Goal: Task Accomplishment & Management: Manage account settings

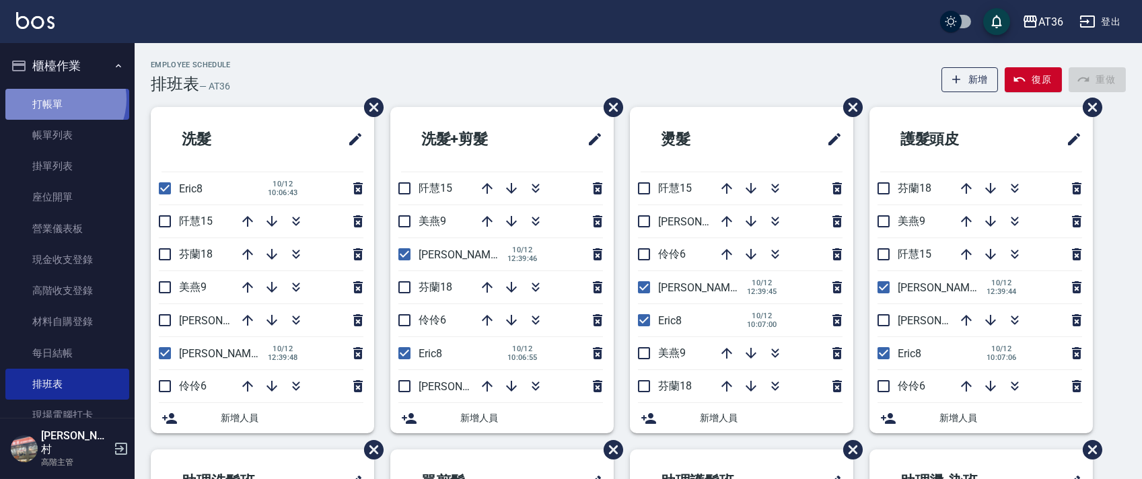
click at [59, 99] on link "打帳單" at bounding box center [67, 104] width 124 height 31
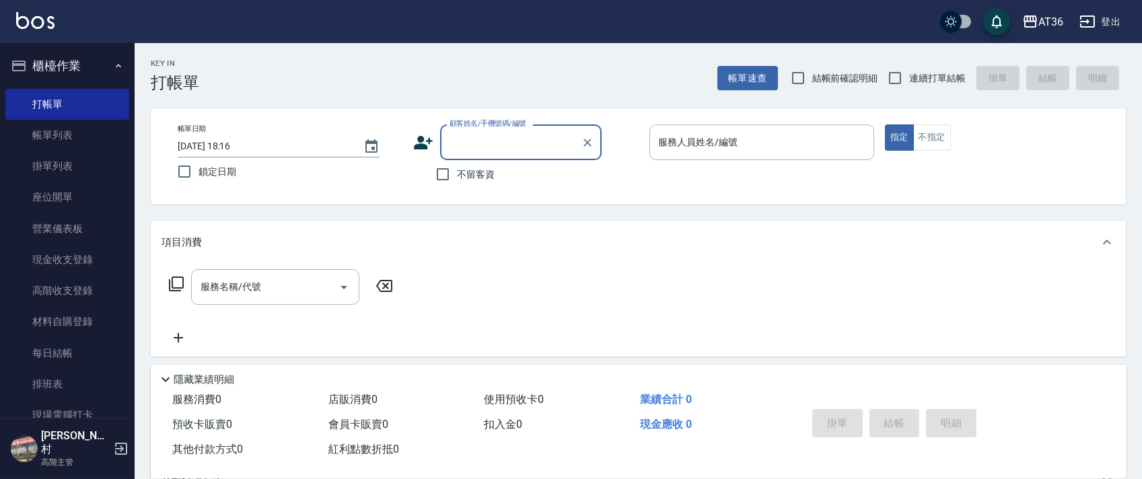
click at [682, 139] on div "服務人員姓名/編號 服務人員姓名/編號" at bounding box center [761, 142] width 225 height 36
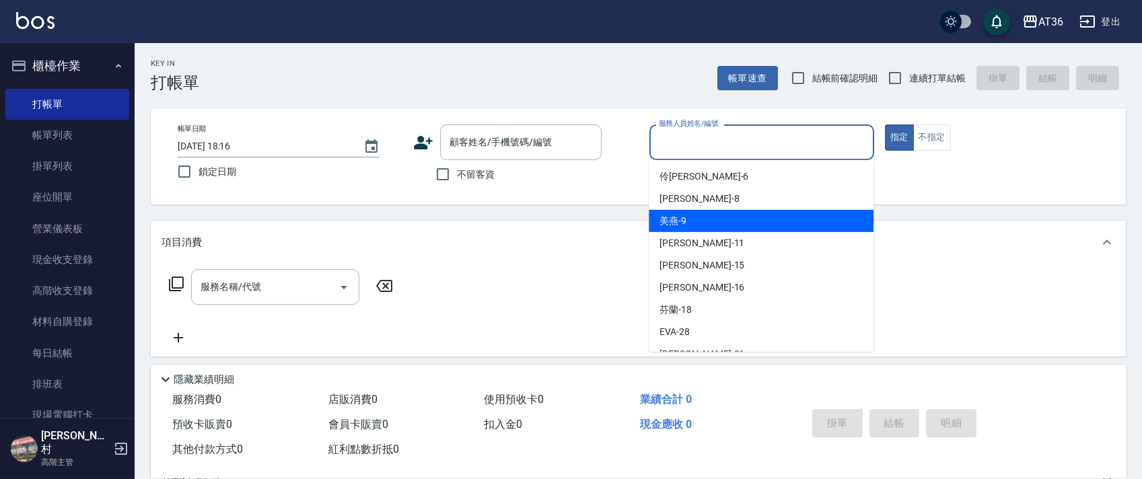
click at [709, 216] on div "美燕 -9" at bounding box center [760, 221] width 225 height 22
type input "美燕-9"
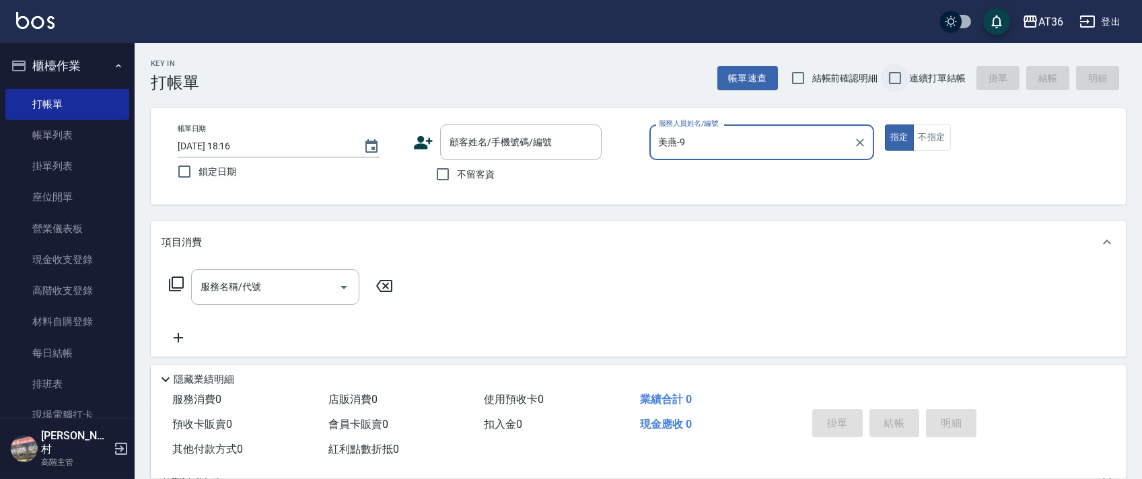
click at [901, 84] on input "連續打單結帳" at bounding box center [895, 78] width 28 height 28
checkbox input "true"
drag, startPoint x: 447, startPoint y: 174, endPoint x: 149, endPoint y: 140, distance: 299.9
click at [447, 175] on input "不留客資" at bounding box center [443, 174] width 28 height 28
checkbox input "true"
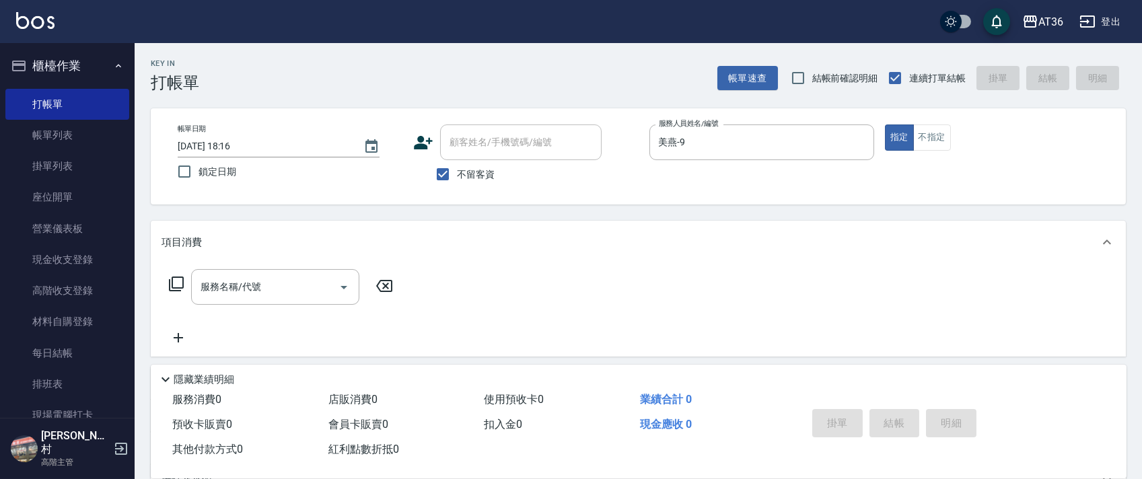
click at [175, 282] on icon at bounding box center [176, 284] width 16 height 16
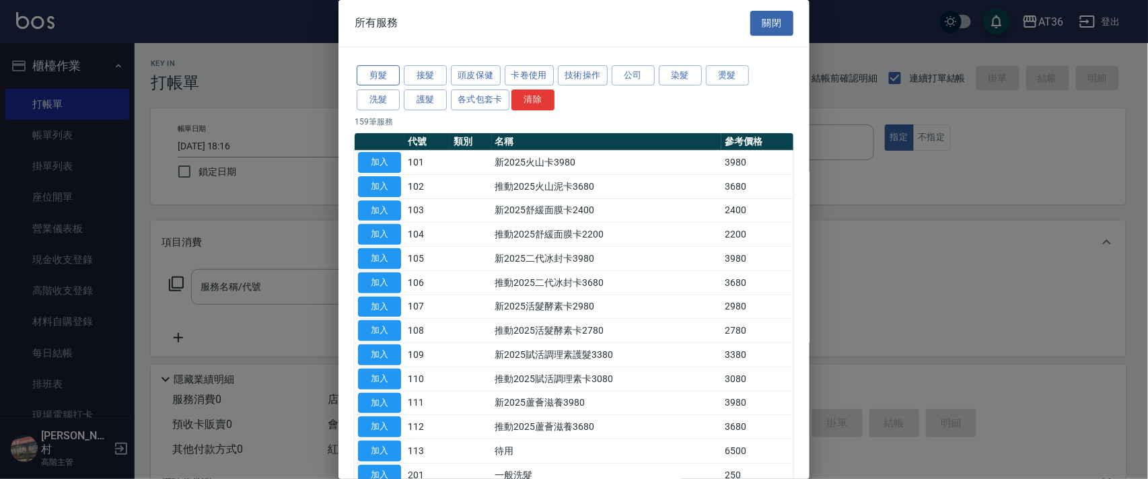
click at [371, 73] on button "剪髮" at bounding box center [378, 75] width 43 height 21
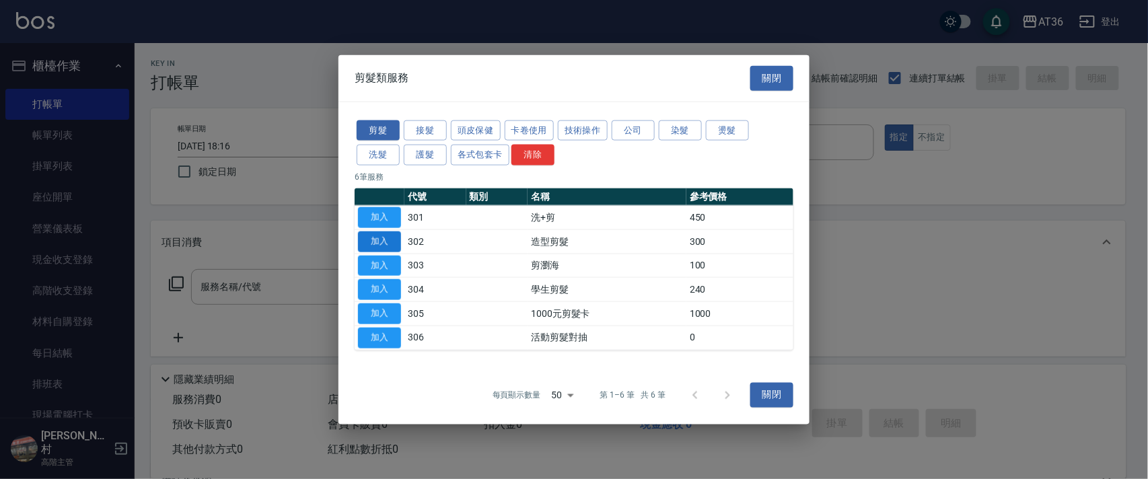
click at [384, 235] on button "加入" at bounding box center [379, 241] width 43 height 21
type input "造型剪髮(302)"
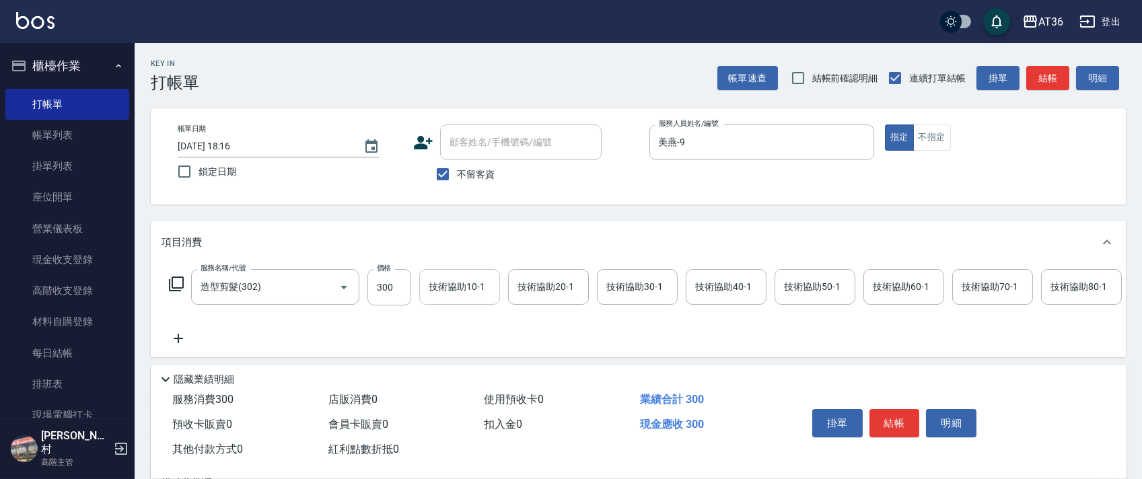
drag, startPoint x: 387, startPoint y: 287, endPoint x: 434, endPoint y: 281, distance: 46.7
click at [388, 289] on input "300" at bounding box center [389, 287] width 44 height 36
type input "280"
click at [894, 424] on button "結帳" at bounding box center [894, 423] width 50 height 28
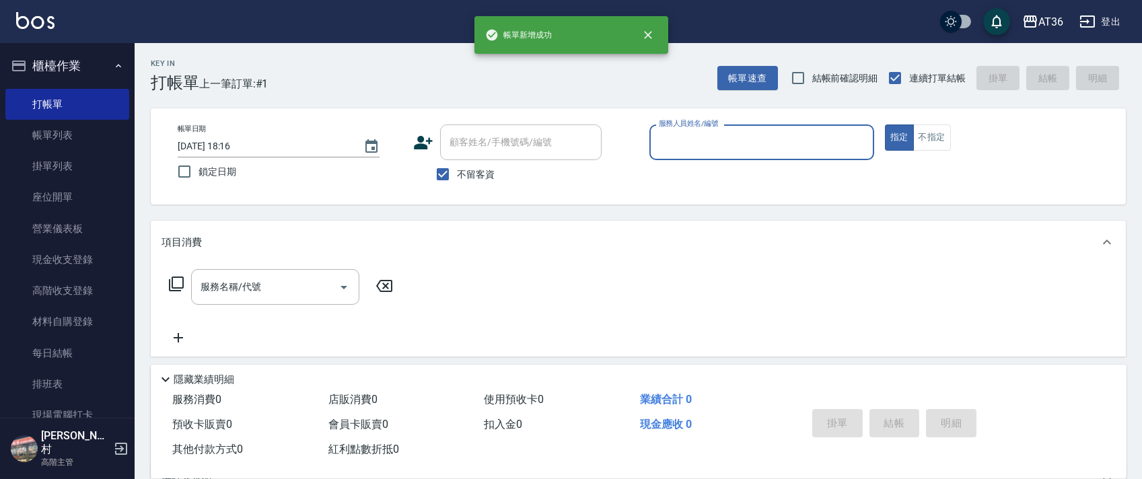
drag, startPoint x: 671, startPoint y: 139, endPoint x: 679, endPoint y: 154, distance: 17.2
click at [671, 141] on input "服務人員姓名/編號" at bounding box center [761, 143] width 213 height 24
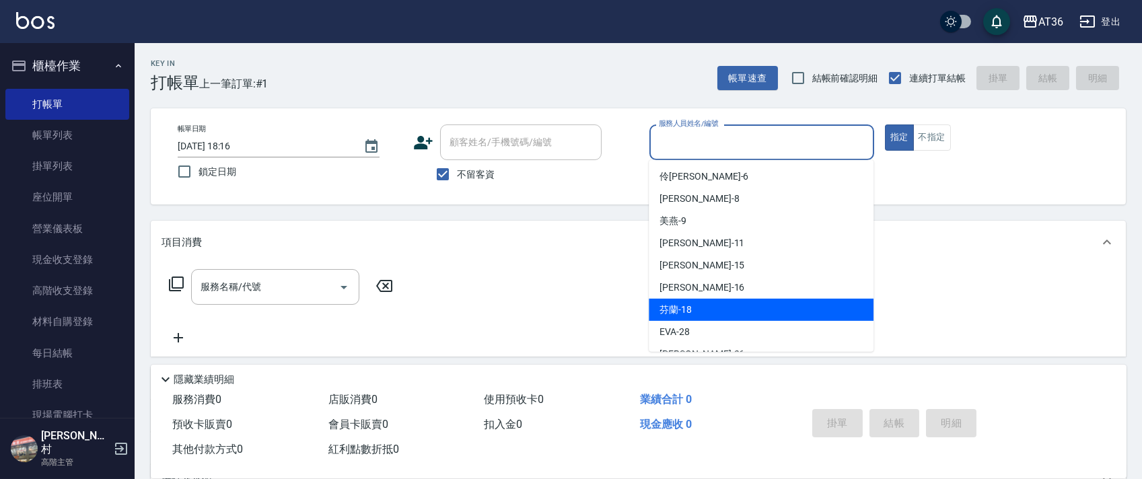
click at [694, 307] on div "芬蘭 -18" at bounding box center [760, 310] width 225 height 22
type input "芬蘭-18"
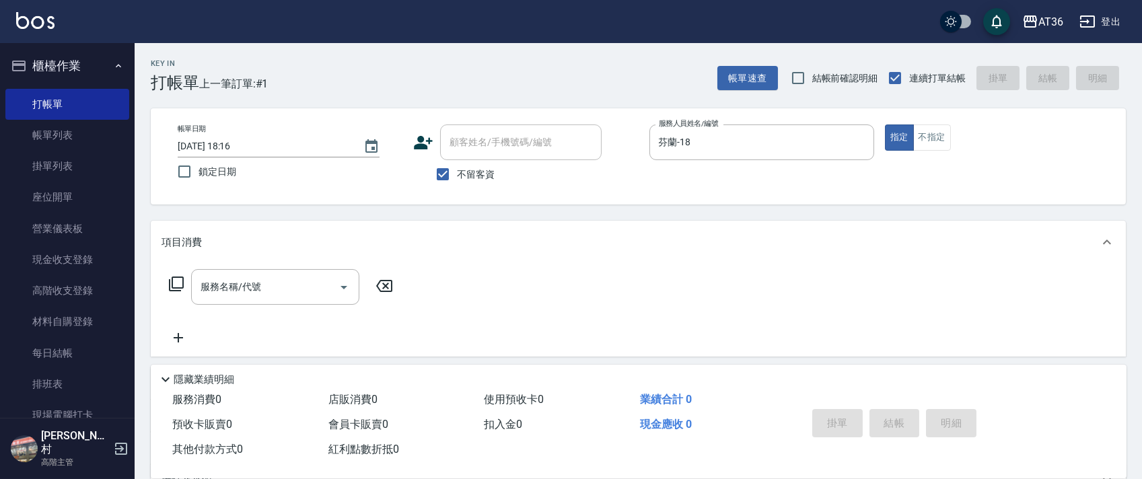
click at [171, 280] on icon at bounding box center [176, 284] width 16 height 16
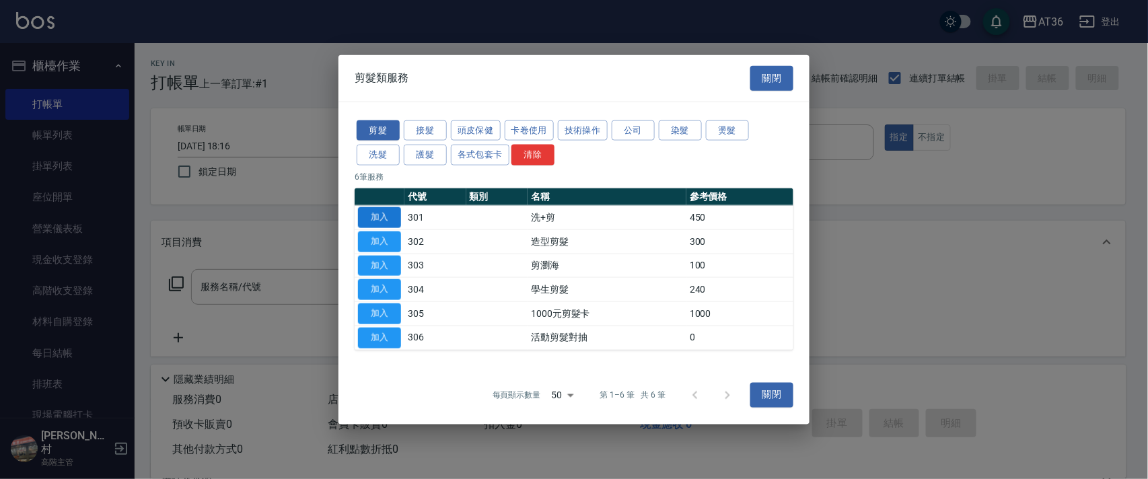
drag, startPoint x: 373, startPoint y: 210, endPoint x: 599, endPoint y: 248, distance: 229.8
click at [373, 213] on button "加入" at bounding box center [379, 217] width 43 height 21
type input "洗+剪(301)"
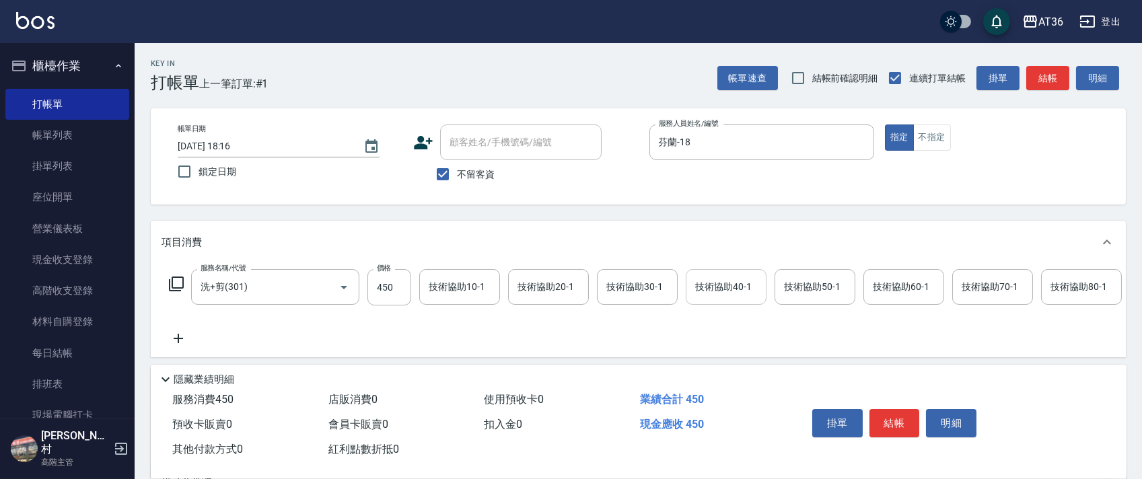
click at [708, 282] on div "技術協助40-1 技術協助40-1" at bounding box center [725, 287] width 81 height 36
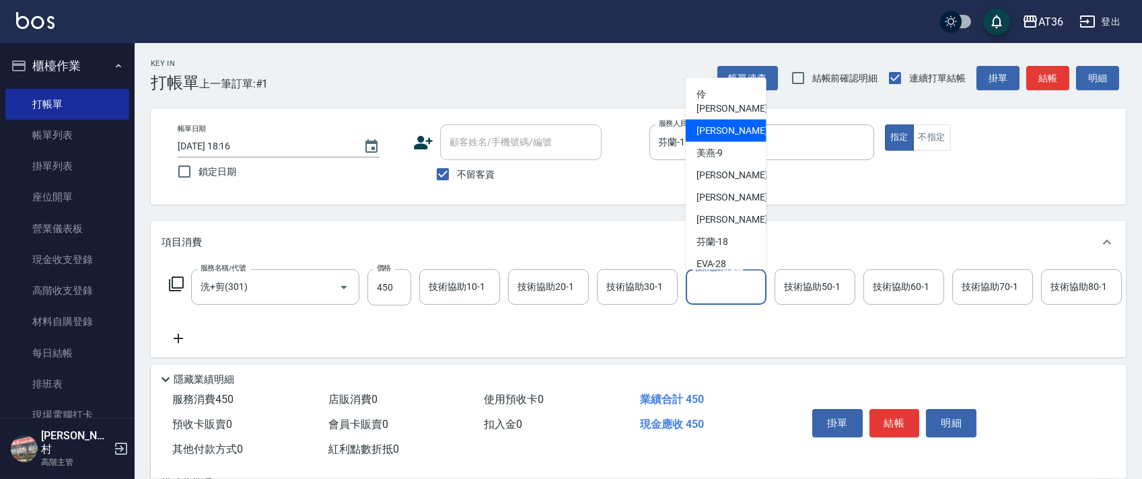
scroll to position [89, 0]
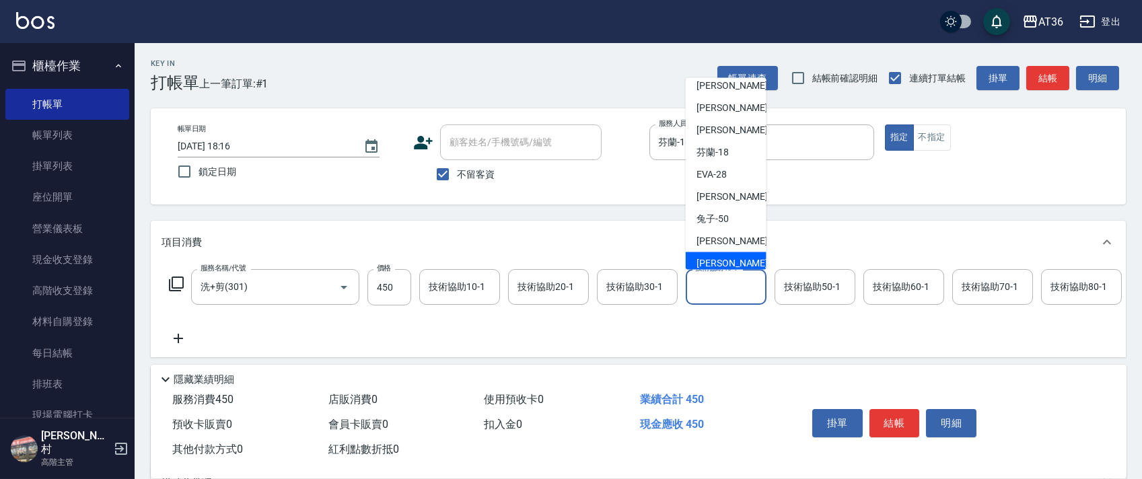
click at [725, 256] on span "[PERSON_NAME] -55" at bounding box center [738, 263] width 85 height 14
type input "[PERSON_NAME]-55"
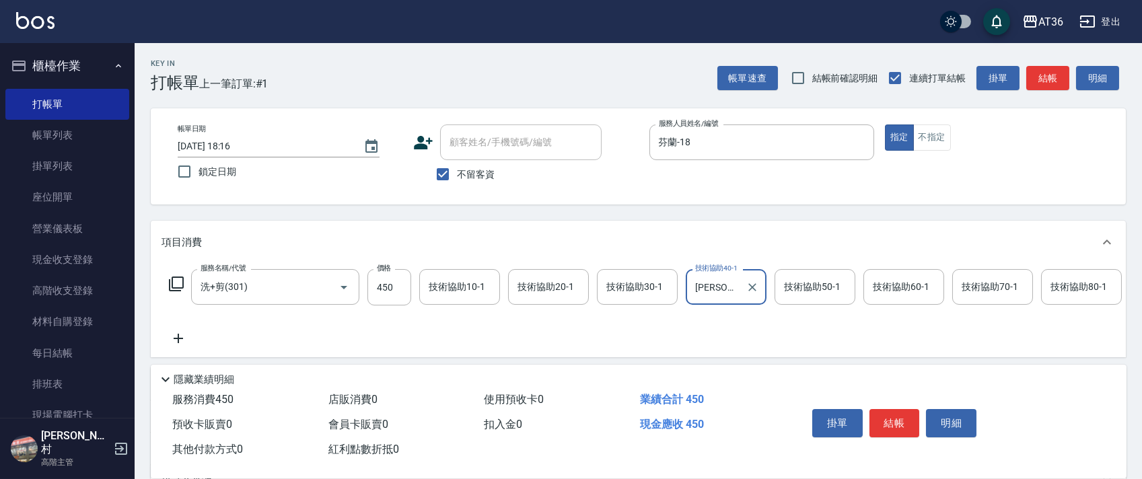
drag, startPoint x: 897, startPoint y: 418, endPoint x: 891, endPoint y: 412, distance: 8.6
click at [897, 418] on button "結帳" at bounding box center [894, 423] width 50 height 28
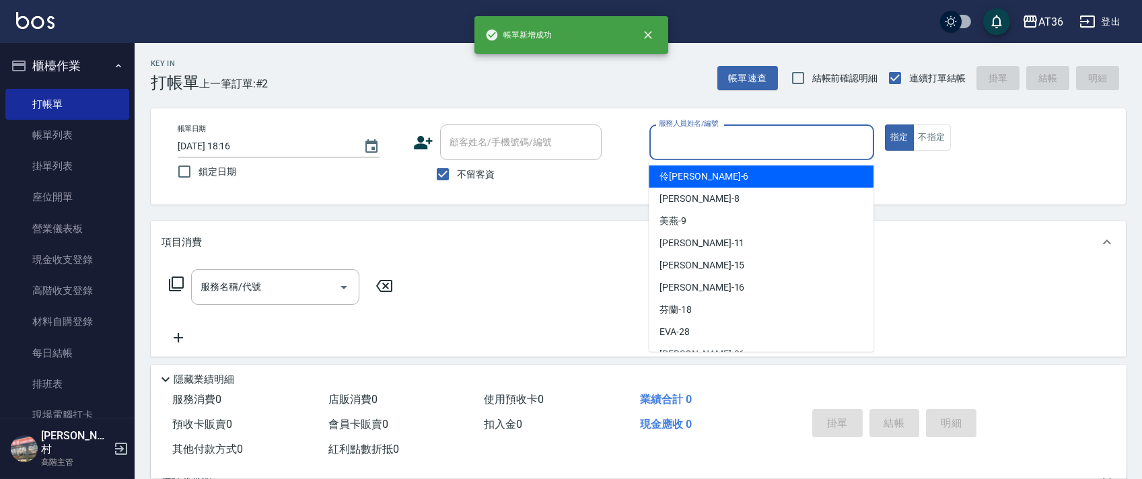
drag, startPoint x: 661, startPoint y: 138, endPoint x: 707, endPoint y: 166, distance: 53.8
click at [661, 138] on input "服務人員姓名/編號" at bounding box center [761, 143] width 213 height 24
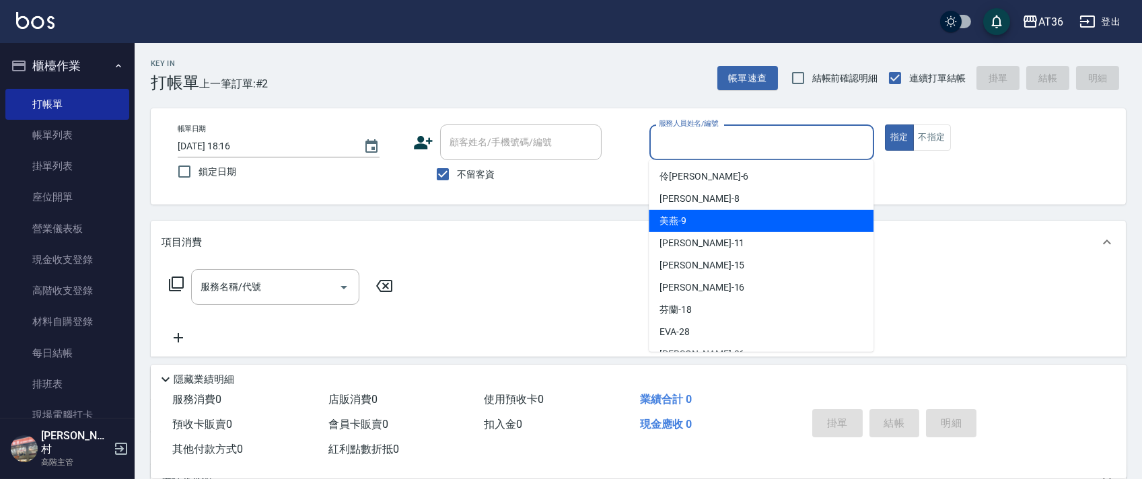
click at [680, 221] on span "美燕 -9" at bounding box center [672, 221] width 27 height 14
type input "美燕-9"
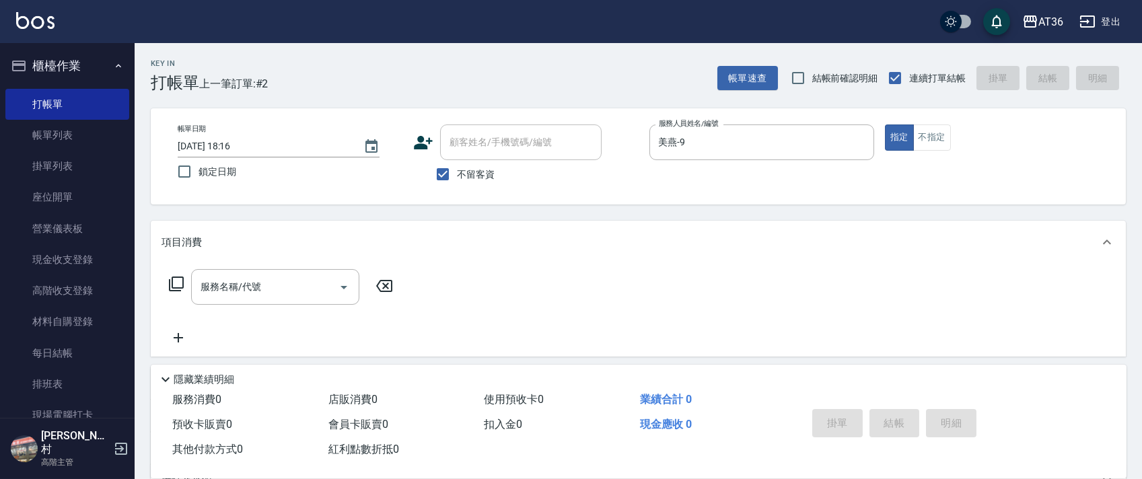
click at [178, 283] on icon at bounding box center [176, 284] width 16 height 16
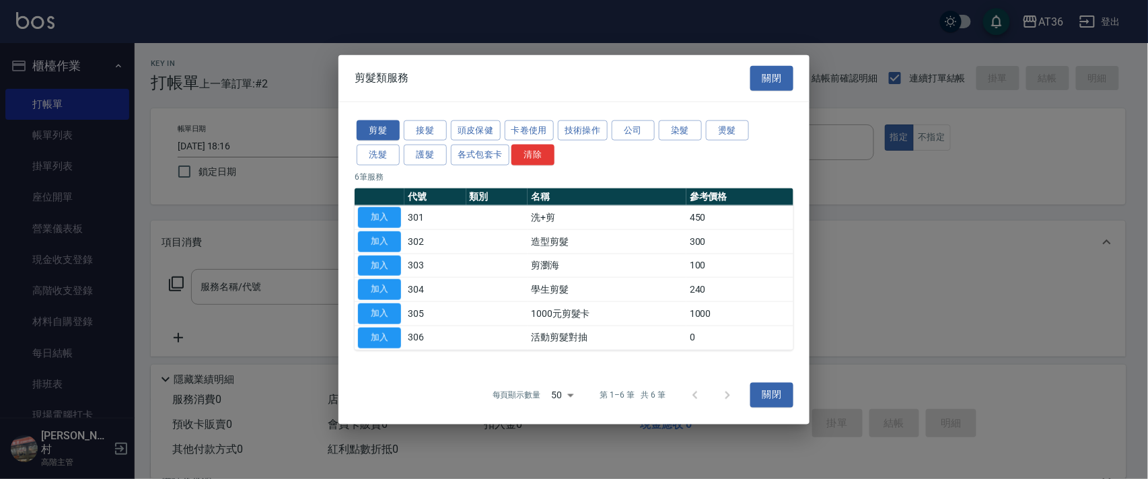
drag, startPoint x: 420, startPoint y: 155, endPoint x: 456, endPoint y: 194, distance: 52.4
click at [420, 155] on button "護髮" at bounding box center [425, 155] width 43 height 21
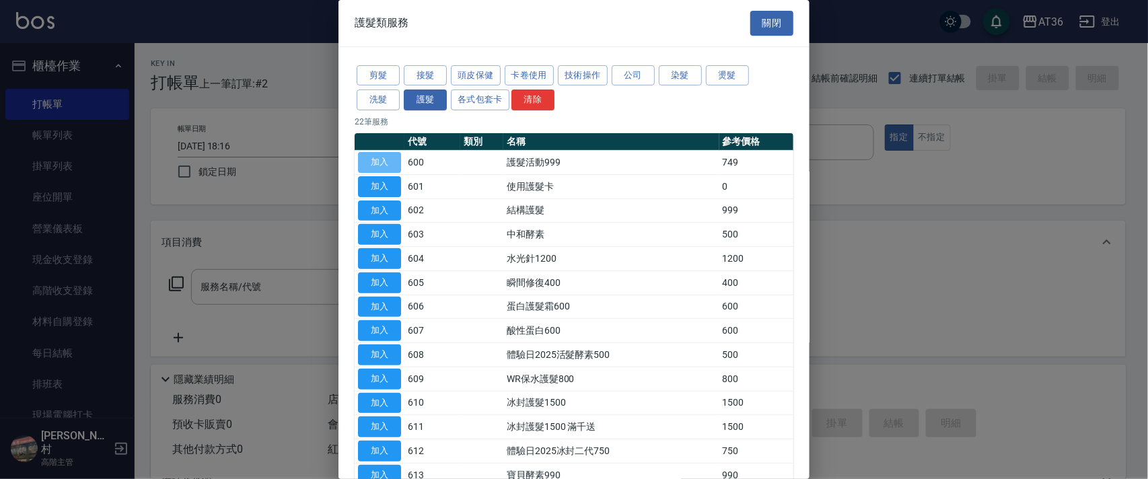
drag, startPoint x: 381, startPoint y: 161, endPoint x: 596, endPoint y: 272, distance: 241.9
click at [381, 161] on button "加入" at bounding box center [379, 162] width 43 height 21
type input "護髮活動999(600)"
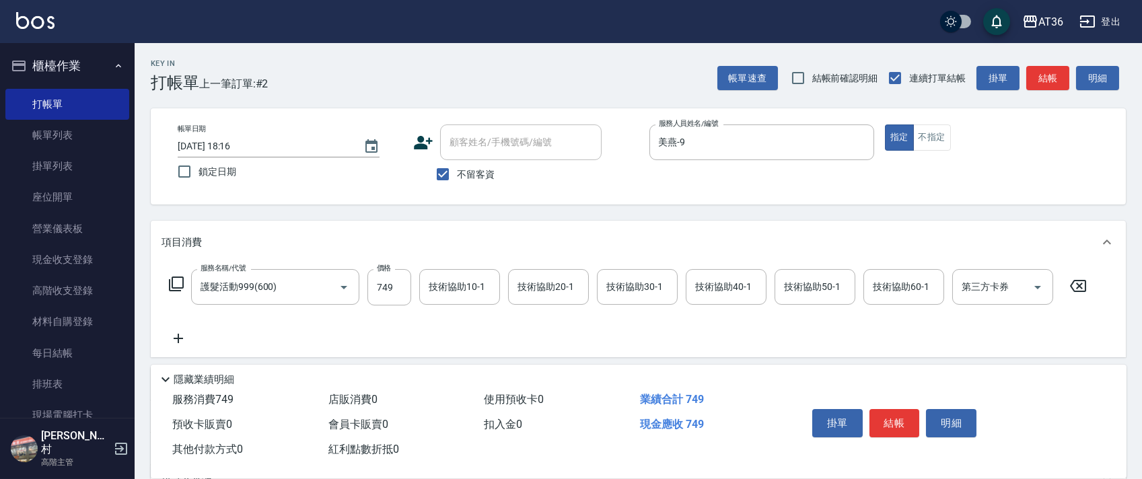
click at [174, 284] on icon at bounding box center [176, 284] width 16 height 16
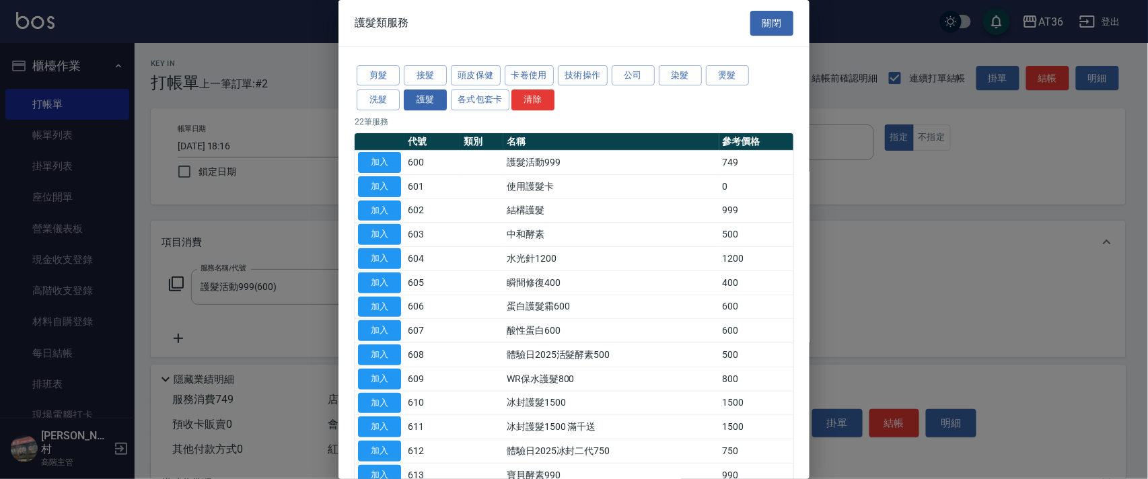
drag, startPoint x: 674, startPoint y: 67, endPoint x: 760, endPoint y: 124, distance: 103.7
click at [673, 66] on button "染髮" at bounding box center [680, 75] width 43 height 21
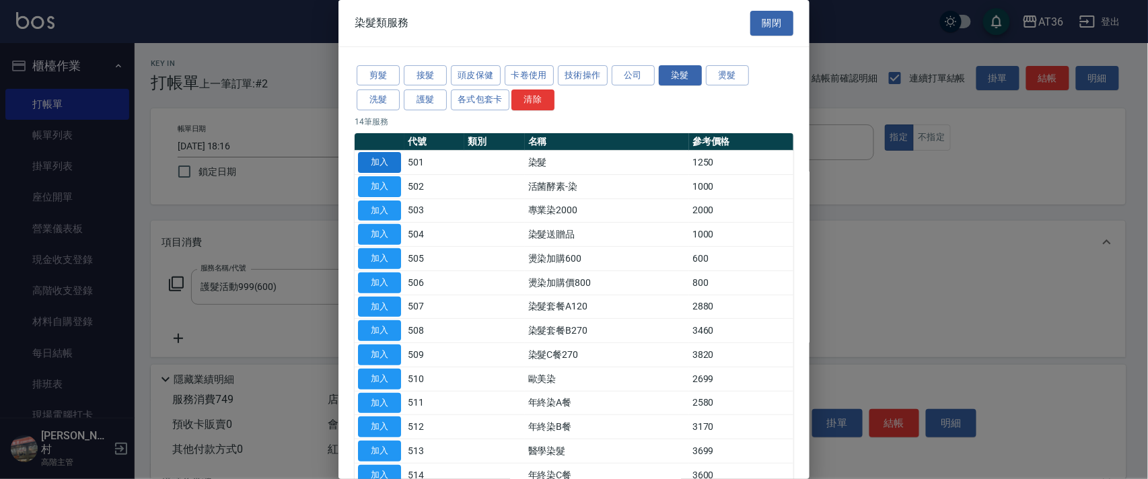
click at [385, 161] on button "加入" at bounding box center [379, 162] width 43 height 21
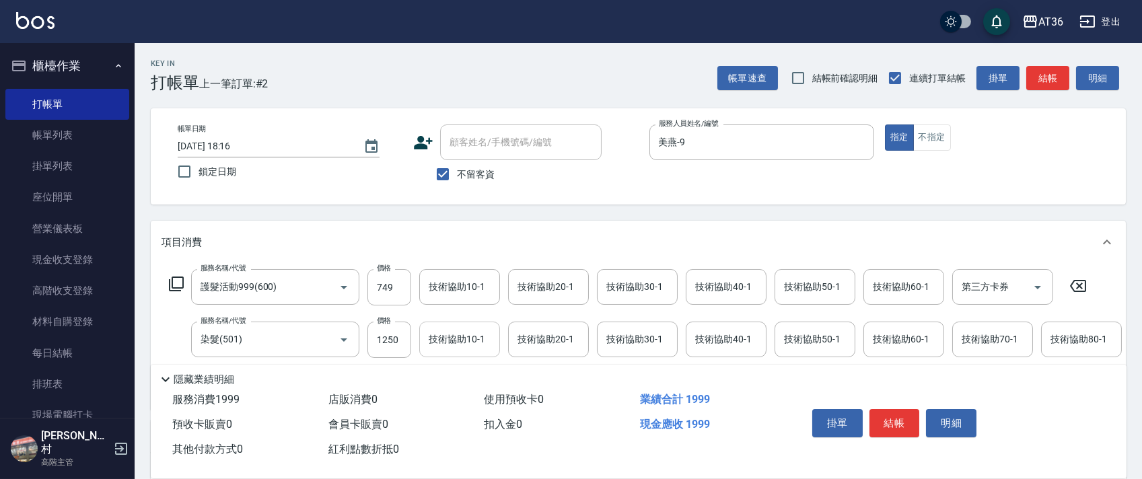
click at [382, 340] on input "1250" at bounding box center [389, 340] width 44 height 36
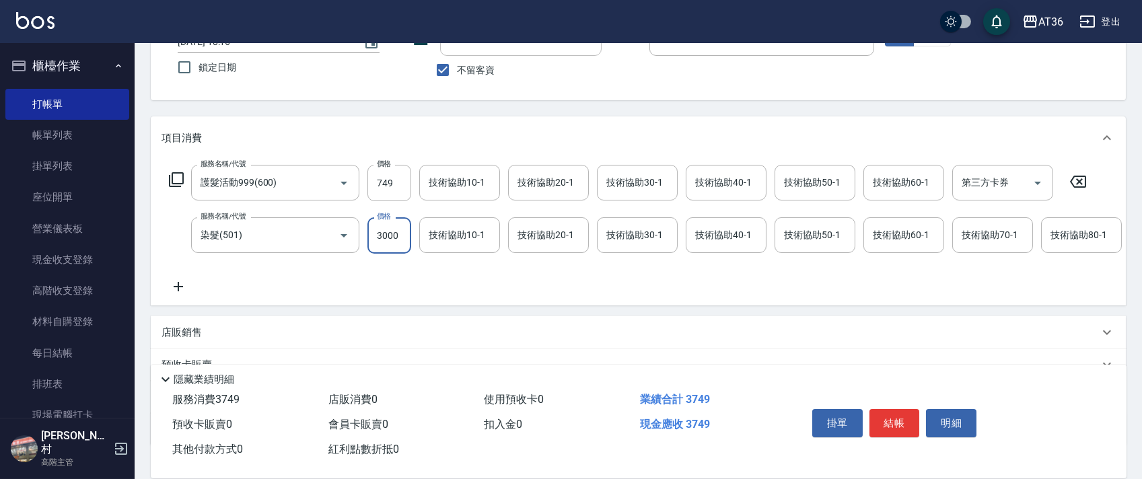
scroll to position [211, 0]
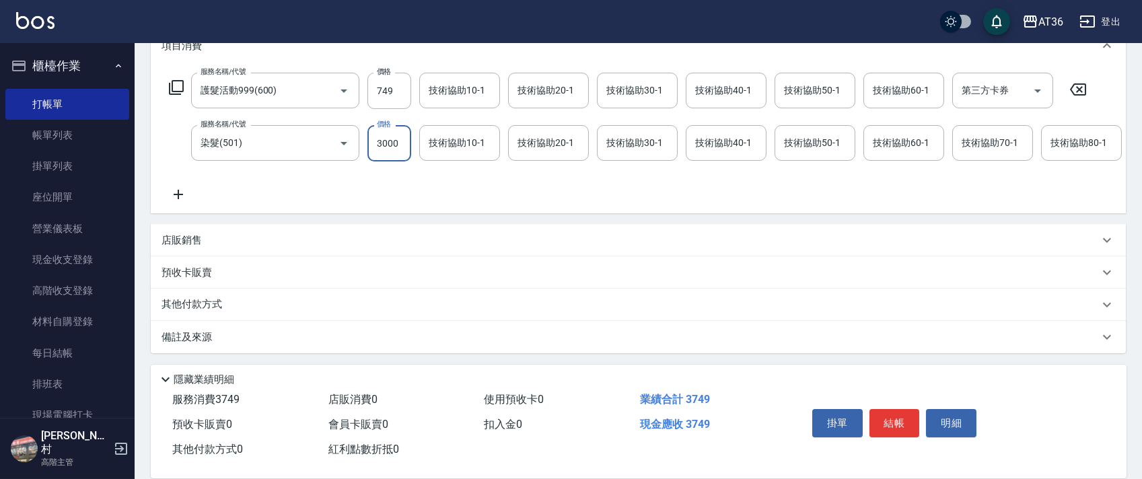
type input "3000"
click at [207, 307] on p "其他付款方式" at bounding box center [194, 304] width 67 height 15
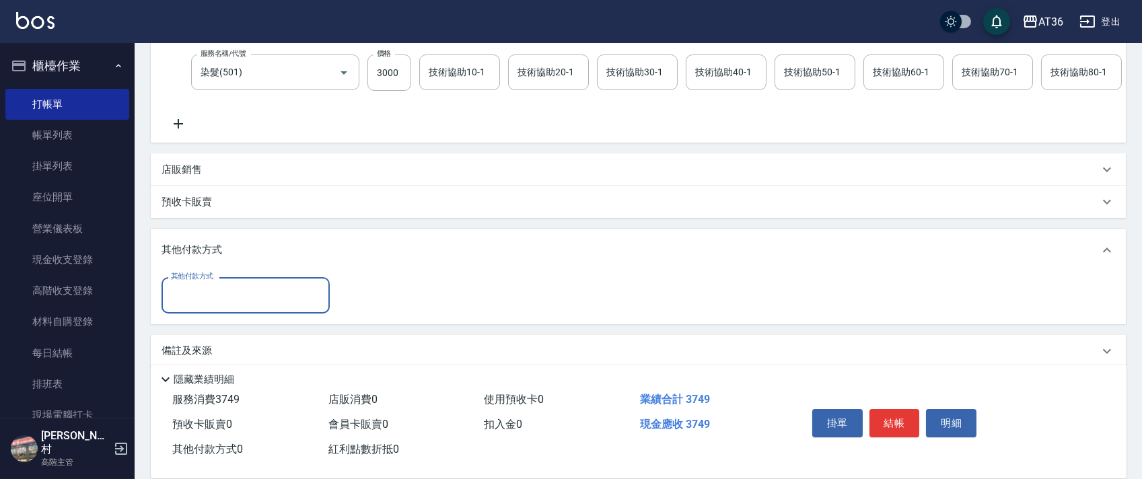
scroll to position [295, 0]
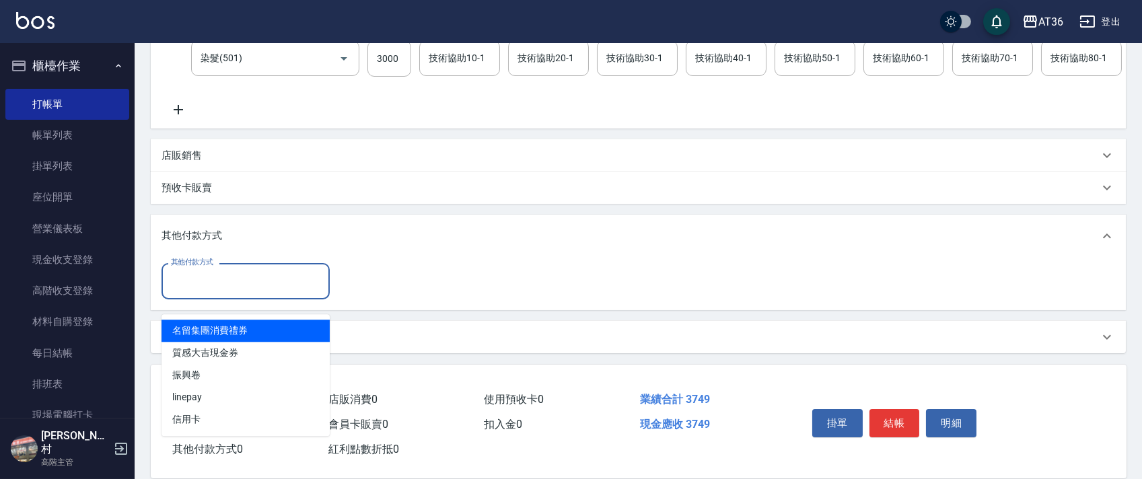
drag, startPoint x: 221, startPoint y: 280, endPoint x: 281, endPoint y: 311, distance: 66.8
click at [224, 280] on input "其他付款方式" at bounding box center [245, 281] width 156 height 24
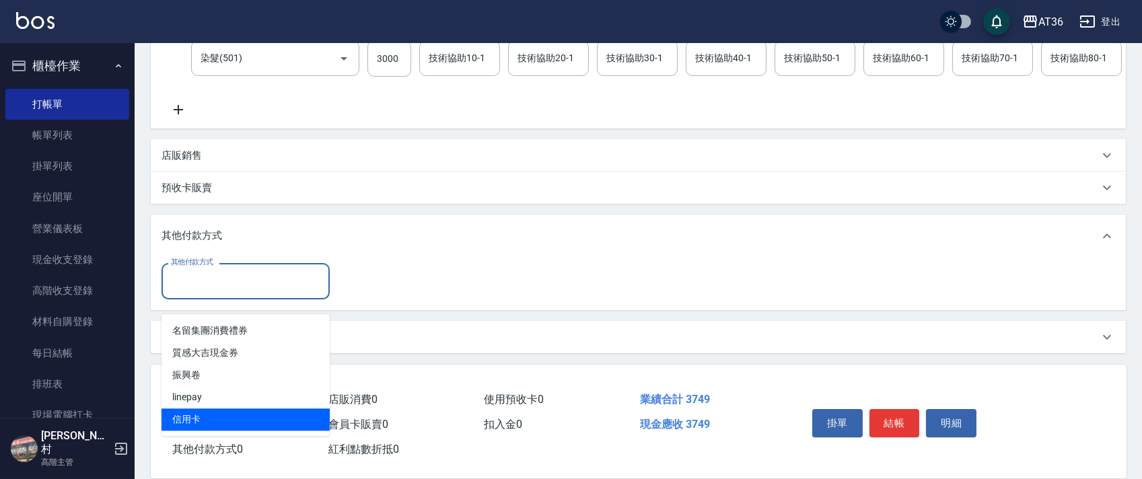
drag, startPoint x: 207, startPoint y: 402, endPoint x: 405, endPoint y: 204, distance: 280.2
click at [217, 408] on span "信用卡" at bounding box center [245, 419] width 168 height 22
type input "信用卡"
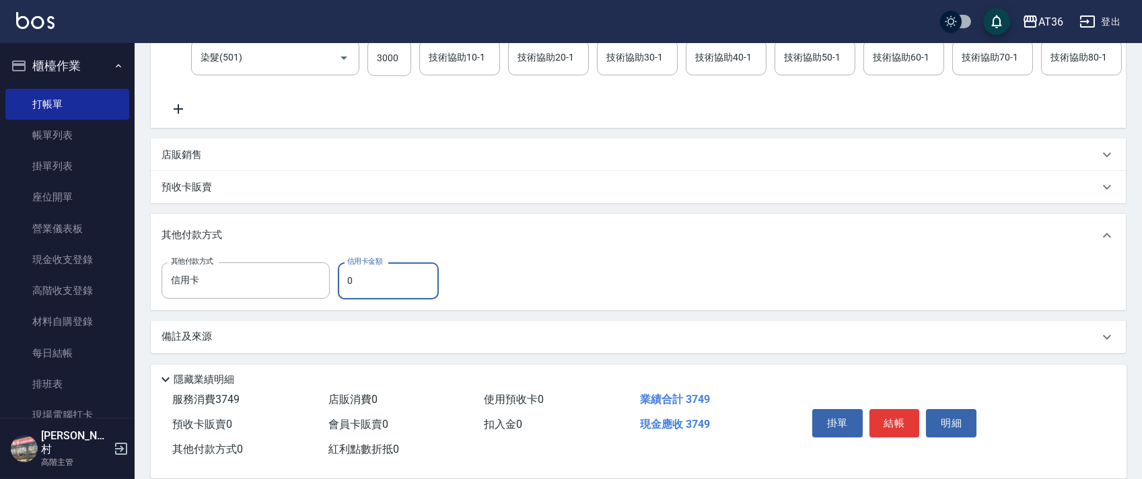
click at [341, 283] on input "0" at bounding box center [388, 280] width 101 height 36
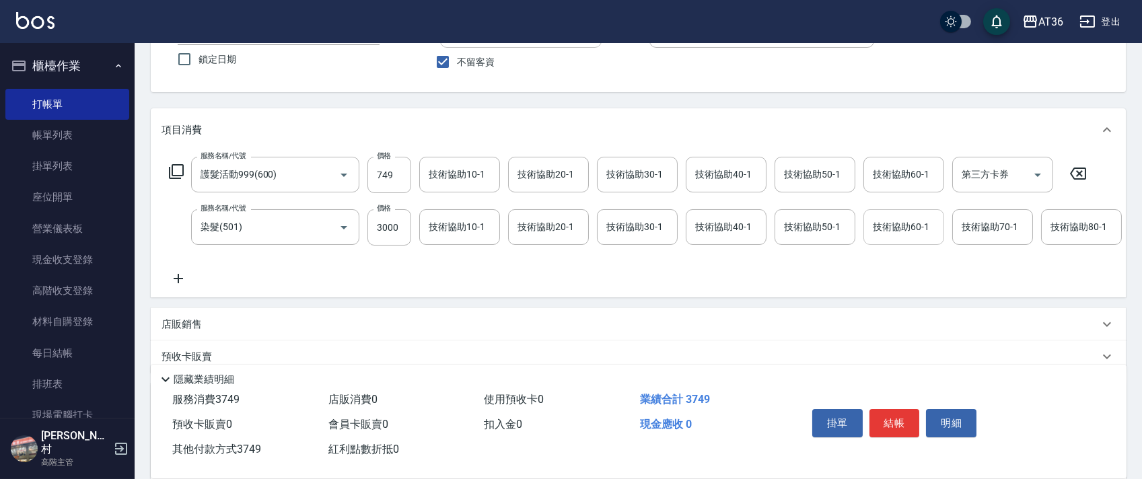
scroll to position [0, 0]
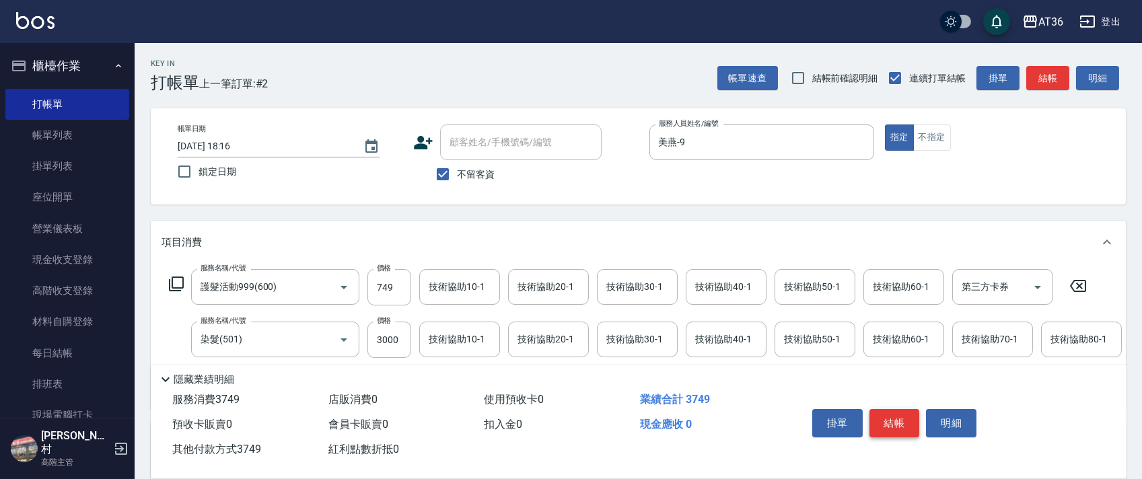
type input "3749"
click at [900, 426] on button "結帳" at bounding box center [894, 423] width 50 height 28
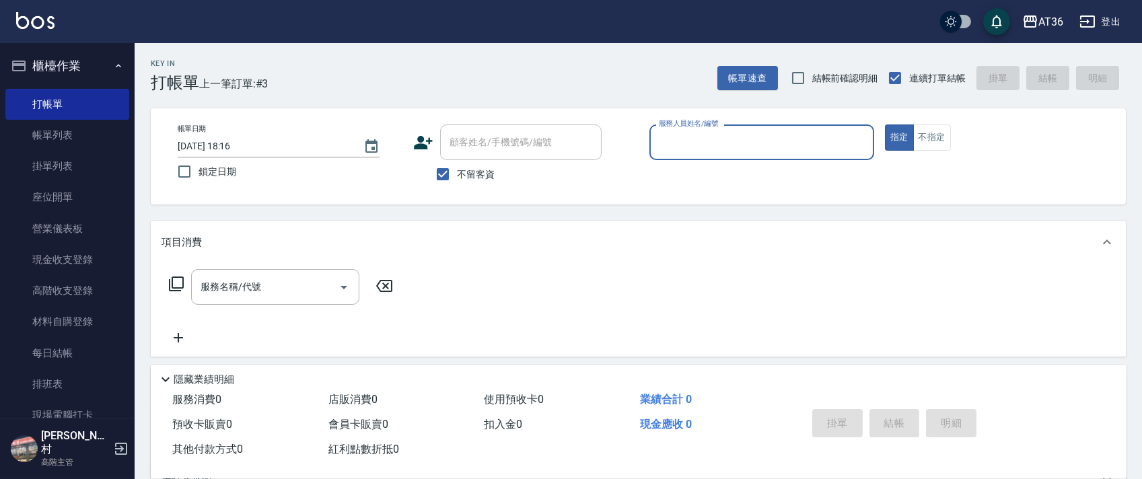
click at [669, 143] on input "服務人員姓名/編號" at bounding box center [761, 143] width 213 height 24
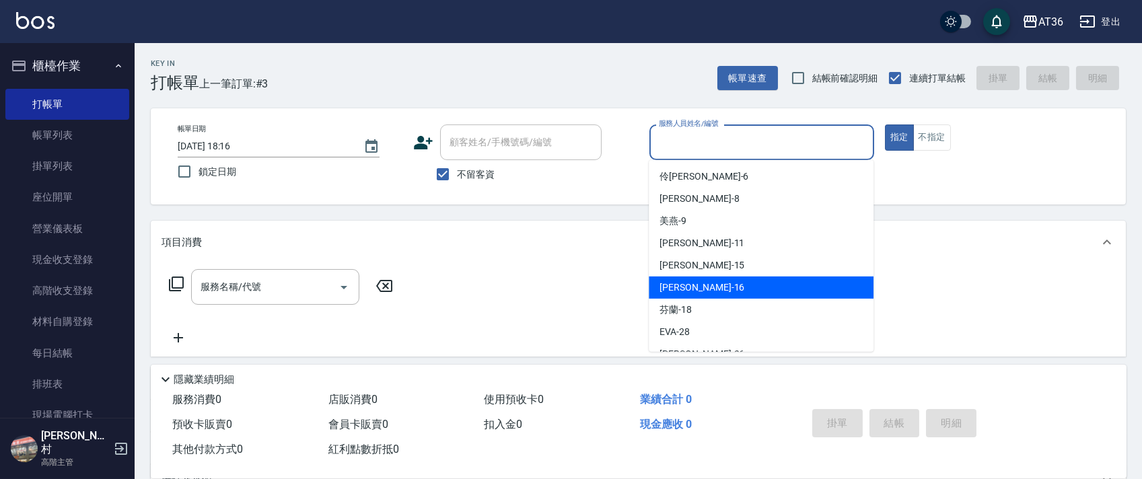
click at [701, 287] on div "[PERSON_NAME] -16" at bounding box center [760, 287] width 225 height 22
type input "[PERSON_NAME]-16"
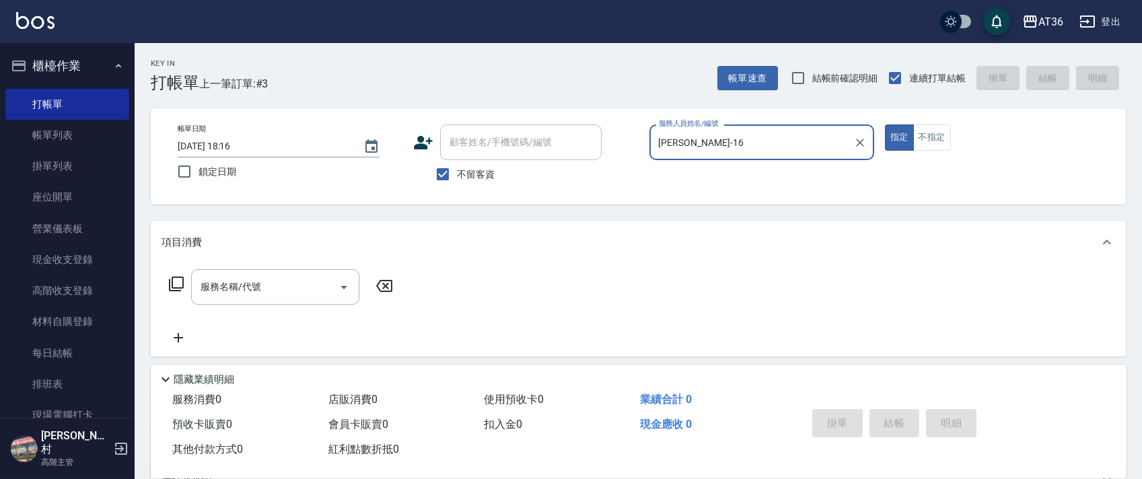
click at [179, 282] on icon at bounding box center [176, 284] width 16 height 16
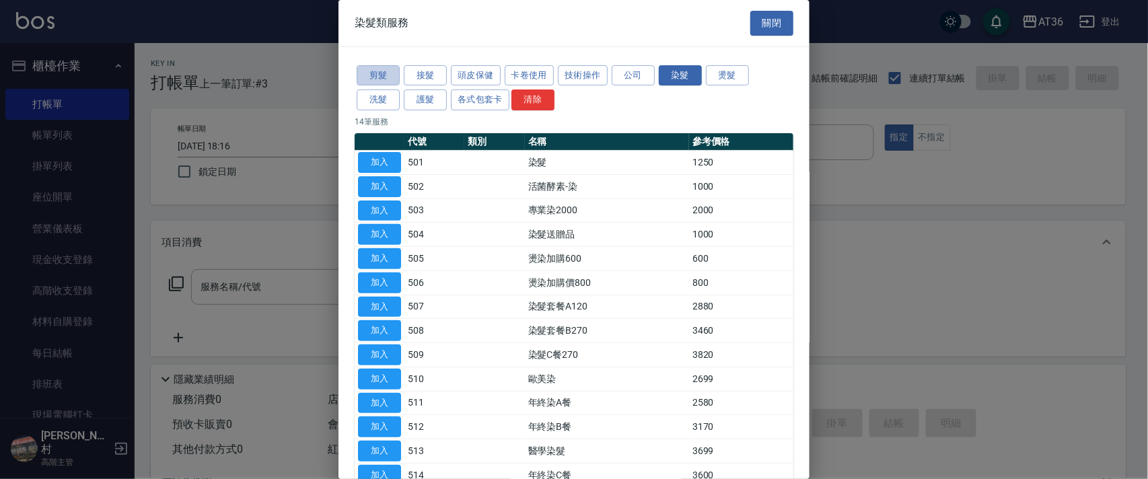
drag, startPoint x: 378, startPoint y: 70, endPoint x: 490, endPoint y: 153, distance: 139.0
click at [378, 71] on button "剪髮" at bounding box center [378, 75] width 43 height 21
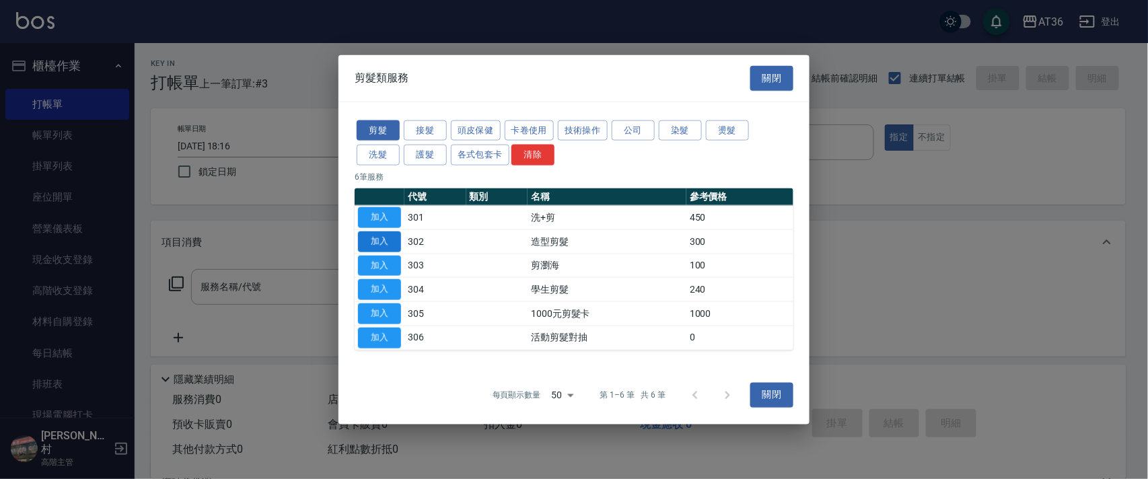
click at [380, 237] on button "加入" at bounding box center [379, 241] width 43 height 21
type input "造型剪髮(302)"
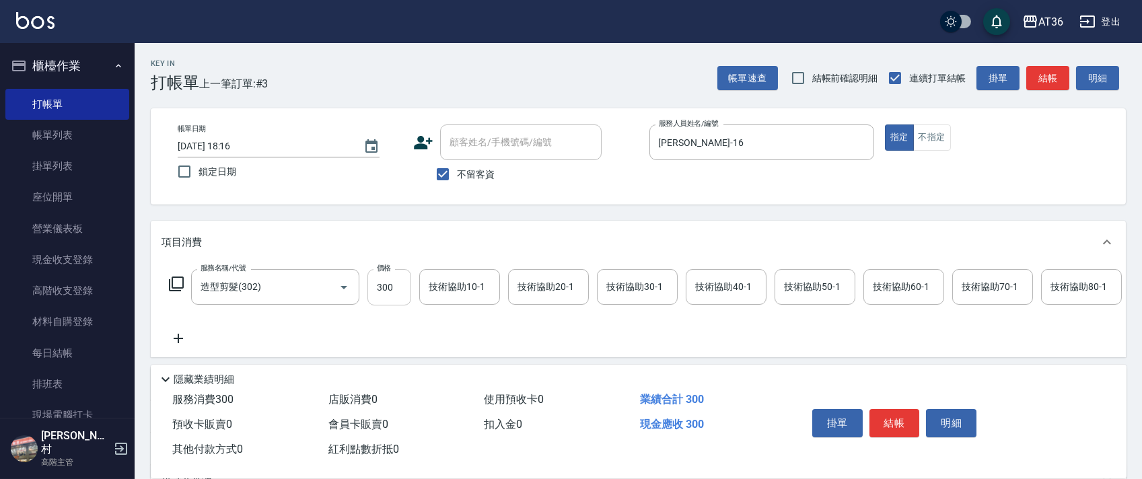
click at [381, 285] on input "300" at bounding box center [389, 287] width 44 height 36
type input "250"
click at [892, 423] on button "結帳" at bounding box center [894, 423] width 50 height 28
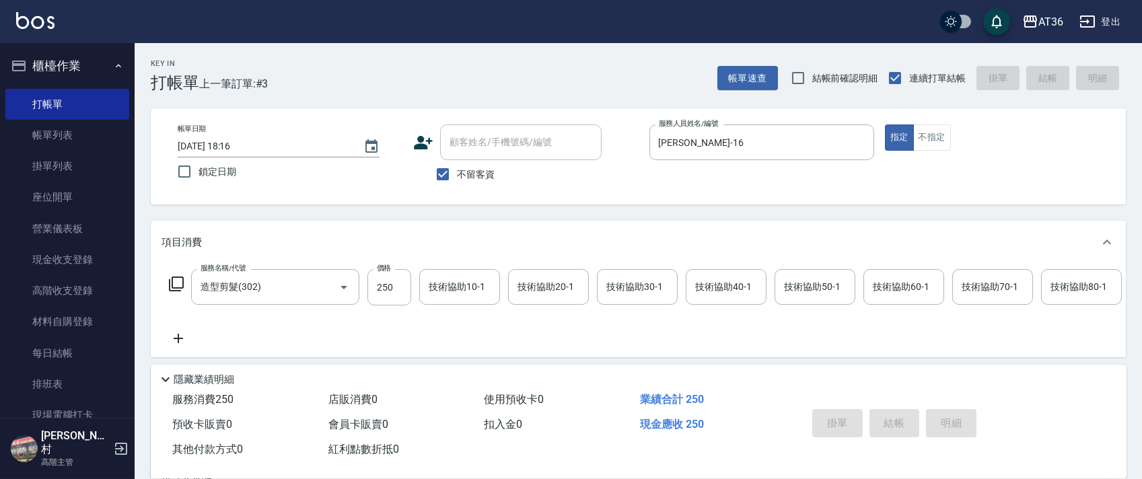
type input "[DATE] 18:17"
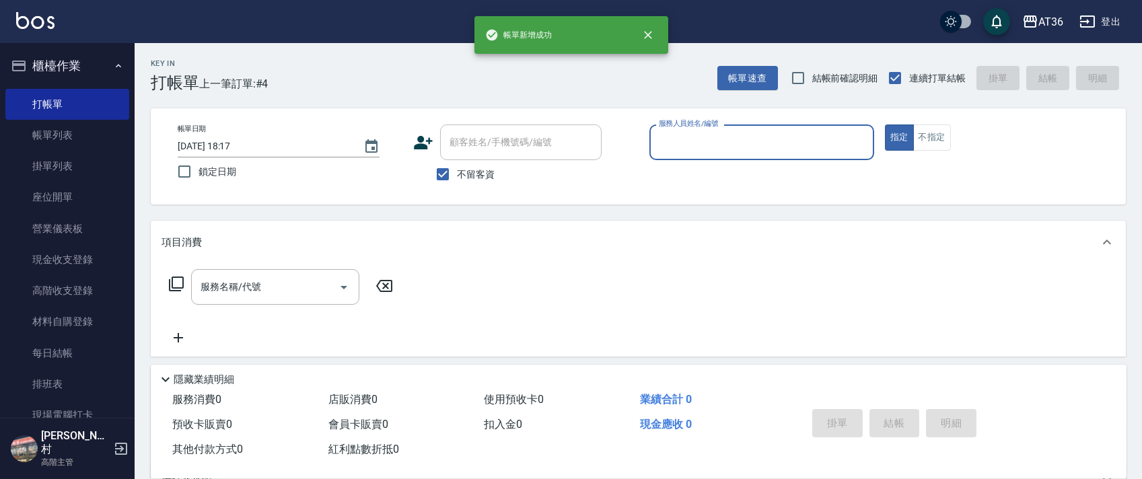
click at [653, 138] on div "服務人員姓名/編號" at bounding box center [761, 142] width 225 height 36
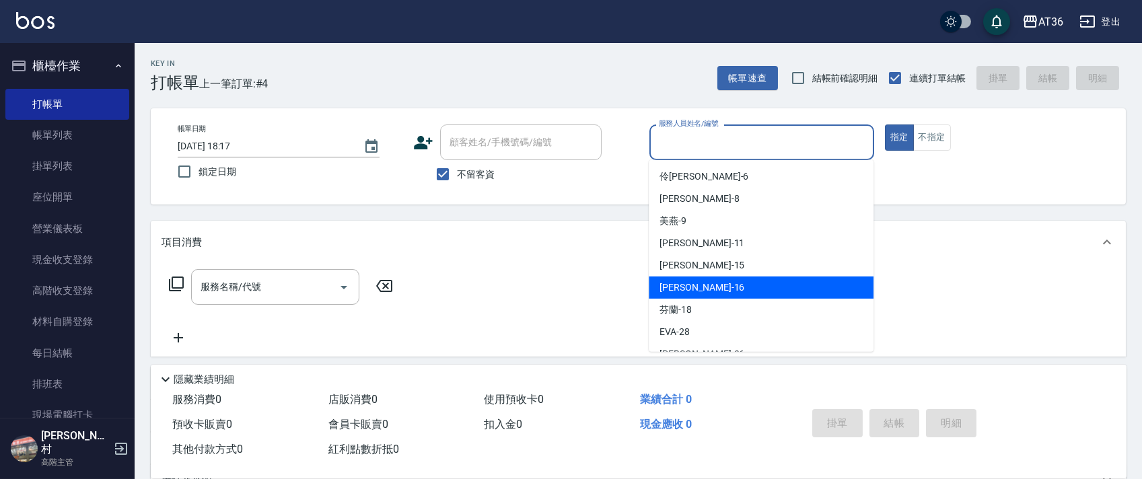
click at [674, 283] on span "[PERSON_NAME] -16" at bounding box center [701, 288] width 85 height 14
type input "[PERSON_NAME]-16"
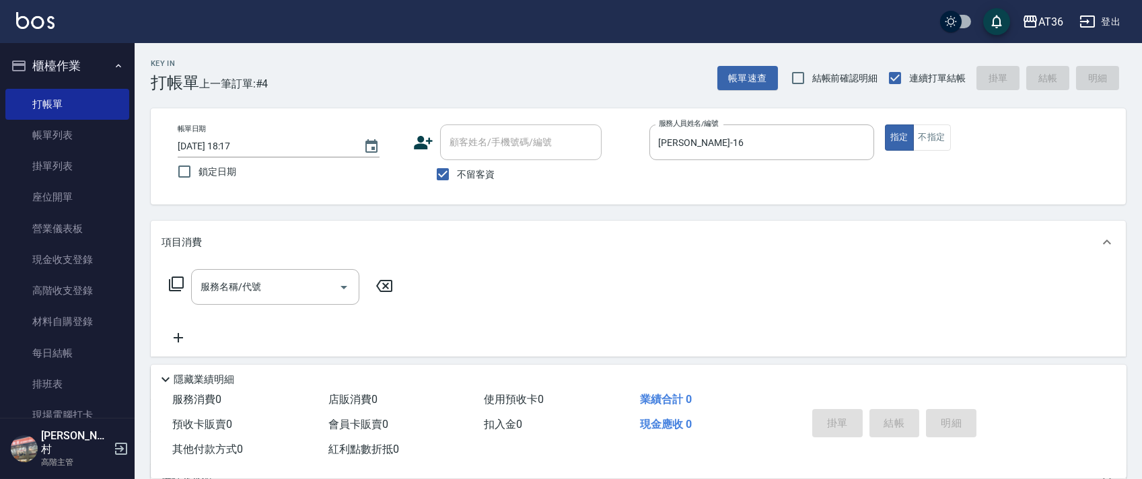
click at [177, 283] on icon at bounding box center [176, 284] width 16 height 16
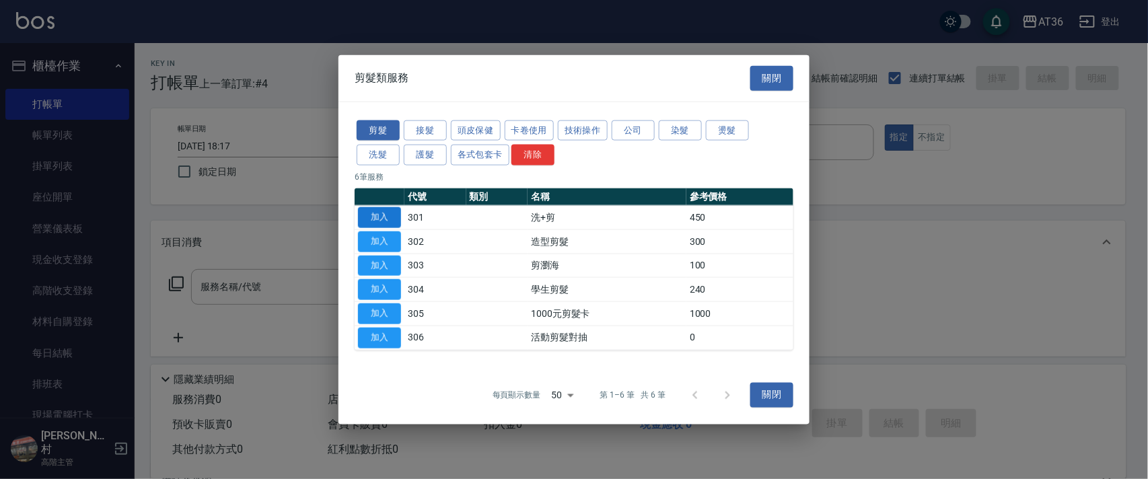
click at [367, 211] on button "加入" at bounding box center [379, 217] width 43 height 21
type input "洗+剪(301)"
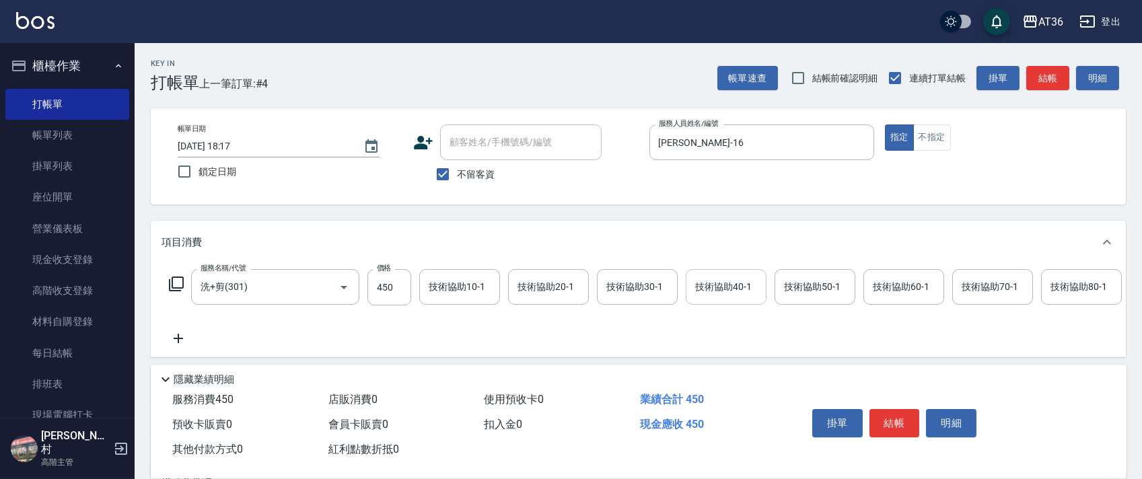
click at [708, 287] on div "技術協助40-1 技術協助40-1" at bounding box center [725, 287] width 81 height 36
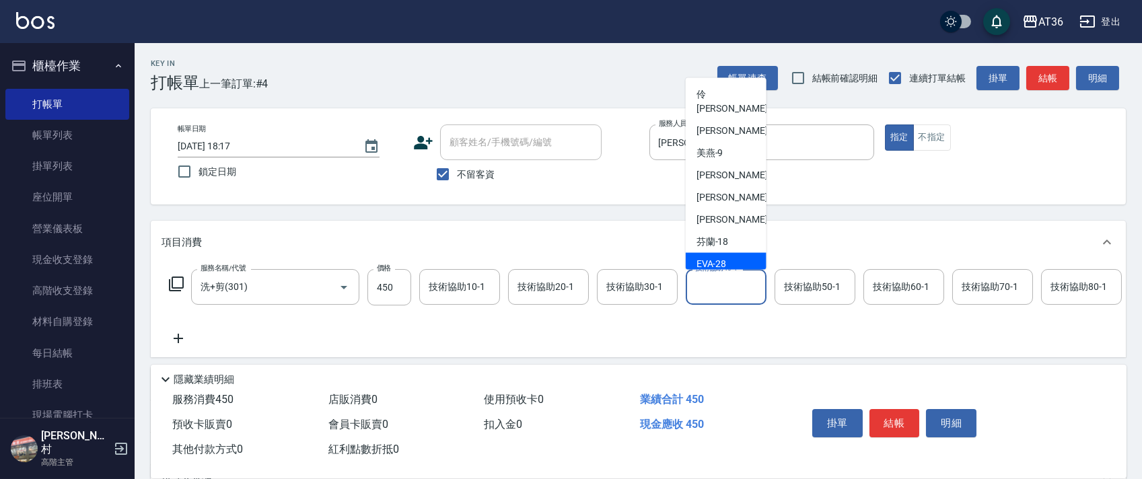
drag, startPoint x: 721, startPoint y: 246, endPoint x: 735, endPoint y: 217, distance: 31.9
click at [721, 257] on span "[PERSON_NAME] -28" at bounding box center [711, 264] width 30 height 14
type input "[PERSON_NAME]-28"
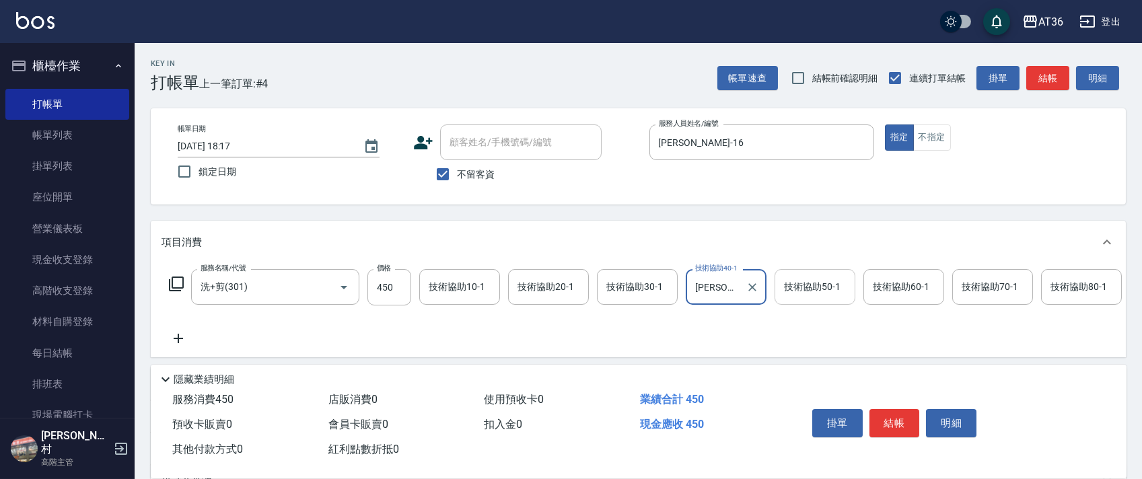
click at [779, 281] on div "技術協助50-1" at bounding box center [814, 287] width 81 height 36
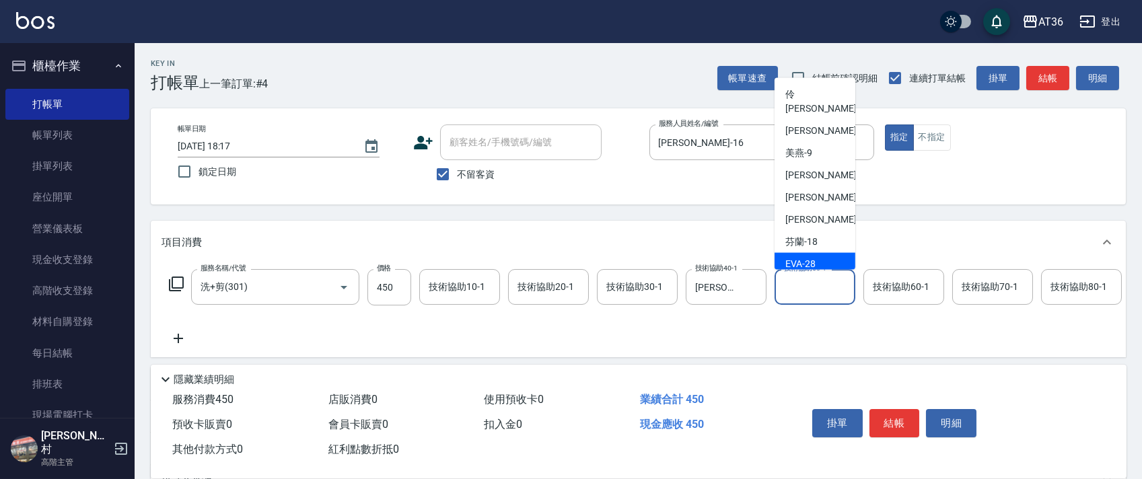
click at [808, 257] on span "[PERSON_NAME] -28" at bounding box center [800, 264] width 30 height 14
type input "[PERSON_NAME]-28"
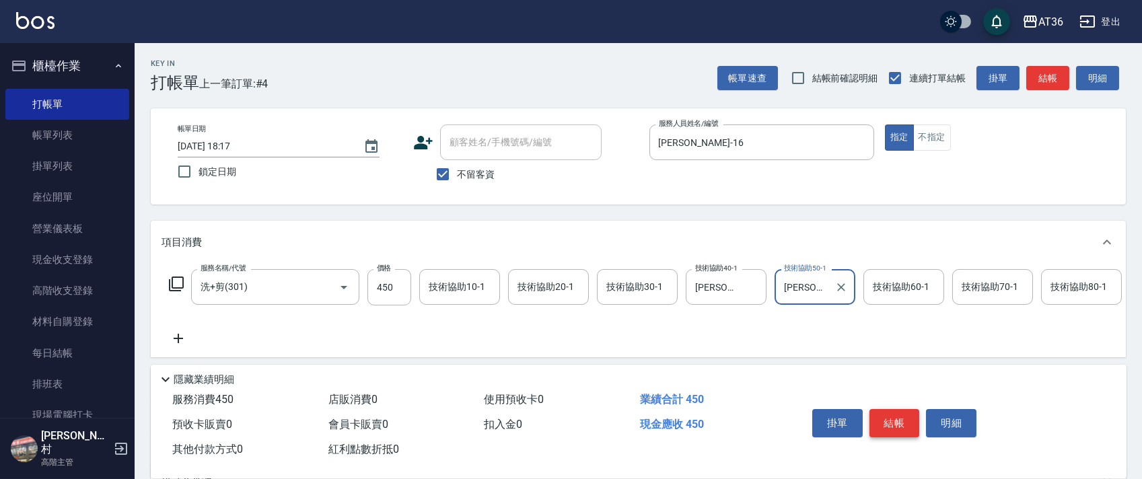
click at [885, 419] on button "結帳" at bounding box center [894, 423] width 50 height 28
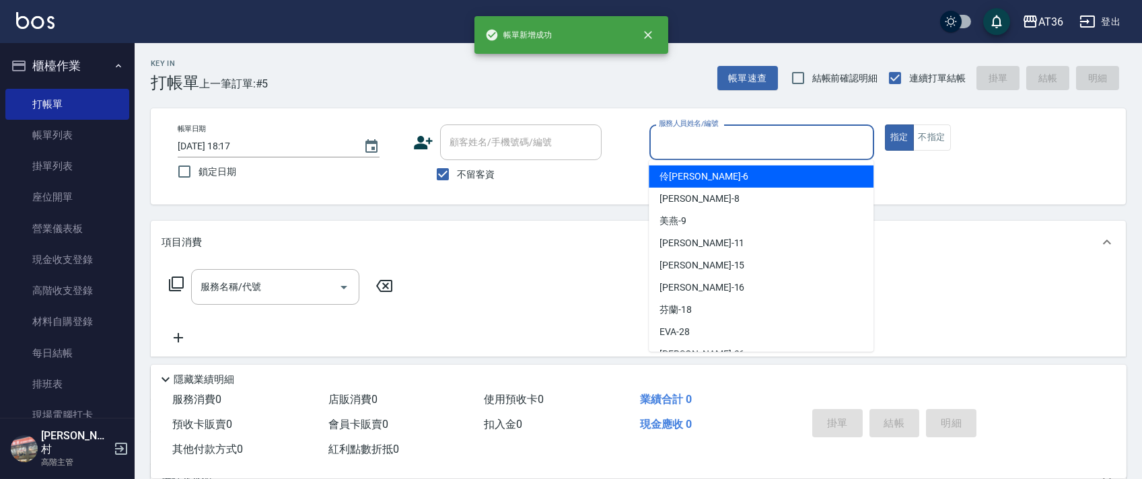
drag, startPoint x: 675, startPoint y: 135, endPoint x: 745, endPoint y: 189, distance: 88.8
click at [675, 139] on input "服務人員姓名/編號" at bounding box center [761, 143] width 213 height 24
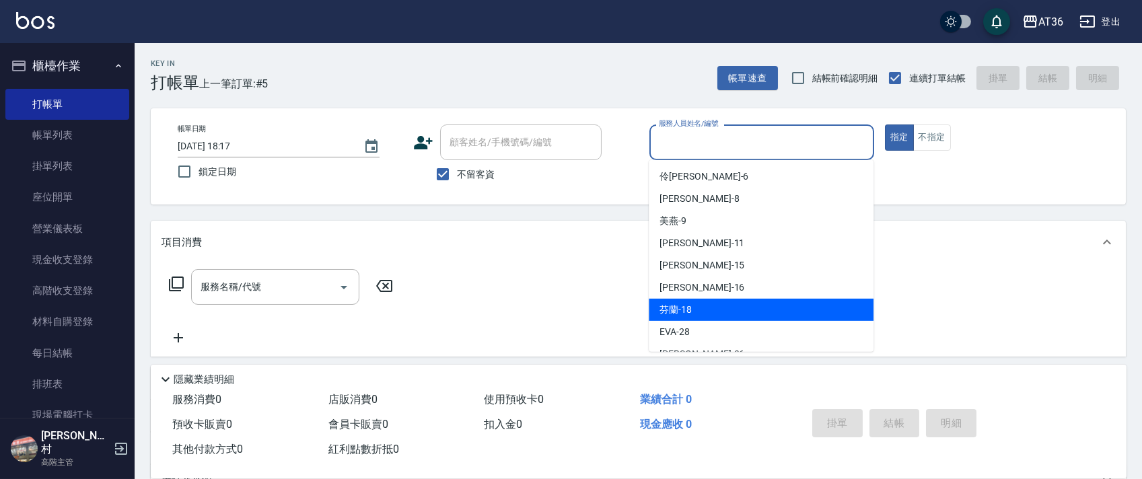
drag, startPoint x: 704, startPoint y: 306, endPoint x: 309, endPoint y: 213, distance: 405.8
click at [704, 305] on div "芬蘭 -18" at bounding box center [760, 310] width 225 height 22
type input "芬蘭-18"
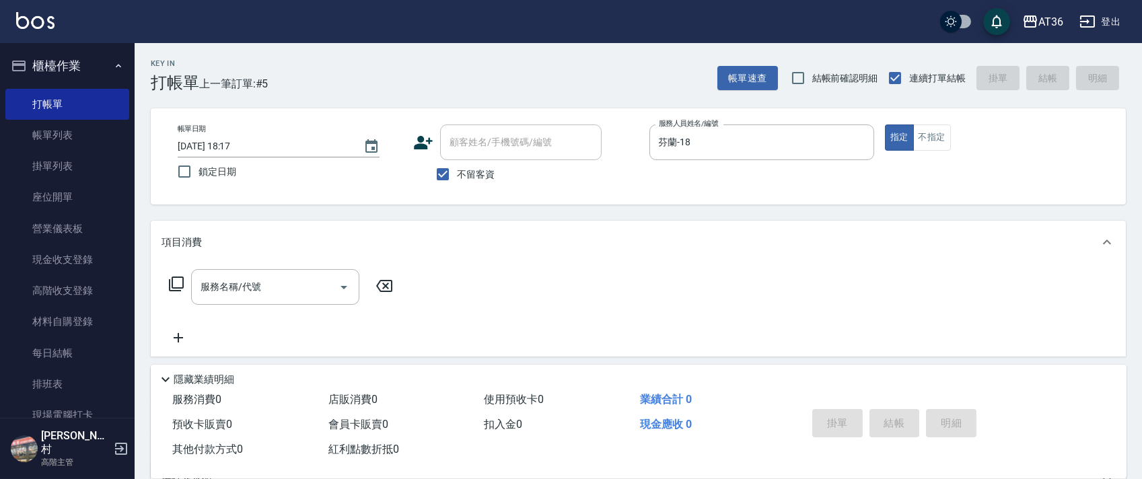
click at [180, 283] on icon at bounding box center [176, 284] width 16 height 16
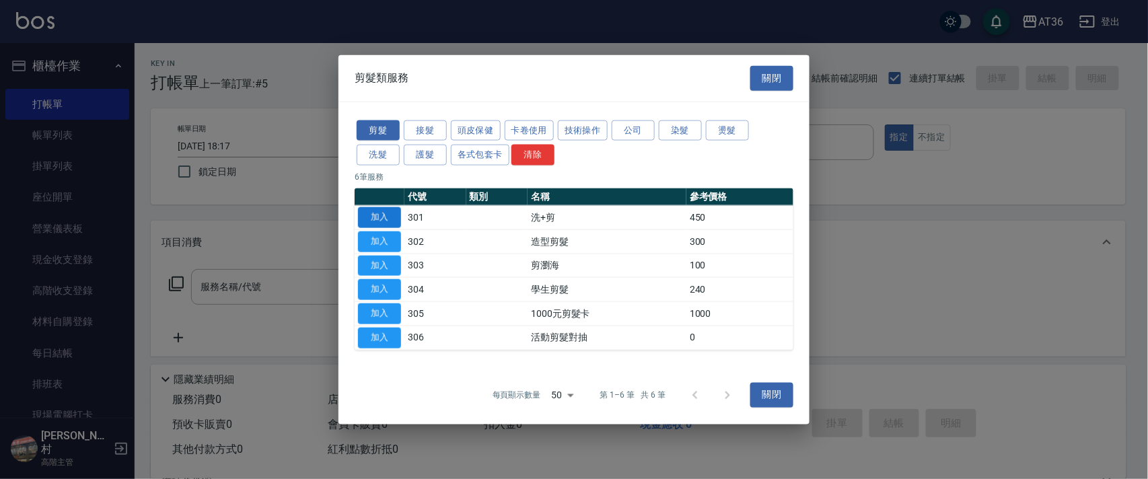
drag, startPoint x: 382, startPoint y: 218, endPoint x: 412, endPoint y: 256, distance: 48.4
click at [382, 219] on button "加入" at bounding box center [379, 217] width 43 height 21
type input "洗+剪(301)"
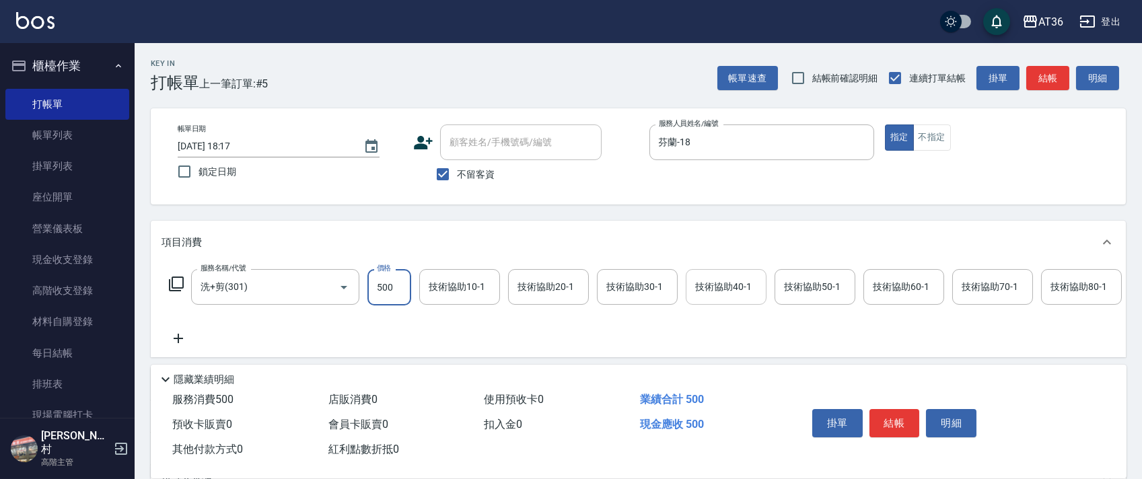
type input "500"
click at [715, 282] on div "技術協助40-1 技術協助40-1" at bounding box center [725, 287] width 81 height 36
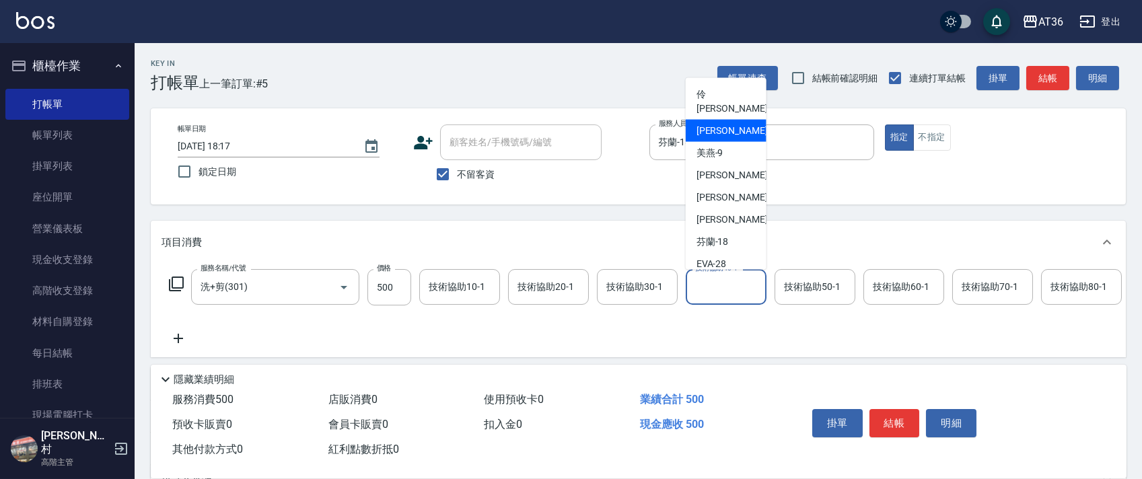
scroll to position [89, 0]
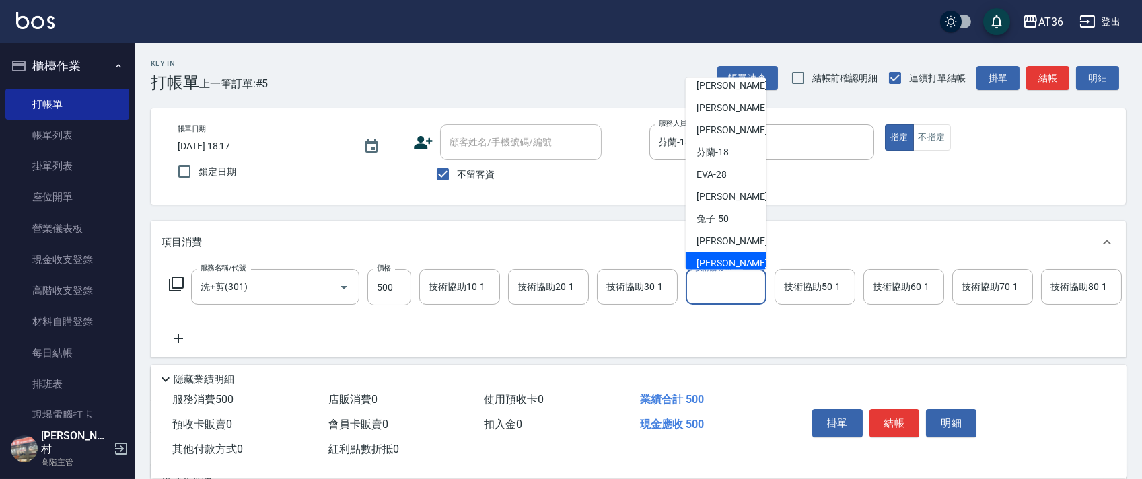
drag, startPoint x: 726, startPoint y: 241, endPoint x: 978, endPoint y: 385, distance: 290.8
click at [726, 256] on span "[PERSON_NAME] -55" at bounding box center [738, 263] width 85 height 14
type input "[PERSON_NAME]-55"
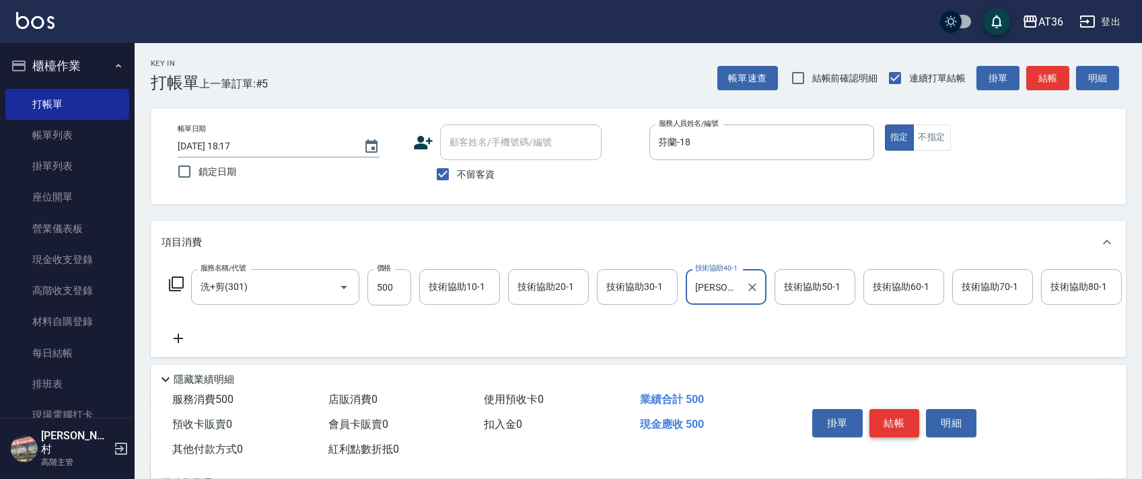
click at [899, 420] on button "結帳" at bounding box center [894, 423] width 50 height 28
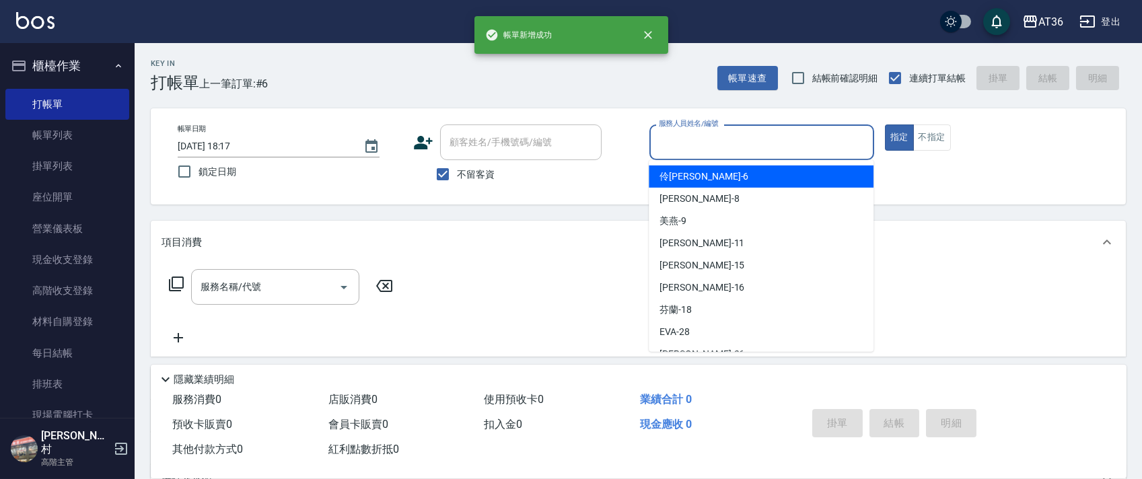
drag, startPoint x: 655, startPoint y: 140, endPoint x: 746, endPoint y: 178, distance: 98.9
click at [655, 140] on input "服務人員姓名/編號" at bounding box center [761, 143] width 213 height 24
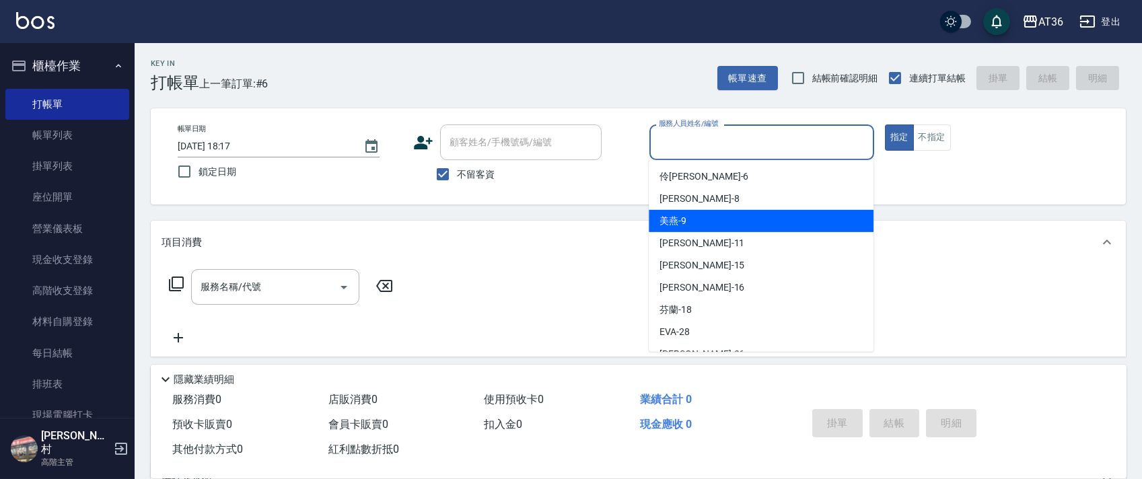
drag, startPoint x: 683, startPoint y: 224, endPoint x: 767, endPoint y: 227, distance: 84.1
click at [685, 226] on span "美燕 -9" at bounding box center [672, 221] width 27 height 14
type input "美燕-9"
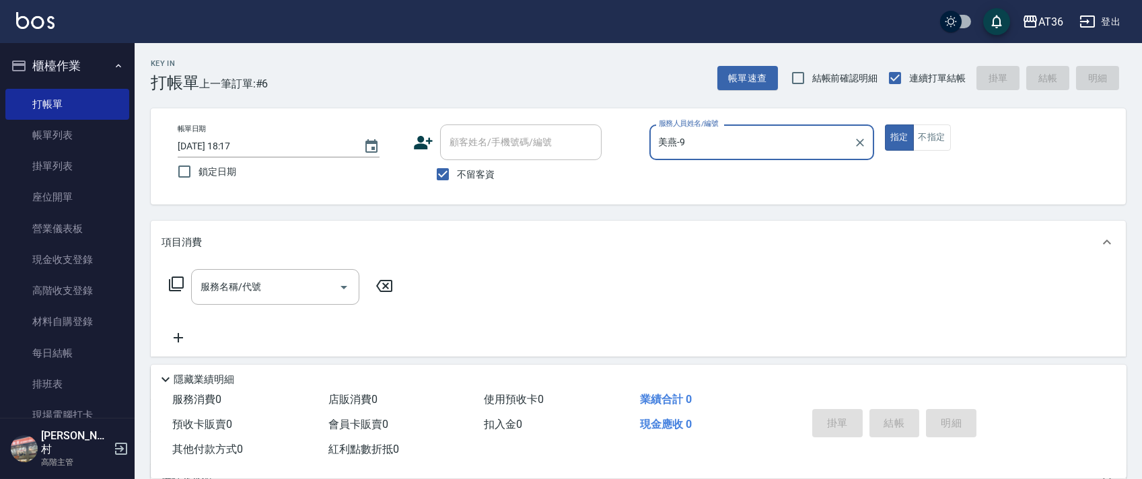
click at [178, 285] on icon at bounding box center [176, 284] width 16 height 16
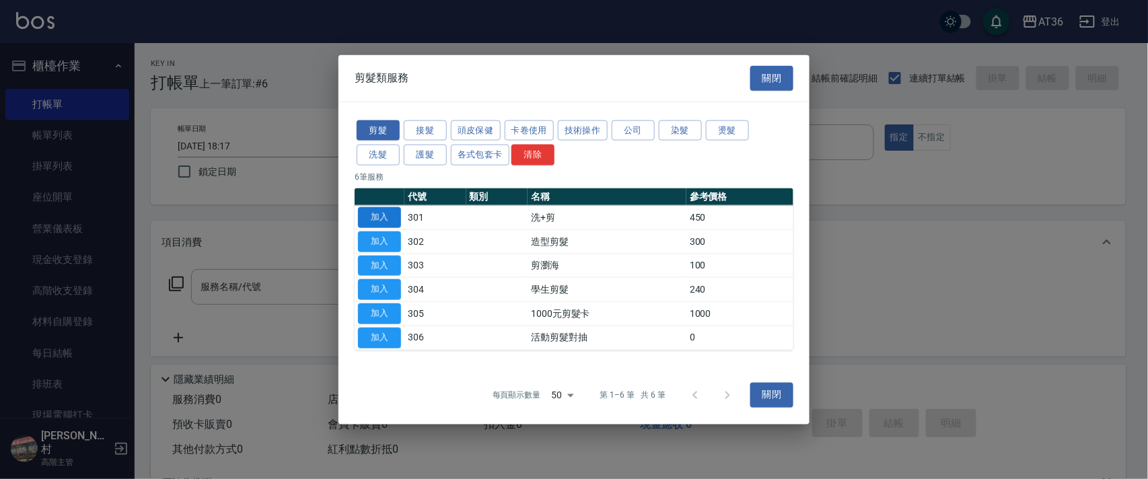
click at [379, 213] on button "加入" at bounding box center [379, 217] width 43 height 21
type input "洗+剪(301)"
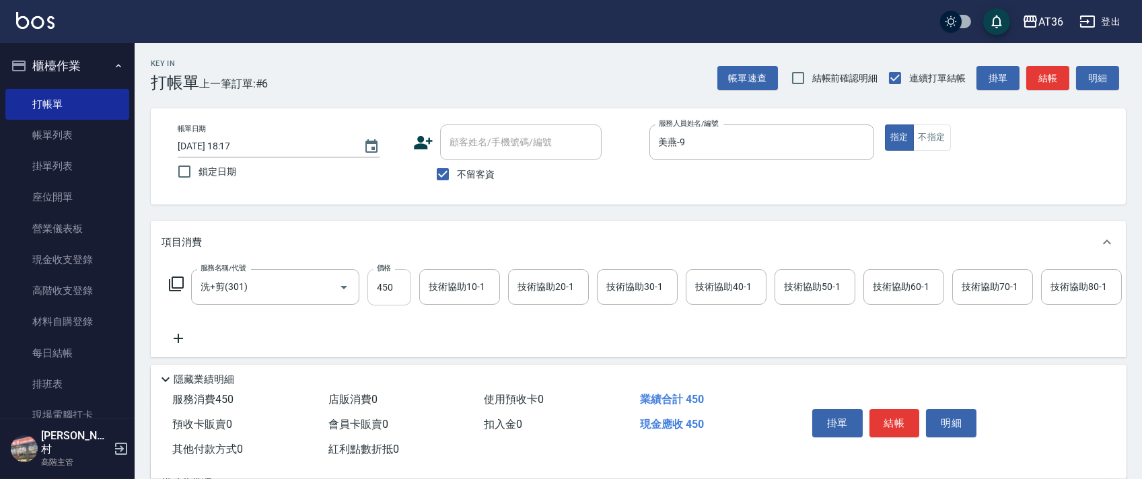
click at [381, 288] on input "450" at bounding box center [389, 287] width 44 height 36
type input "500"
click at [719, 283] on div "技術協助40-1 技術協助40-1" at bounding box center [725, 287] width 81 height 36
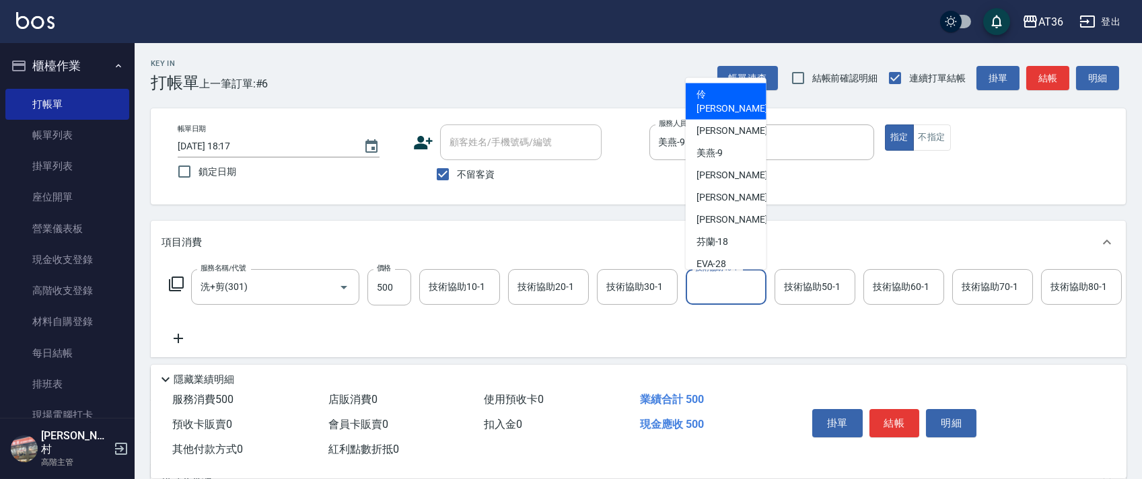
scroll to position [174, 0]
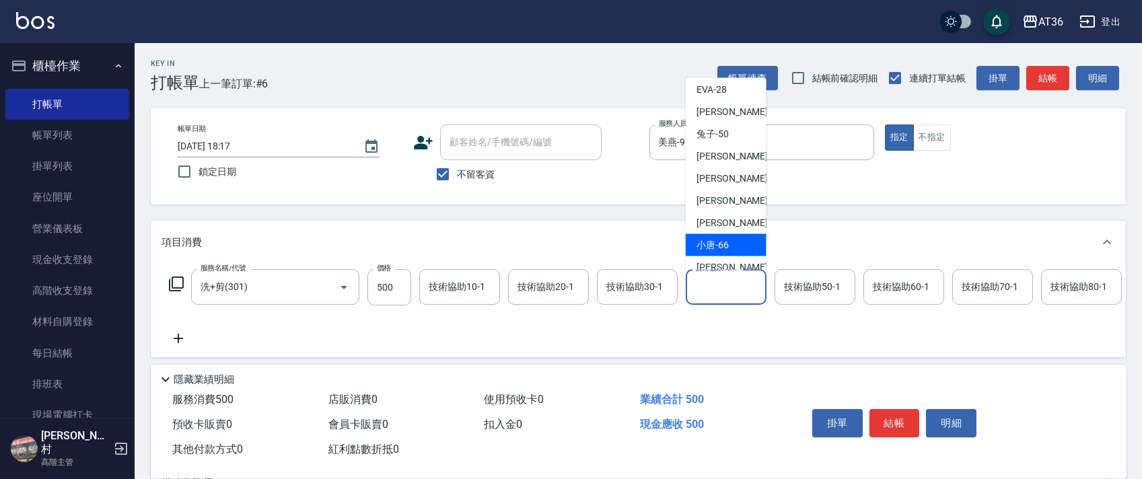
click at [731, 234] on div "小唐 -66" at bounding box center [725, 245] width 81 height 22
type input "小唐-66"
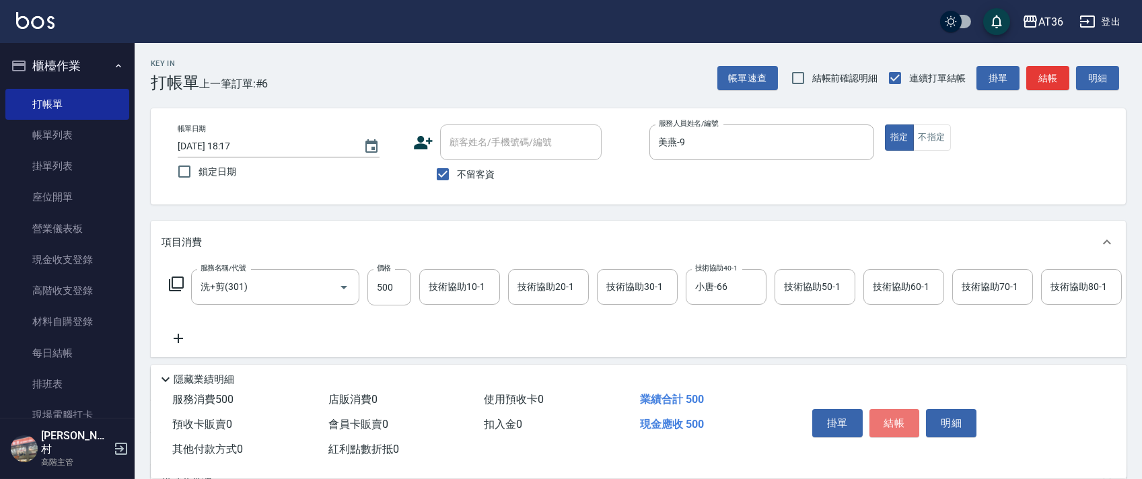
drag, startPoint x: 892, startPoint y: 425, endPoint x: 903, endPoint y: 408, distance: 20.5
click at [893, 425] on button "結帳" at bounding box center [894, 423] width 50 height 28
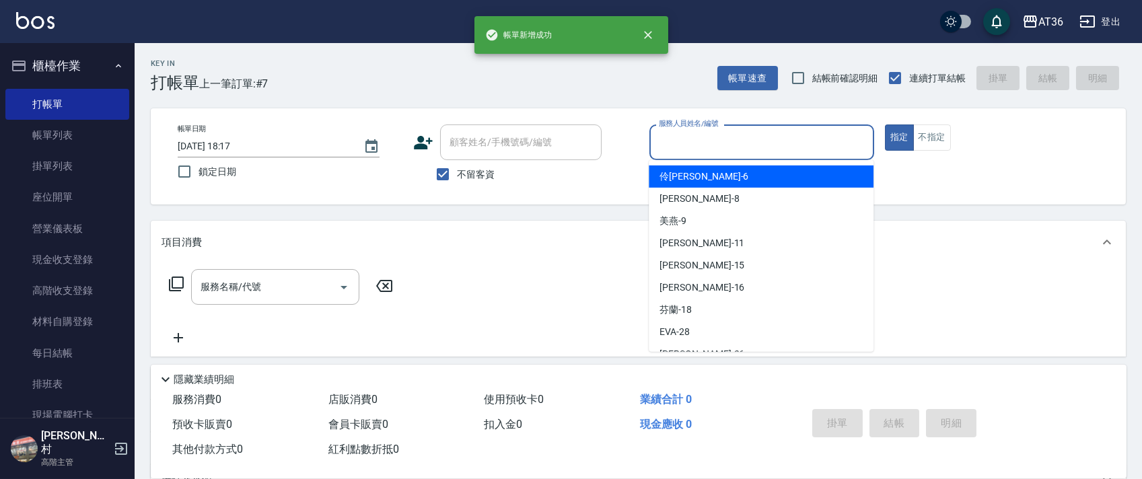
drag, startPoint x: 672, startPoint y: 145, endPoint x: 726, endPoint y: 192, distance: 71.5
click at [672, 148] on input "服務人員姓名/編號" at bounding box center [761, 143] width 213 height 24
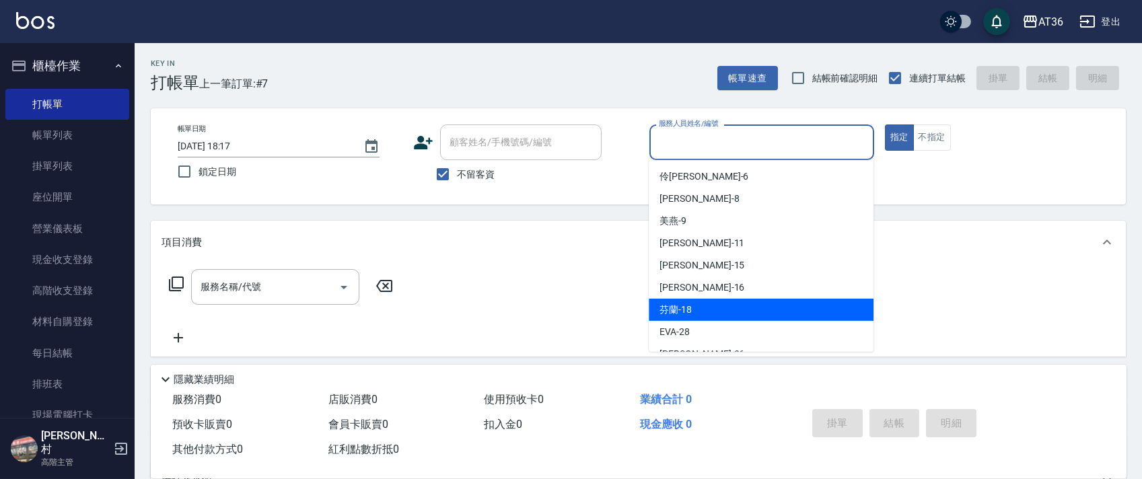
click at [689, 307] on span "芬蘭 -18" at bounding box center [675, 310] width 32 height 14
type input "芬蘭-18"
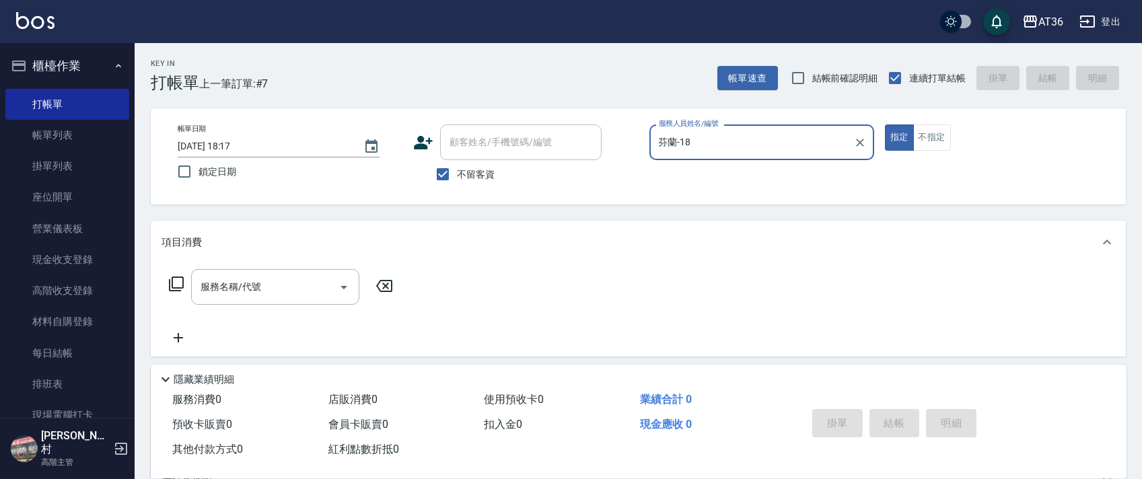
click at [178, 285] on icon at bounding box center [176, 284] width 16 height 16
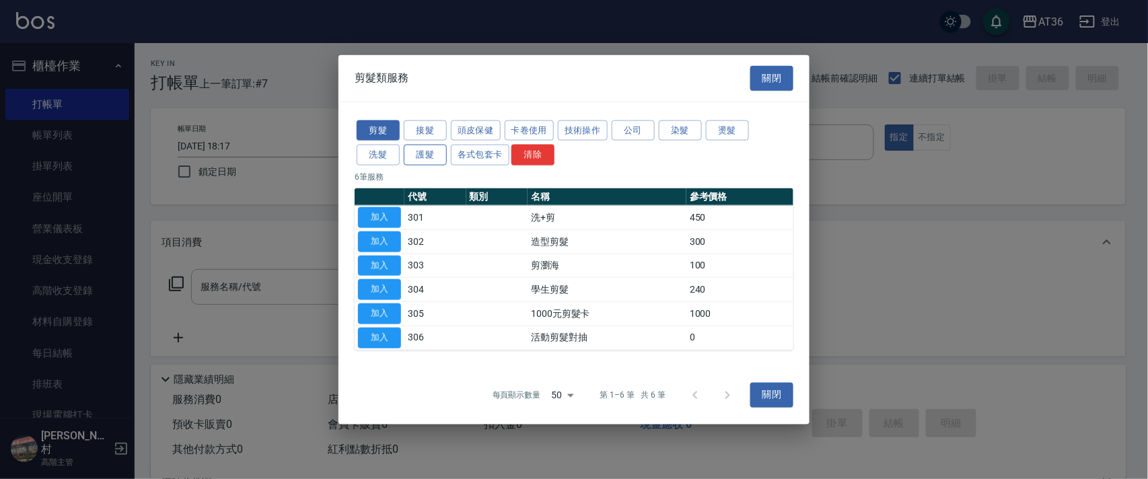
click at [418, 148] on button "護髮" at bounding box center [425, 155] width 43 height 21
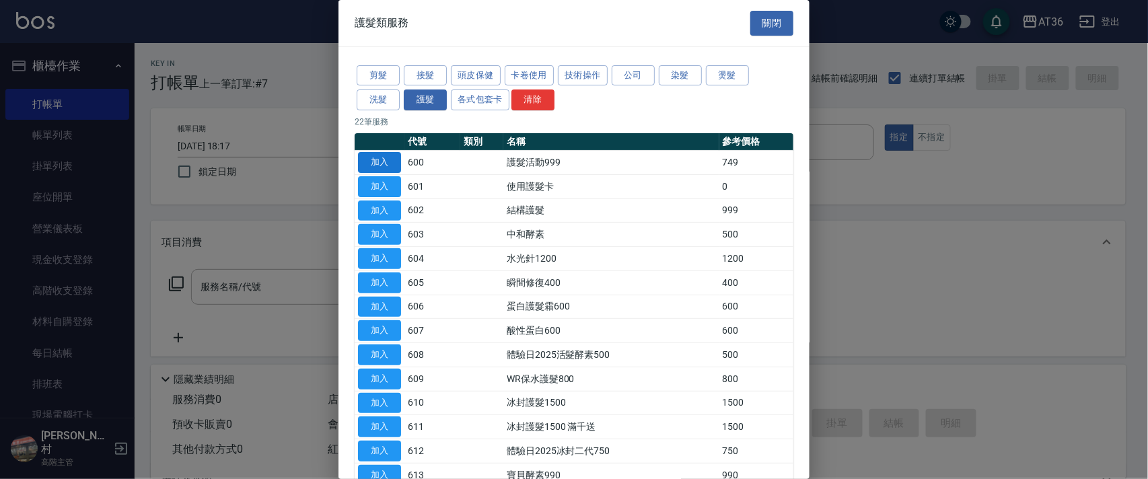
click at [379, 163] on button "加入" at bounding box center [379, 162] width 43 height 21
type input "護髮活動999(600)"
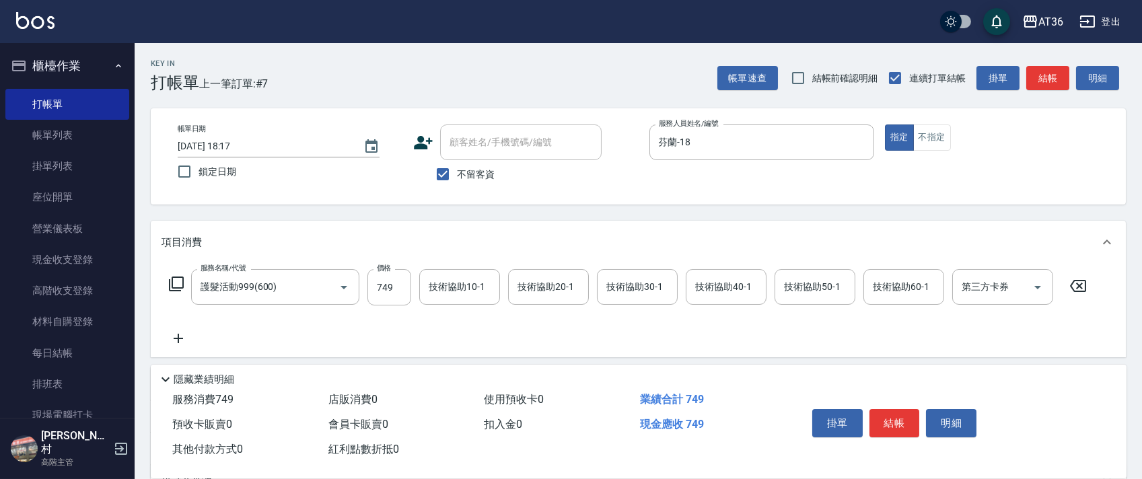
click at [712, 283] on div "技術協助40-1 技術協助40-1" at bounding box center [725, 287] width 81 height 36
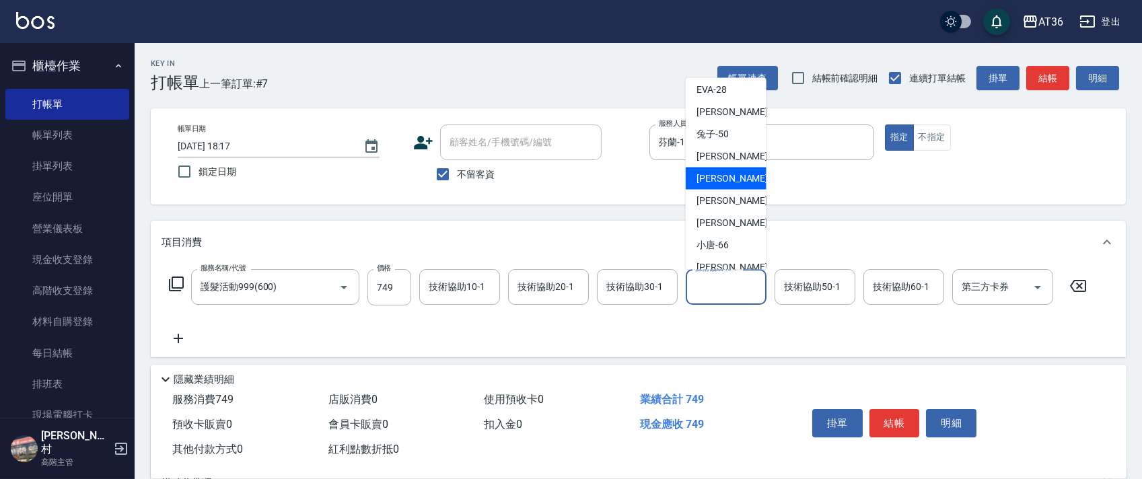
click at [728, 167] on div "[PERSON_NAME] -55" at bounding box center [725, 178] width 81 height 22
type input "[PERSON_NAME]-55"
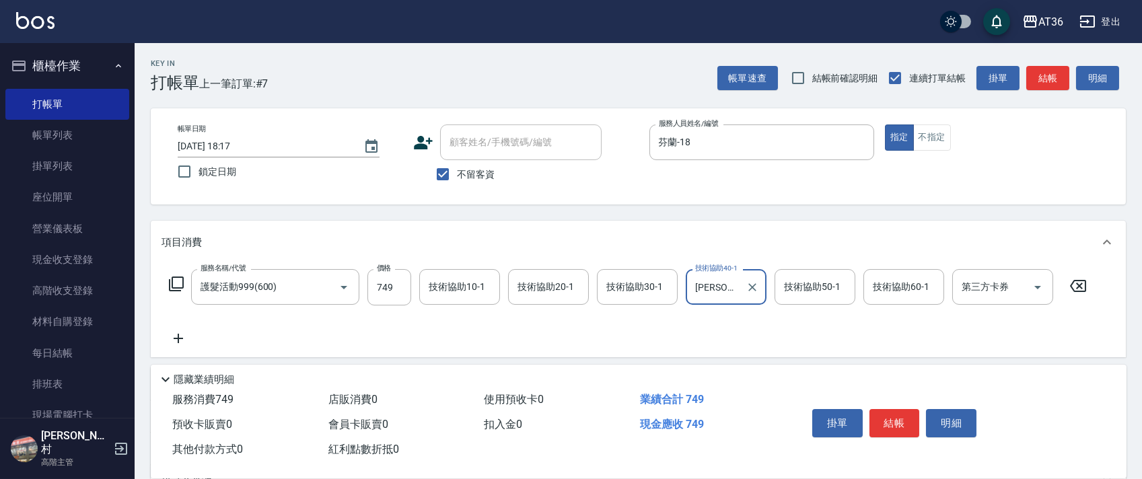
click at [805, 288] on div "技術協助50-1 技術協助50-1" at bounding box center [814, 287] width 81 height 36
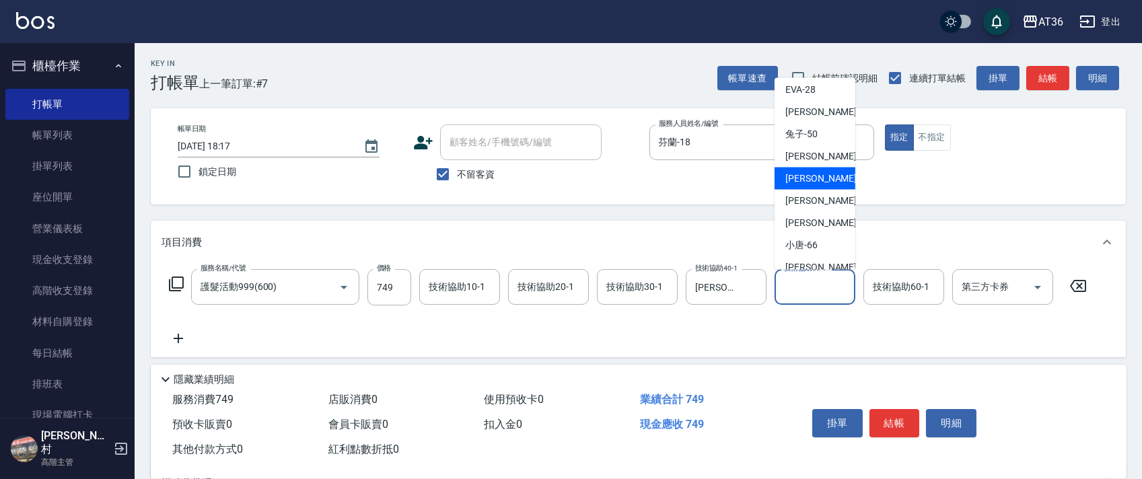
click at [812, 172] on span "[PERSON_NAME] -55" at bounding box center [827, 179] width 85 height 14
type input "[PERSON_NAME]-55"
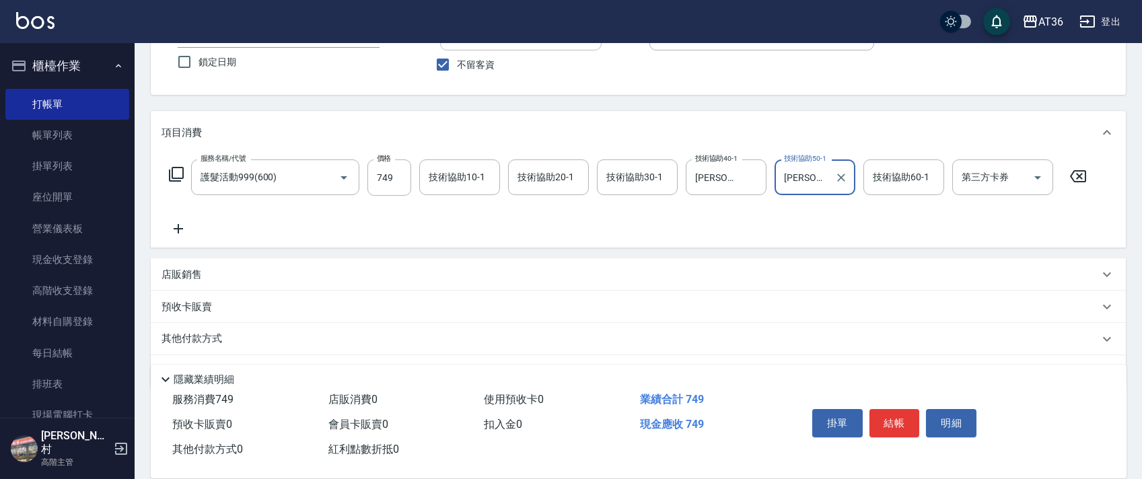
scroll to position [143, 0]
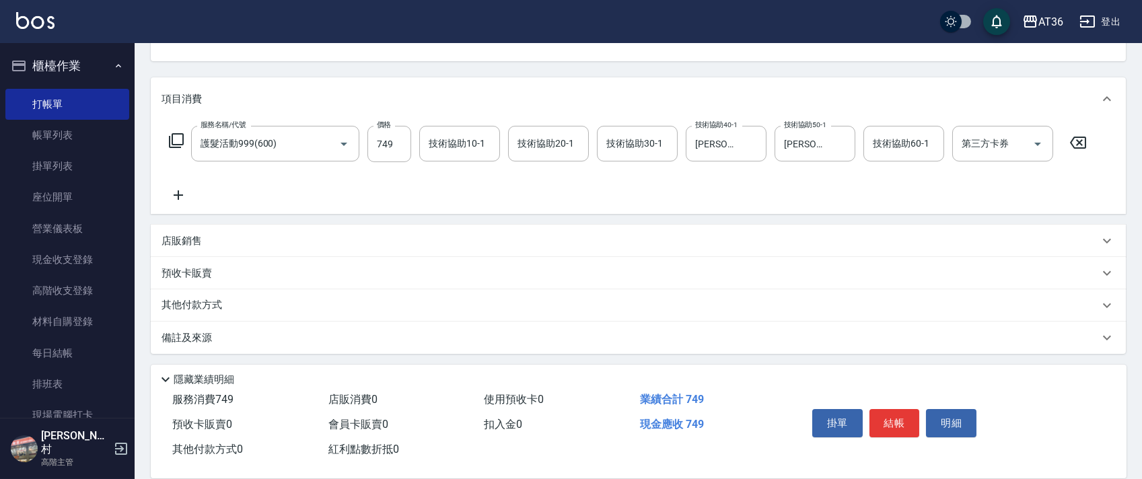
click at [213, 306] on p "其他付款方式" at bounding box center [194, 305] width 67 height 15
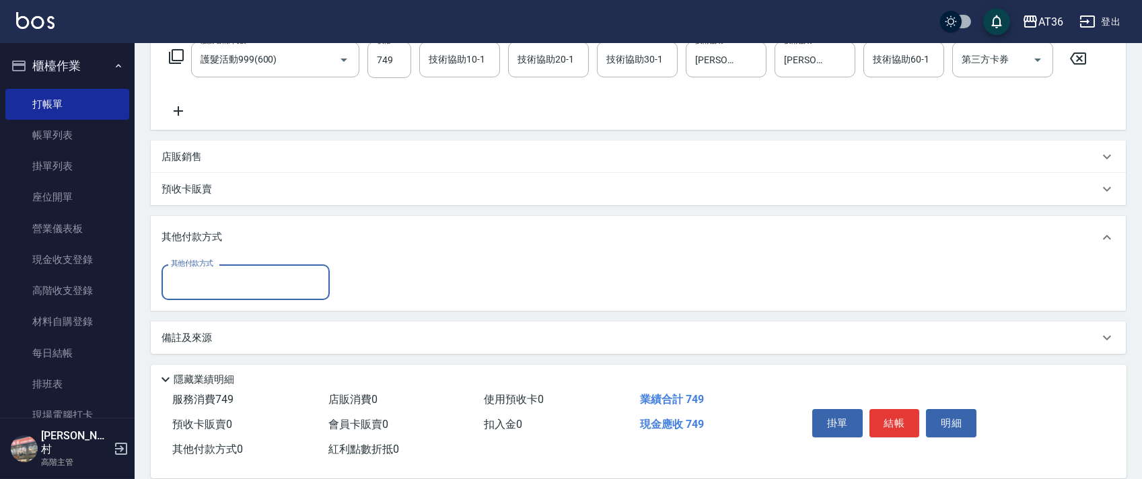
scroll to position [228, 0]
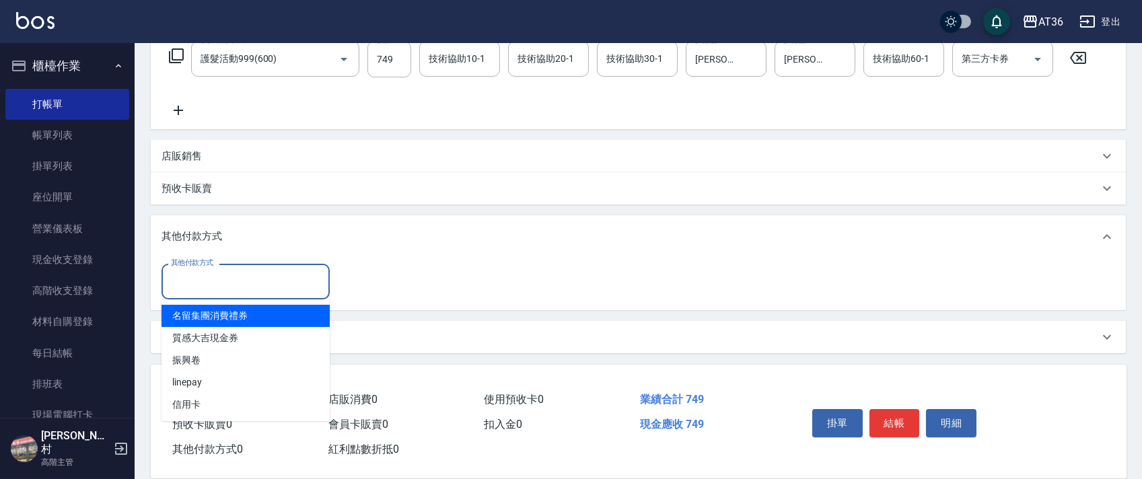
drag, startPoint x: 226, startPoint y: 275, endPoint x: 239, endPoint y: 283, distance: 14.8
click at [228, 279] on input "其他付款方式" at bounding box center [245, 282] width 156 height 24
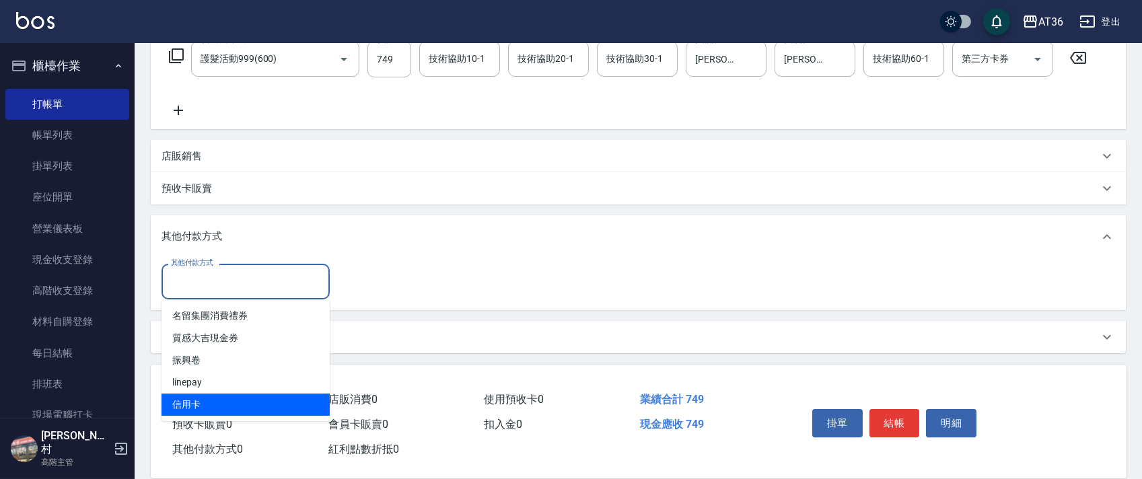
drag, startPoint x: 206, startPoint y: 402, endPoint x: 326, endPoint y: 287, distance: 166.0
click at [207, 402] on span "信用卡" at bounding box center [245, 405] width 168 height 22
type input "信用卡"
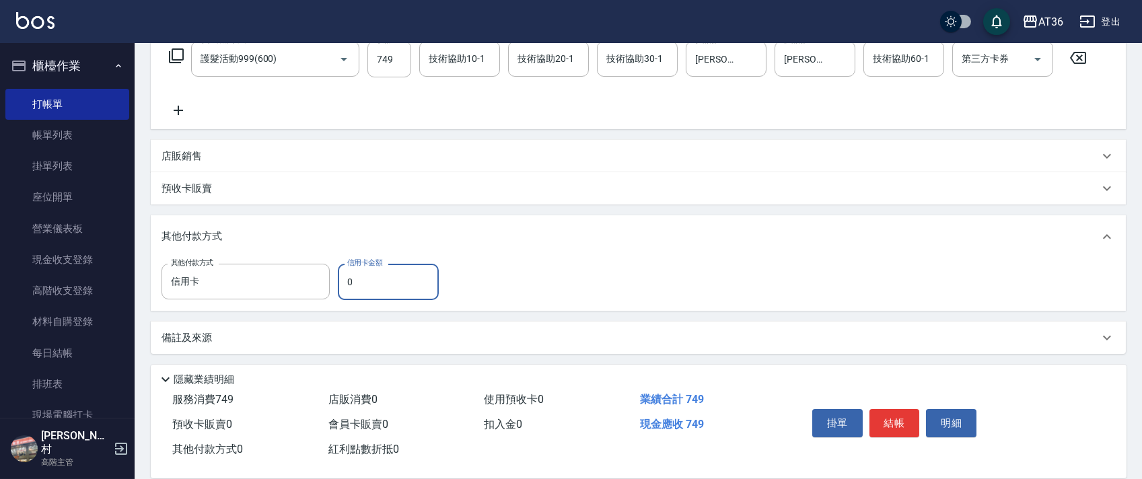
click at [338, 276] on input "0" at bounding box center [388, 282] width 101 height 36
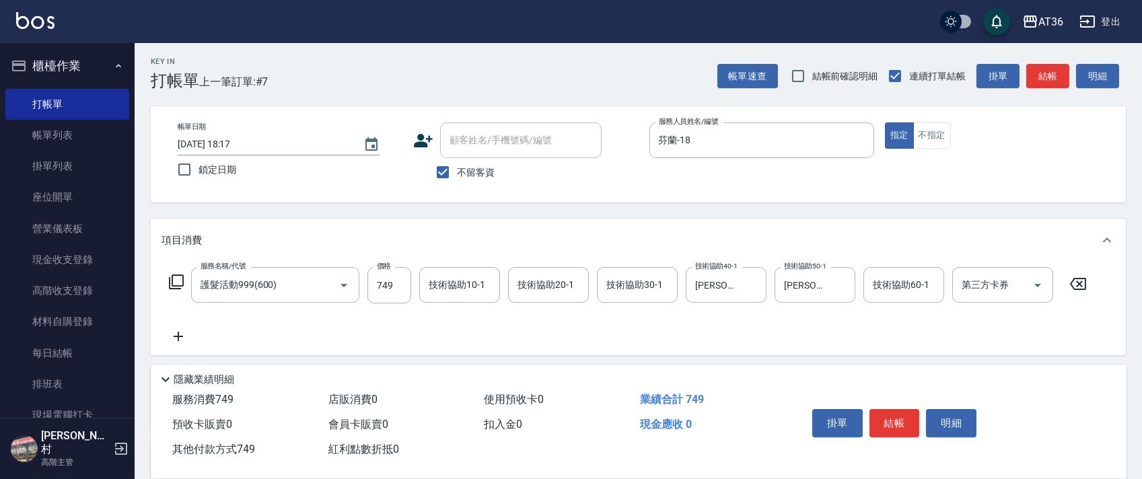
scroll to position [0, 0]
type input "749"
click at [894, 419] on button "結帳" at bounding box center [894, 423] width 50 height 28
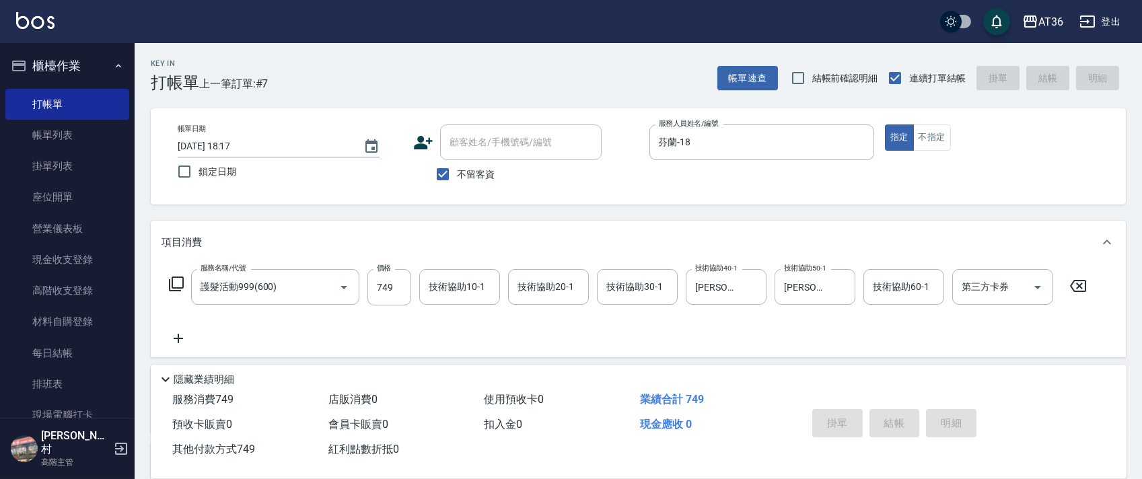
type input "[DATE] 18:18"
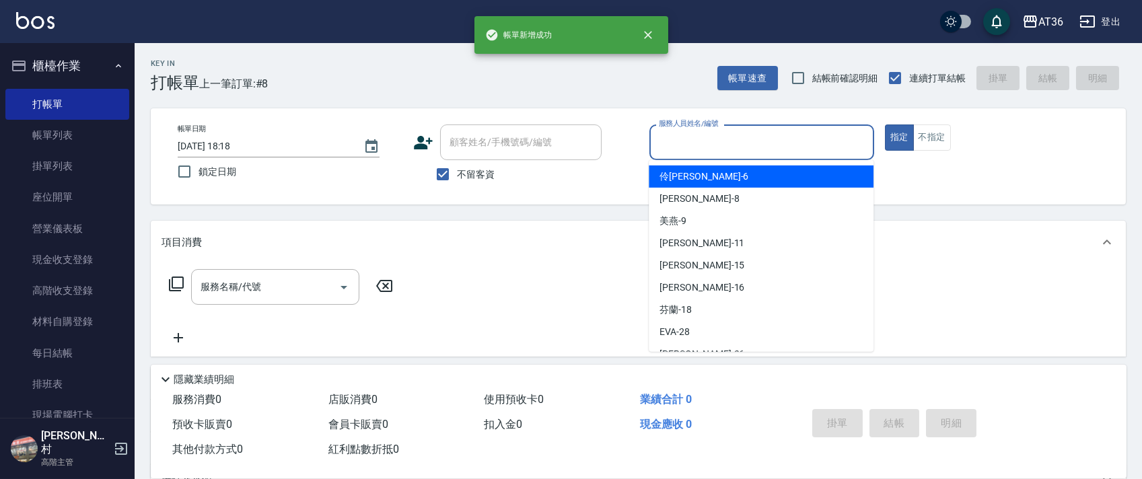
drag, startPoint x: 668, startPoint y: 139, endPoint x: 725, endPoint y: 176, distance: 68.1
click at [668, 140] on input "服務人員姓名/編號" at bounding box center [761, 143] width 213 height 24
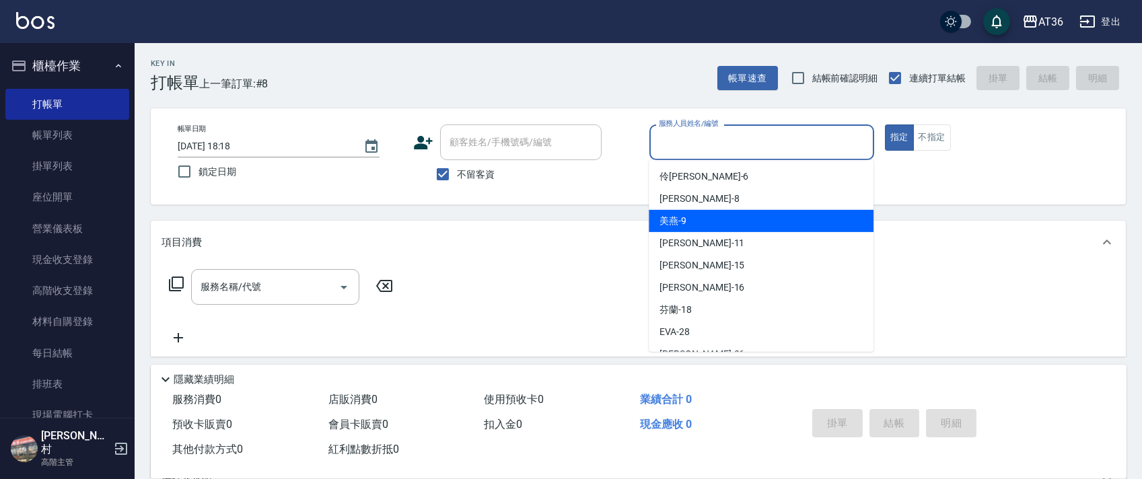
click at [698, 215] on div "美燕 -9" at bounding box center [760, 221] width 225 height 22
type input "美燕-9"
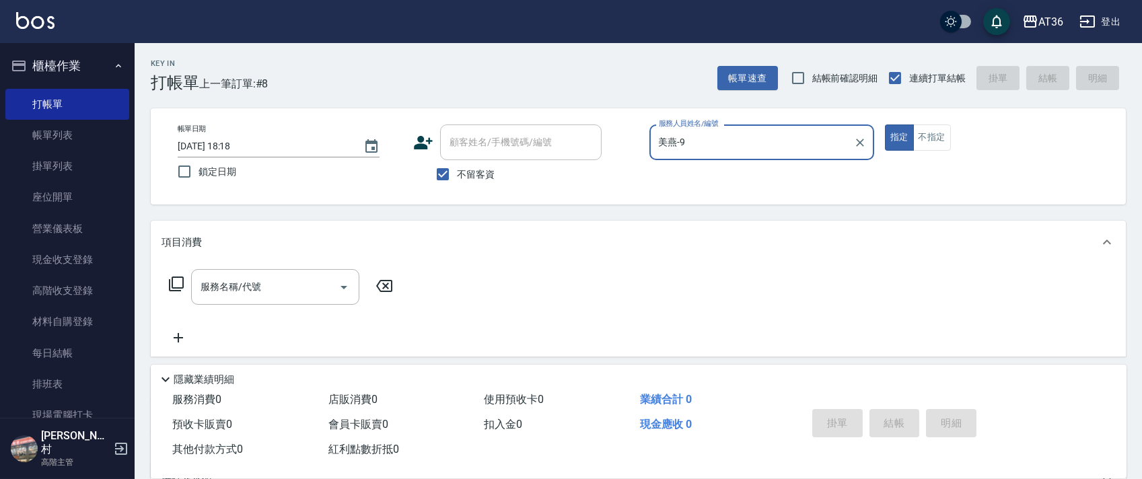
click at [174, 289] on icon at bounding box center [176, 283] width 15 height 15
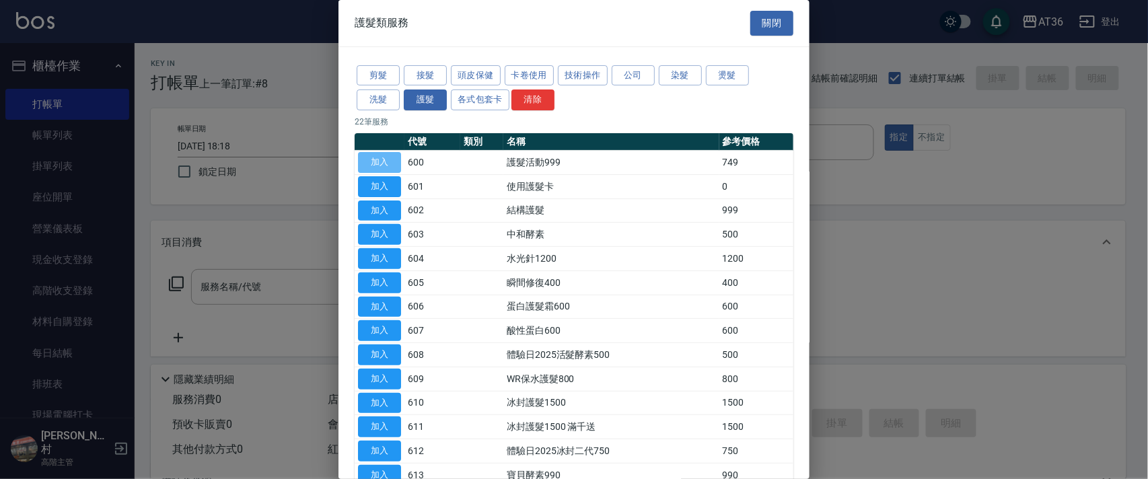
click at [387, 155] on button "加入" at bounding box center [379, 162] width 43 height 21
type input "護髮活動999(600)"
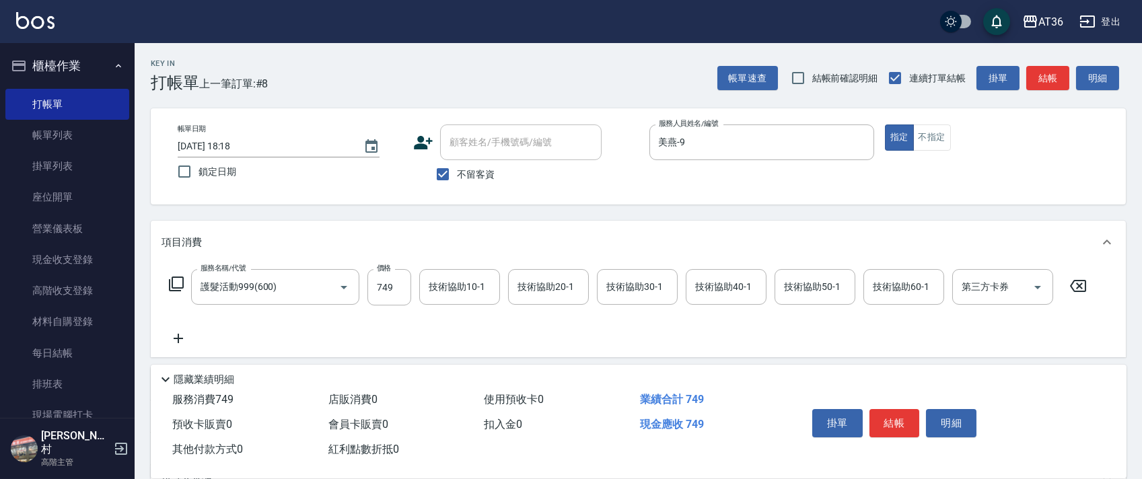
click at [173, 283] on icon at bounding box center [176, 284] width 16 height 16
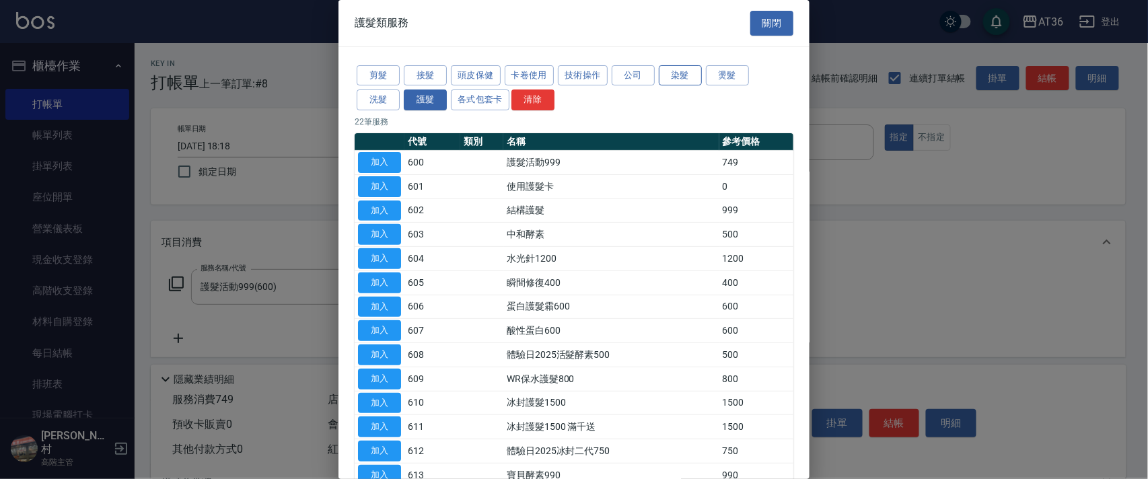
click at [686, 78] on button "染髮" at bounding box center [680, 75] width 43 height 21
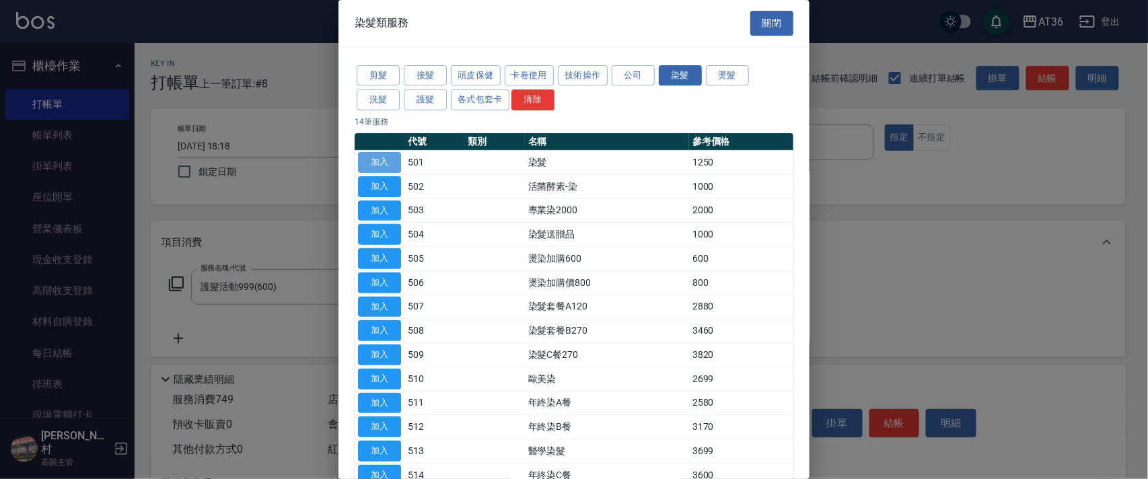
click at [383, 159] on button "加入" at bounding box center [379, 162] width 43 height 21
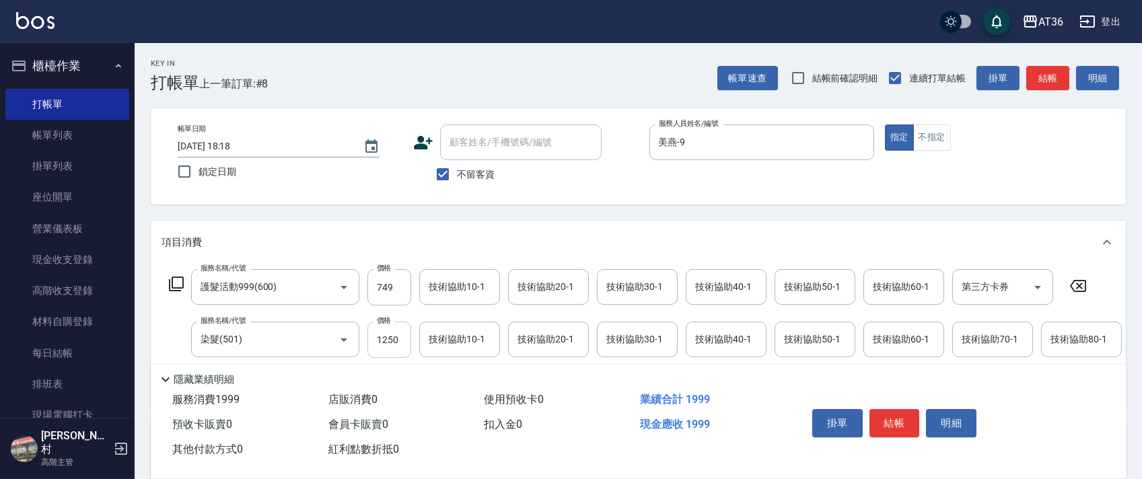
drag, startPoint x: 384, startPoint y: 344, endPoint x: 410, endPoint y: 342, distance: 25.7
click at [385, 346] on input "1250" at bounding box center [389, 340] width 44 height 36
type input "1490"
click at [696, 286] on div "技術協助40-1 技術協助40-1" at bounding box center [725, 287] width 81 height 36
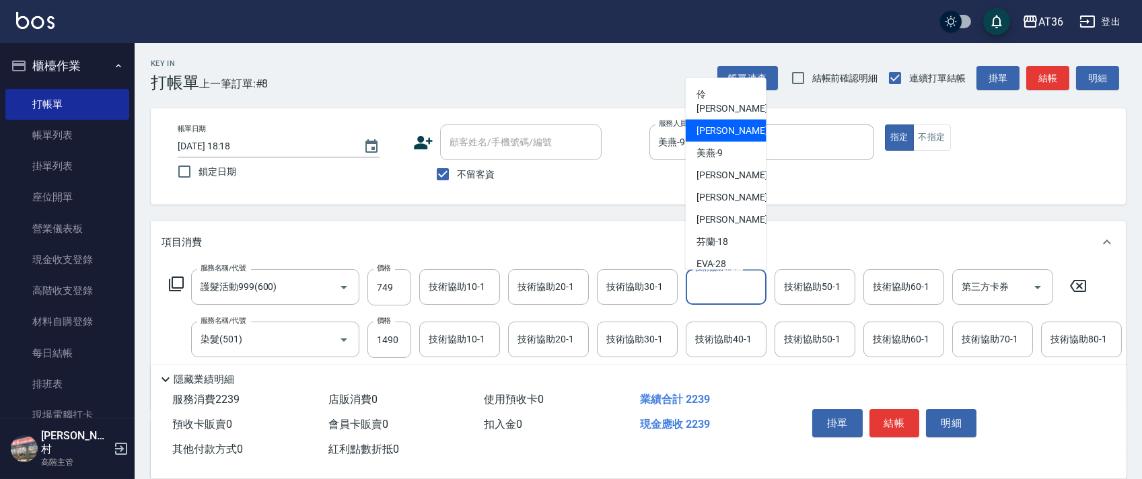
scroll to position [174, 0]
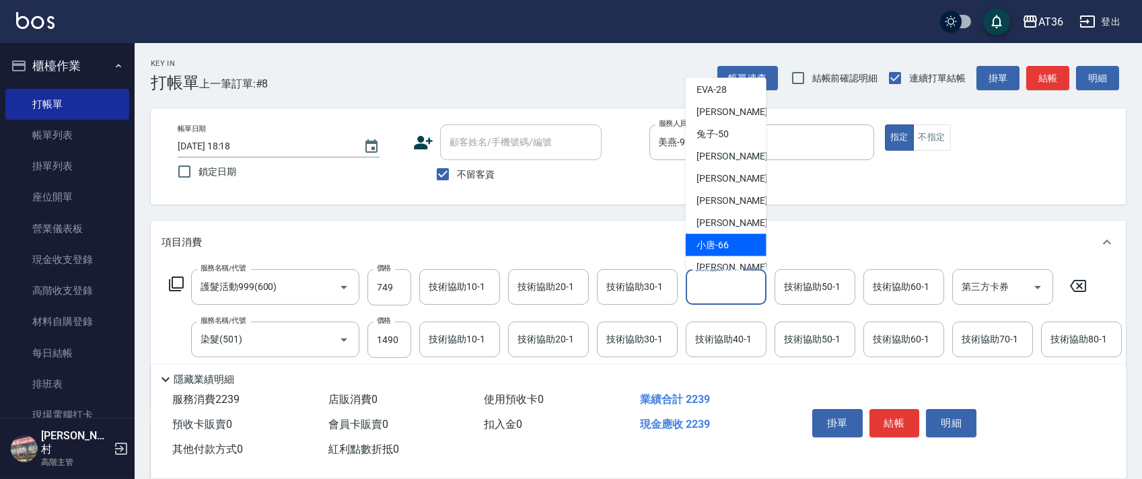
click at [714, 238] on span "小唐 -66" at bounding box center [712, 245] width 32 height 14
type input "小唐-66"
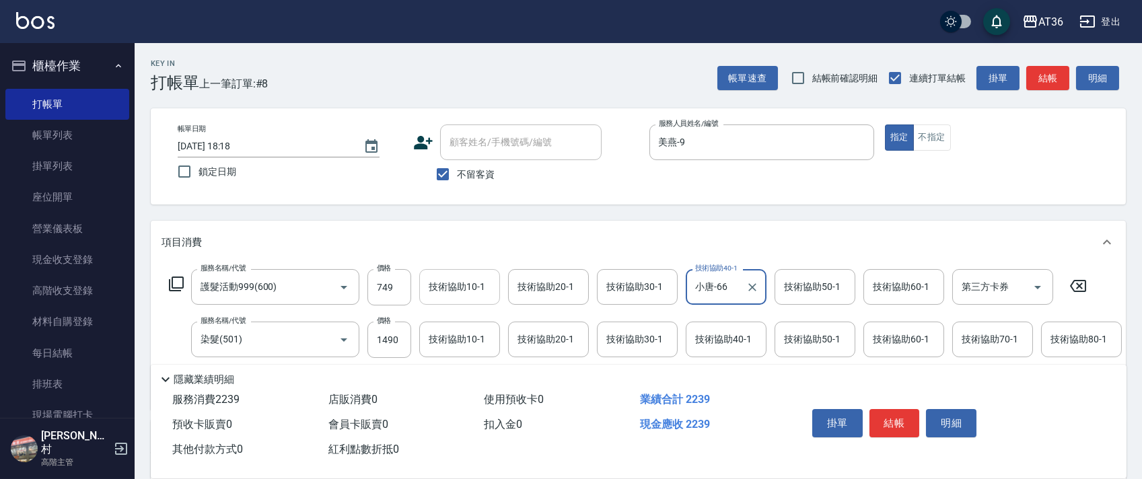
click at [449, 280] on div "技術協助10-1 技術協助10-1" at bounding box center [459, 287] width 81 height 36
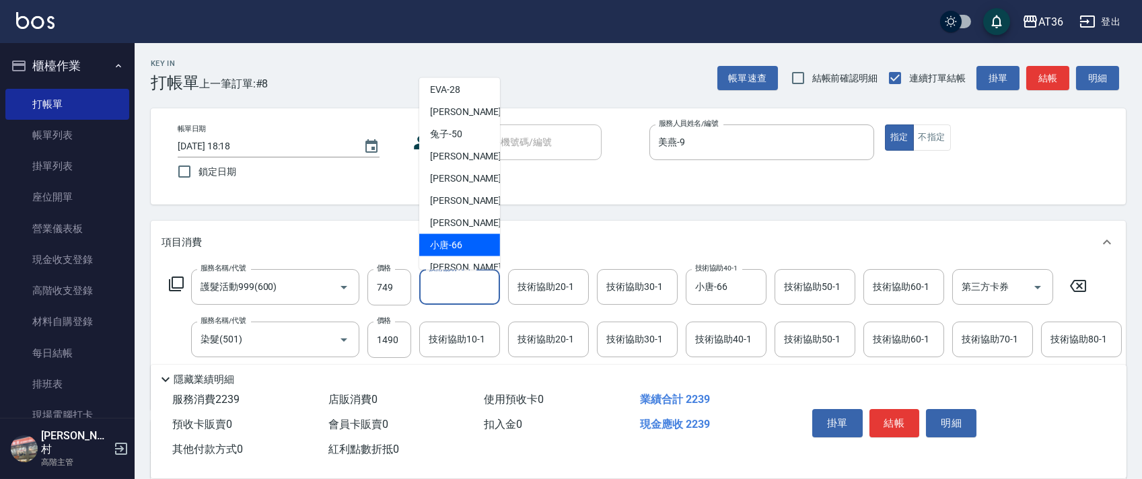
click at [461, 234] on div "小唐 -66" at bounding box center [459, 245] width 81 height 22
type input "小唐-66"
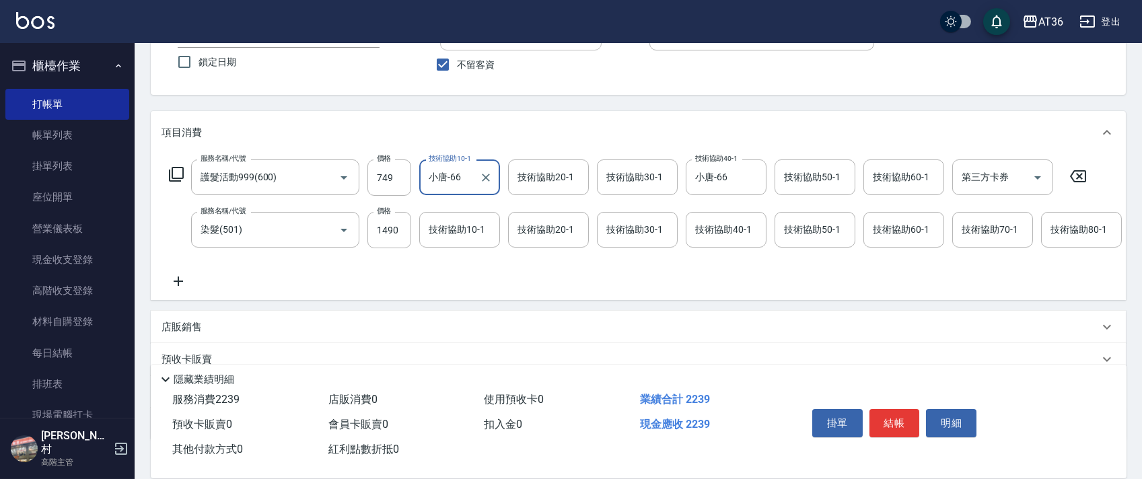
scroll to position [211, 0]
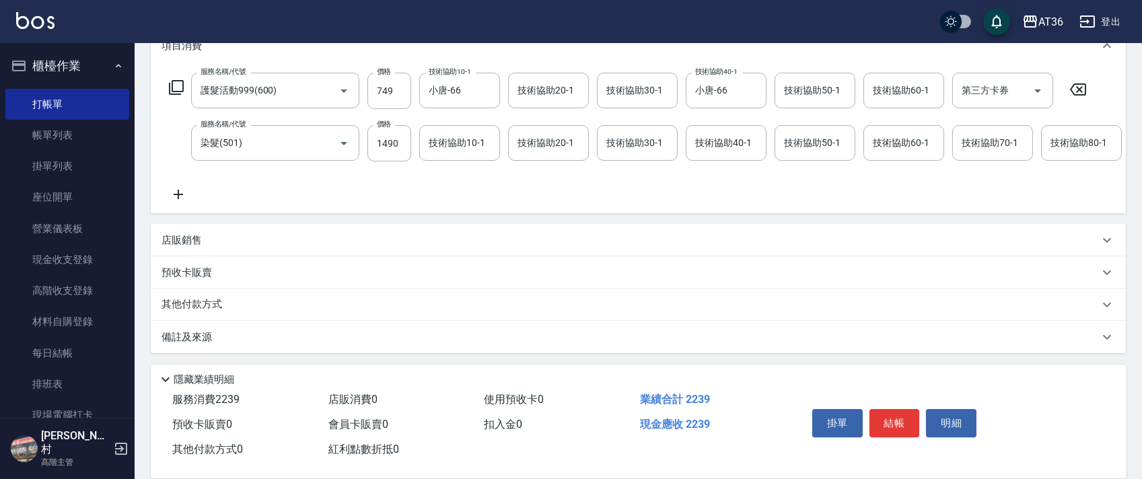
click at [211, 299] on p "其他付款方式" at bounding box center [194, 304] width 67 height 15
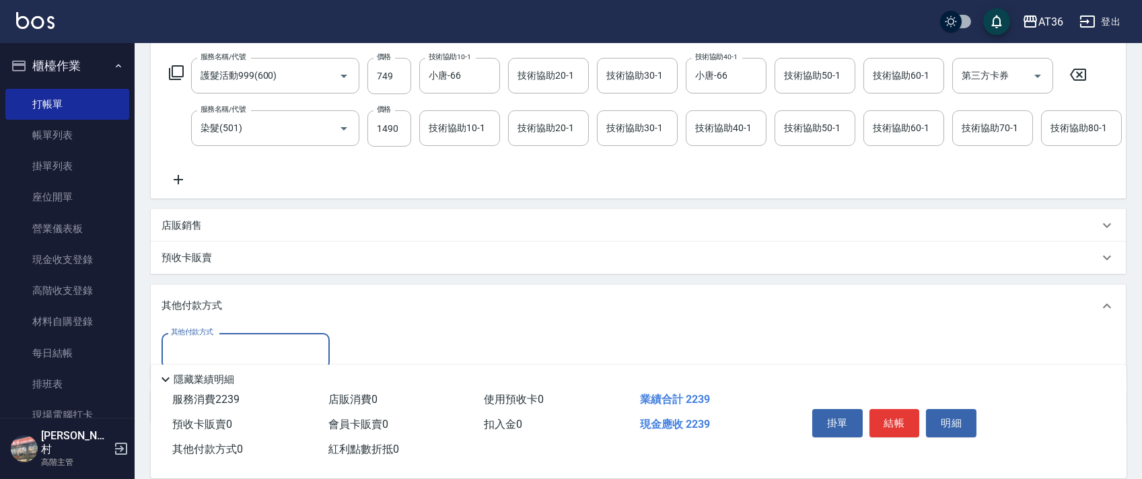
scroll to position [295, 0]
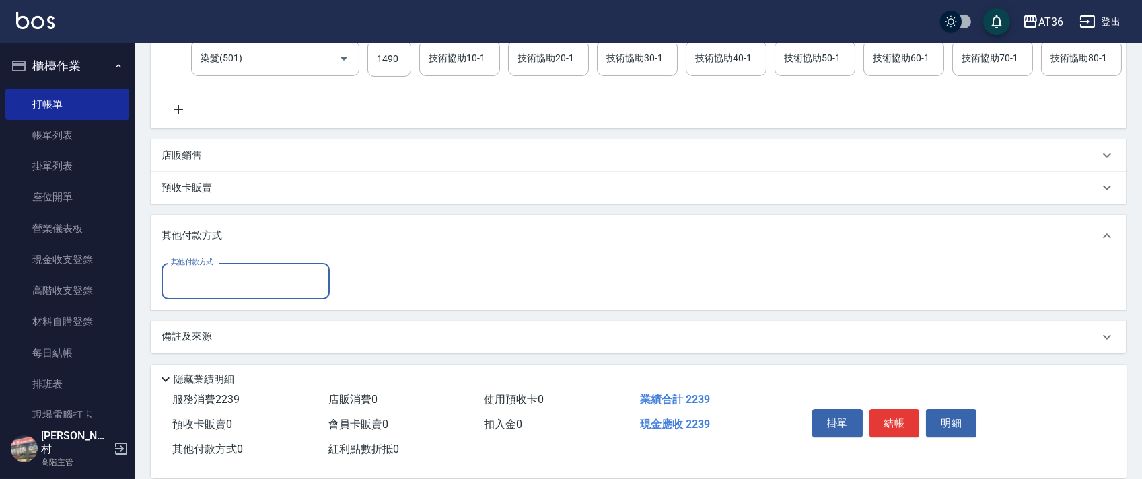
click at [231, 275] on input "其他付款方式" at bounding box center [245, 281] width 156 height 24
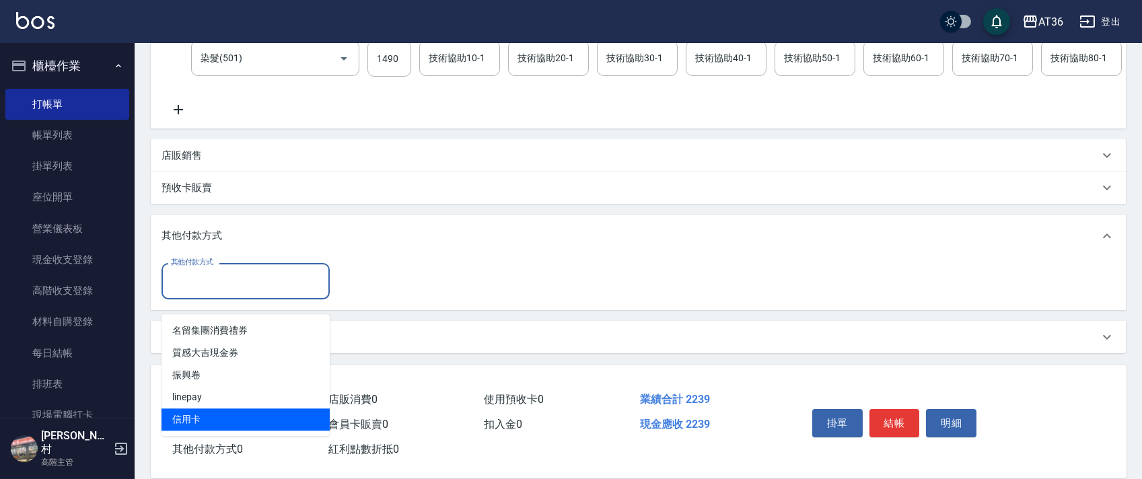
drag, startPoint x: 192, startPoint y: 408, endPoint x: 378, endPoint y: 252, distance: 243.5
click at [194, 408] on span "信用卡" at bounding box center [245, 419] width 168 height 22
type input "信用卡"
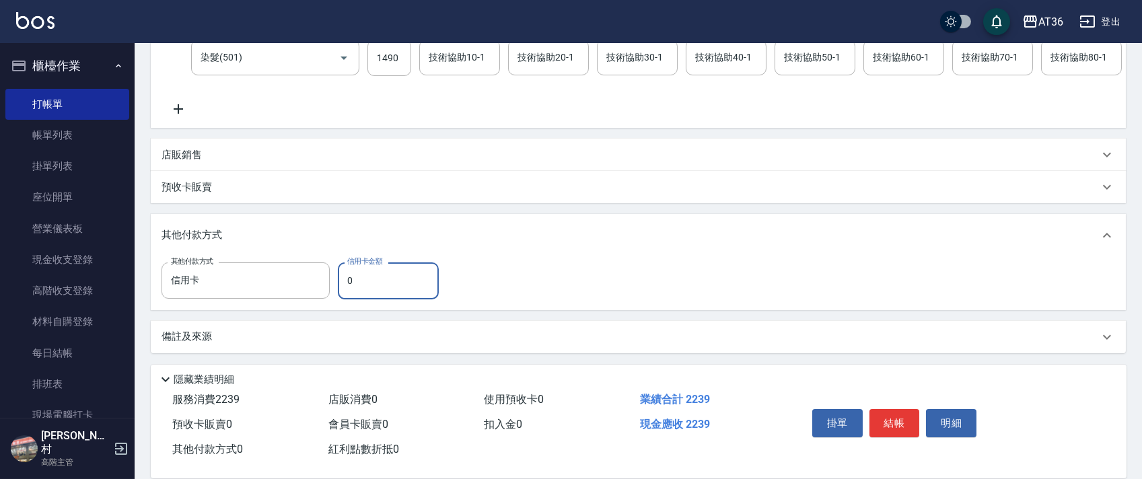
drag, startPoint x: 345, startPoint y: 287, endPoint x: 375, endPoint y: 281, distance: 30.2
click at [354, 288] on input "0" at bounding box center [388, 280] width 101 height 36
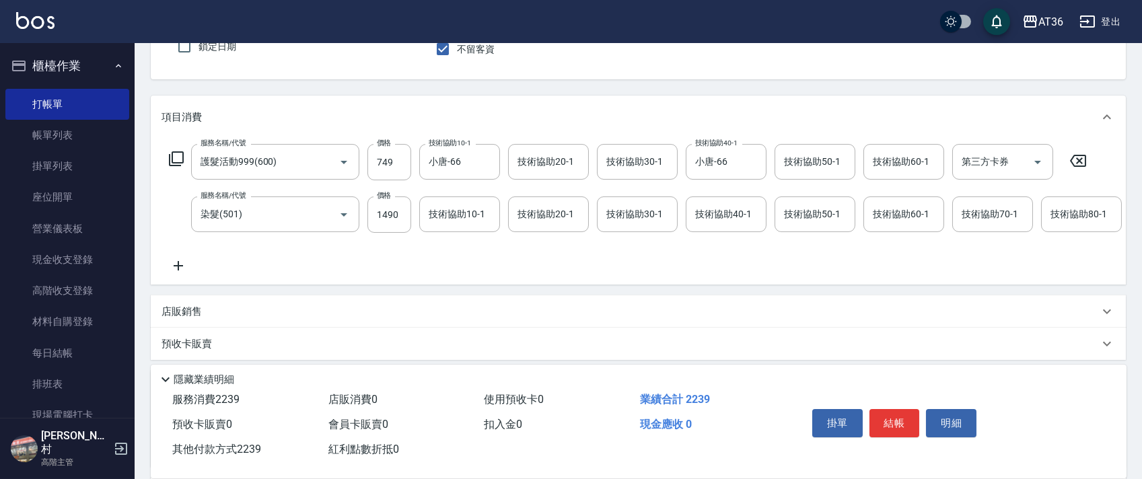
scroll to position [0, 0]
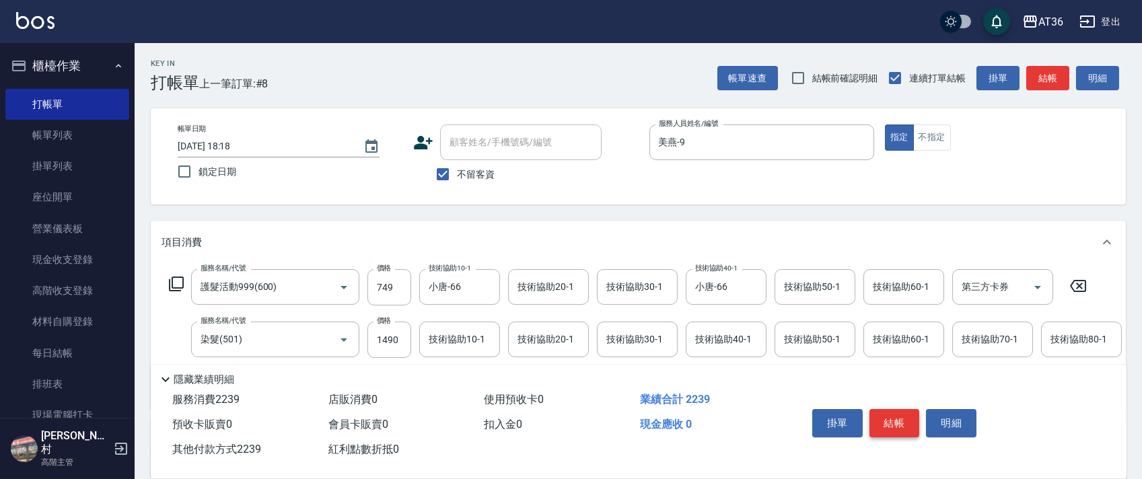
type input "2239"
click at [897, 424] on button "結帳" at bounding box center [894, 423] width 50 height 28
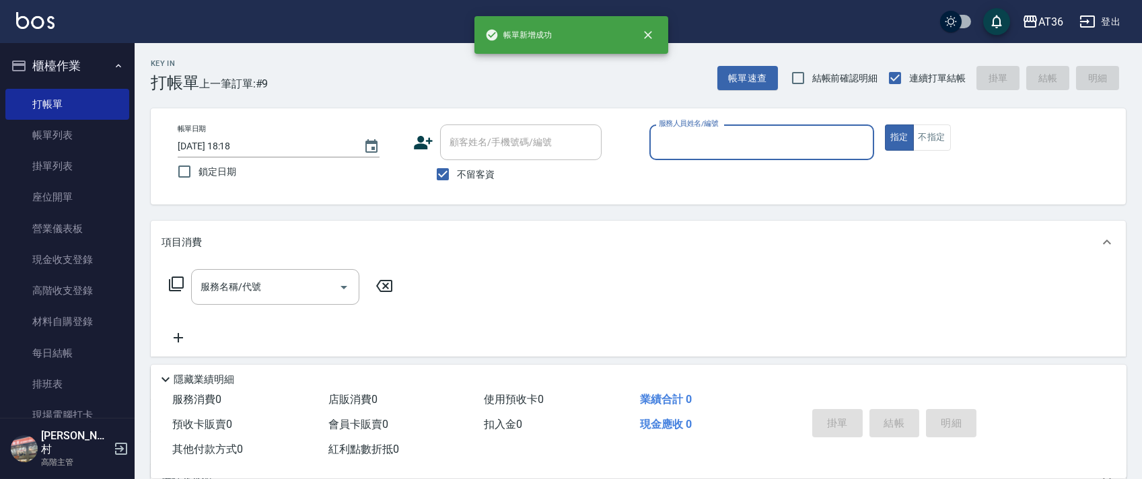
drag, startPoint x: 670, startPoint y: 150, endPoint x: 676, endPoint y: 154, distance: 7.3
click at [670, 151] on input "服務人員姓名/編號" at bounding box center [761, 143] width 213 height 24
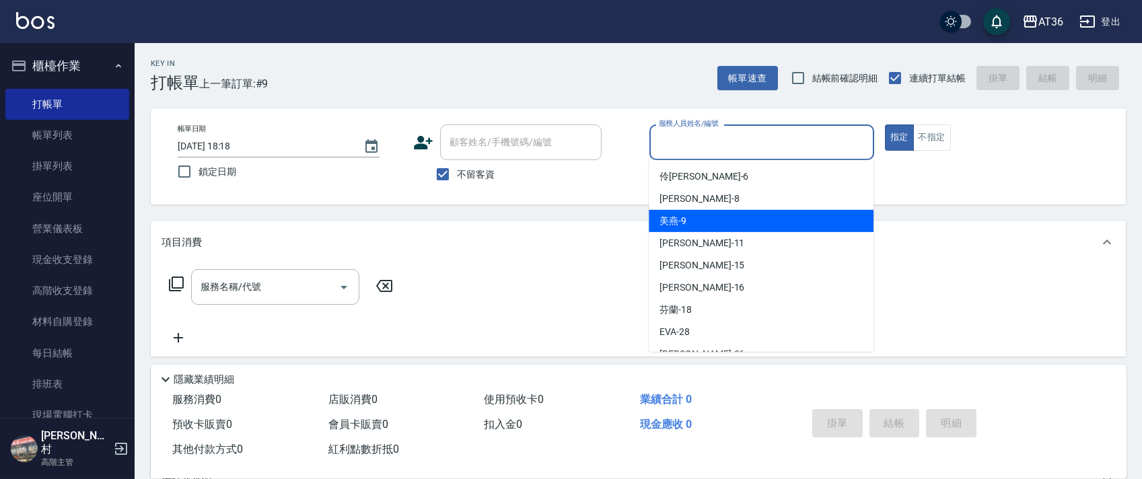
click at [693, 220] on div "美燕 -9" at bounding box center [760, 221] width 225 height 22
type input "美燕-9"
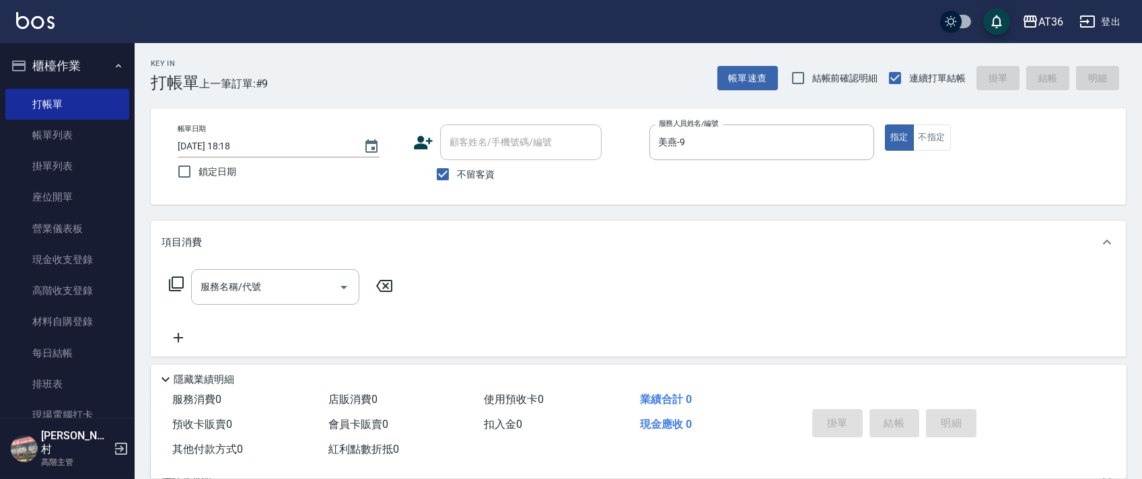
click at [174, 289] on icon at bounding box center [176, 284] width 16 height 16
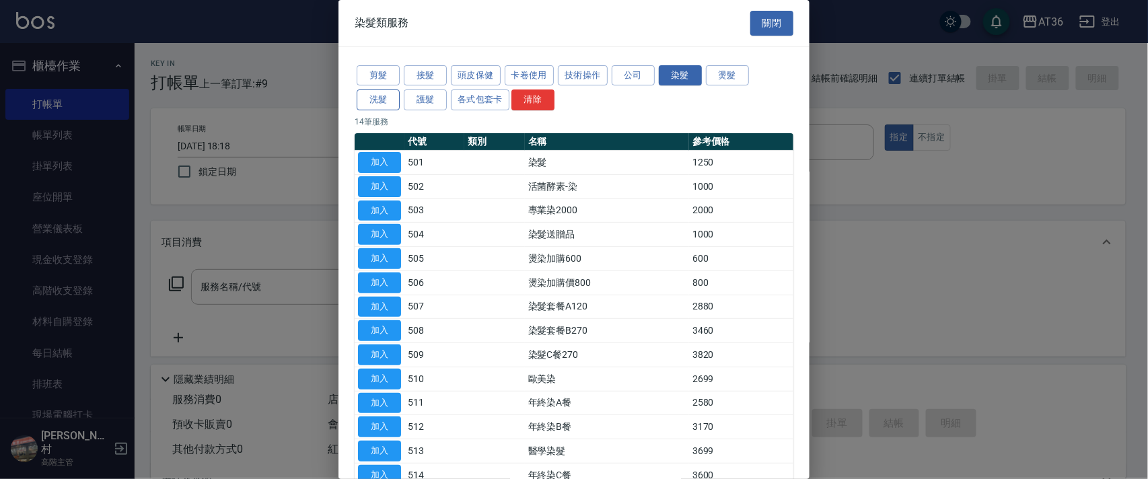
click at [381, 105] on button "洗髮" at bounding box center [378, 99] width 43 height 21
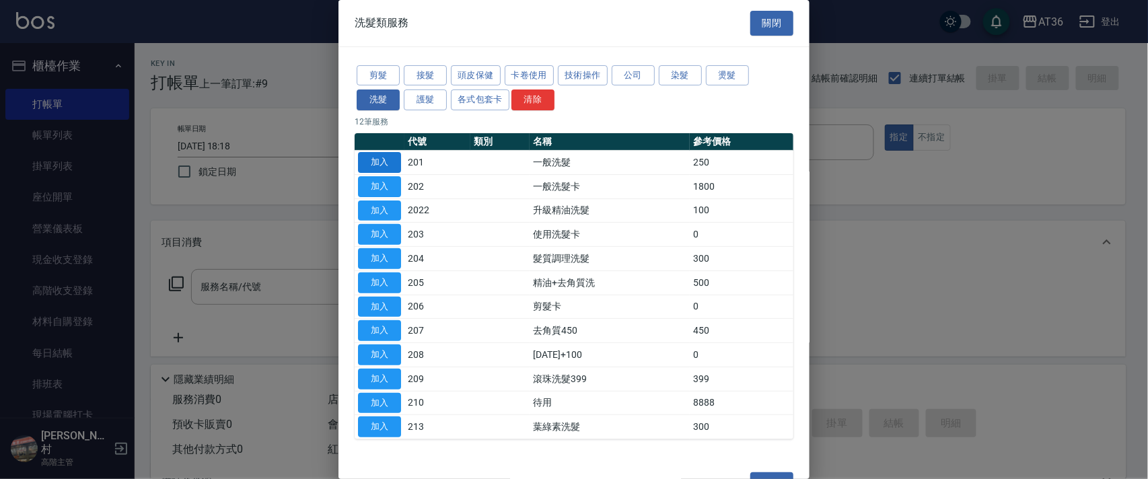
click at [377, 157] on button "加入" at bounding box center [379, 162] width 43 height 21
type input "一般洗髮(201)"
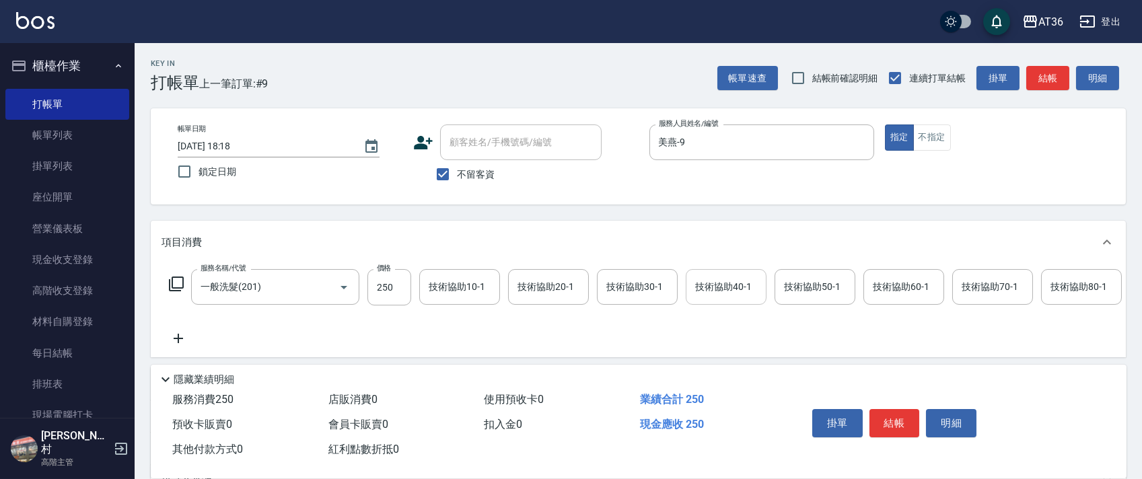
click at [706, 290] on div "技術協助40-1 技術協助40-1" at bounding box center [725, 287] width 81 height 36
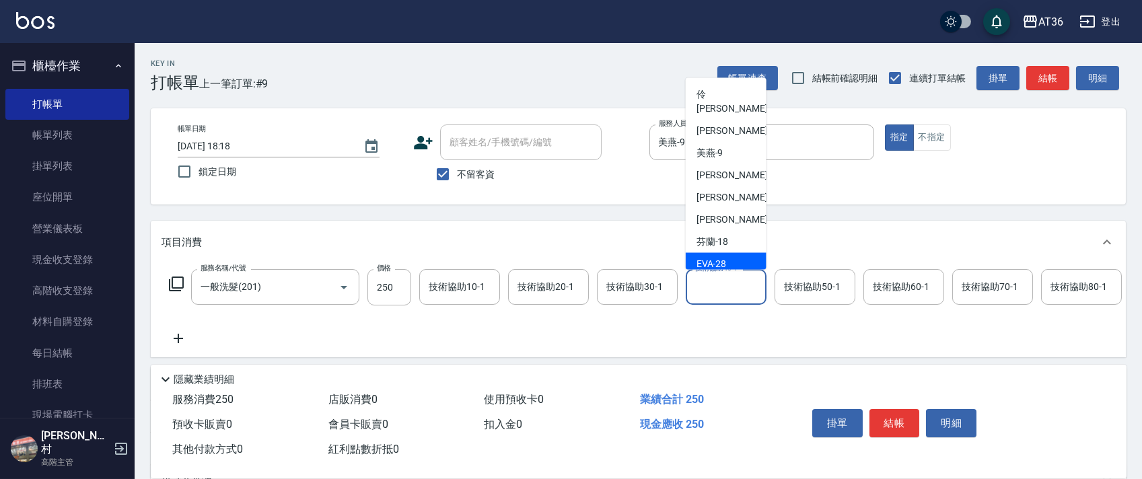
click at [718, 257] on span "[PERSON_NAME] -28" at bounding box center [711, 264] width 30 height 14
type input "[PERSON_NAME]-28"
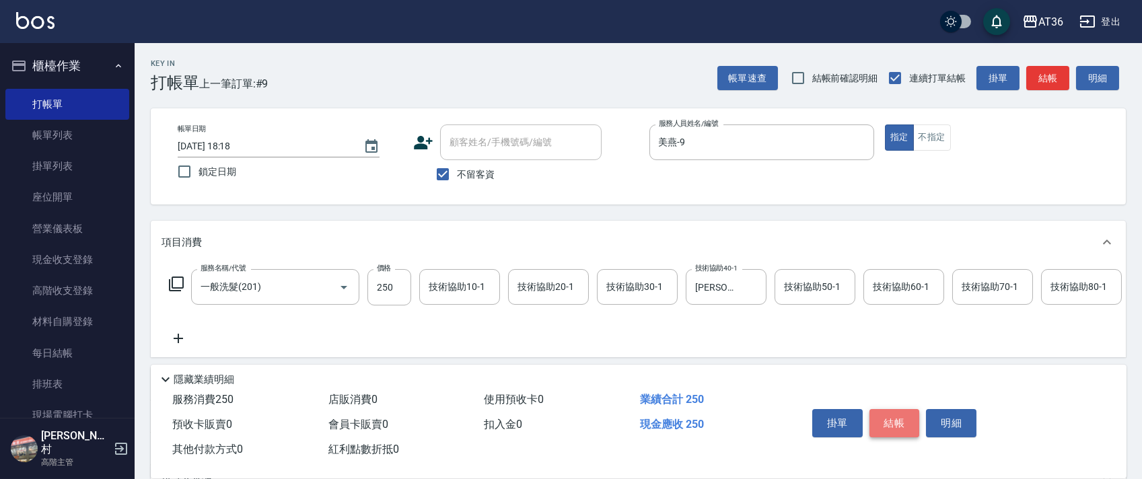
click at [897, 423] on button "結帳" at bounding box center [894, 423] width 50 height 28
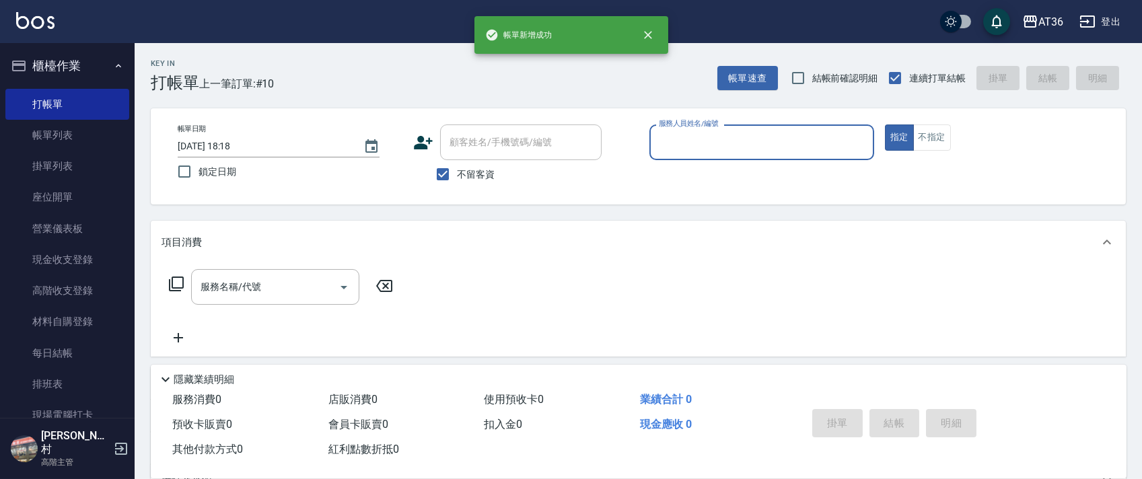
drag, startPoint x: 678, startPoint y: 135, endPoint x: 683, endPoint y: 153, distance: 18.1
click at [678, 139] on input "服務人員姓名/編號" at bounding box center [761, 143] width 213 height 24
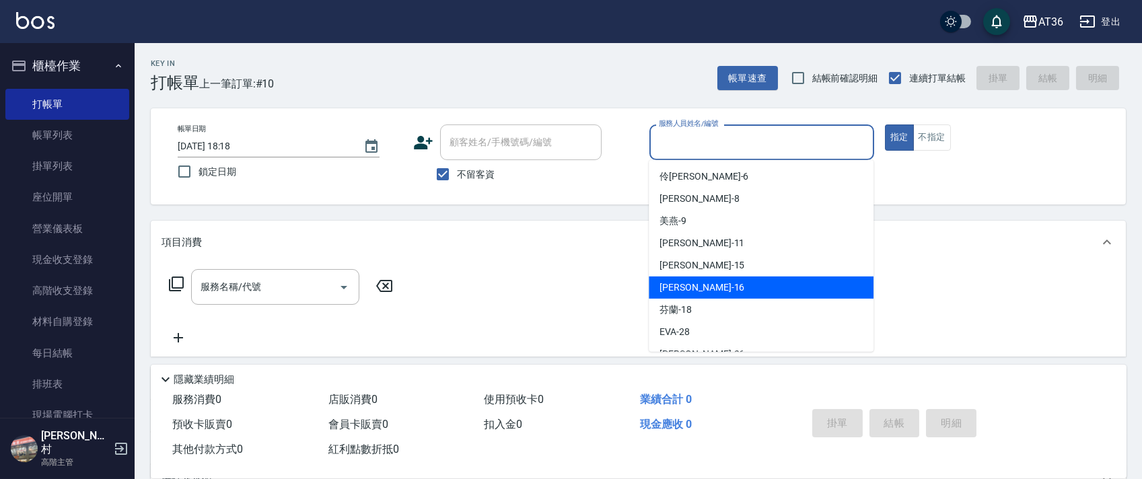
click at [713, 283] on div "[PERSON_NAME] -16" at bounding box center [760, 287] width 225 height 22
type input "[PERSON_NAME]-16"
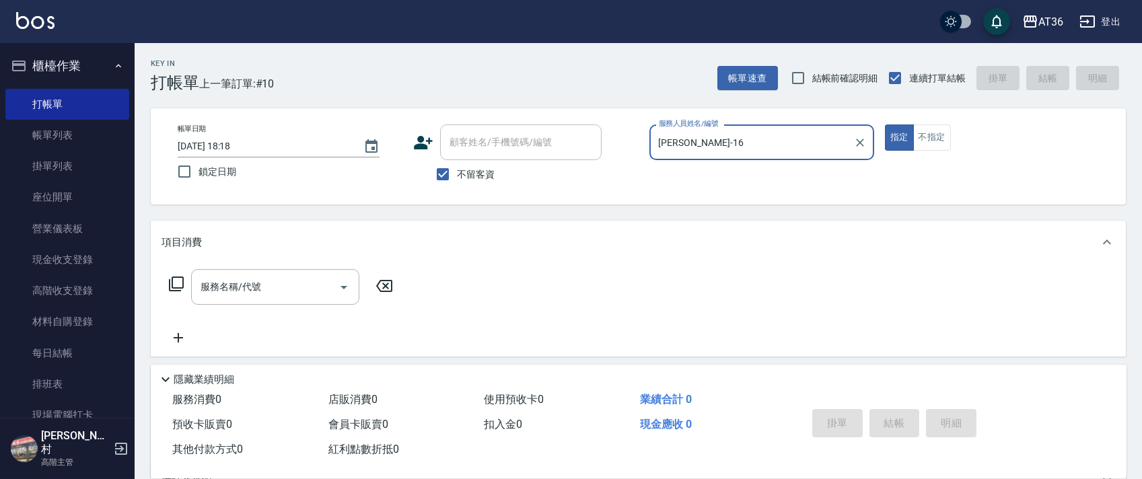
click at [176, 278] on icon at bounding box center [176, 284] width 16 height 16
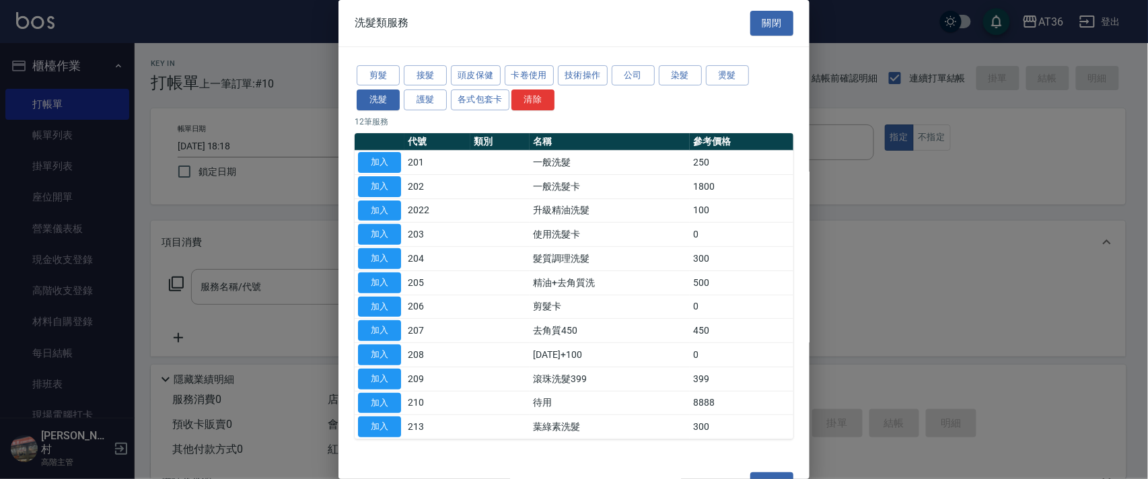
click at [378, 75] on button "剪髮" at bounding box center [378, 75] width 43 height 21
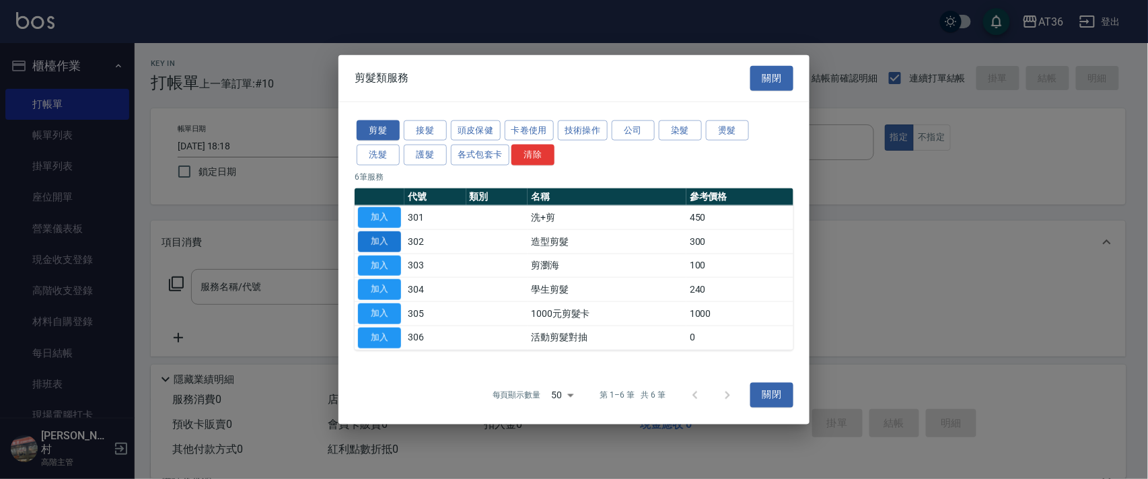
click at [384, 239] on button "加入" at bounding box center [379, 241] width 43 height 21
type input "造型剪髮(302)"
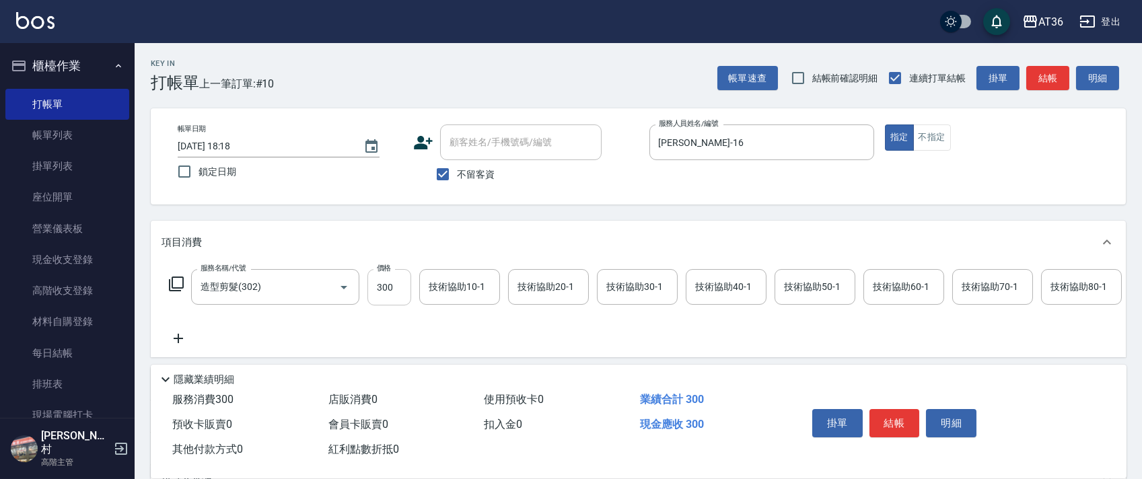
click at [389, 291] on input "300" at bounding box center [389, 287] width 44 height 36
type input "280"
click at [893, 420] on button "結帳" at bounding box center [894, 423] width 50 height 28
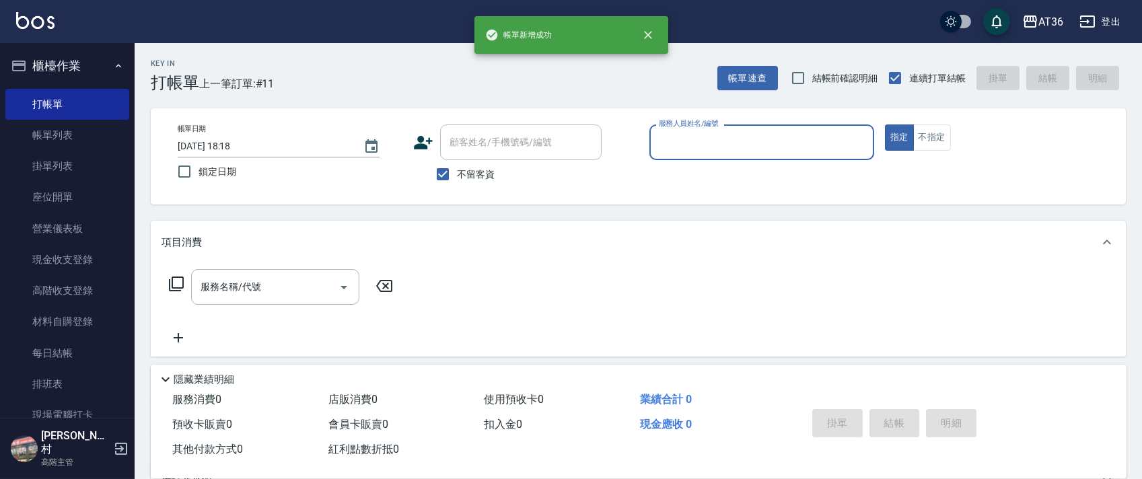
click at [664, 151] on input "服務人員姓名/編號" at bounding box center [761, 143] width 213 height 24
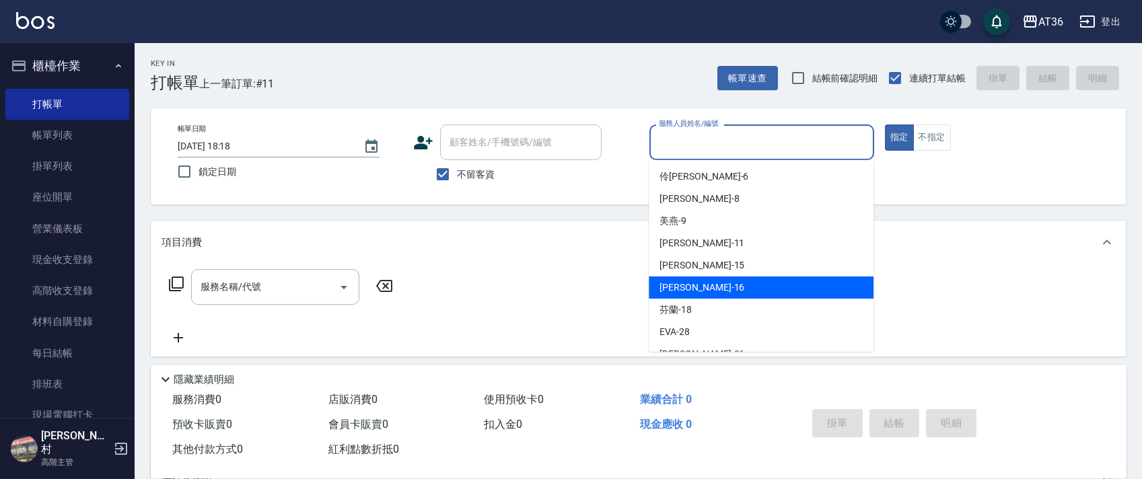
click at [679, 285] on span "[PERSON_NAME] -16" at bounding box center [701, 288] width 85 height 14
type input "[PERSON_NAME]-16"
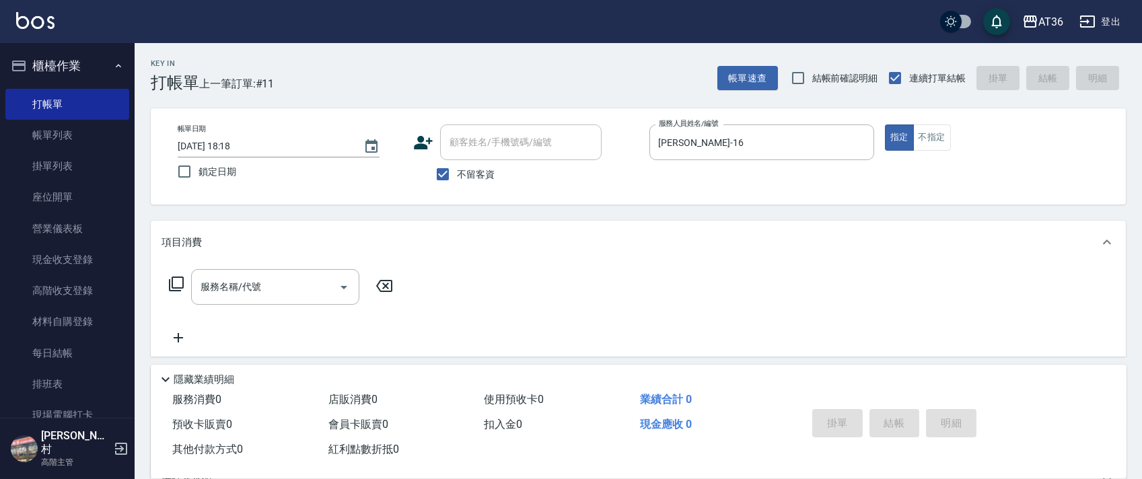
click at [176, 283] on icon at bounding box center [176, 284] width 16 height 16
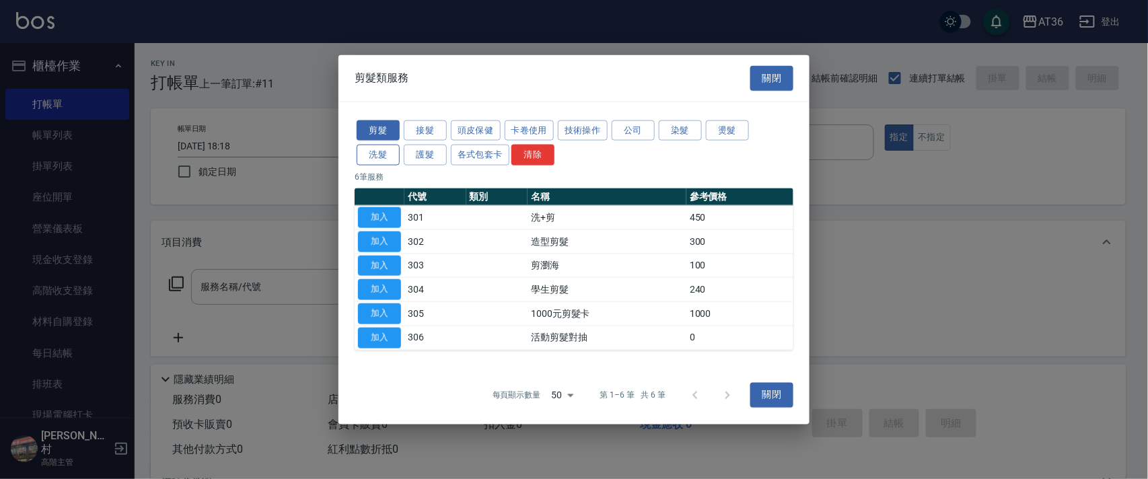
click at [371, 151] on button "洗髮" at bounding box center [378, 155] width 43 height 21
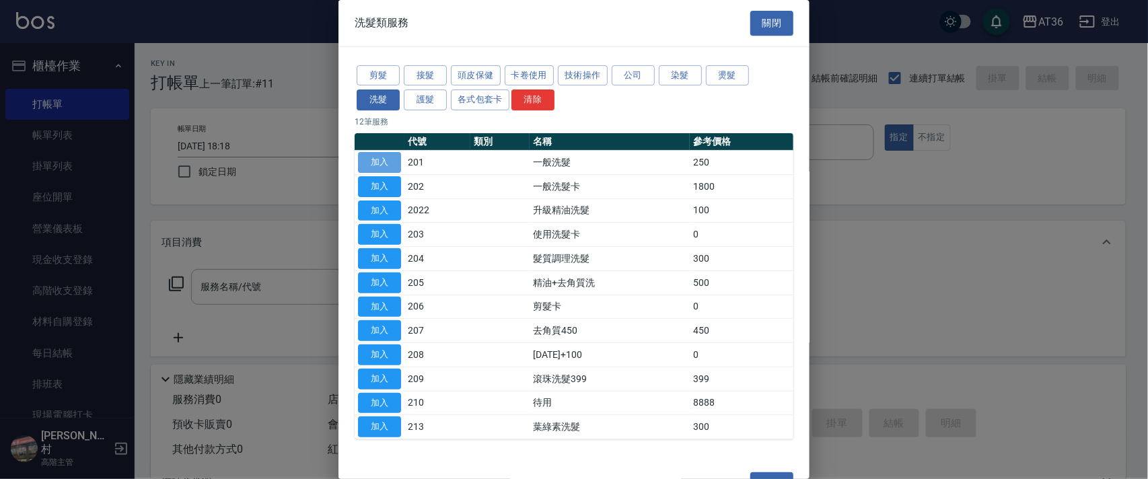
click at [388, 153] on button "加入" at bounding box center [379, 162] width 43 height 21
type input "一般洗髮(201)"
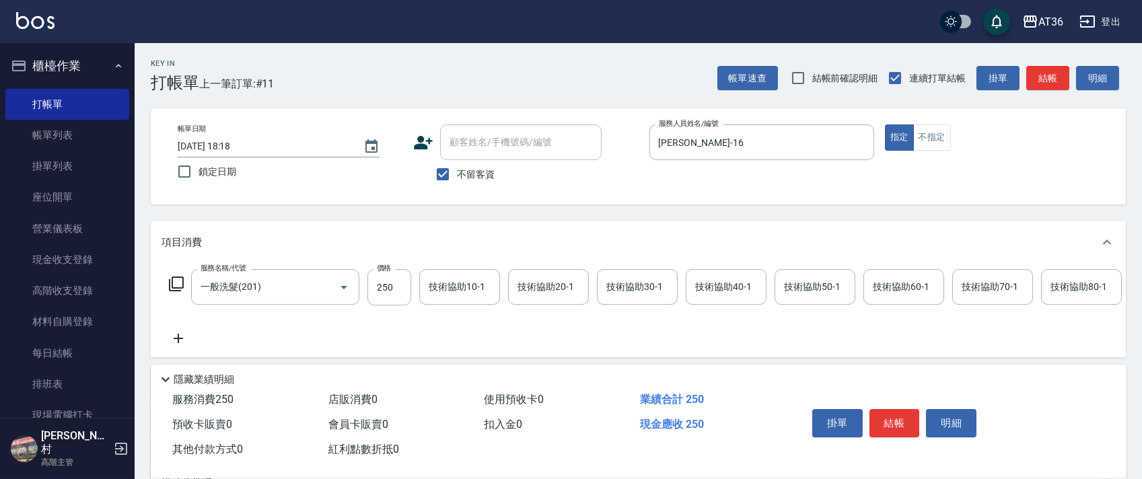
click at [713, 283] on div "技術協助40-1 技術協助40-1" at bounding box center [725, 287] width 81 height 36
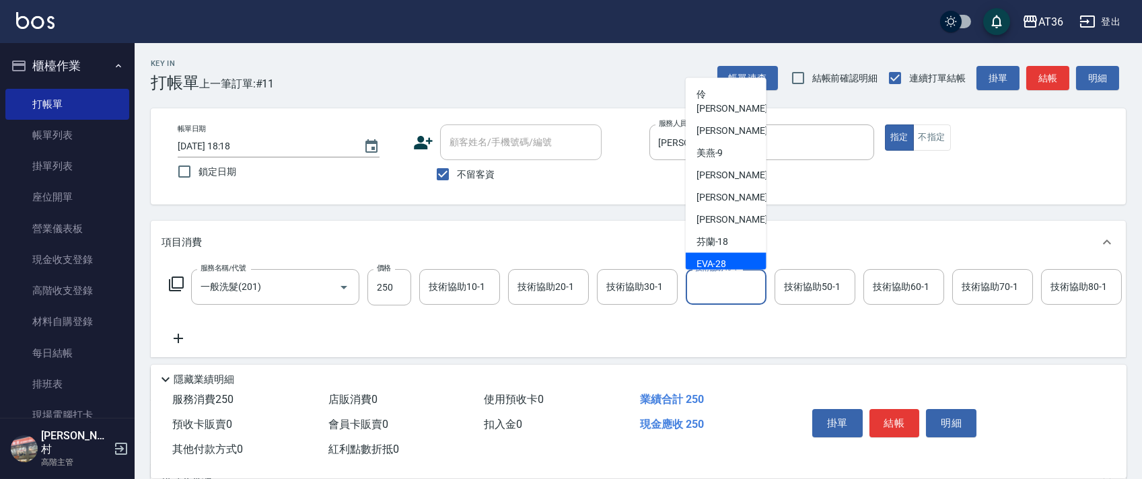
click at [724, 257] on span "[PERSON_NAME] -28" at bounding box center [711, 264] width 30 height 14
type input "[PERSON_NAME]-28"
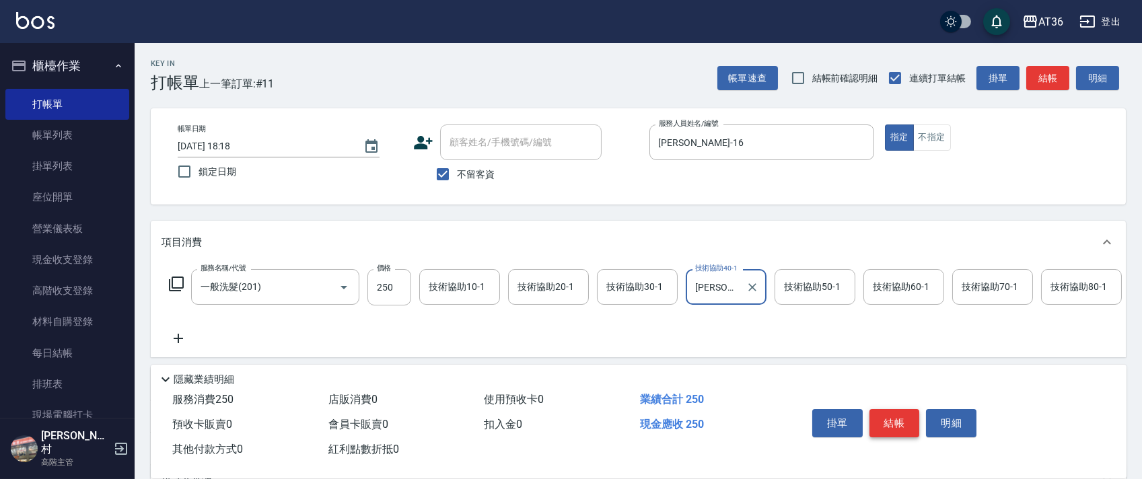
click at [893, 420] on button "結帳" at bounding box center [894, 423] width 50 height 28
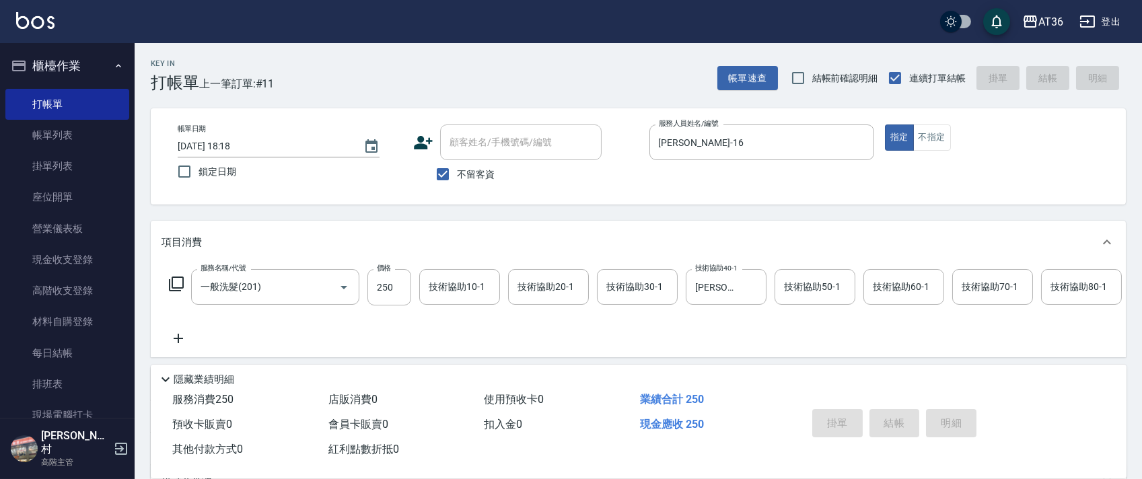
type input "[DATE] 18:19"
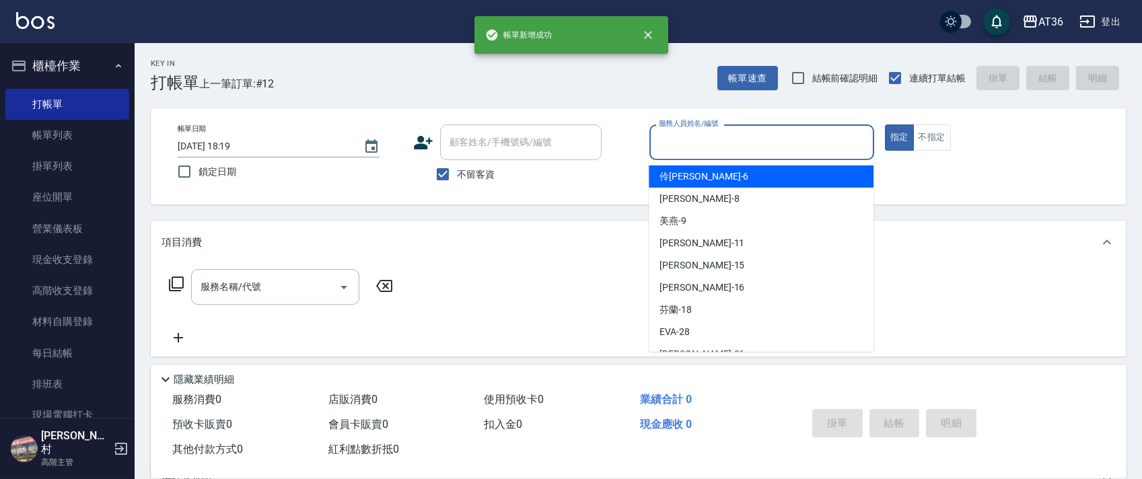
click at [663, 133] on input "服務人員姓名/編號" at bounding box center [761, 143] width 213 height 24
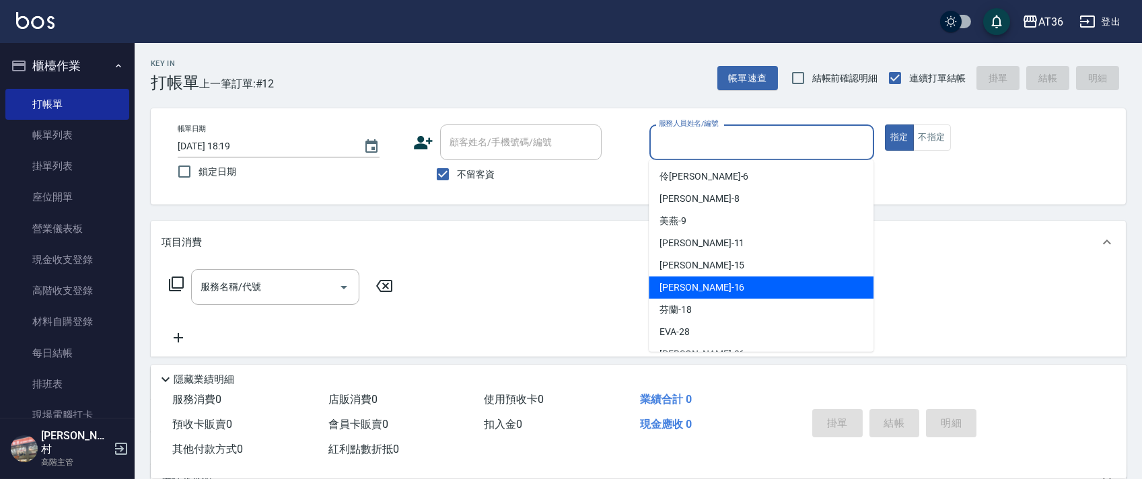
click at [676, 284] on span "[PERSON_NAME] -16" at bounding box center [701, 288] width 85 height 14
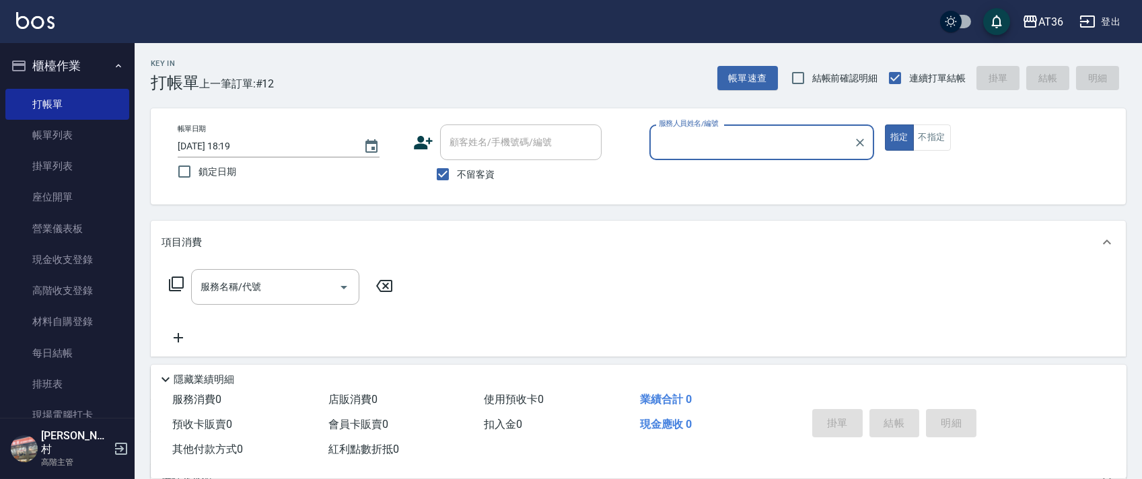
type input "[PERSON_NAME]-16"
click at [172, 281] on icon at bounding box center [176, 283] width 15 height 15
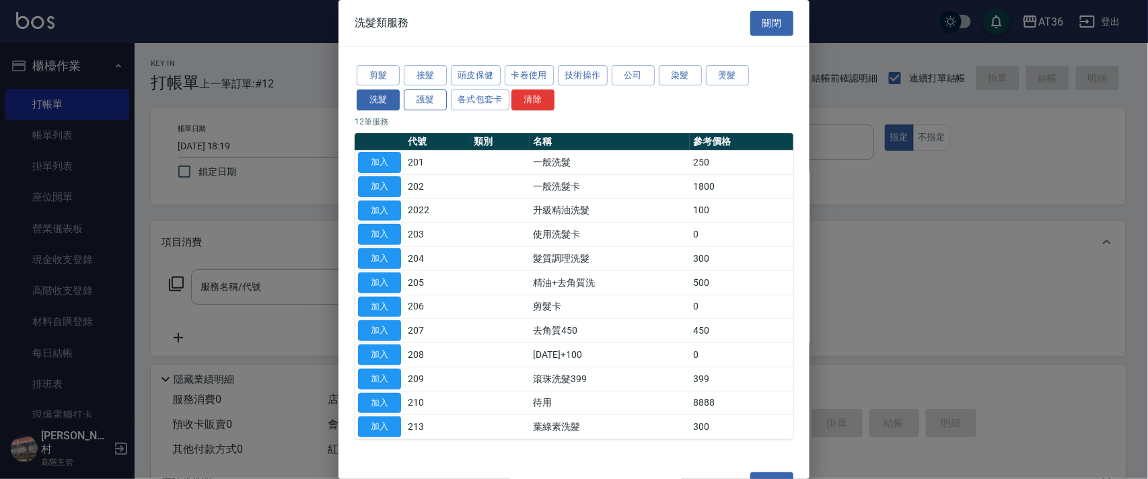
click at [428, 104] on button "護髮" at bounding box center [425, 99] width 43 height 21
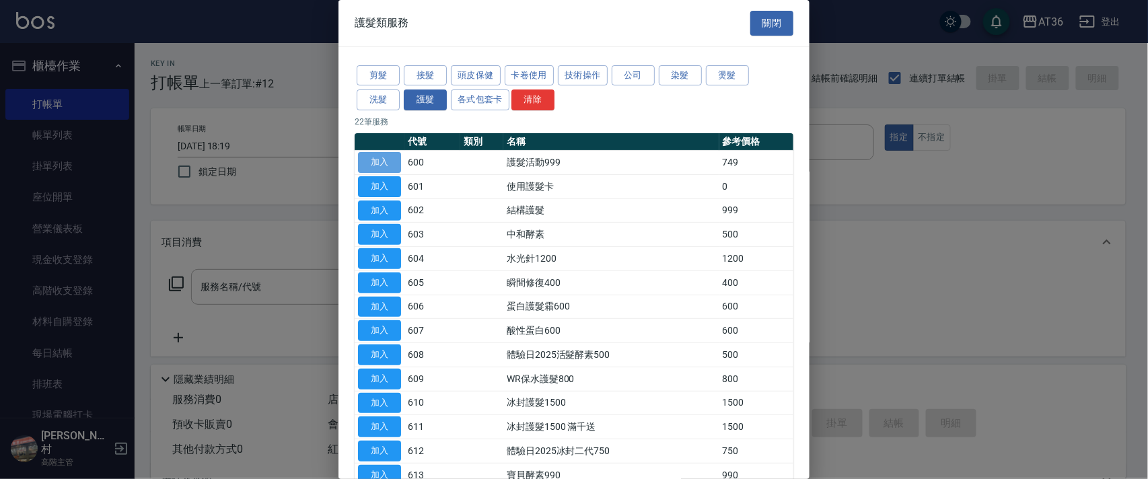
click at [385, 162] on button "加入" at bounding box center [379, 162] width 43 height 21
type input "護髮活動999(600)"
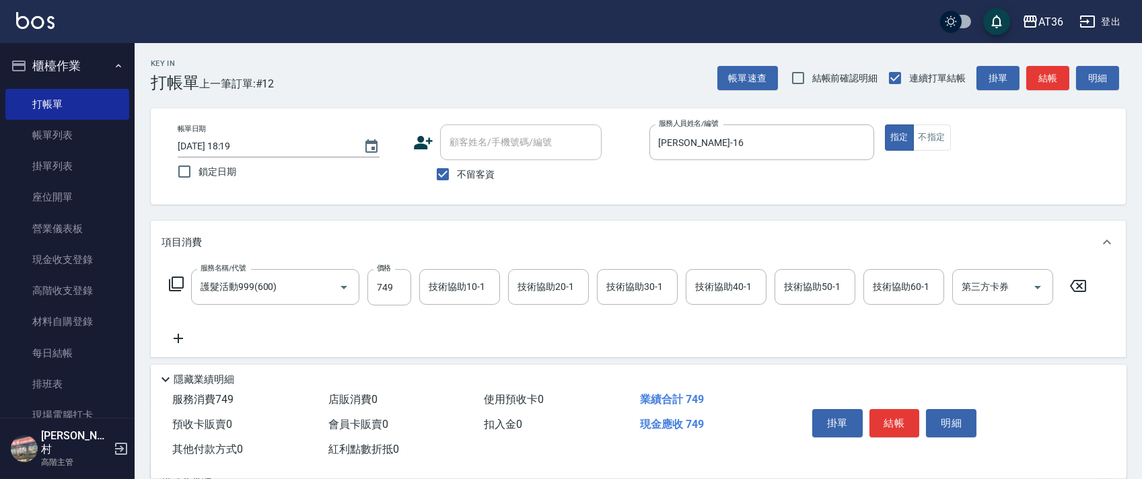
click at [174, 281] on icon at bounding box center [176, 284] width 16 height 16
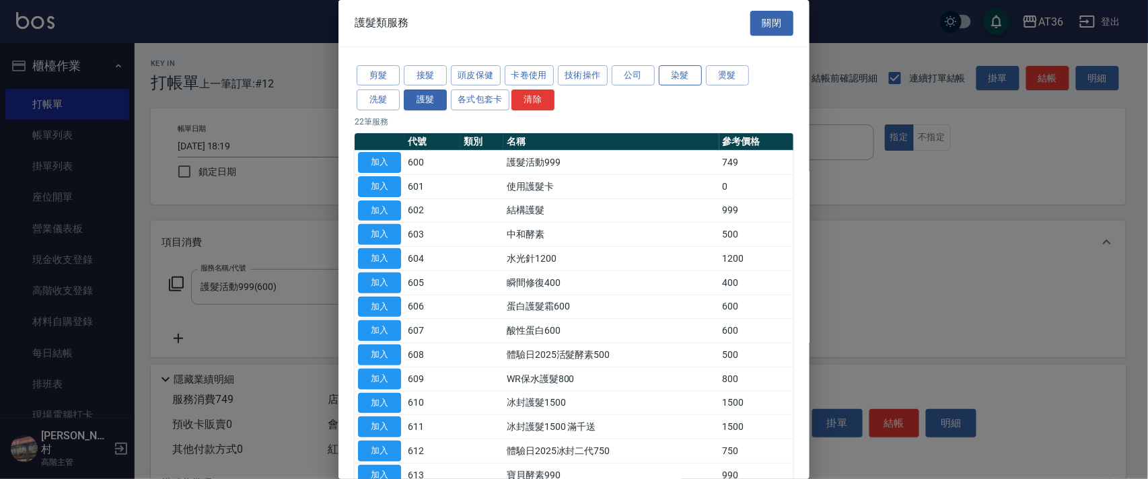
click at [683, 76] on button "染髮" at bounding box center [680, 75] width 43 height 21
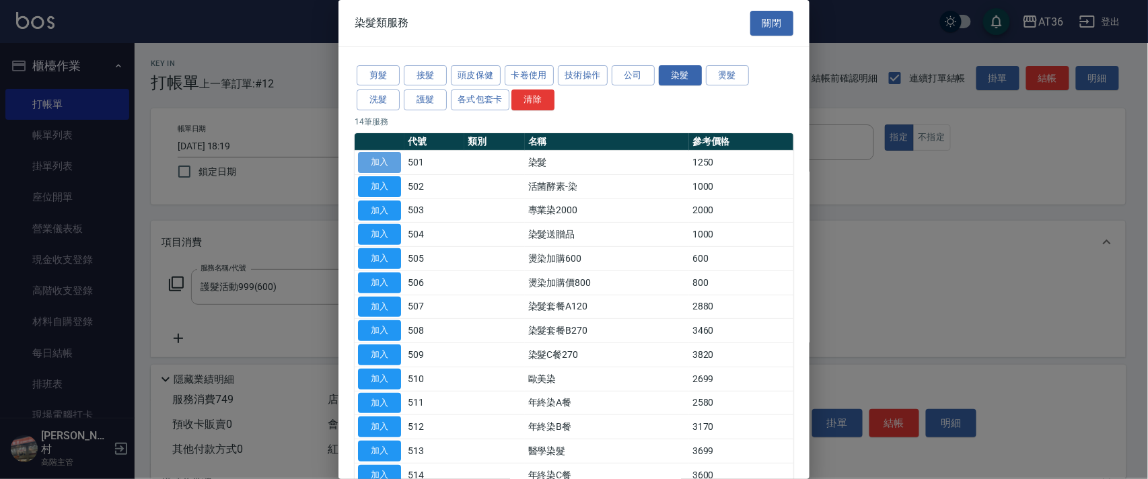
click at [390, 155] on button "加入" at bounding box center [379, 162] width 43 height 21
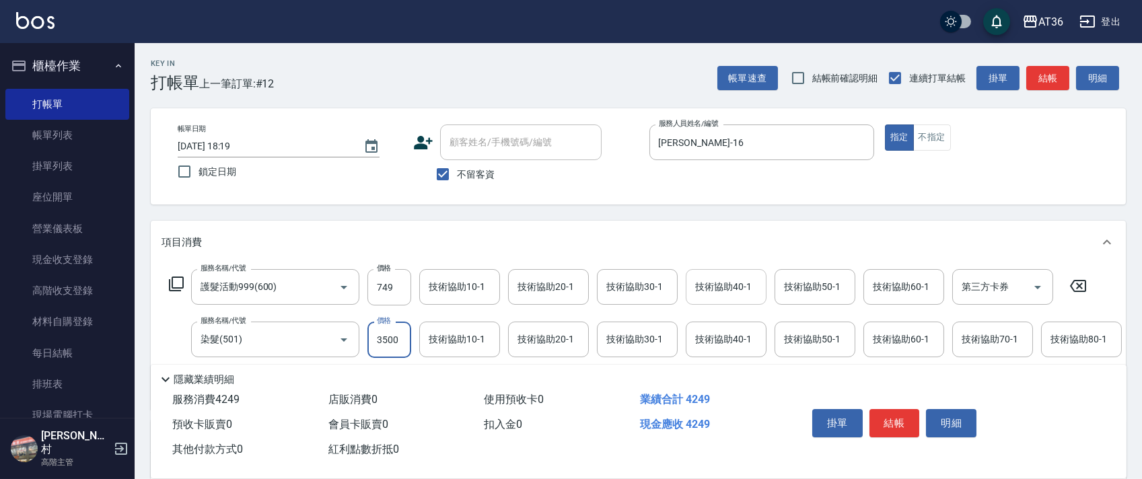
type input "3500"
click at [705, 283] on div "技術協助40-1 技術協助40-1" at bounding box center [725, 287] width 81 height 36
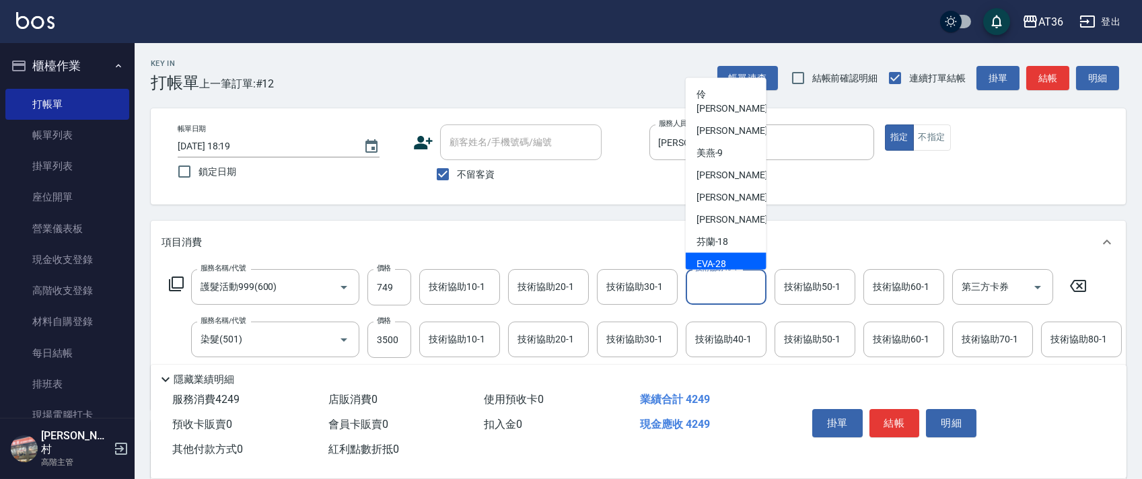
click at [722, 257] on span "[PERSON_NAME] -28" at bounding box center [711, 264] width 30 height 14
type input "[PERSON_NAME]-28"
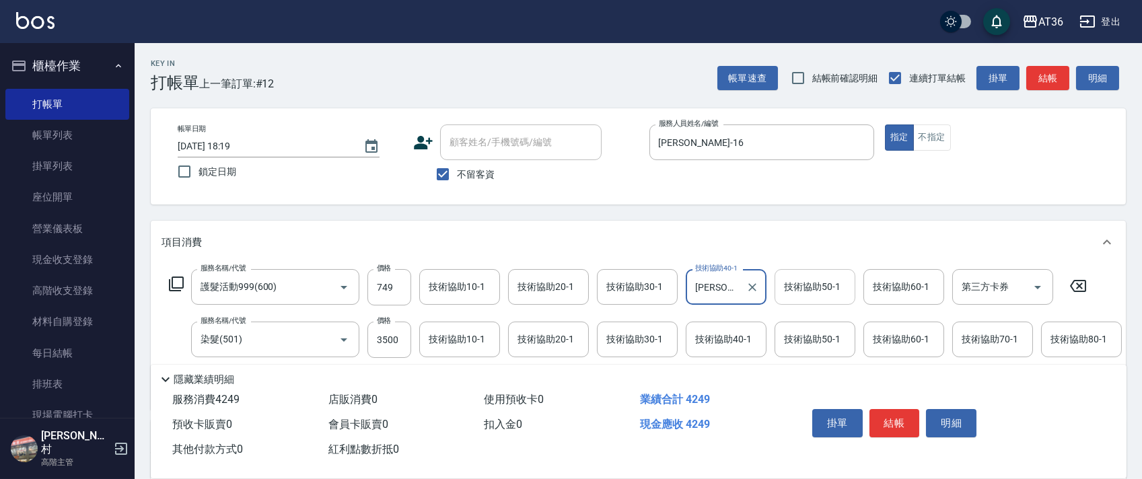
click at [788, 277] on input "技術協助50-1" at bounding box center [814, 287] width 69 height 24
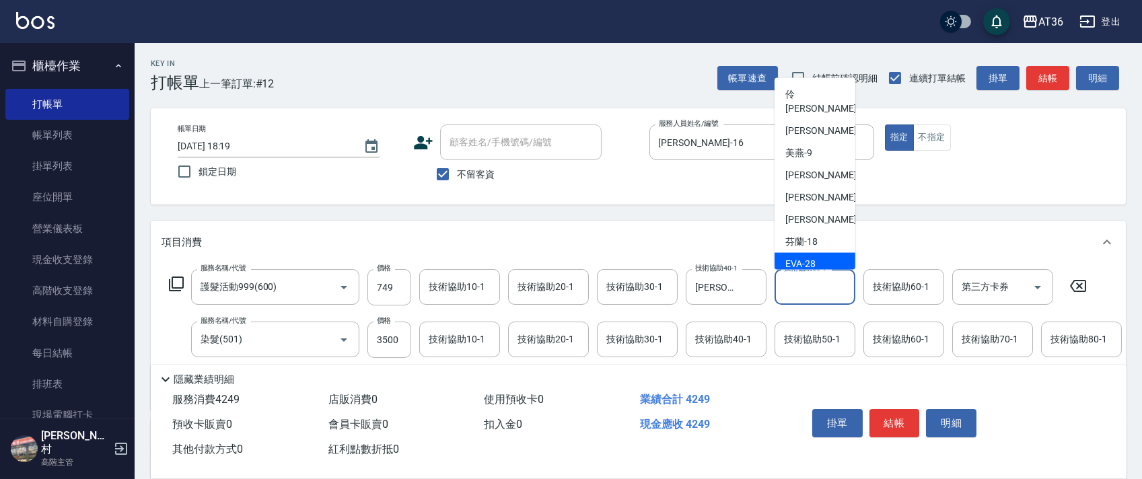
click at [809, 257] on span "[PERSON_NAME] -28" at bounding box center [800, 264] width 30 height 14
type input "[PERSON_NAME]-28"
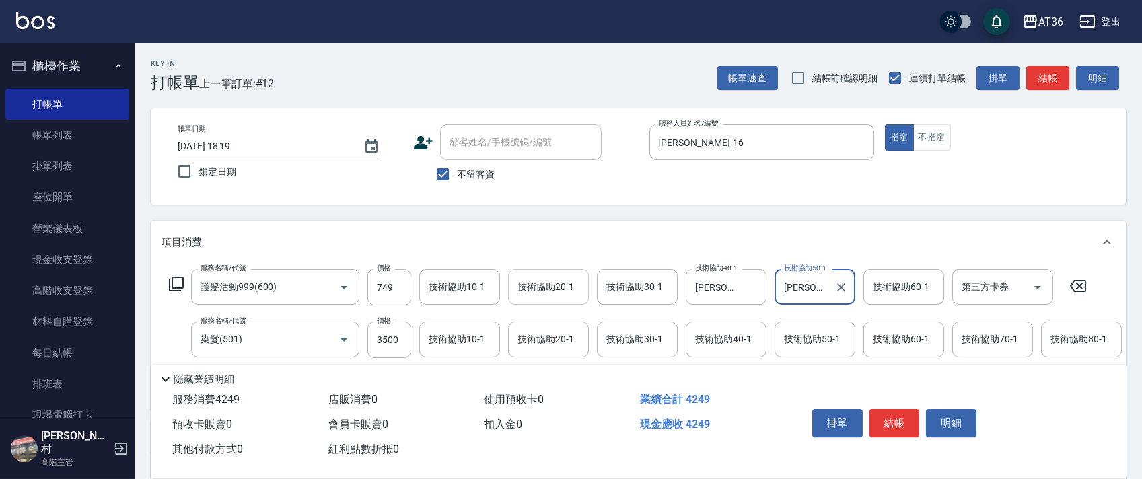
click at [539, 290] on div "技術協助20-1 技術協助20-1" at bounding box center [548, 287] width 81 height 36
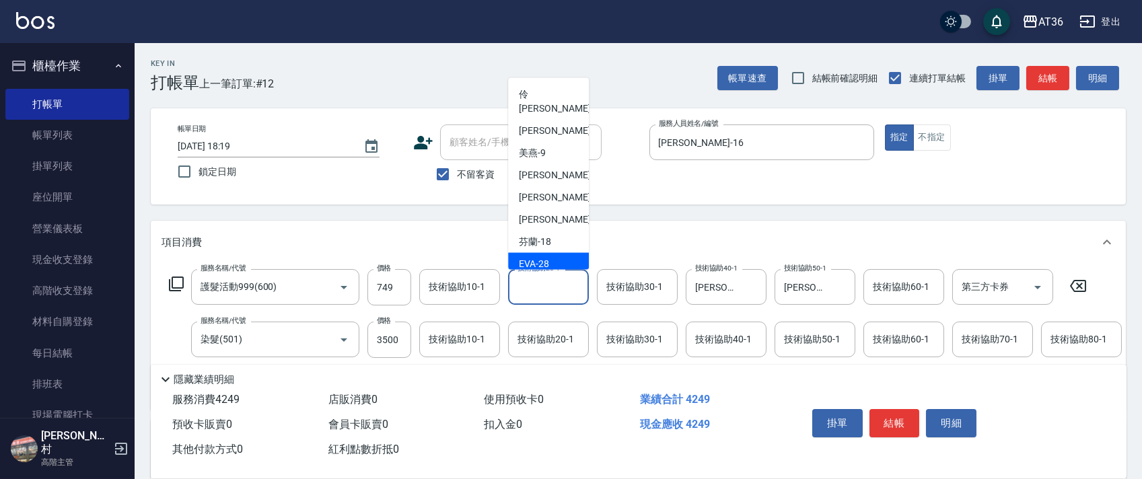
click at [551, 253] on div "[PERSON_NAME] -28" at bounding box center [548, 264] width 81 height 22
type input "[PERSON_NAME]-28"
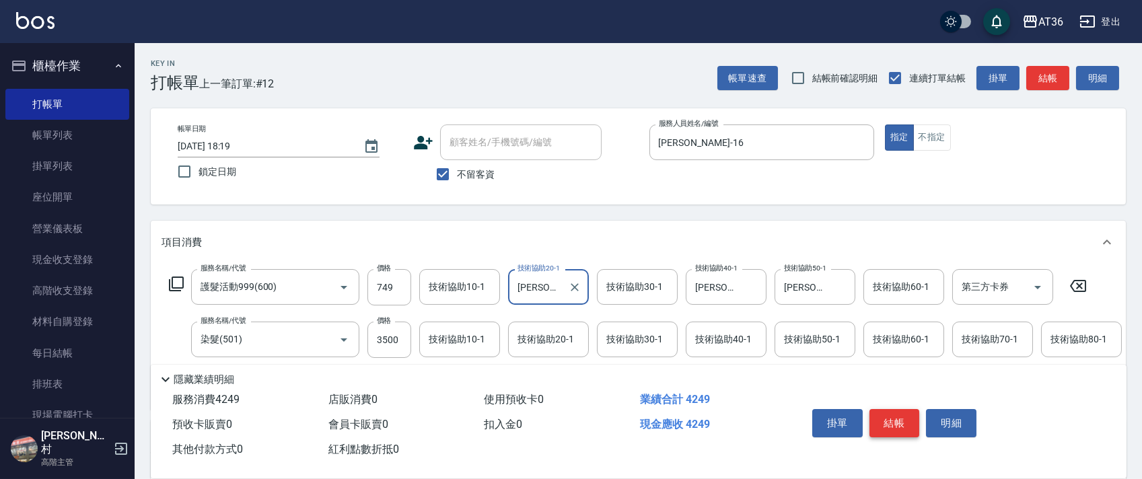
click at [889, 423] on button "結帳" at bounding box center [894, 423] width 50 height 28
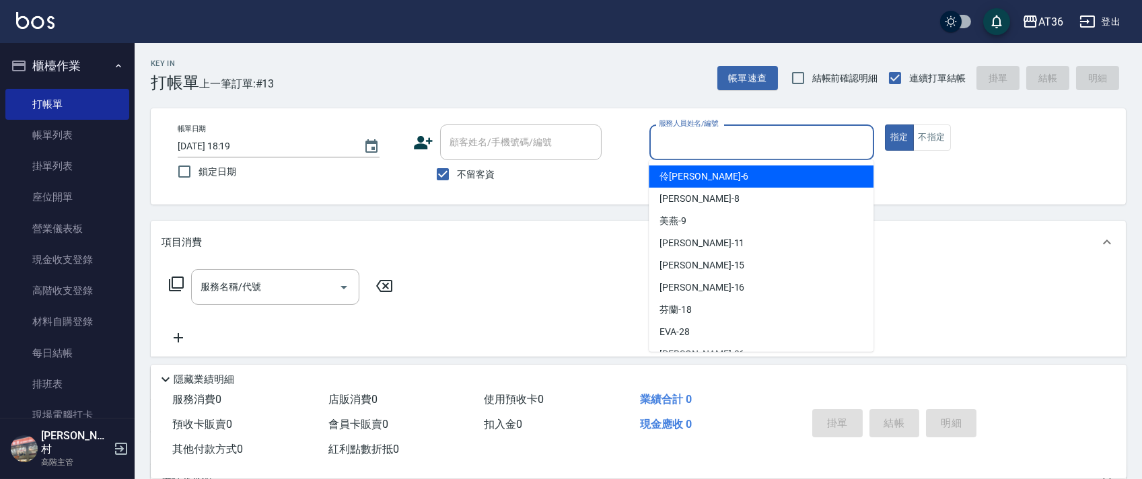
click at [674, 145] on input "服務人員姓名/編號" at bounding box center [761, 143] width 213 height 24
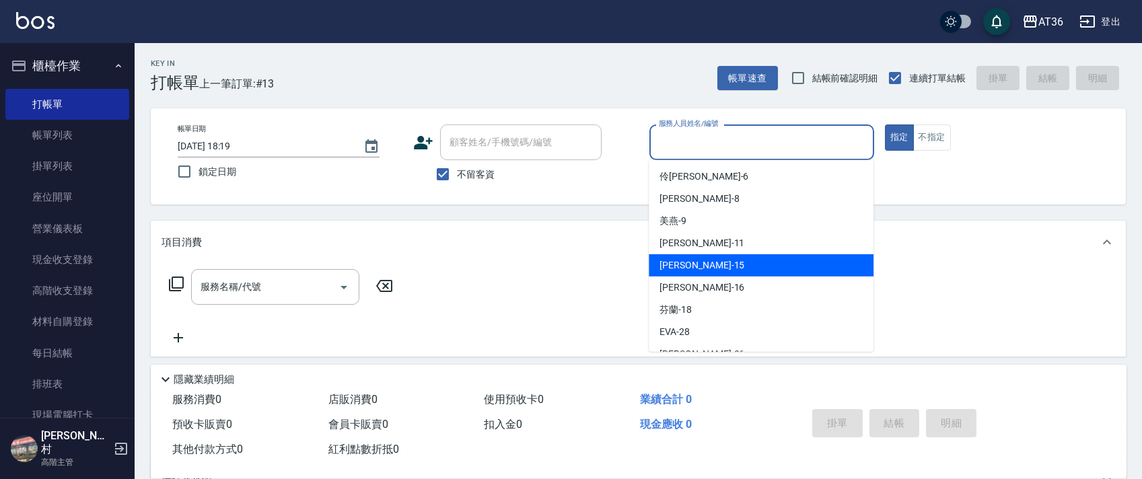
click at [703, 263] on div "[PERSON_NAME] -15" at bounding box center [760, 265] width 225 height 22
type input "阡慧-15"
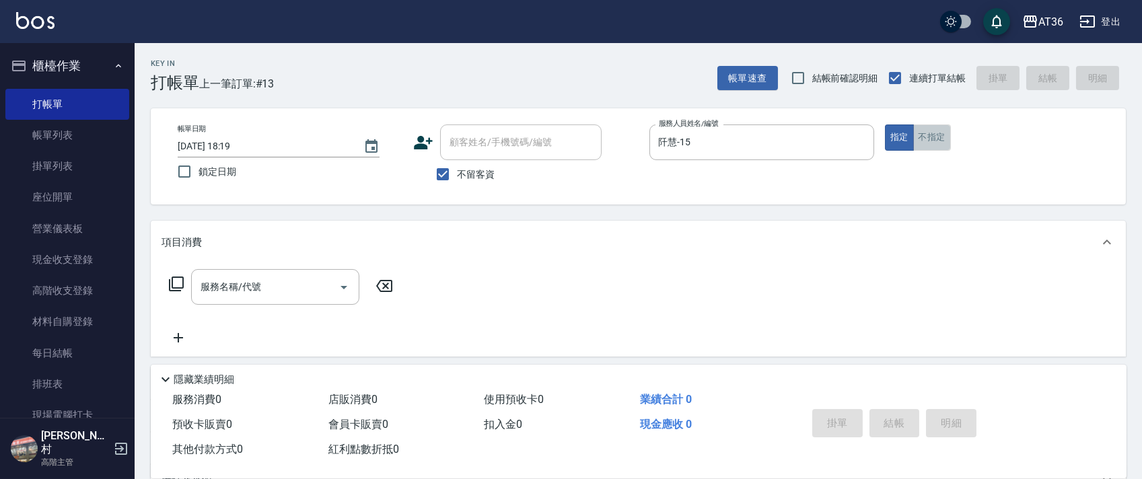
click at [932, 133] on button "不指定" at bounding box center [932, 137] width 38 height 26
click at [178, 288] on icon at bounding box center [176, 283] width 15 height 15
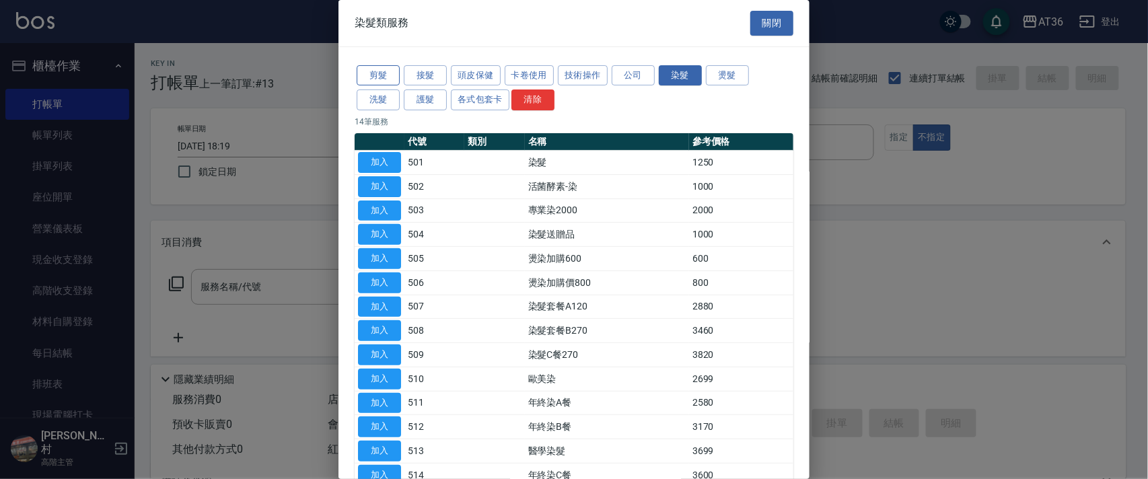
click at [381, 80] on button "剪髮" at bounding box center [378, 75] width 43 height 21
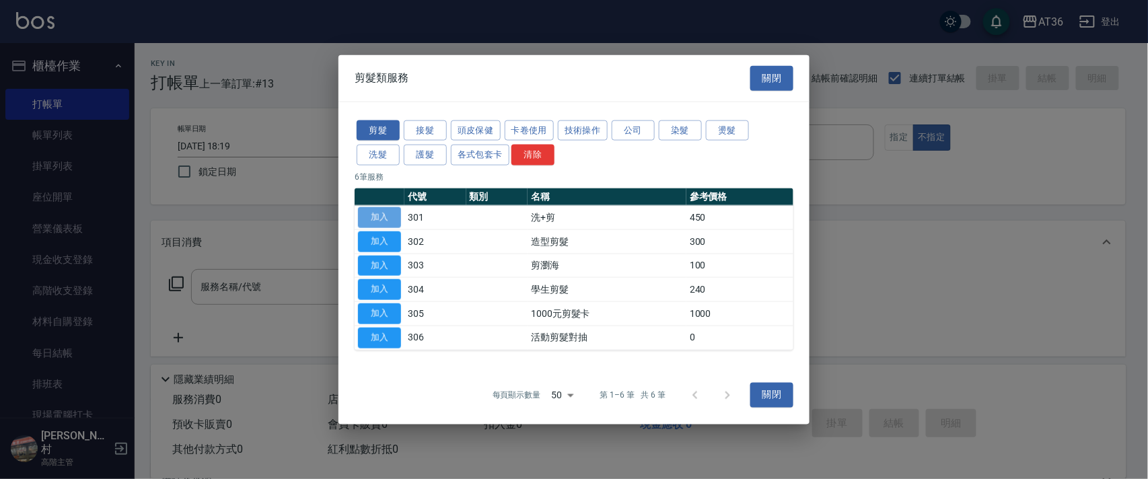
click at [383, 209] on button "加入" at bounding box center [379, 217] width 43 height 21
type input "洗+剪(301)"
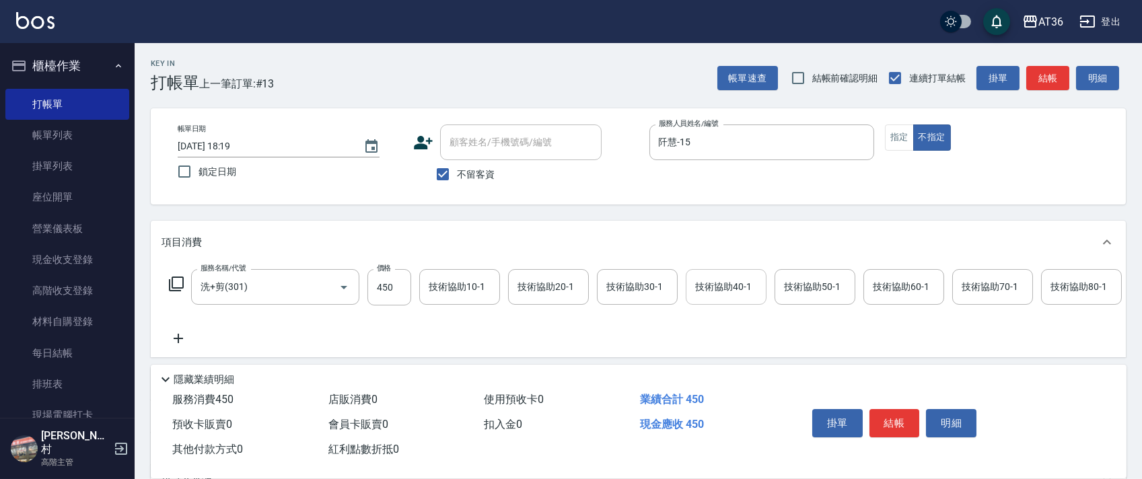
click at [706, 288] on div "技術協助40-1 技術協助40-1" at bounding box center [725, 287] width 81 height 36
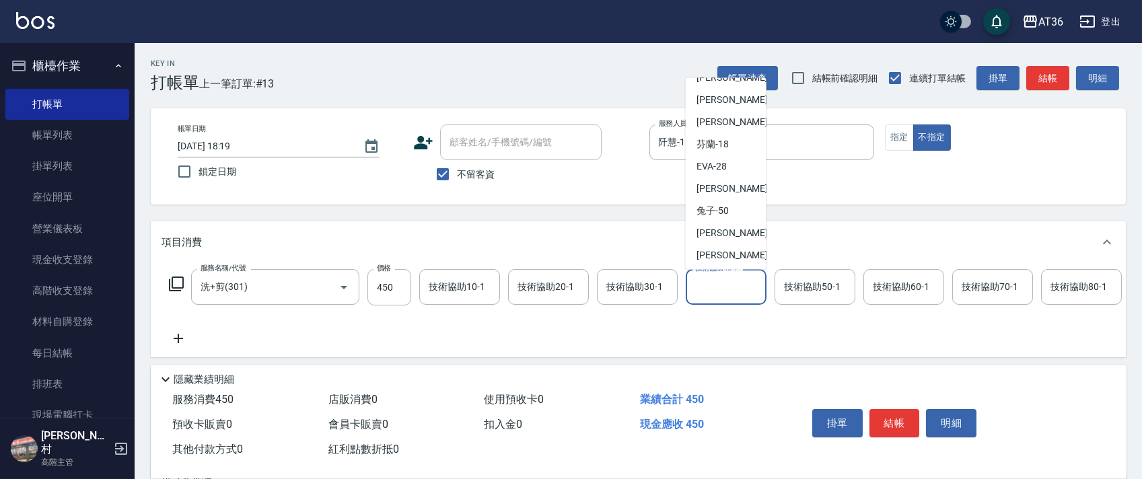
scroll to position [174, 0]
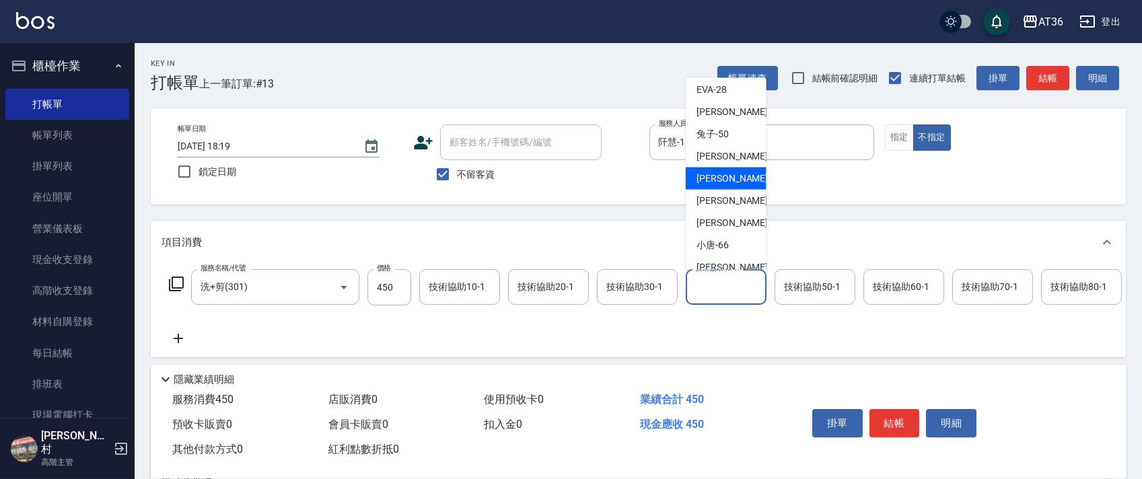
click at [729, 167] on div "[PERSON_NAME] -55" at bounding box center [725, 178] width 81 height 22
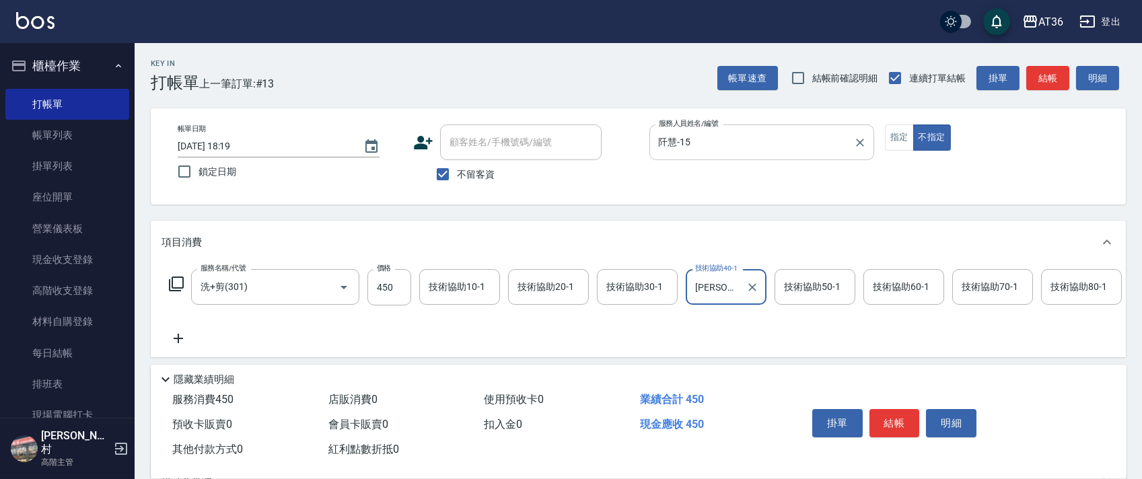
type input "[PERSON_NAME]-55"
click at [896, 421] on button "結帳" at bounding box center [894, 423] width 50 height 28
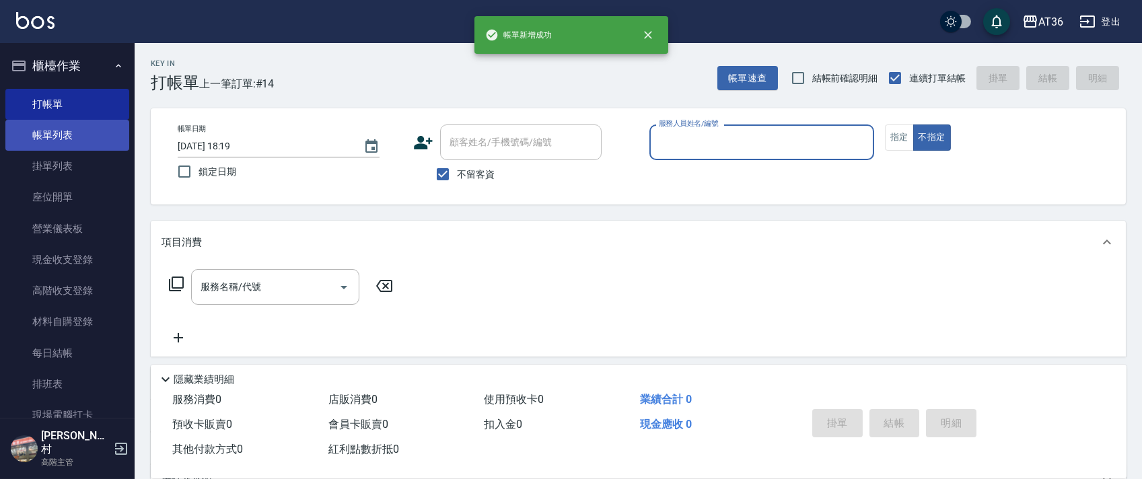
click at [69, 134] on link "帳單列表" at bounding box center [67, 135] width 124 height 31
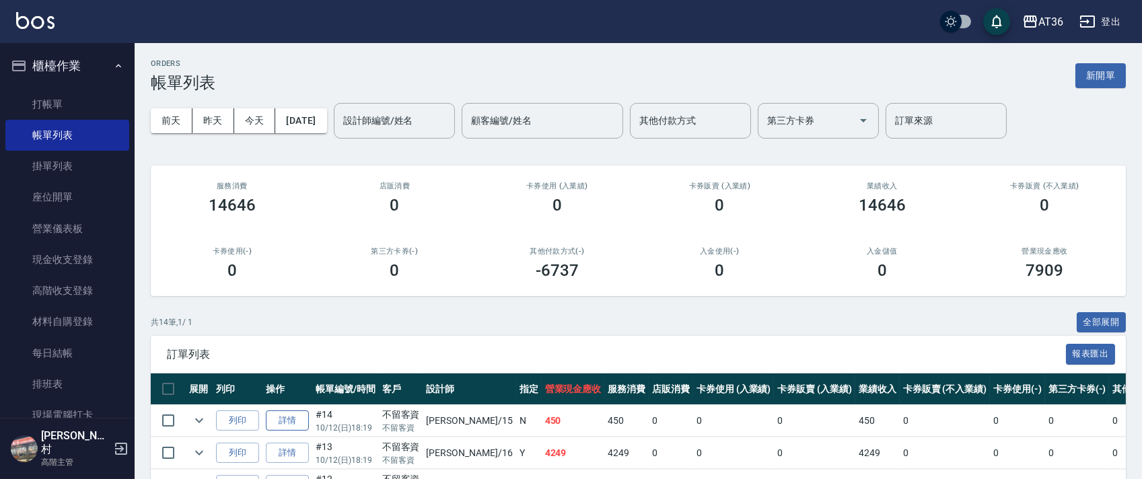
click at [289, 421] on link "詳情" at bounding box center [287, 420] width 43 height 21
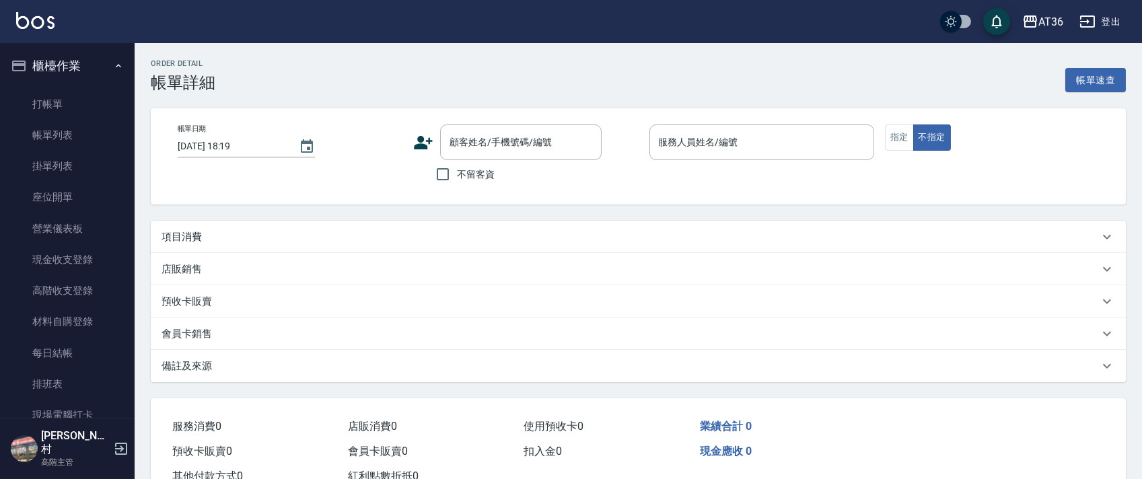
checkbox input "true"
type input "阡慧-15"
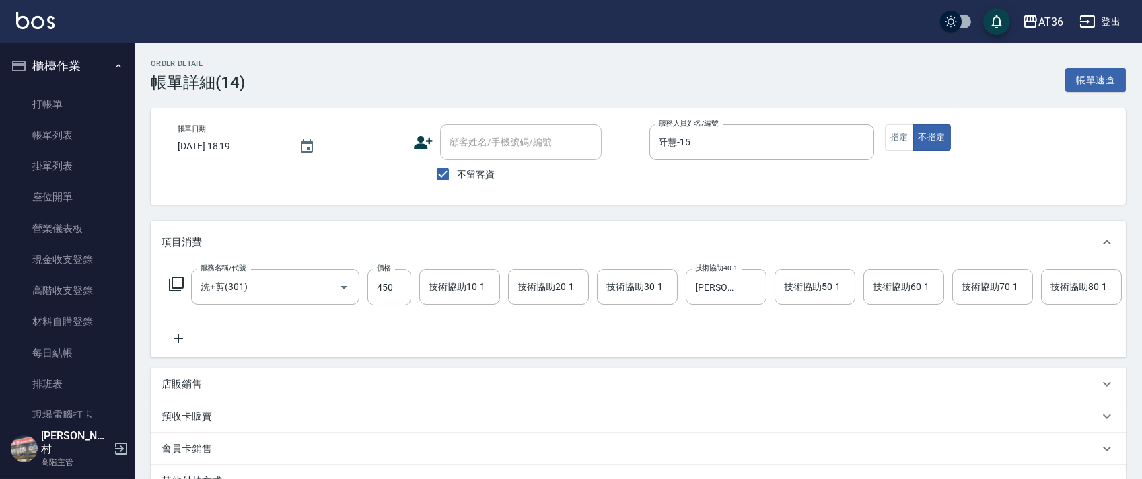
type input "洗+剪(301)"
click at [381, 290] on input "450" at bounding box center [389, 287] width 44 height 36
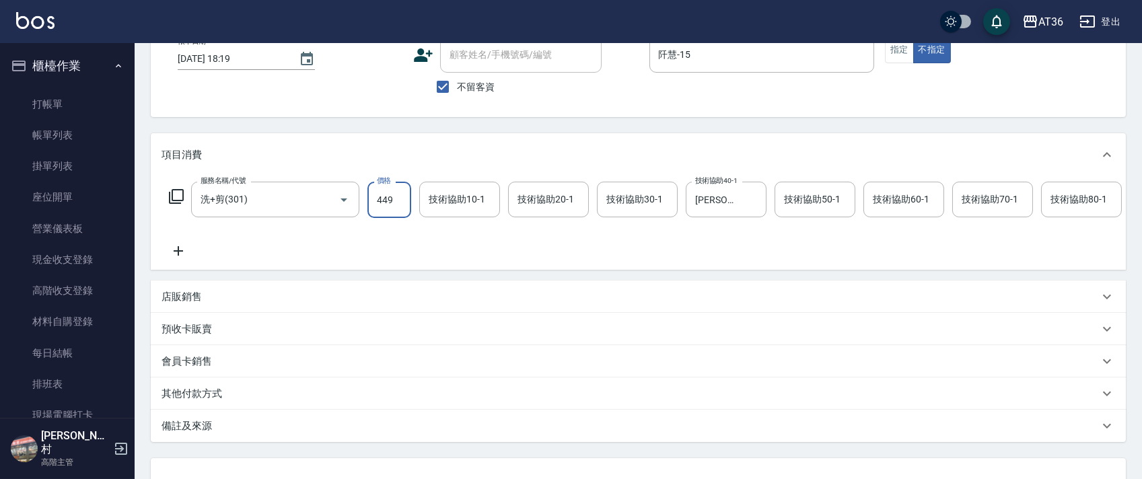
scroll to position [207, 0]
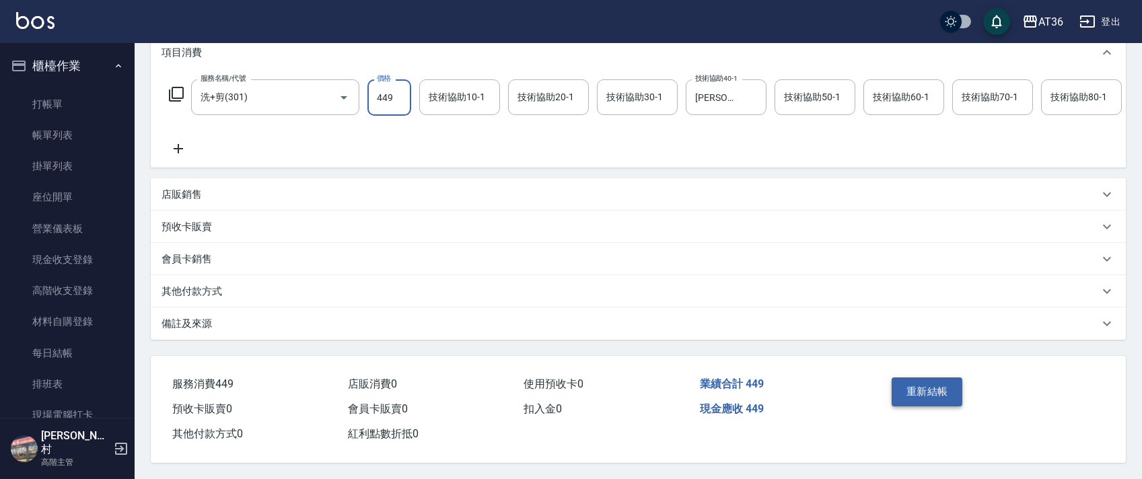
type input "449"
click at [911, 397] on button "重新結帳" at bounding box center [926, 391] width 71 height 28
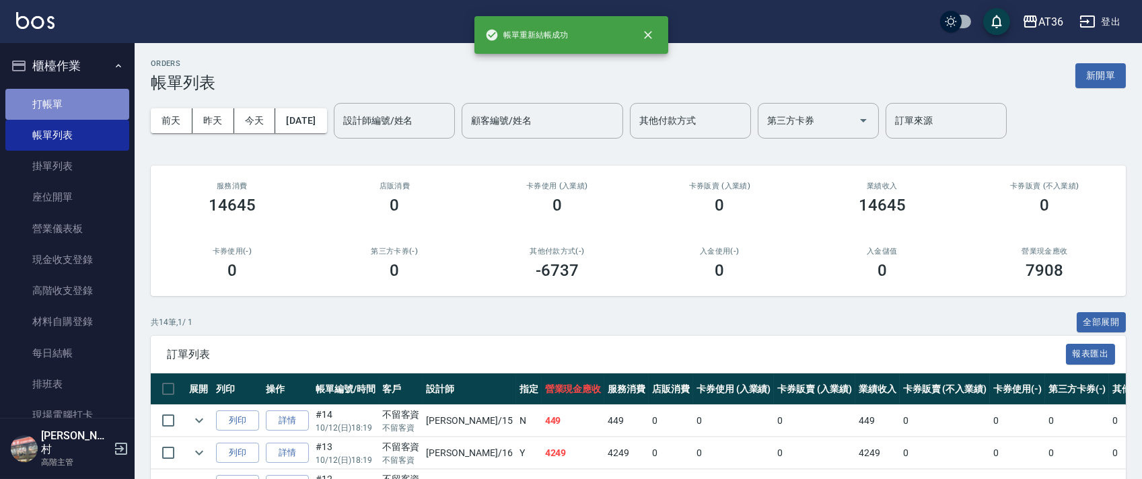
click at [70, 113] on link "打帳單" at bounding box center [67, 104] width 124 height 31
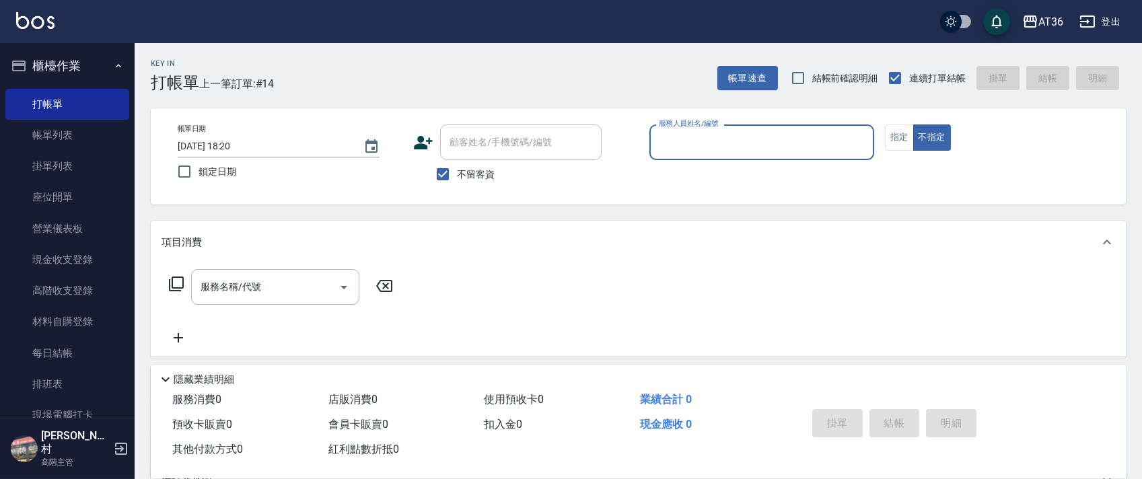
click at [675, 147] on input "服務人員姓名/編號" at bounding box center [761, 143] width 213 height 24
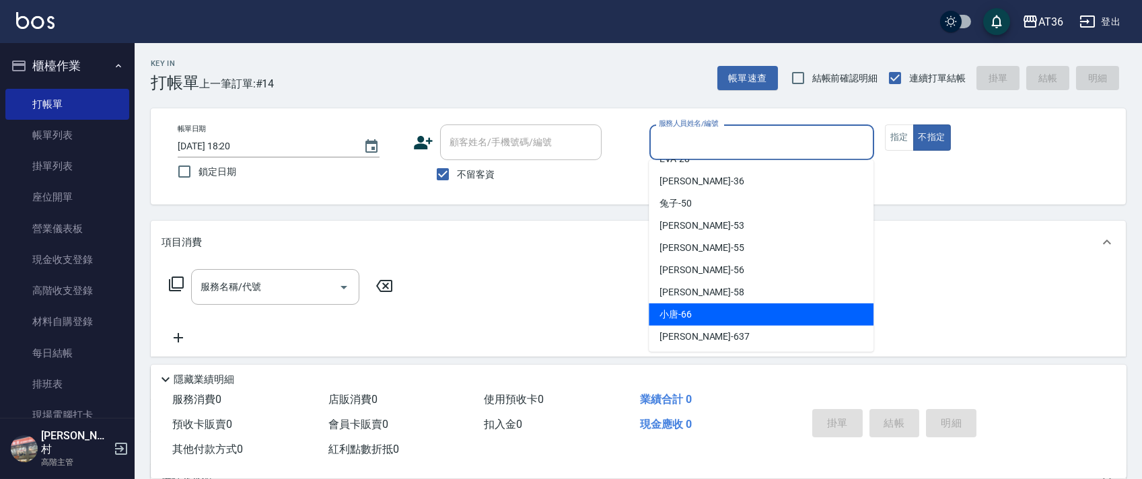
scroll to position [174, 0]
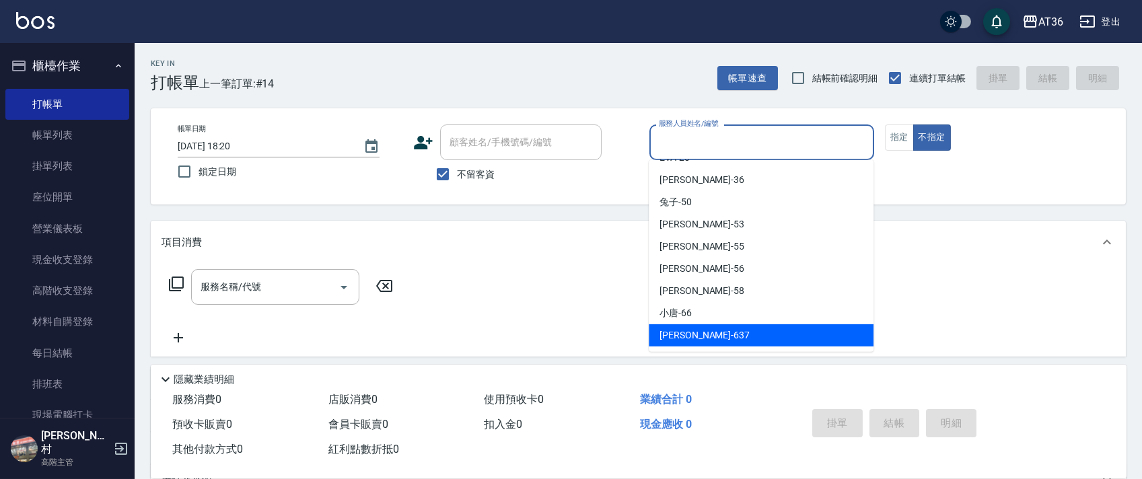
drag, startPoint x: 692, startPoint y: 331, endPoint x: 836, endPoint y: 166, distance: 218.8
click at [700, 326] on div "憶琳 -637" at bounding box center [760, 335] width 225 height 22
type input "憶琳-637"
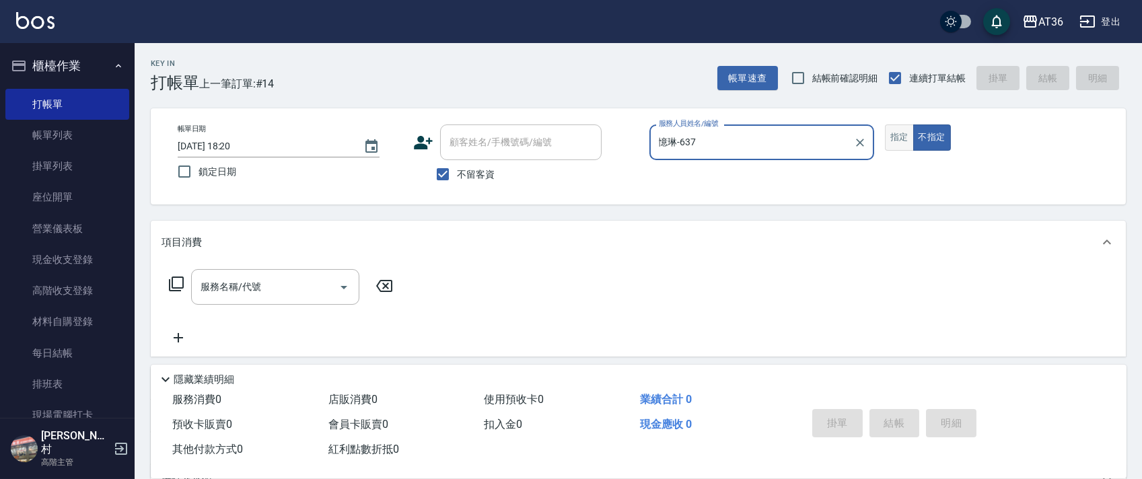
click at [892, 128] on button "指定" at bounding box center [899, 137] width 29 height 26
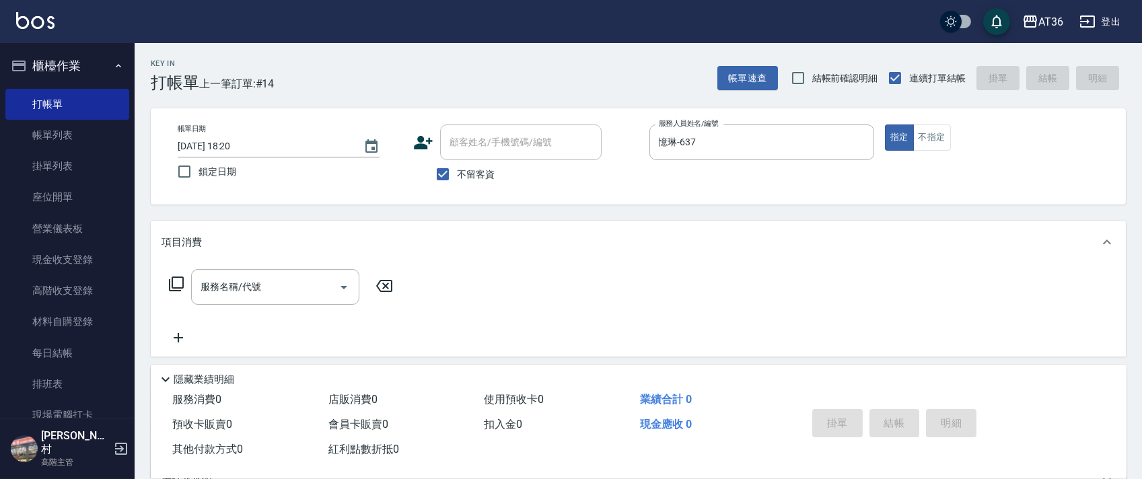
click at [176, 285] on icon at bounding box center [176, 284] width 16 height 16
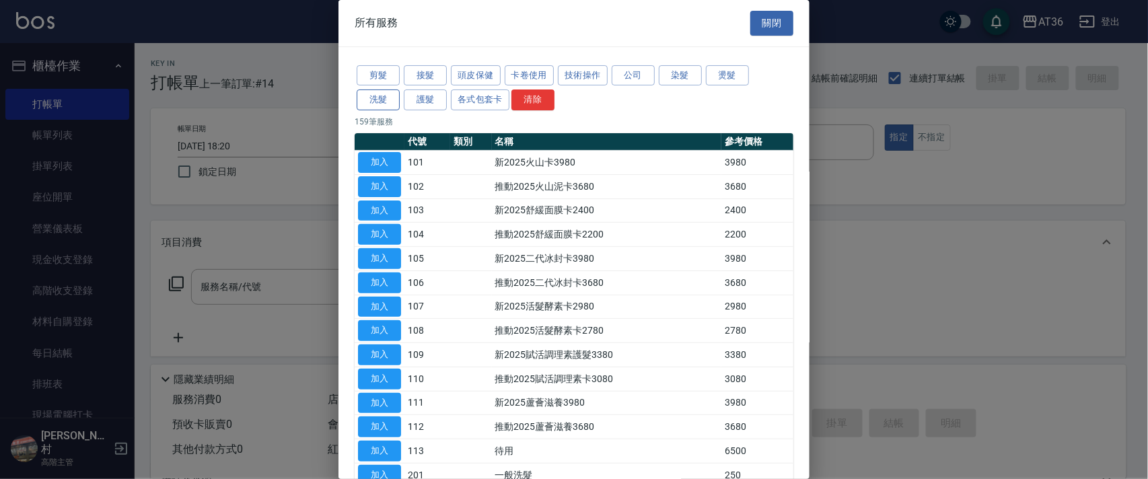
click at [385, 100] on button "洗髮" at bounding box center [378, 99] width 43 height 21
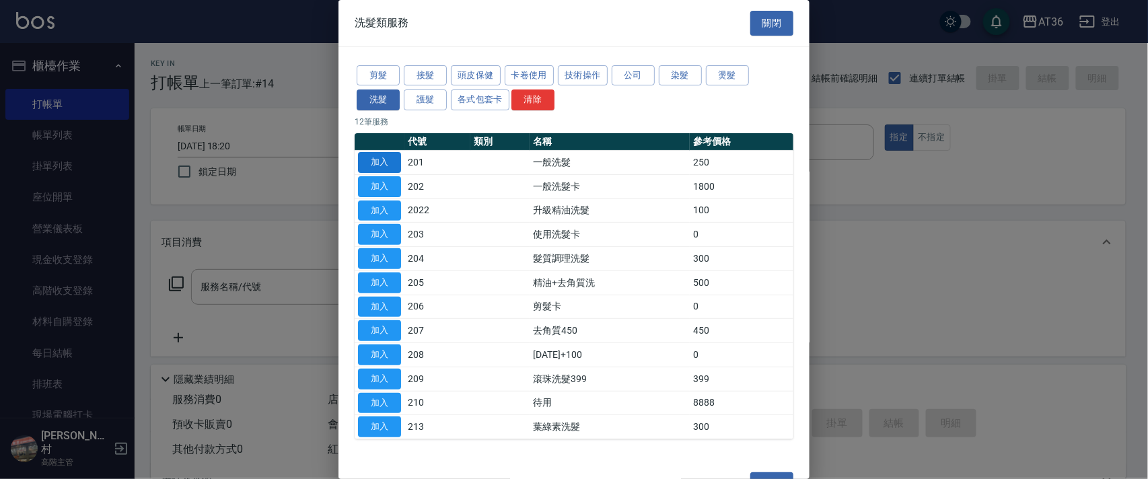
click at [389, 155] on button "加入" at bounding box center [379, 162] width 43 height 21
type input "一般洗髮(201)"
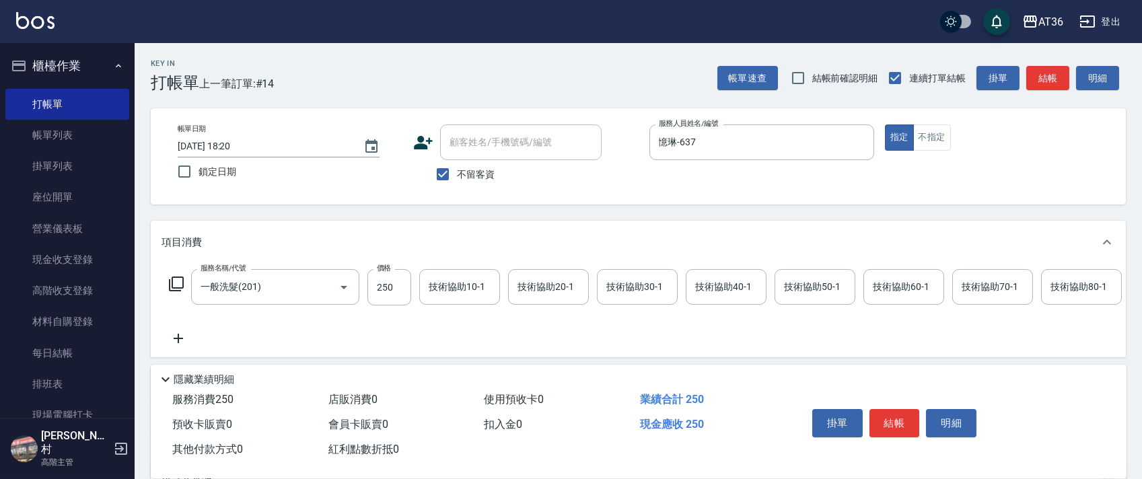
drag, startPoint x: 887, startPoint y: 421, endPoint x: 886, endPoint y: 403, distance: 18.2
click at [886, 420] on button "結帳" at bounding box center [894, 423] width 50 height 28
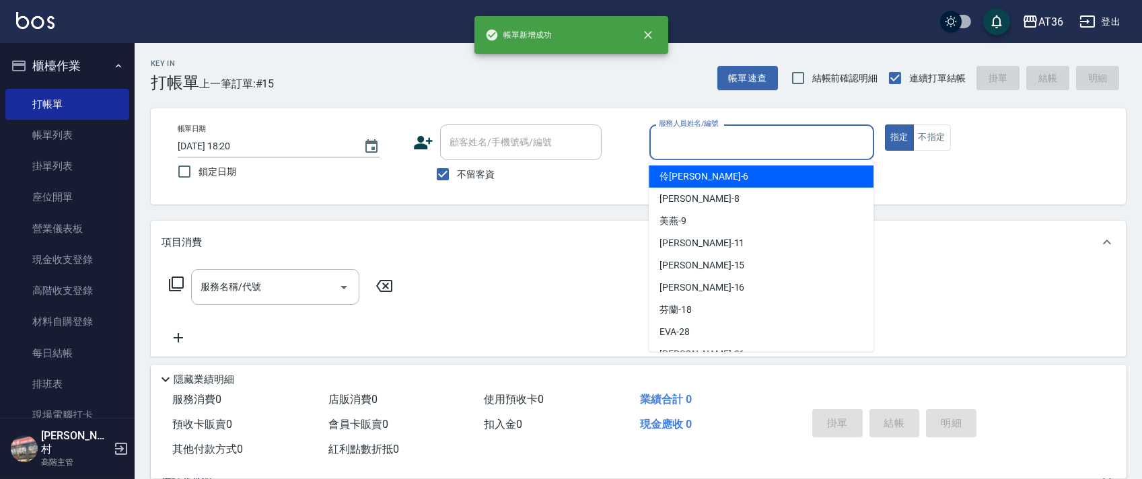
drag, startPoint x: 662, startPoint y: 138, endPoint x: 747, endPoint y: 179, distance: 94.2
click at [662, 139] on input "服務人員姓名/編號" at bounding box center [761, 143] width 213 height 24
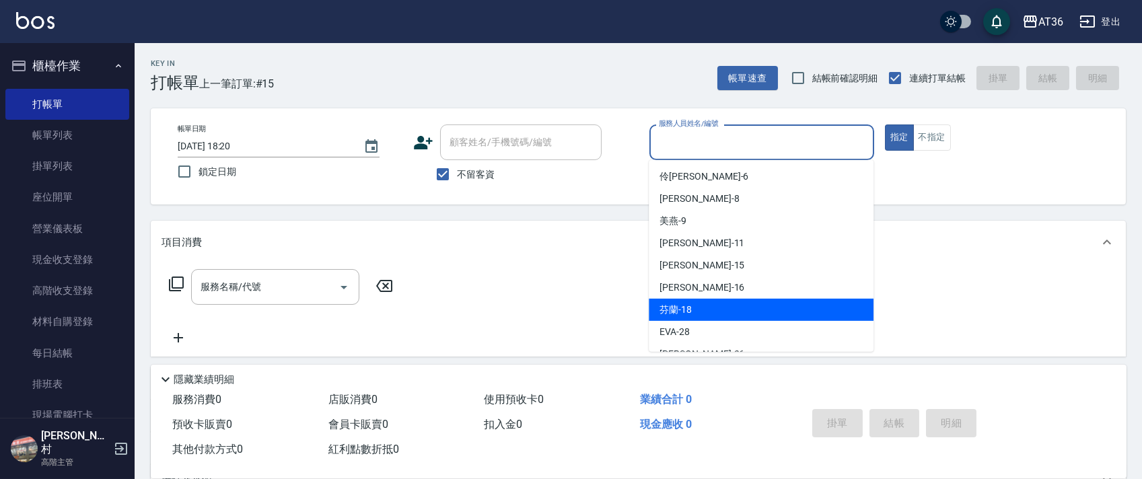
drag, startPoint x: 687, startPoint y: 305, endPoint x: 779, endPoint y: 253, distance: 106.0
click at [698, 302] on div "芬蘭 -18" at bounding box center [760, 310] width 225 height 22
type input "芬蘭-18"
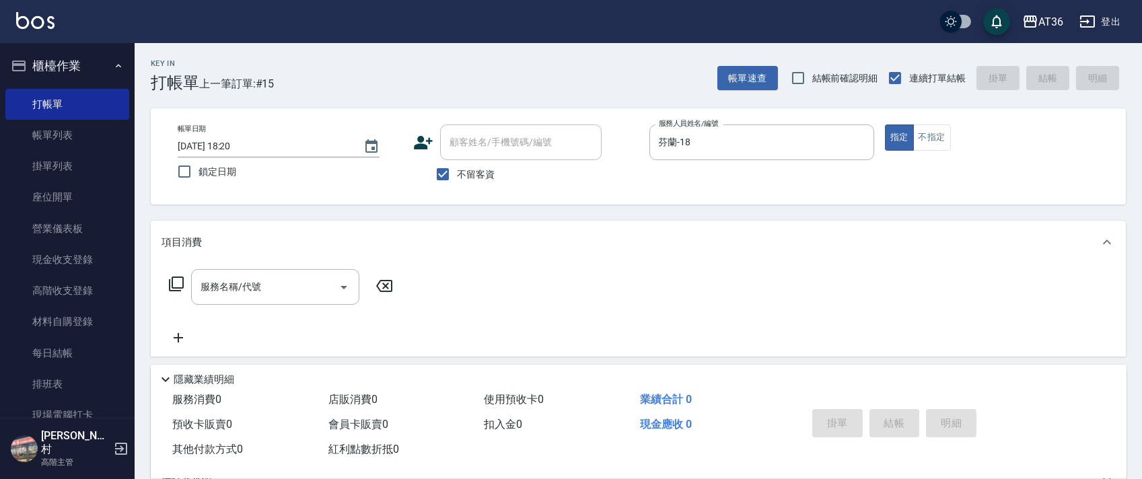
click at [180, 285] on icon at bounding box center [176, 284] width 16 height 16
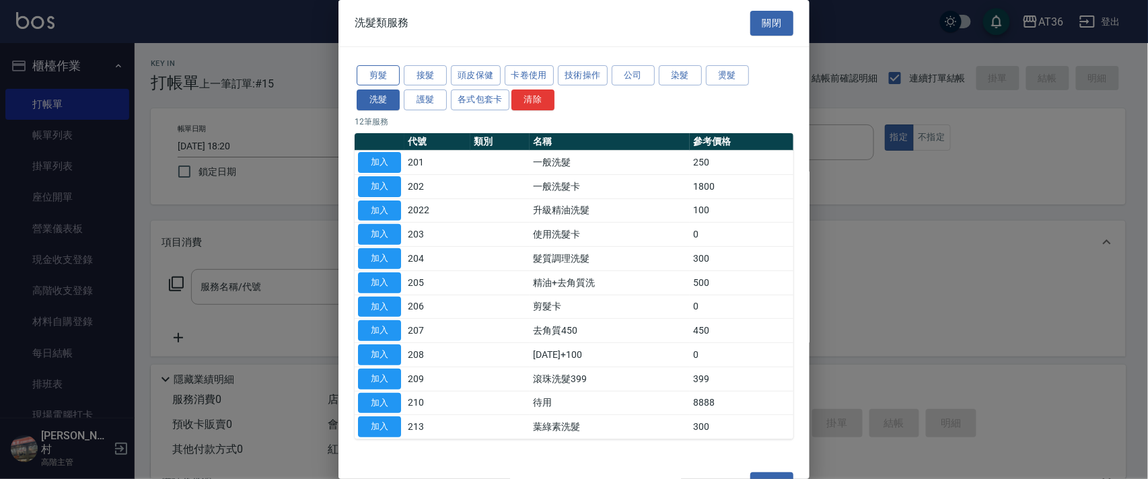
click at [373, 73] on button "剪髮" at bounding box center [378, 75] width 43 height 21
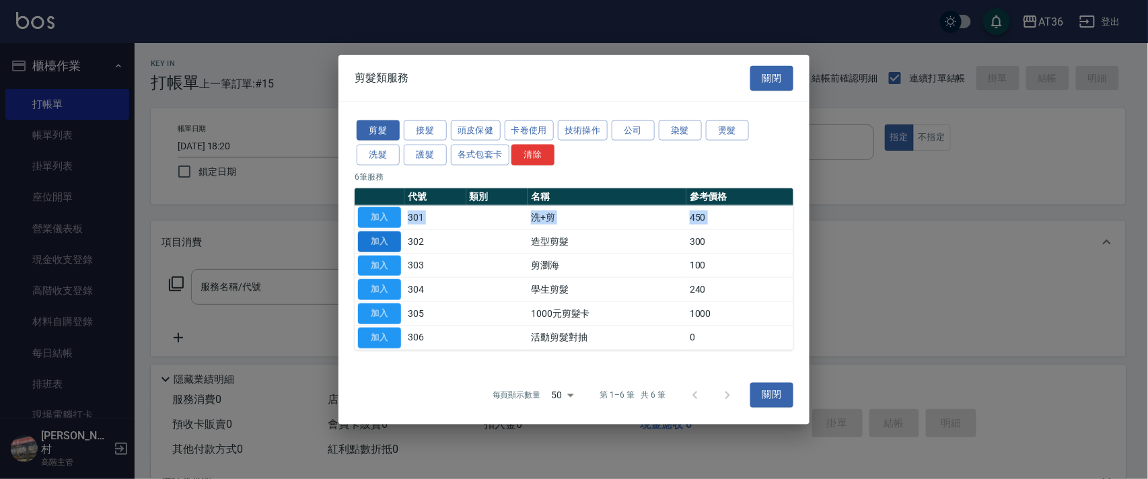
drag, startPoint x: 383, startPoint y: 228, endPoint x: 389, endPoint y: 236, distance: 10.1
click at [382, 229] on tbody "加入 301 洗+剪 450 加入 302 造型剪髮 300 加入 303 剪瀏海 100 加入 304 學生剪髮 240 加入 305 1000元剪髮卡 1…" at bounding box center [574, 277] width 439 height 145
click at [385, 238] on button "加入" at bounding box center [379, 241] width 43 height 21
type input "造型剪髮(302)"
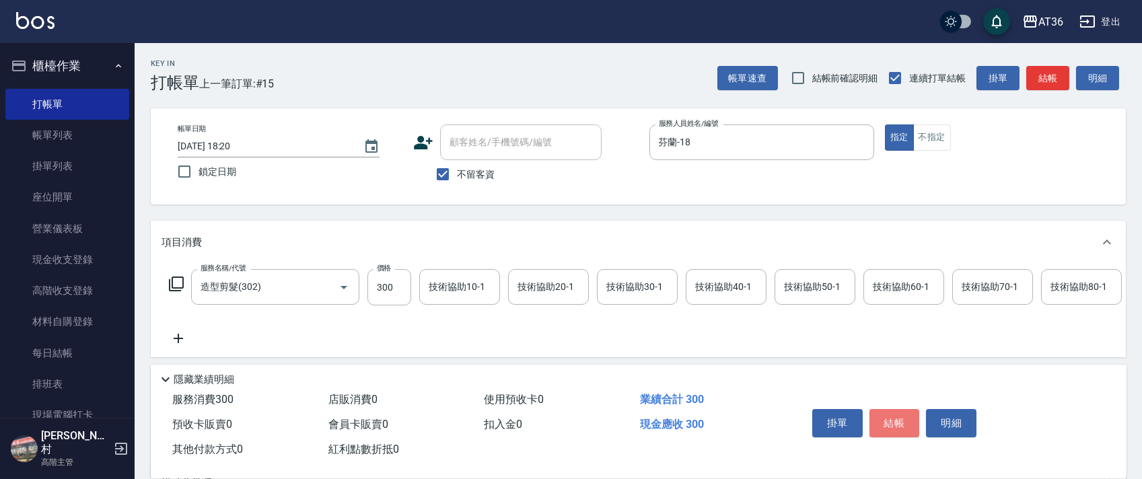
drag, startPoint x: 891, startPoint y: 426, endPoint x: 862, endPoint y: 397, distance: 41.4
click at [891, 426] on button "結帳" at bounding box center [894, 423] width 50 height 28
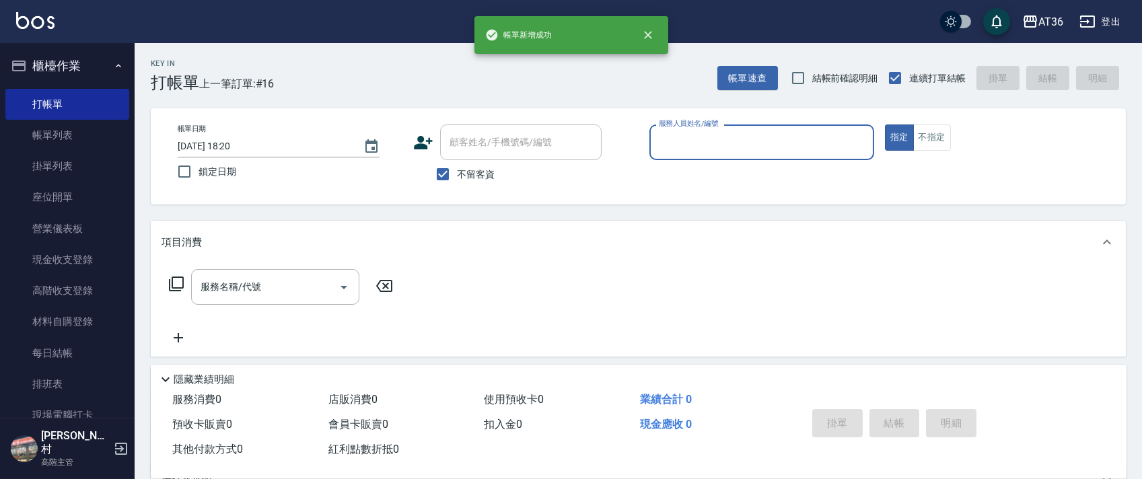
click at [664, 139] on input "服務人員姓名/編號" at bounding box center [761, 143] width 213 height 24
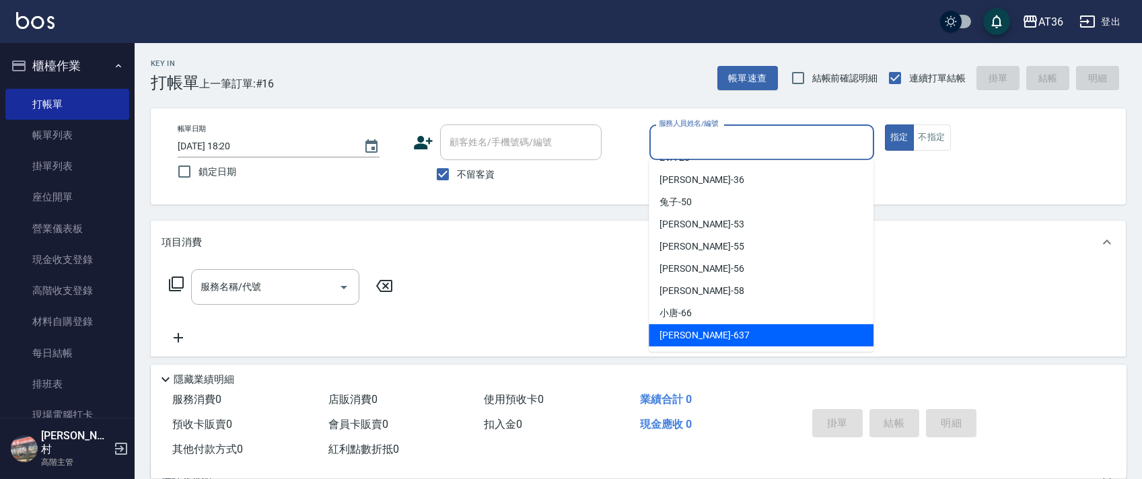
drag, startPoint x: 685, startPoint y: 334, endPoint x: 493, endPoint y: 275, distance: 201.1
click at [684, 334] on span "憶琳 -637" at bounding box center [704, 335] width 90 height 14
type input "憶琳-637"
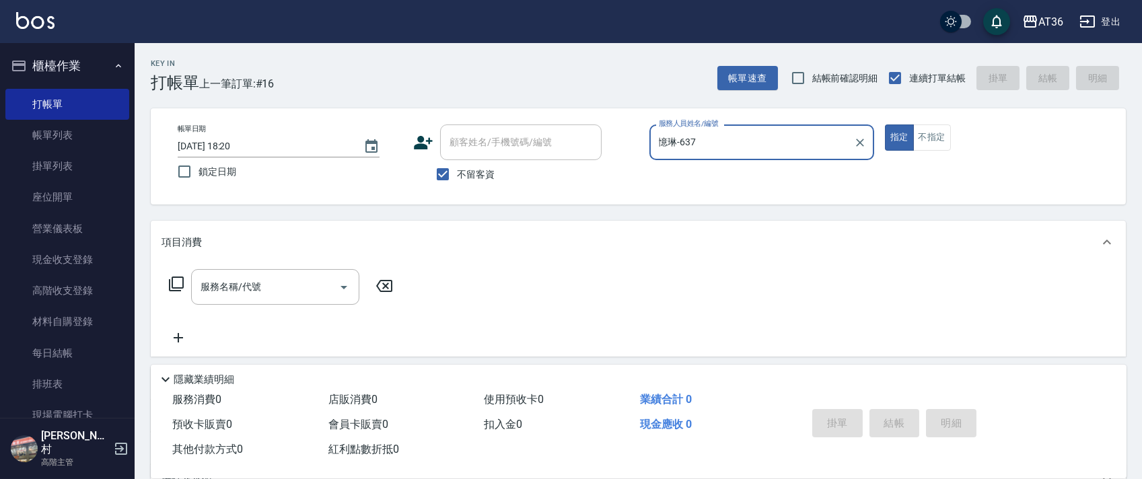
click at [176, 281] on icon at bounding box center [176, 284] width 16 height 16
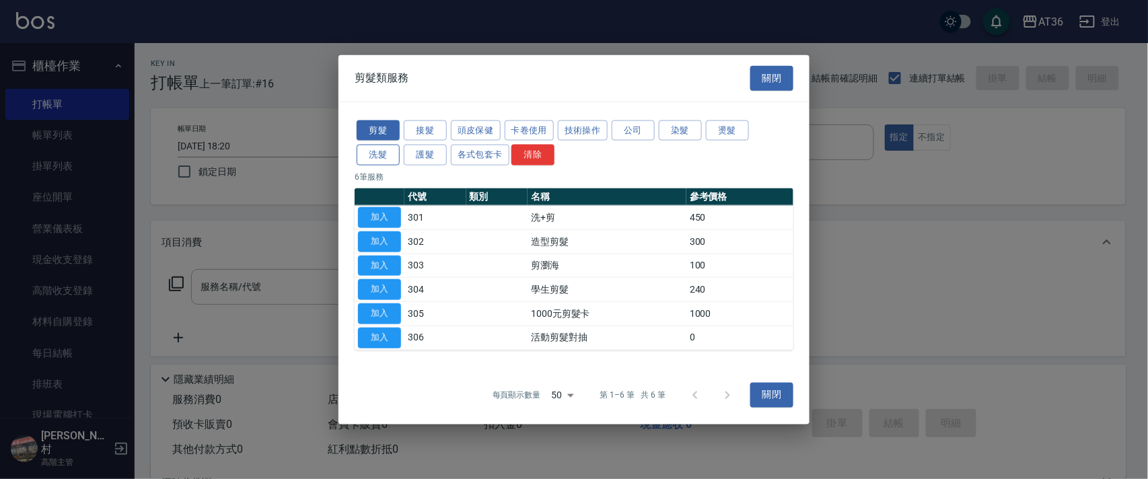
click at [377, 155] on button "洗髮" at bounding box center [378, 155] width 43 height 21
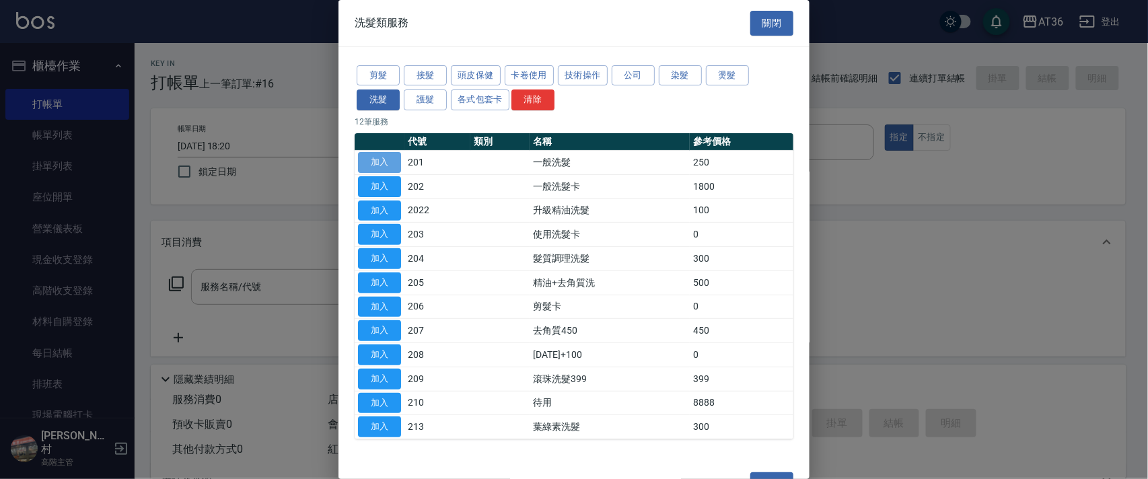
click at [382, 159] on button "加入" at bounding box center [379, 162] width 43 height 21
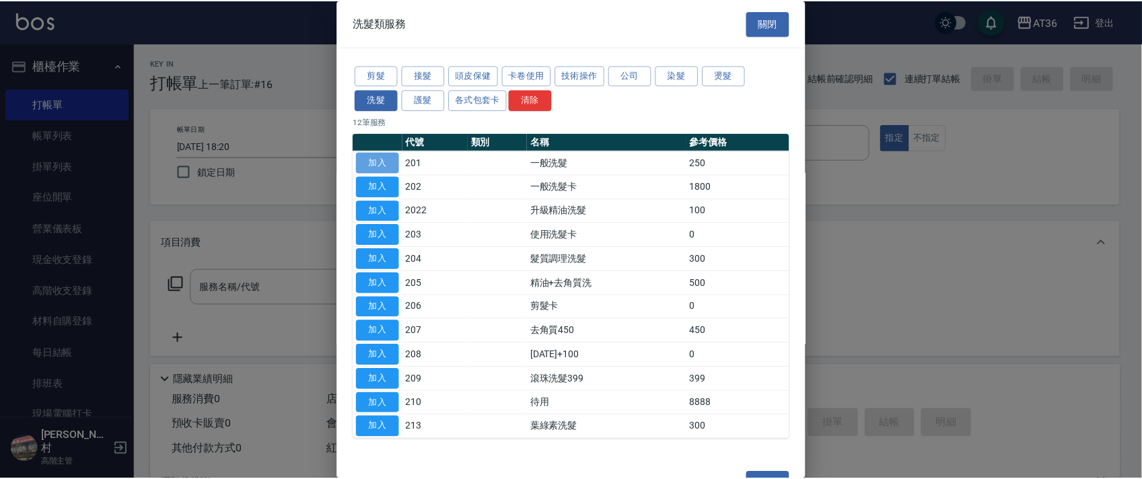
type input "一般洗髮(201)"
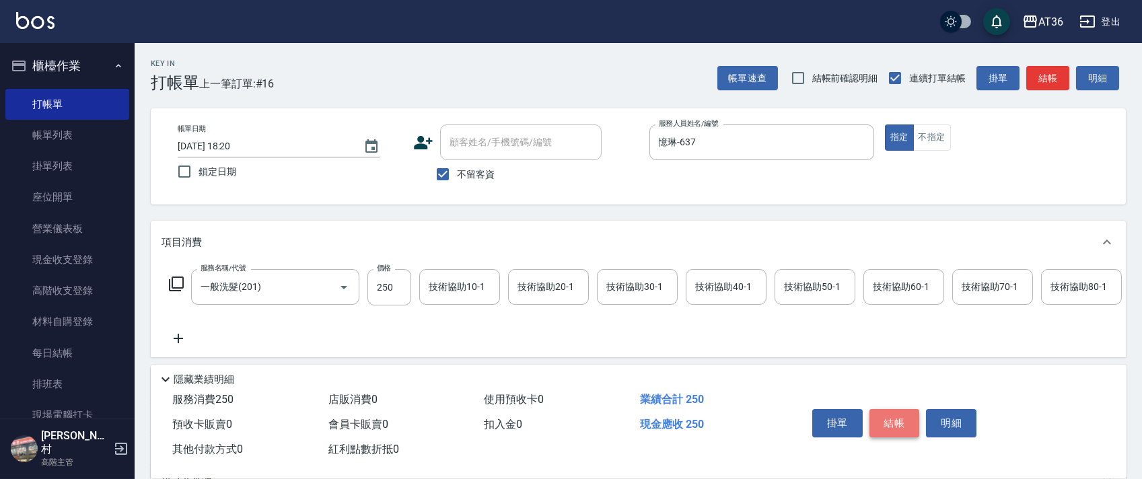
click at [906, 423] on button "結帳" at bounding box center [894, 423] width 50 height 28
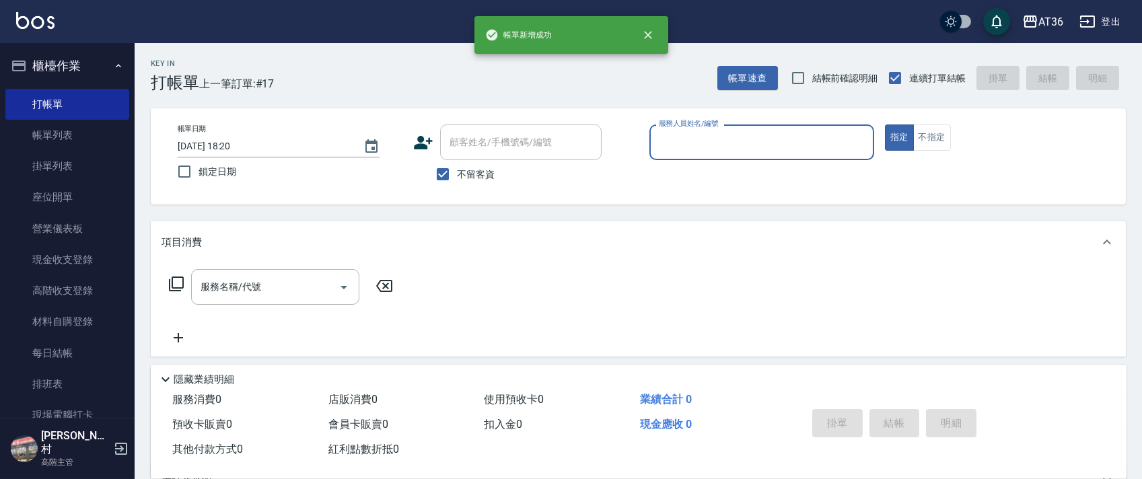
click at [691, 143] on input "服務人員姓名/編號" at bounding box center [761, 143] width 213 height 24
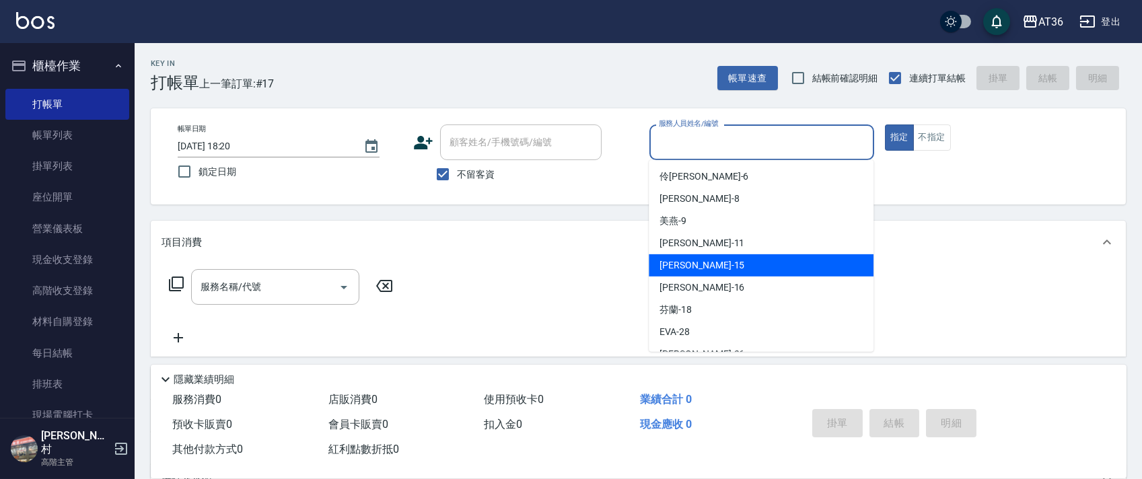
click at [721, 259] on div "[PERSON_NAME] -15" at bounding box center [760, 265] width 225 height 22
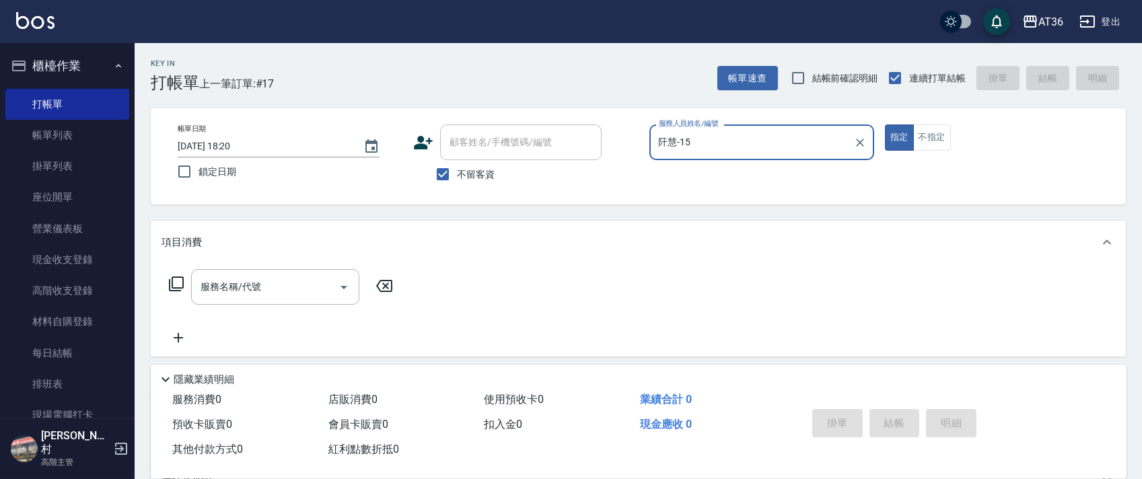
drag, startPoint x: 696, startPoint y: 130, endPoint x: 709, endPoint y: 152, distance: 25.6
click at [695, 136] on input "阡慧-15" at bounding box center [751, 143] width 192 height 24
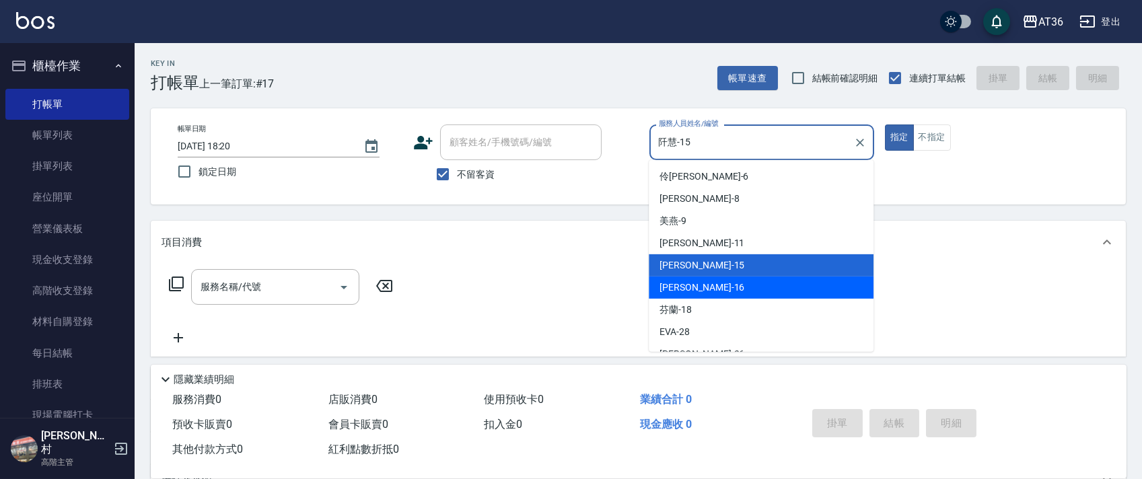
drag, startPoint x: 693, startPoint y: 287, endPoint x: 815, endPoint y: 209, distance: 144.3
click at [694, 285] on div "[PERSON_NAME] -16" at bounding box center [760, 287] width 225 height 22
type input "[PERSON_NAME]-16"
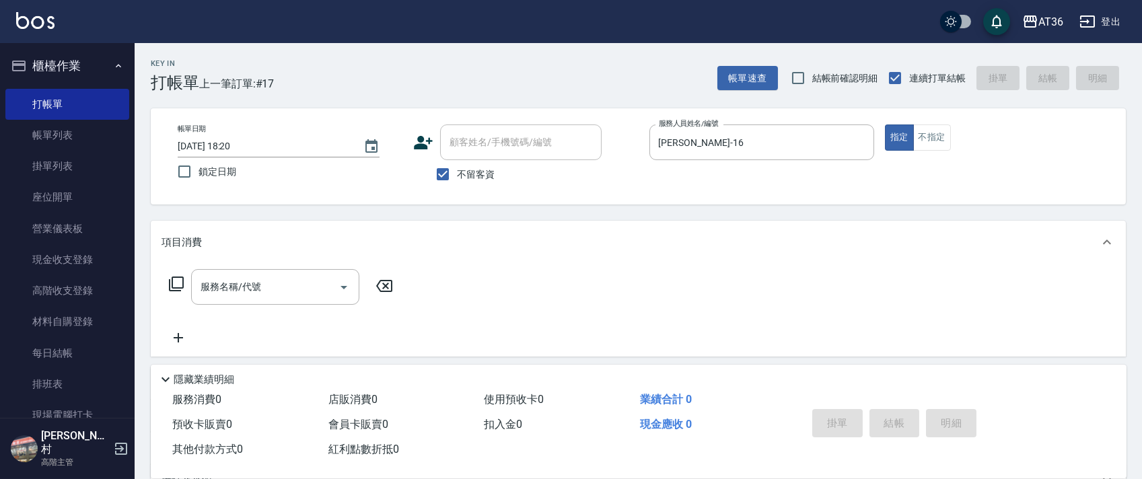
click at [174, 281] on icon at bounding box center [176, 284] width 16 height 16
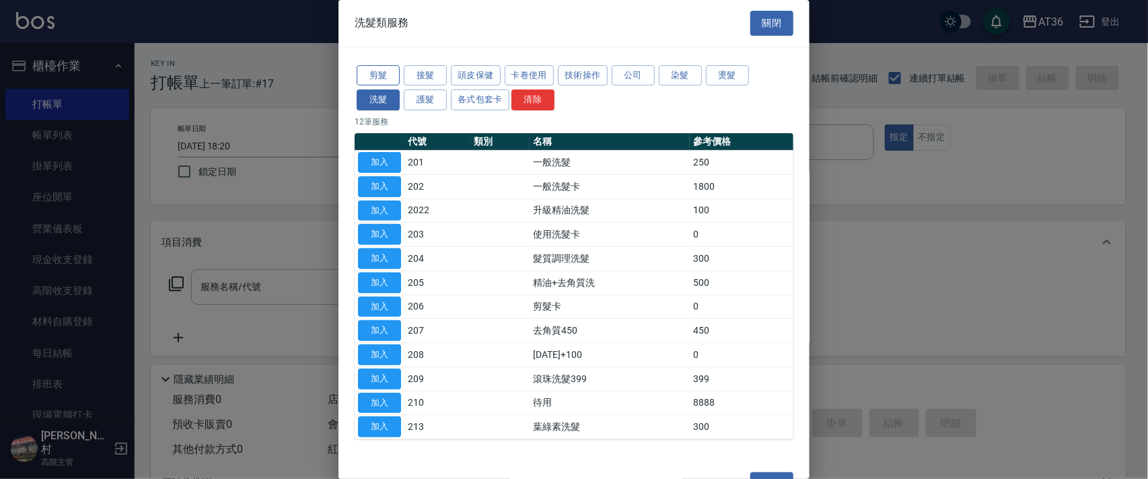
drag, startPoint x: 373, startPoint y: 71, endPoint x: 380, endPoint y: 104, distance: 33.1
click at [373, 73] on button "剪髮" at bounding box center [378, 75] width 43 height 21
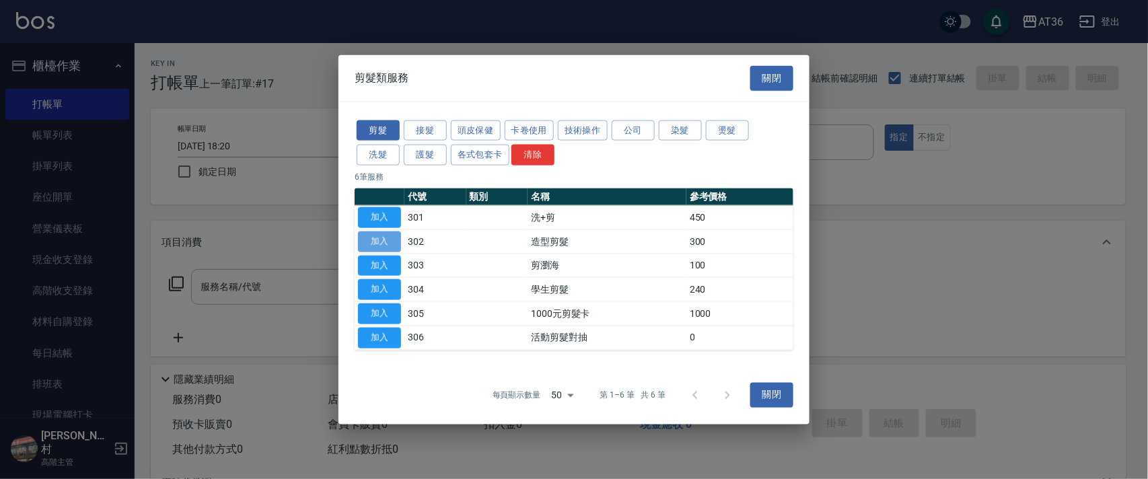
click at [366, 244] on button "加入" at bounding box center [379, 241] width 43 height 21
type input "造型剪髮(302)"
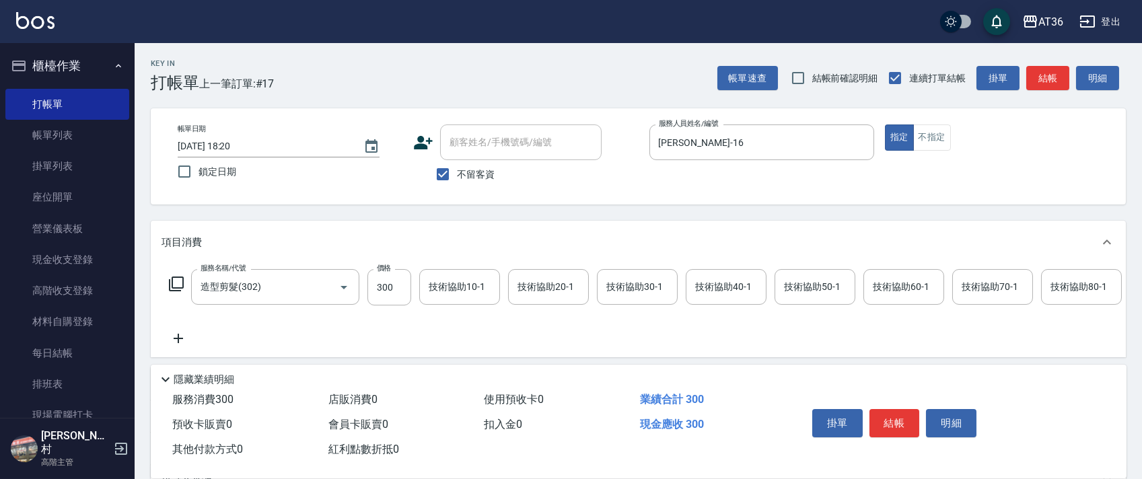
click at [364, 293] on div "服務名稱/代號 造型剪髮(302) 服務名稱/代號 價格 300 價格 技術協助10-1 技術協助10-1 技術協助20-1 技術協助20-1 技術協助30-…" at bounding box center [982, 287] width 1643 height 36
click at [352, 280] on div at bounding box center [334, 287] width 38 height 36
click at [386, 287] on input "300" at bounding box center [389, 287] width 44 height 36
type input "240"
click at [883, 417] on button "結帳" at bounding box center [894, 423] width 50 height 28
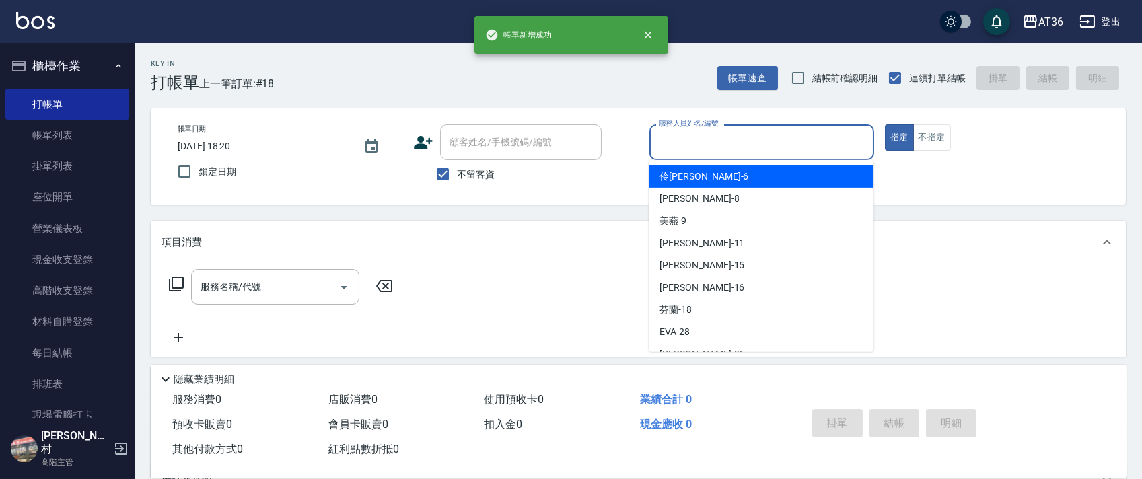
drag, startPoint x: 666, startPoint y: 149, endPoint x: 733, endPoint y: 209, distance: 90.1
click at [666, 150] on input "服務人員姓名/編號" at bounding box center [761, 143] width 213 height 24
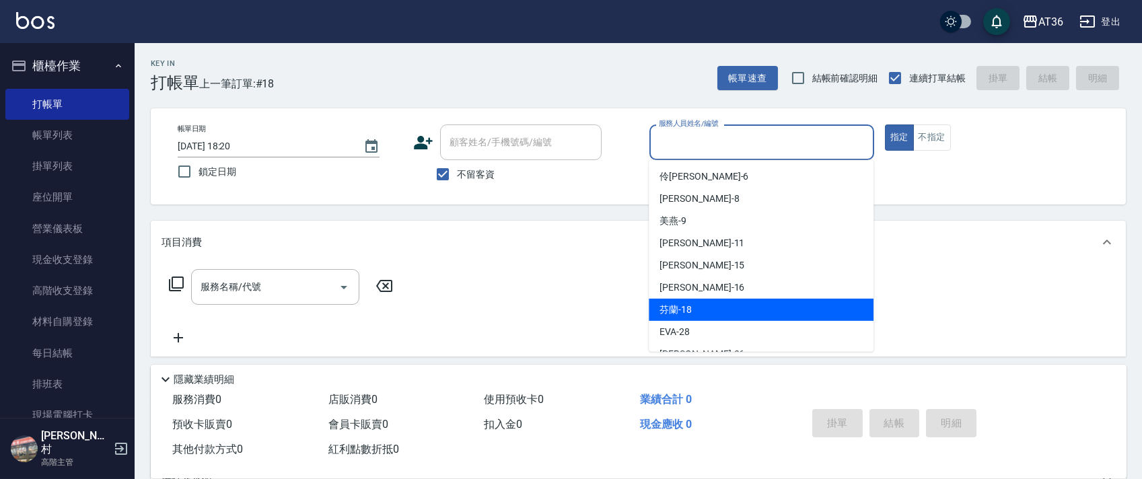
click at [690, 314] on span "芬蘭 -18" at bounding box center [675, 310] width 32 height 14
type input "芬蘭-18"
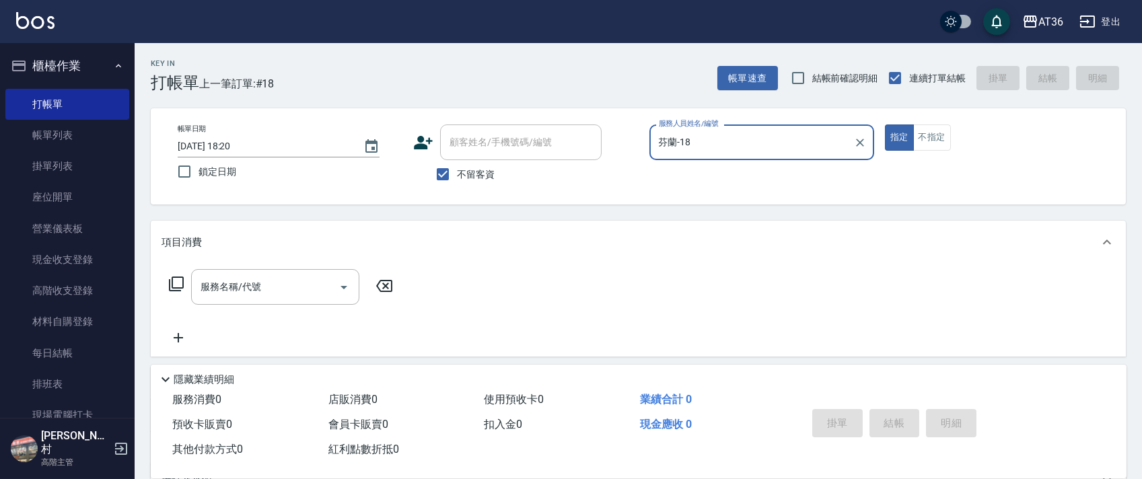
click at [176, 282] on icon at bounding box center [176, 284] width 16 height 16
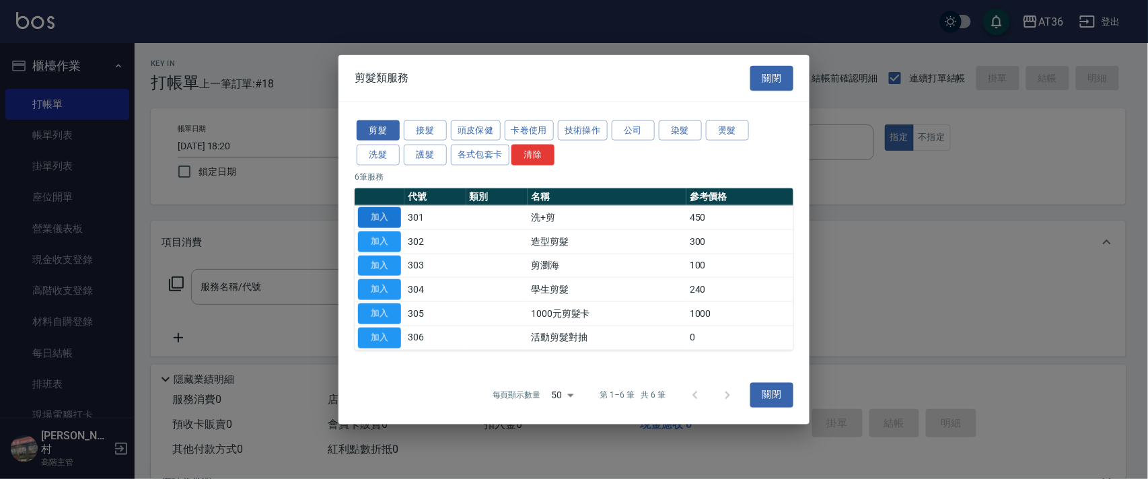
click at [374, 216] on button "加入" at bounding box center [379, 217] width 43 height 21
type input "洗+剪(301)"
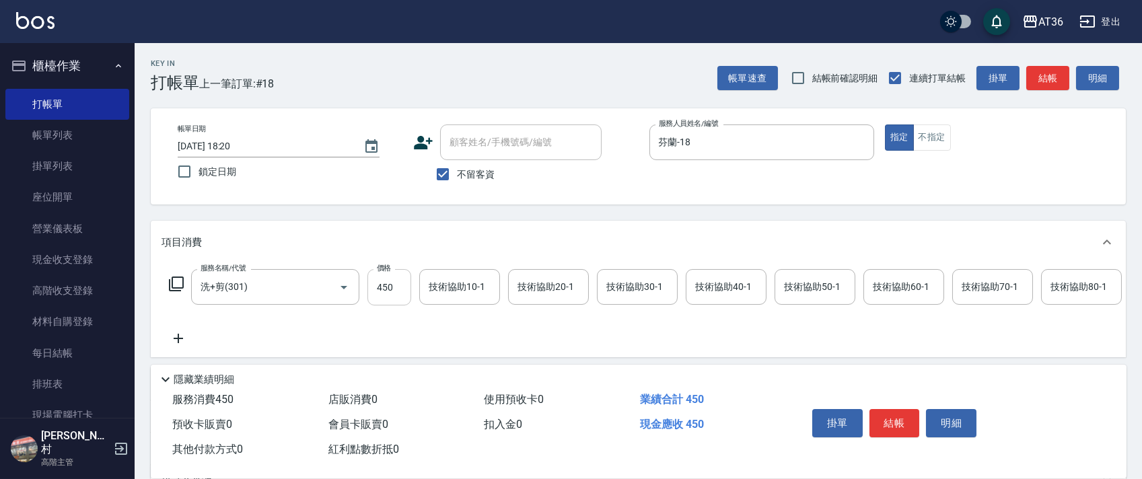
click at [385, 291] on input "450" at bounding box center [389, 287] width 44 height 36
type input "500"
click at [706, 281] on div "技術協助40-1 技術協助40-1" at bounding box center [725, 287] width 81 height 36
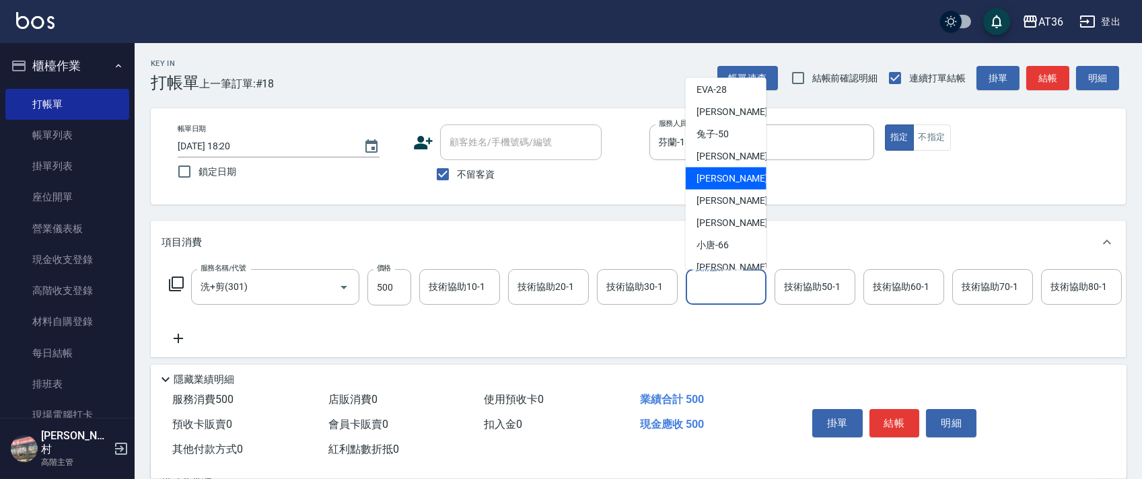
click at [735, 170] on div "[PERSON_NAME] -55" at bounding box center [725, 178] width 81 height 22
type input "[PERSON_NAME]-55"
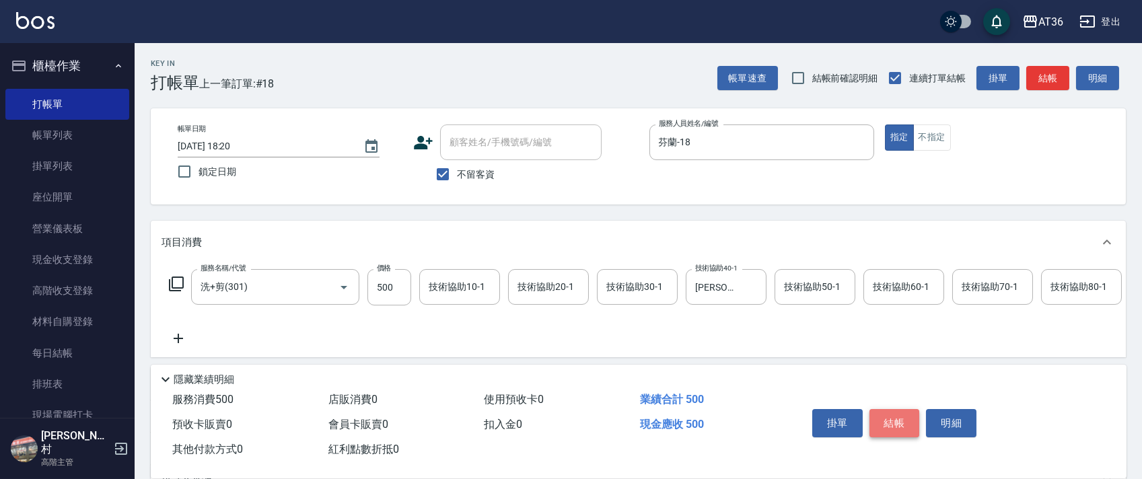
click at [894, 431] on button "結帳" at bounding box center [894, 423] width 50 height 28
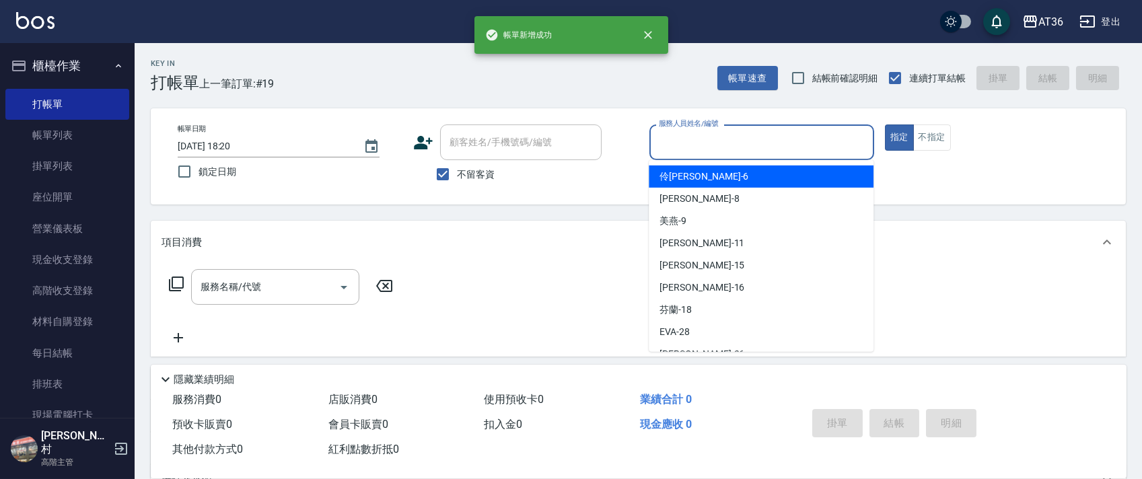
drag, startPoint x: 681, startPoint y: 149, endPoint x: 716, endPoint y: 198, distance: 60.3
click at [683, 150] on input "服務人員姓名/編號" at bounding box center [761, 143] width 213 height 24
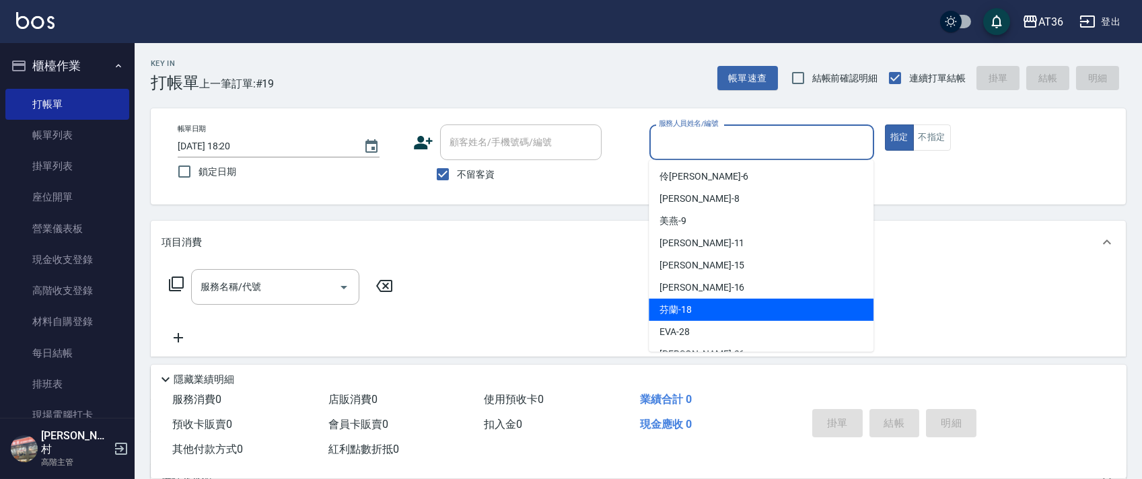
click at [672, 313] on span "芬蘭 -18" at bounding box center [675, 310] width 32 height 14
type input "芬蘭-18"
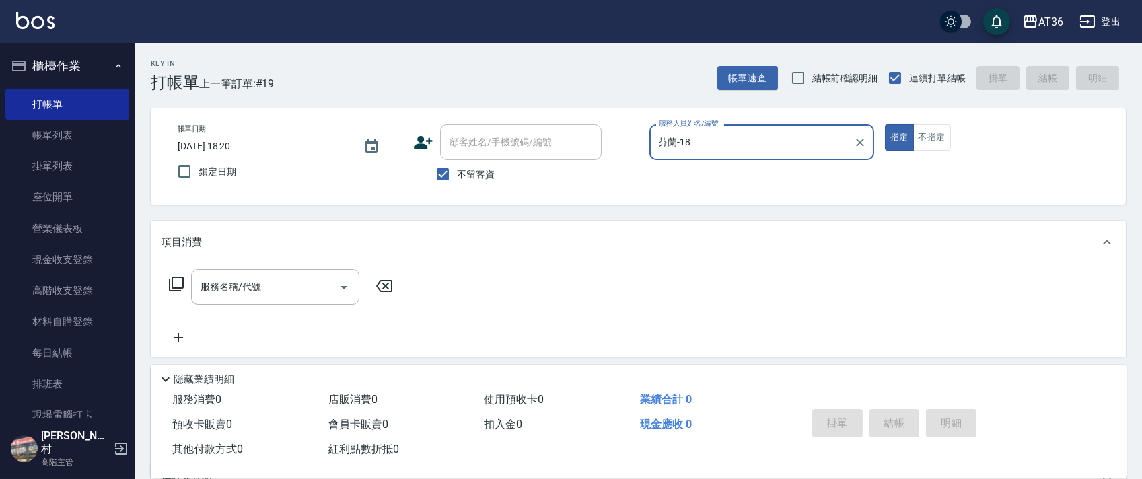
click at [176, 284] on icon at bounding box center [176, 284] width 16 height 16
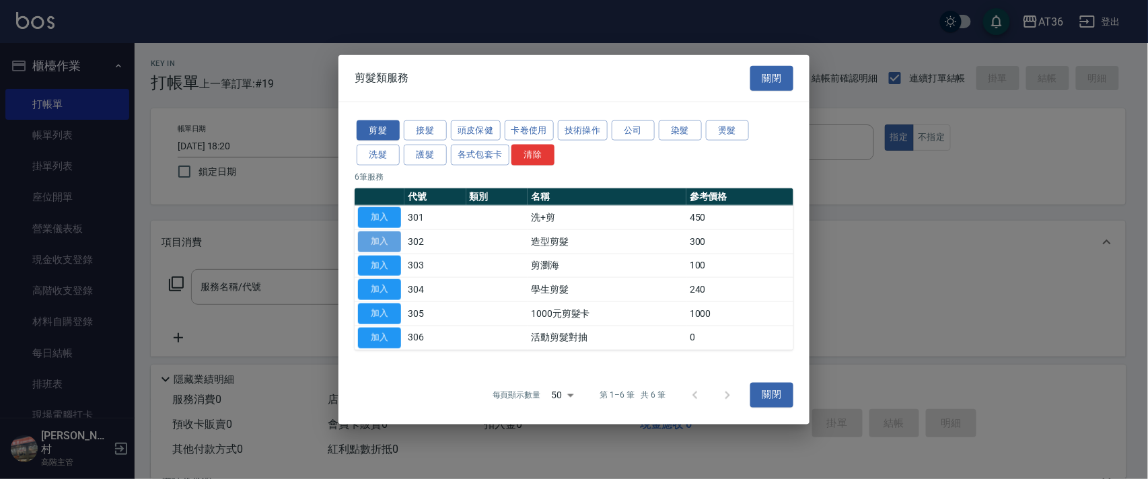
click at [372, 237] on button "加入" at bounding box center [379, 241] width 43 height 21
type input "造型剪髮(302)"
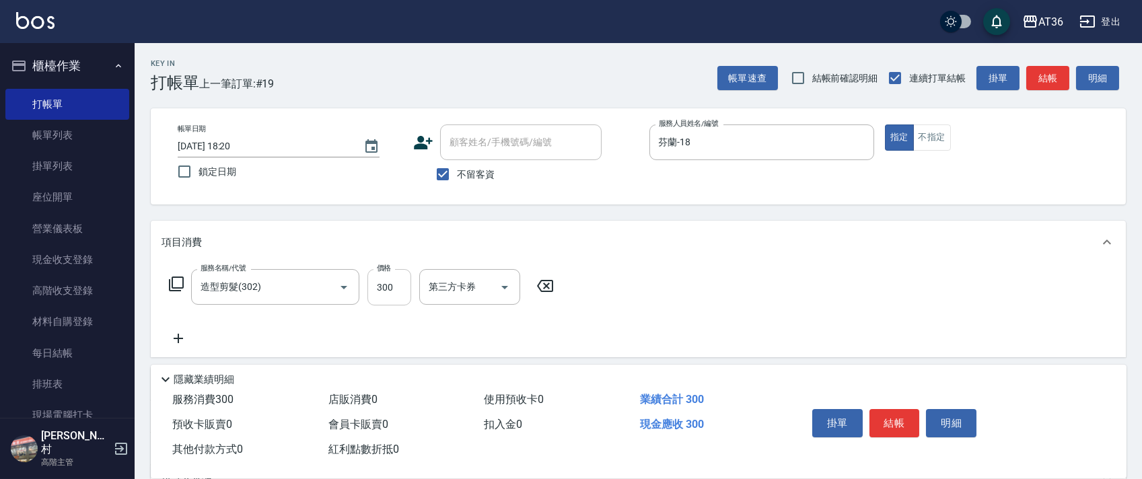
click at [385, 286] on input "300" at bounding box center [389, 287] width 44 height 36
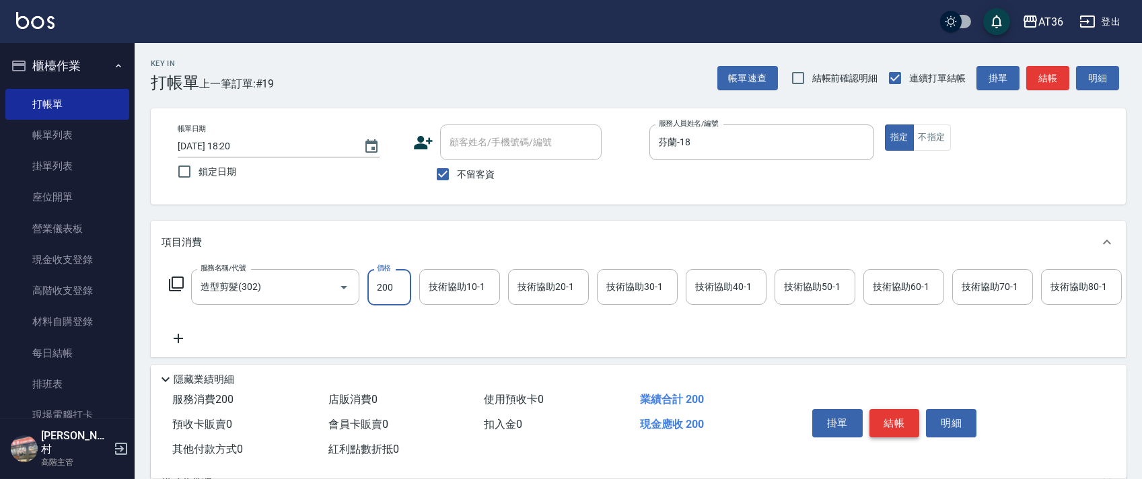
type input "200"
click at [893, 420] on button "結帳" at bounding box center [894, 423] width 50 height 28
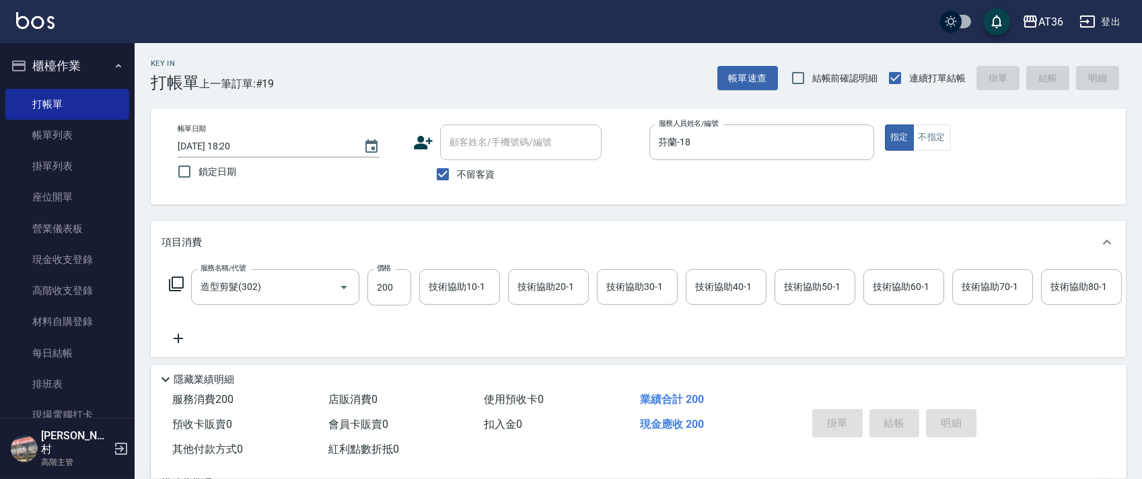
type input "[DATE] 18:21"
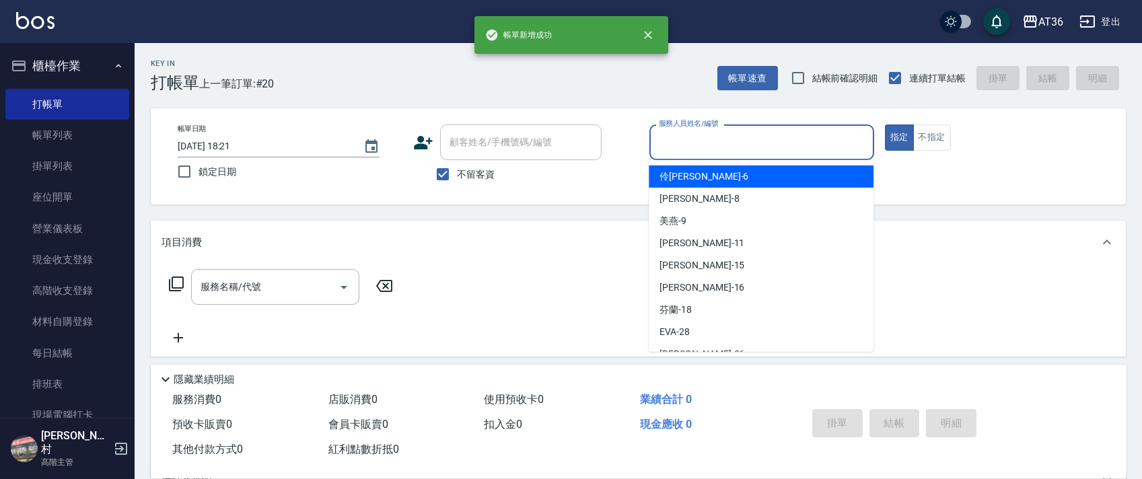
drag, startPoint x: 681, startPoint y: 139, endPoint x: 749, endPoint y: 180, distance: 79.4
click at [690, 143] on input "服務人員姓名/編號" at bounding box center [761, 143] width 213 height 24
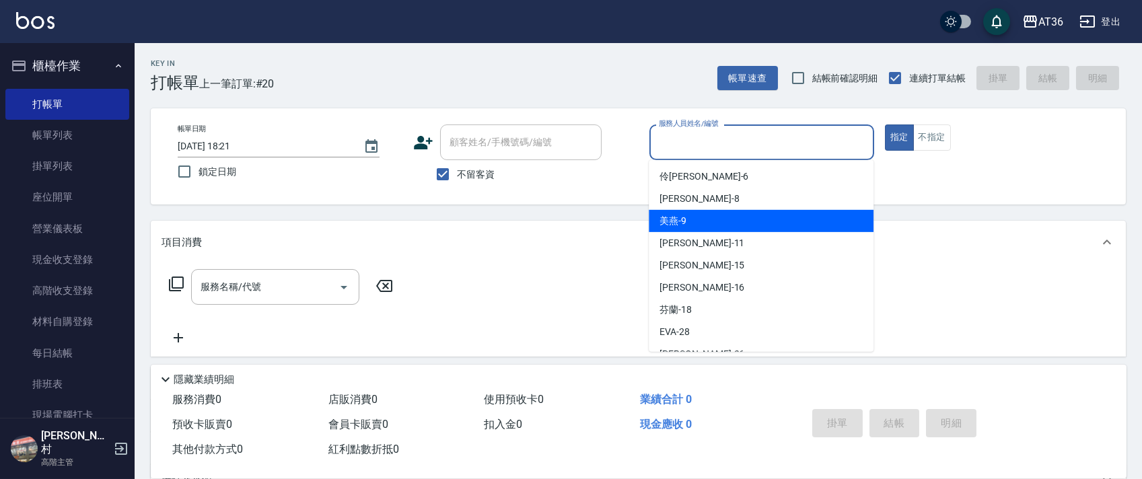
click at [713, 213] on div "美燕 -9" at bounding box center [760, 221] width 225 height 22
type input "美燕-9"
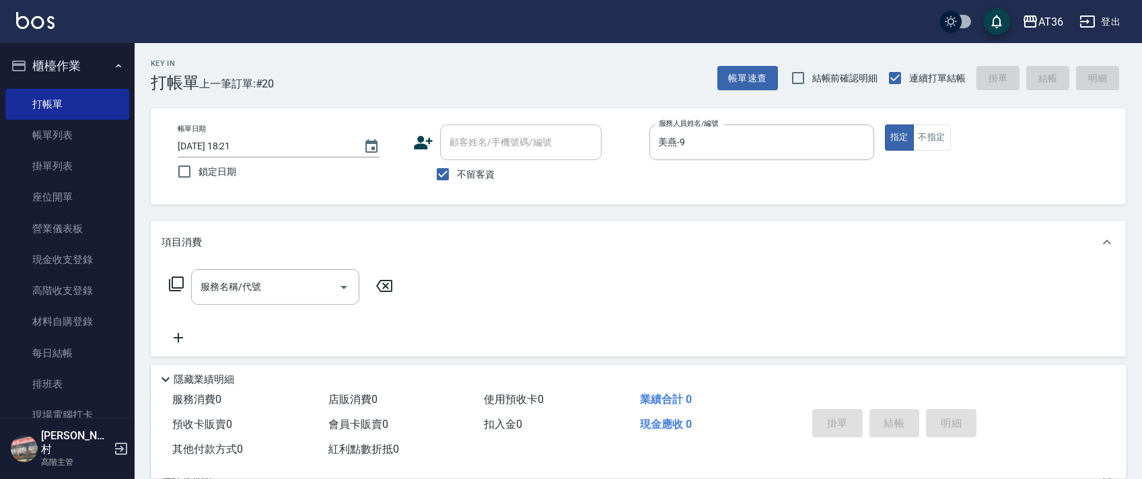
click at [183, 285] on icon at bounding box center [176, 283] width 15 height 15
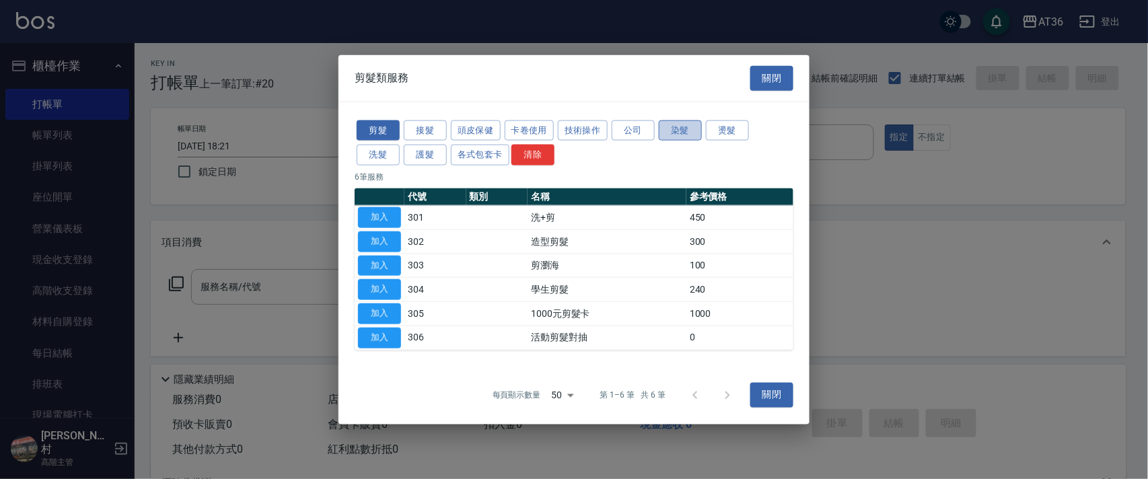
click at [675, 133] on button "染髮" at bounding box center [680, 130] width 43 height 21
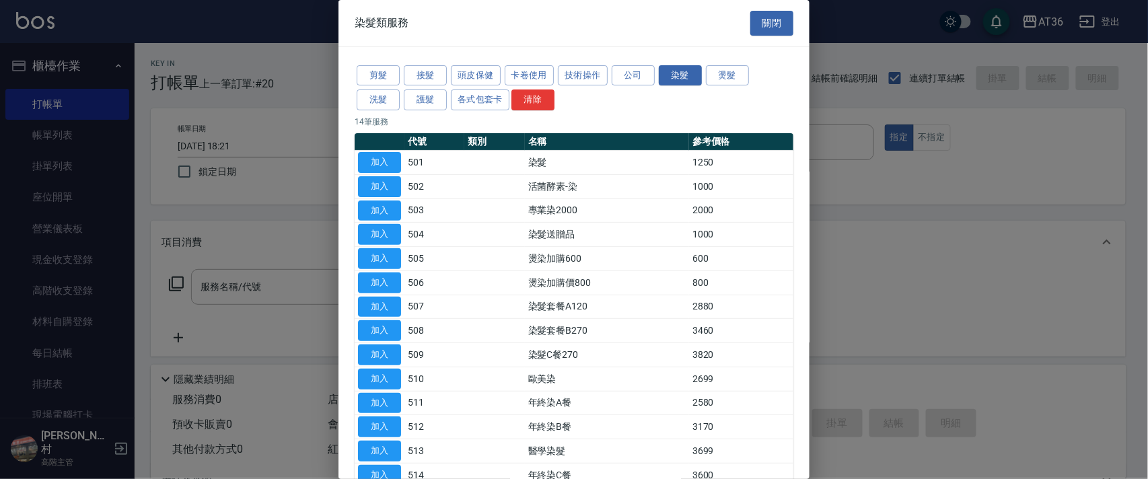
drag, startPoint x: 383, startPoint y: 163, endPoint x: 411, endPoint y: 329, distance: 168.5
click at [383, 165] on button "加入" at bounding box center [379, 162] width 43 height 21
type input "染髮(501)"
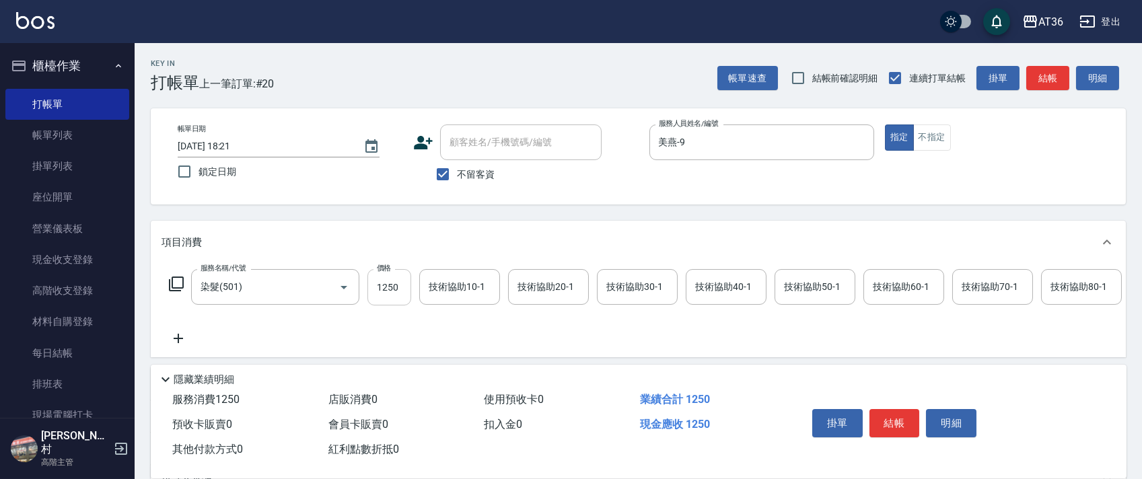
drag, startPoint x: 392, startPoint y: 286, endPoint x: 421, endPoint y: 289, distance: 29.8
click at [392, 288] on input "1250" at bounding box center [389, 287] width 44 height 36
type input "1790"
click at [706, 294] on input "技術協助40-1" at bounding box center [726, 287] width 69 height 24
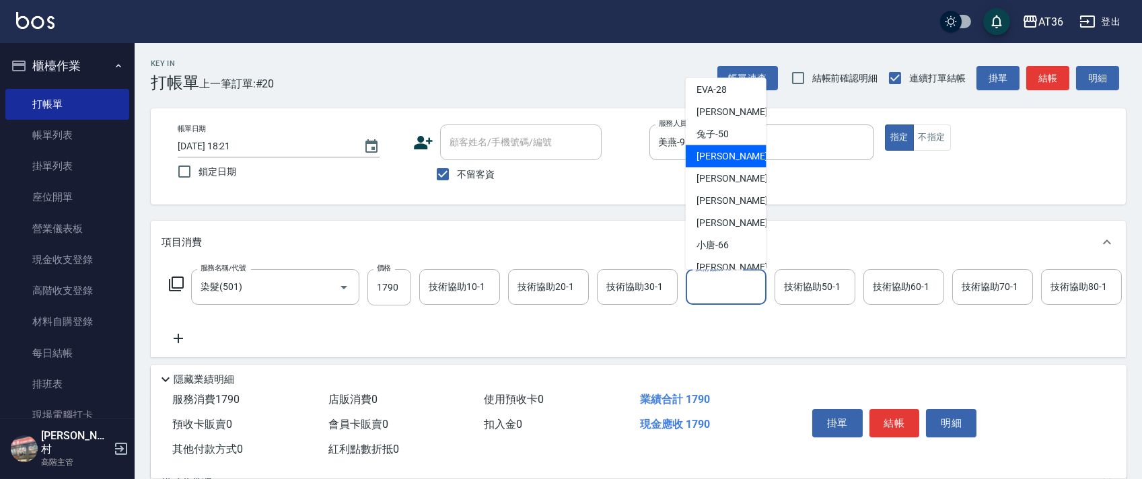
click at [727, 172] on span "[PERSON_NAME] -55" at bounding box center [738, 179] width 85 height 14
type input "[PERSON_NAME]-55"
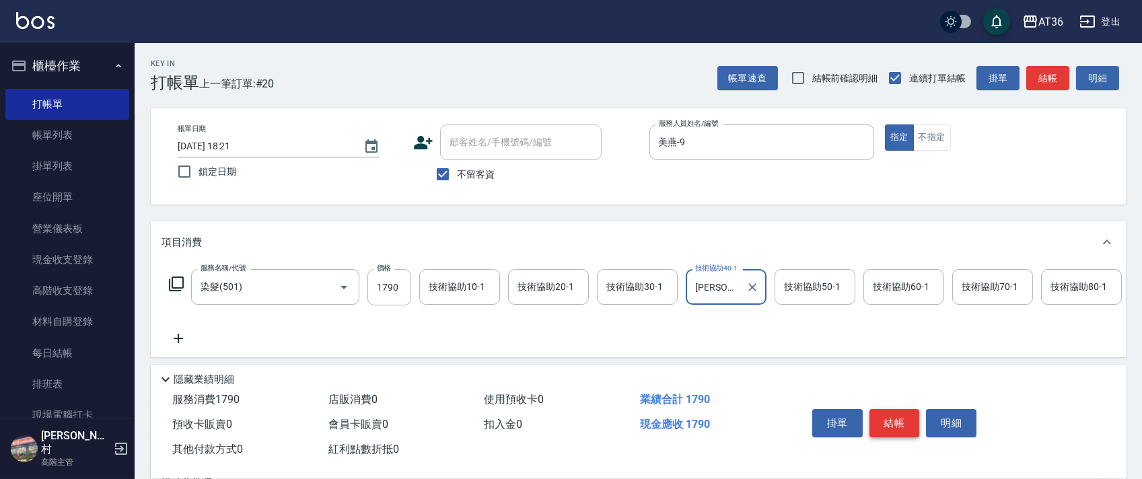
click at [883, 418] on button "結帳" at bounding box center [894, 423] width 50 height 28
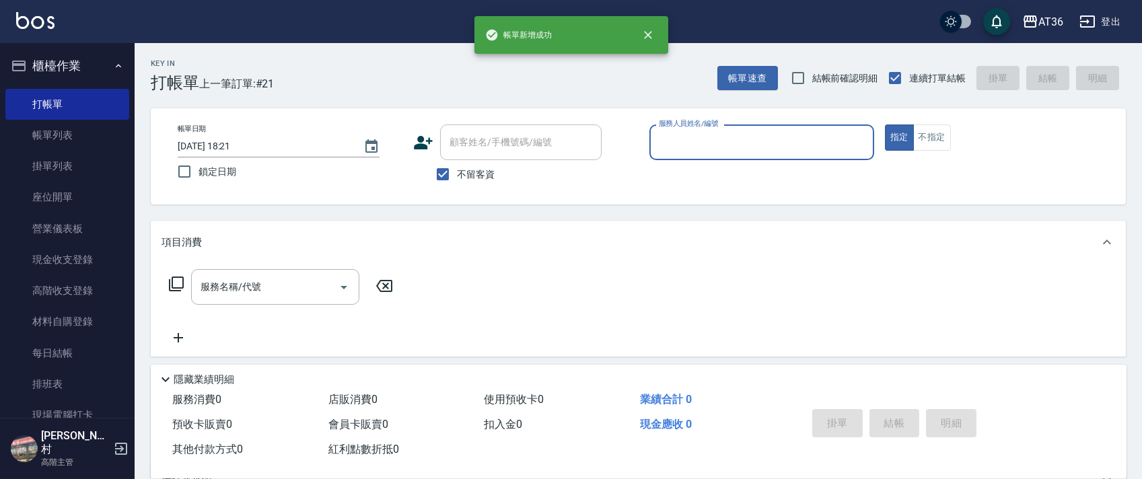
click at [659, 137] on input "服務人員姓名/編號" at bounding box center [761, 143] width 213 height 24
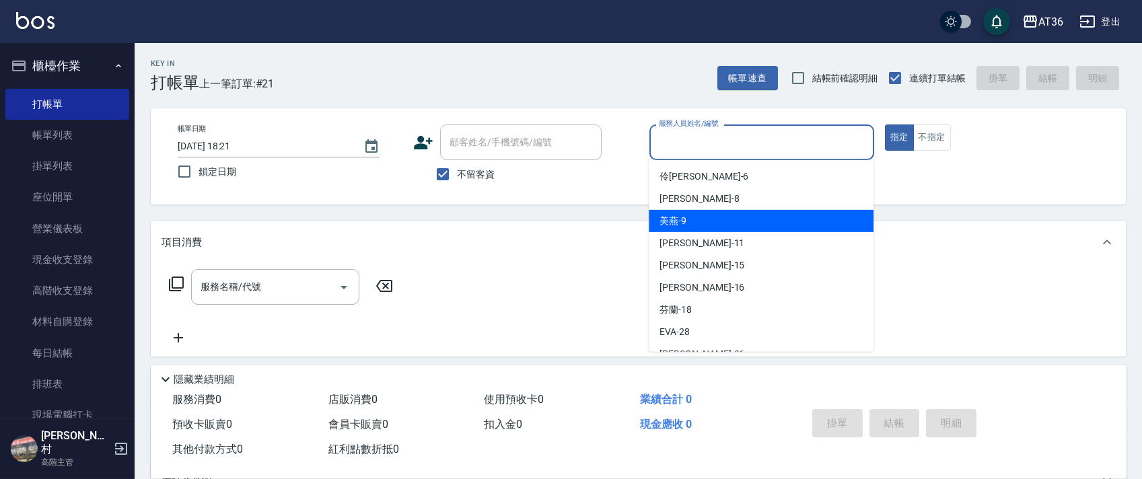
drag, startPoint x: 694, startPoint y: 216, endPoint x: 714, endPoint y: 193, distance: 30.5
click at [694, 216] on div "美燕 -9" at bounding box center [760, 221] width 225 height 22
type input "美燕-9"
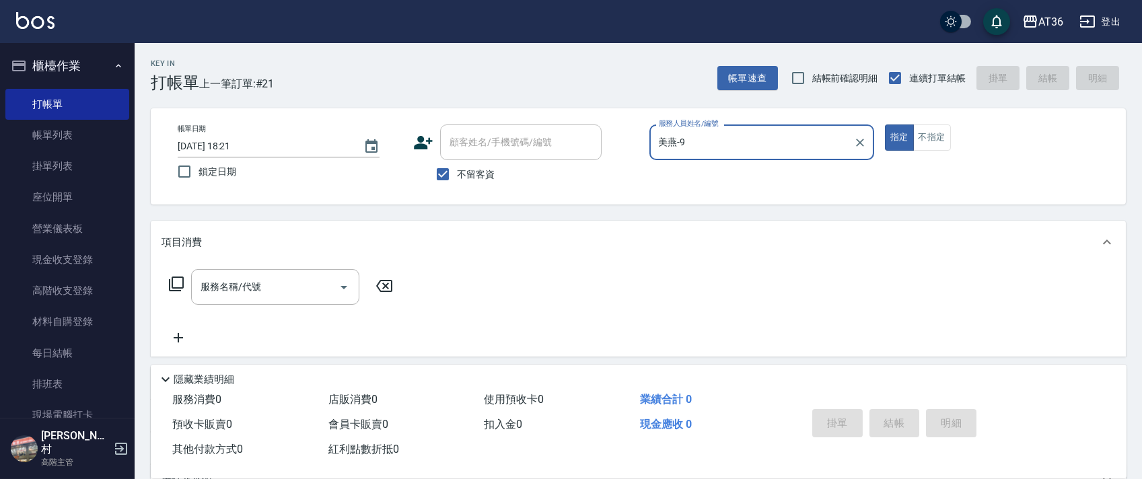
click at [176, 283] on icon at bounding box center [176, 284] width 16 height 16
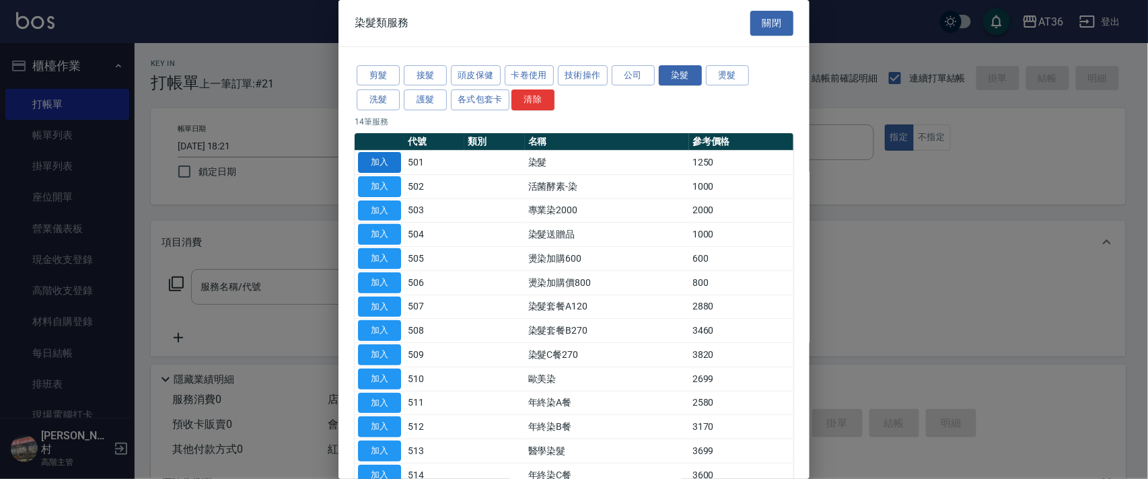
click at [369, 160] on button "加入" at bounding box center [379, 162] width 43 height 21
type input "染髮(501)"
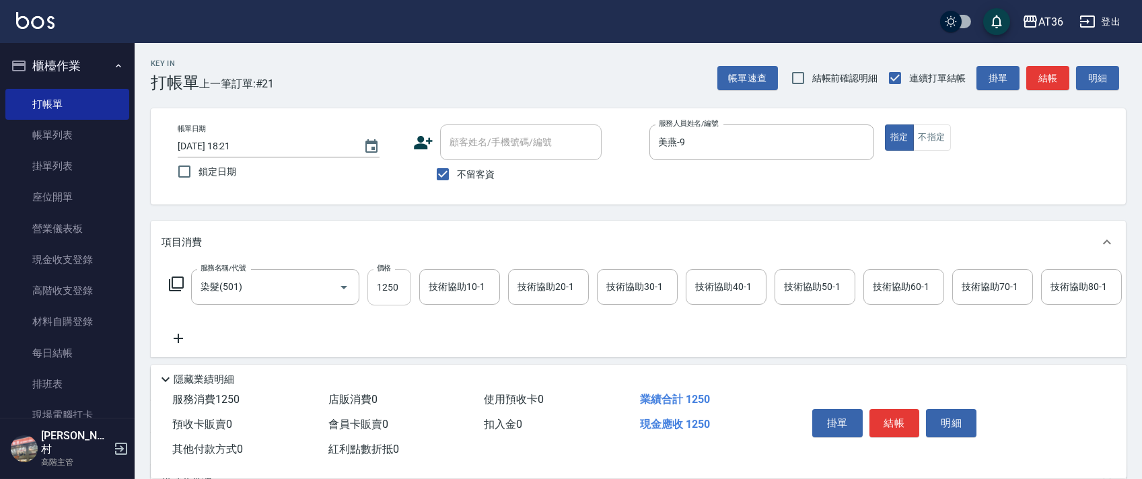
click at [398, 294] on input "1250" at bounding box center [389, 287] width 44 height 36
type input "1900"
drag, startPoint x: 433, startPoint y: 283, endPoint x: 509, endPoint y: 198, distance: 114.8
click at [432, 285] on div "技術協助10-1 技術協助10-1" at bounding box center [459, 287] width 81 height 36
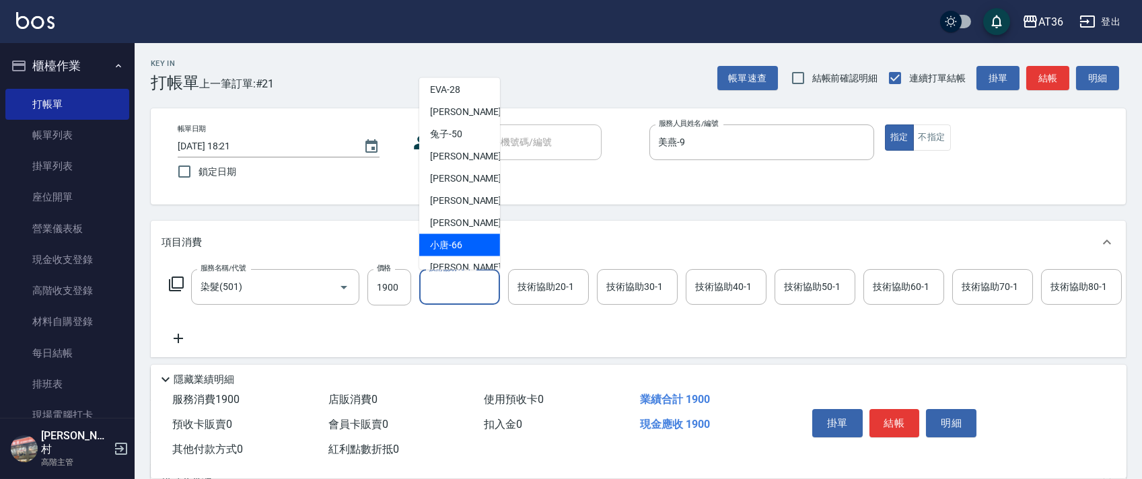
click at [452, 238] on span "小唐 -66" at bounding box center [446, 245] width 32 height 14
type input "小唐-66"
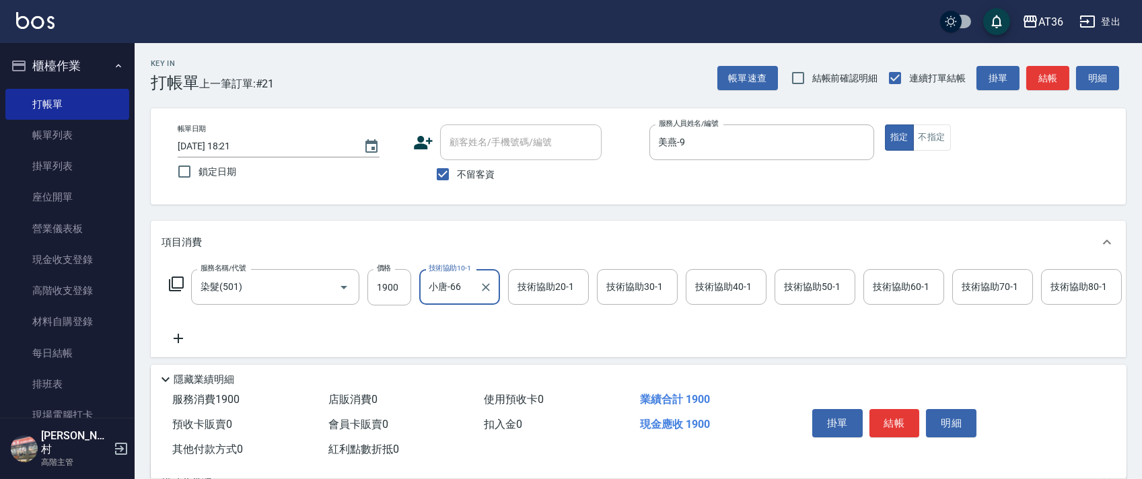
drag, startPoint x: 894, startPoint y: 419, endPoint x: 873, endPoint y: 396, distance: 31.0
click at [894, 418] on button "結帳" at bounding box center [894, 423] width 50 height 28
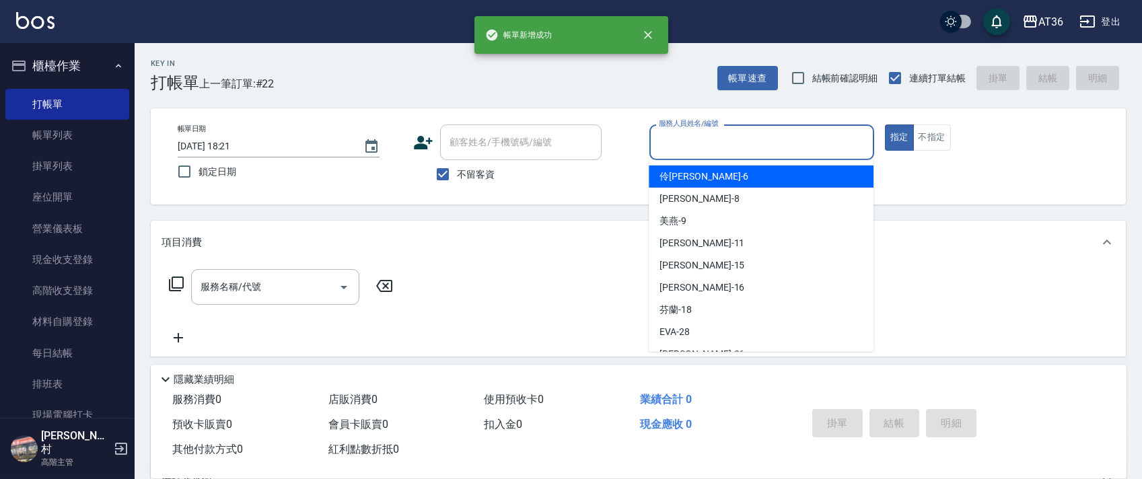
drag, startPoint x: 678, startPoint y: 143, endPoint x: 692, endPoint y: 207, distance: 65.4
click at [678, 146] on input "服務人員姓名/編號" at bounding box center [761, 143] width 213 height 24
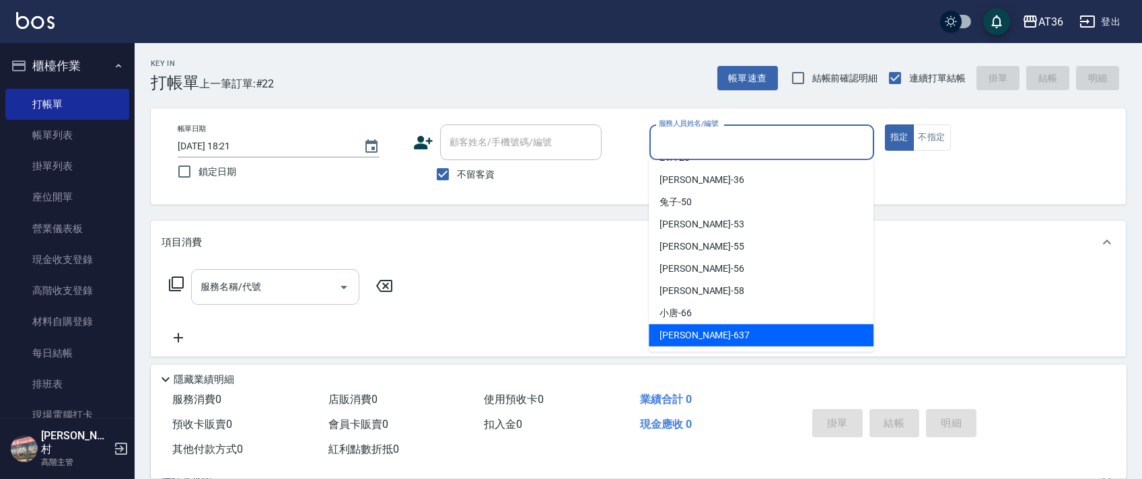
drag, startPoint x: 684, startPoint y: 331, endPoint x: 246, endPoint y: 281, distance: 440.7
click at [682, 330] on span "憶琳 -637" at bounding box center [704, 335] width 90 height 14
type input "憶琳-637"
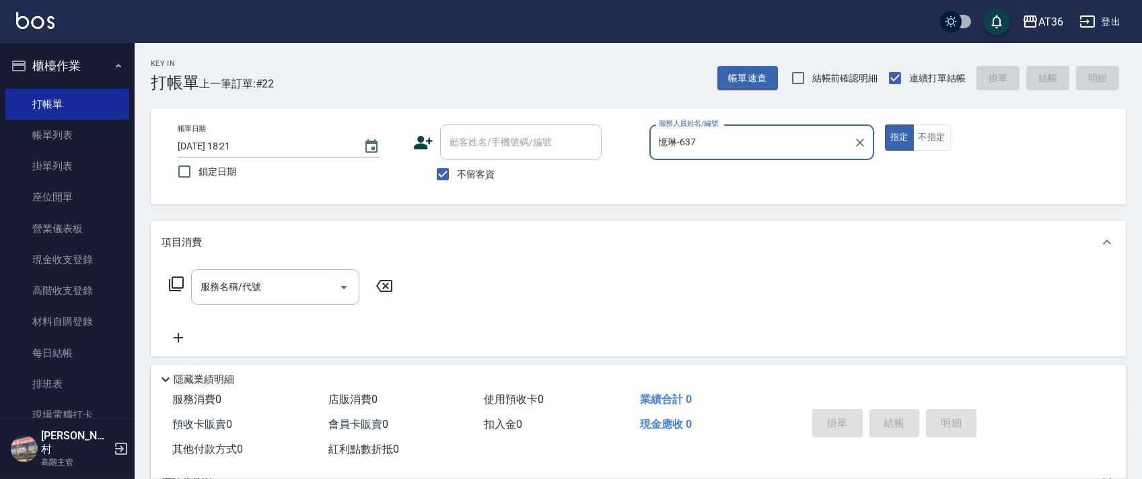
drag, startPoint x: 176, startPoint y: 284, endPoint x: 278, endPoint y: 257, distance: 105.1
click at [192, 284] on div "服務名稱/代號 服務名稱/代號" at bounding box center [280, 287] width 239 height 36
click at [178, 283] on icon at bounding box center [176, 284] width 16 height 16
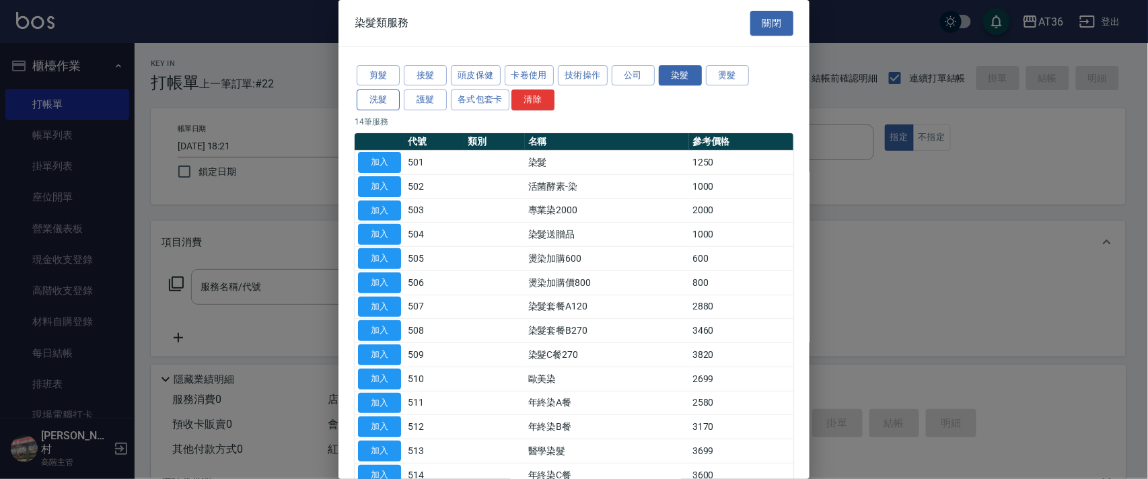
click at [377, 103] on button "洗髮" at bounding box center [378, 99] width 43 height 21
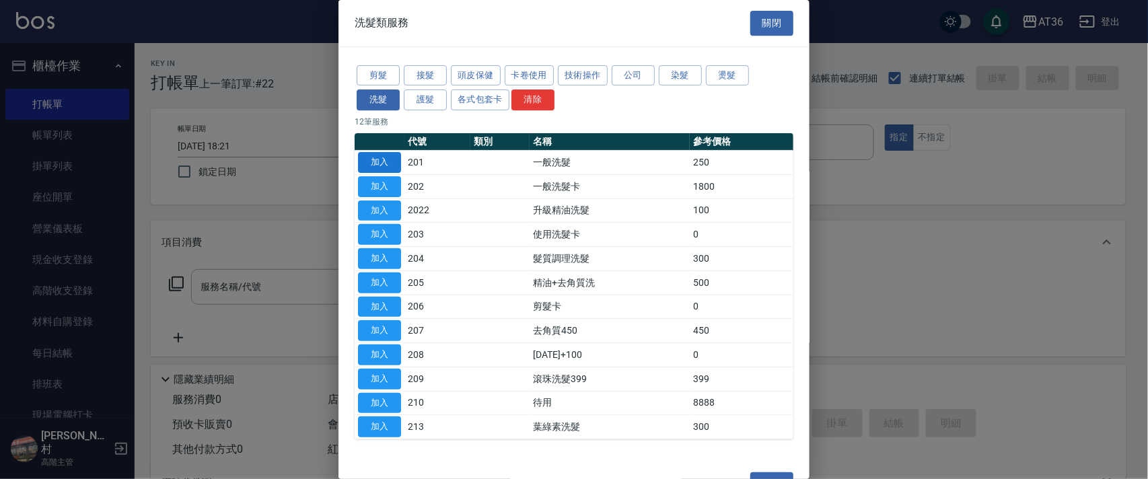
click at [390, 164] on button "加入" at bounding box center [379, 162] width 43 height 21
type input "一般洗髮(201)"
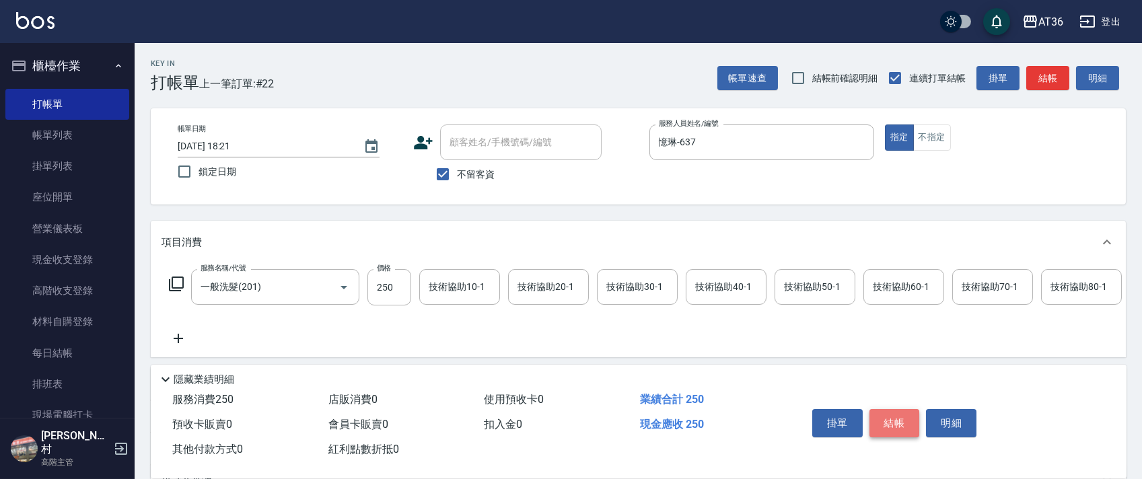
click at [872, 424] on button "結帳" at bounding box center [894, 423] width 50 height 28
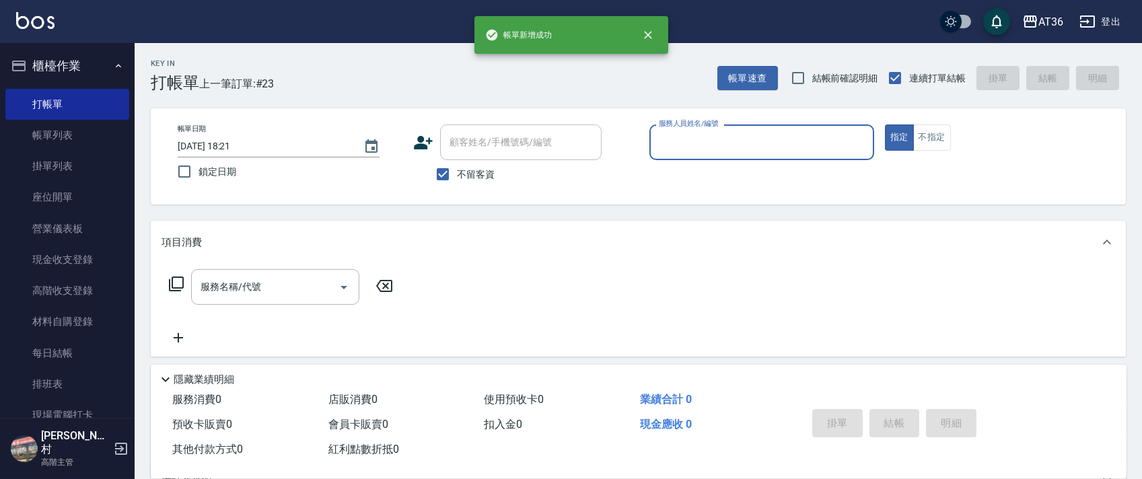
click at [677, 141] on input "服務人員姓名/編號" at bounding box center [761, 143] width 213 height 24
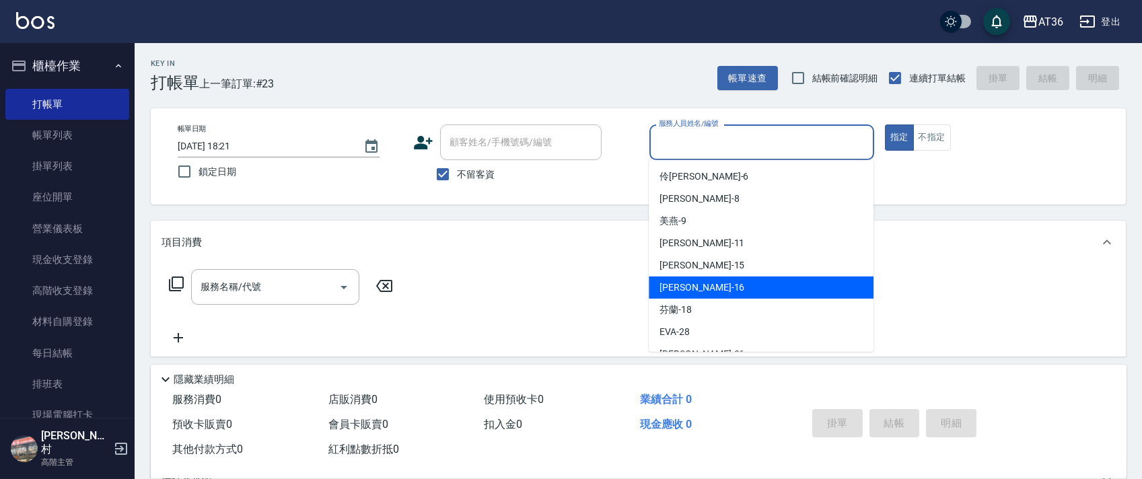
click at [687, 284] on span "[PERSON_NAME] -16" at bounding box center [701, 288] width 85 height 14
type input "[PERSON_NAME]-16"
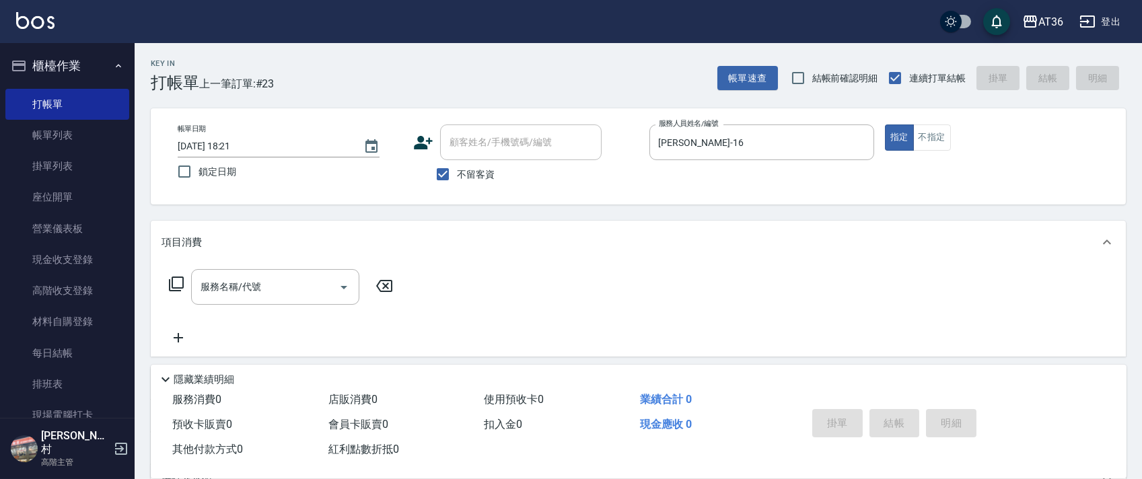
click at [180, 280] on icon at bounding box center [176, 284] width 16 height 16
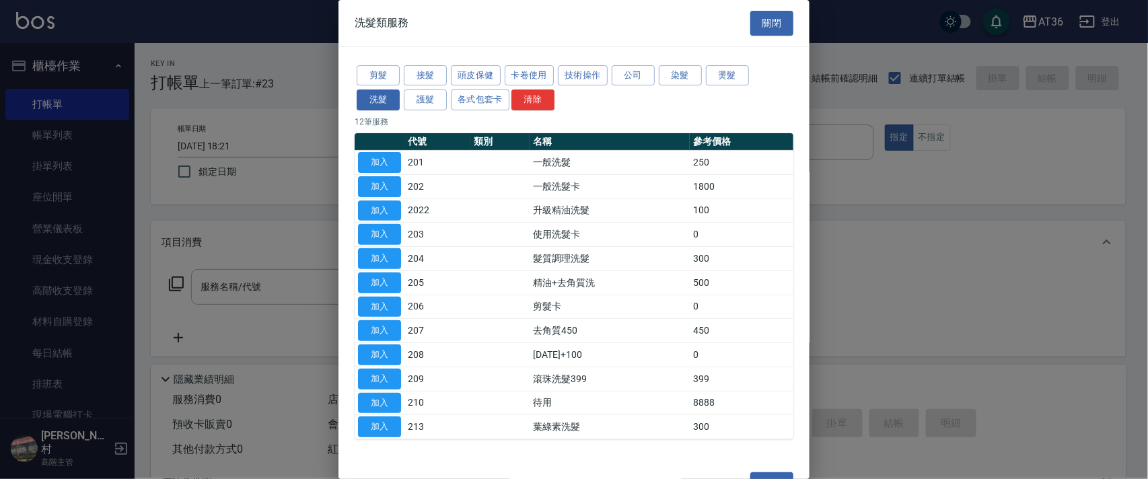
drag, startPoint x: 673, startPoint y: 78, endPoint x: 723, endPoint y: 97, distance: 53.9
click at [673, 83] on button "染髮" at bounding box center [680, 75] width 43 height 21
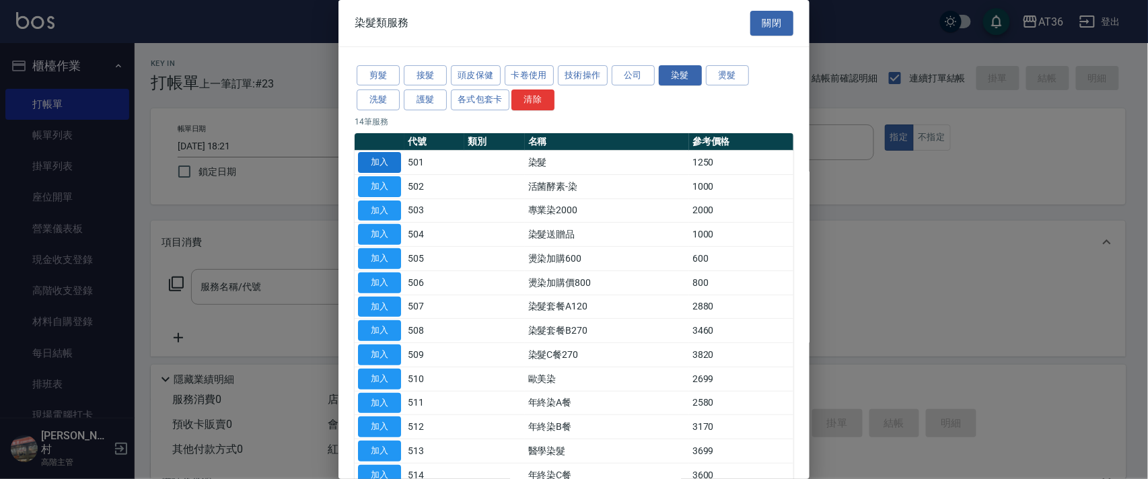
click at [389, 159] on button "加入" at bounding box center [379, 162] width 43 height 21
type input "染髮(501)"
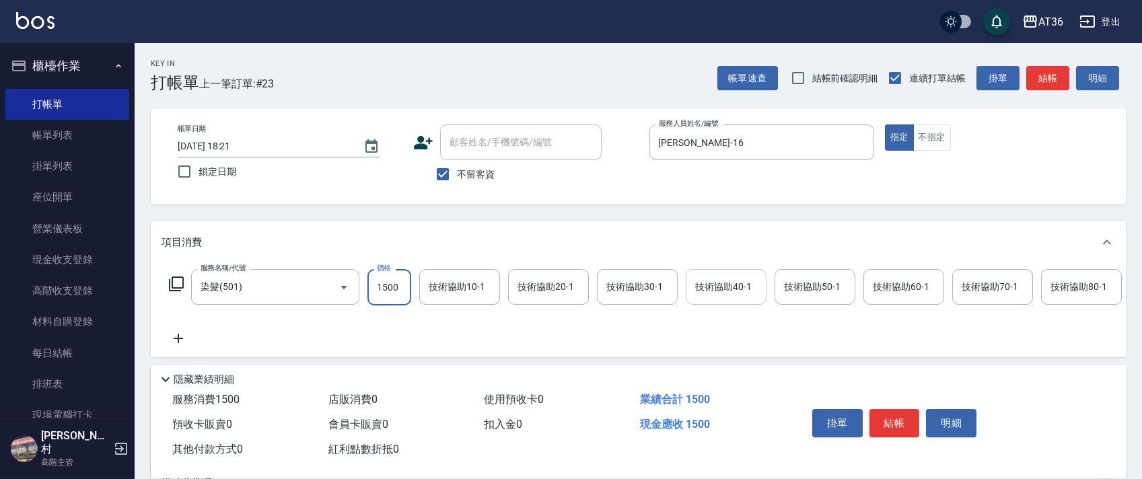
type input "1500"
click at [714, 283] on div "技術協助40-1 技術協助40-1" at bounding box center [725, 287] width 81 height 36
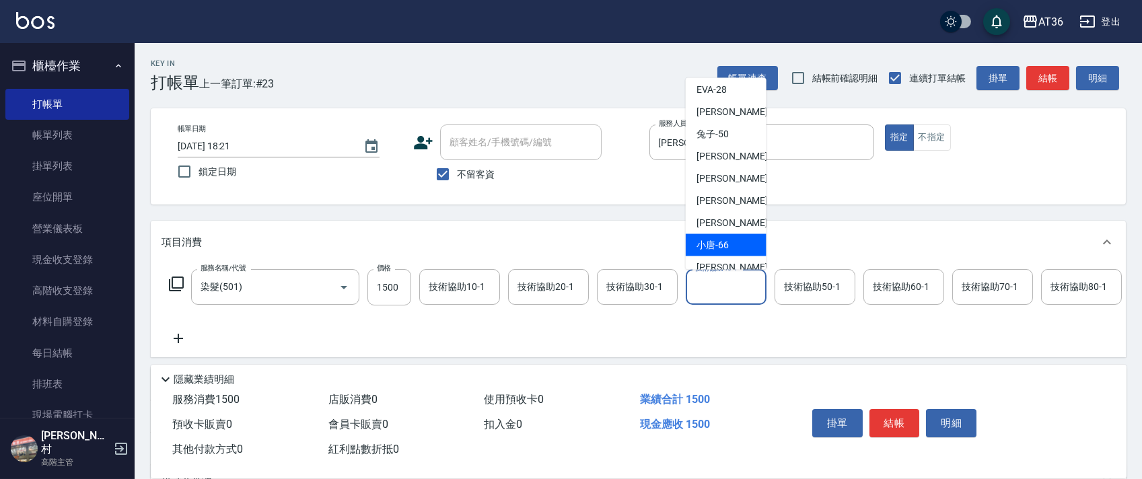
click at [720, 238] on span "小唐 -66" at bounding box center [712, 245] width 32 height 14
type input "小唐-66"
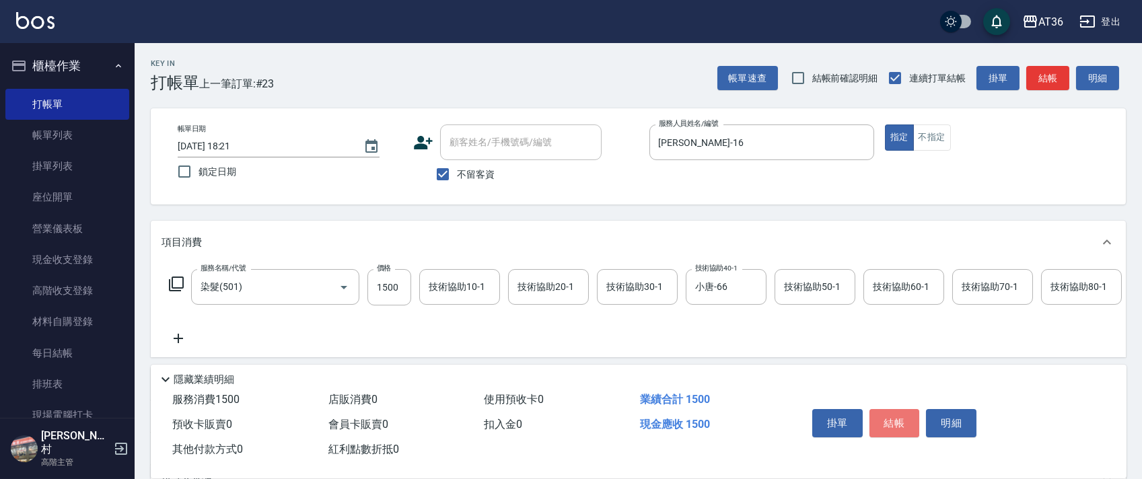
drag, startPoint x: 893, startPoint y: 414, endPoint x: 849, endPoint y: 323, distance: 101.7
click at [891, 412] on button "結帳" at bounding box center [894, 423] width 50 height 28
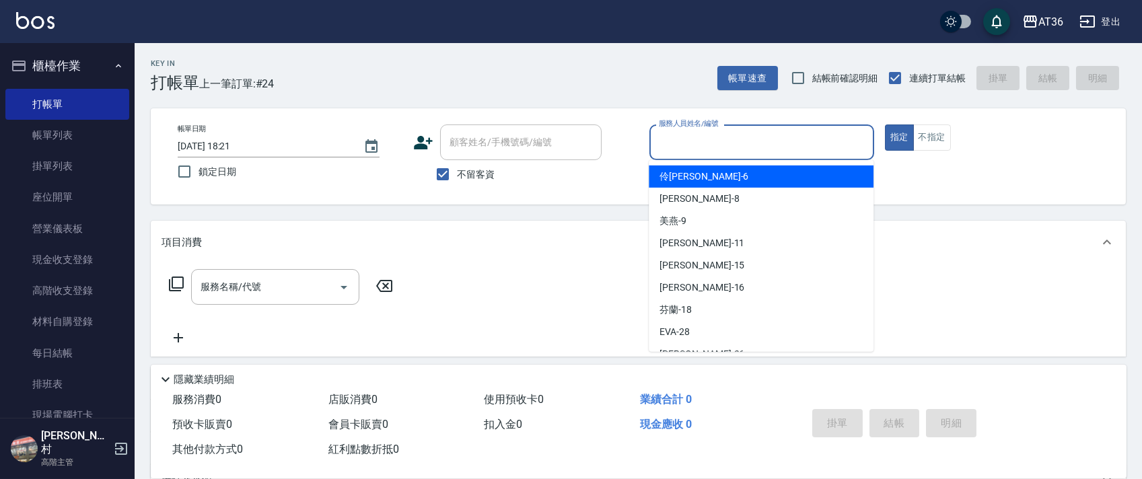
drag, startPoint x: 659, startPoint y: 145, endPoint x: 755, endPoint y: 217, distance: 120.1
click at [659, 145] on input "服務人員姓名/編號" at bounding box center [761, 143] width 213 height 24
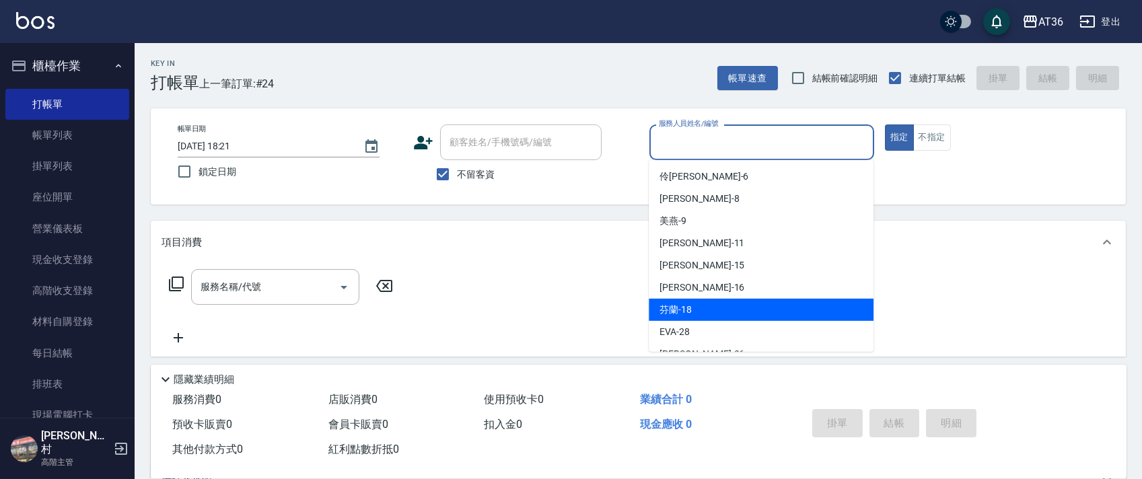
click at [708, 305] on div "芬蘭 -18" at bounding box center [760, 310] width 225 height 22
type input "芬蘭-18"
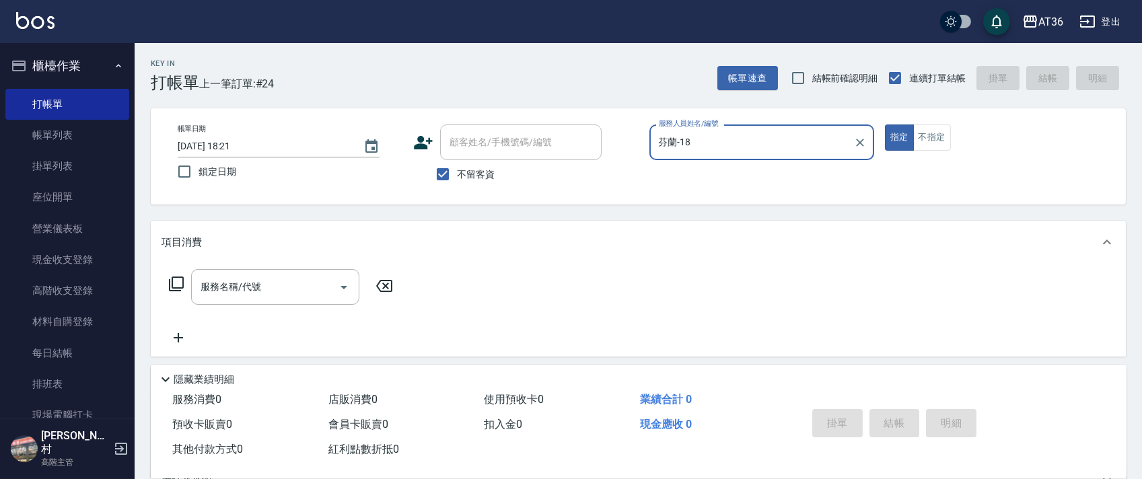
click at [177, 279] on icon at bounding box center [176, 284] width 16 height 16
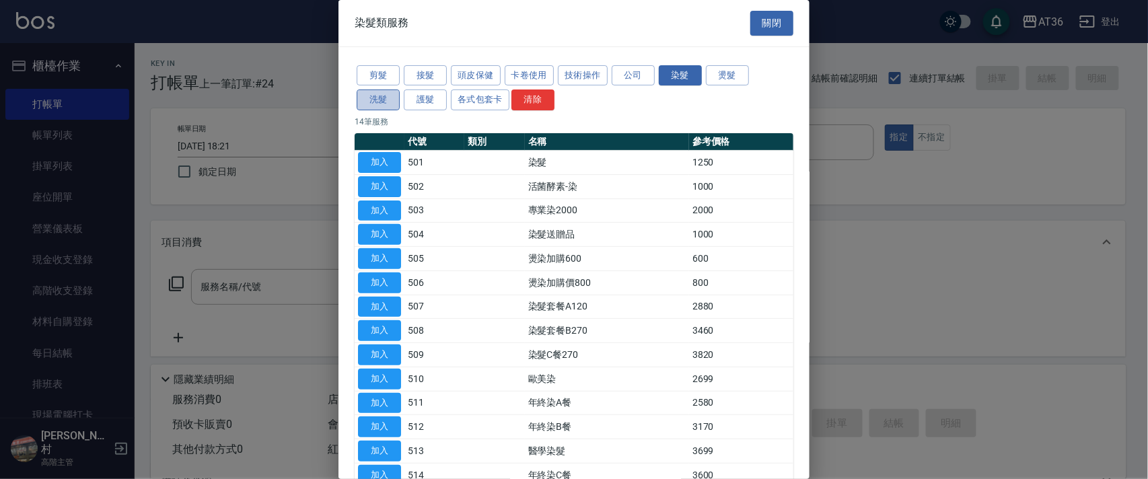
click at [387, 101] on button "洗髮" at bounding box center [378, 99] width 43 height 21
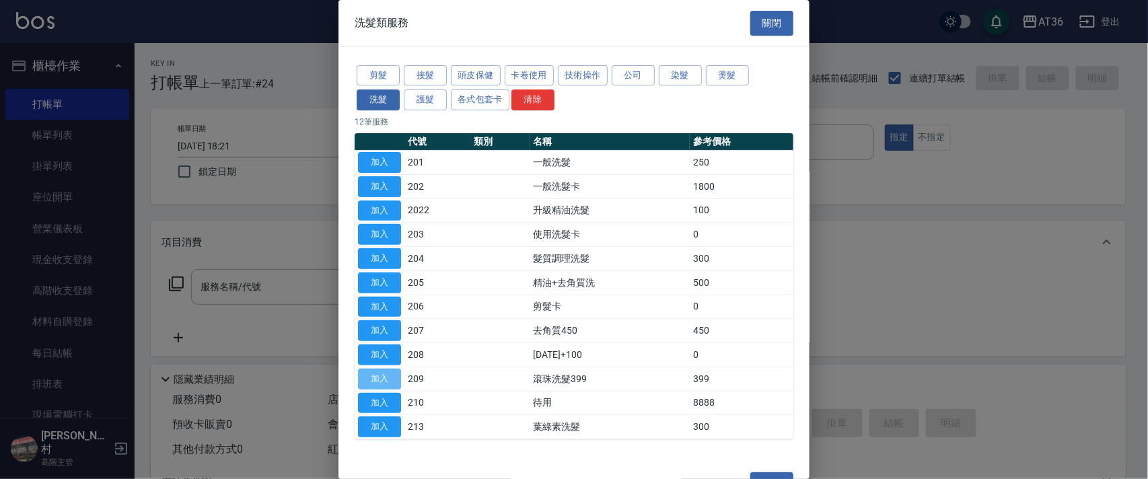
drag, startPoint x: 390, startPoint y: 379, endPoint x: 572, endPoint y: 334, distance: 187.1
click at [392, 379] on button "加入" at bounding box center [379, 379] width 43 height 21
type input "滾珠洗髮399(209)"
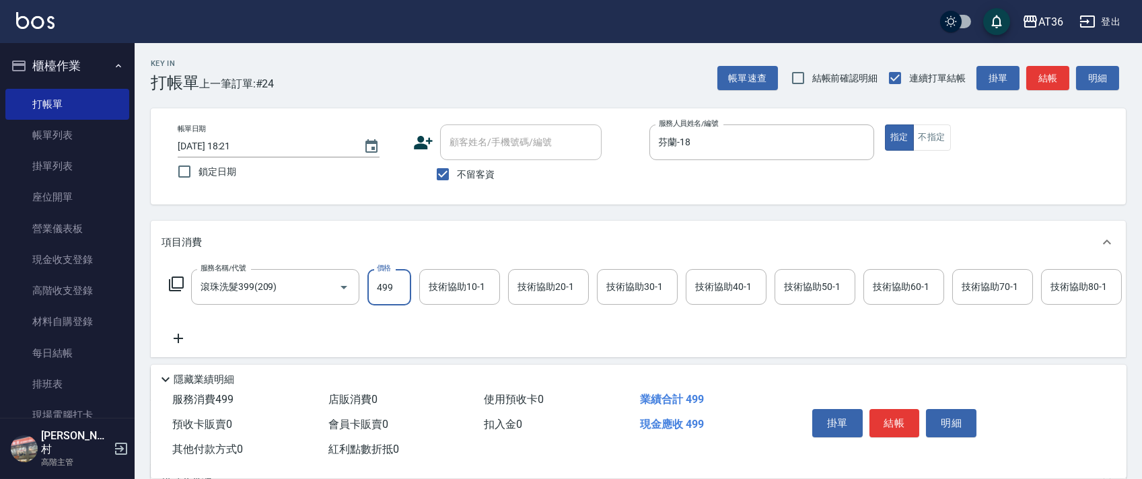
type input "499"
click at [171, 278] on icon at bounding box center [176, 284] width 16 height 16
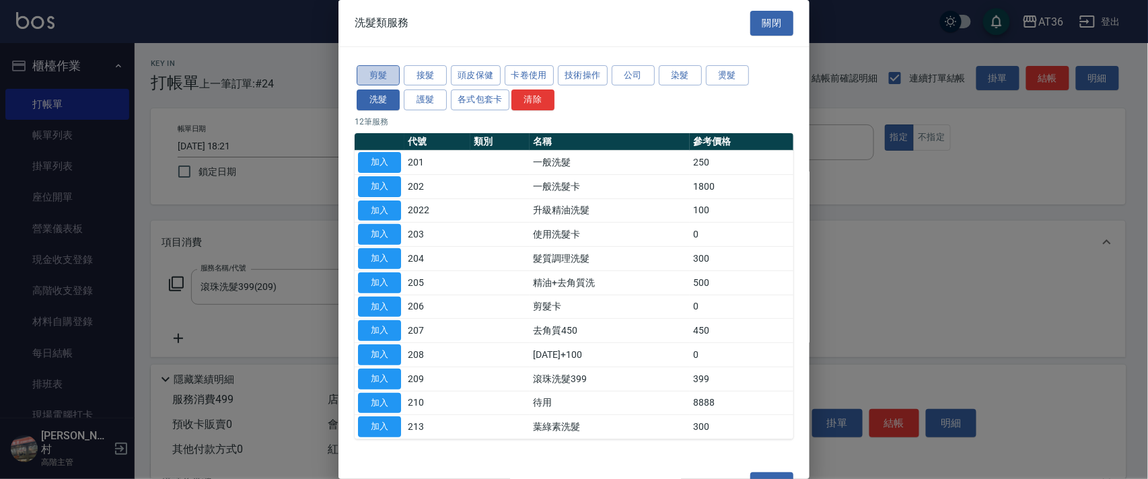
click at [379, 66] on button "剪髮" at bounding box center [378, 75] width 43 height 21
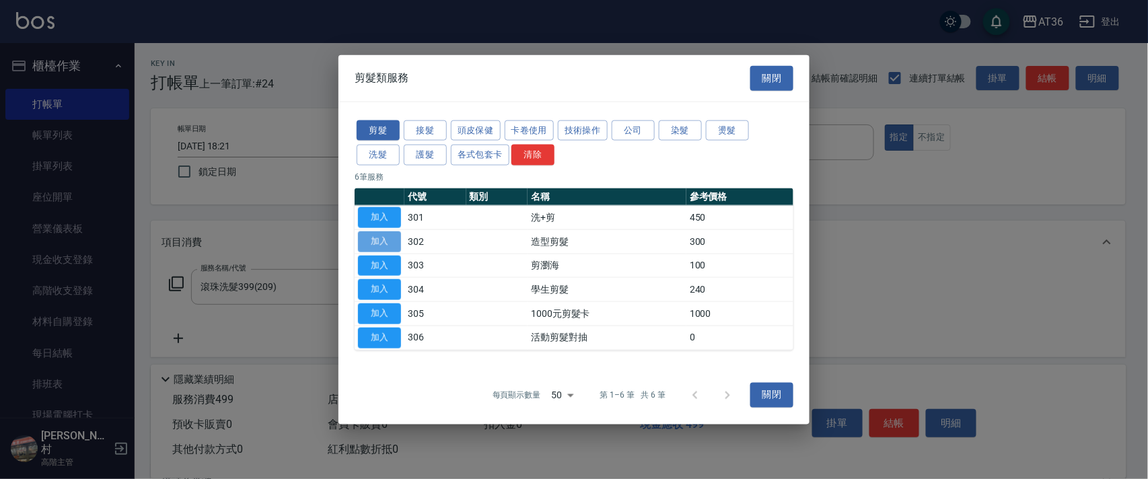
click at [374, 237] on button "加入" at bounding box center [379, 241] width 43 height 21
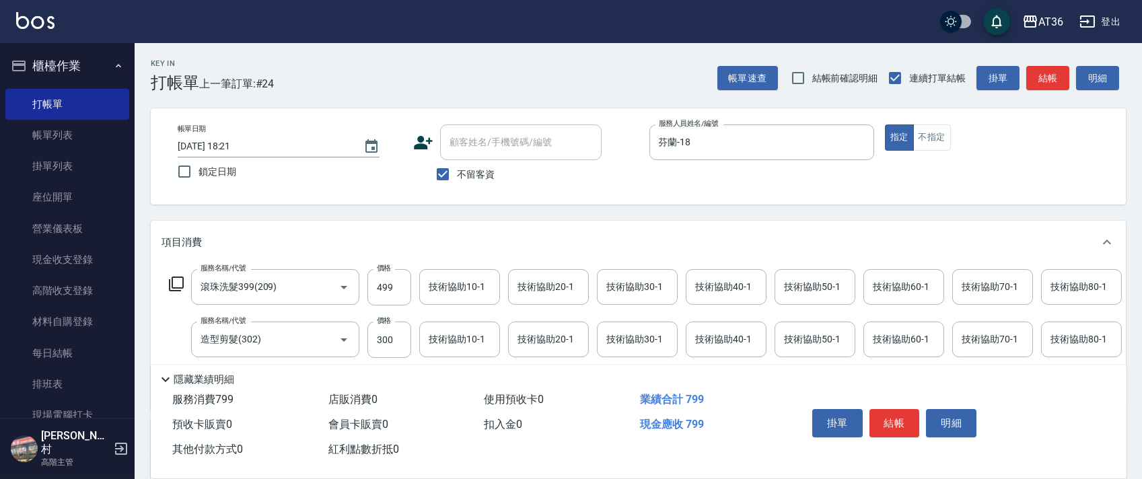
click at [704, 293] on div "技術協助40-1 技術協助40-1" at bounding box center [725, 287] width 81 height 36
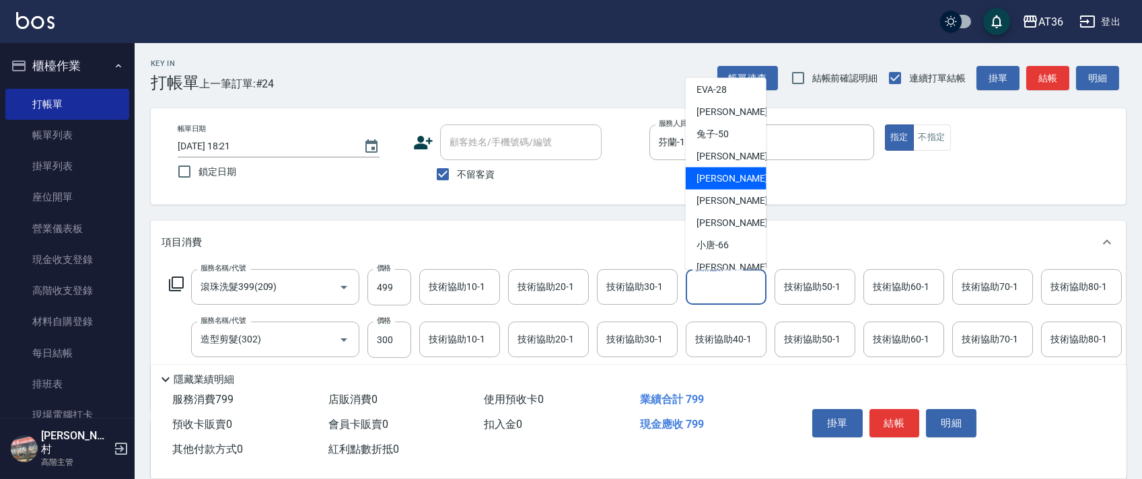
click at [727, 167] on div "[PERSON_NAME] -55" at bounding box center [725, 178] width 81 height 22
type input "[PERSON_NAME]-55"
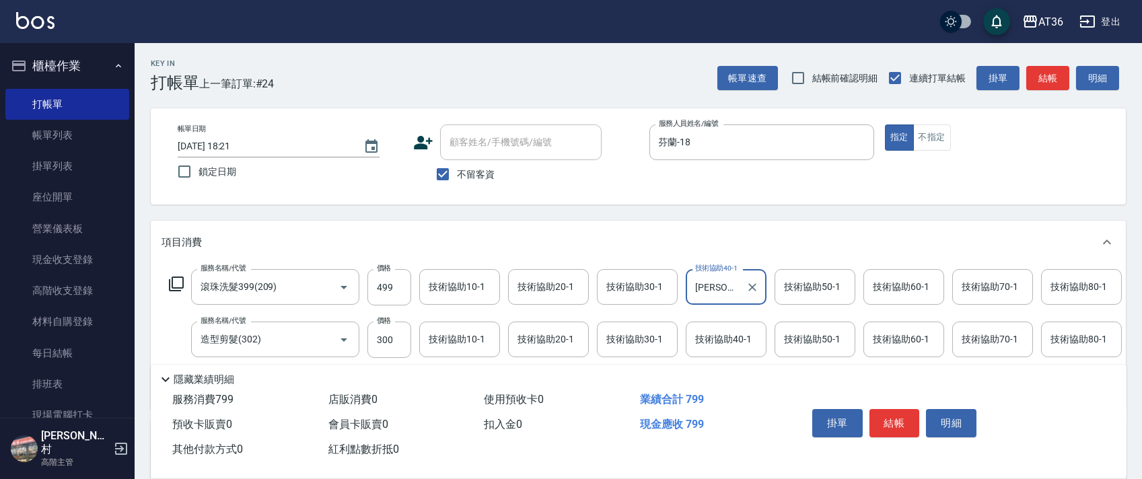
click at [530, 285] on div "技術協助20-1 技術協助20-1" at bounding box center [548, 287] width 81 height 36
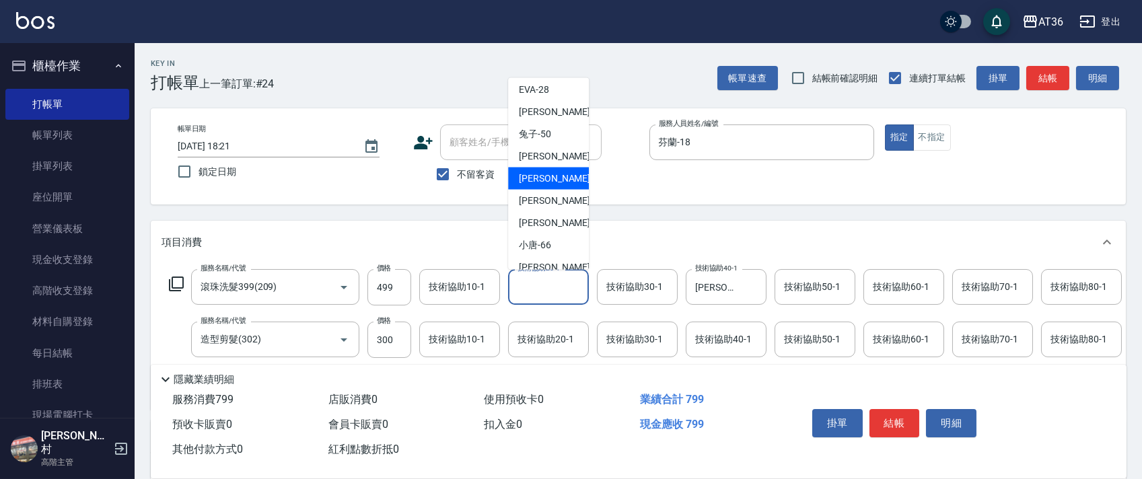
click at [554, 170] on div "[PERSON_NAME] -55" at bounding box center [548, 178] width 81 height 22
type input "[PERSON_NAME]-55"
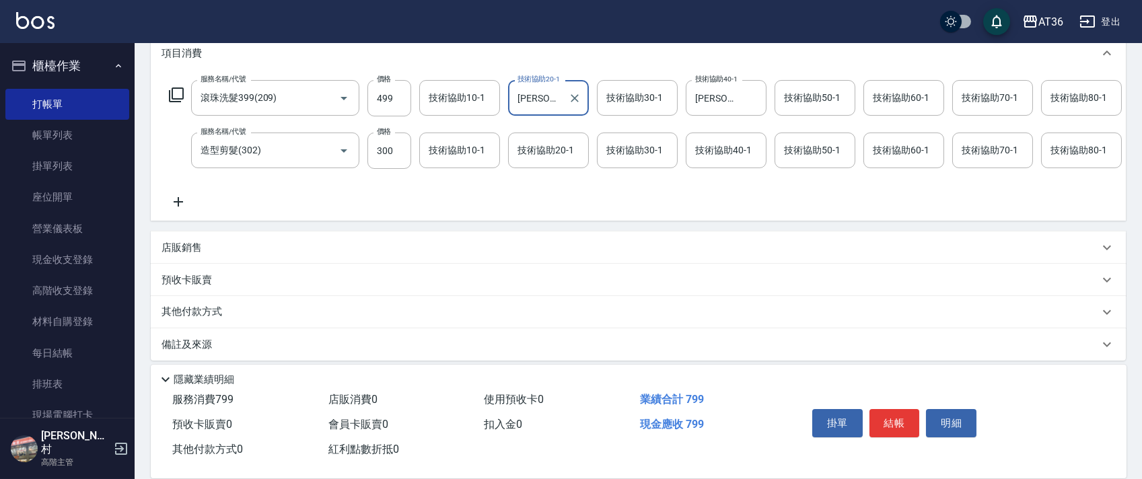
scroll to position [211, 0]
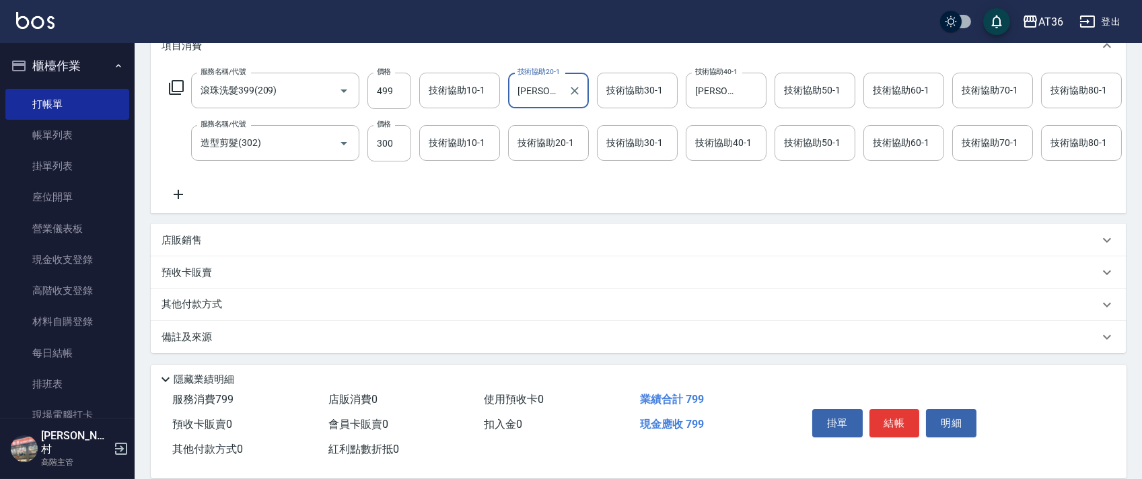
click at [211, 303] on p "其他付款方式" at bounding box center [194, 304] width 67 height 15
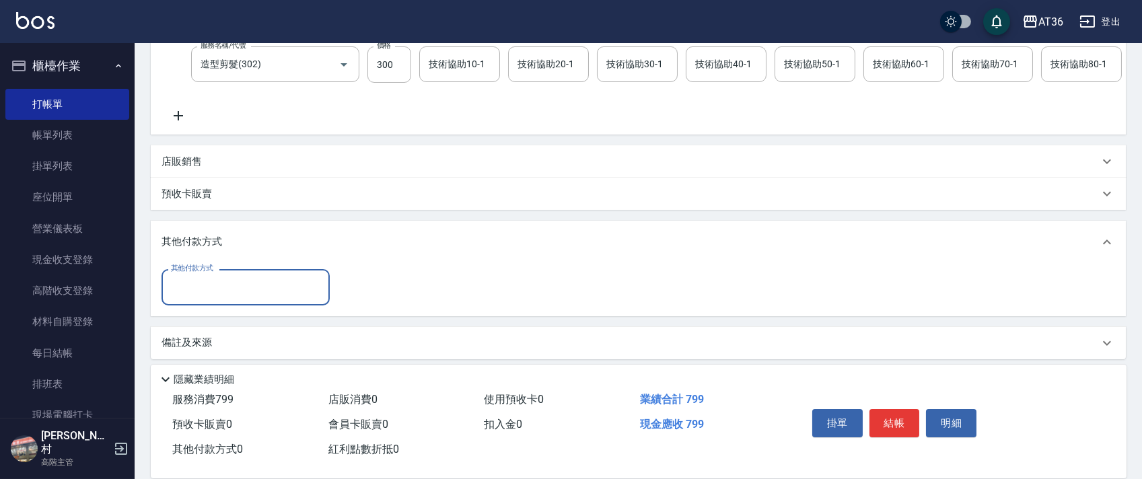
scroll to position [295, 0]
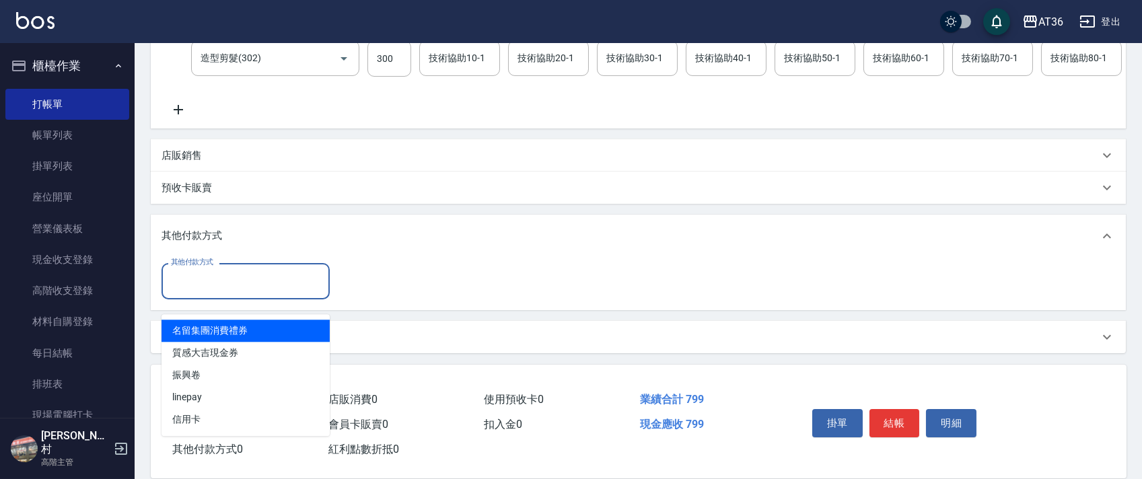
click at [226, 282] on input "其他付款方式" at bounding box center [245, 281] width 156 height 24
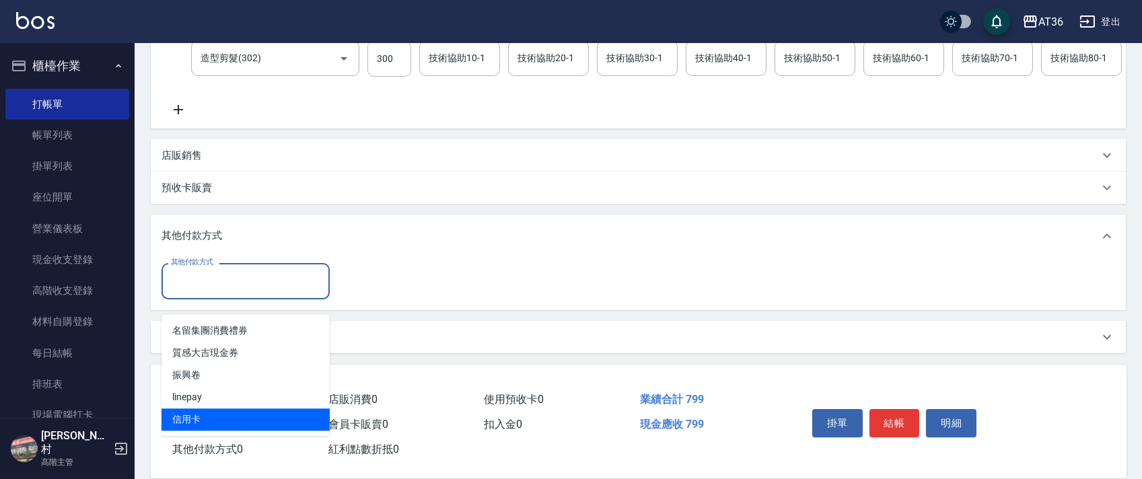
click at [176, 408] on span "信用卡" at bounding box center [245, 419] width 168 height 22
type input "信用卡"
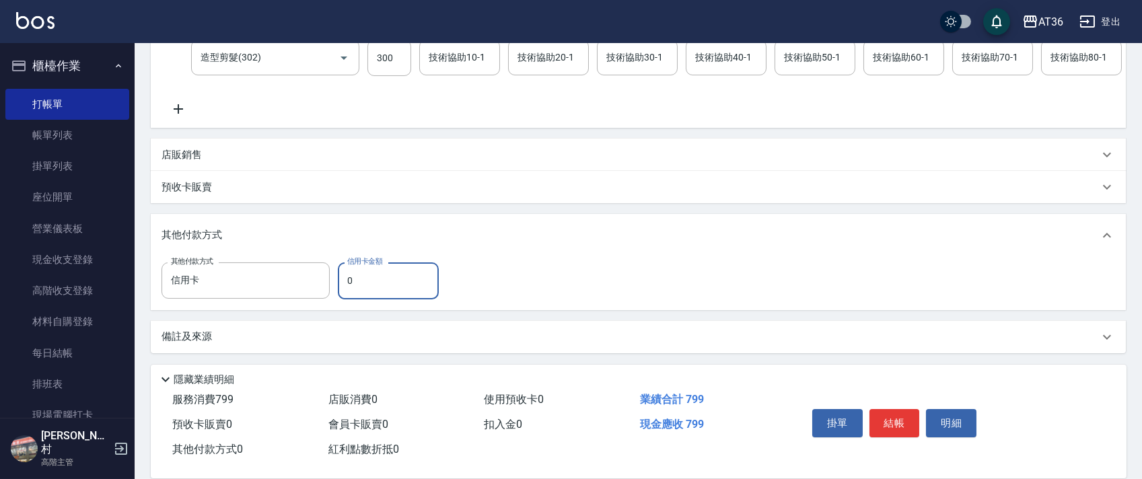
drag, startPoint x: 343, startPoint y: 280, endPoint x: 352, endPoint y: 276, distance: 10.2
click at [343, 281] on input "0" at bounding box center [388, 280] width 101 height 36
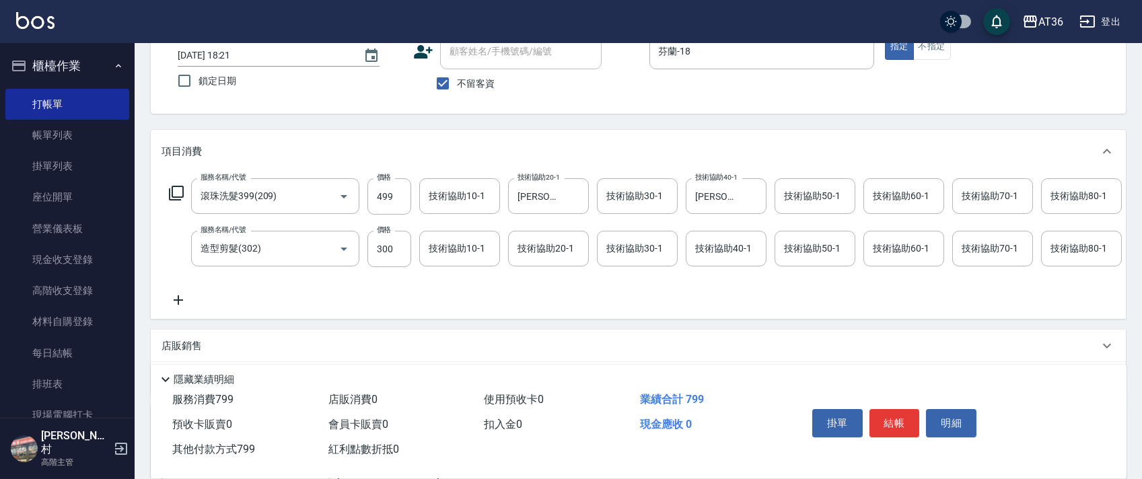
scroll to position [0, 0]
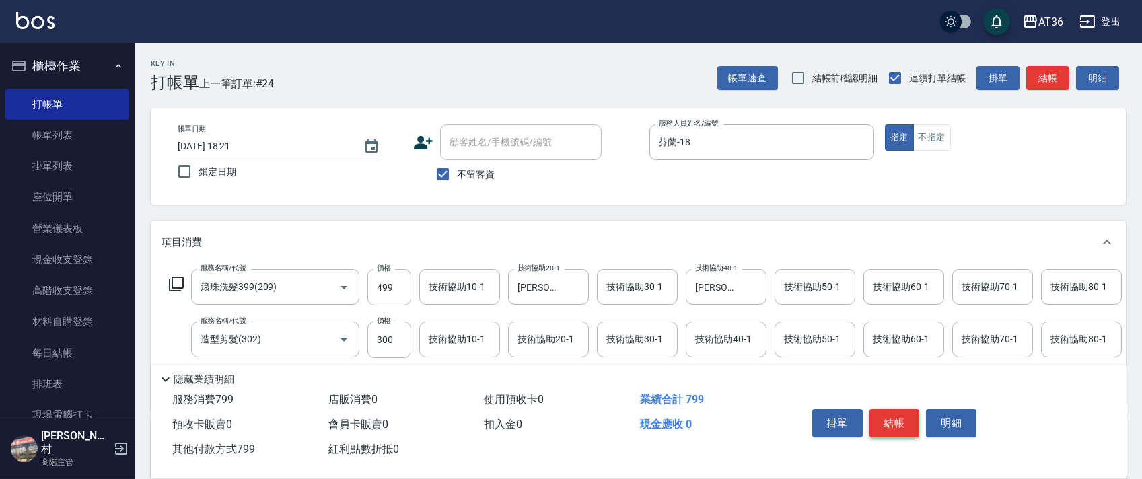
type input "799"
click at [891, 424] on button "結帳" at bounding box center [894, 423] width 50 height 28
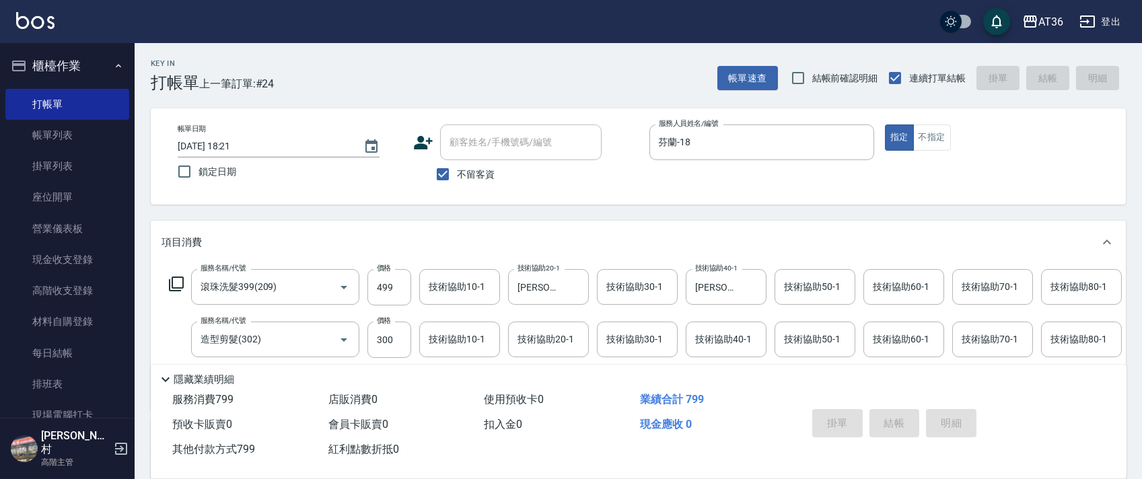
type input "[DATE] 18:22"
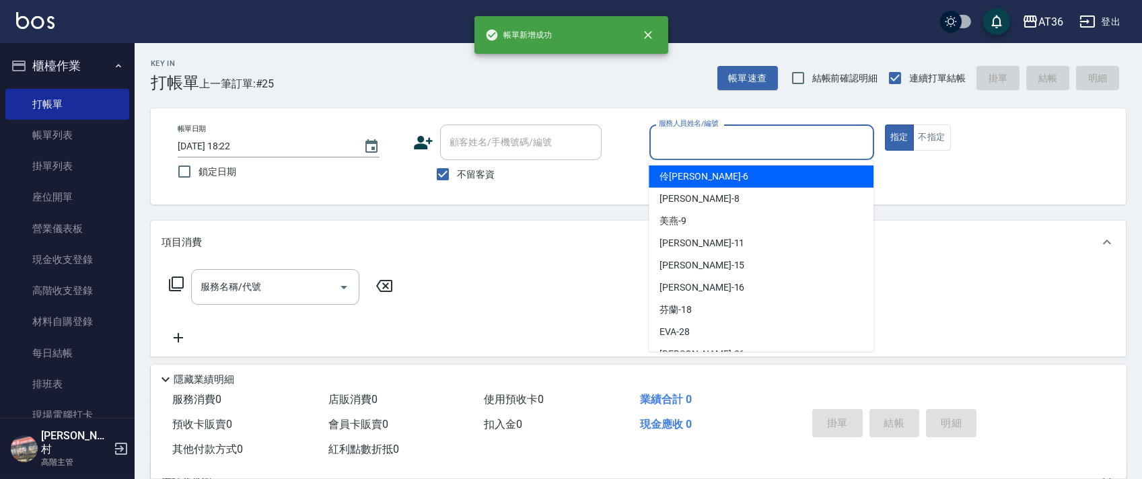
click at [679, 138] on input "服務人員姓名/編號" at bounding box center [761, 143] width 213 height 24
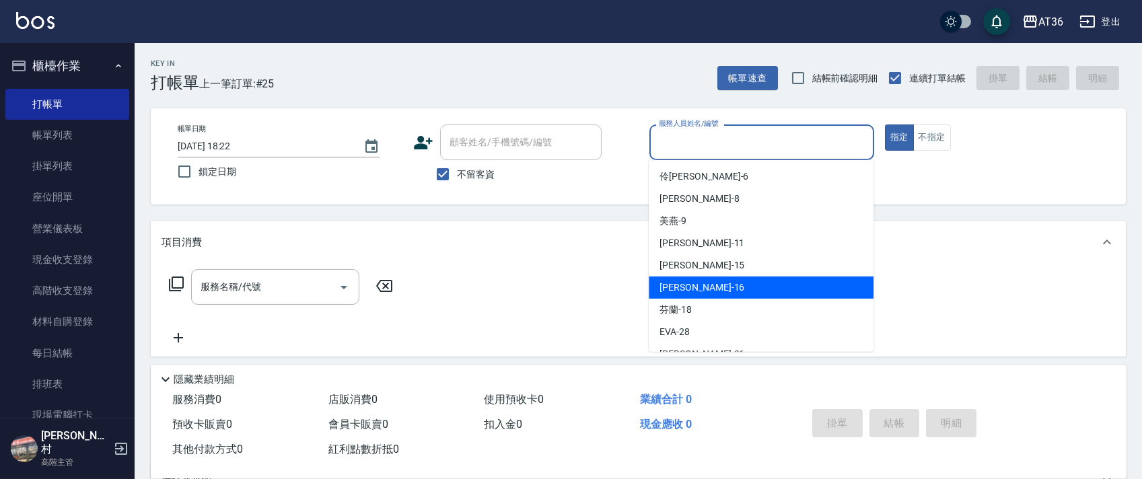
click at [718, 279] on div "[PERSON_NAME] -16" at bounding box center [760, 287] width 225 height 22
type input "[PERSON_NAME]-16"
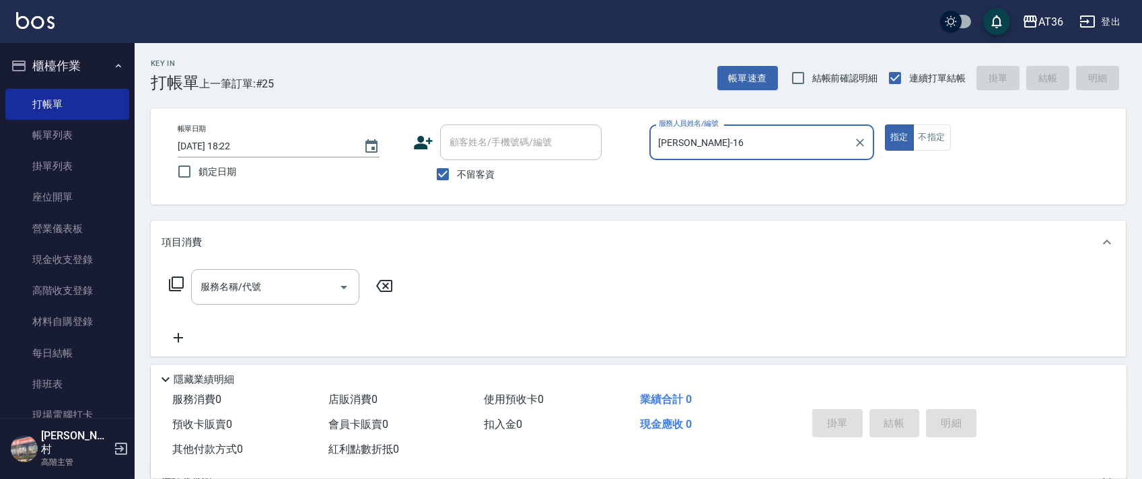
click at [173, 283] on icon at bounding box center [176, 284] width 16 height 16
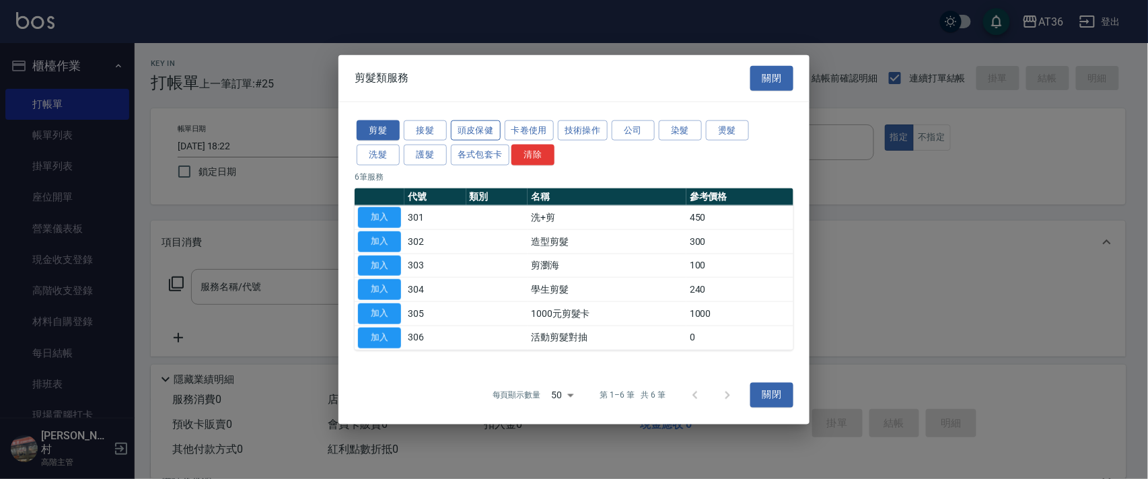
click at [484, 131] on button "頭皮保健" at bounding box center [476, 130] width 50 height 21
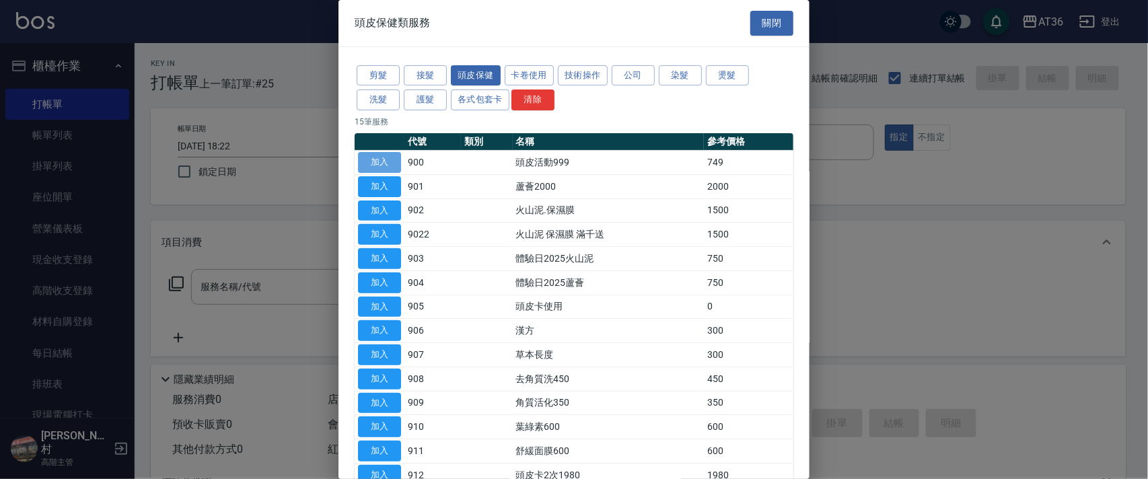
click at [396, 161] on button "加入" at bounding box center [379, 162] width 43 height 21
type input "頭皮活動999(900)"
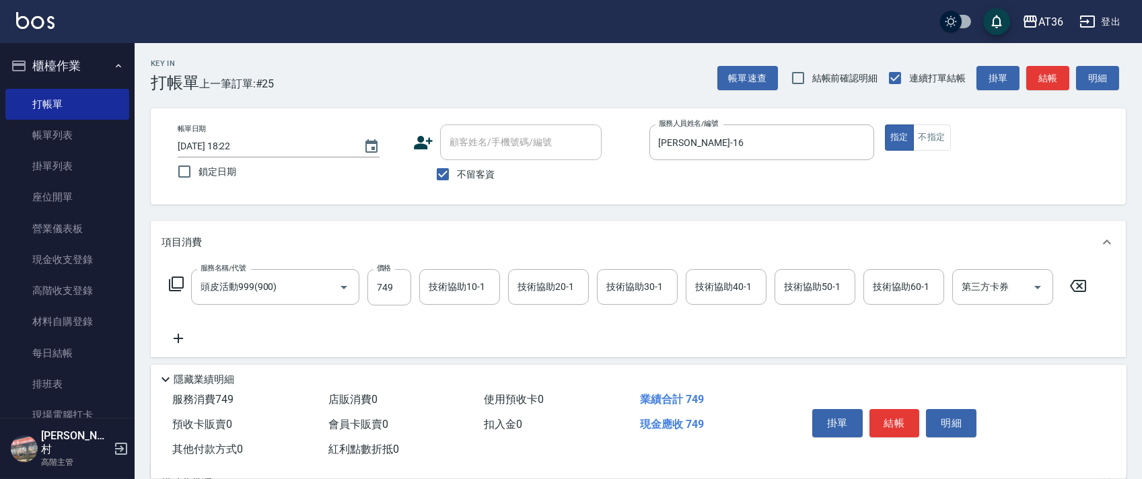
click at [171, 284] on icon at bounding box center [176, 284] width 16 height 16
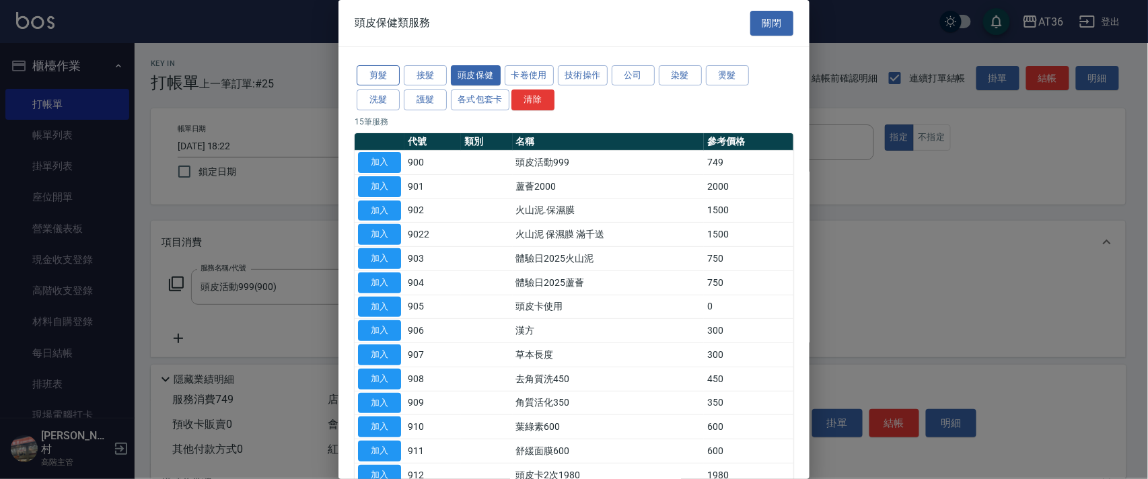
click at [371, 76] on button "剪髮" at bounding box center [378, 75] width 43 height 21
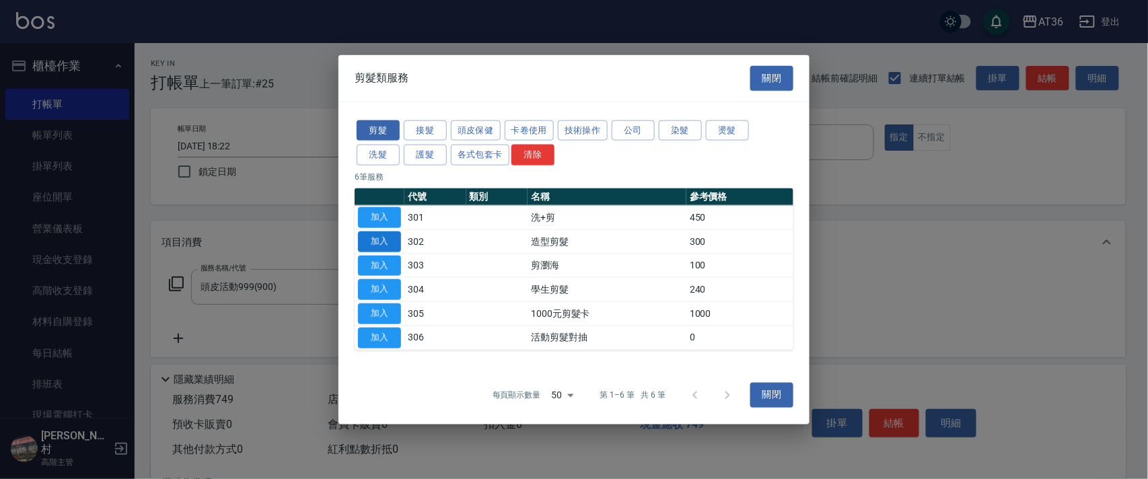
click at [383, 241] on button "加入" at bounding box center [379, 241] width 43 height 21
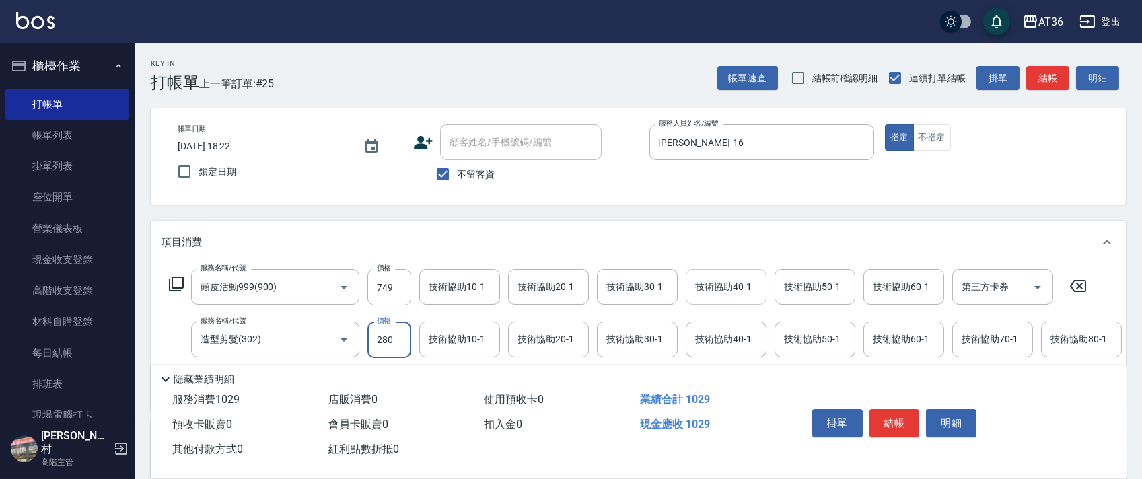
type input "280"
click at [710, 297] on input "技術協助40-1" at bounding box center [726, 287] width 69 height 24
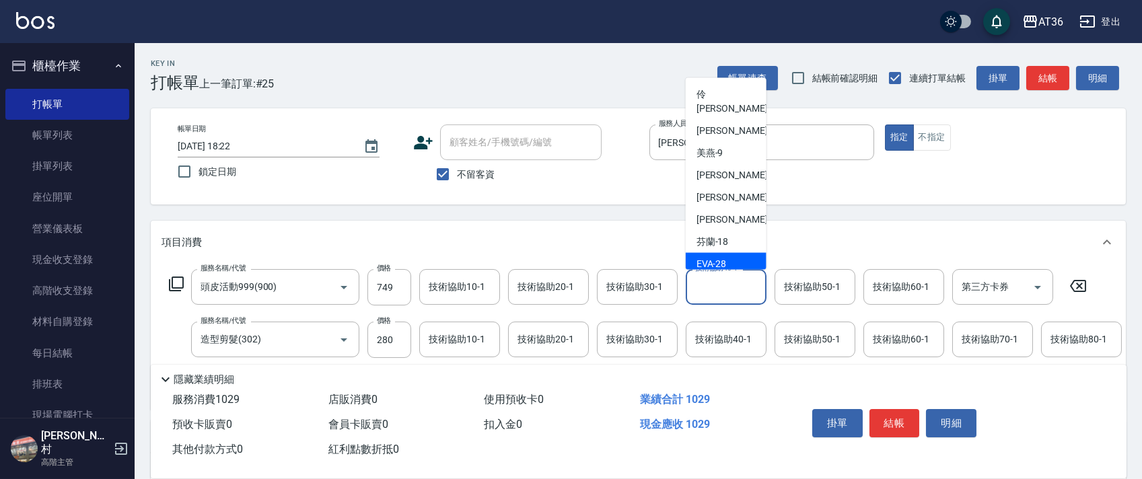
click at [716, 257] on span "[PERSON_NAME] -28" at bounding box center [711, 264] width 30 height 14
type input "[PERSON_NAME]-28"
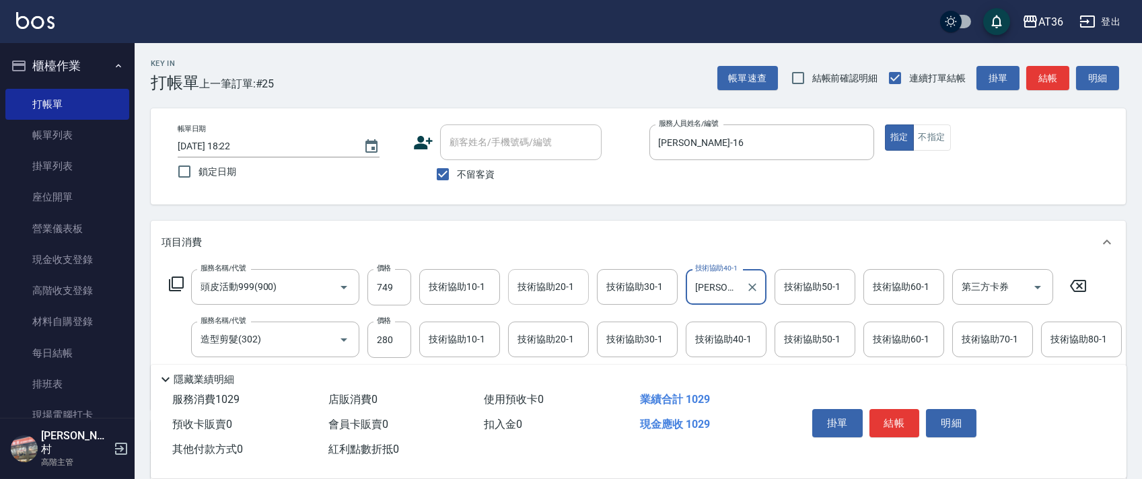
click at [530, 281] on div "技術協助20-1 技術協助20-1" at bounding box center [548, 287] width 81 height 36
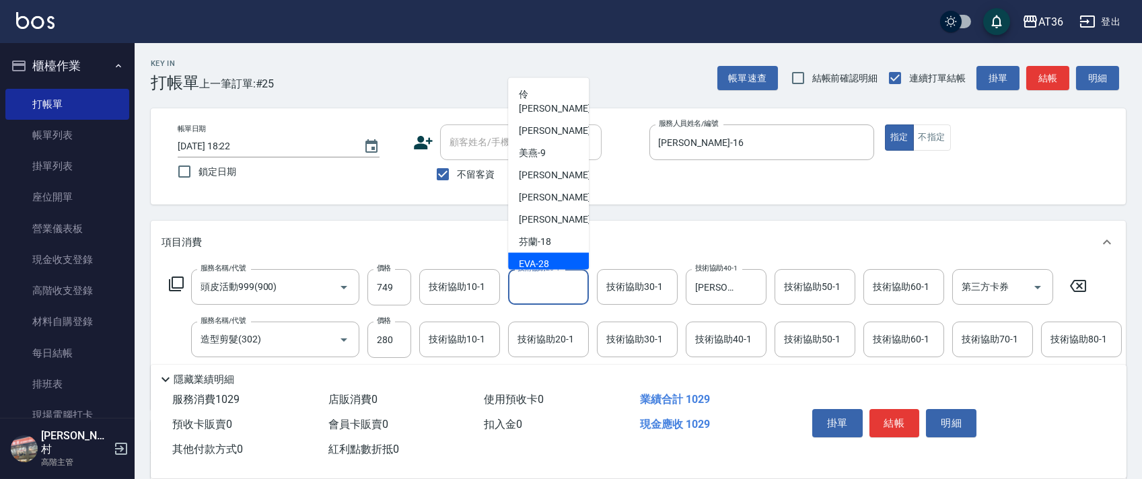
click at [552, 253] on div "[PERSON_NAME] -28" at bounding box center [548, 264] width 81 height 22
type input "[PERSON_NAME]-28"
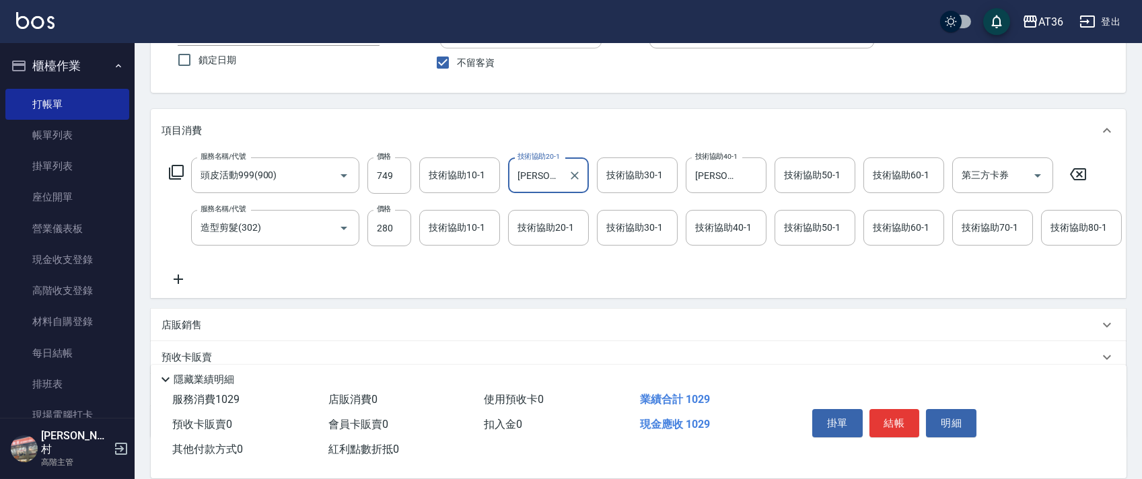
scroll to position [211, 0]
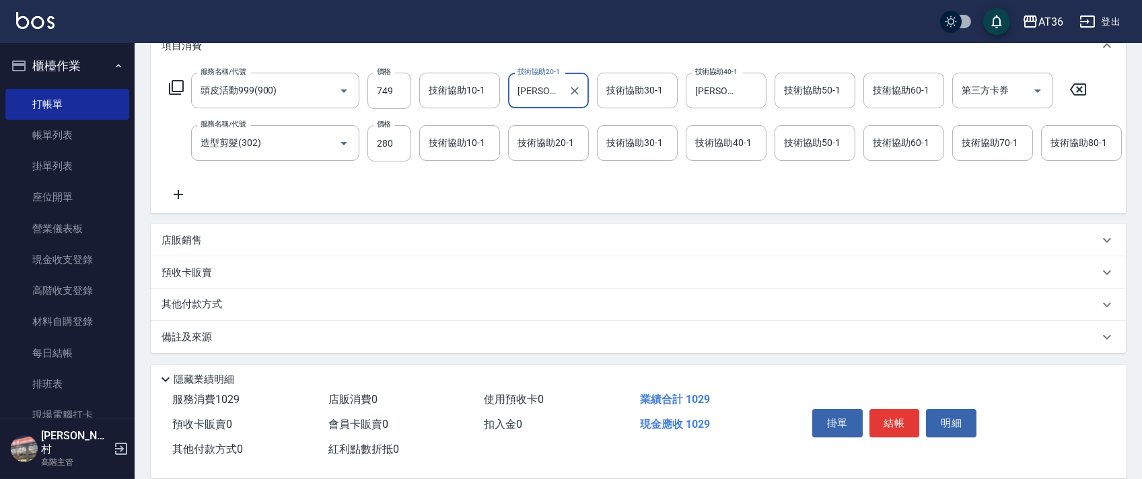
click at [208, 311] on p "其他付款方式" at bounding box center [194, 304] width 67 height 15
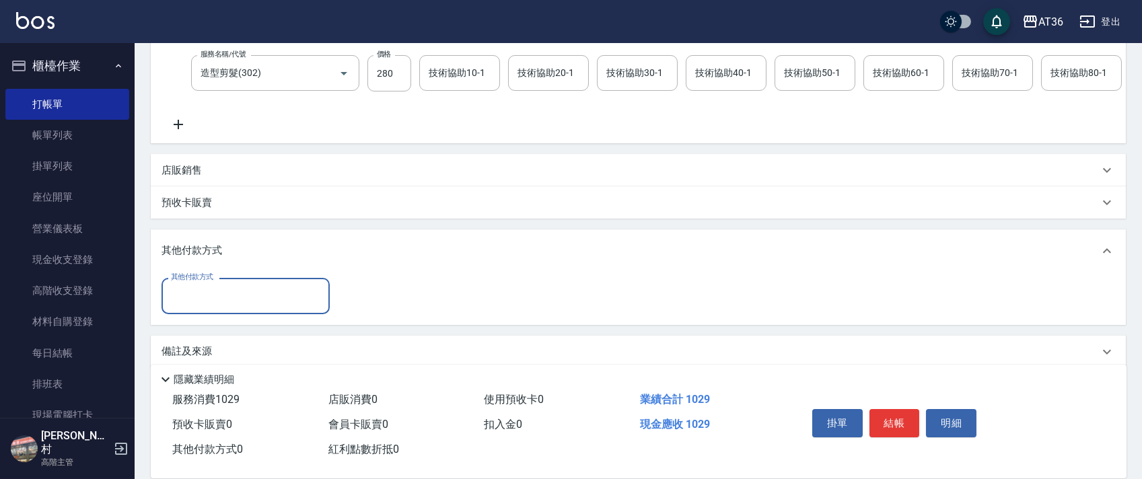
scroll to position [295, 0]
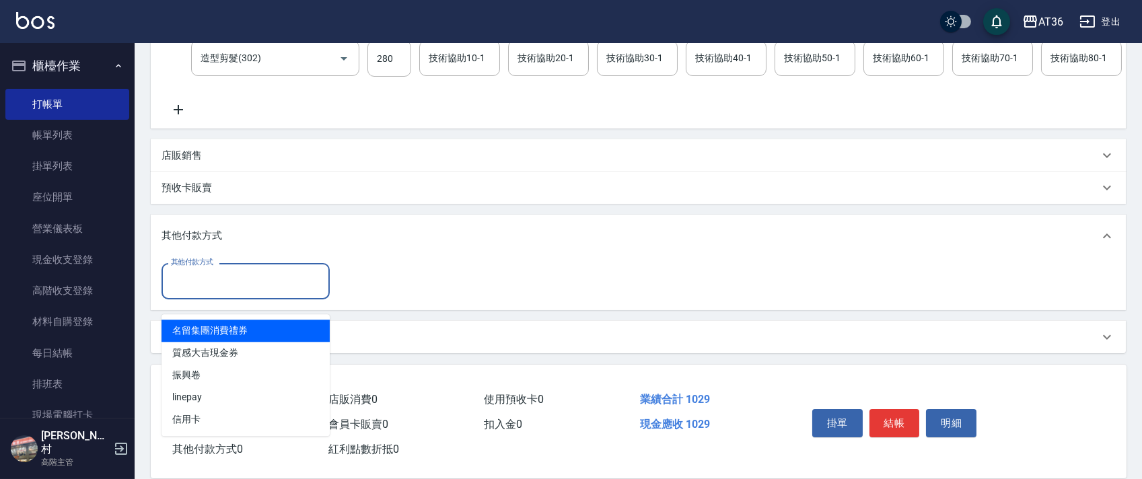
drag, startPoint x: 223, startPoint y: 283, endPoint x: 313, endPoint y: 333, distance: 103.9
click at [223, 286] on input "其他付款方式" at bounding box center [245, 281] width 156 height 24
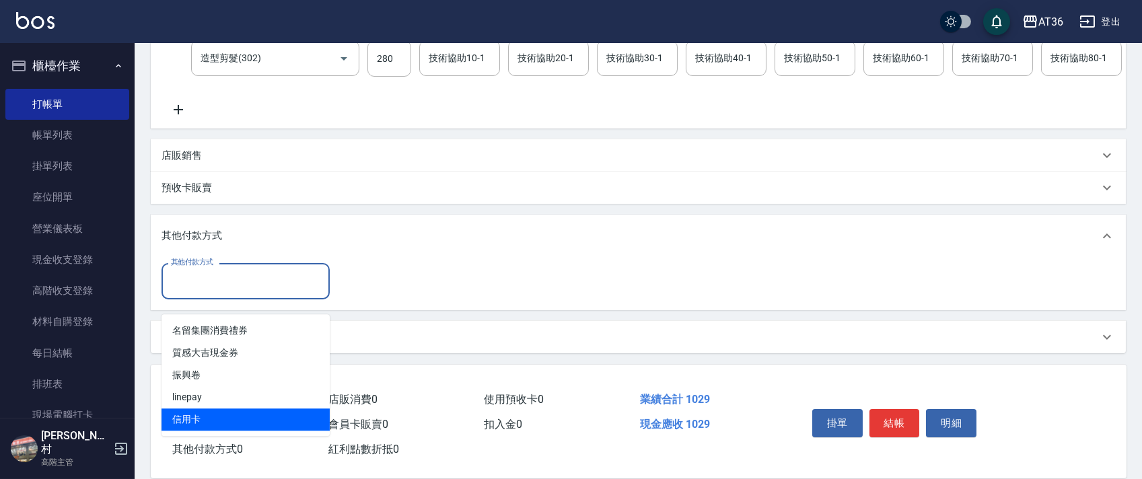
click at [198, 408] on span "信用卡" at bounding box center [245, 419] width 168 height 22
type input "信用卡"
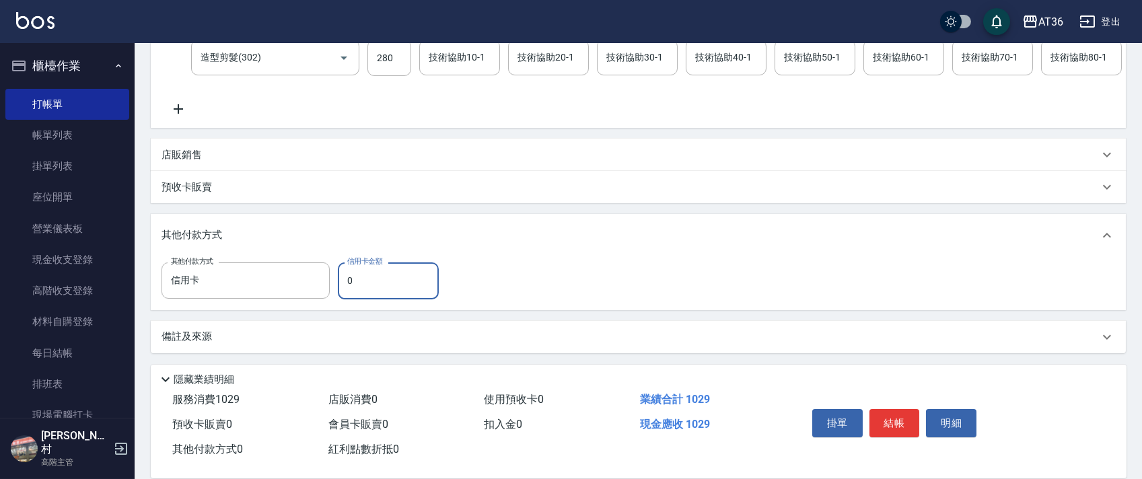
click at [348, 292] on input "0" at bounding box center [388, 280] width 101 height 36
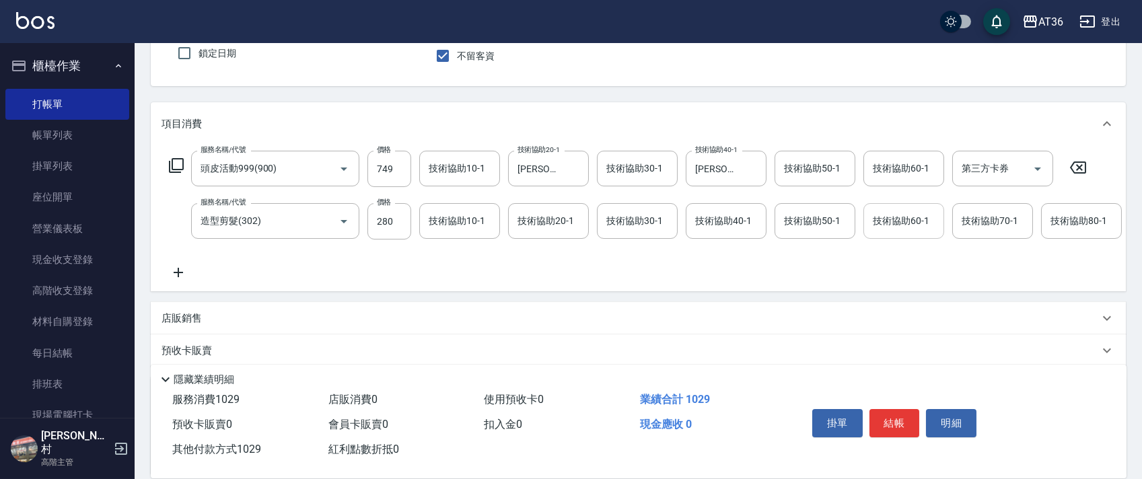
scroll to position [0, 0]
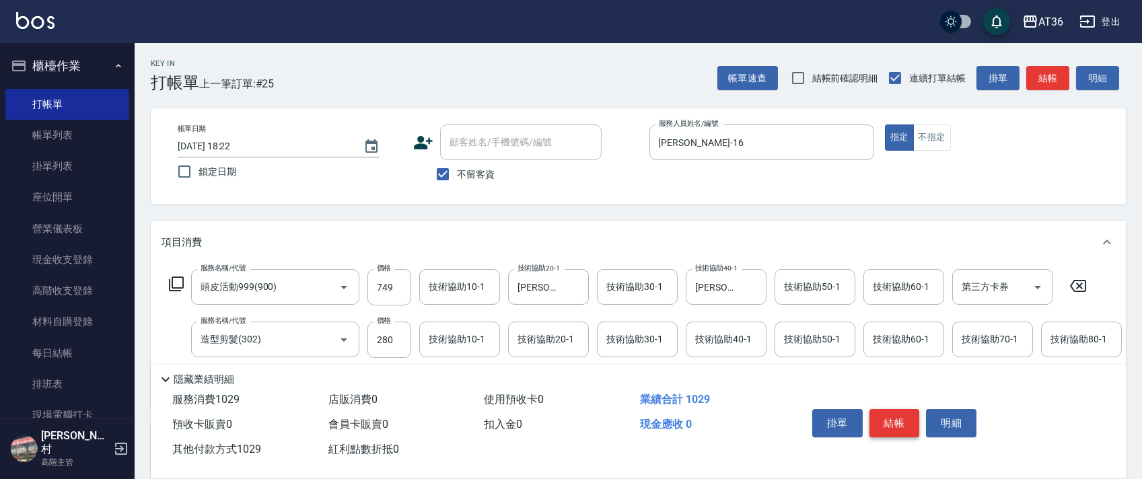
type input "1029"
click at [889, 421] on button "結帳" at bounding box center [894, 423] width 50 height 28
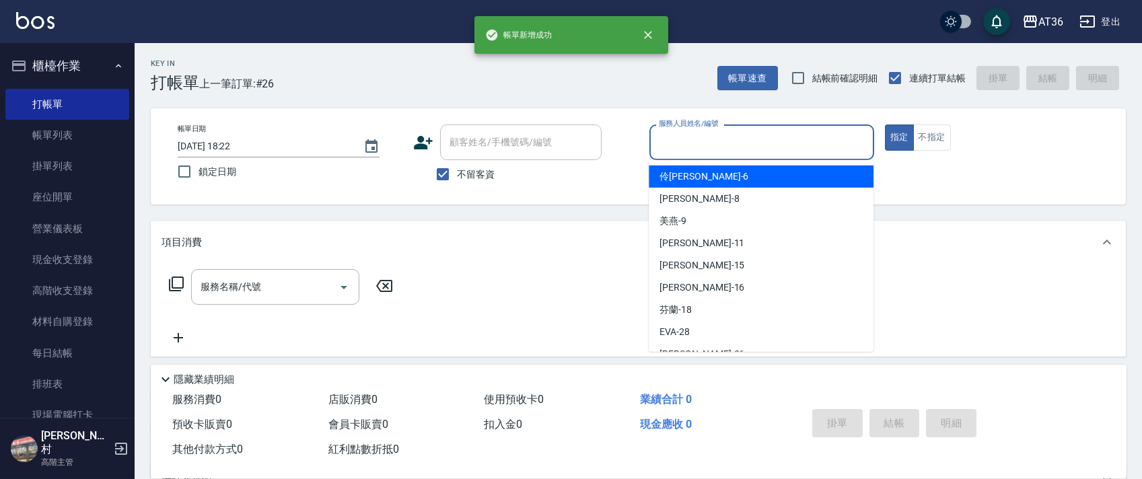
click at [663, 138] on input "服務人員姓名/編號" at bounding box center [761, 143] width 213 height 24
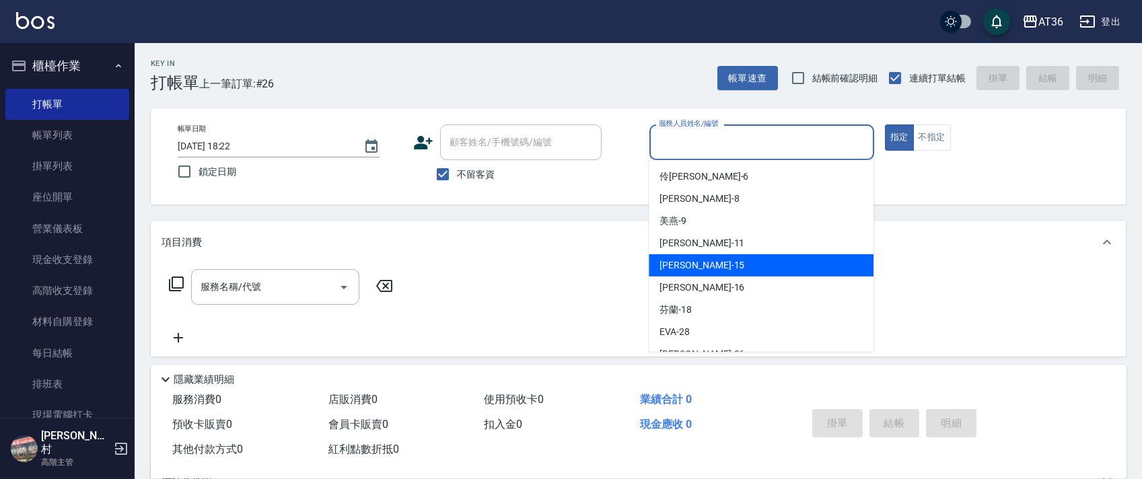
click at [684, 263] on span "[PERSON_NAME] -15" at bounding box center [701, 265] width 85 height 14
type input "阡慧-15"
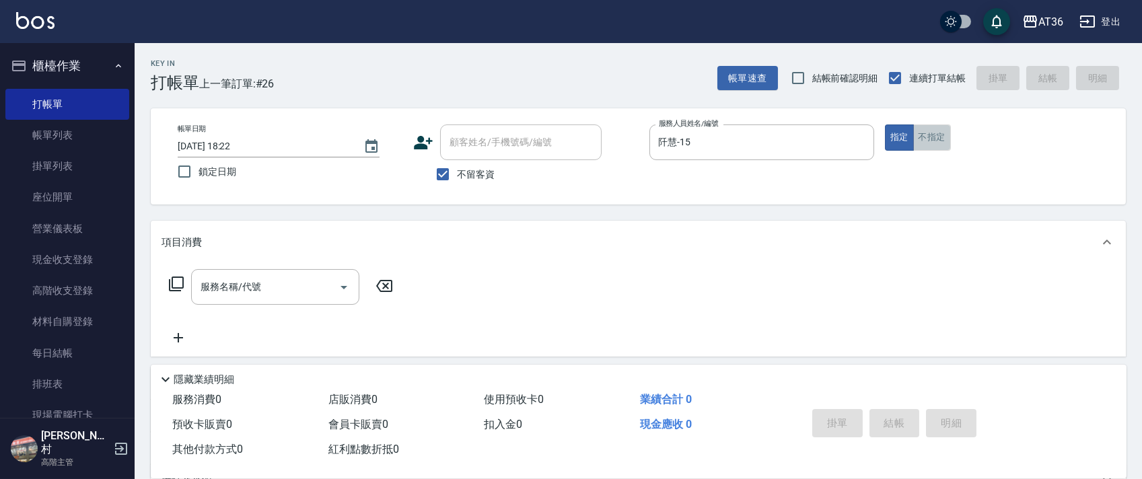
click at [930, 140] on button "不指定" at bounding box center [932, 137] width 38 height 26
click at [176, 283] on icon at bounding box center [176, 284] width 16 height 16
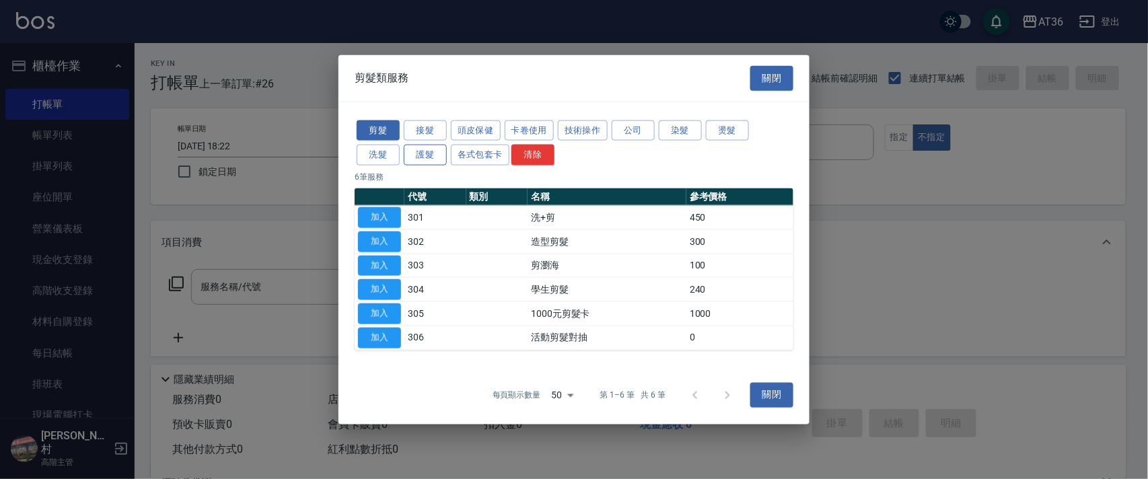
click at [436, 156] on button "護髮" at bounding box center [425, 155] width 43 height 21
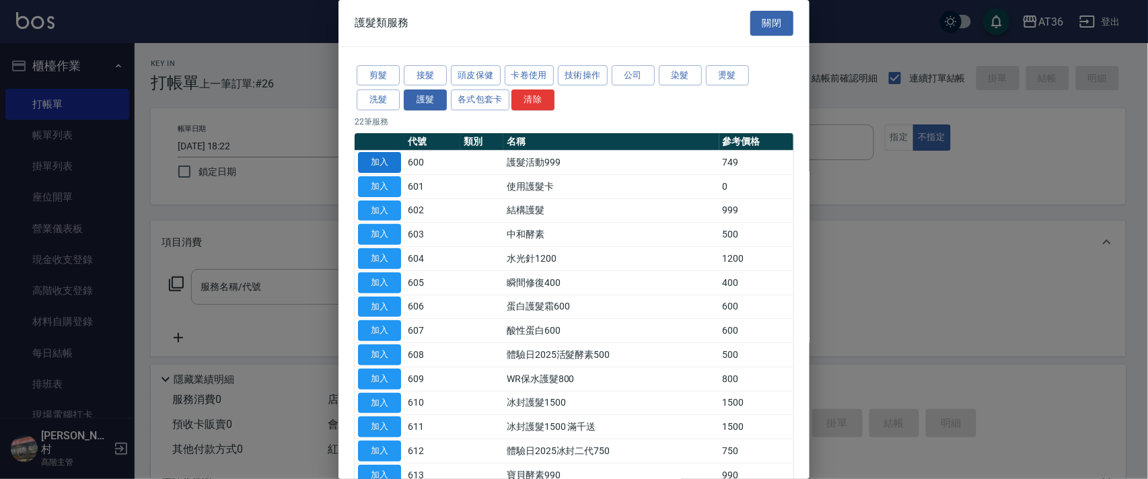
click at [388, 164] on button "加入" at bounding box center [379, 162] width 43 height 21
type input "護髮活動999(600)"
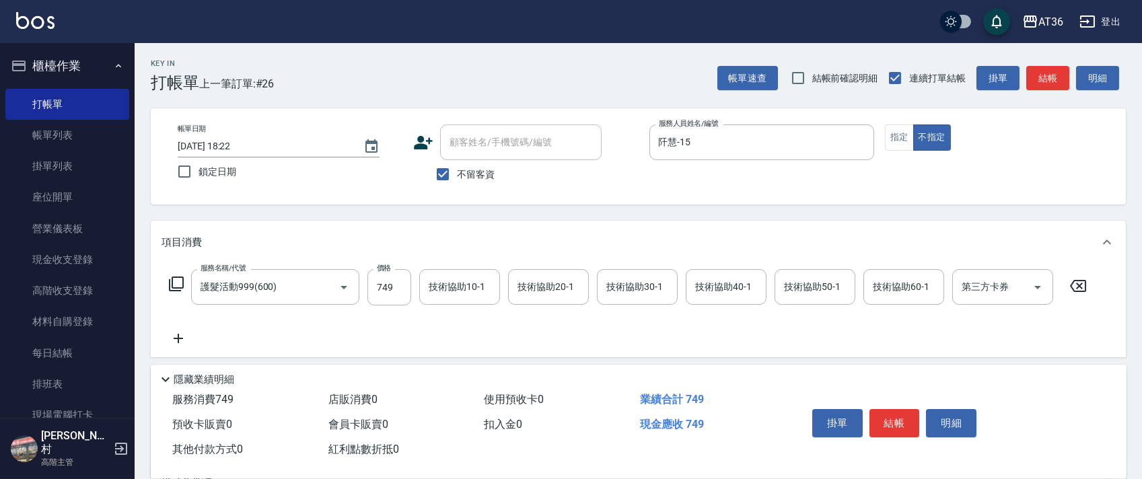
click at [178, 286] on icon at bounding box center [176, 284] width 16 height 16
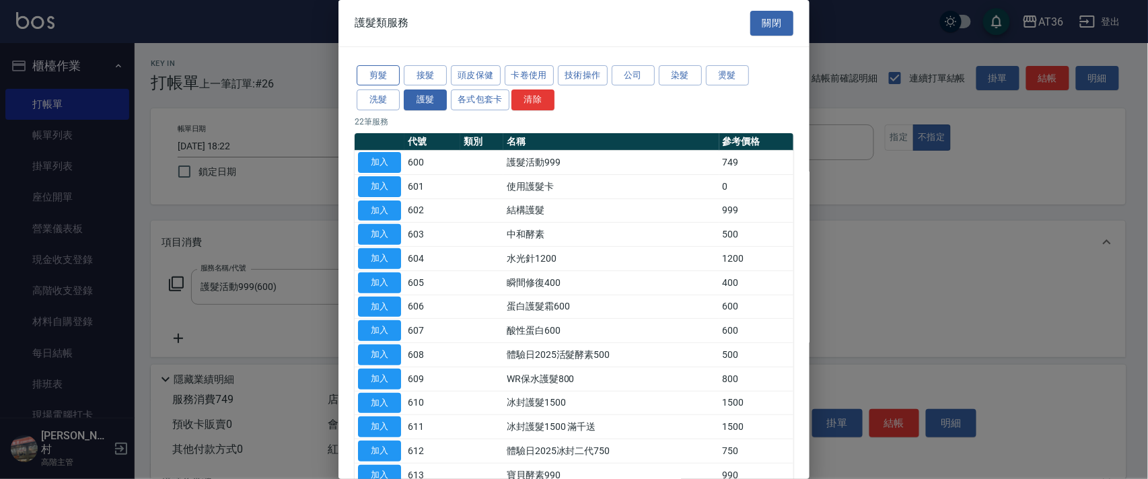
click at [381, 77] on button "剪髮" at bounding box center [378, 75] width 43 height 21
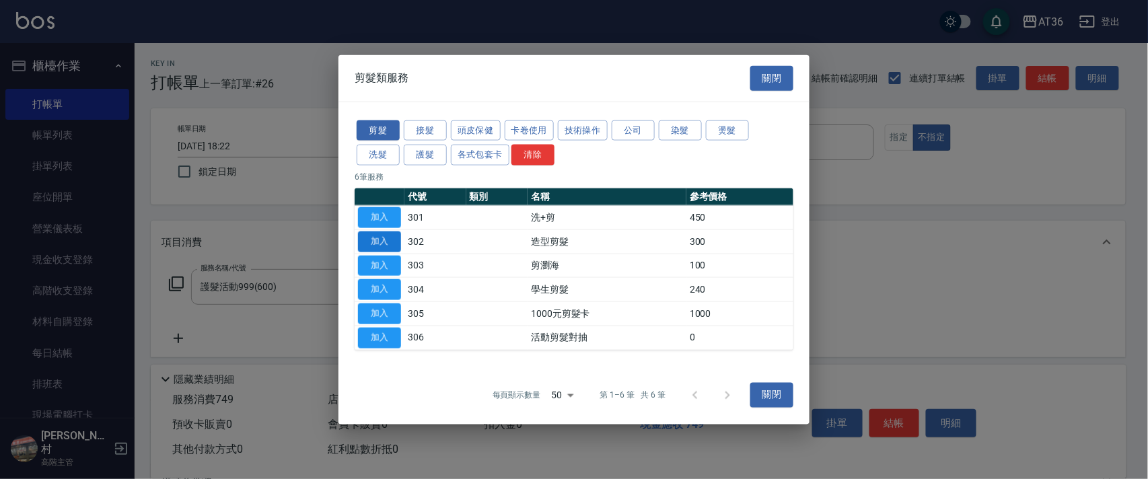
click at [385, 239] on button "加入" at bounding box center [379, 241] width 43 height 21
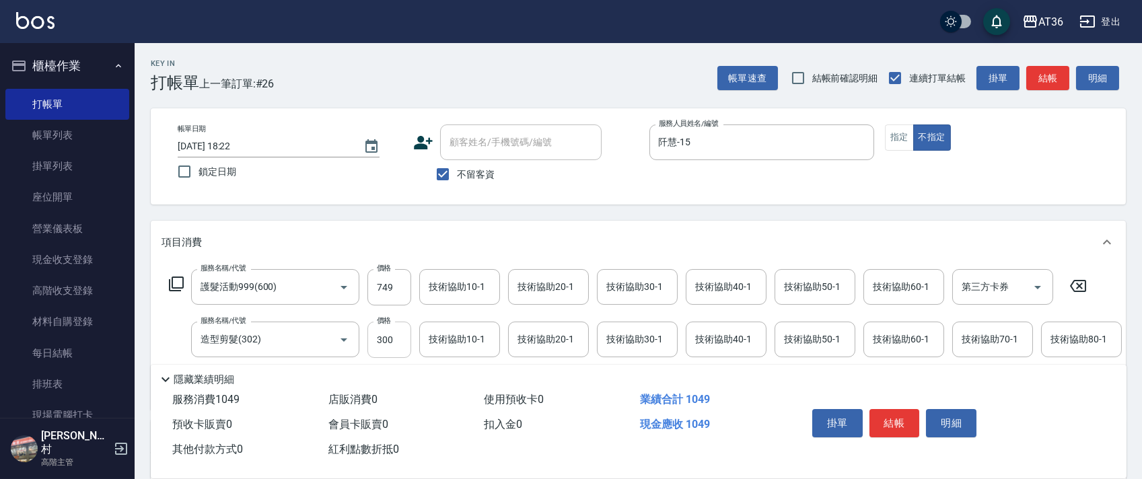
click at [377, 340] on input "300" at bounding box center [389, 340] width 44 height 36
type input "299"
click at [704, 283] on div "技術協助40-1 技術協助40-1" at bounding box center [725, 287] width 81 height 36
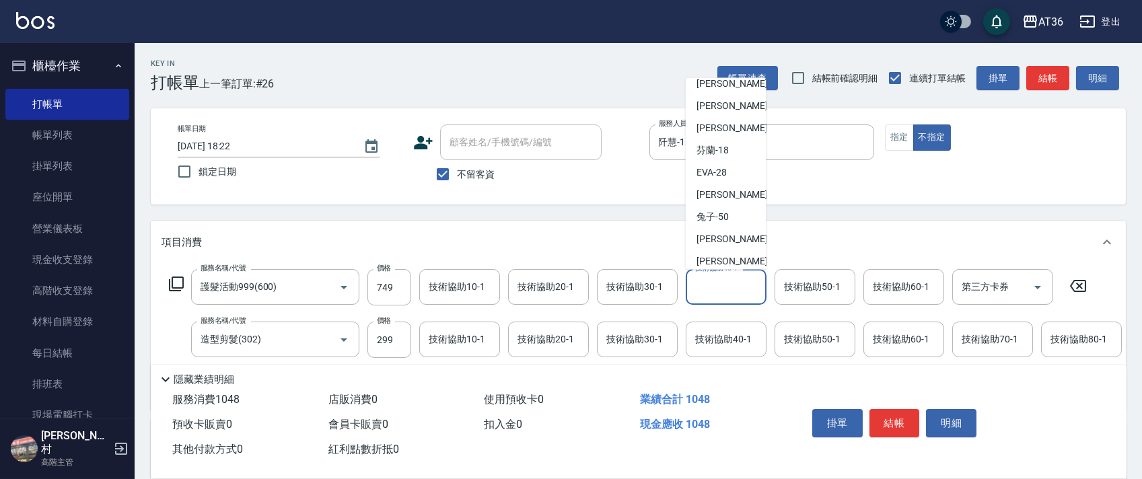
scroll to position [174, 0]
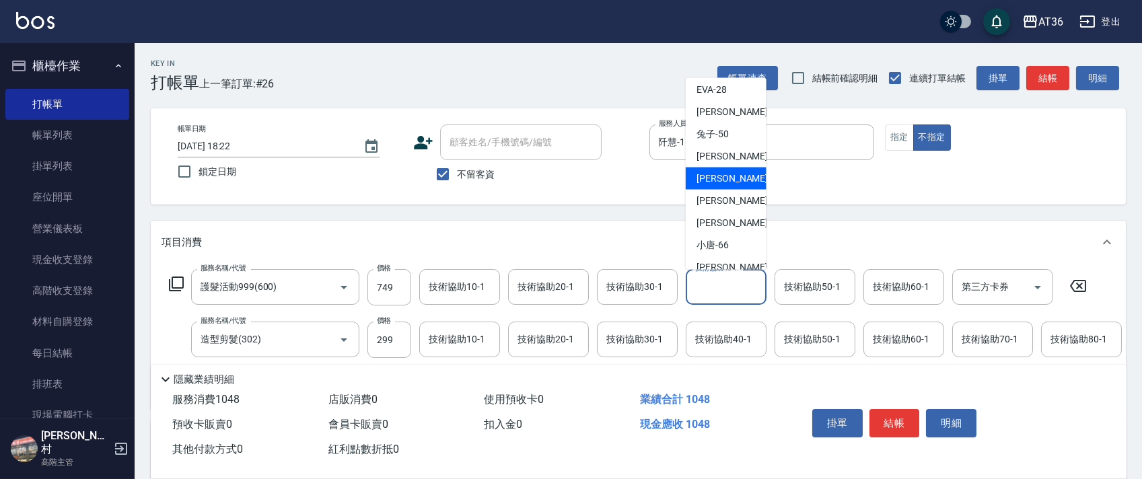
click at [730, 167] on div "[PERSON_NAME] -55" at bounding box center [725, 178] width 81 height 22
type input "[PERSON_NAME]-55"
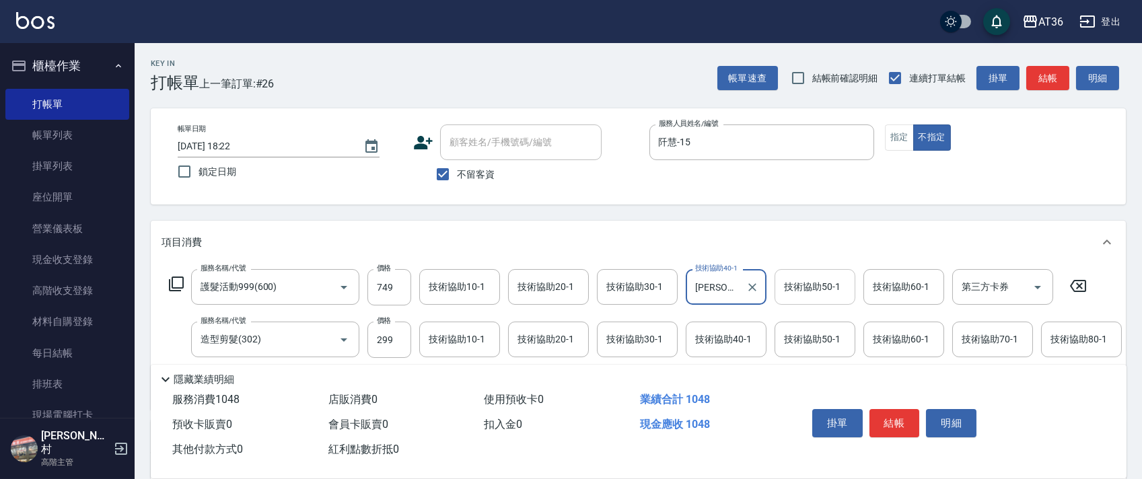
click at [801, 282] on div "技術協助50-1 技術協助50-1" at bounding box center [814, 287] width 81 height 36
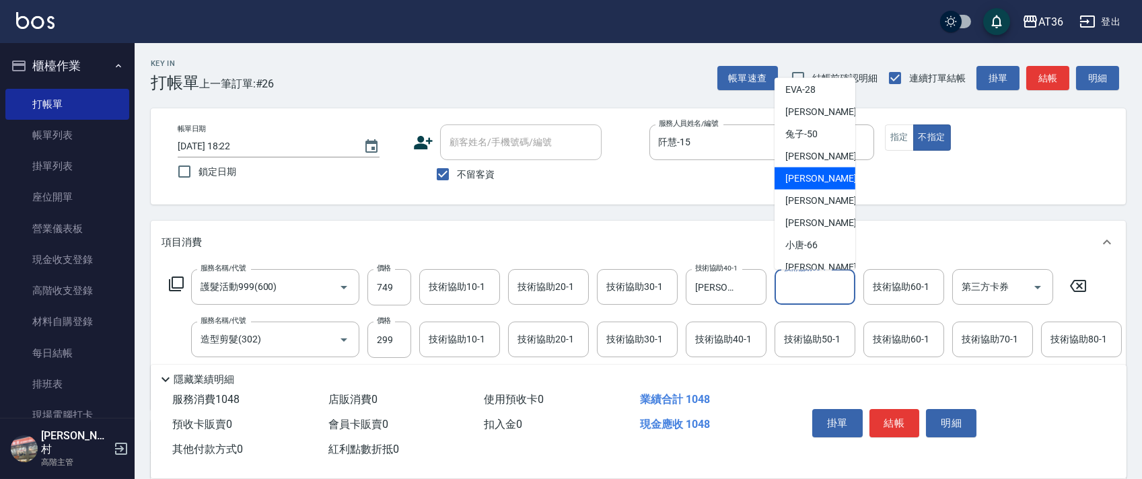
click at [821, 167] on div "[PERSON_NAME] -55" at bounding box center [814, 178] width 81 height 22
type input "[PERSON_NAME]-55"
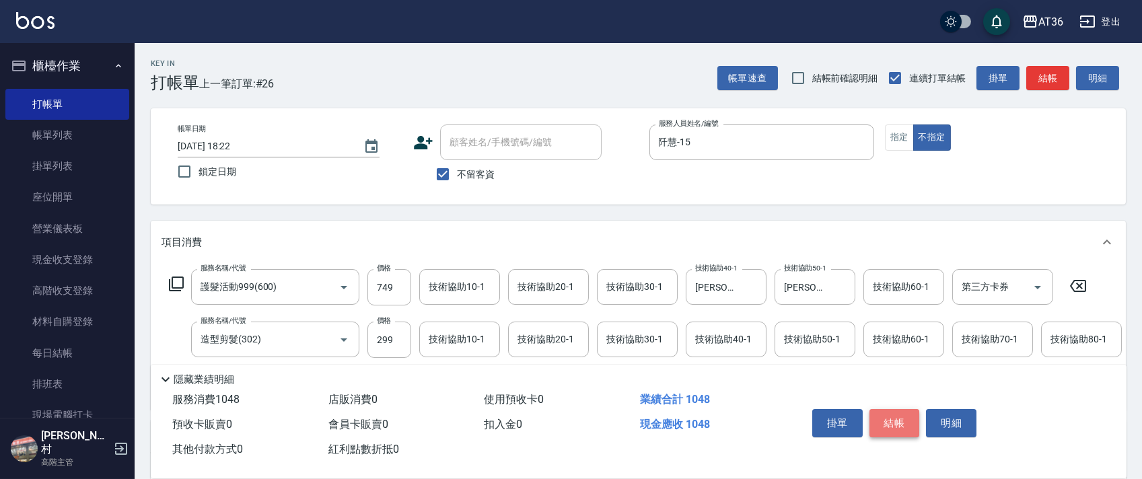
click at [890, 422] on button "結帳" at bounding box center [894, 423] width 50 height 28
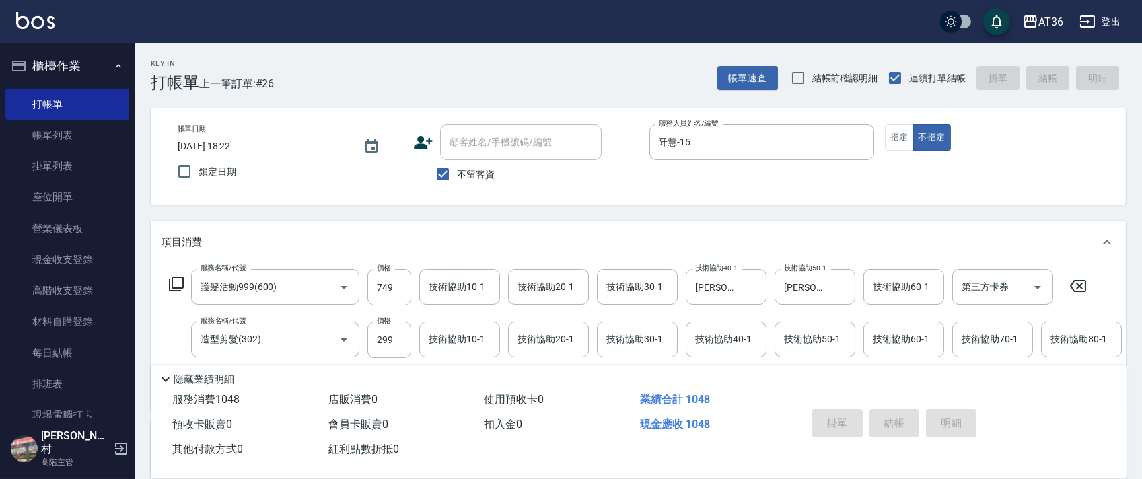
type input "[DATE] 18:23"
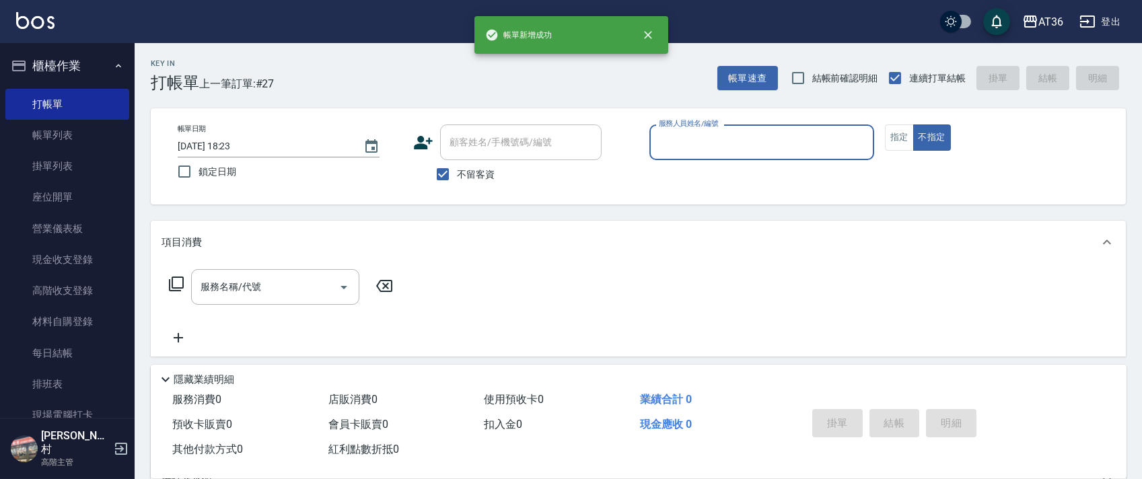
click at [671, 146] on input "服務人員姓名/編號" at bounding box center [761, 143] width 213 height 24
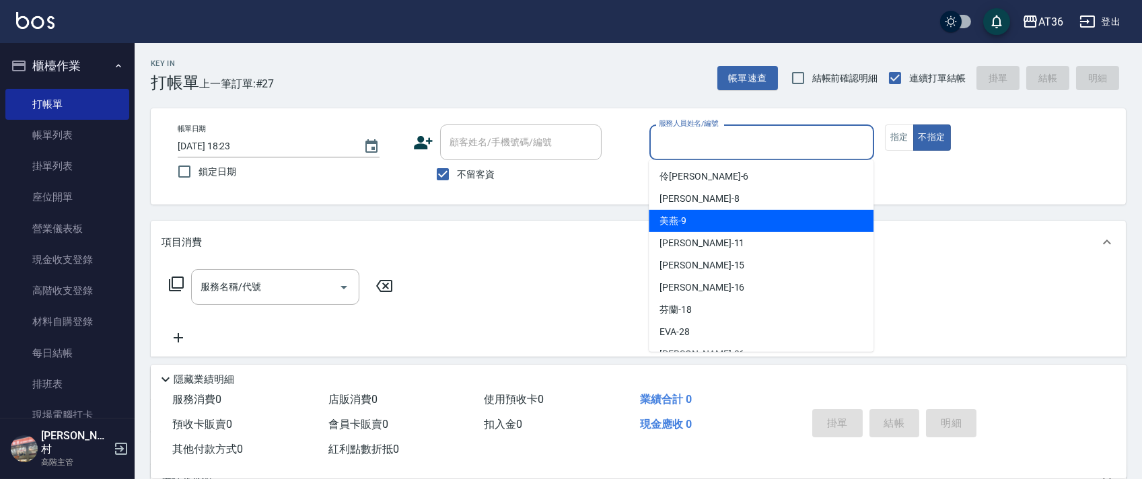
click at [701, 217] on div "美燕 -9" at bounding box center [760, 221] width 225 height 22
type input "美燕-9"
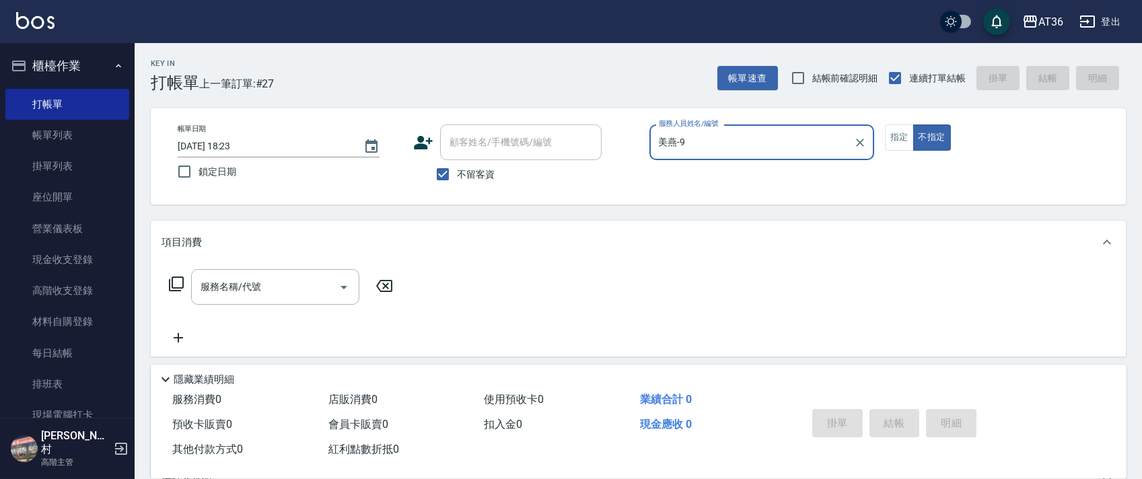
click at [175, 283] on icon at bounding box center [176, 284] width 16 height 16
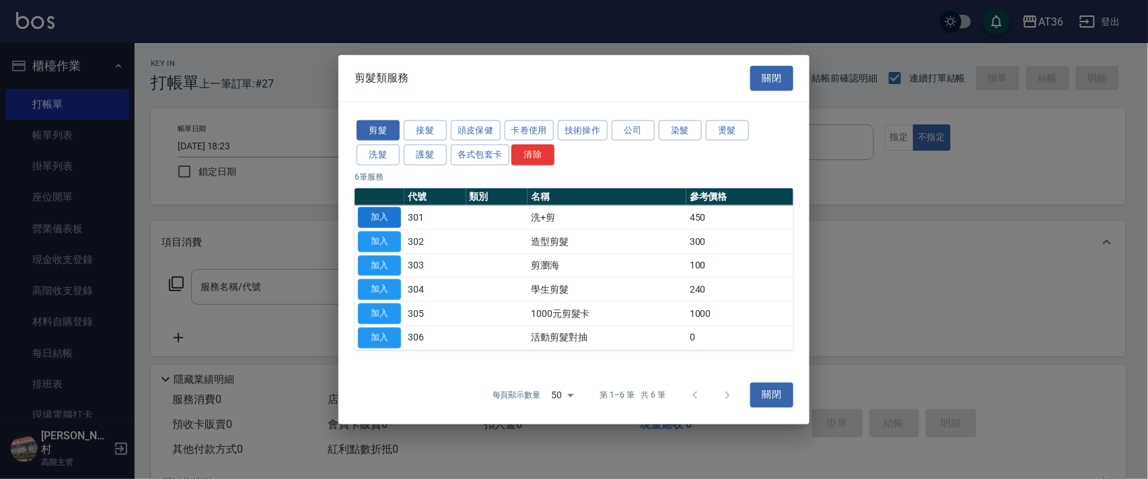
click at [383, 217] on button "加入" at bounding box center [379, 217] width 43 height 21
type input "洗+剪(301)"
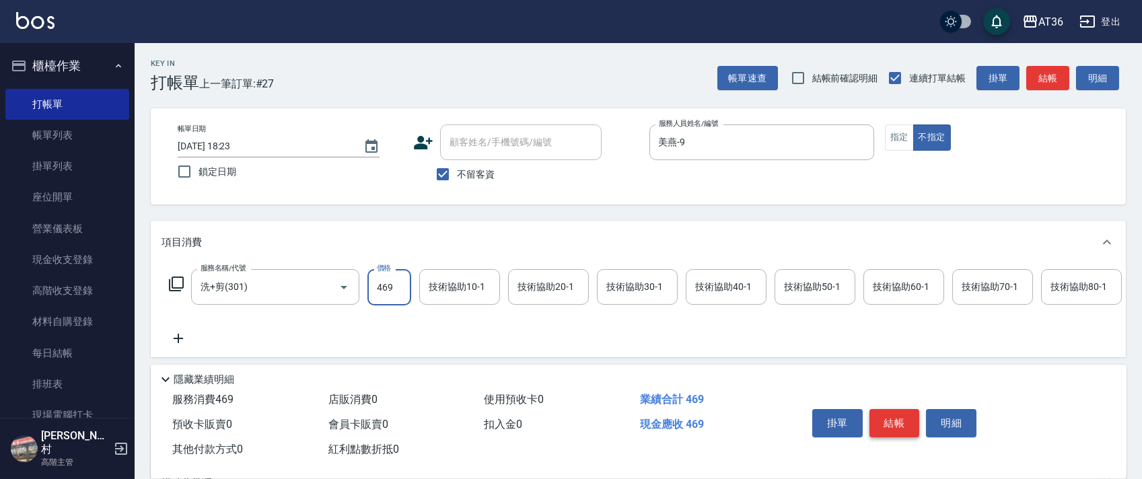
type input "469"
click at [889, 418] on button "結帳" at bounding box center [894, 423] width 50 height 28
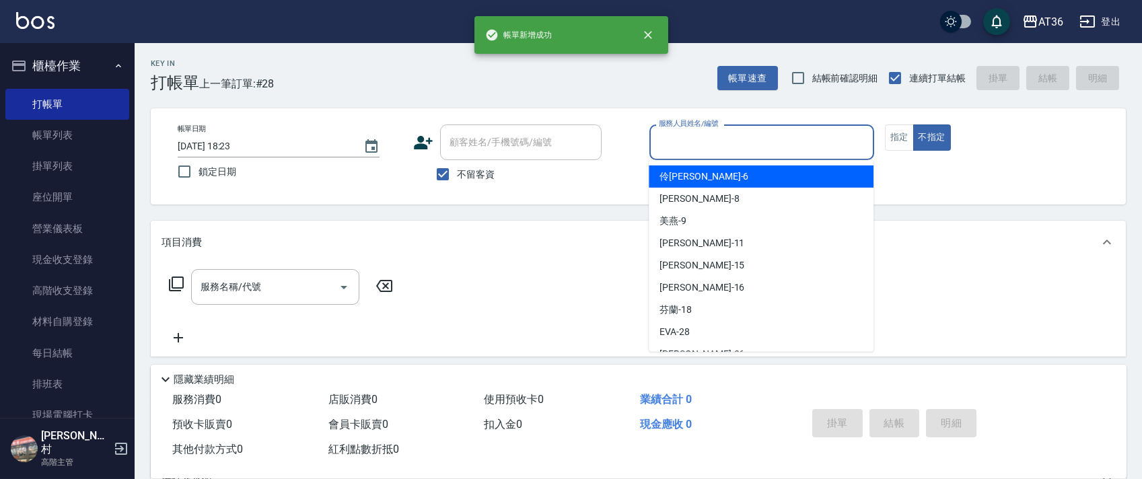
drag, startPoint x: 665, startPoint y: 145, endPoint x: 743, endPoint y: 172, distance: 83.2
click at [665, 148] on input "服務人員姓名/編號" at bounding box center [761, 143] width 213 height 24
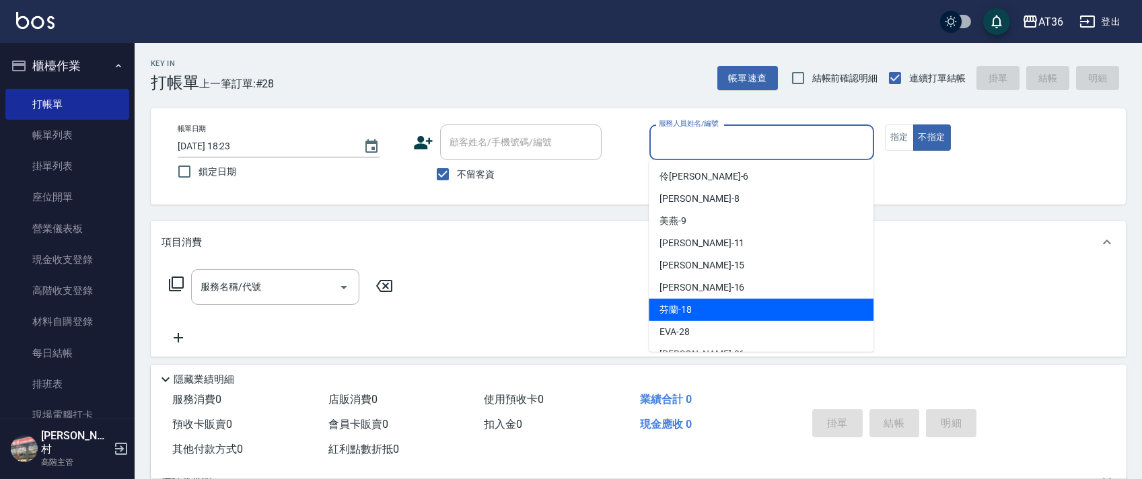
click at [676, 305] on span "芬蘭 -18" at bounding box center [675, 310] width 32 height 14
type input "芬蘭-18"
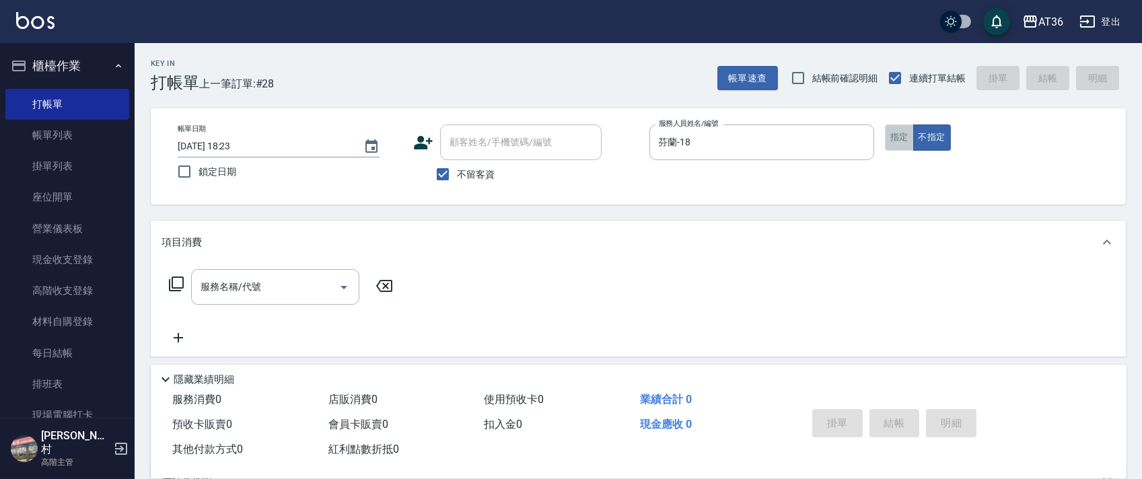
click at [899, 138] on button "指定" at bounding box center [899, 137] width 29 height 26
click at [178, 285] on icon at bounding box center [176, 284] width 16 height 16
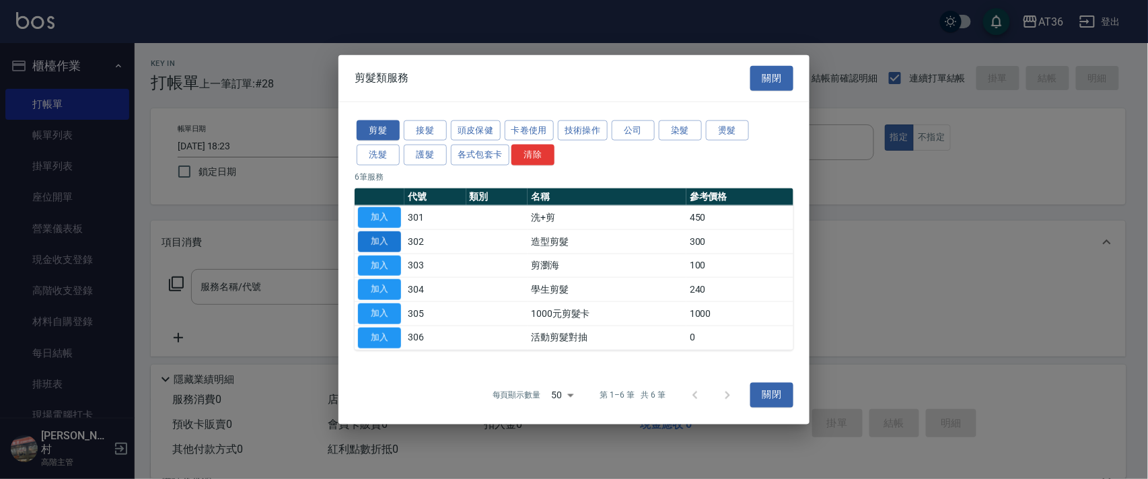
click at [380, 231] on button "加入" at bounding box center [379, 241] width 43 height 21
type input "造型剪髮(302)"
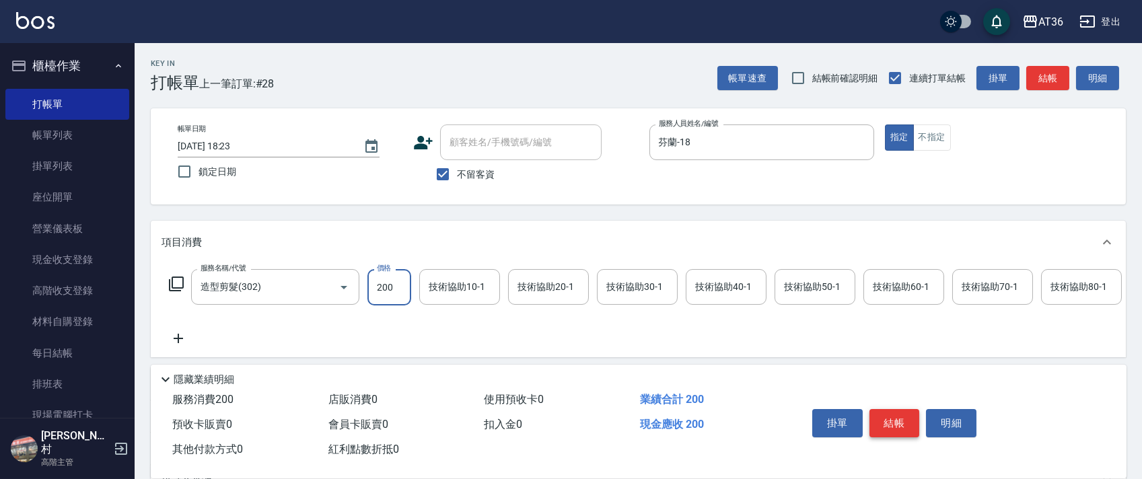
type input "200"
click at [879, 424] on button "結帳" at bounding box center [894, 423] width 50 height 28
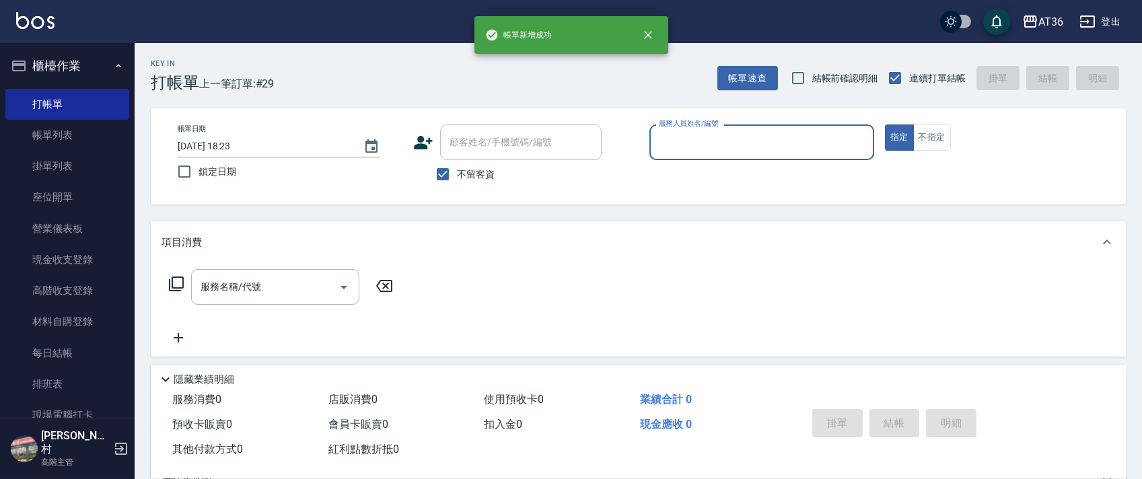
click at [673, 145] on input "服務人員姓名/編號" at bounding box center [761, 143] width 213 height 24
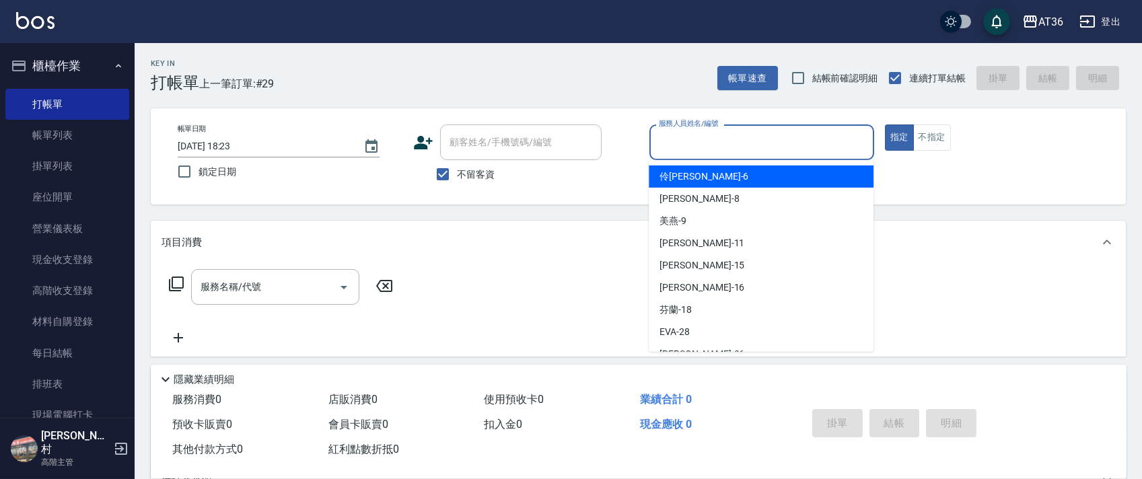
drag, startPoint x: 693, startPoint y: 177, endPoint x: 837, endPoint y: 167, distance: 145.0
click at [693, 177] on div "[PERSON_NAME] -6" at bounding box center [760, 176] width 225 height 22
type input "[PERSON_NAME]-6"
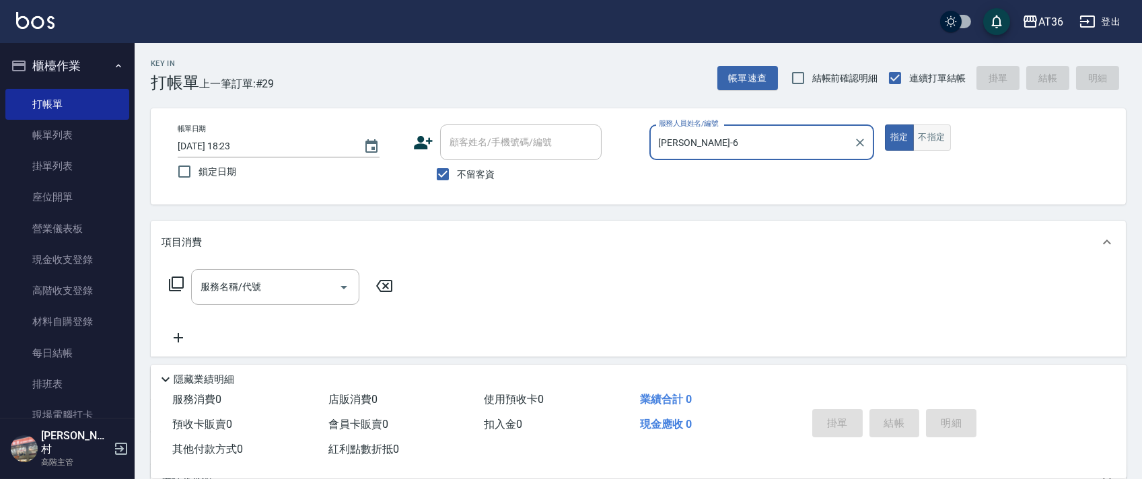
drag, startPoint x: 924, startPoint y: 139, endPoint x: 801, endPoint y: 129, distance: 123.5
click at [924, 139] on button "不指定" at bounding box center [932, 137] width 38 height 26
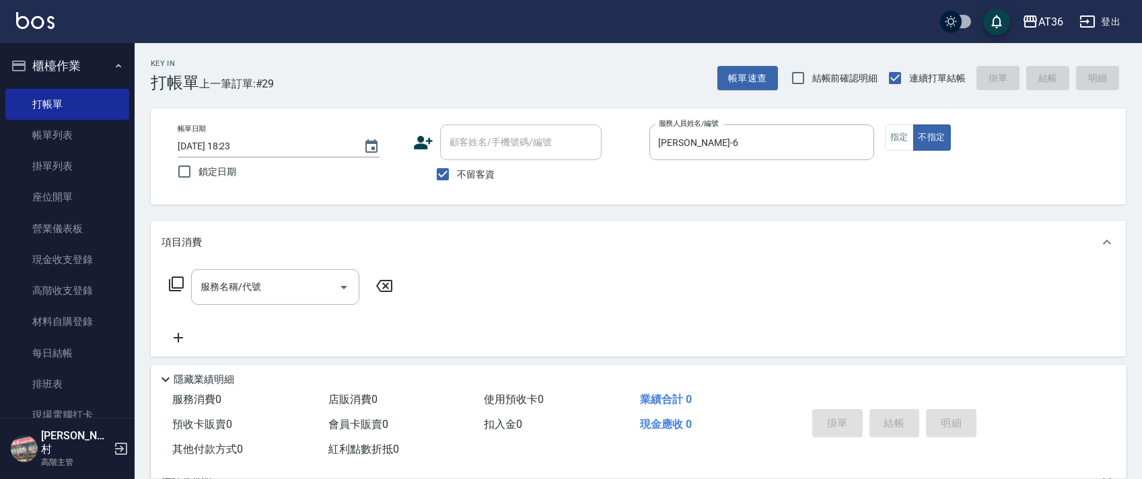
click at [177, 278] on icon at bounding box center [176, 283] width 15 height 15
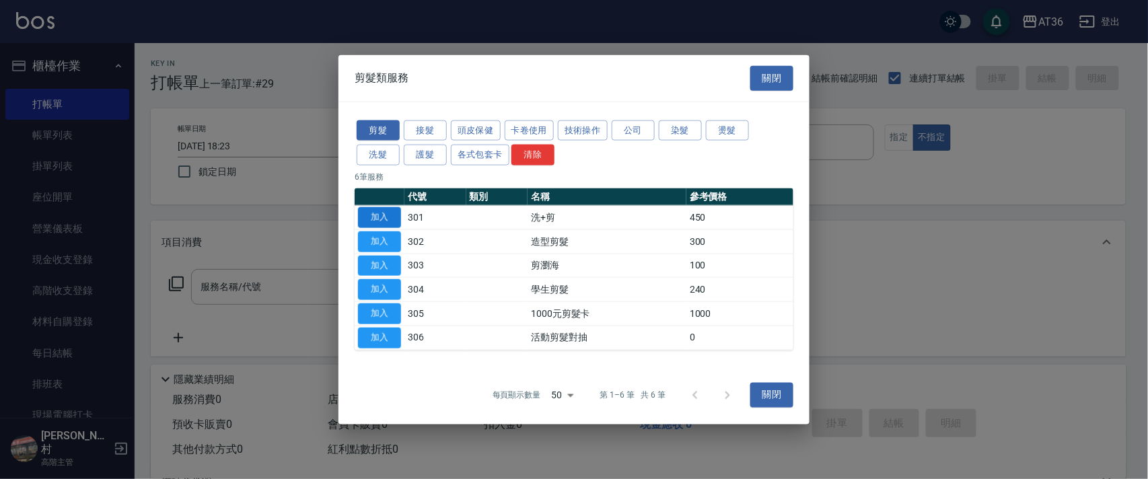
click at [378, 219] on button "加入" at bounding box center [379, 217] width 43 height 21
type input "洗+剪(301)"
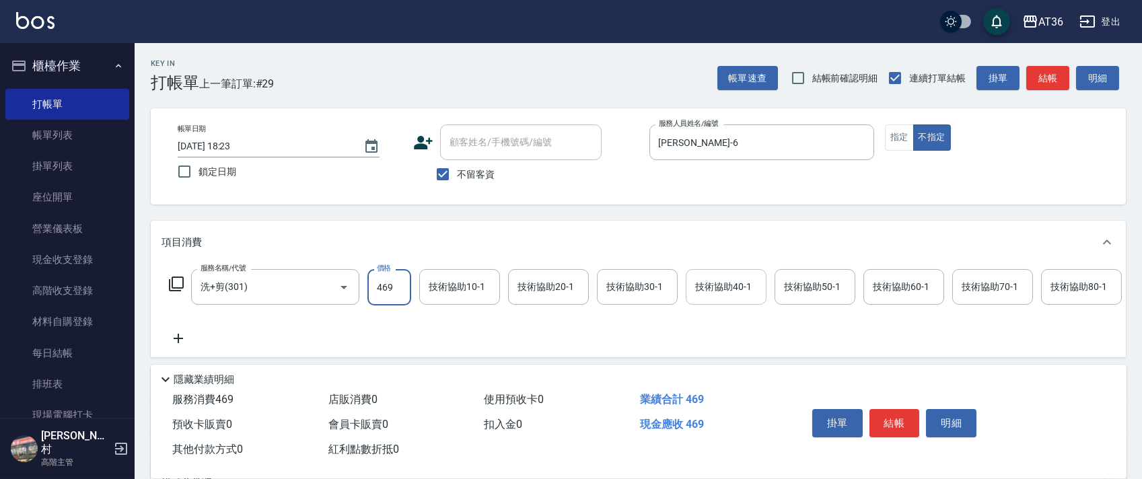
type input "469"
click at [717, 281] on div "技術協助40-1 技術協助40-1" at bounding box center [725, 287] width 81 height 36
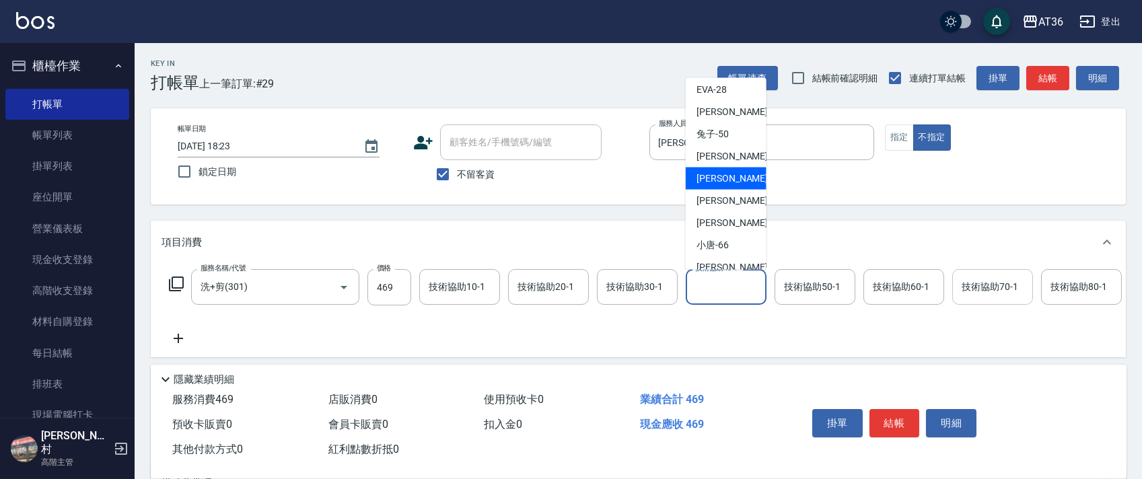
drag, startPoint x: 722, startPoint y: 163, endPoint x: 966, endPoint y: 286, distance: 273.2
click at [722, 172] on span "[PERSON_NAME] -55" at bounding box center [738, 179] width 85 height 14
type input "[PERSON_NAME]-55"
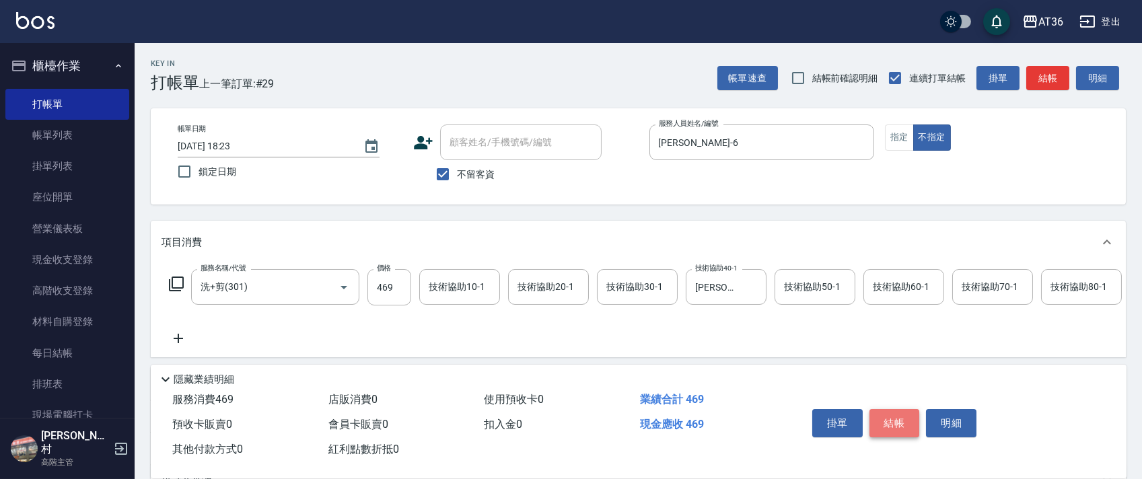
click at [879, 410] on button "結帳" at bounding box center [894, 423] width 50 height 28
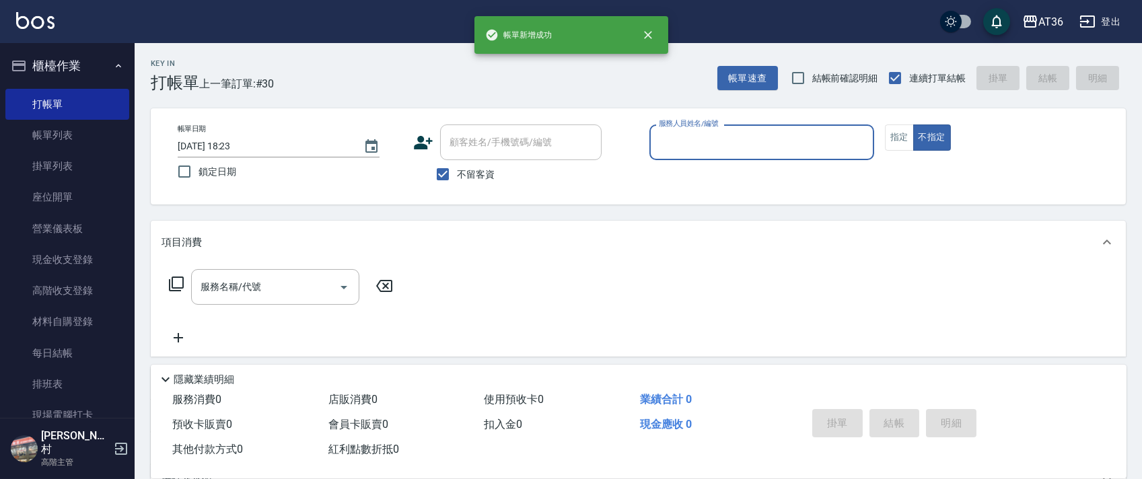
click at [655, 141] on input "服務人員姓名/編號" at bounding box center [761, 143] width 213 height 24
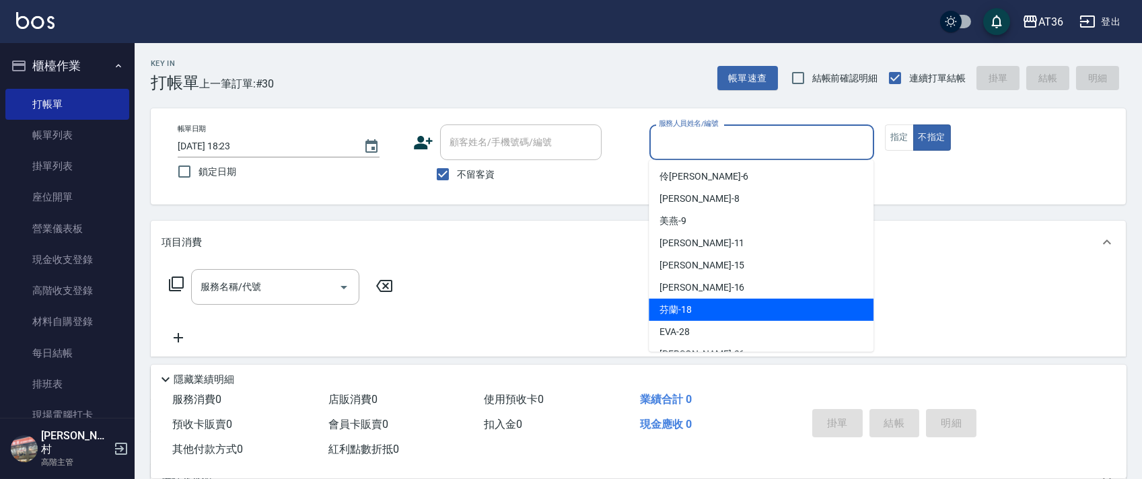
click at [693, 307] on div "芬蘭 -18" at bounding box center [760, 310] width 225 height 22
type input "芬蘭-18"
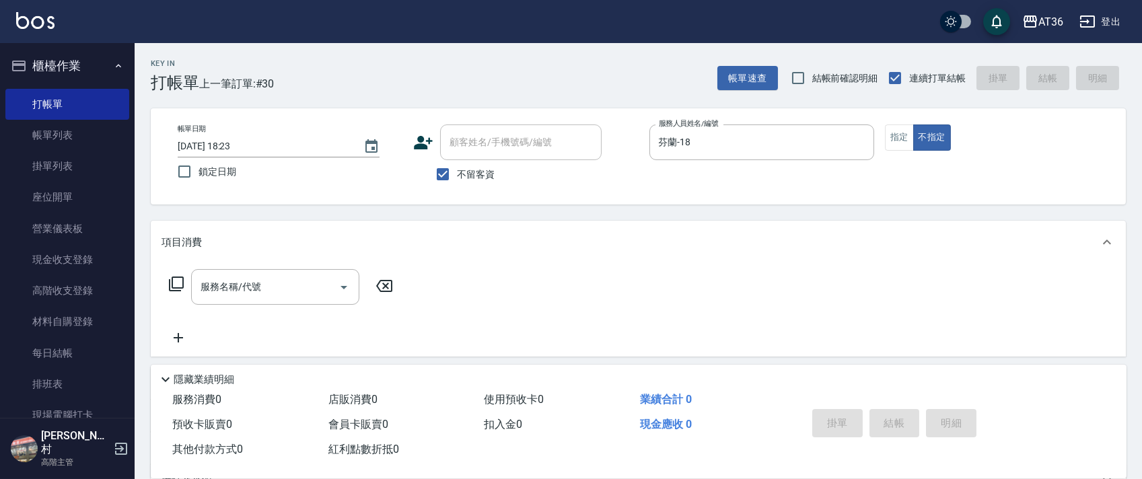
click at [171, 285] on icon at bounding box center [176, 284] width 16 height 16
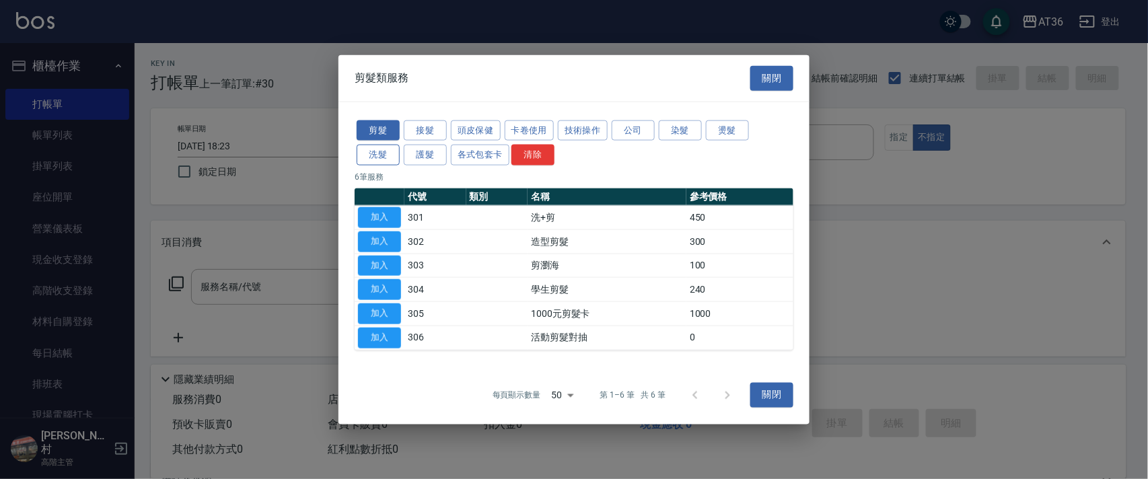
click at [377, 151] on button "洗髮" at bounding box center [378, 155] width 43 height 21
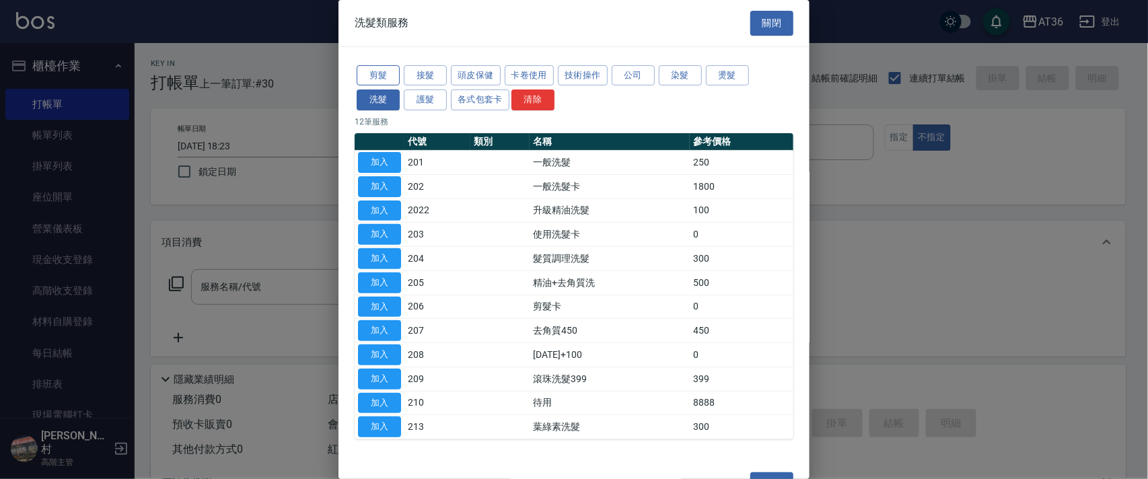
click at [374, 78] on button "剪髮" at bounding box center [378, 75] width 43 height 21
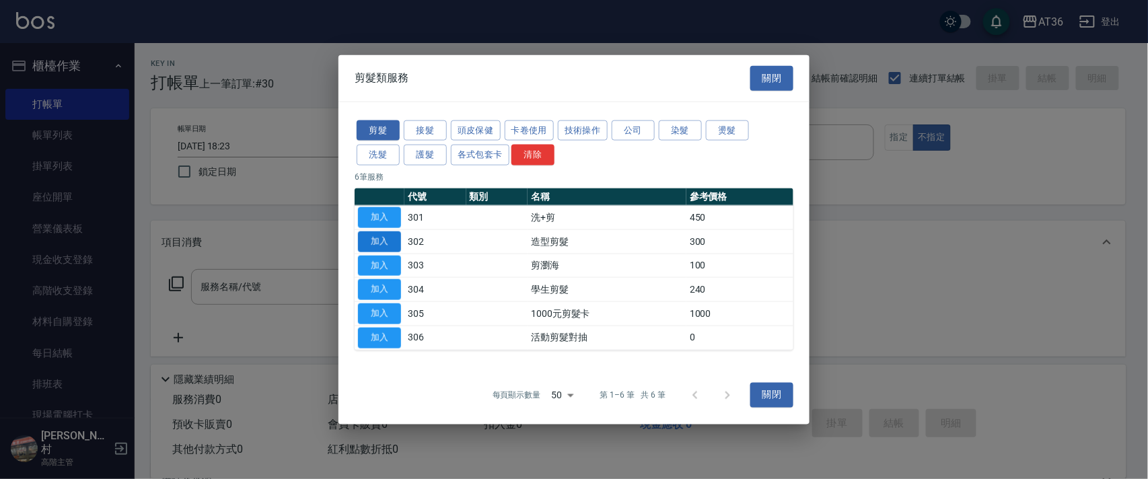
click at [381, 236] on button "加入" at bounding box center [379, 241] width 43 height 21
type input "造型剪髮(302)"
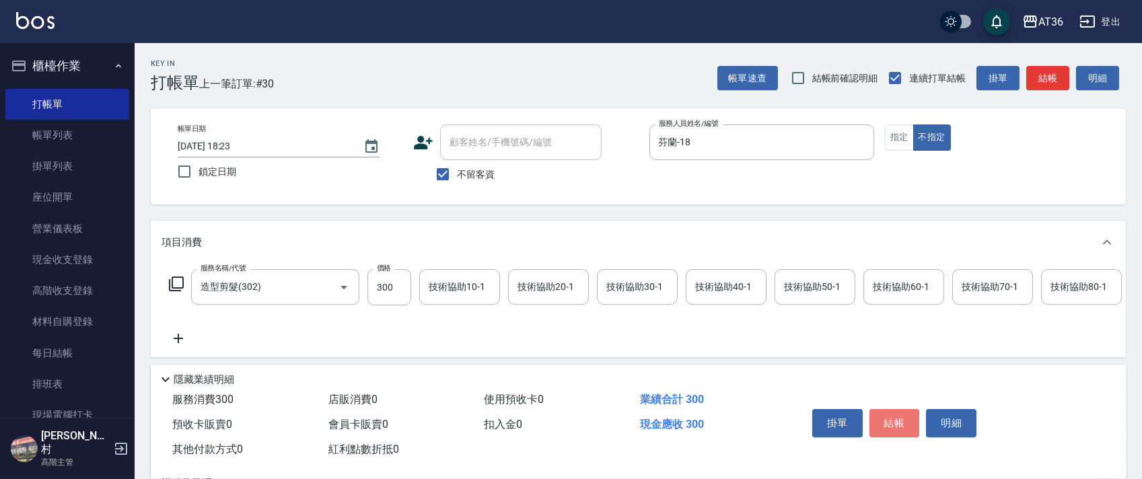
drag, startPoint x: 888, startPoint y: 421, endPoint x: 877, endPoint y: 418, distance: 11.3
click at [887, 421] on button "結帳" at bounding box center [894, 423] width 50 height 28
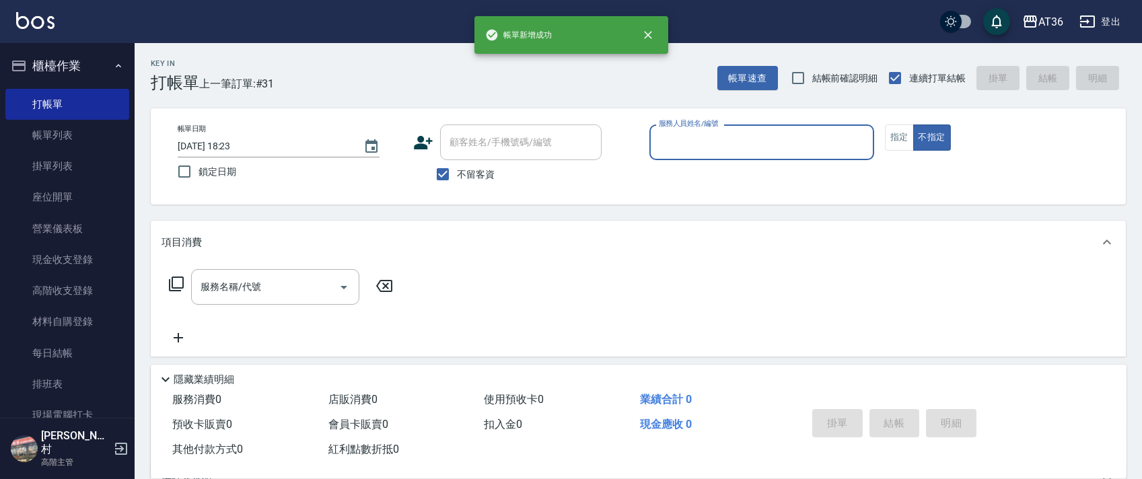
drag, startPoint x: 664, startPoint y: 142, endPoint x: 669, endPoint y: 150, distance: 9.3
click at [665, 147] on input "服務人員姓名/編號" at bounding box center [761, 143] width 213 height 24
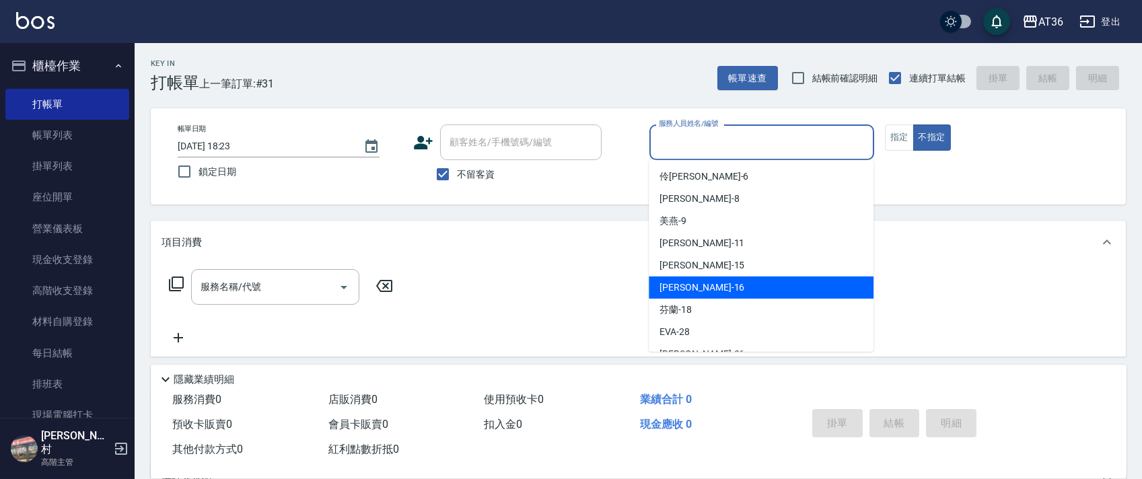
click at [687, 283] on span "[PERSON_NAME] -16" at bounding box center [701, 288] width 85 height 14
type input "[PERSON_NAME]-16"
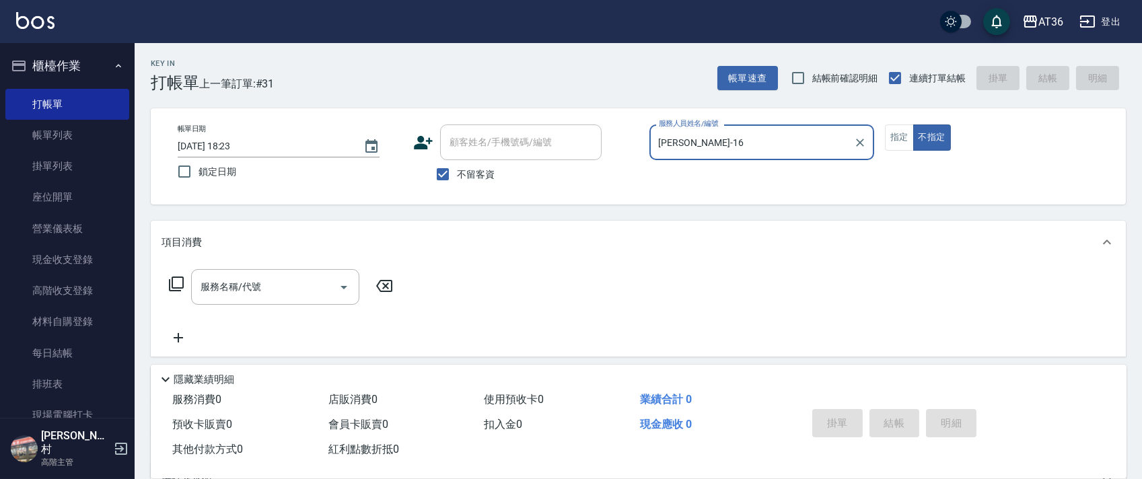
click at [177, 283] on icon at bounding box center [176, 284] width 16 height 16
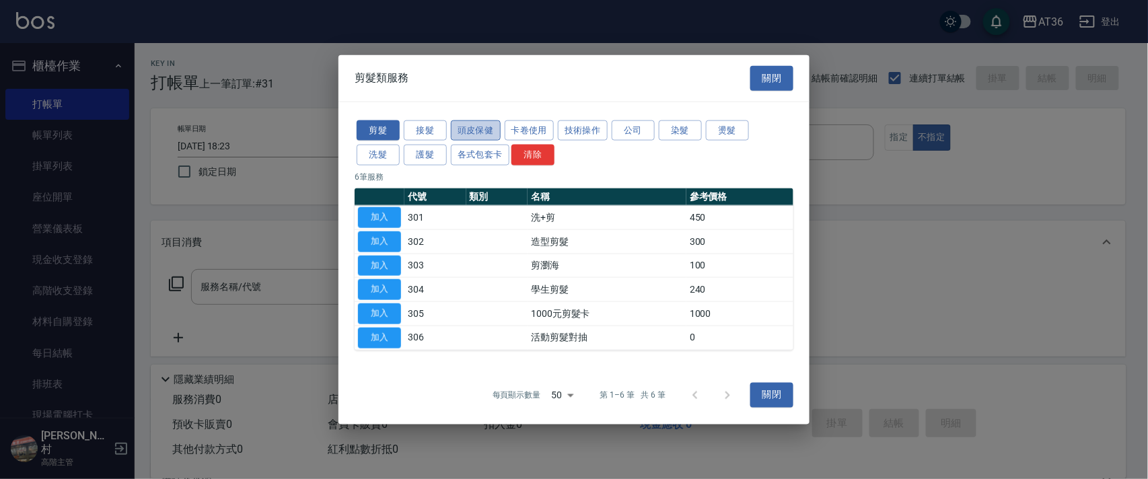
click at [469, 123] on button "頭皮保健" at bounding box center [476, 130] width 50 height 21
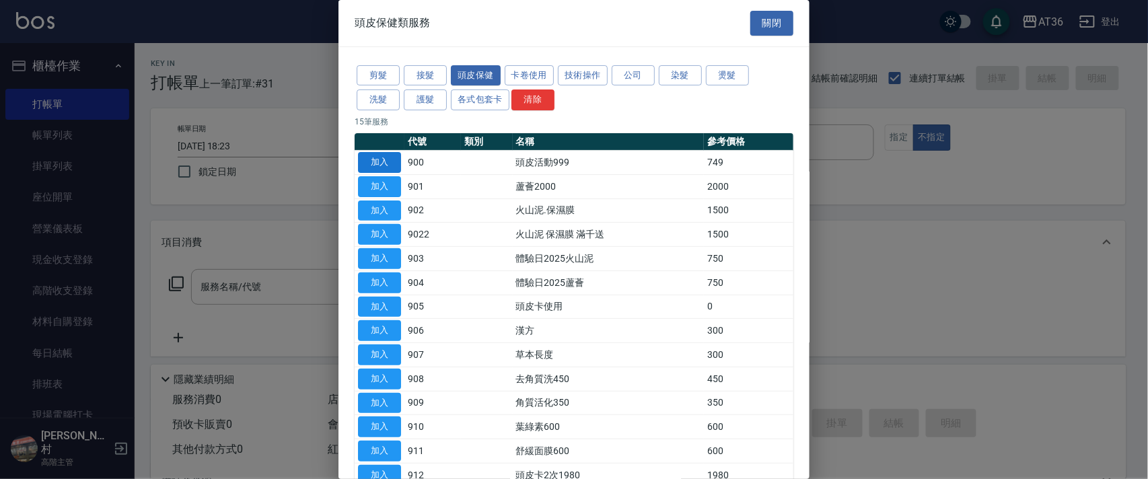
click at [375, 153] on button "加入" at bounding box center [379, 162] width 43 height 21
type input "頭皮活動999(900)"
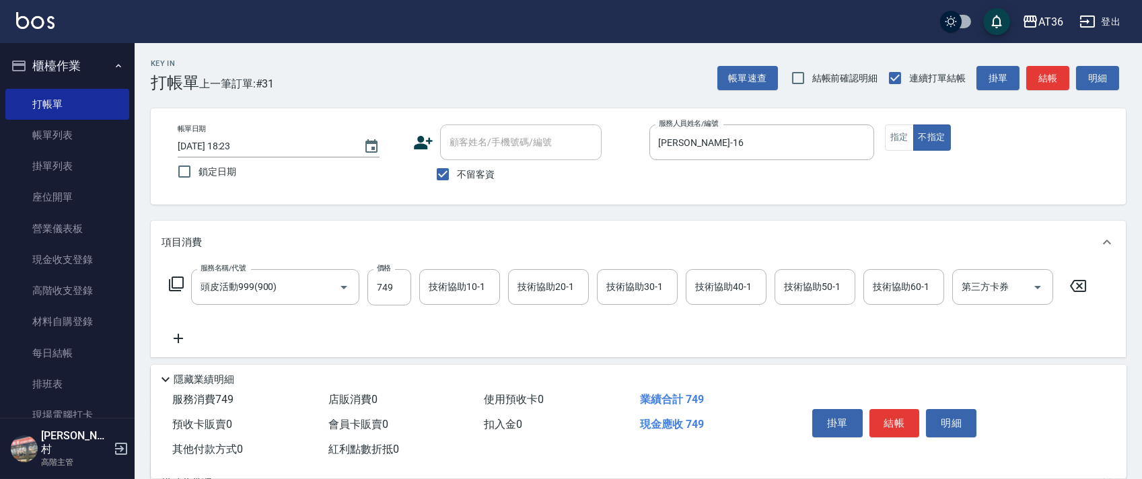
click at [170, 283] on icon at bounding box center [176, 284] width 16 height 16
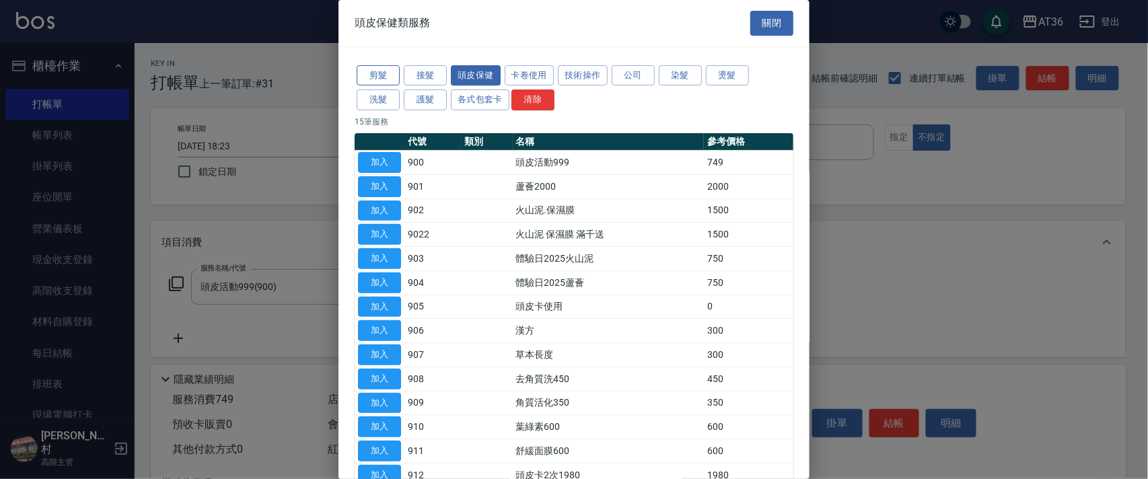
click at [371, 68] on button "剪髮" at bounding box center [378, 75] width 43 height 21
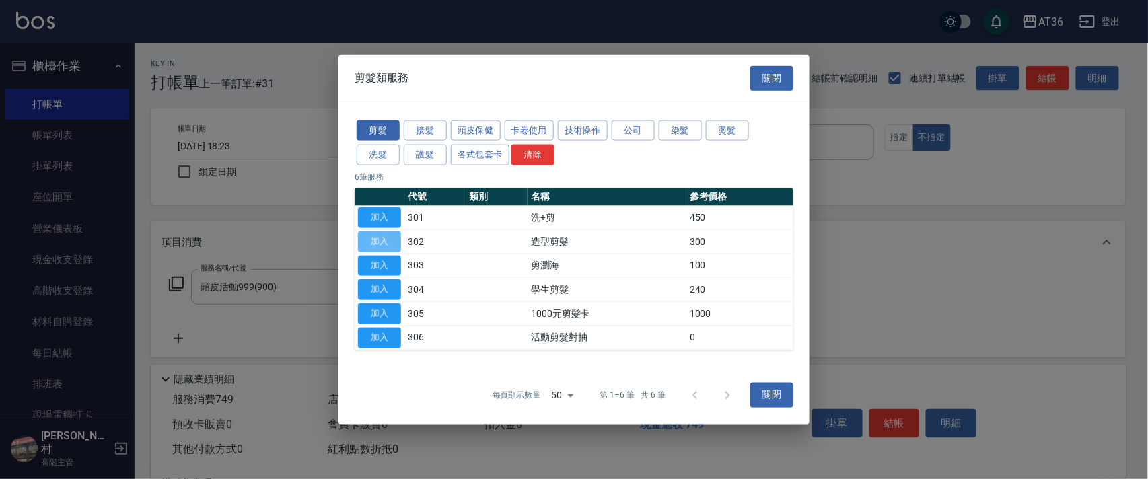
drag, startPoint x: 385, startPoint y: 235, endPoint x: 402, endPoint y: 317, distance: 83.3
click at [386, 239] on button "加入" at bounding box center [379, 241] width 43 height 21
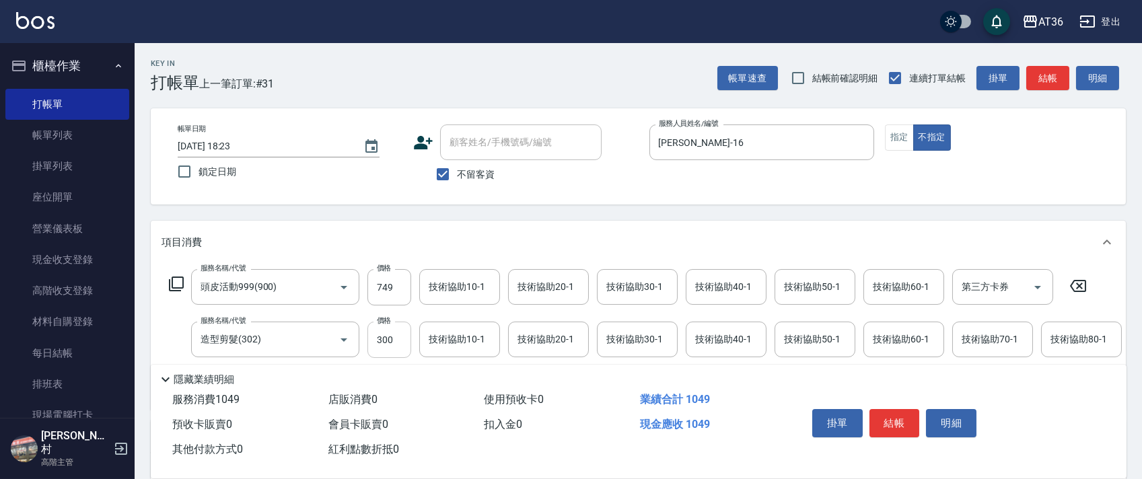
click at [381, 330] on div "價格 300 價格" at bounding box center [389, 340] width 44 height 36
click at [689, 288] on div "技術協助40-1" at bounding box center [725, 287] width 81 height 36
type input "299"
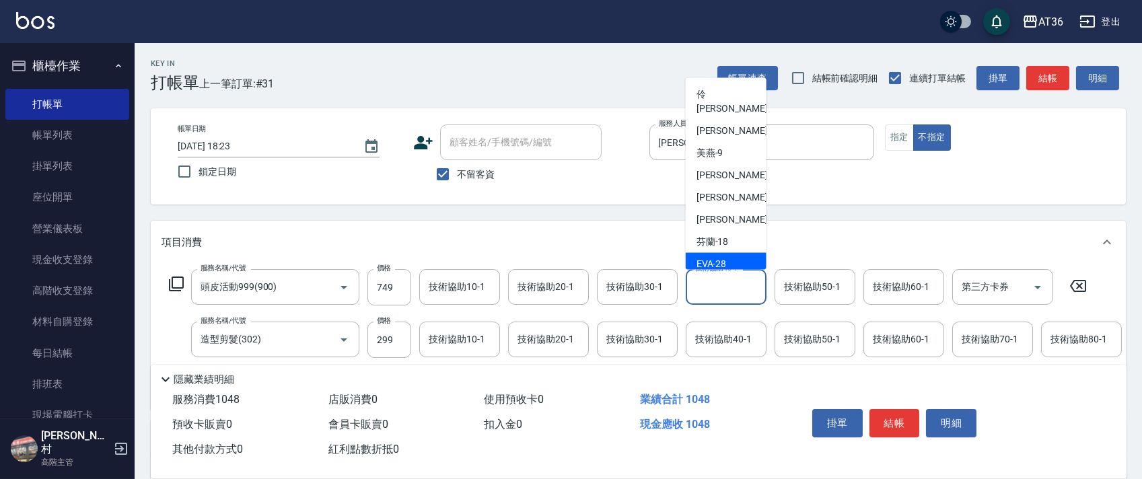
click at [724, 257] on span "[PERSON_NAME] -28" at bounding box center [711, 264] width 30 height 14
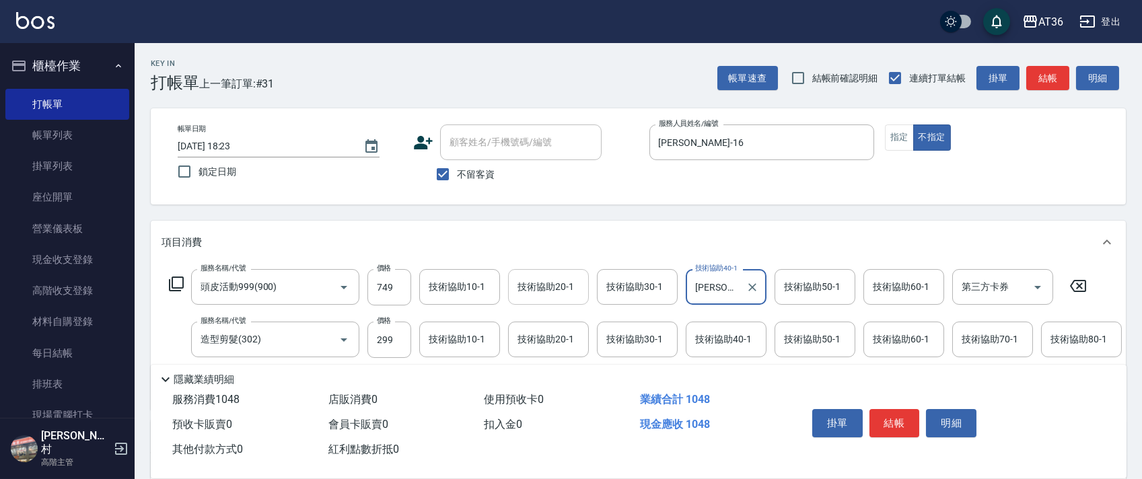
click at [527, 290] on div "技術協助20-1 技術協助20-1" at bounding box center [548, 287] width 81 height 36
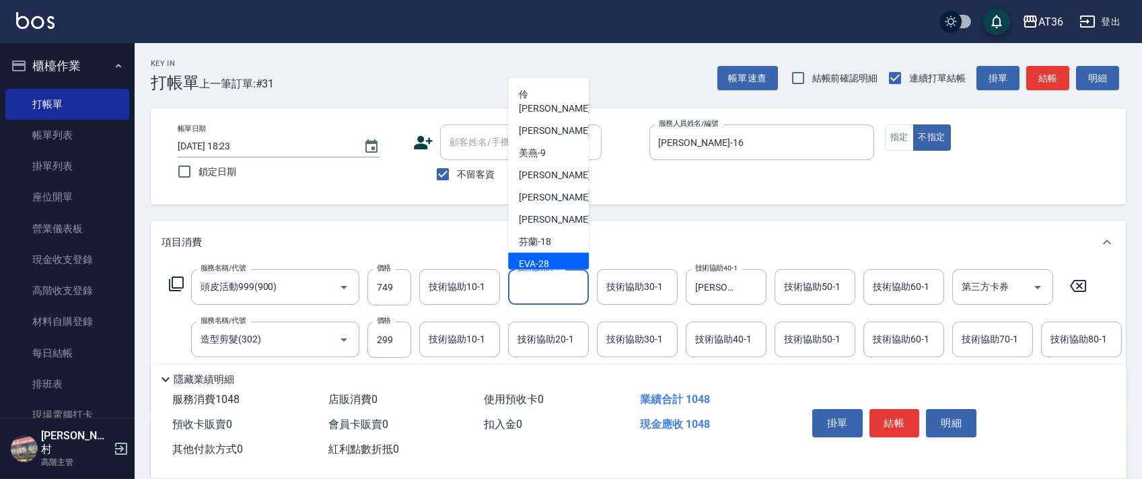
click at [531, 257] on span "[PERSON_NAME] -28" at bounding box center [534, 264] width 30 height 14
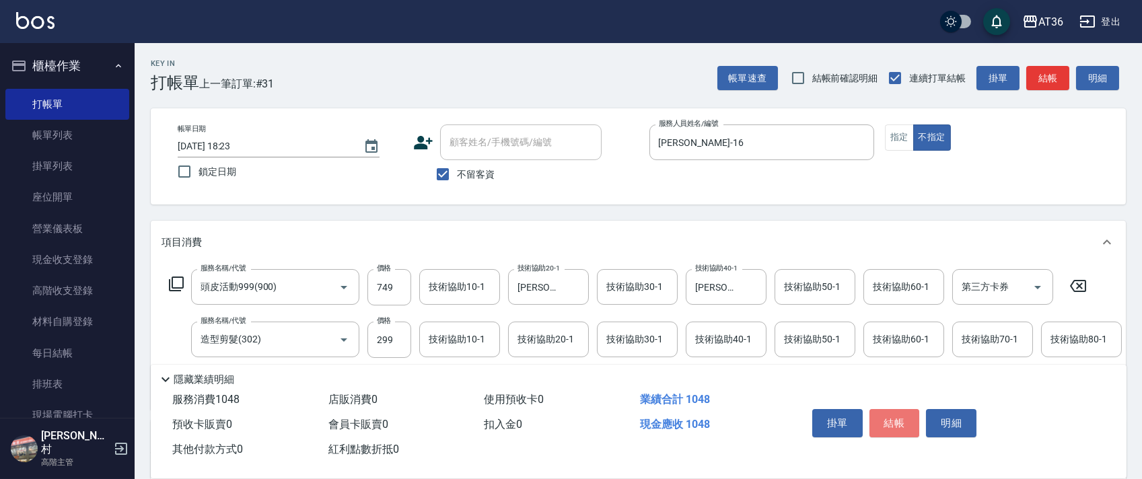
drag, startPoint x: 880, startPoint y: 414, endPoint x: 877, endPoint y: 392, distance: 22.4
click at [879, 411] on button "結帳" at bounding box center [894, 423] width 50 height 28
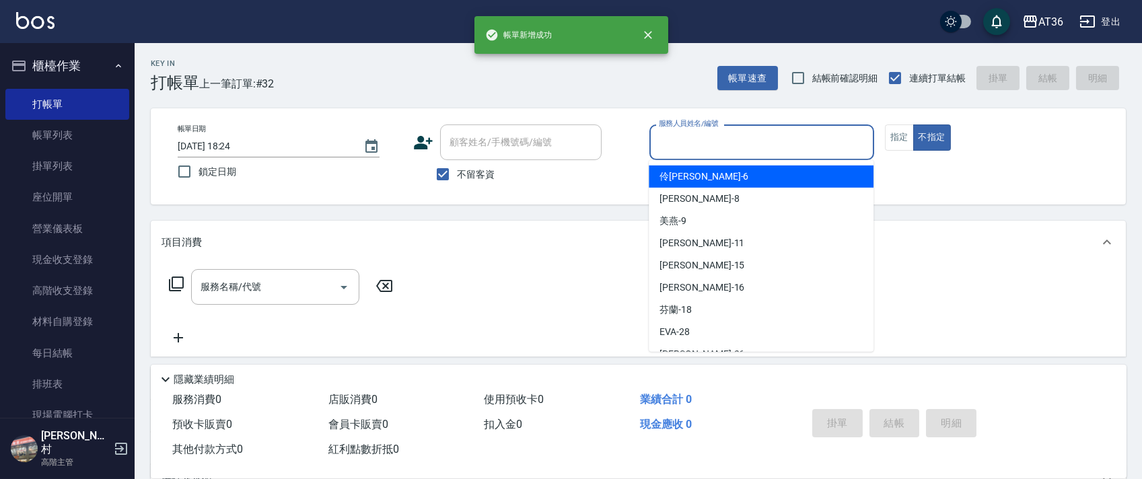
click at [673, 137] on input "服務人員姓名/編號" at bounding box center [761, 143] width 213 height 24
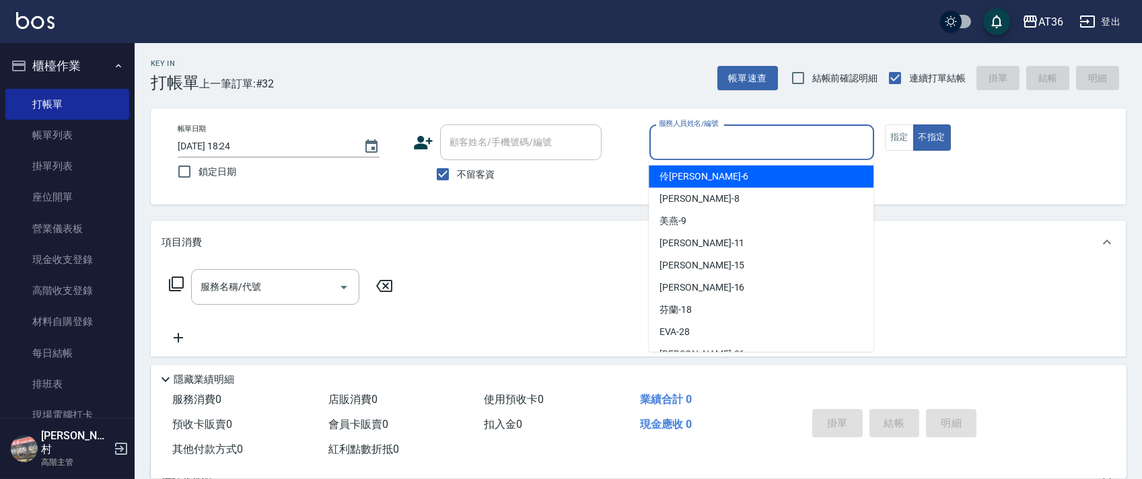
drag, startPoint x: 696, startPoint y: 177, endPoint x: 869, endPoint y: 157, distance: 174.7
click at [696, 176] on div "[PERSON_NAME] -6" at bounding box center [760, 176] width 225 height 22
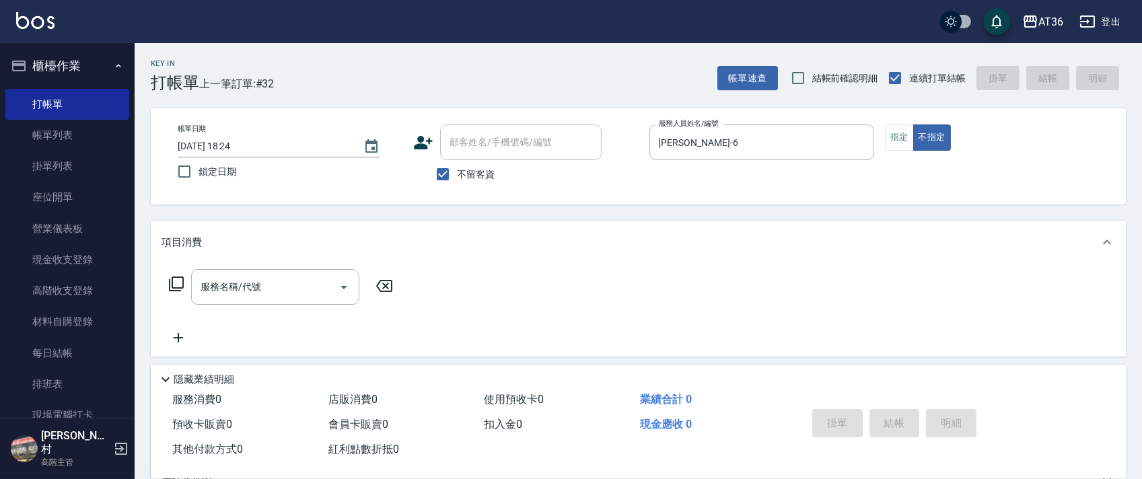
click at [181, 281] on icon at bounding box center [176, 284] width 16 height 16
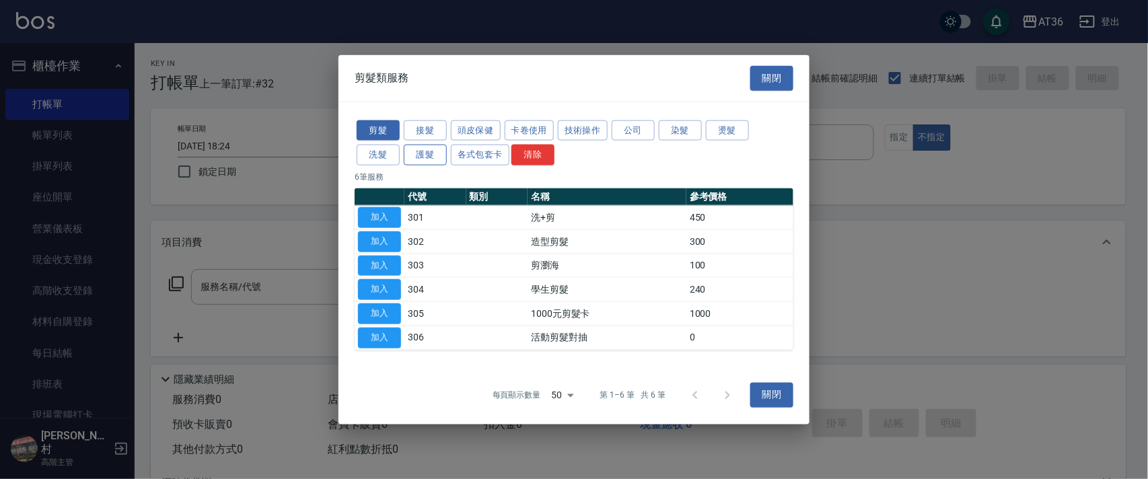
click at [441, 155] on button "護髮" at bounding box center [425, 155] width 43 height 21
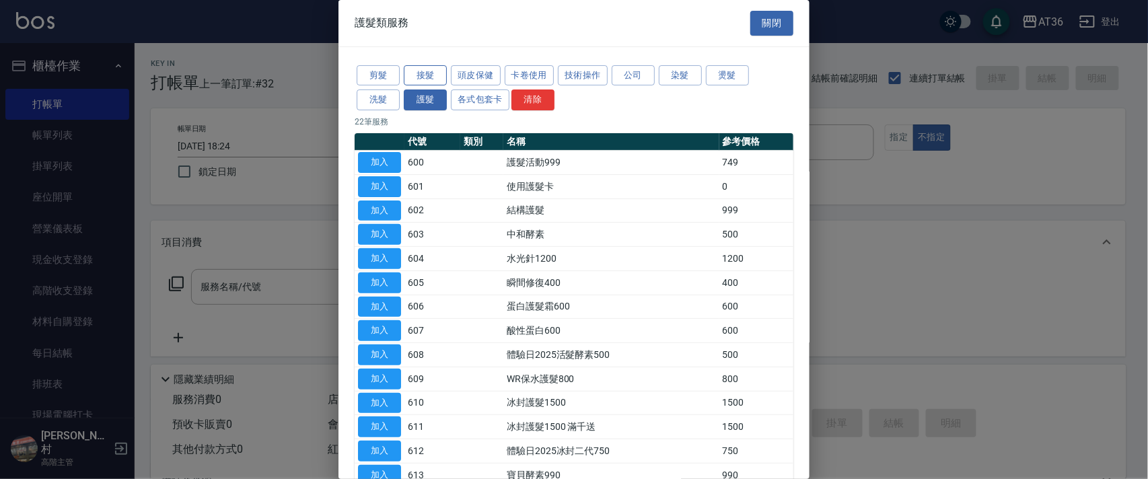
click at [425, 77] on button "接髮" at bounding box center [425, 75] width 43 height 21
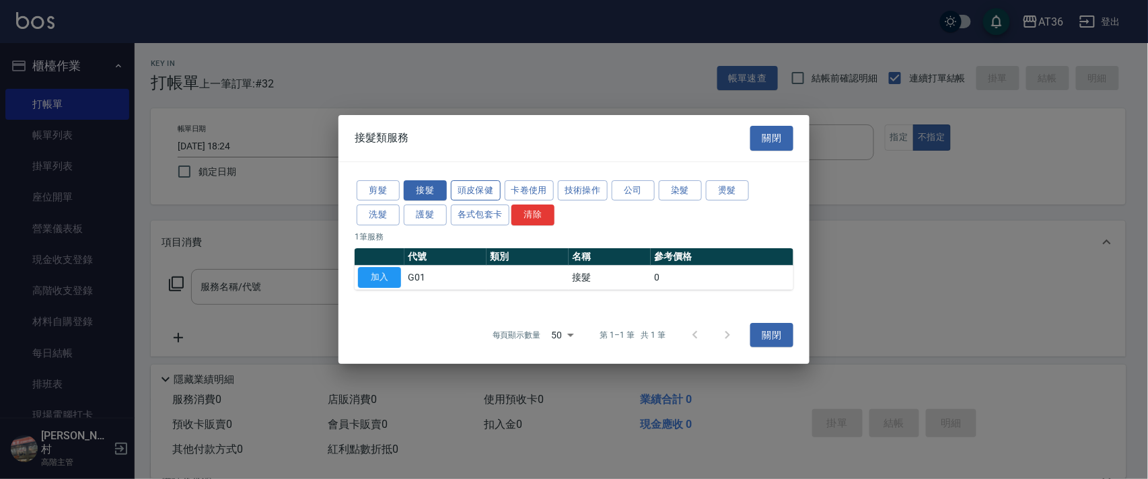
click at [463, 188] on button "頭皮保健" at bounding box center [476, 190] width 50 height 21
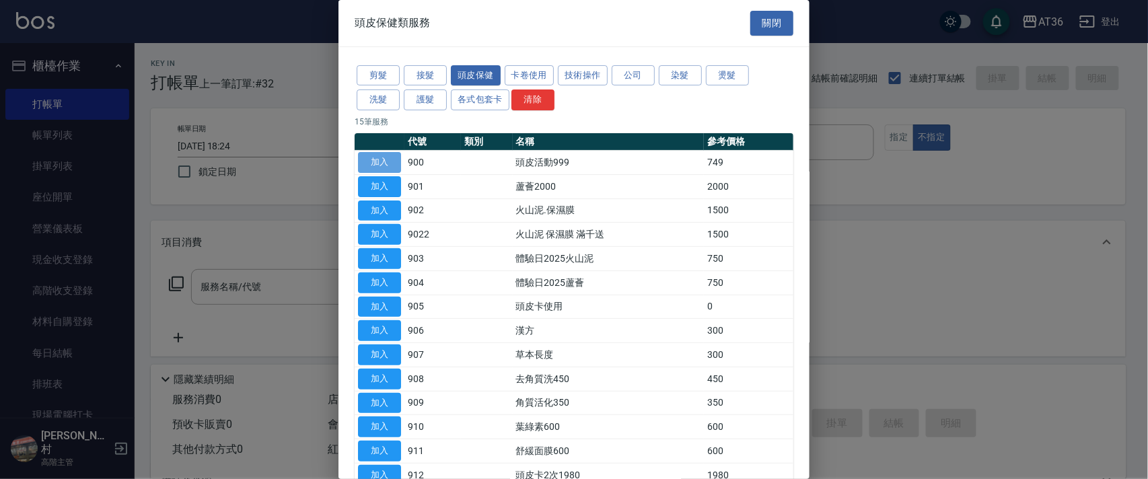
click at [384, 165] on button "加入" at bounding box center [379, 162] width 43 height 21
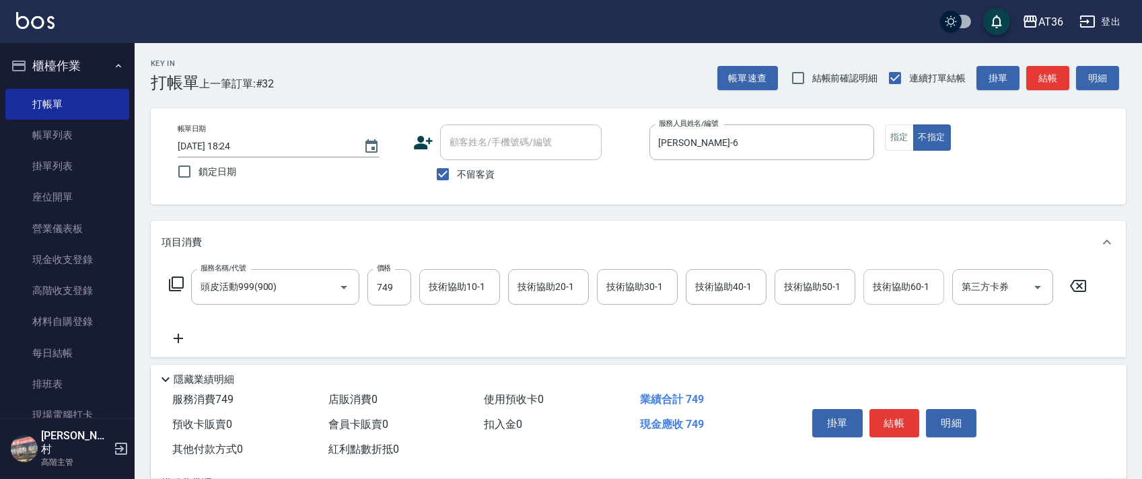
click at [876, 287] on div "技術協助60-1 技術協助60-1" at bounding box center [903, 287] width 81 height 36
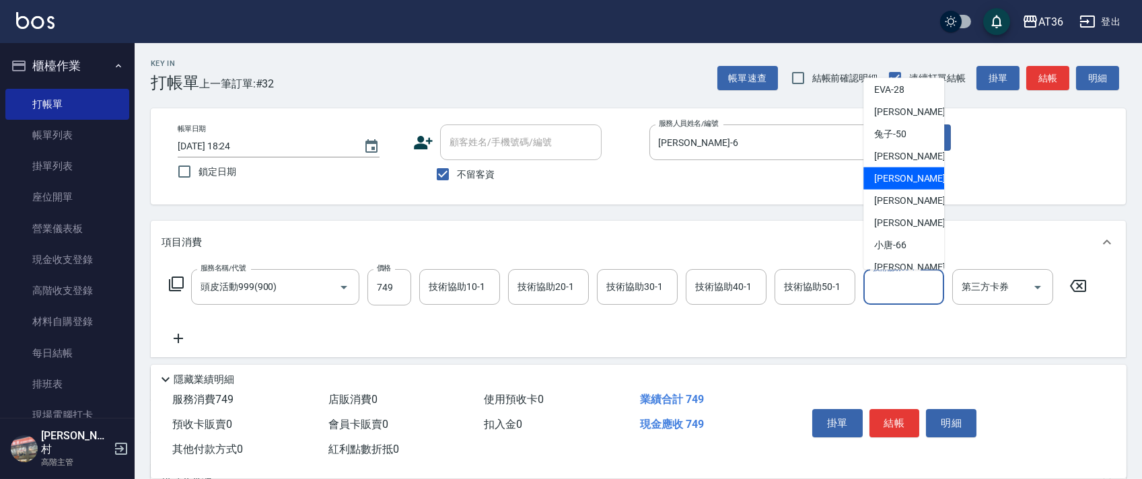
click at [895, 172] on span "[PERSON_NAME] -55" at bounding box center [916, 179] width 85 height 14
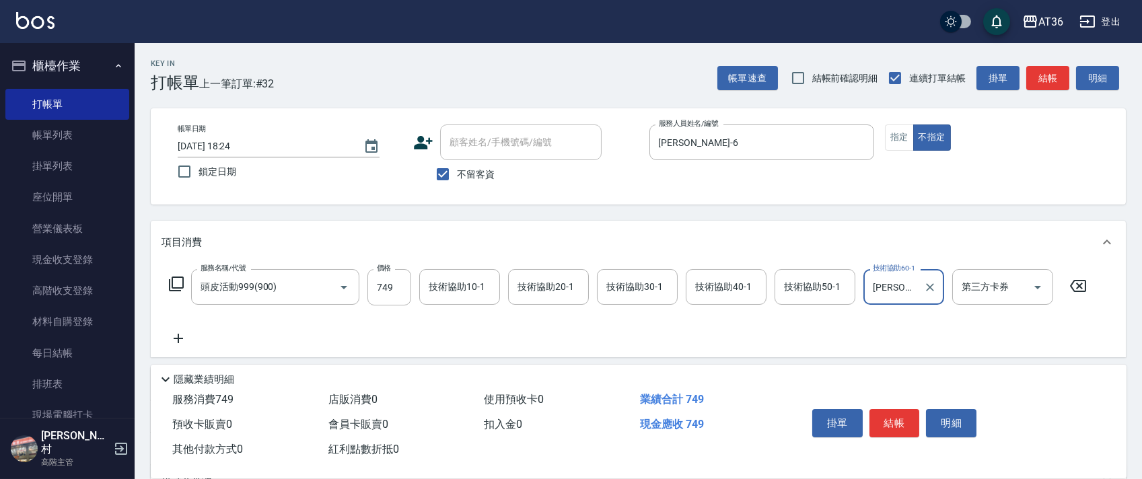
drag, startPoint x: 893, startPoint y: 415, endPoint x: 887, endPoint y: 400, distance: 16.9
click at [893, 411] on button "結帳" at bounding box center [894, 423] width 50 height 28
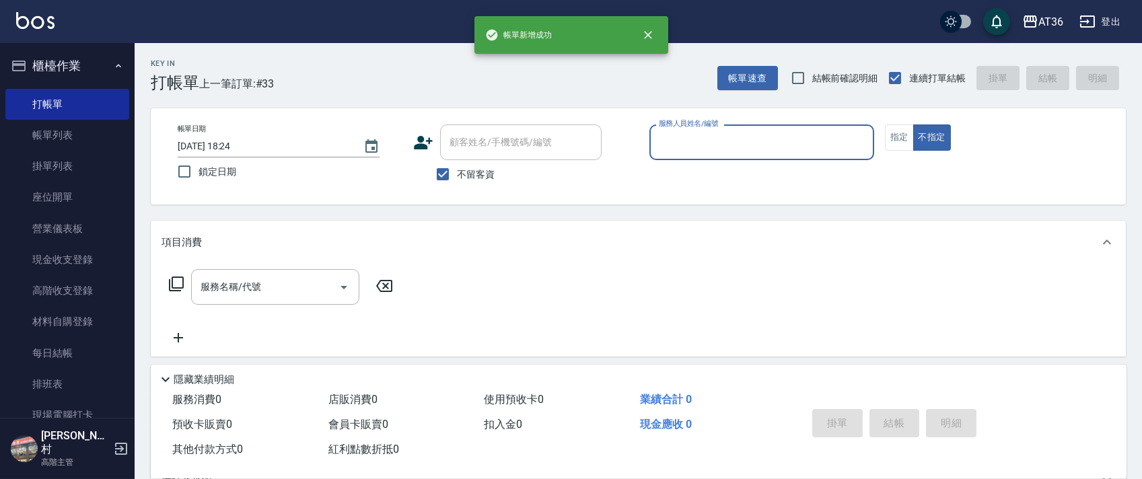
click at [674, 140] on input "服務人員姓名/編號" at bounding box center [761, 143] width 213 height 24
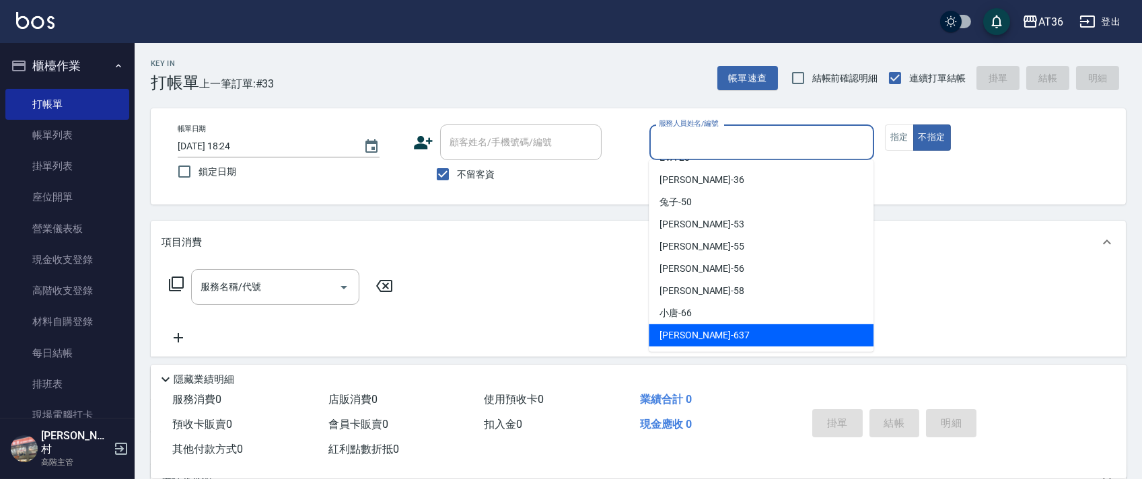
click at [668, 331] on span "憶琳 -637" at bounding box center [704, 335] width 90 height 14
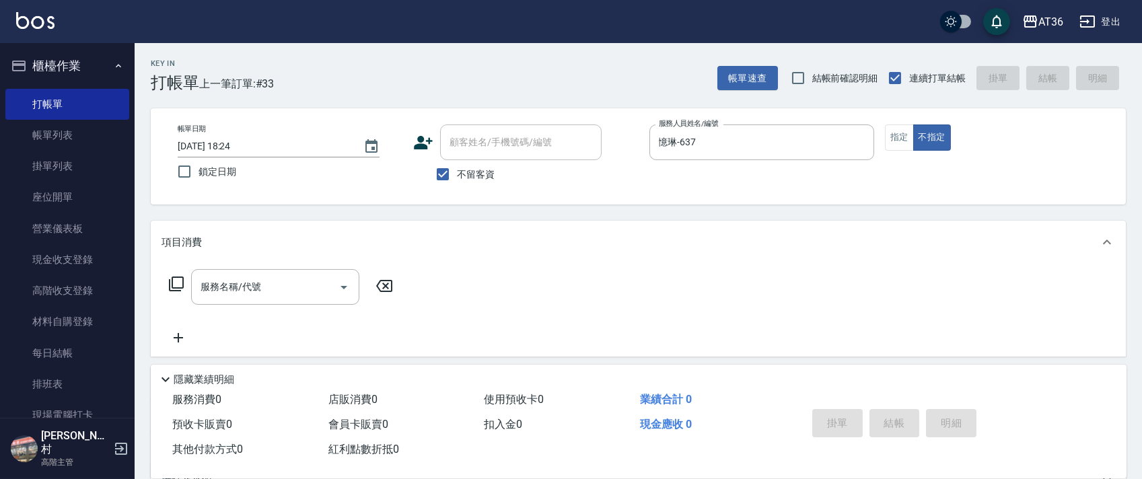
click at [174, 283] on icon at bounding box center [176, 284] width 16 height 16
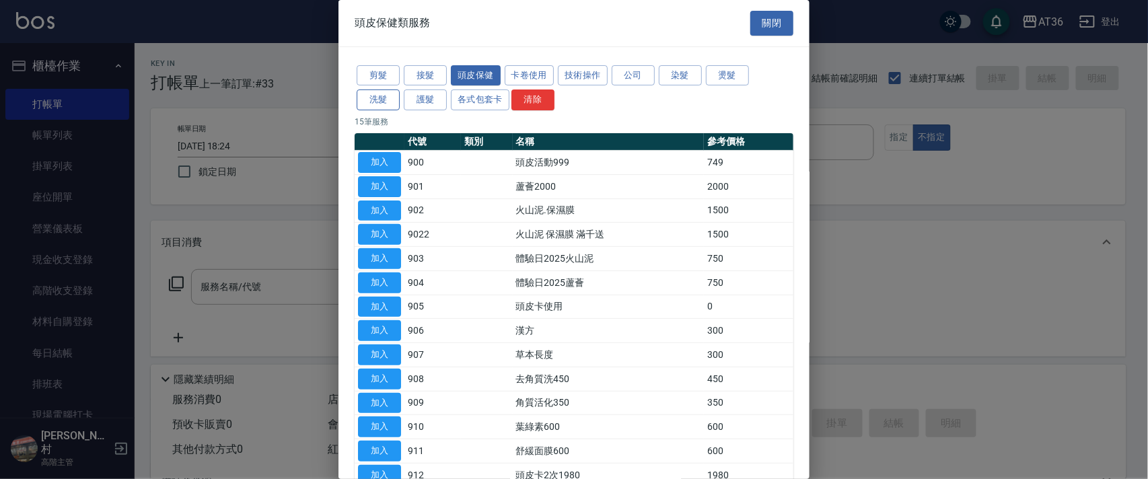
click at [384, 100] on button "洗髮" at bounding box center [378, 99] width 43 height 21
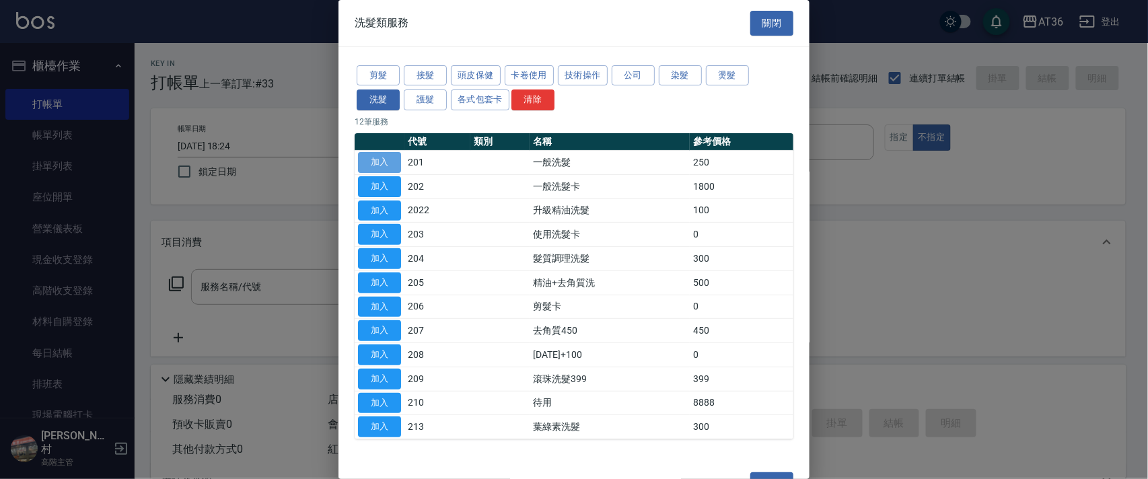
click at [383, 160] on button "加入" at bounding box center [379, 162] width 43 height 21
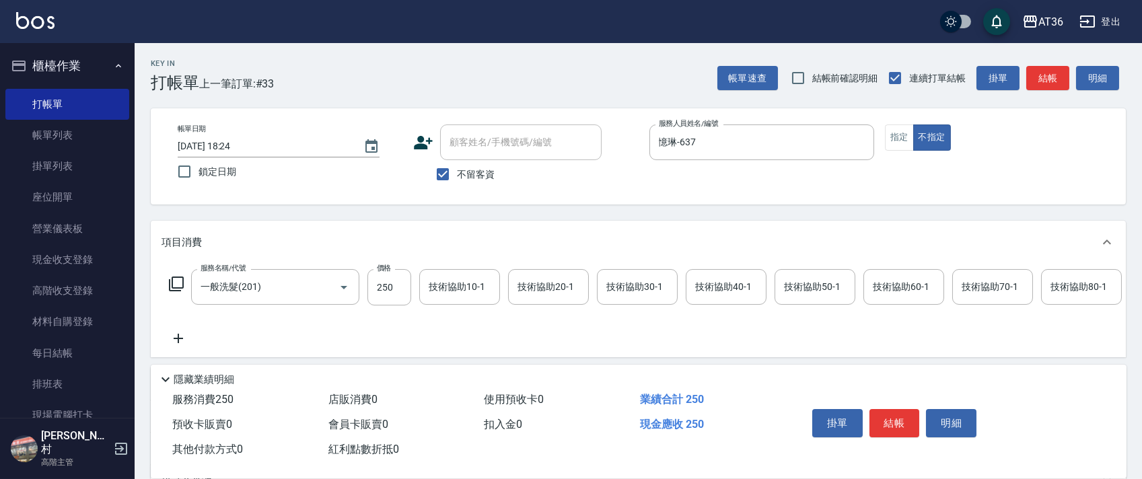
click at [888, 140] on button "指定" at bounding box center [899, 137] width 29 height 26
click at [891, 418] on button "結帳" at bounding box center [894, 423] width 50 height 28
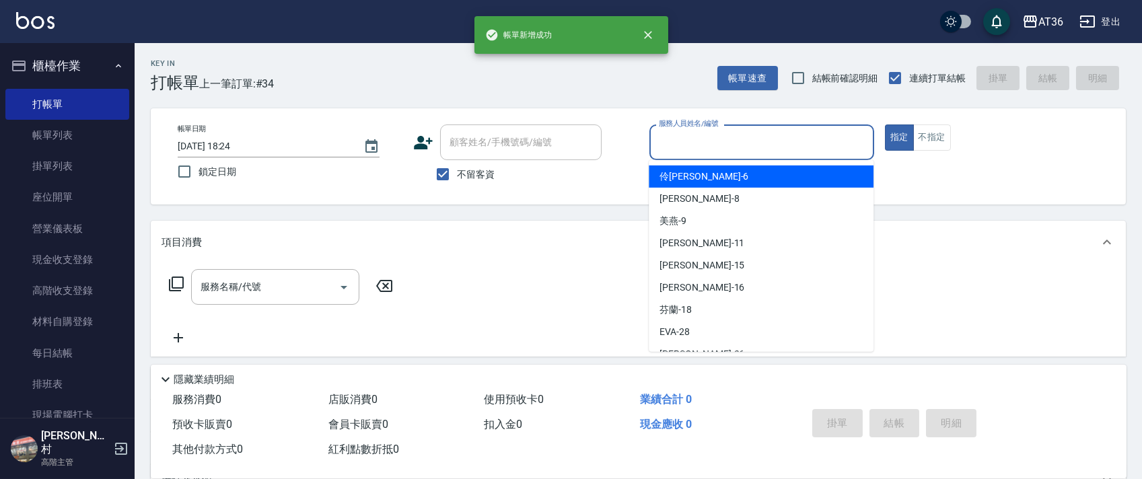
drag, startPoint x: 668, startPoint y: 145, endPoint x: 695, endPoint y: 168, distance: 35.3
click at [669, 145] on input "服務人員姓名/編號" at bounding box center [761, 143] width 213 height 24
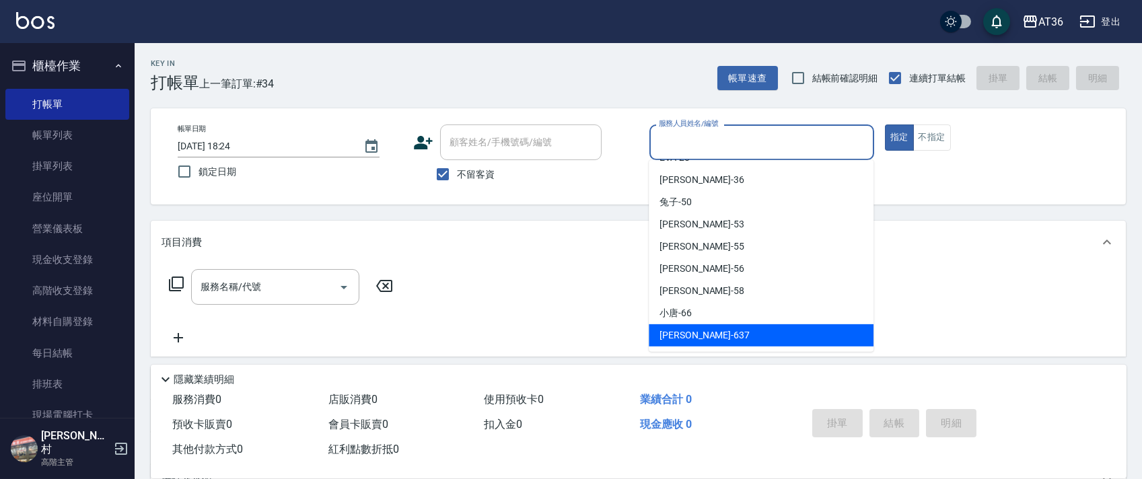
click at [665, 336] on span "憶琳 -637" at bounding box center [704, 335] width 90 height 14
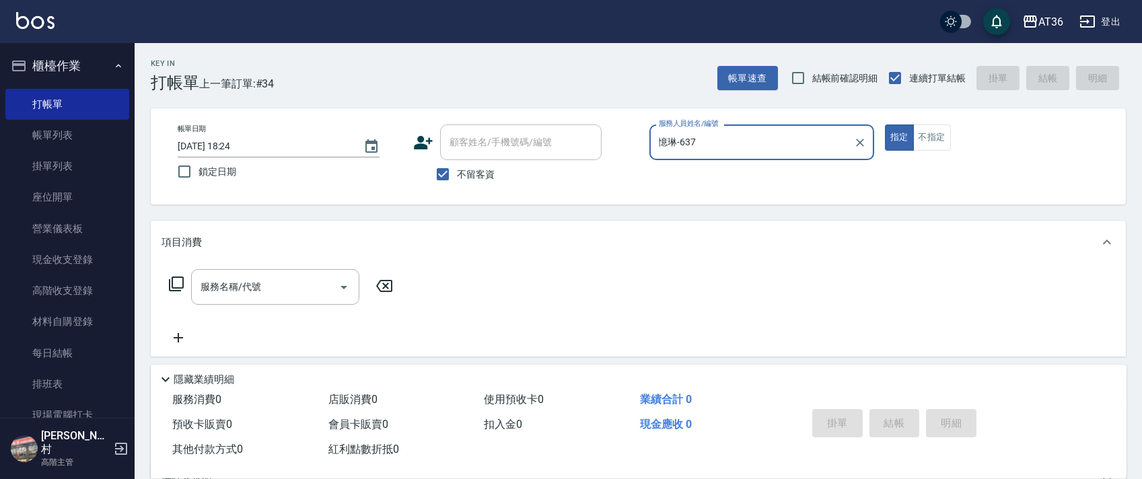
click at [173, 283] on icon at bounding box center [176, 284] width 16 height 16
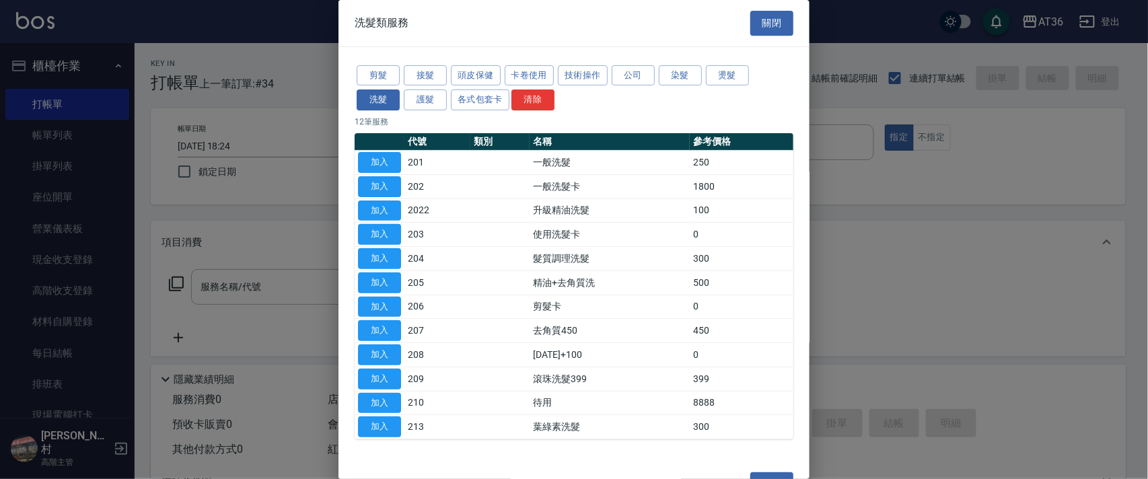
click at [371, 164] on button "加入" at bounding box center [379, 162] width 43 height 21
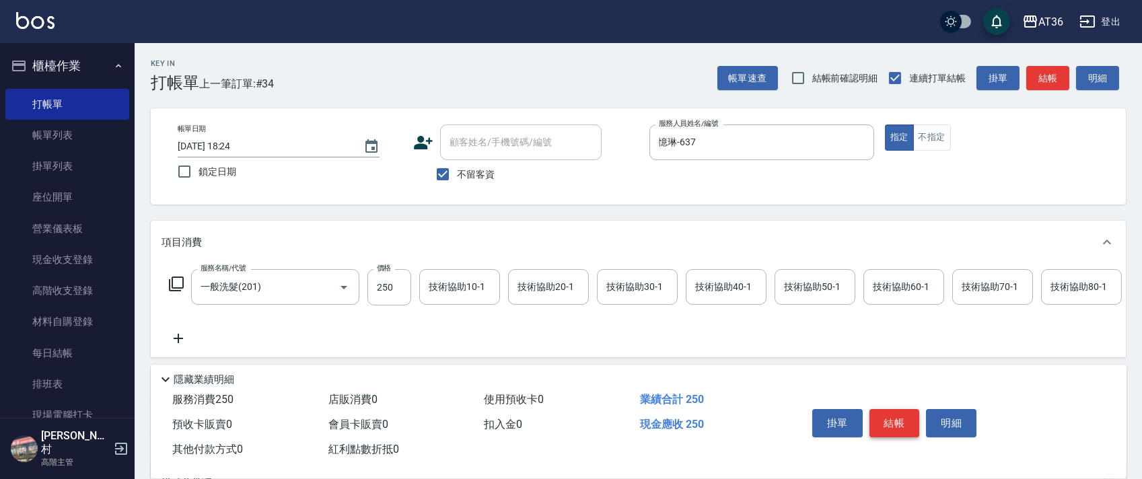
click at [901, 424] on button "結帳" at bounding box center [894, 423] width 50 height 28
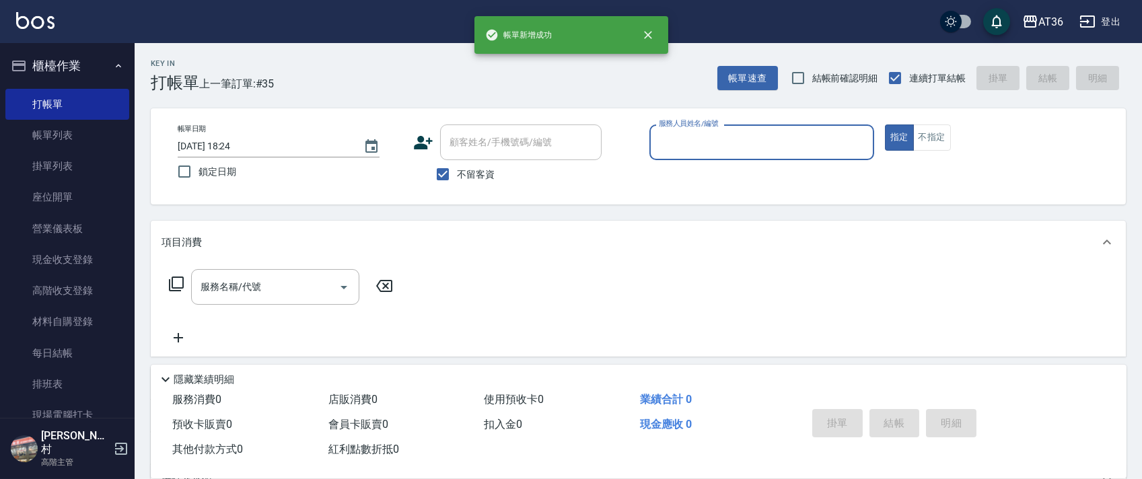
click at [673, 144] on input "服務人員姓名/編號" at bounding box center [761, 143] width 213 height 24
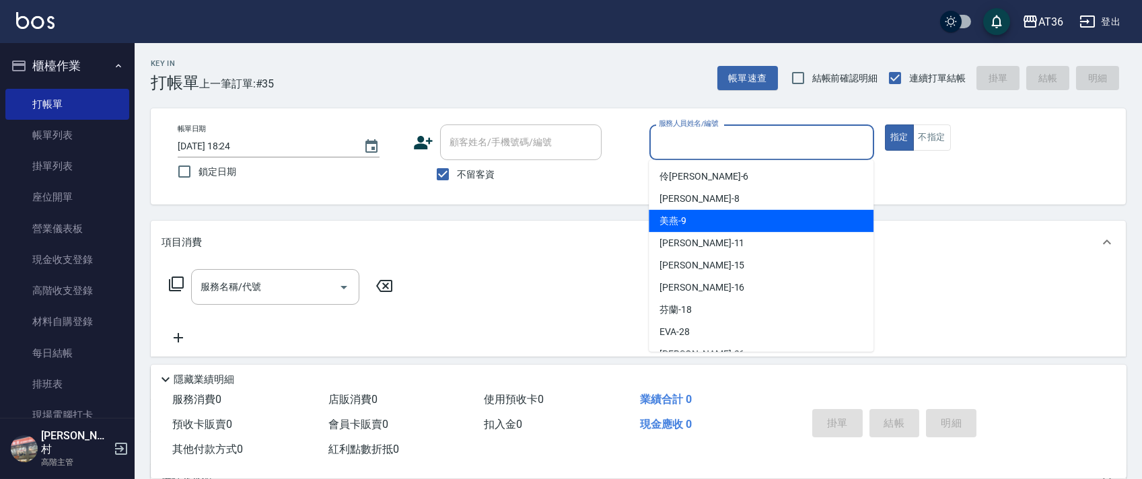
click at [686, 216] on div "美燕 -9" at bounding box center [760, 221] width 225 height 22
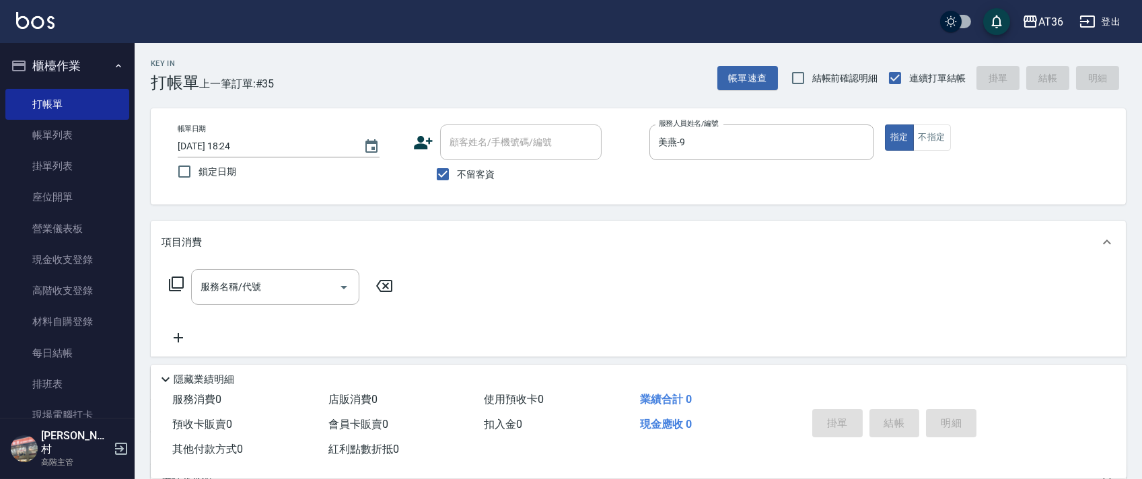
click at [175, 283] on icon at bounding box center [176, 284] width 16 height 16
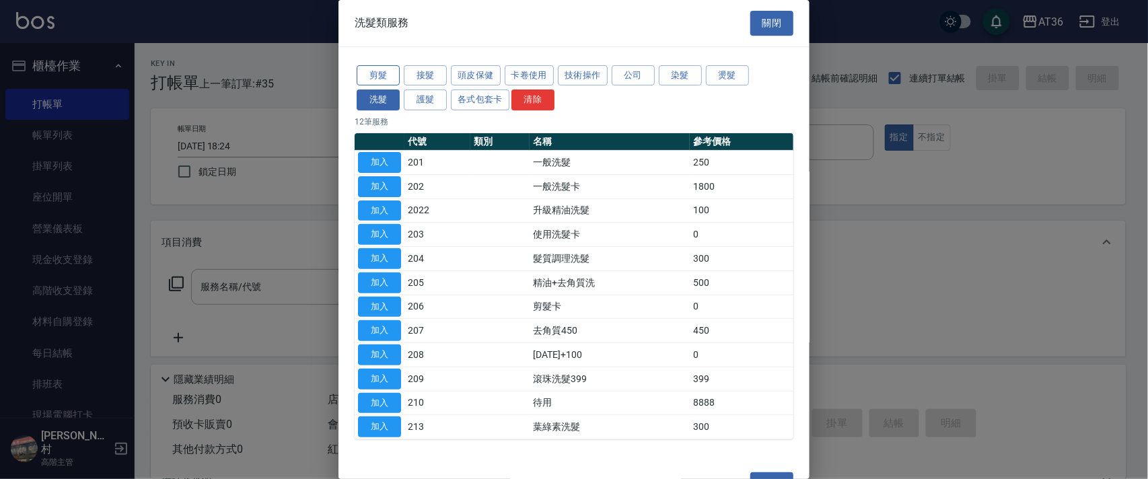
click at [378, 70] on button "剪髮" at bounding box center [378, 75] width 43 height 21
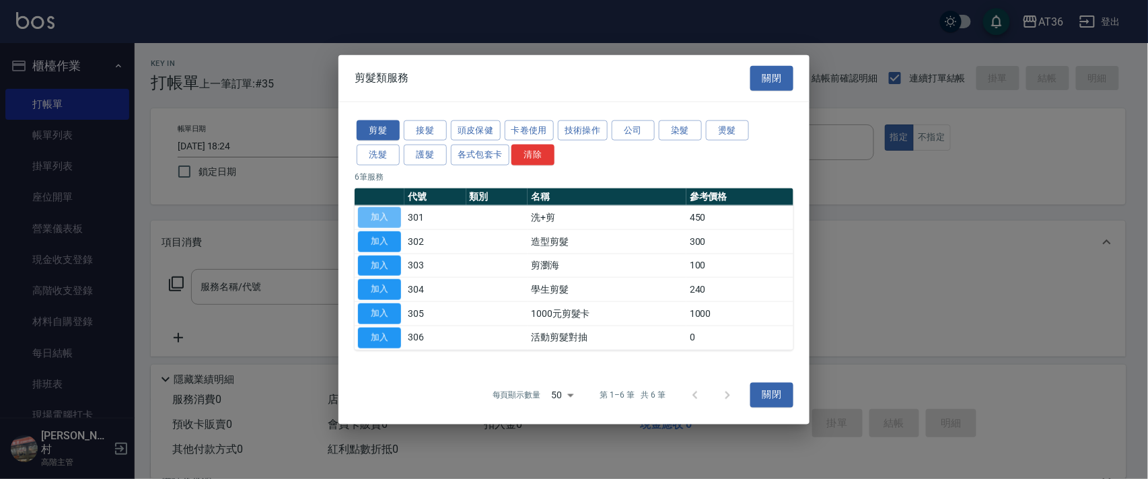
drag, startPoint x: 385, startPoint y: 217, endPoint x: 369, endPoint y: 356, distance: 140.2
click at [384, 219] on button "加入" at bounding box center [379, 217] width 43 height 21
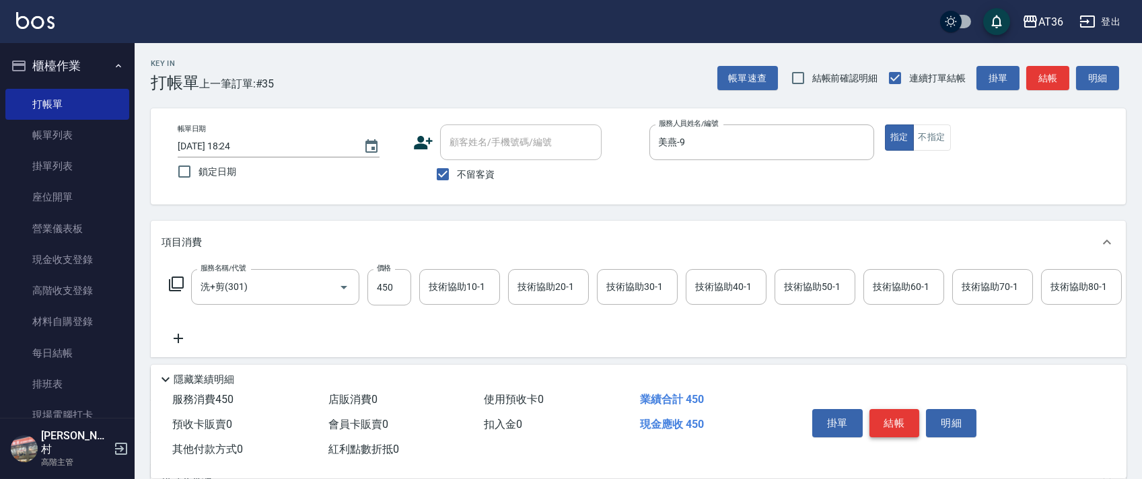
click at [895, 426] on button "結帳" at bounding box center [894, 423] width 50 height 28
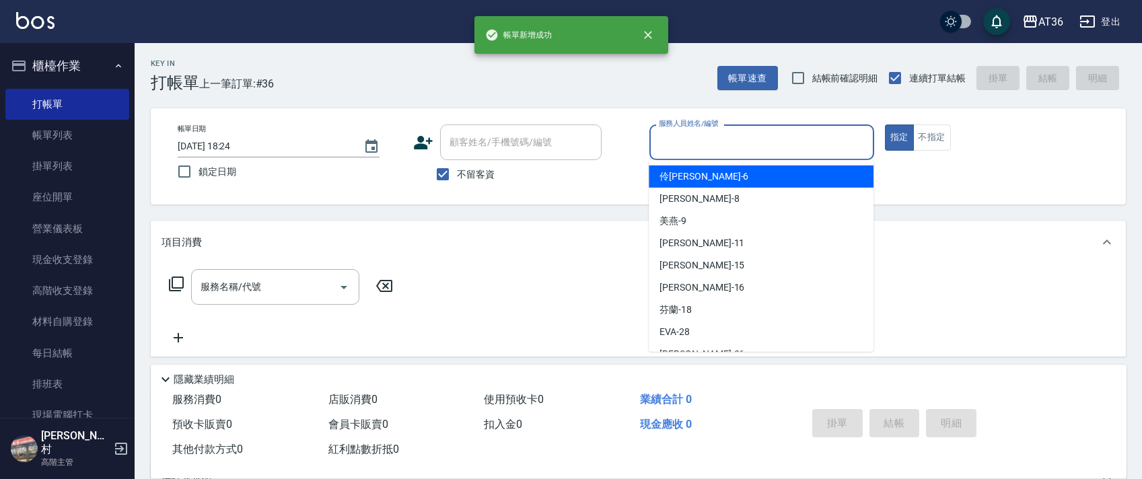
click at [669, 144] on input "服務人員姓名/編號" at bounding box center [761, 143] width 213 height 24
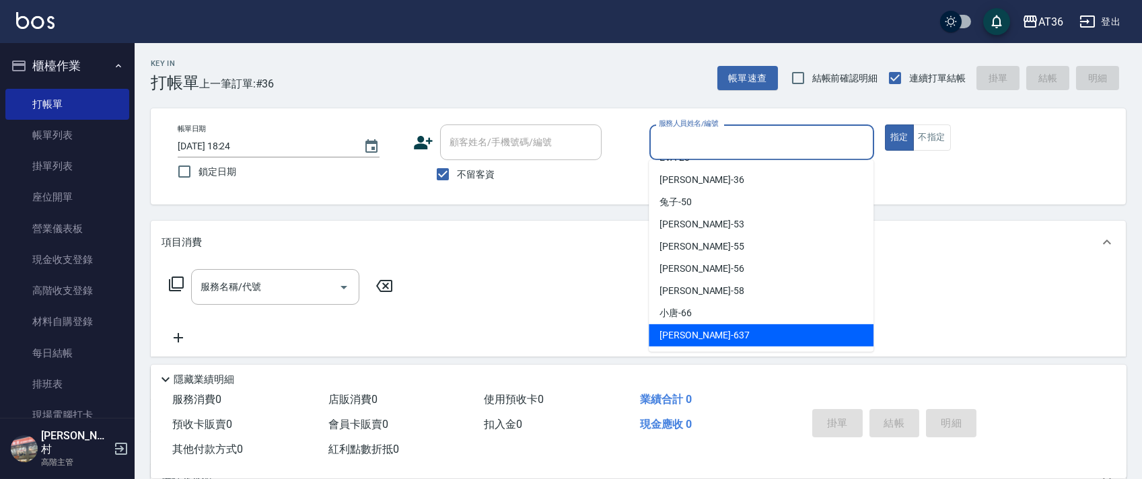
drag, startPoint x: 685, startPoint y: 334, endPoint x: 326, endPoint y: 258, distance: 367.0
click at [685, 331] on span "憶琳 -637" at bounding box center [704, 335] width 90 height 14
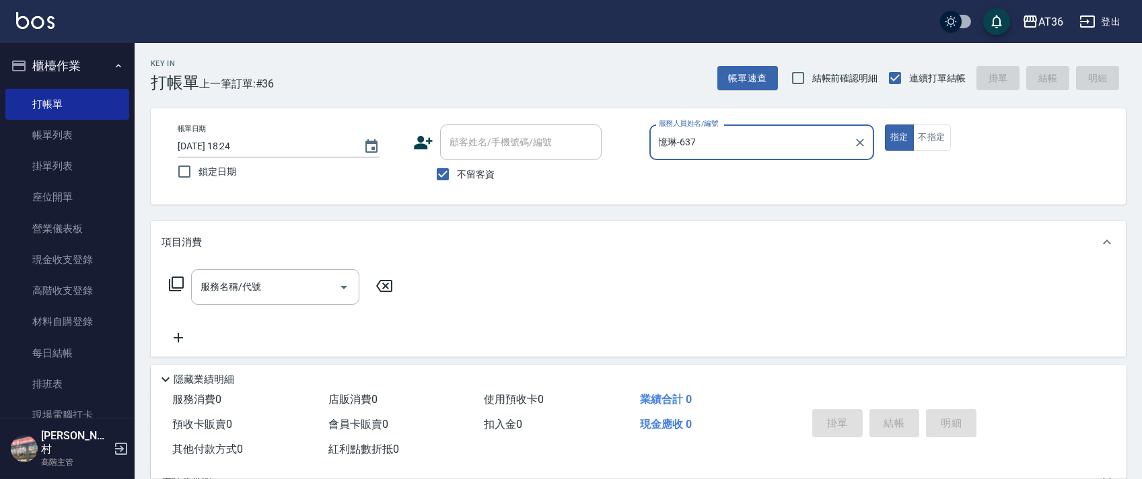
click at [180, 282] on icon at bounding box center [176, 284] width 16 height 16
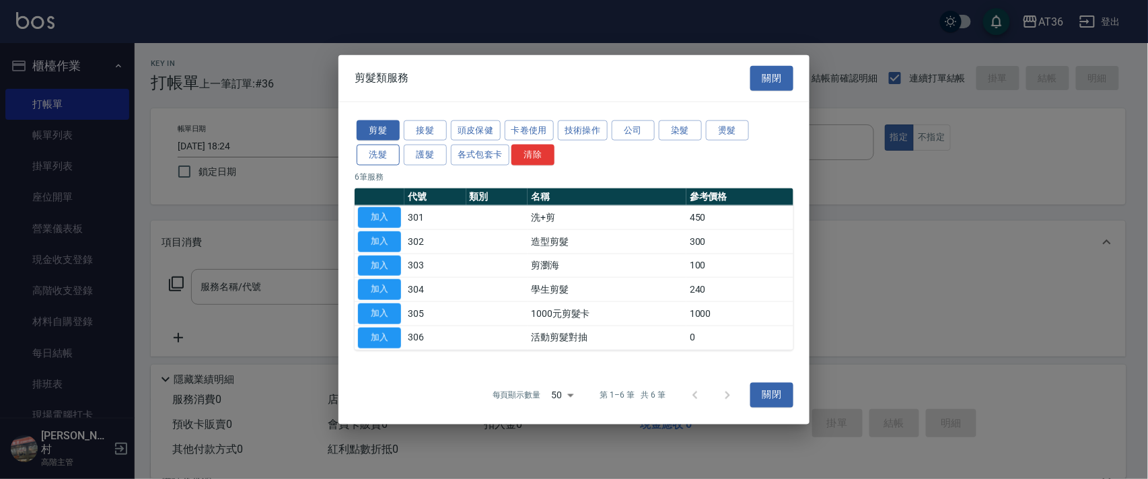
click at [370, 148] on button "洗髮" at bounding box center [378, 155] width 43 height 21
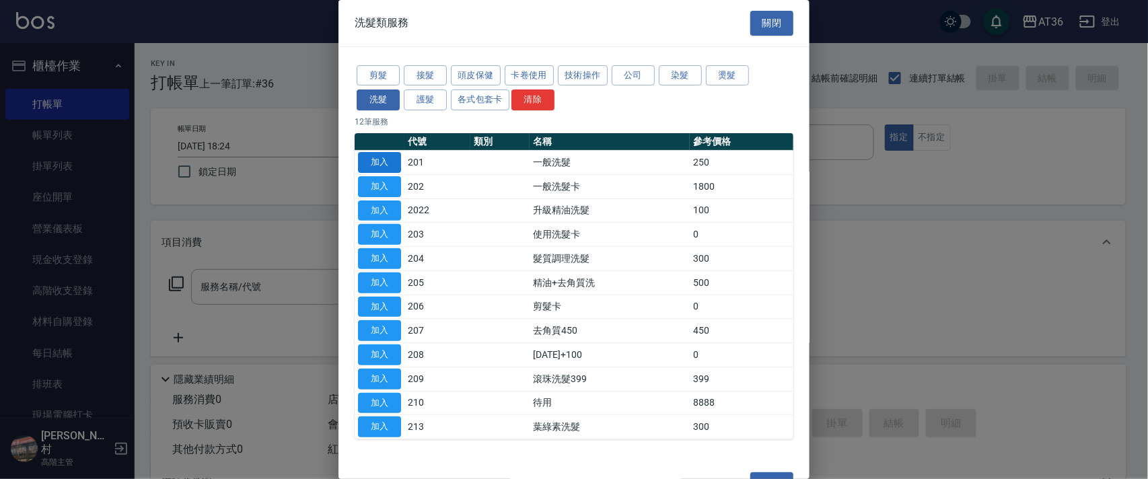
click at [378, 165] on button "加入" at bounding box center [379, 162] width 43 height 21
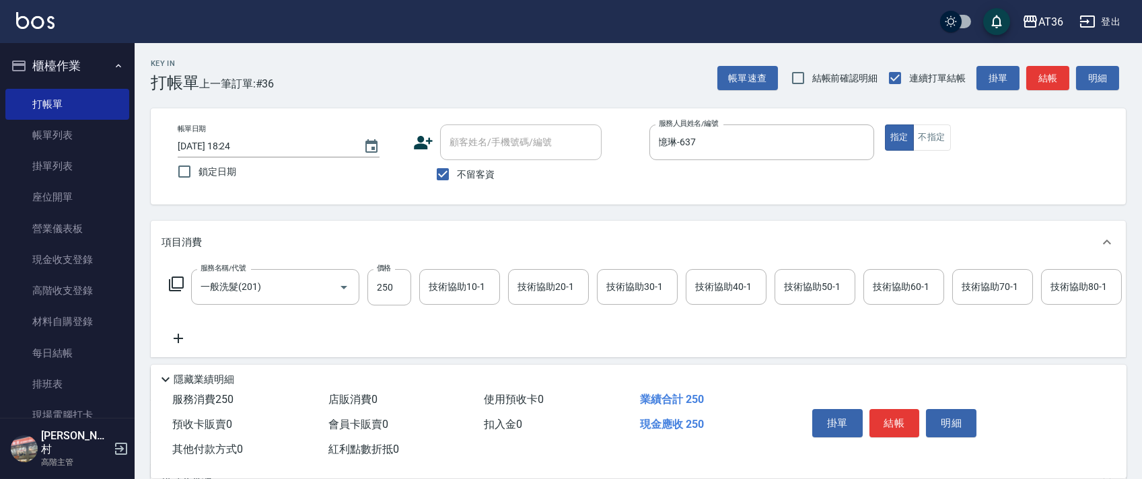
click at [909, 431] on button "結帳" at bounding box center [894, 423] width 50 height 28
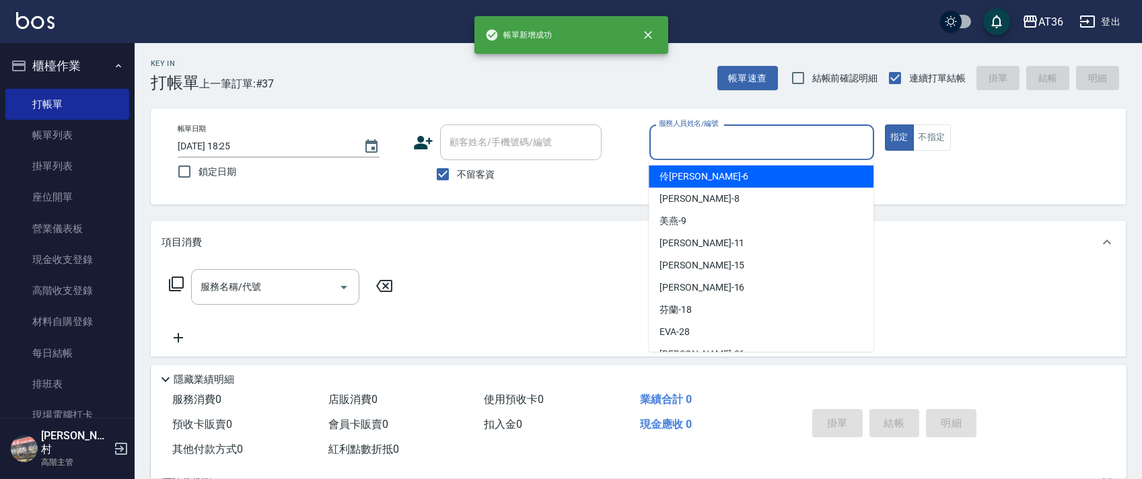
drag, startPoint x: 655, startPoint y: 133, endPoint x: 717, endPoint y: 179, distance: 77.5
click at [655, 134] on input "服務人員姓名/編號" at bounding box center [761, 143] width 213 height 24
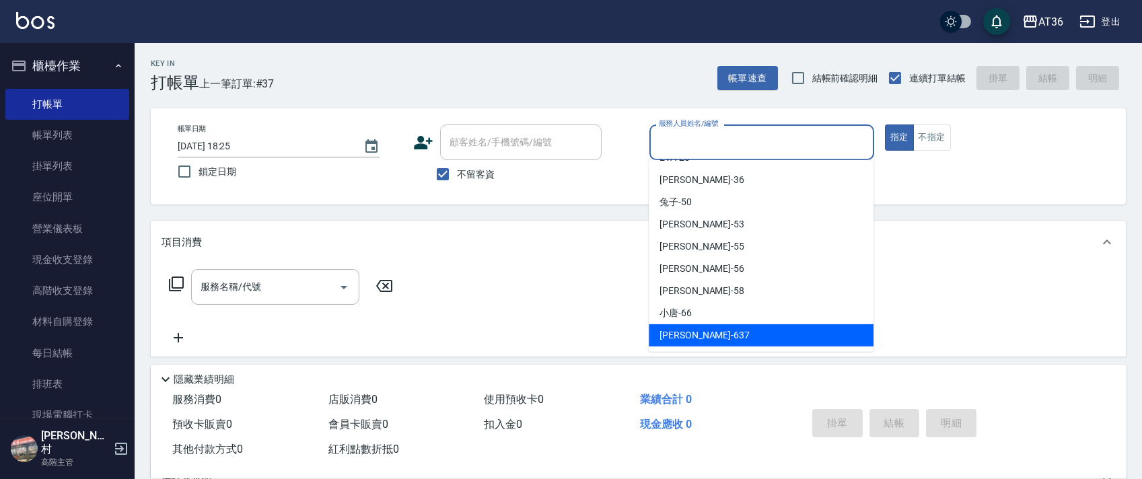
drag, startPoint x: 689, startPoint y: 331, endPoint x: 801, endPoint y: 303, distance: 115.8
click at [692, 332] on span "憶琳 -637" at bounding box center [704, 335] width 90 height 14
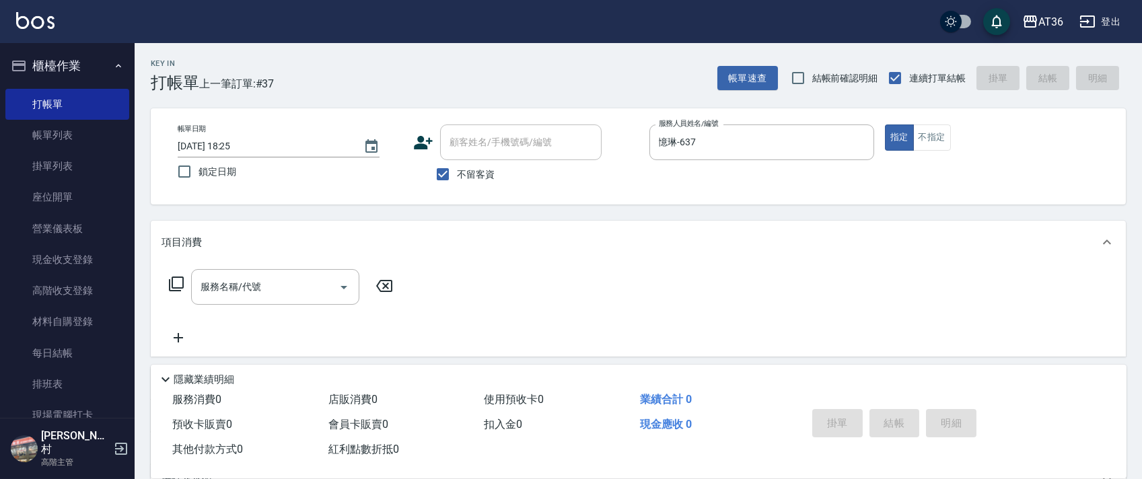
click at [179, 281] on icon at bounding box center [176, 284] width 16 height 16
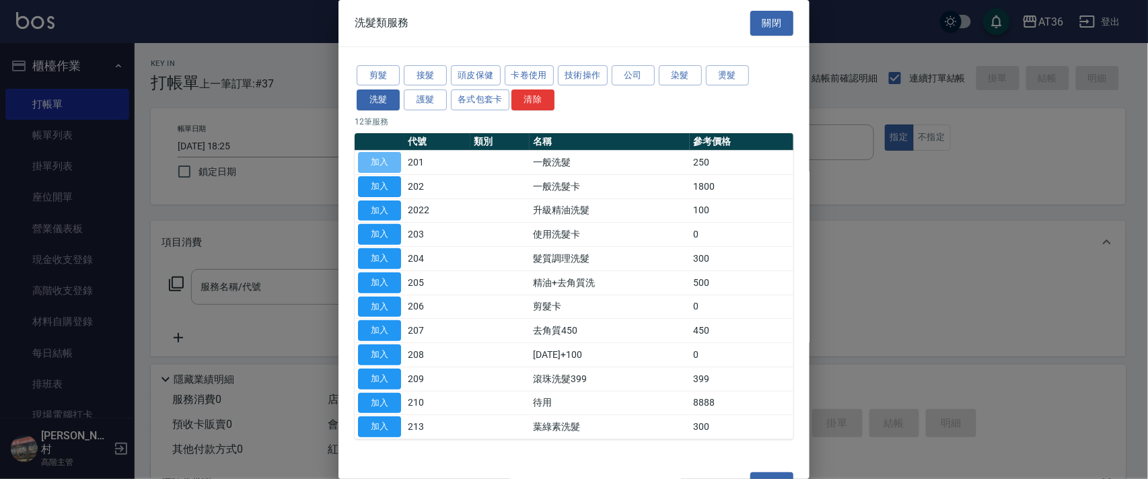
drag, startPoint x: 375, startPoint y: 156, endPoint x: 941, endPoint y: 313, distance: 587.9
click at [375, 156] on button "加入" at bounding box center [379, 162] width 43 height 21
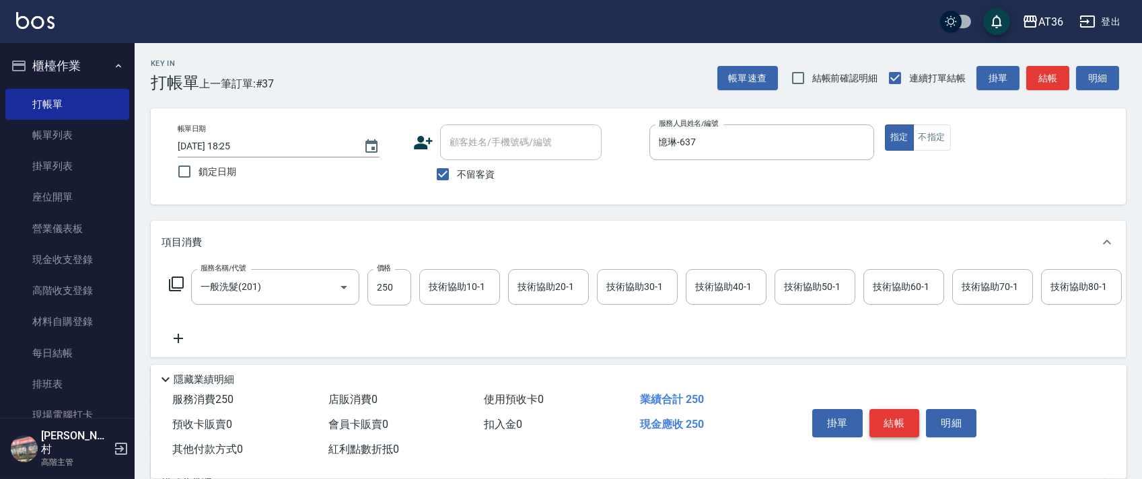
click at [899, 424] on button "結帳" at bounding box center [894, 423] width 50 height 28
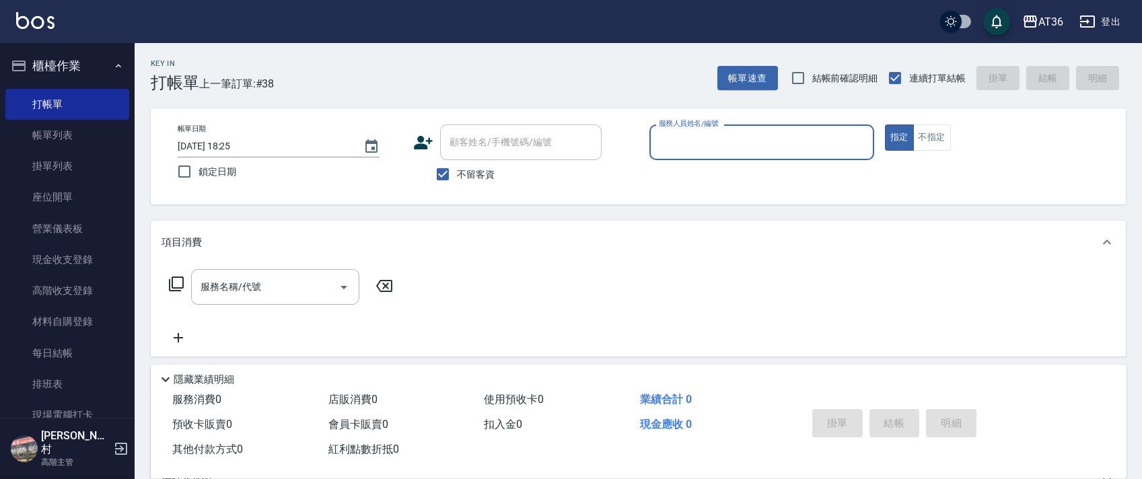
click at [663, 141] on input "服務人員姓名/編號" at bounding box center [761, 143] width 213 height 24
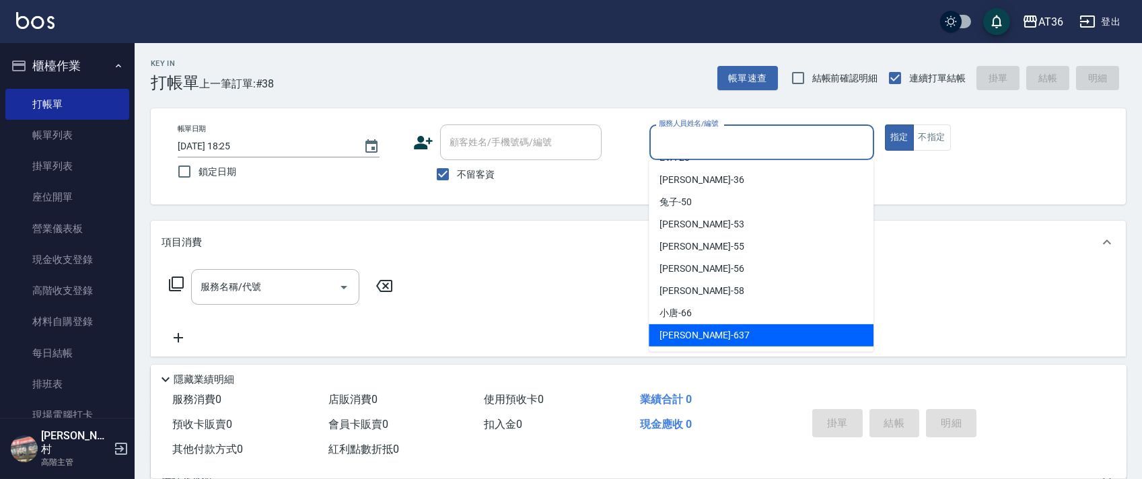
drag, startPoint x: 671, startPoint y: 337, endPoint x: 776, endPoint y: 258, distance: 131.6
click at [674, 333] on span "憶琳 -637" at bounding box center [704, 335] width 90 height 14
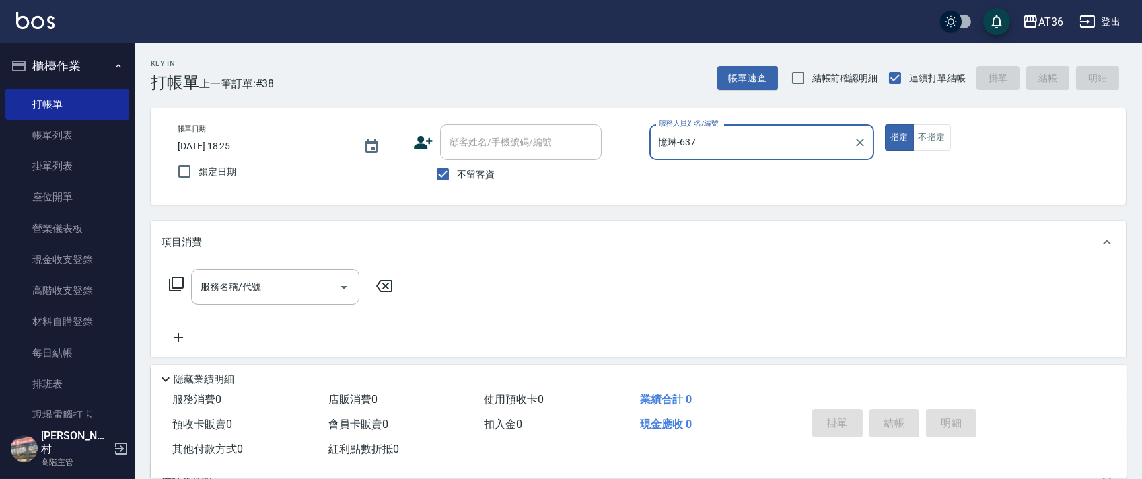
click at [176, 285] on icon at bounding box center [176, 284] width 16 height 16
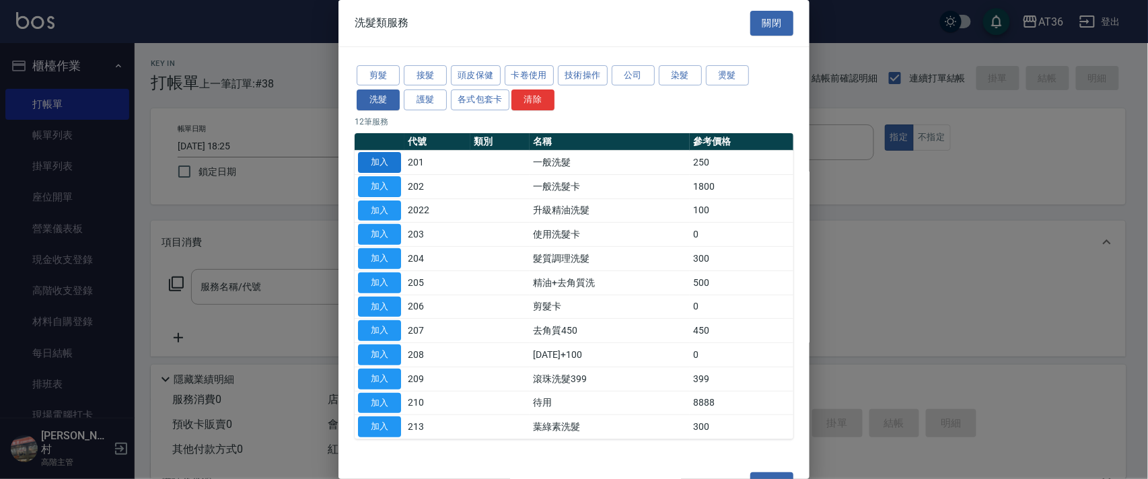
click at [383, 156] on button "加入" at bounding box center [379, 162] width 43 height 21
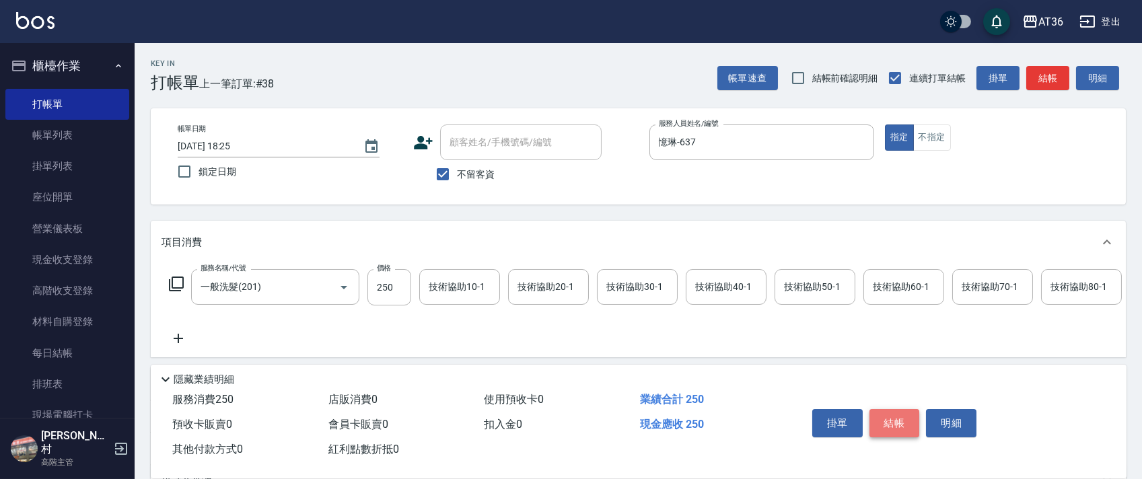
click at [894, 426] on button "結帳" at bounding box center [894, 423] width 50 height 28
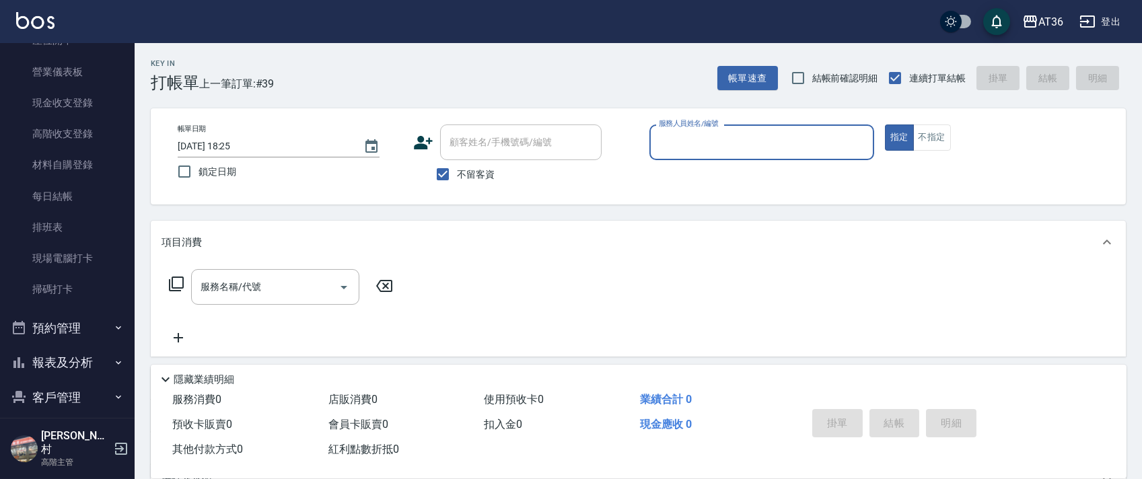
scroll to position [295, 0]
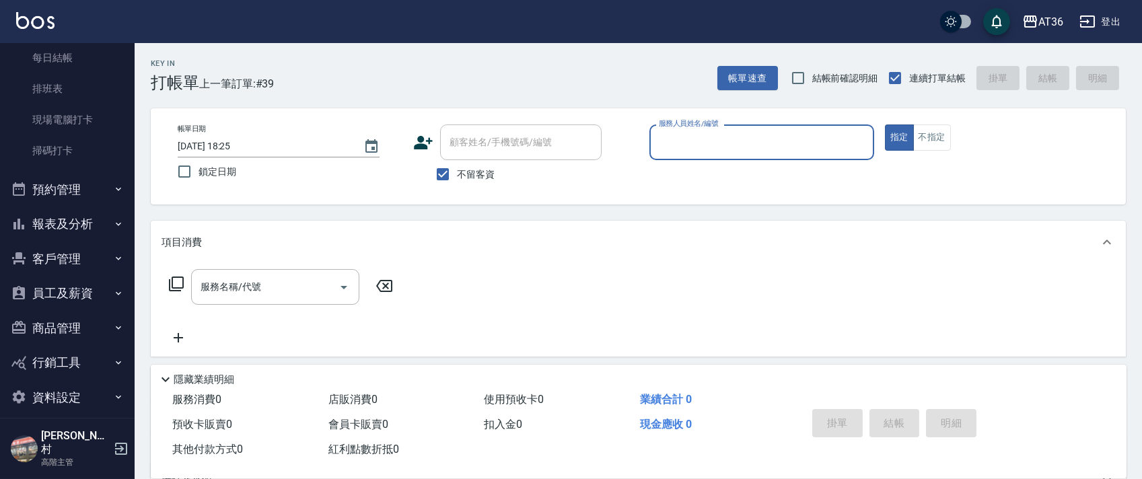
click at [57, 217] on button "報表及分析" at bounding box center [67, 224] width 124 height 35
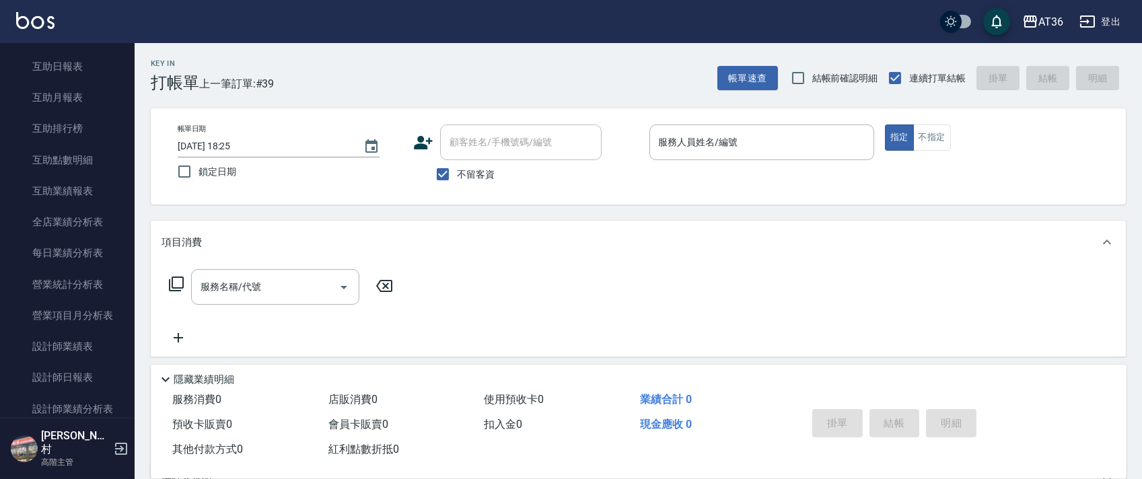
scroll to position [654, 0]
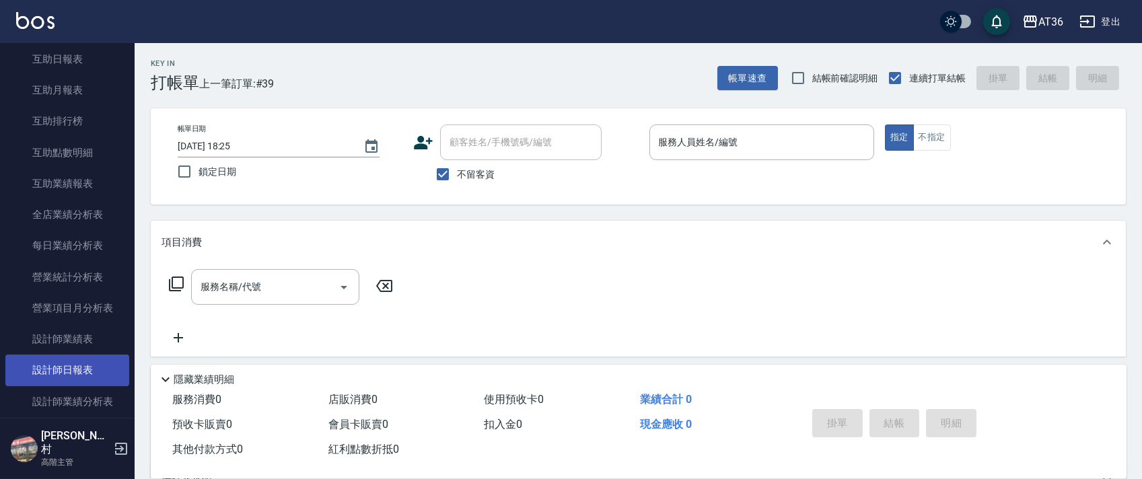
click at [87, 367] on link "設計師日報表" at bounding box center [67, 370] width 124 height 31
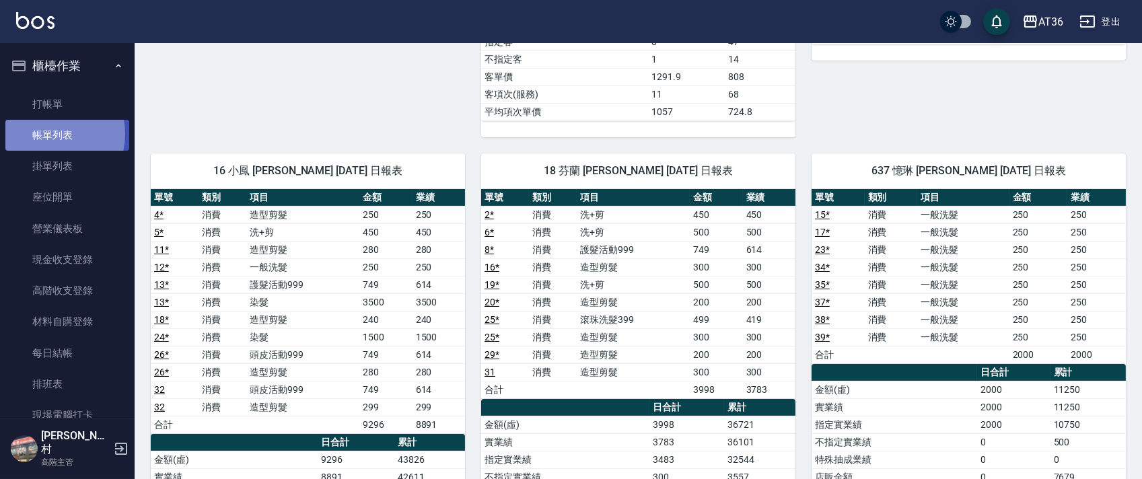
click at [46, 134] on link "帳單列表" at bounding box center [67, 135] width 124 height 31
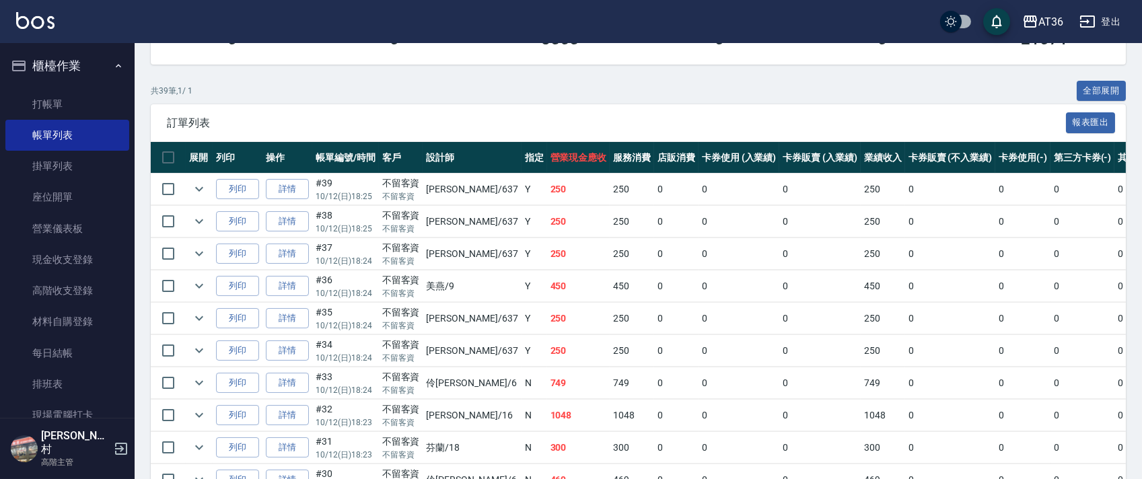
scroll to position [179, 0]
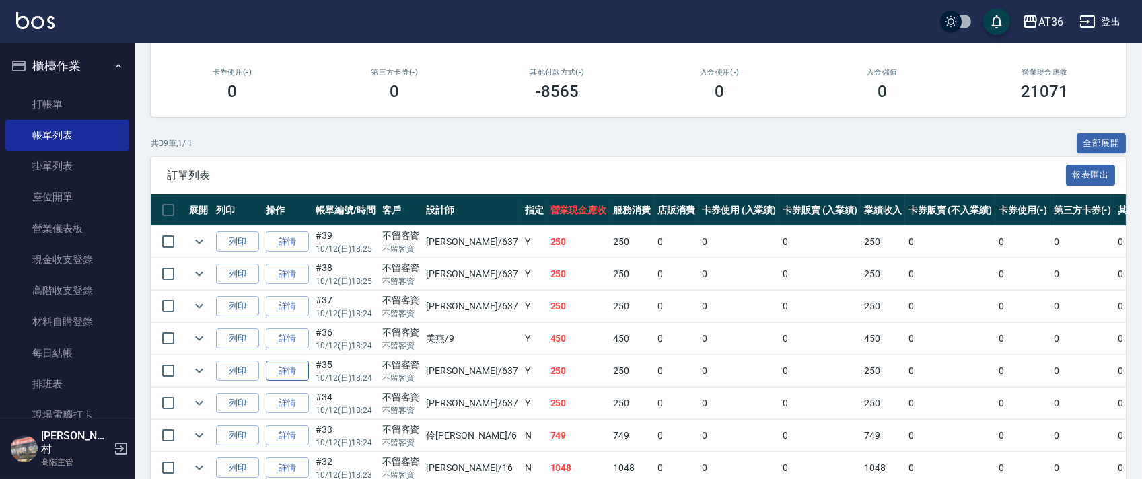
click at [288, 363] on link "詳情" at bounding box center [287, 371] width 43 height 21
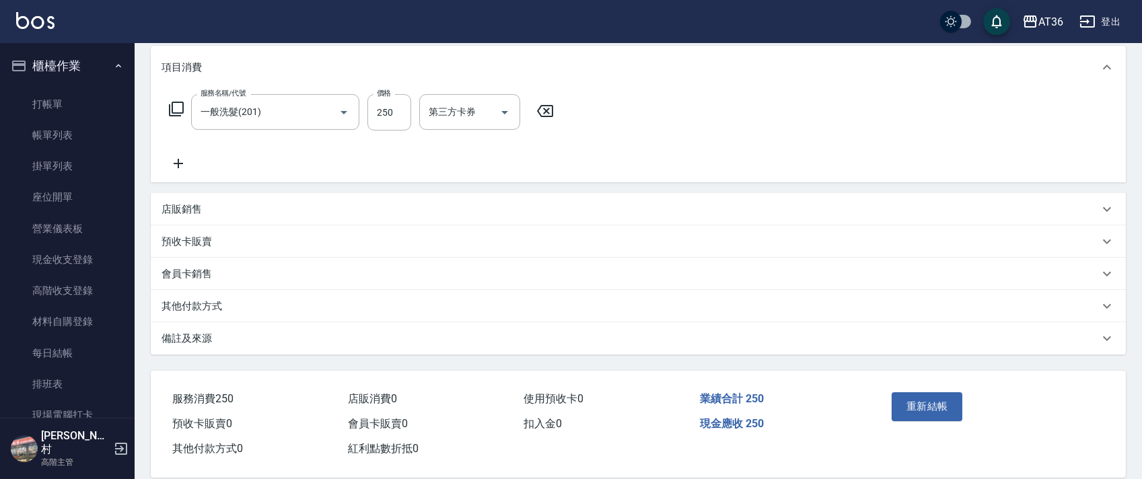
scroll to position [192, 0]
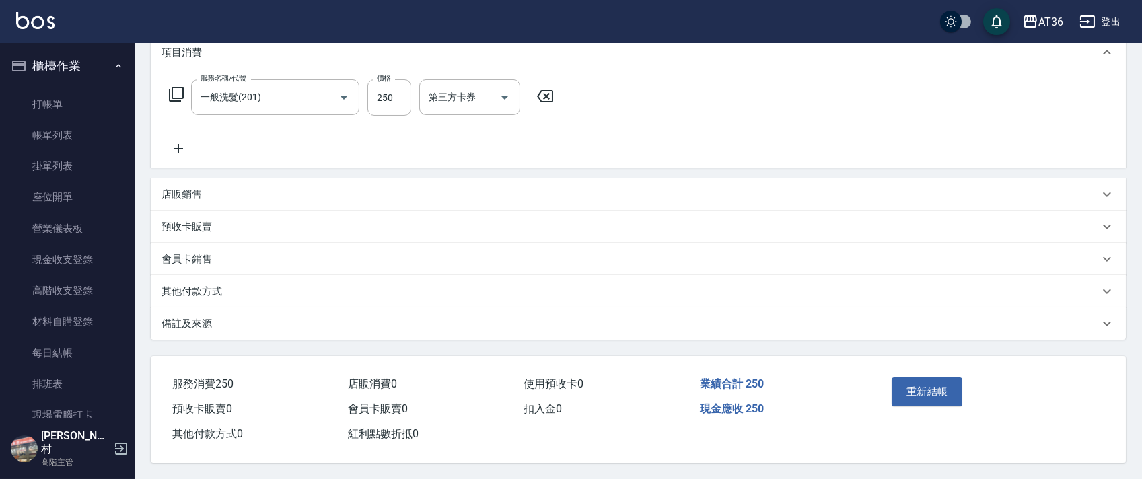
click at [196, 196] on p "店販銷售" at bounding box center [181, 195] width 40 height 14
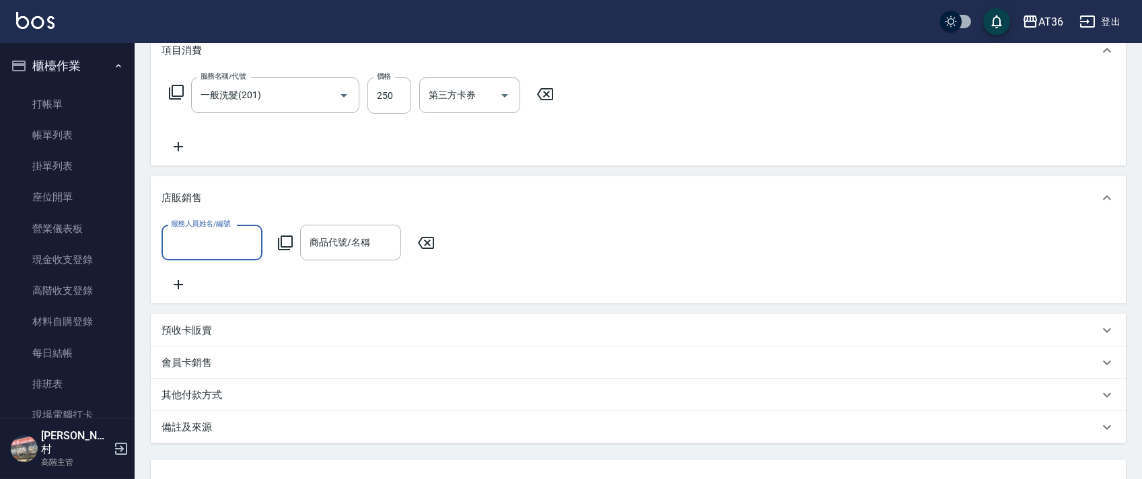
scroll to position [0, 0]
click at [192, 241] on input "服務人員姓名/編號" at bounding box center [211, 243] width 89 height 24
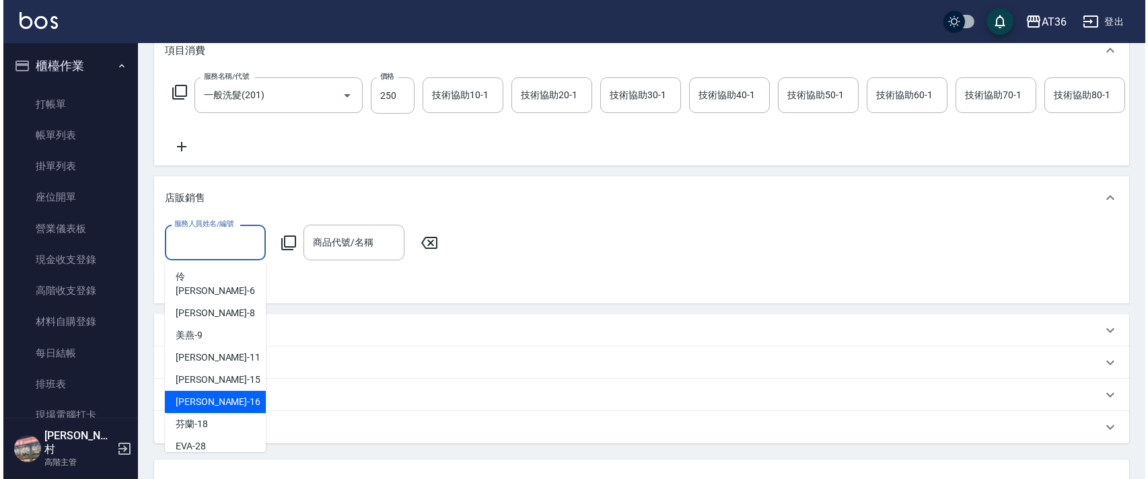
scroll to position [174, 0]
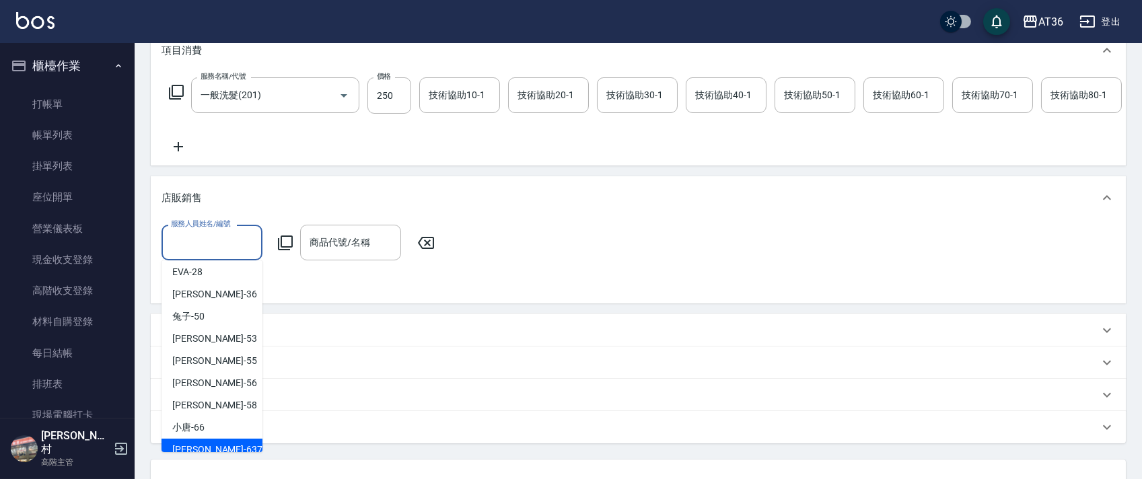
drag, startPoint x: 199, startPoint y: 430, endPoint x: 285, endPoint y: 265, distance: 185.9
click at [200, 443] on span "憶琳 -637" at bounding box center [217, 450] width 90 height 14
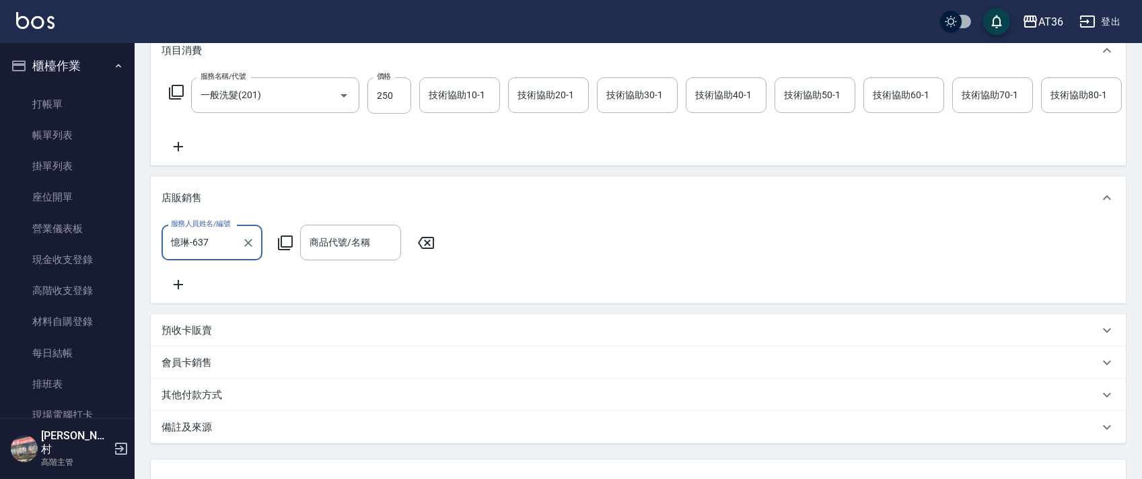
click at [282, 251] on icon at bounding box center [285, 243] width 16 height 16
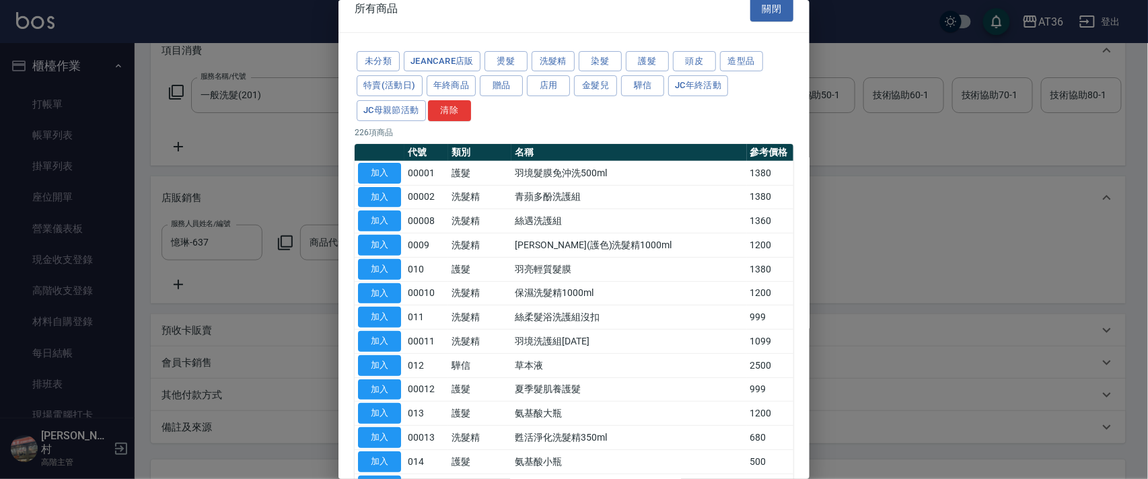
scroll to position [0, 0]
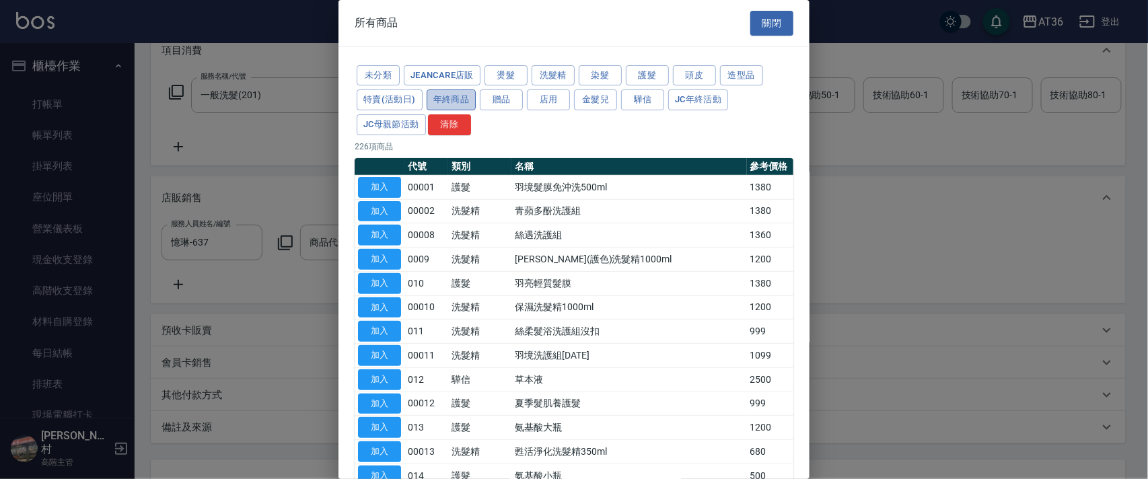
click at [463, 106] on button "年終商品" at bounding box center [451, 99] width 50 height 21
click at [392, 102] on button "特賣(活動日)" at bounding box center [390, 99] width 66 height 21
click at [446, 100] on button "年終商品" at bounding box center [451, 99] width 50 height 21
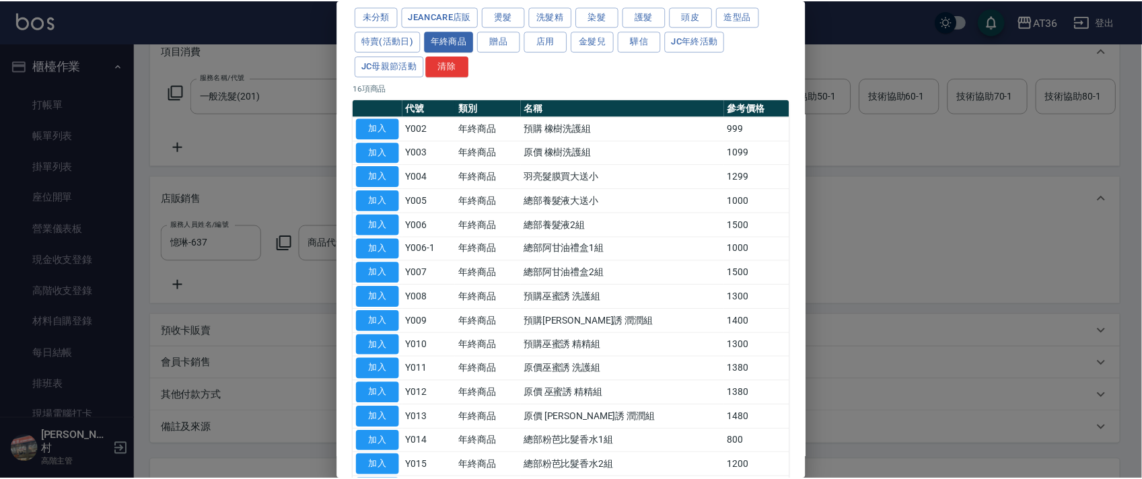
scroll to position [89, 0]
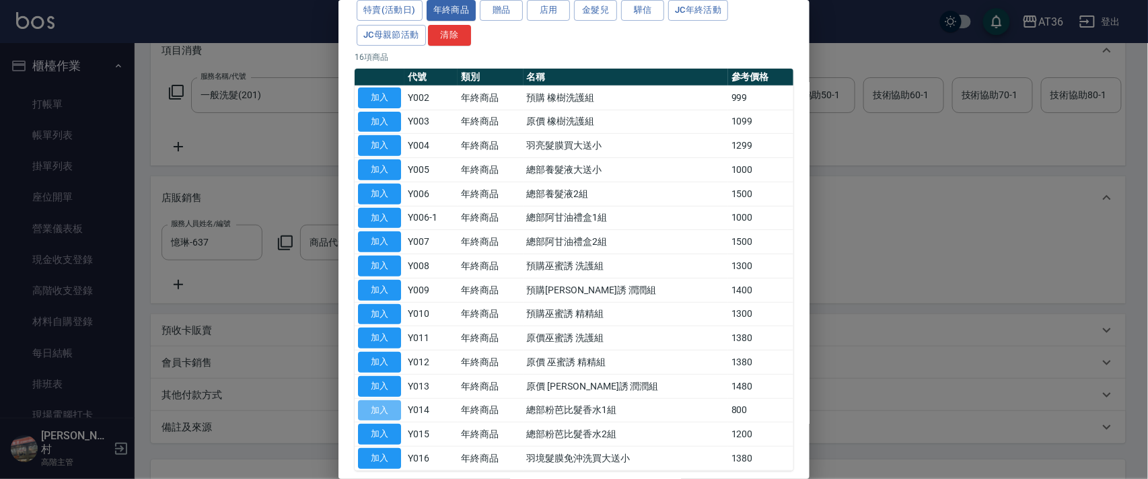
drag, startPoint x: 384, startPoint y: 410, endPoint x: 555, endPoint y: 339, distance: 185.1
click at [385, 411] on button "加入" at bounding box center [379, 410] width 43 height 21
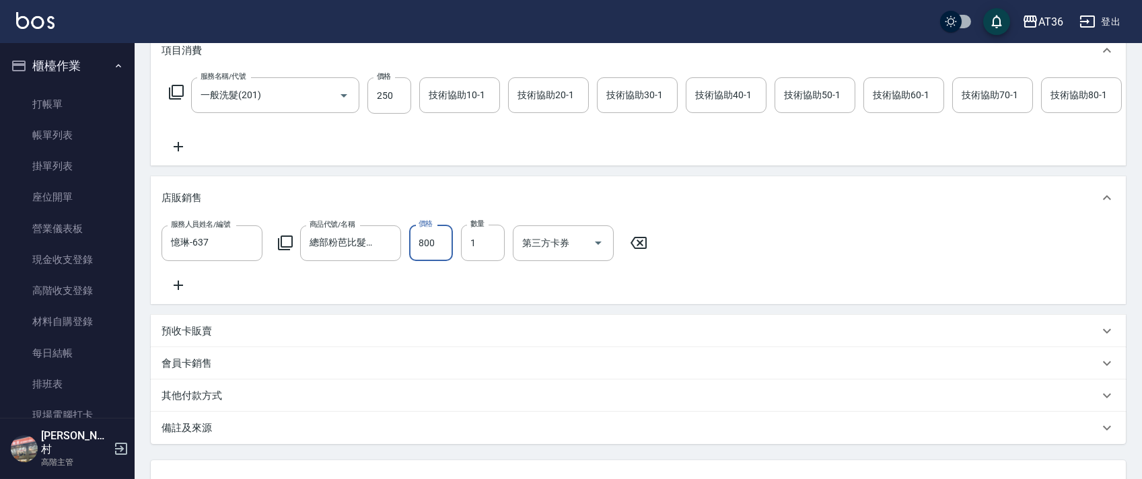
click at [412, 260] on input "800" at bounding box center [431, 243] width 44 height 36
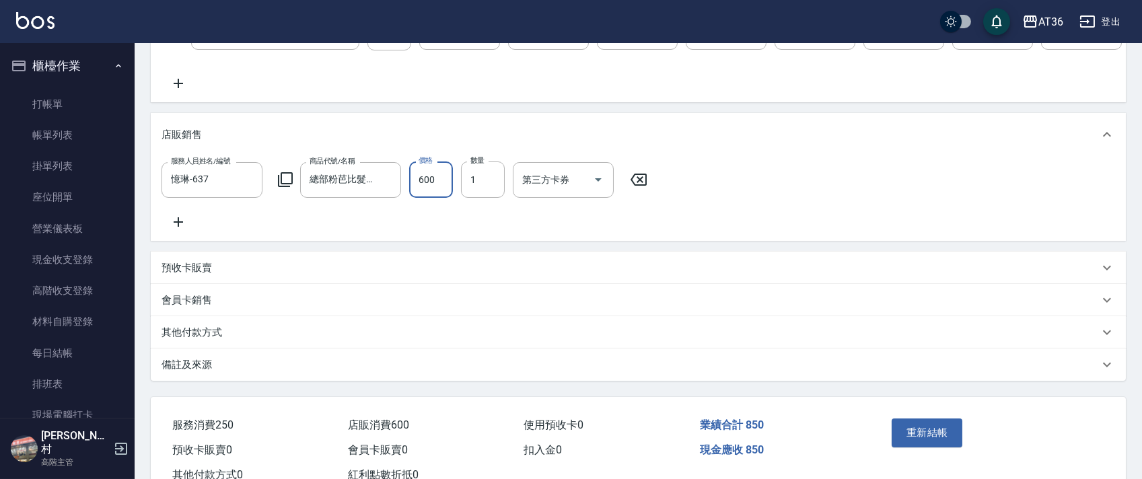
scroll to position [328, 0]
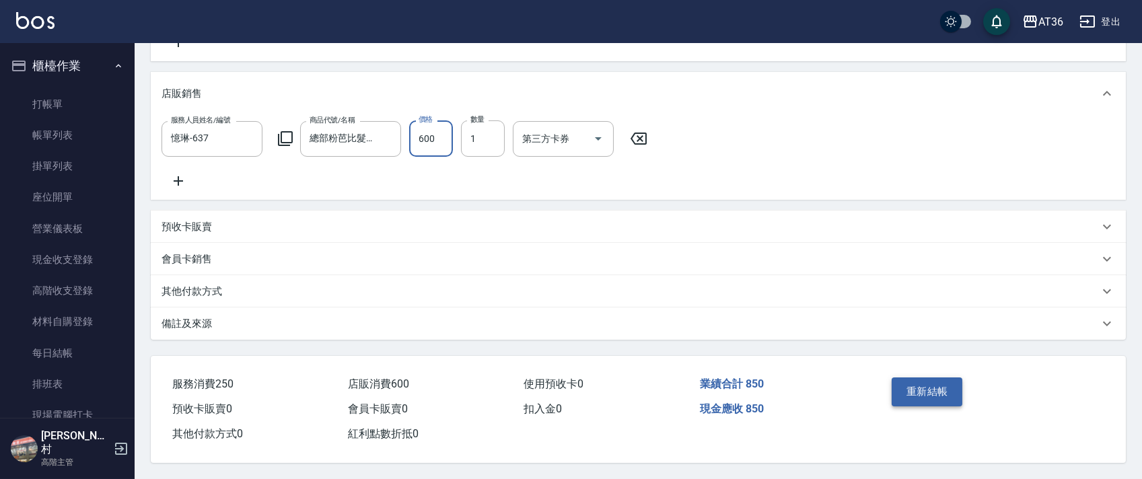
click at [930, 389] on button "重新結帳" at bounding box center [926, 391] width 71 height 28
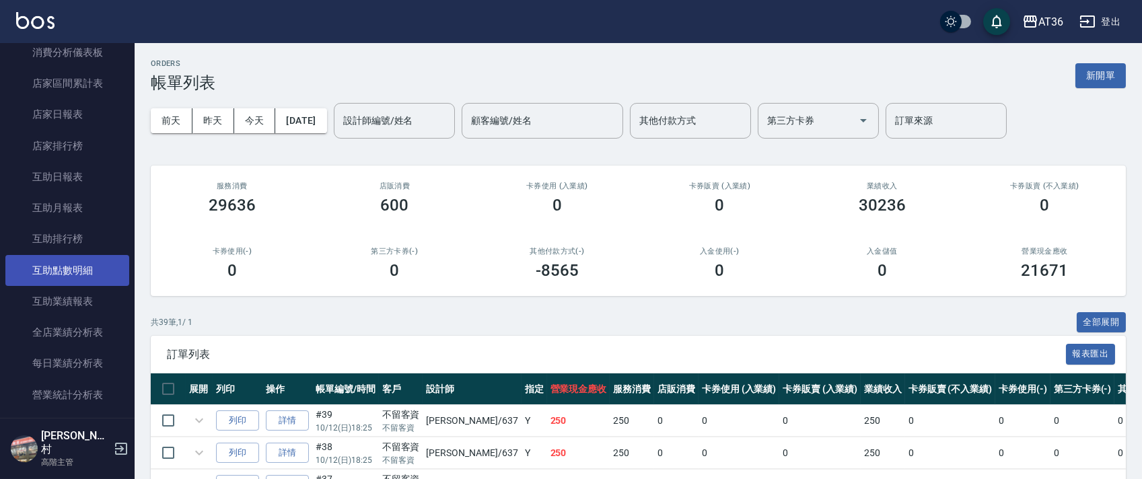
scroll to position [628, 0]
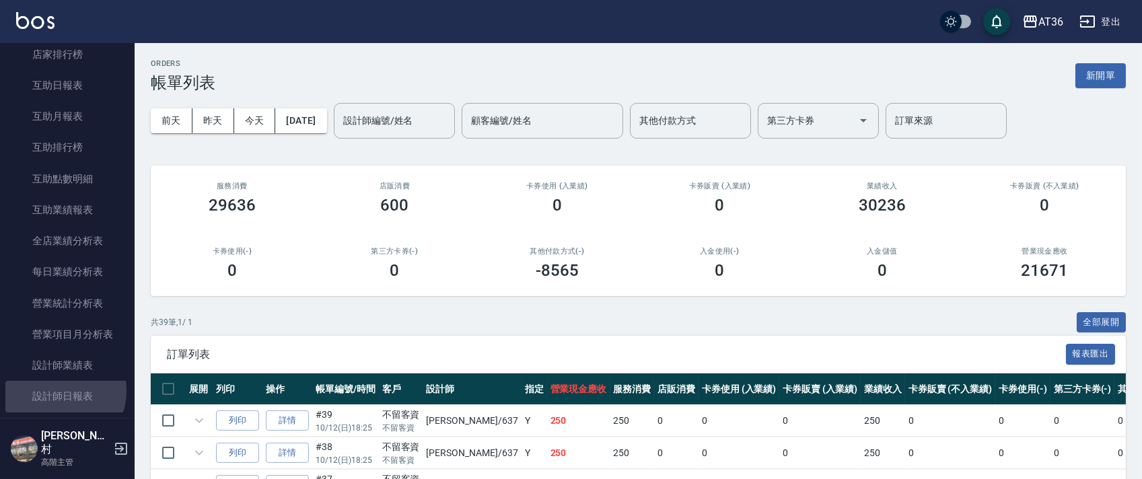
drag, startPoint x: 61, startPoint y: 391, endPoint x: 1, endPoint y: 252, distance: 151.0
click at [61, 392] on link "設計師日報表" at bounding box center [67, 396] width 124 height 31
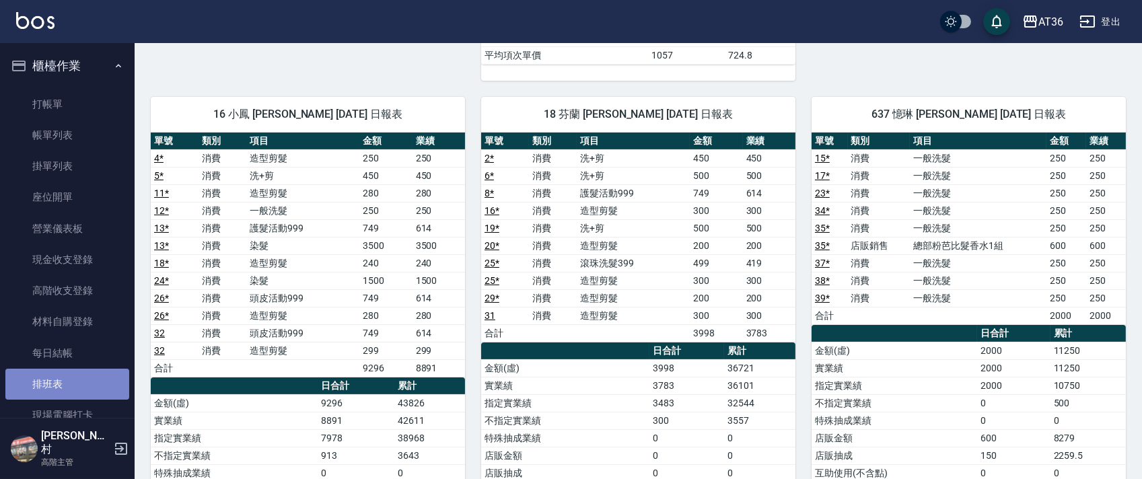
click at [74, 379] on link "排班表" at bounding box center [67, 384] width 124 height 31
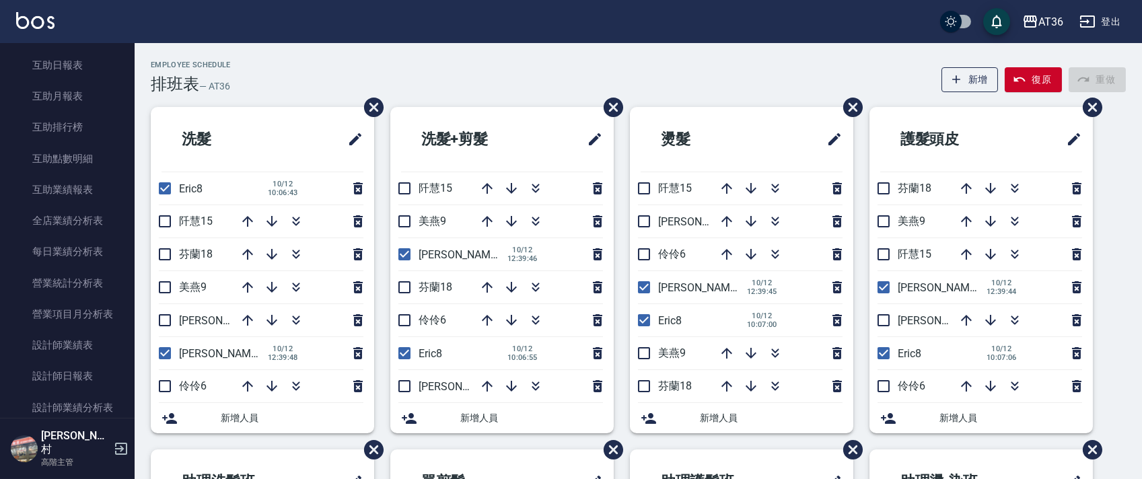
scroll to position [897, 0]
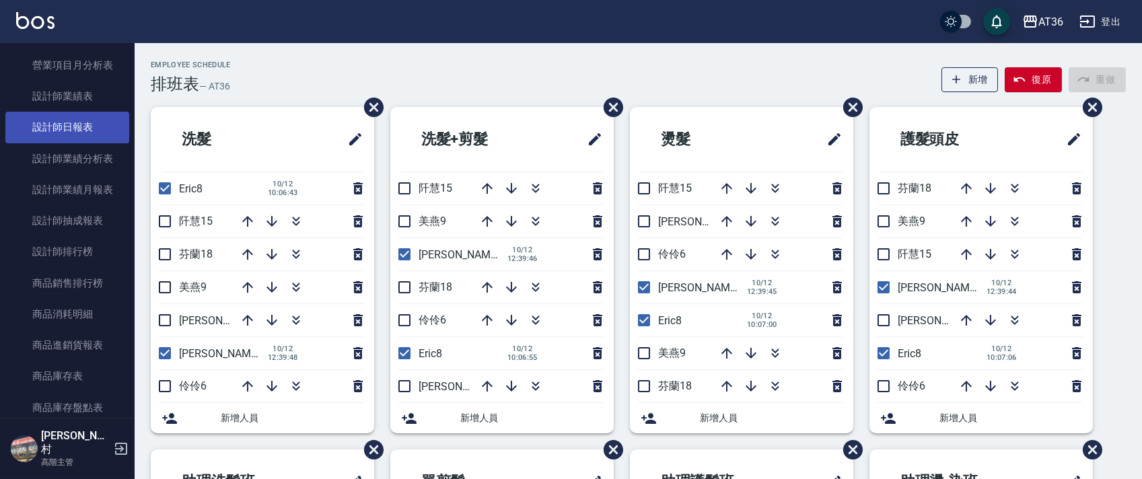
click at [87, 128] on link "設計師日報表" at bounding box center [67, 127] width 124 height 31
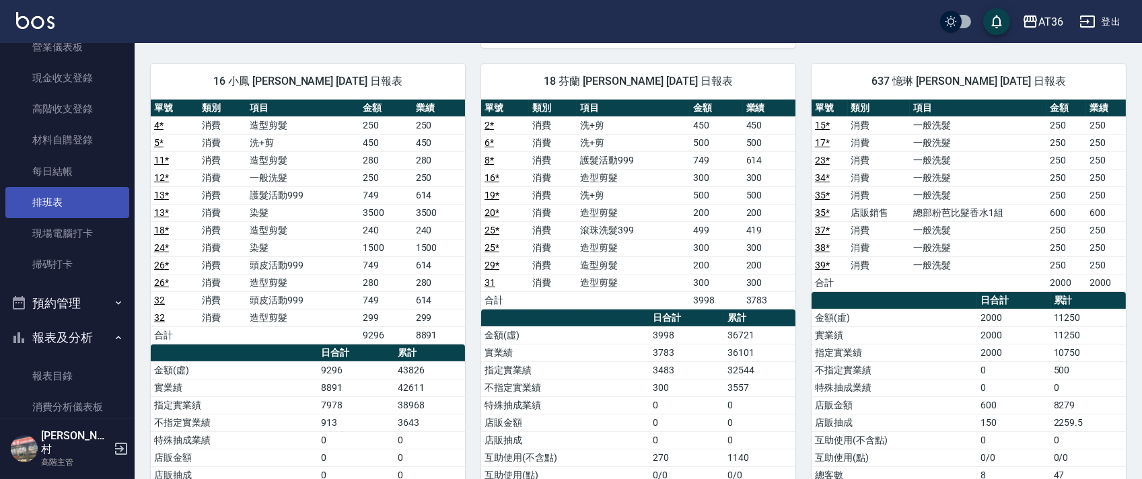
scroll to position [179, 0]
click at [74, 200] on link "排班表" at bounding box center [67, 205] width 124 height 31
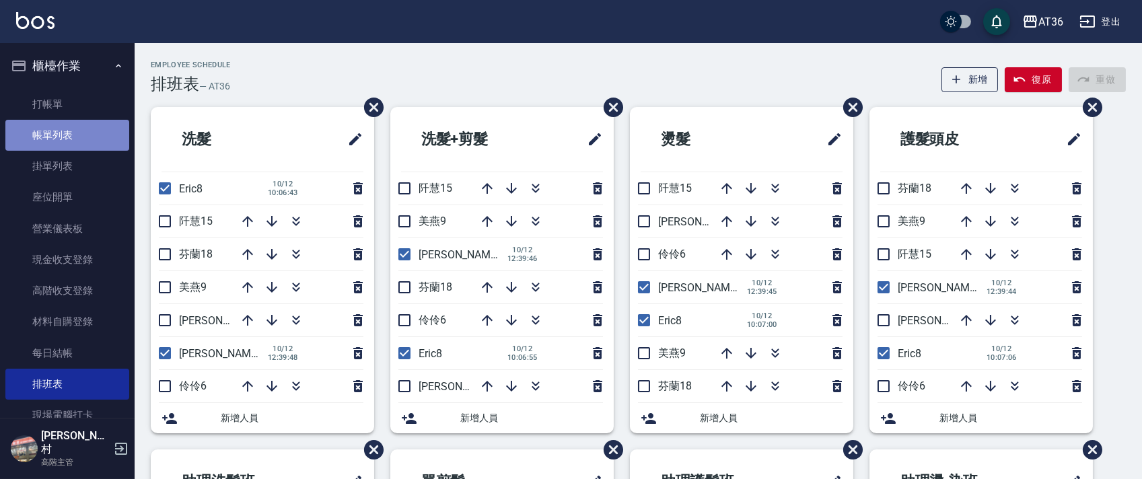
click at [78, 137] on link "帳單列表" at bounding box center [67, 135] width 124 height 31
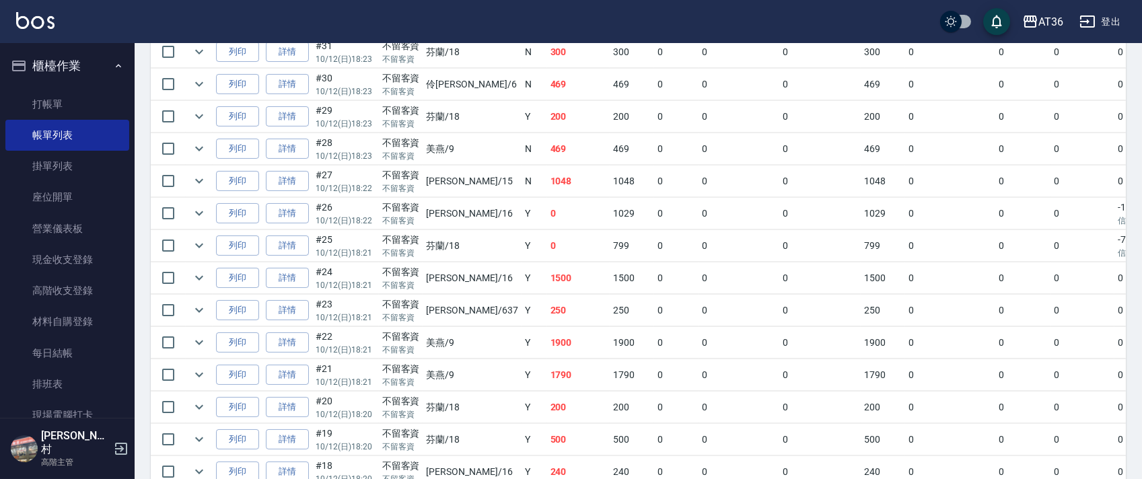
scroll to position [628, 0]
click at [272, 371] on link "詳情" at bounding box center [287, 374] width 43 height 21
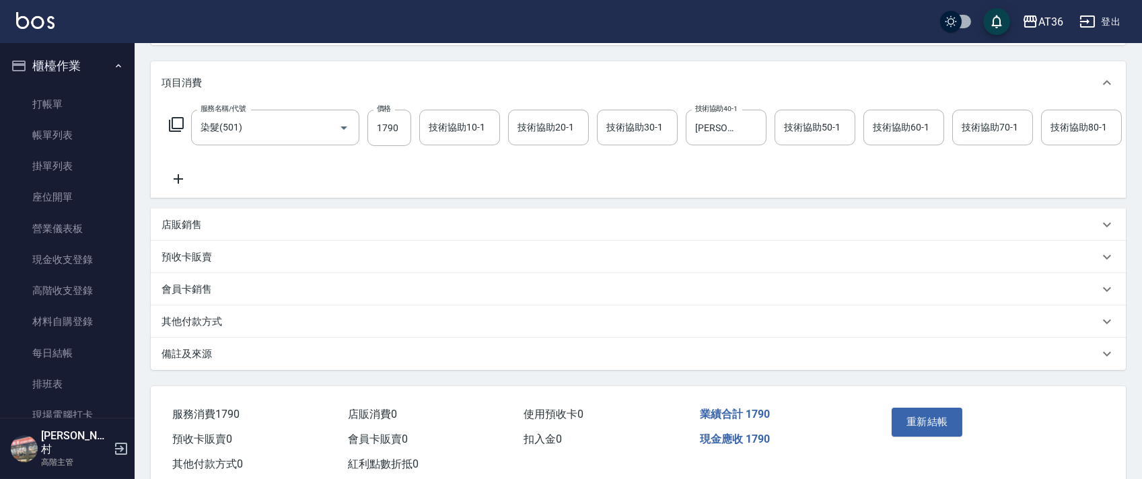
scroll to position [207, 0]
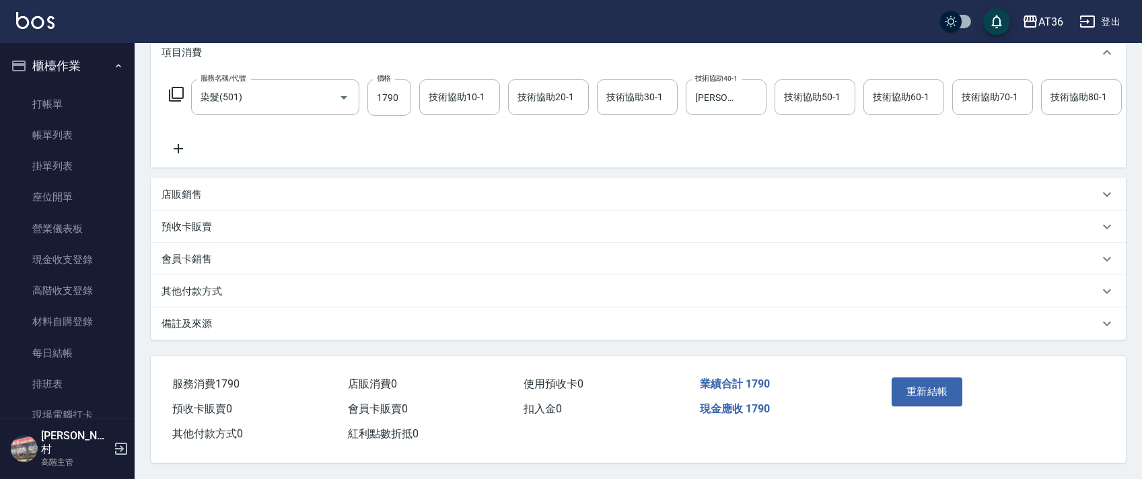
click at [211, 287] on p "其他付款方式" at bounding box center [191, 292] width 61 height 14
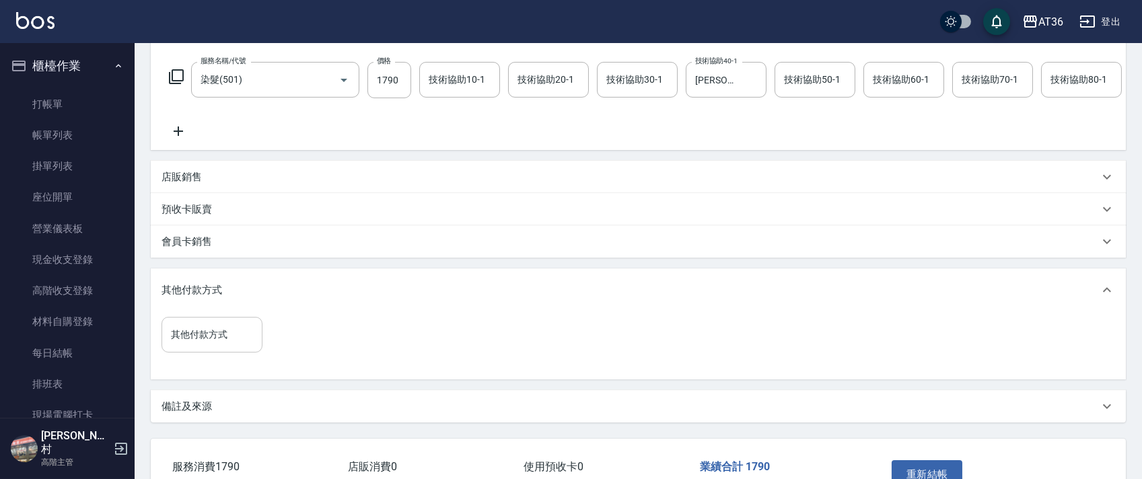
click at [207, 346] on input "其他付款方式" at bounding box center [211, 335] width 89 height 24
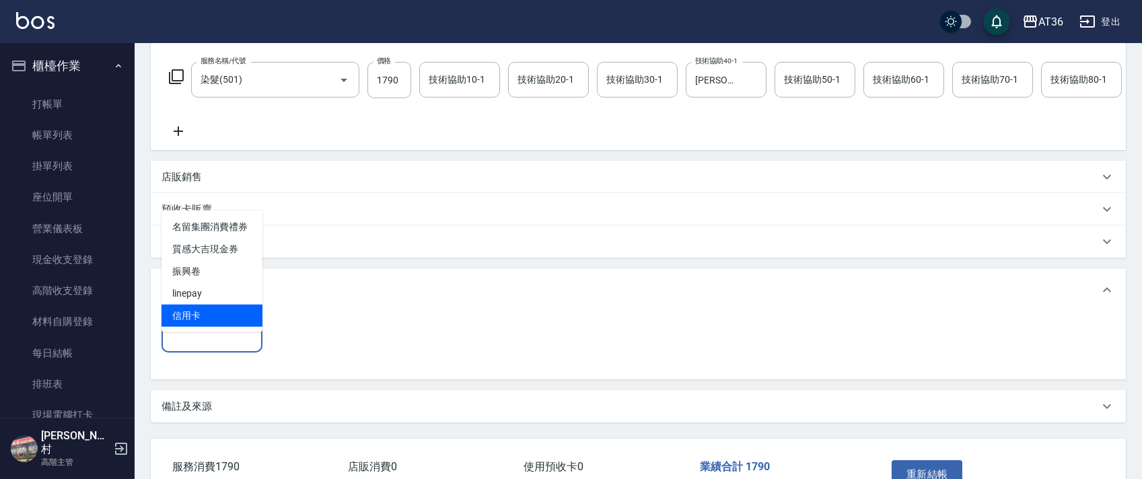
click at [205, 312] on span "信用卡" at bounding box center [211, 316] width 101 height 22
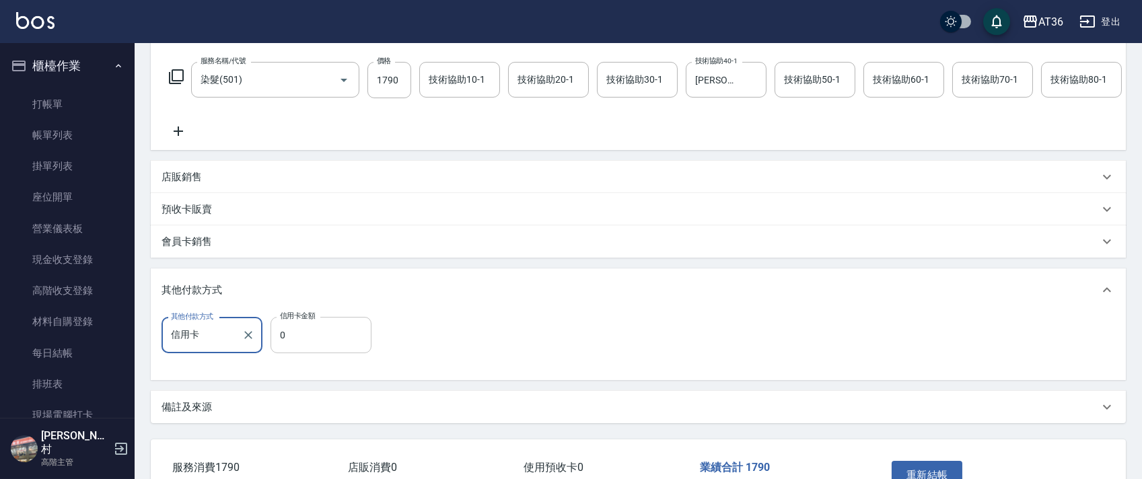
click at [273, 353] on input "0" at bounding box center [320, 335] width 101 height 36
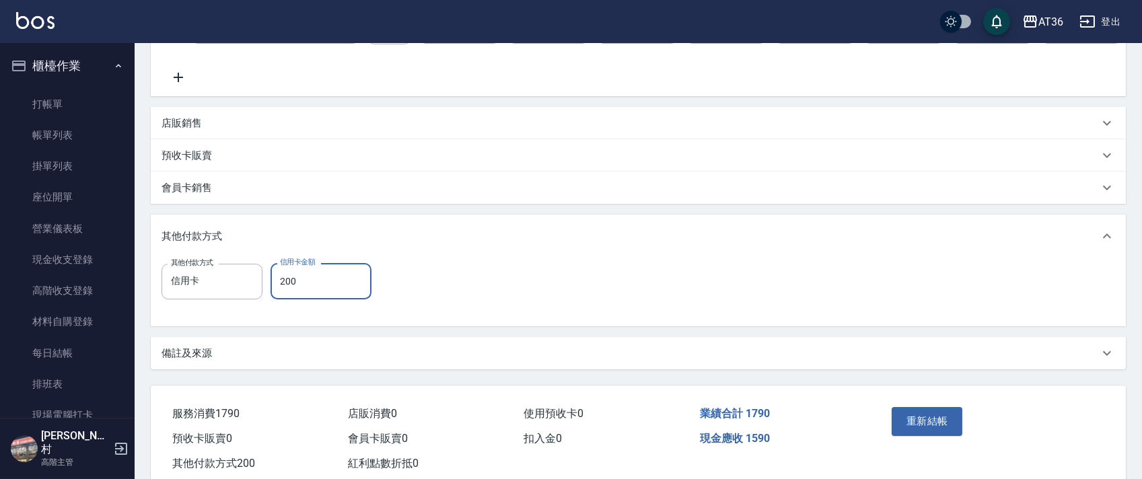
scroll to position [308, 0]
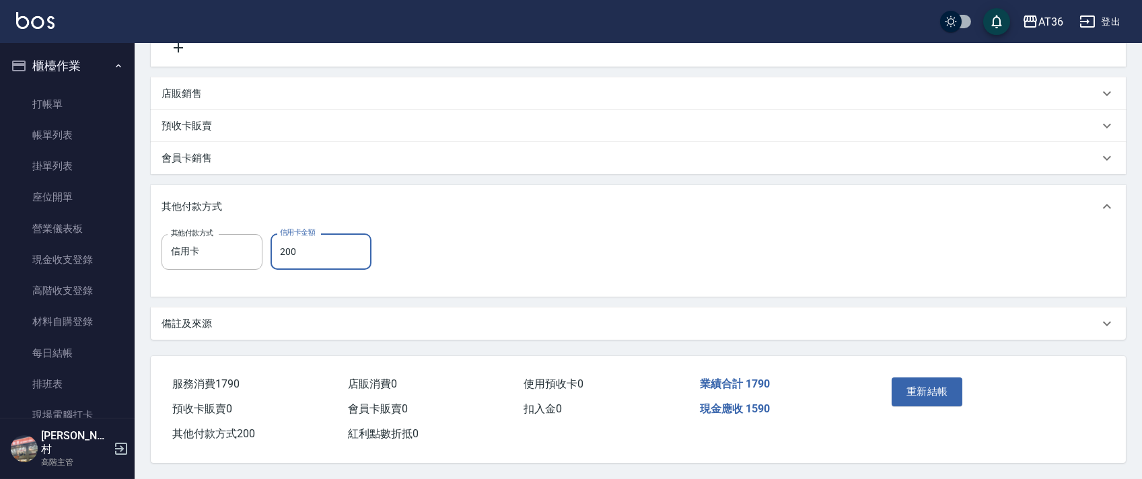
drag, startPoint x: 921, startPoint y: 400, endPoint x: 915, endPoint y: 396, distance: 7.3
click at [921, 398] on button "重新結帳" at bounding box center [926, 391] width 71 height 28
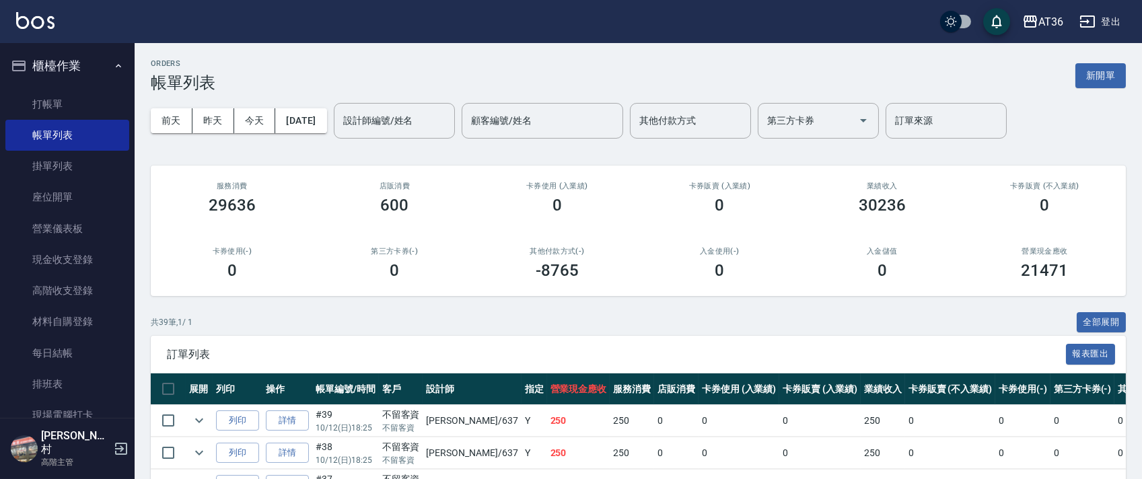
scroll to position [269, 0]
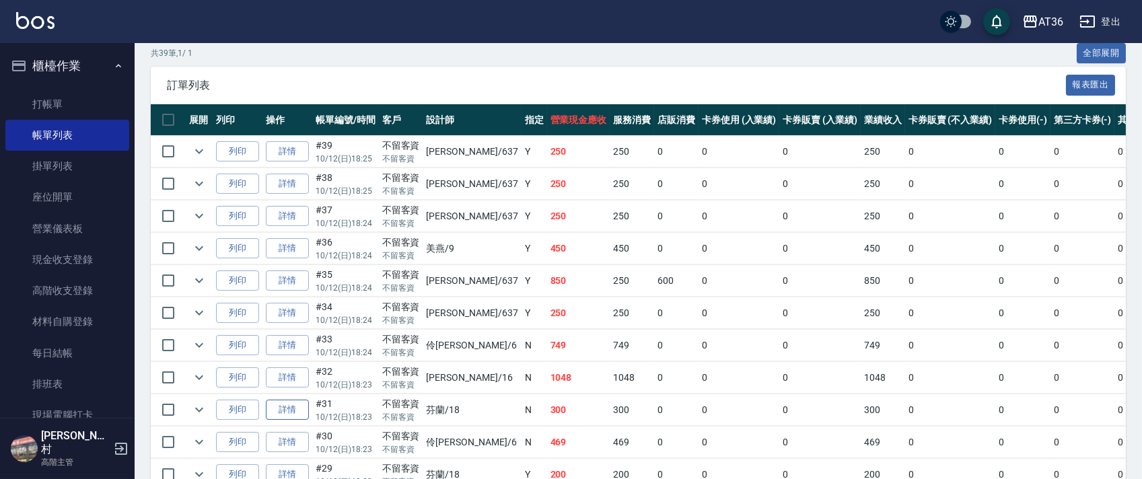
click at [289, 402] on link "詳情" at bounding box center [287, 410] width 43 height 21
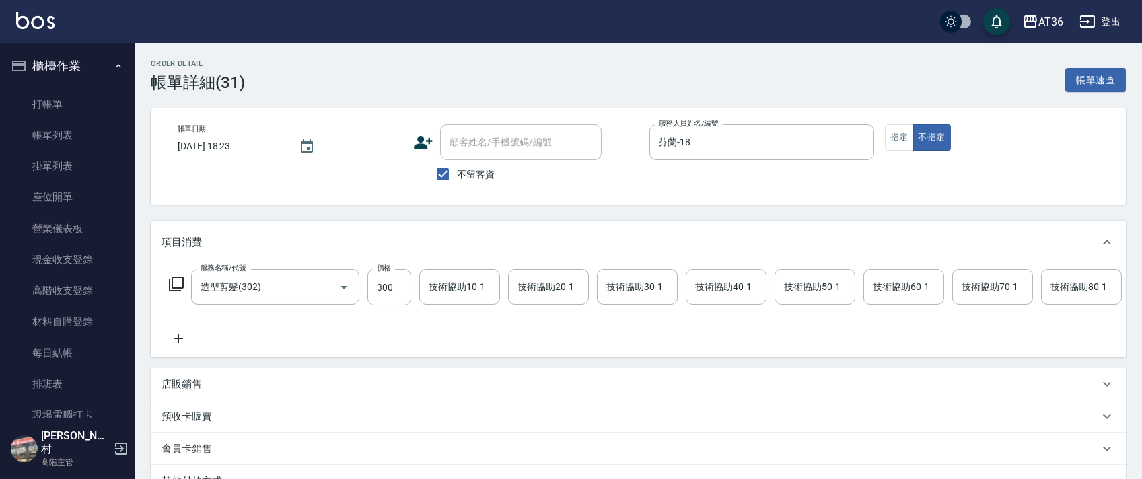
scroll to position [207, 0]
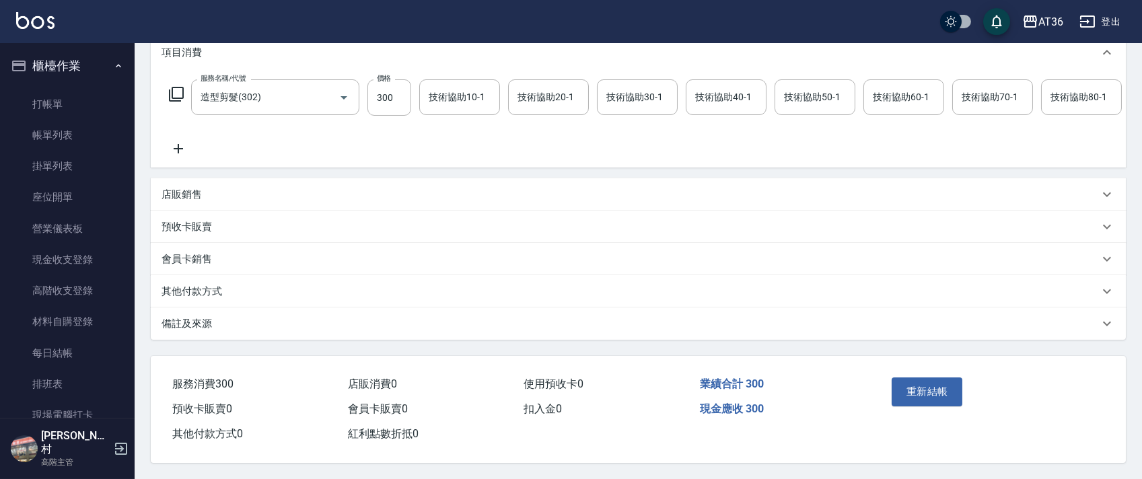
click at [219, 293] on p "其他付款方式" at bounding box center [191, 292] width 61 height 14
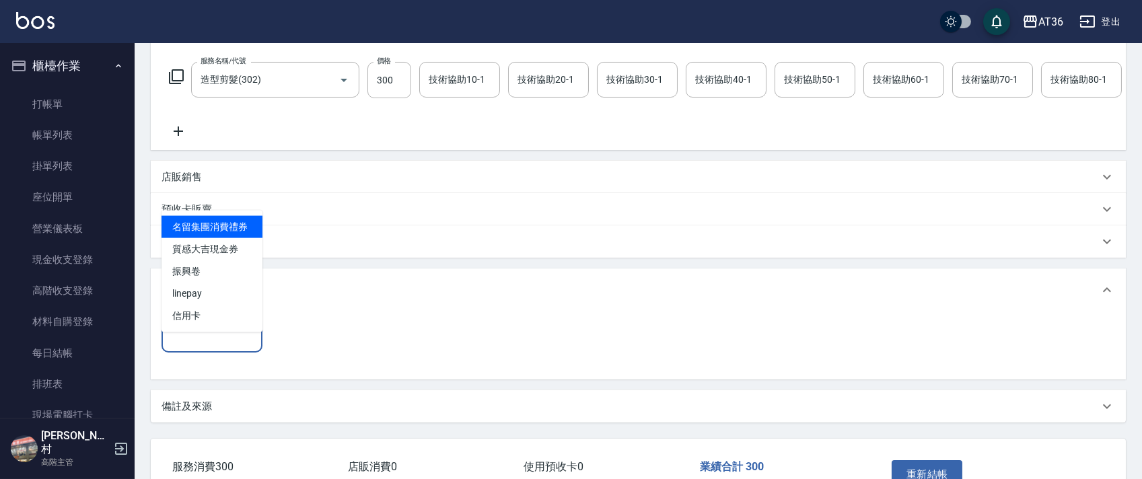
click at [205, 344] on div "其他付款方式 其他付款方式" at bounding box center [211, 335] width 101 height 36
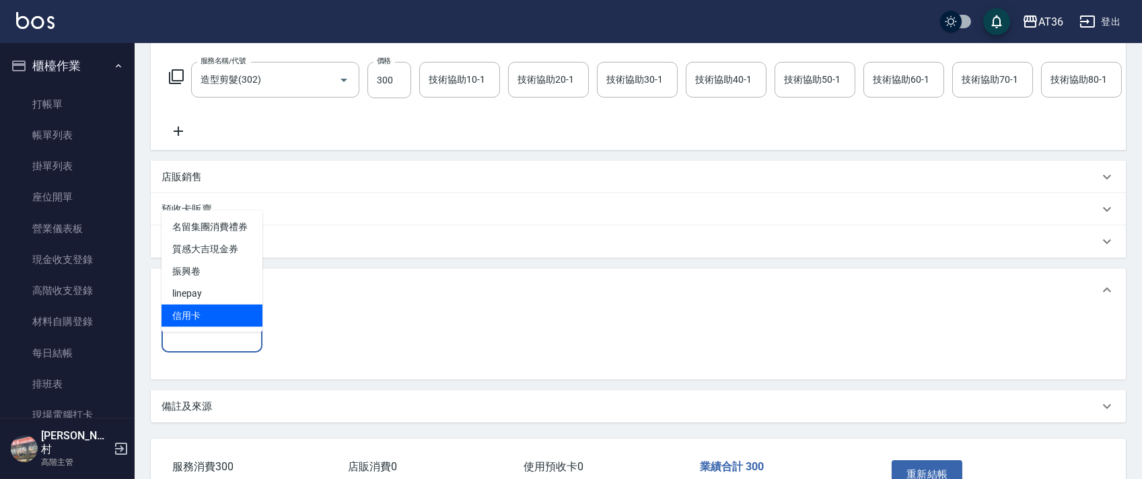
click at [185, 309] on span "信用卡" at bounding box center [211, 316] width 101 height 22
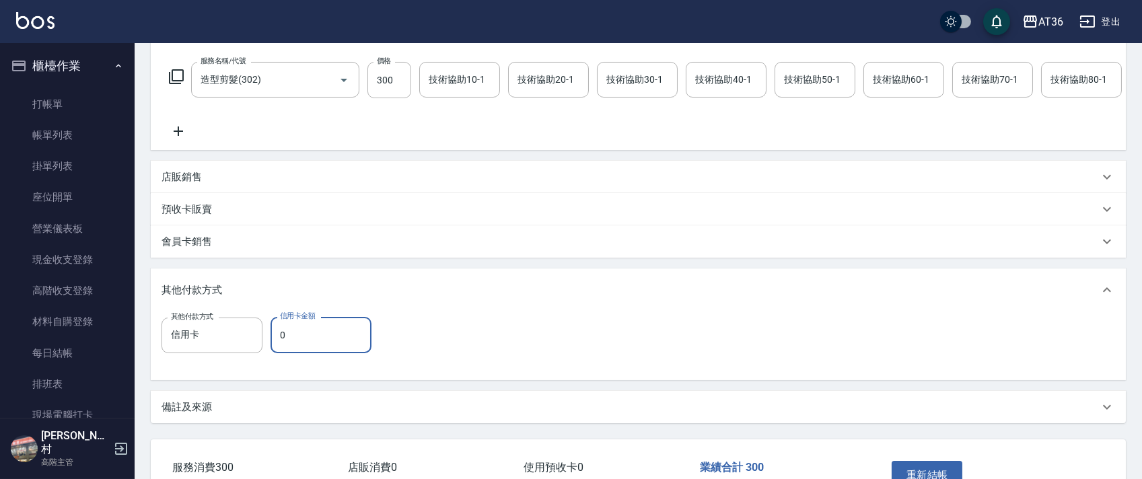
click at [276, 345] on input "0" at bounding box center [320, 335] width 101 height 36
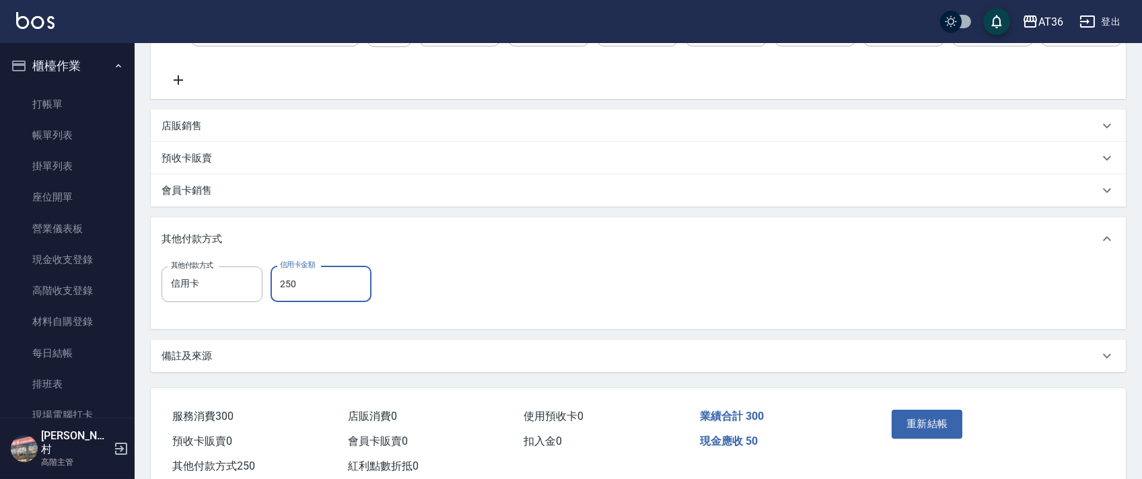
scroll to position [308, 0]
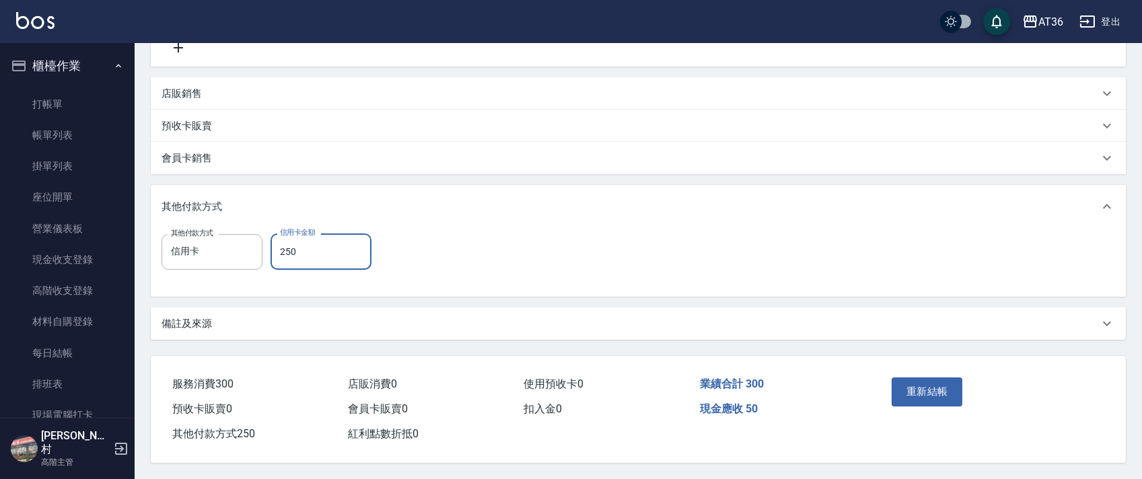
drag, startPoint x: 902, startPoint y: 389, endPoint x: 836, endPoint y: 342, distance: 81.0
click at [901, 389] on button "重新結帳" at bounding box center [926, 391] width 71 height 28
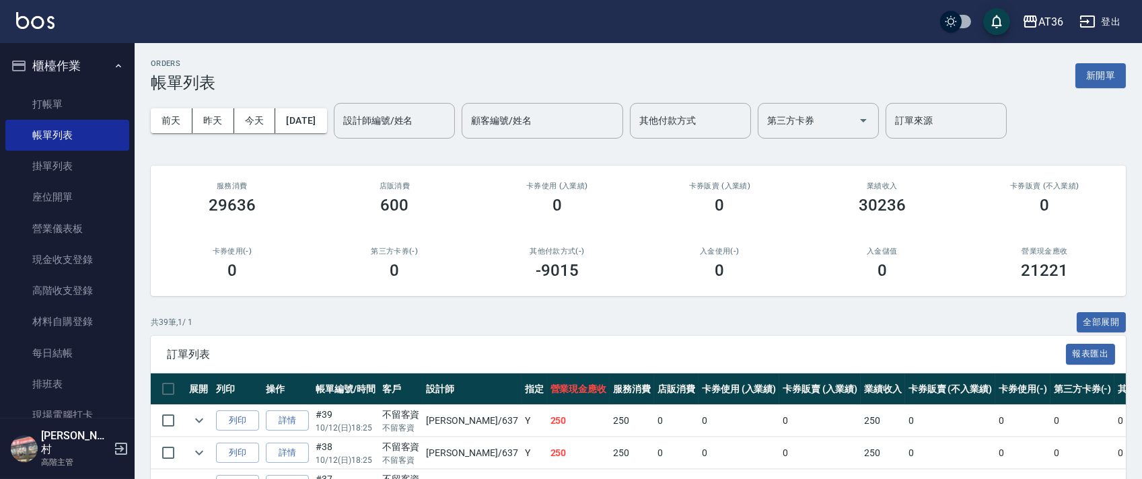
scroll to position [269, 0]
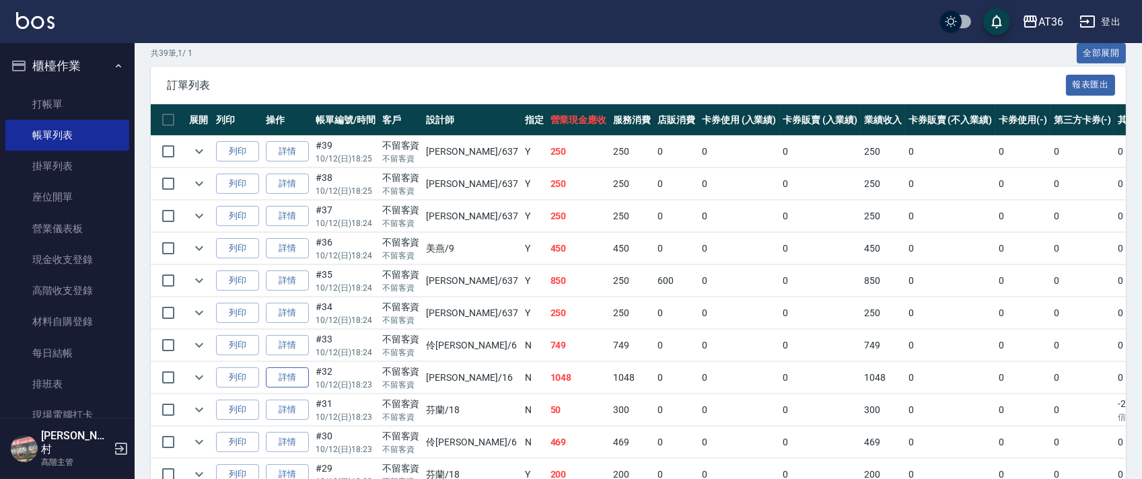
click at [293, 370] on link "詳情" at bounding box center [287, 377] width 43 height 21
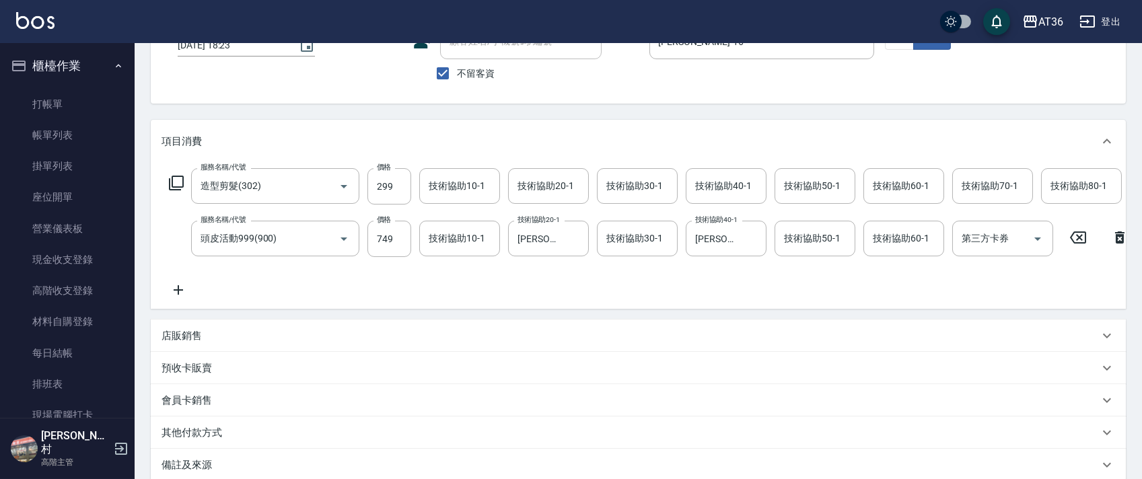
scroll to position [260, 0]
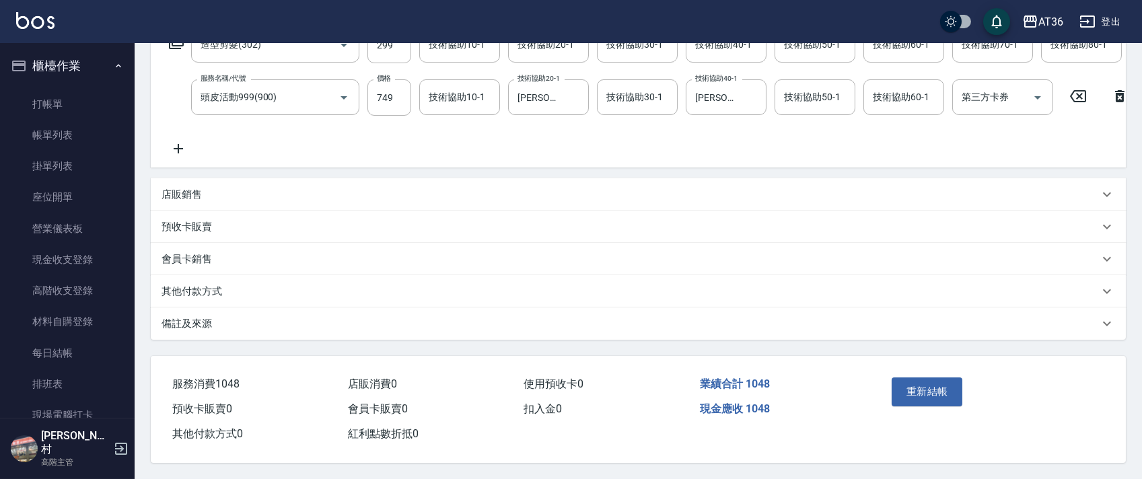
click at [217, 289] on p "其他付款方式" at bounding box center [191, 292] width 61 height 14
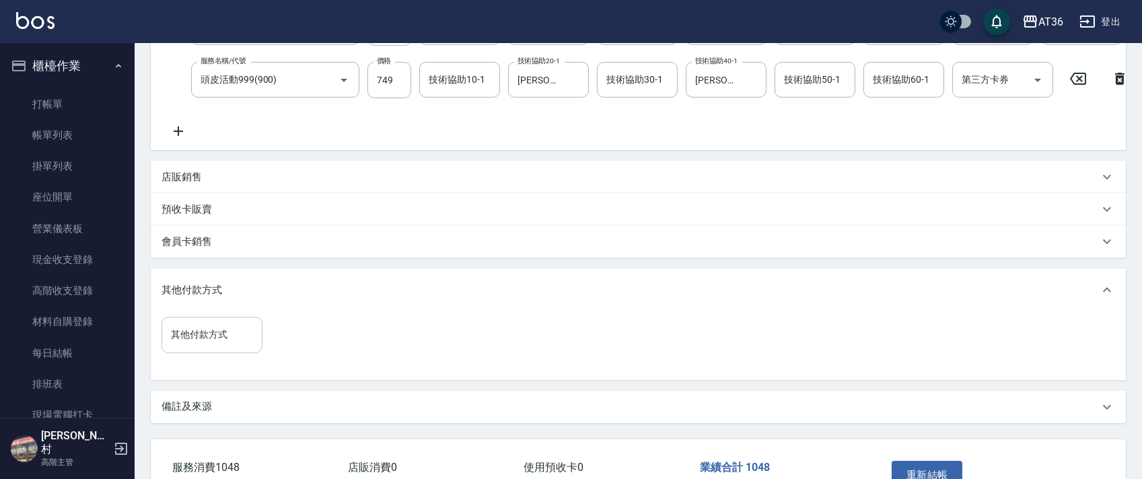
click at [196, 345] on div "其他付款方式 其他付款方式" at bounding box center [211, 335] width 101 height 36
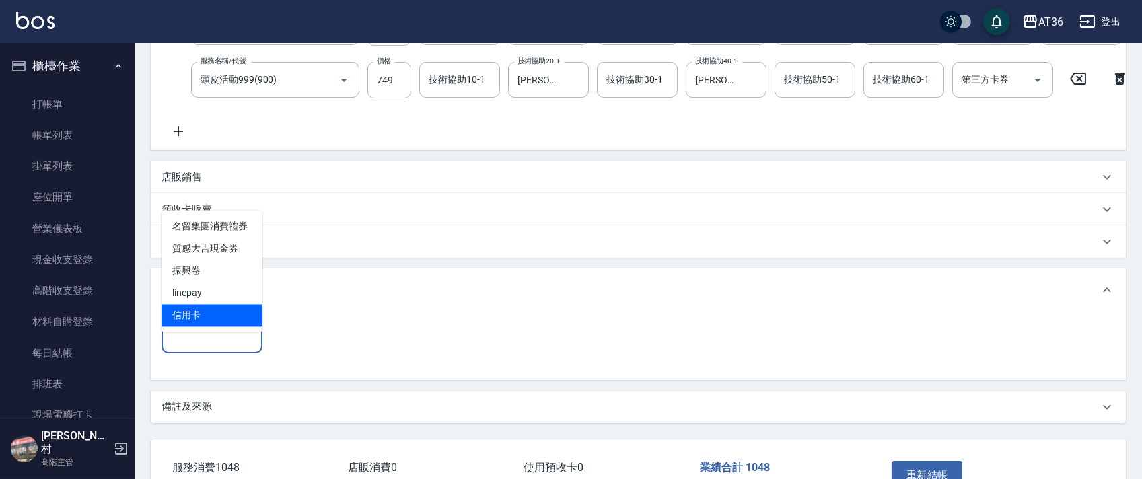
drag, startPoint x: 209, startPoint y: 312, endPoint x: 397, endPoint y: 313, distance: 187.7
click at [211, 313] on span "信用卡" at bounding box center [211, 315] width 101 height 22
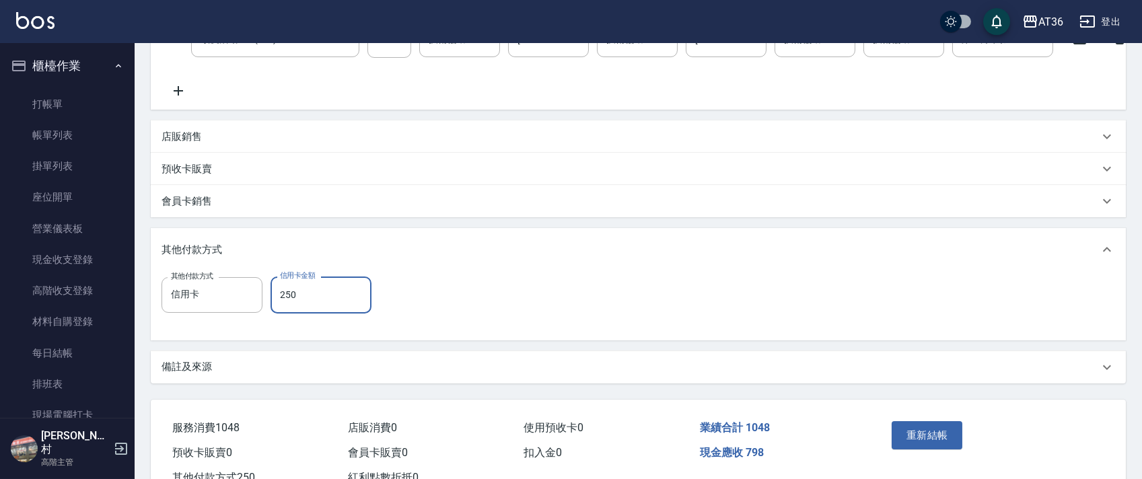
scroll to position [361, 0]
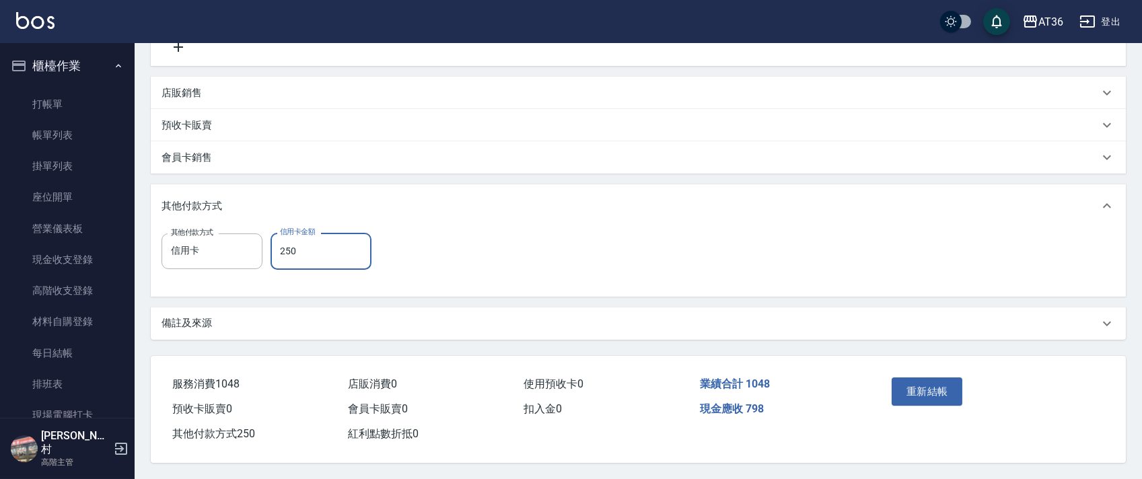
drag, startPoint x: 909, startPoint y: 393, endPoint x: 896, endPoint y: 381, distance: 17.6
click at [908, 392] on button "重新結帳" at bounding box center [926, 391] width 71 height 28
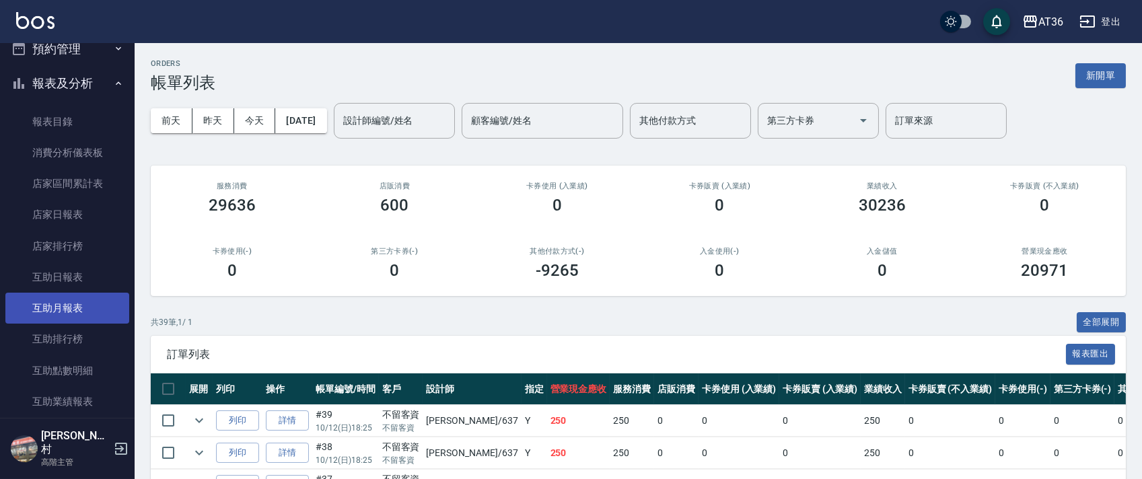
scroll to position [448, 0]
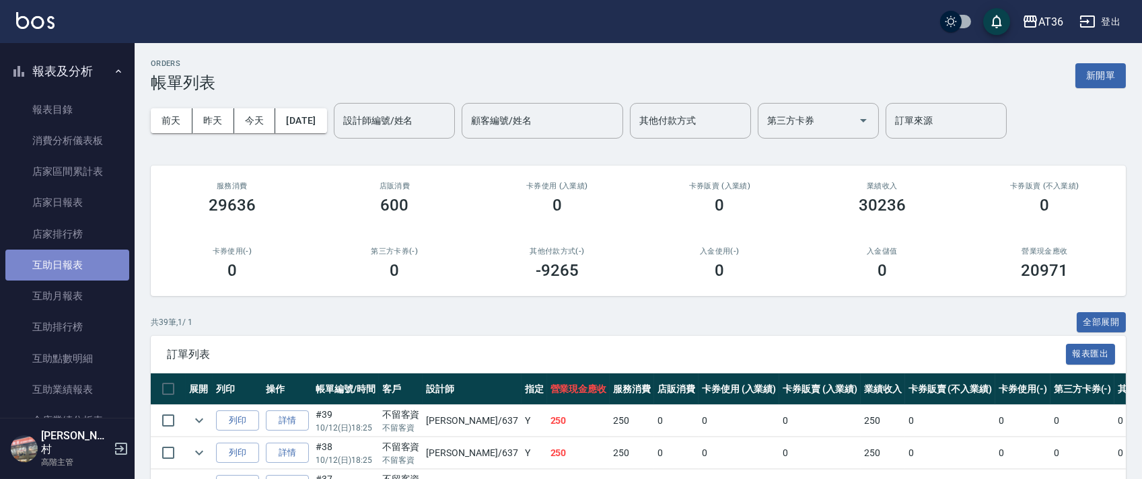
click at [79, 254] on link "互助日報表" at bounding box center [67, 265] width 124 height 31
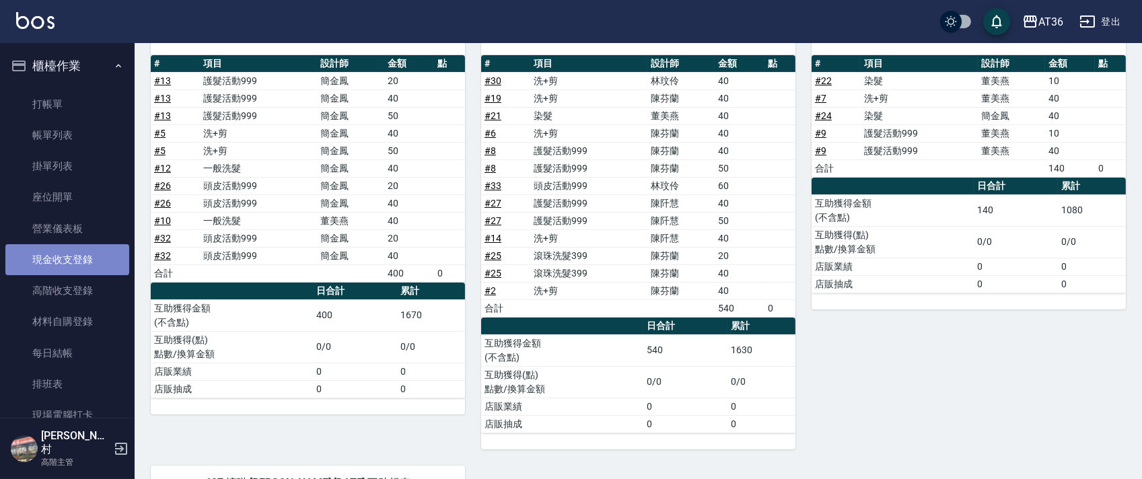
click at [83, 254] on link "現金收支登錄" at bounding box center [67, 259] width 124 height 31
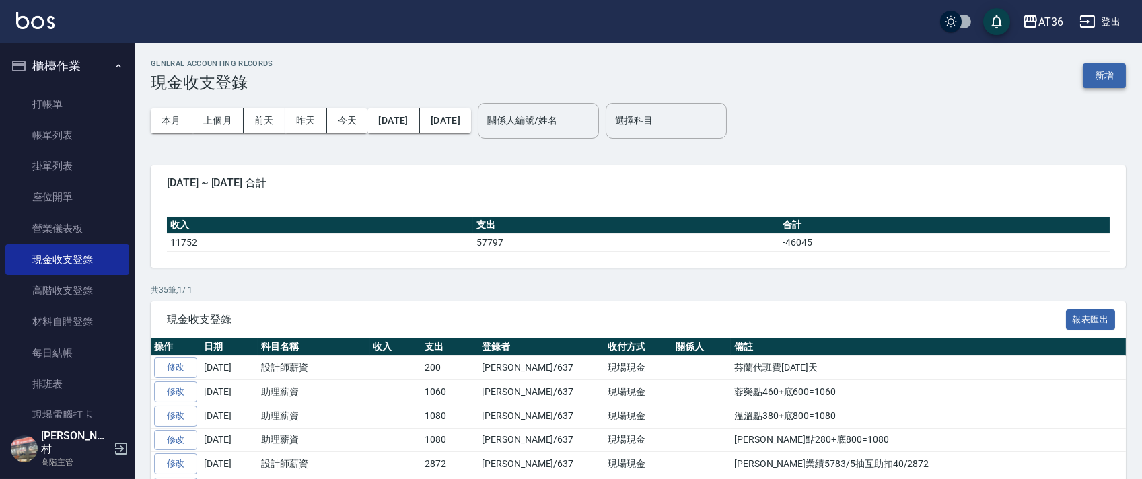
click at [1101, 81] on button "新增" at bounding box center [1103, 75] width 43 height 25
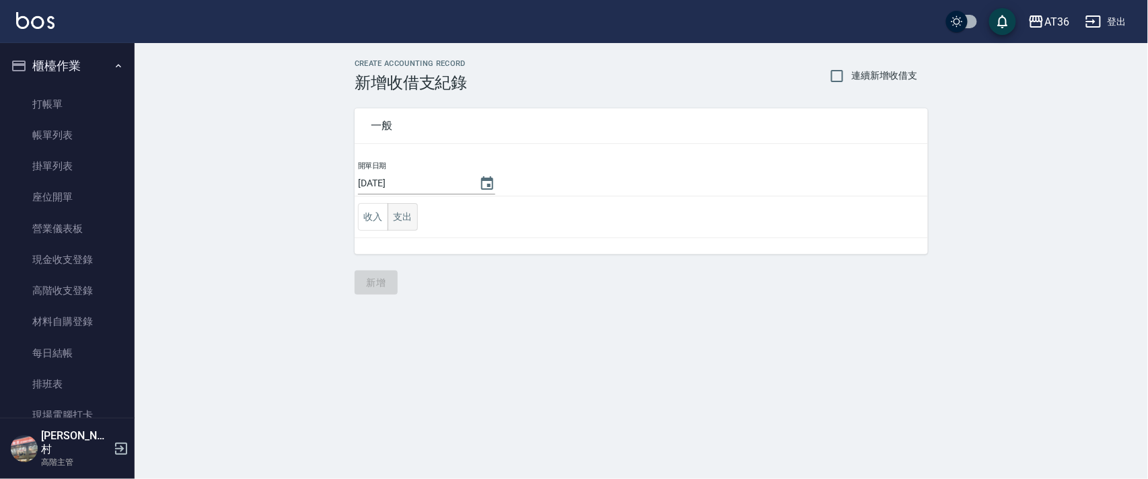
click at [407, 214] on button "支出" at bounding box center [402, 217] width 30 height 28
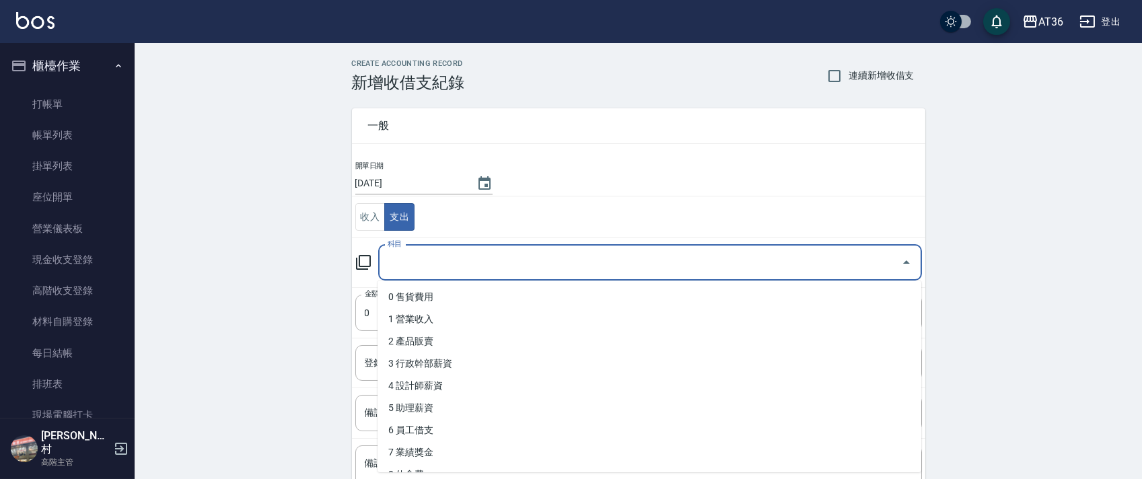
drag, startPoint x: 400, startPoint y: 263, endPoint x: 482, endPoint y: 302, distance: 91.5
click at [399, 263] on div "科目 科目" at bounding box center [650, 263] width 544 height 36
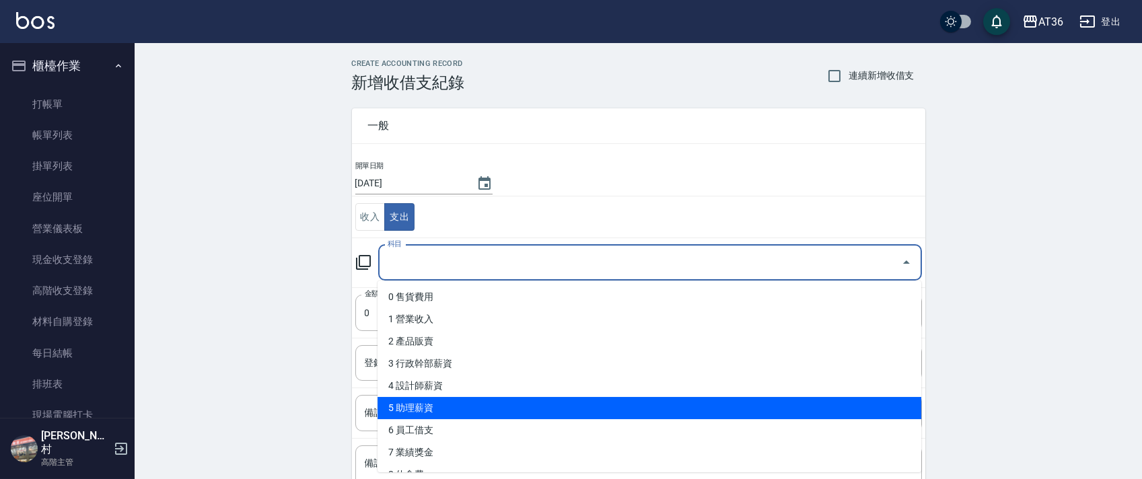
click at [440, 403] on li "5 助理薪資" at bounding box center [649, 408] width 544 height 22
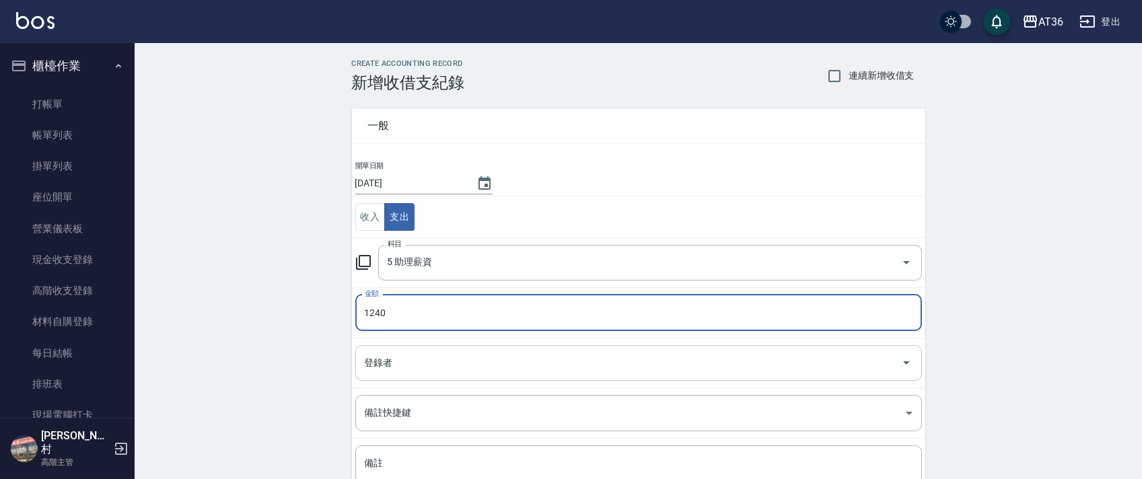
click at [390, 363] on input "登錄者" at bounding box center [628, 363] width 534 height 24
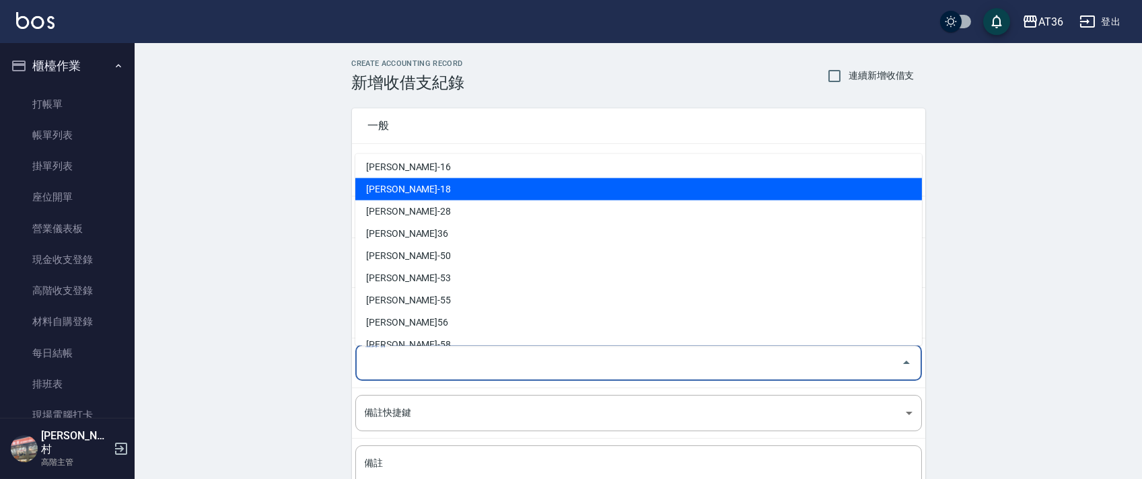
scroll to position [219, 0]
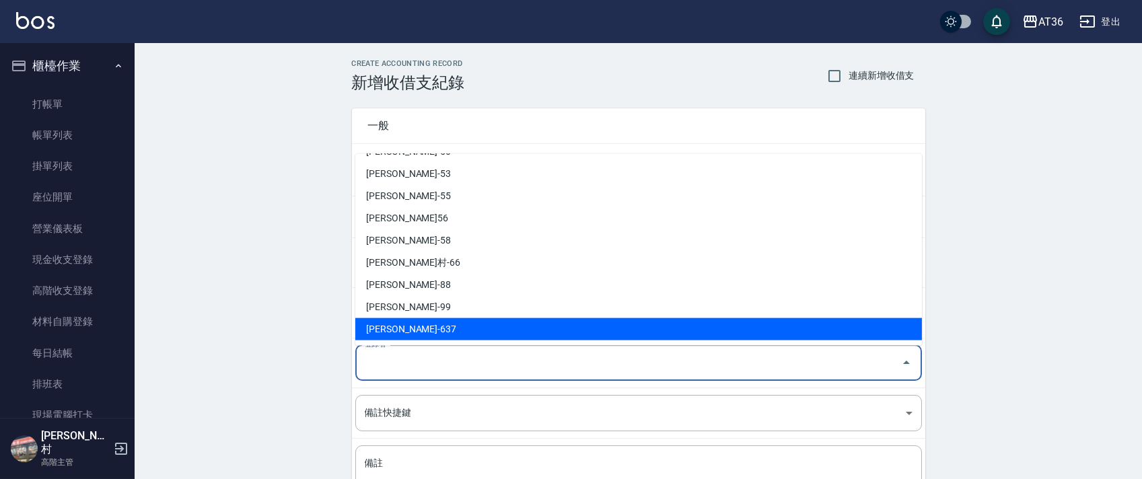
click at [408, 328] on li "[PERSON_NAME]-637" at bounding box center [638, 329] width 566 height 22
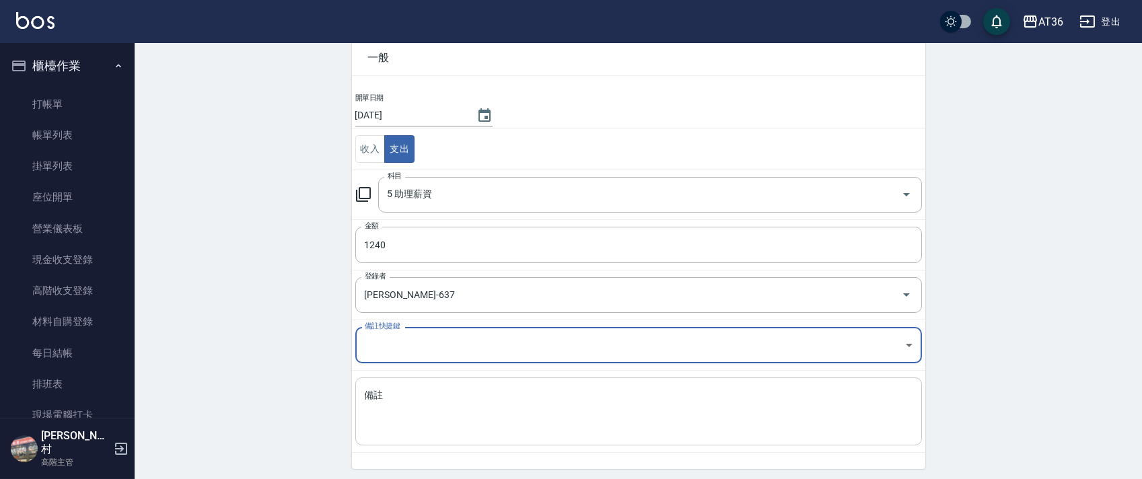
scroll to position [114, 0]
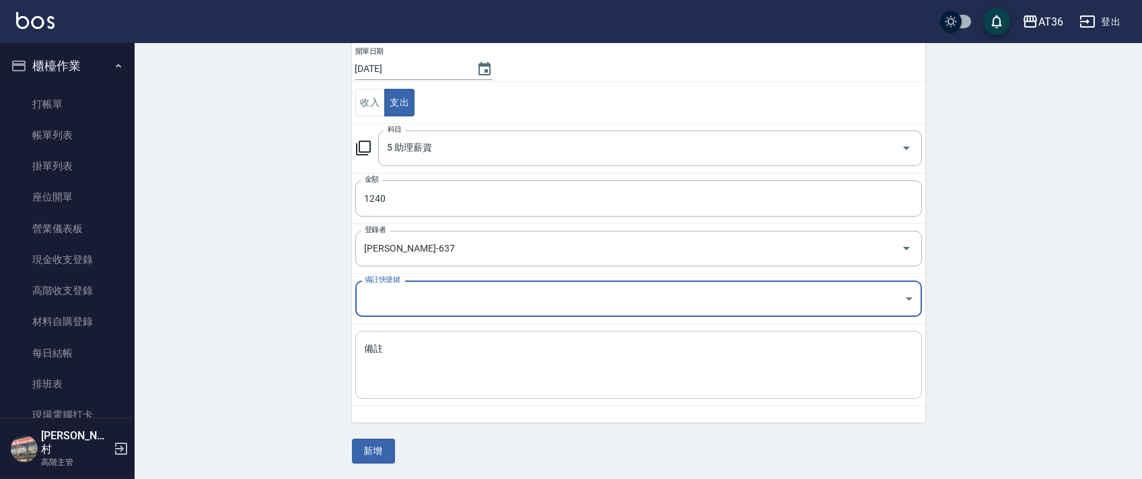
click at [375, 396] on div "x 備註" at bounding box center [638, 365] width 566 height 68
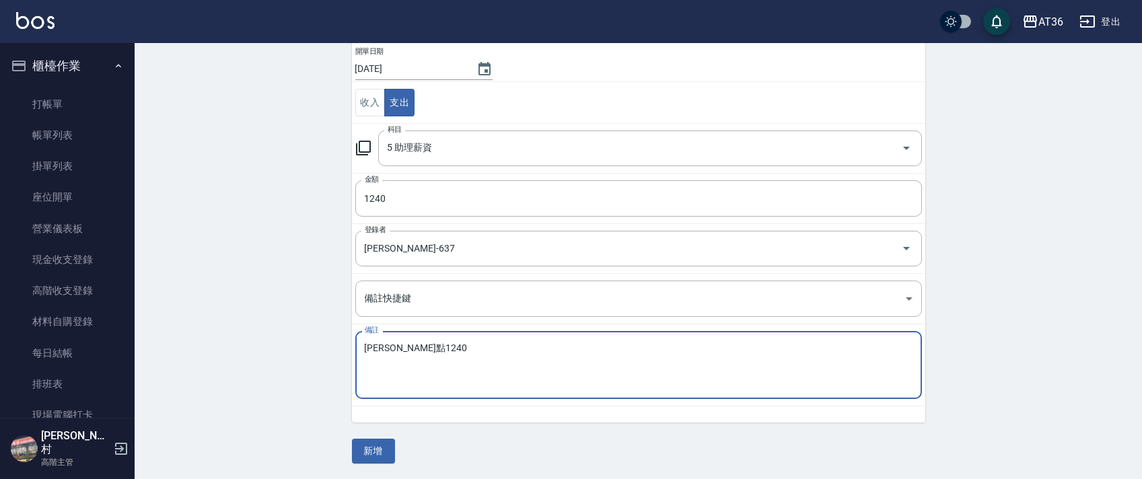
click at [387, 346] on textarea "[PERSON_NAME]點1240" at bounding box center [639, 365] width 548 height 46
click at [382, 452] on button "新增" at bounding box center [373, 451] width 43 height 25
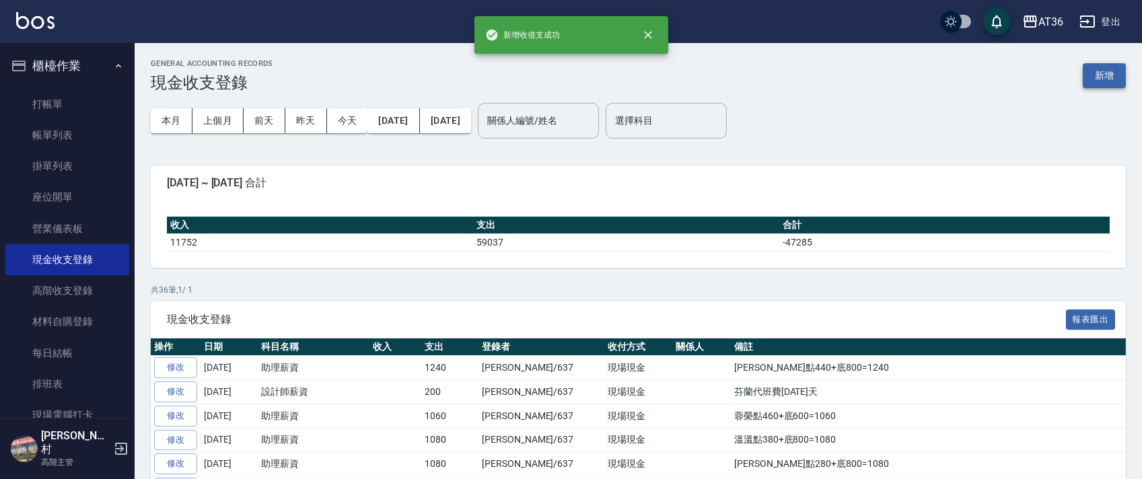
click at [1106, 76] on button "新增" at bounding box center [1103, 75] width 43 height 25
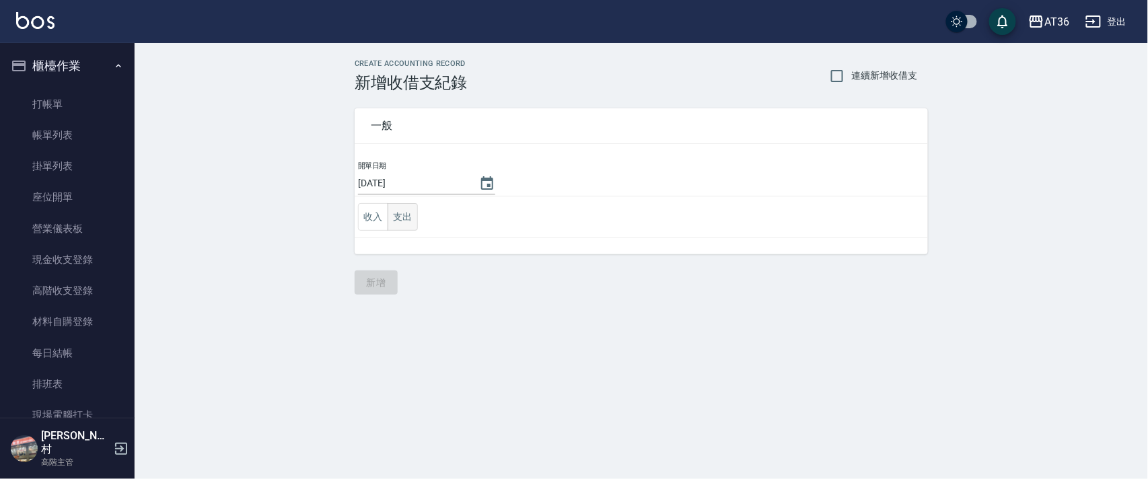
click at [398, 217] on button "支出" at bounding box center [402, 217] width 30 height 28
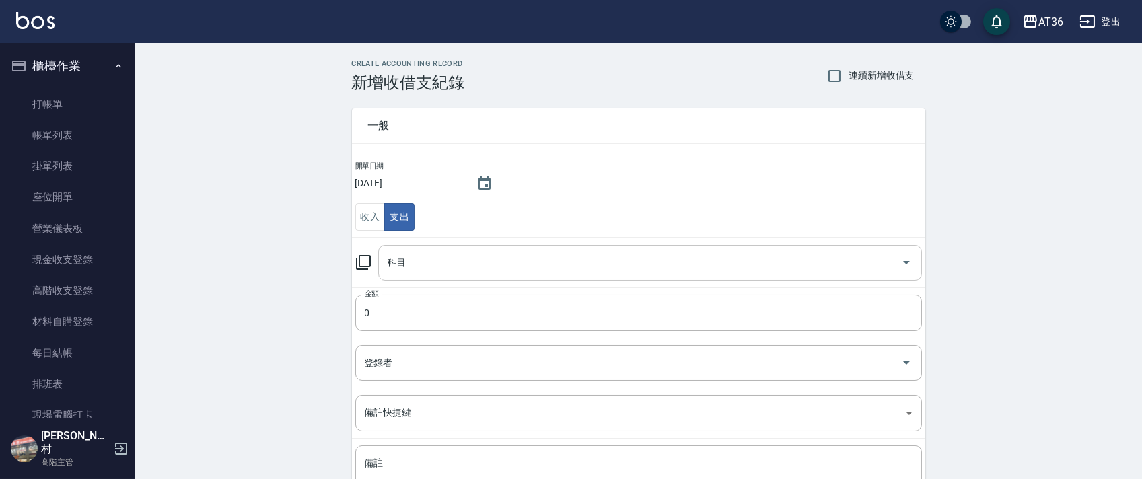
click at [400, 266] on div "科目 科目" at bounding box center [650, 263] width 544 height 36
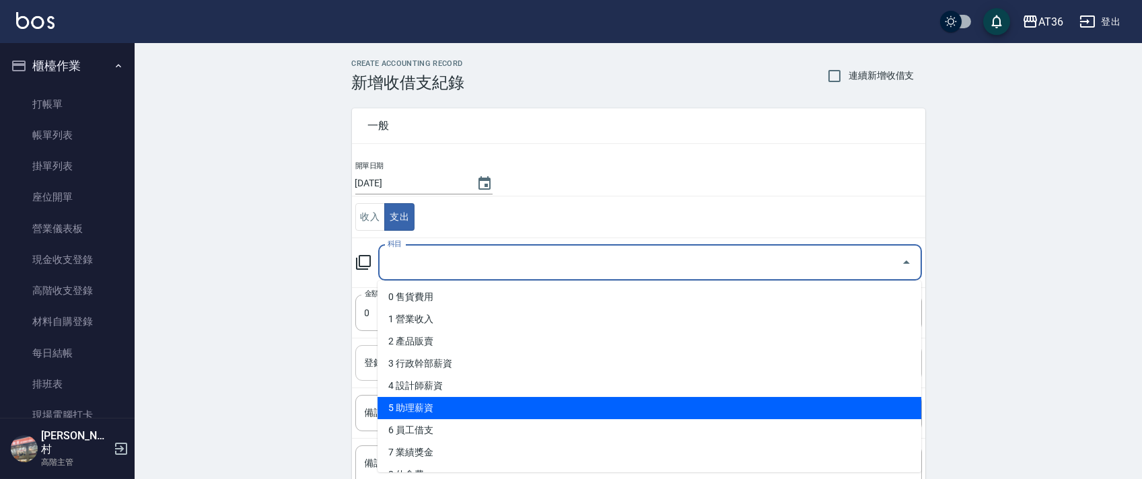
click at [433, 408] on li "5 助理薪資" at bounding box center [649, 408] width 544 height 22
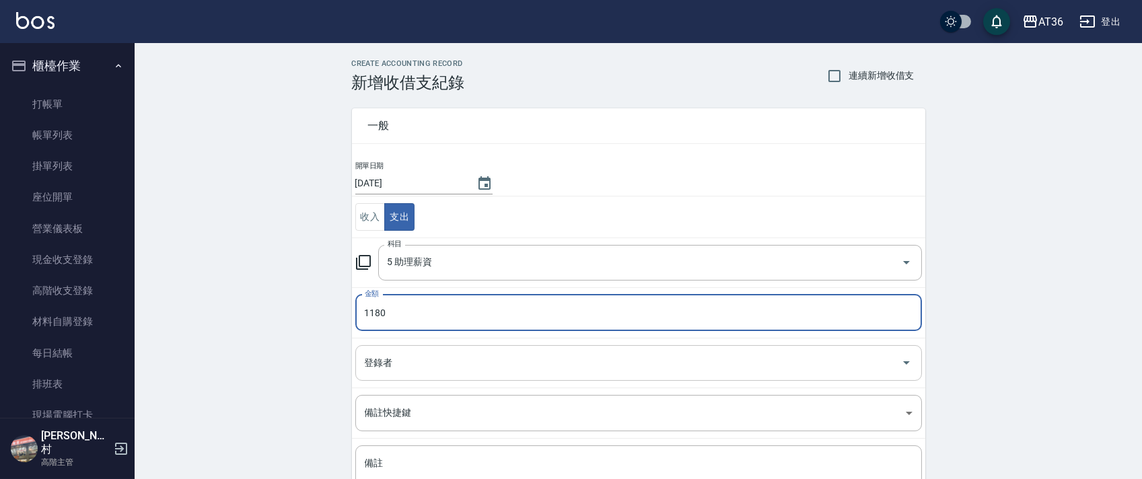
click at [391, 369] on input "登錄者" at bounding box center [628, 363] width 534 height 24
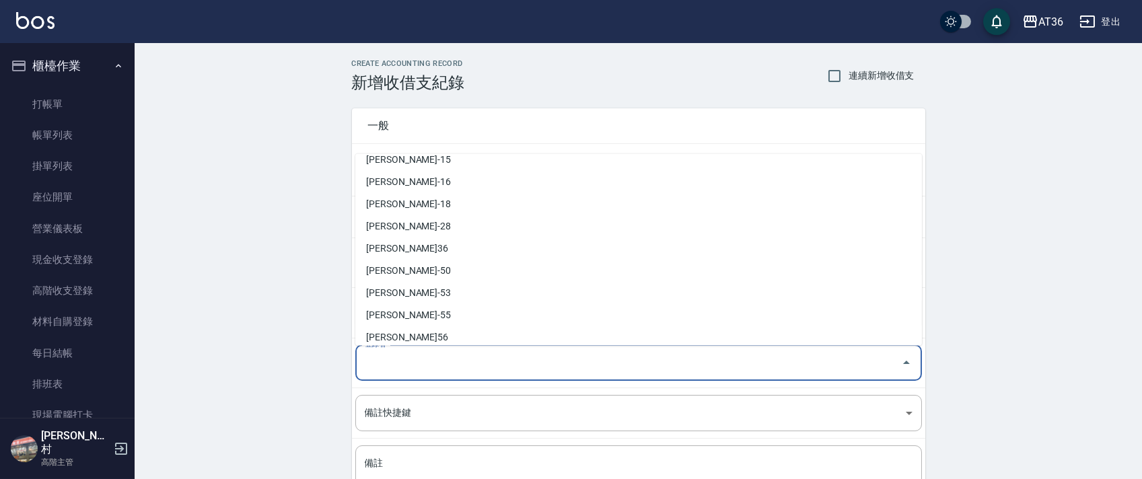
scroll to position [219, 0]
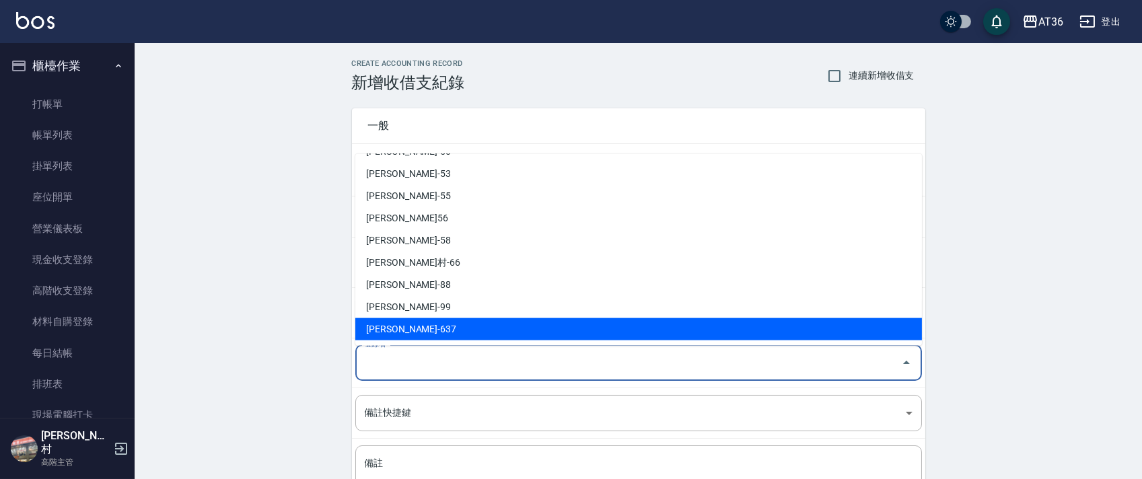
click at [407, 328] on li "[PERSON_NAME]-637" at bounding box center [638, 329] width 566 height 22
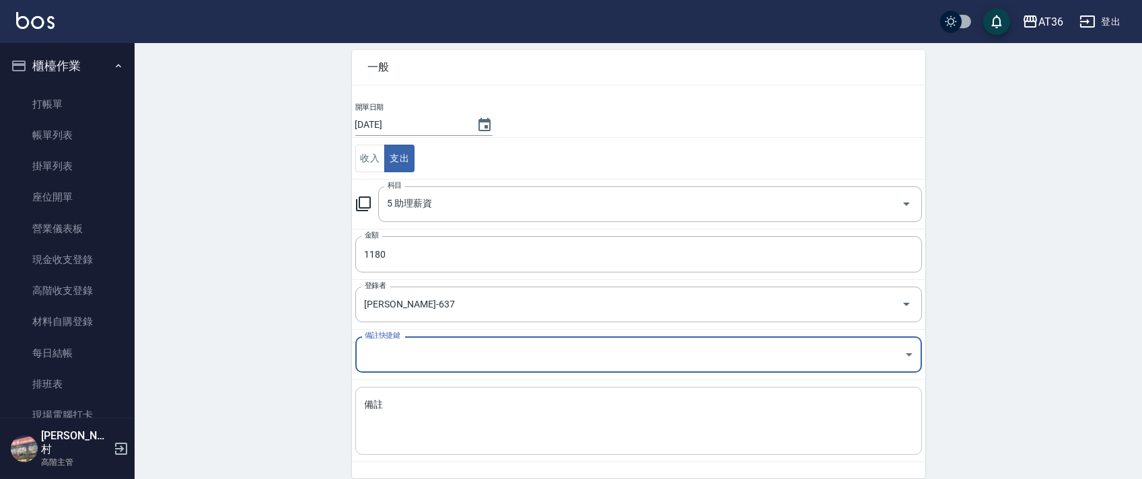
scroll to position [114, 0]
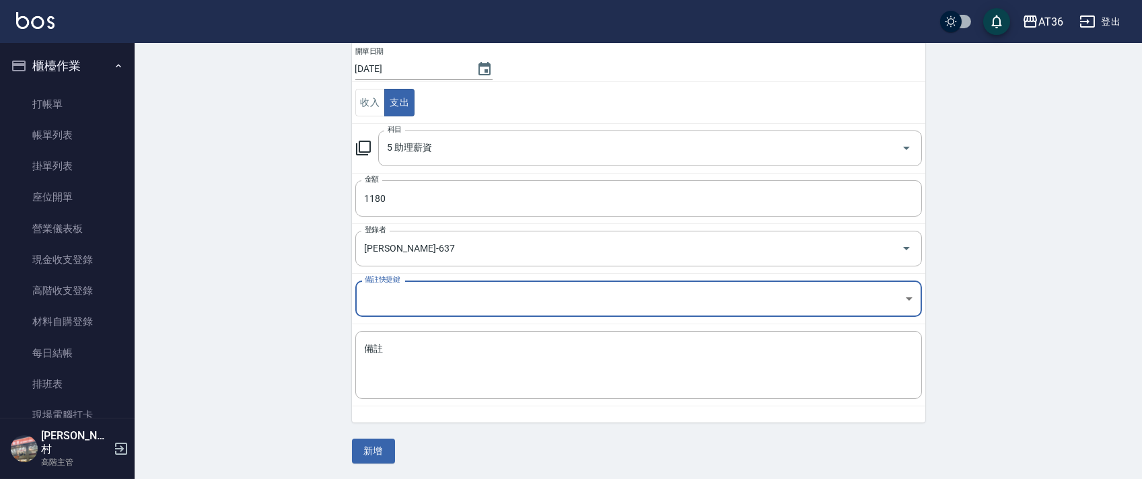
drag, startPoint x: 410, startPoint y: 361, endPoint x: 445, endPoint y: 321, distance: 52.5
click at [412, 361] on textarea "備註" at bounding box center [639, 365] width 548 height 46
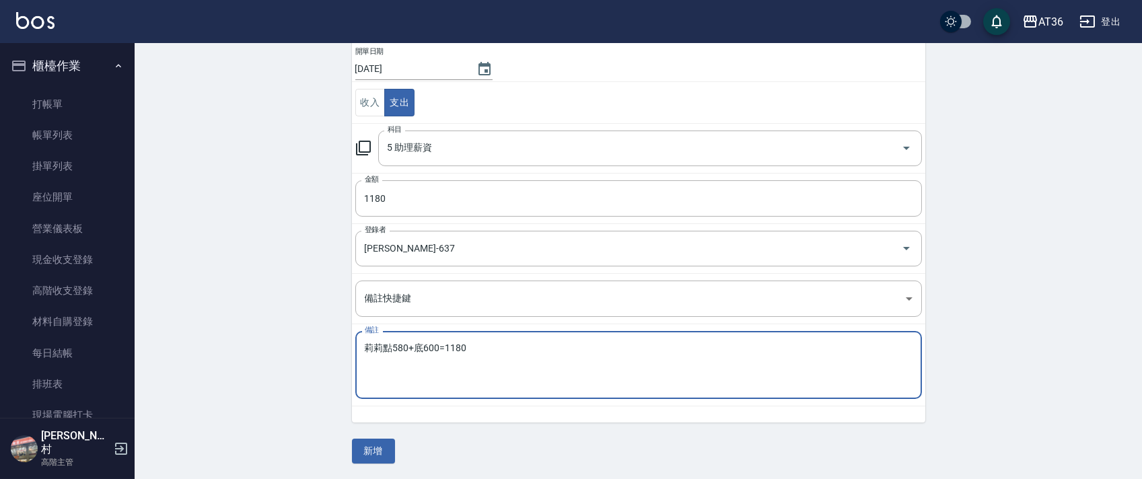
drag, startPoint x: 375, startPoint y: 455, endPoint x: 455, endPoint y: 389, distance: 103.3
click at [377, 455] on button "新增" at bounding box center [373, 451] width 43 height 25
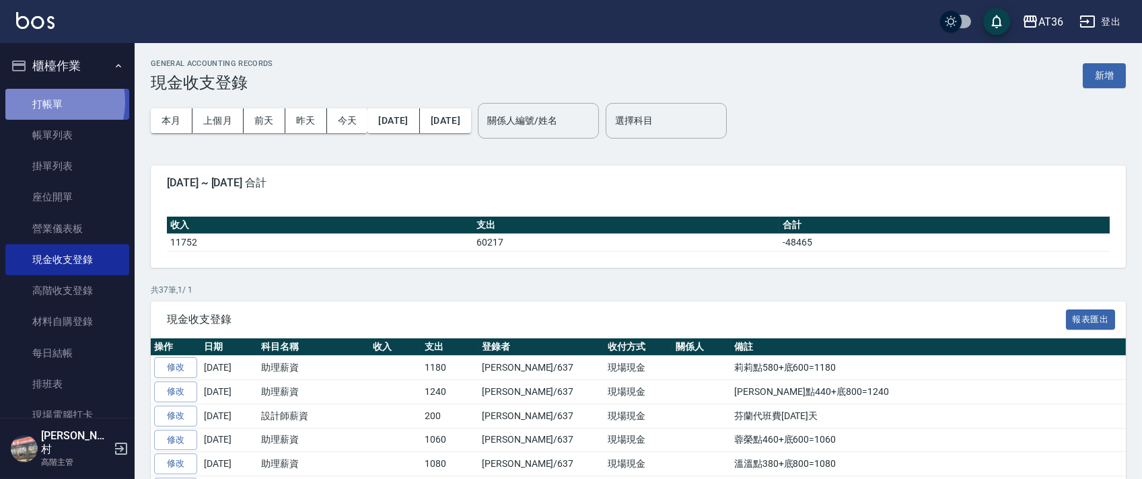
click at [47, 102] on link "打帳單" at bounding box center [67, 104] width 124 height 31
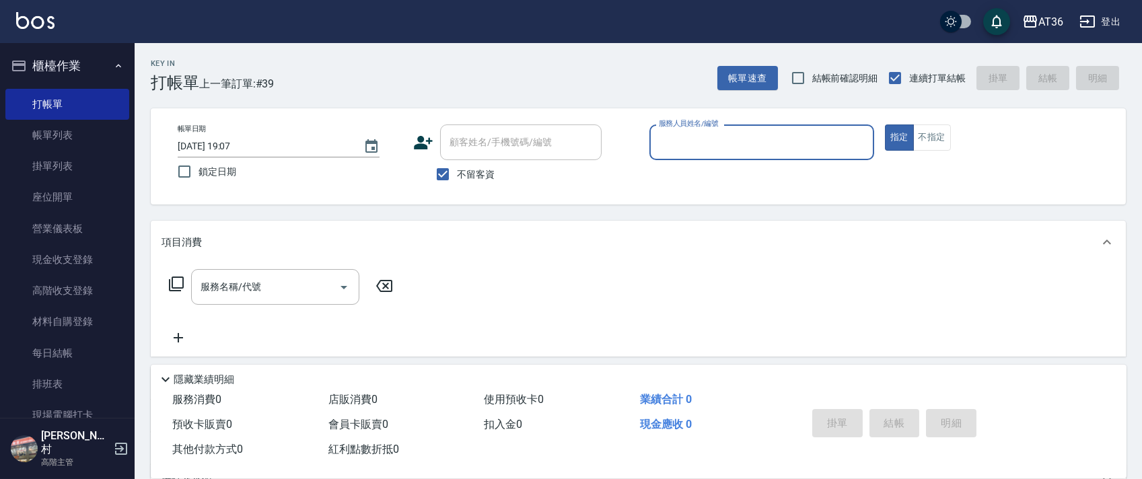
click at [659, 141] on input "服務人員姓名/編號" at bounding box center [761, 143] width 213 height 24
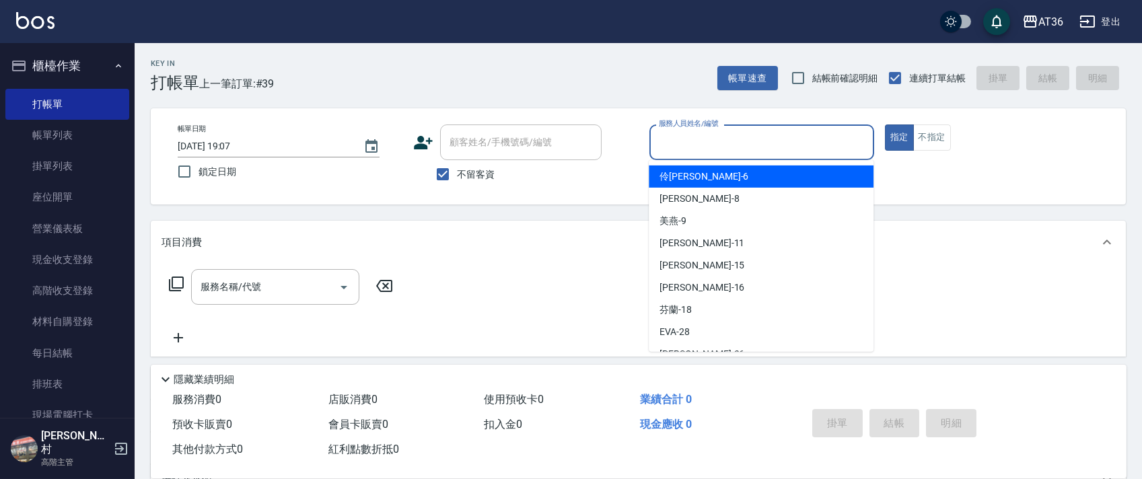
click at [689, 174] on div "[PERSON_NAME] -6" at bounding box center [760, 176] width 225 height 22
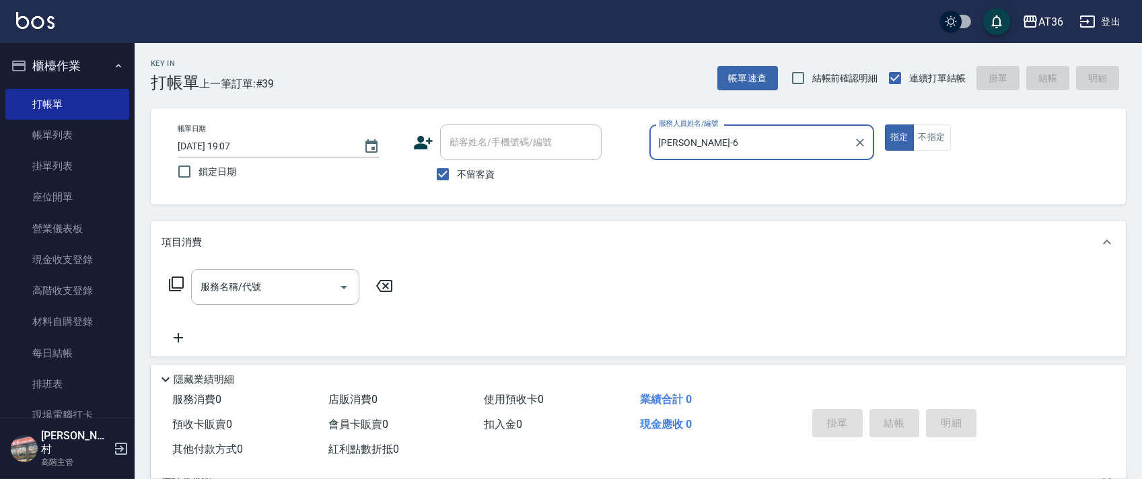
click at [934, 139] on button "不指定" at bounding box center [932, 137] width 38 height 26
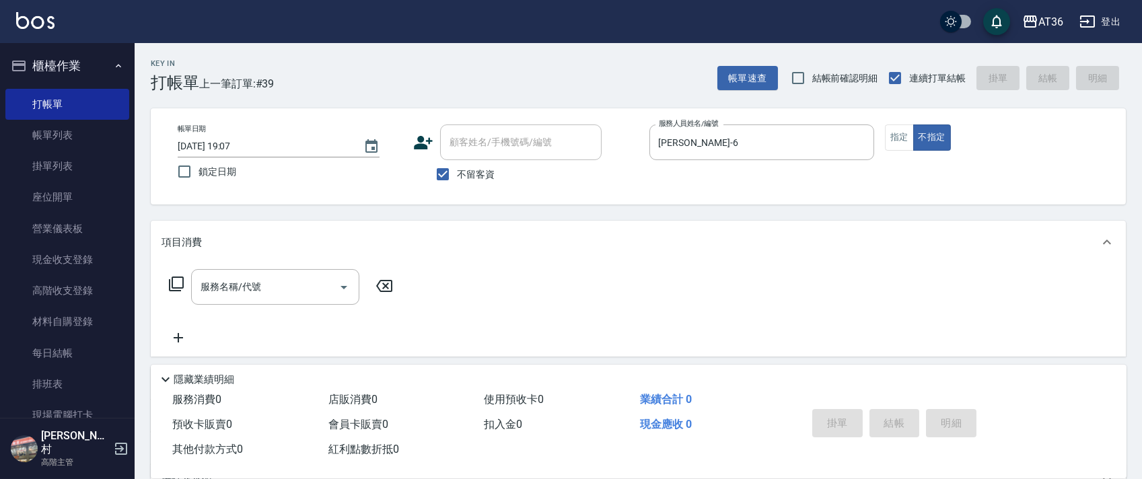
click at [178, 284] on icon at bounding box center [176, 284] width 16 height 16
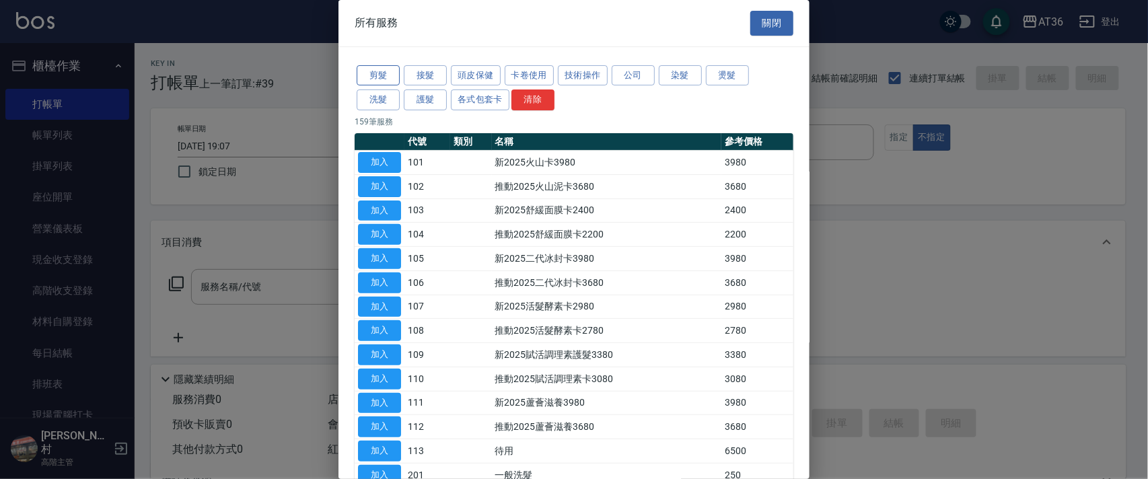
click at [378, 77] on button "剪髮" at bounding box center [378, 75] width 43 height 21
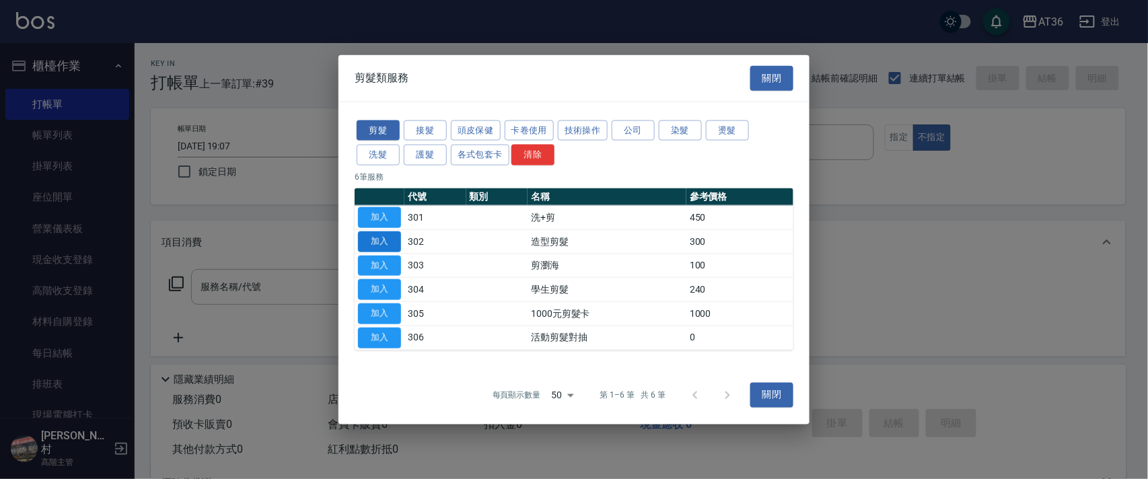
click at [387, 243] on button "加入" at bounding box center [379, 241] width 43 height 21
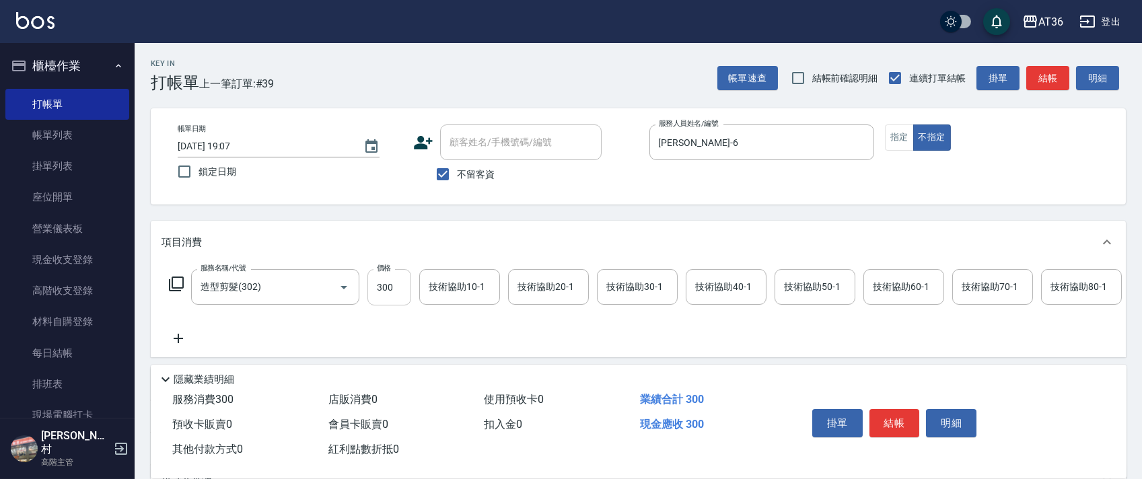
click at [401, 283] on input "300" at bounding box center [389, 287] width 44 height 36
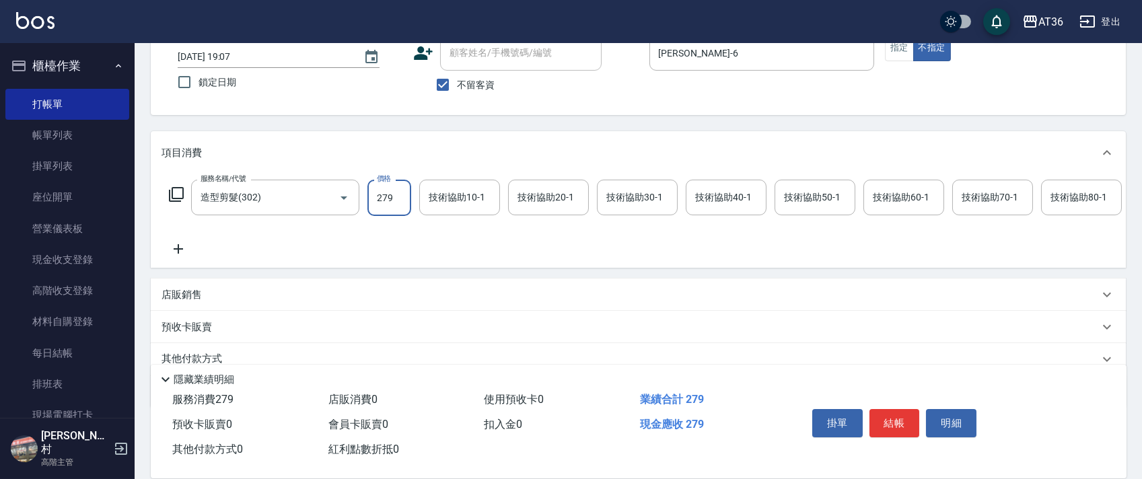
scroll to position [158, 0]
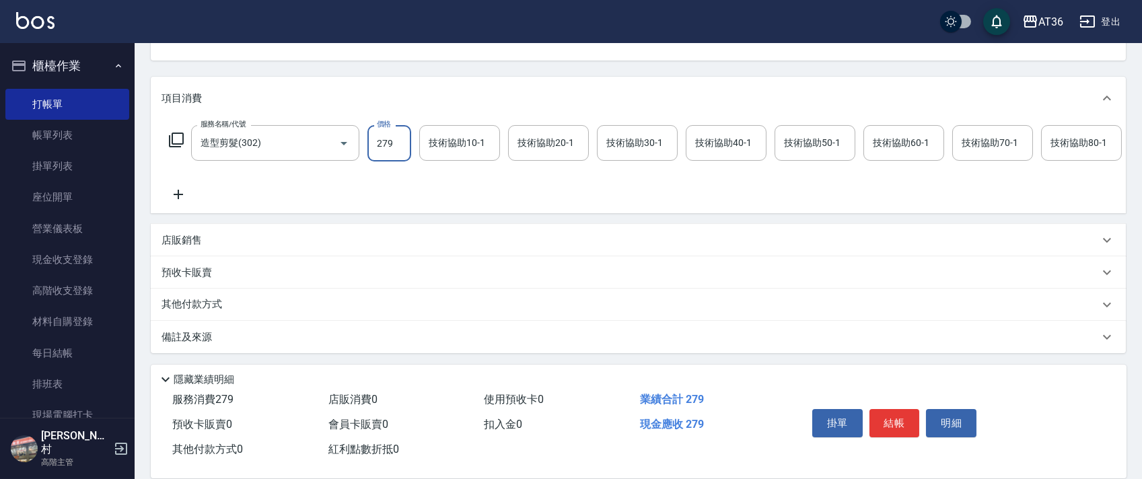
click at [211, 310] on p "其他付款方式" at bounding box center [194, 304] width 67 height 15
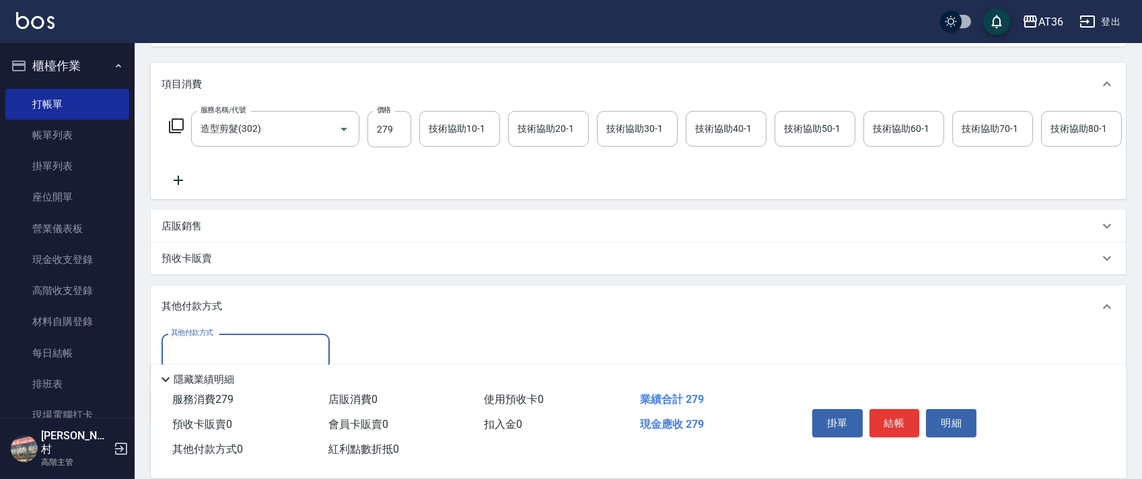
scroll to position [243, 0]
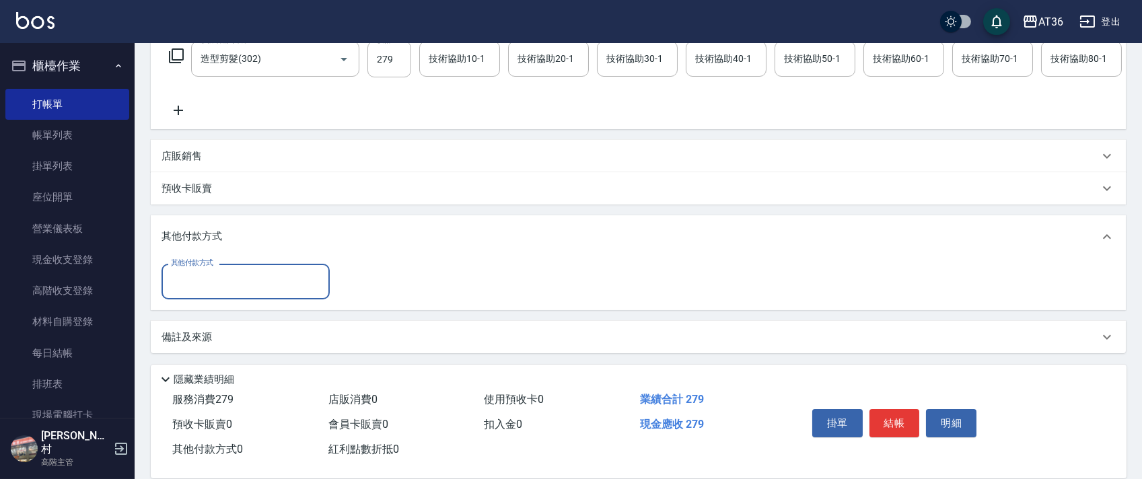
click at [207, 278] on input "其他付款方式" at bounding box center [245, 282] width 156 height 24
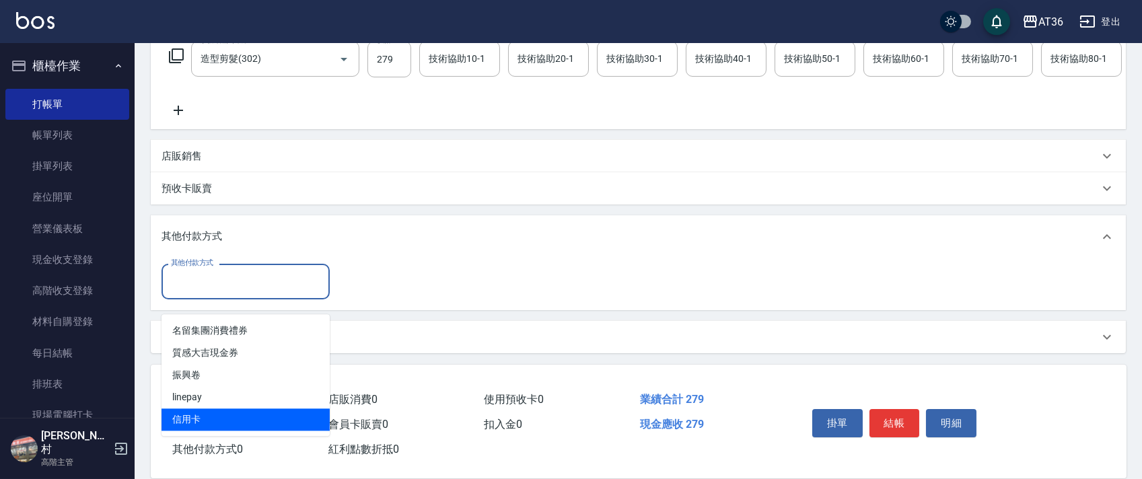
click at [197, 408] on span "信用卡" at bounding box center [245, 419] width 168 height 22
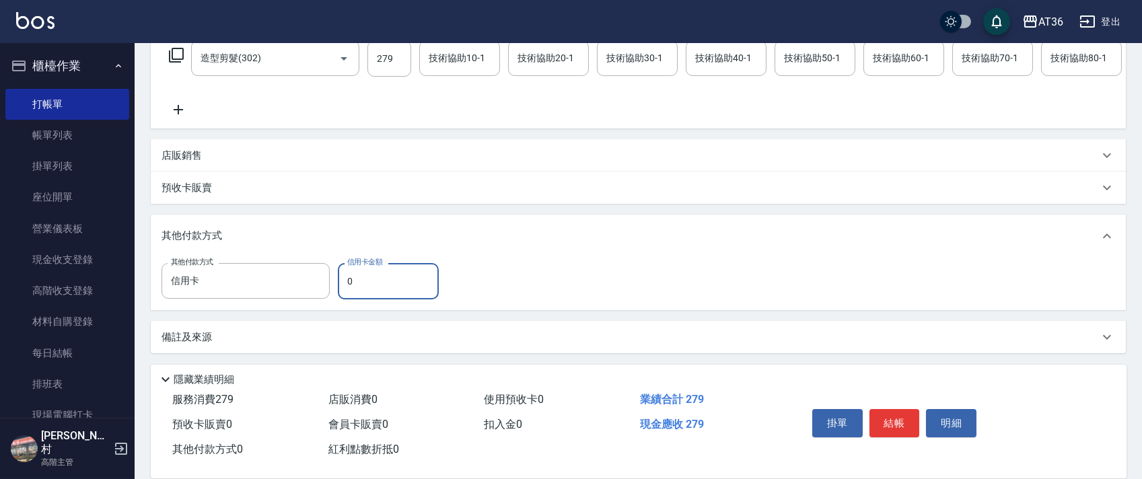
drag, startPoint x: 348, startPoint y: 273, endPoint x: 369, endPoint y: 252, distance: 30.0
click at [347, 273] on input "0" at bounding box center [388, 281] width 101 height 36
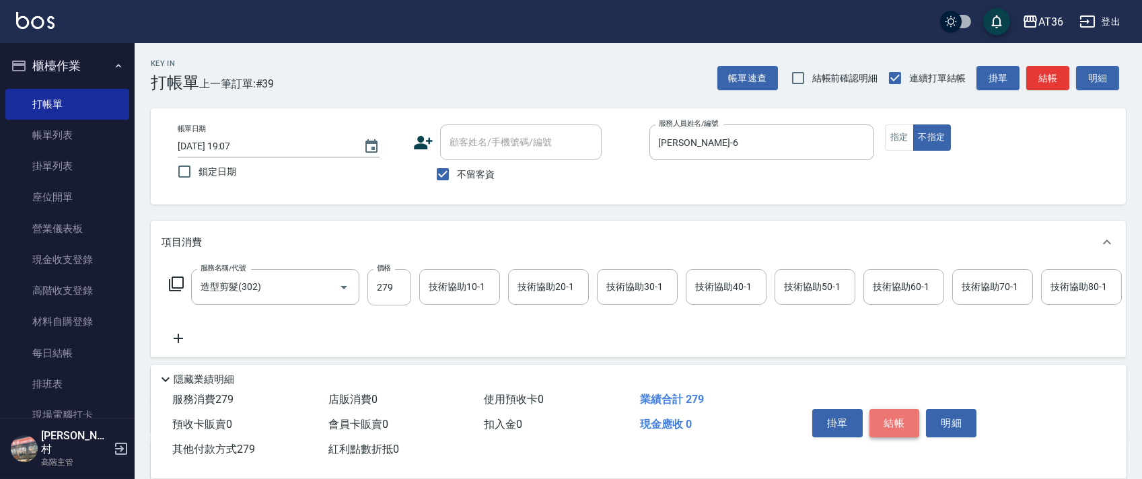
click at [889, 433] on button "結帳" at bounding box center [894, 423] width 50 height 28
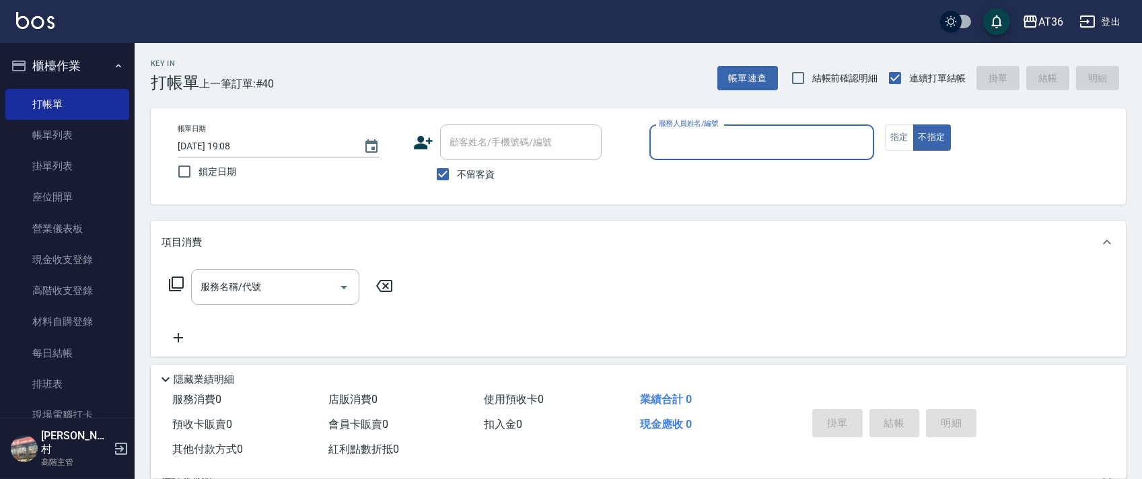
click at [670, 142] on input "服務人員姓名/編號" at bounding box center [761, 143] width 213 height 24
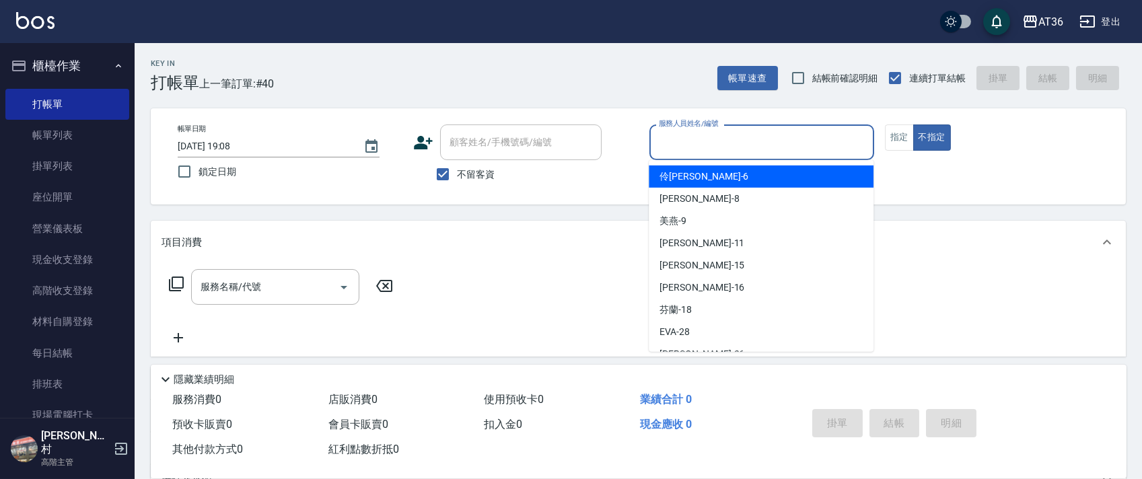
click at [675, 182] on span "[PERSON_NAME] -6" at bounding box center [703, 177] width 89 height 14
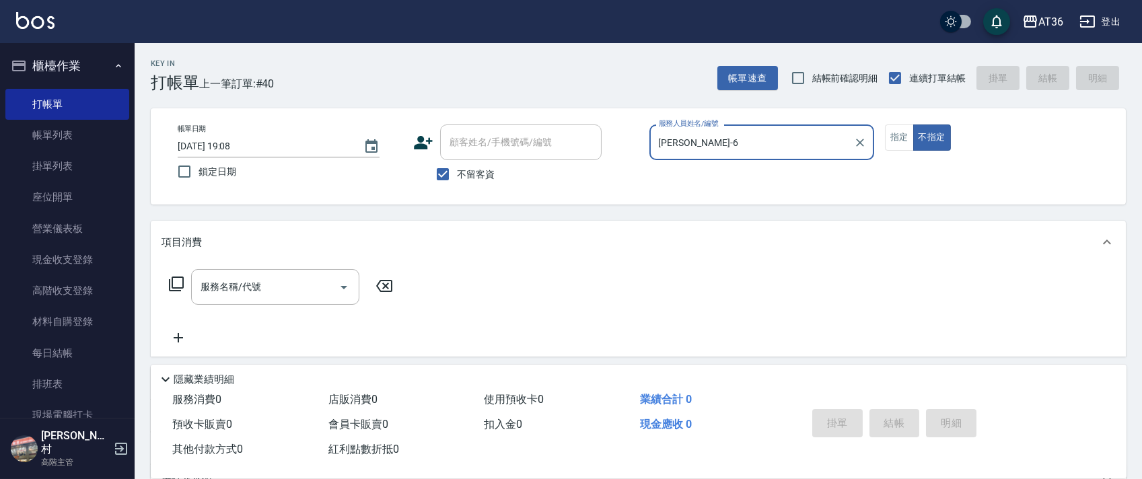
click at [170, 286] on icon at bounding box center [176, 283] width 15 height 15
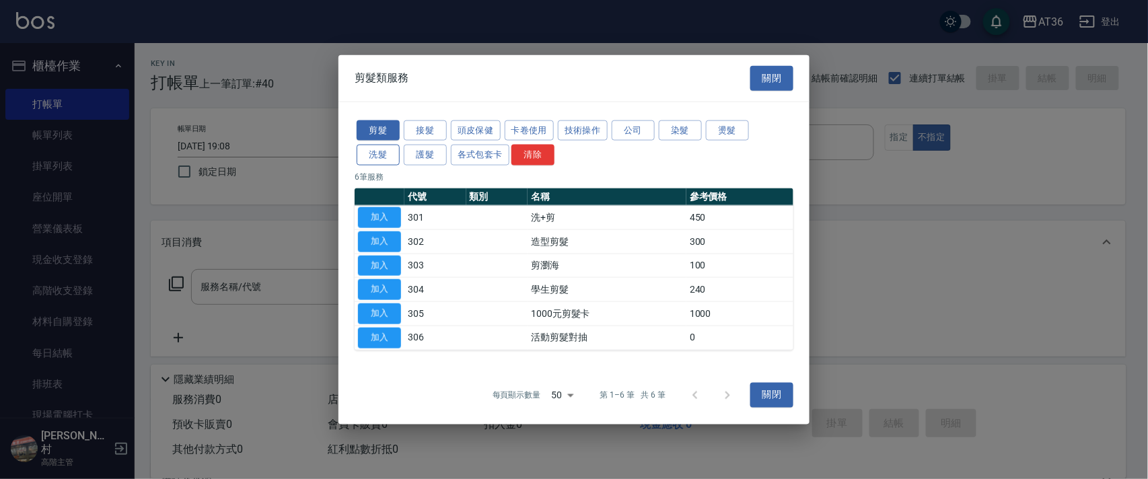
click at [377, 156] on button "洗髮" at bounding box center [378, 155] width 43 height 21
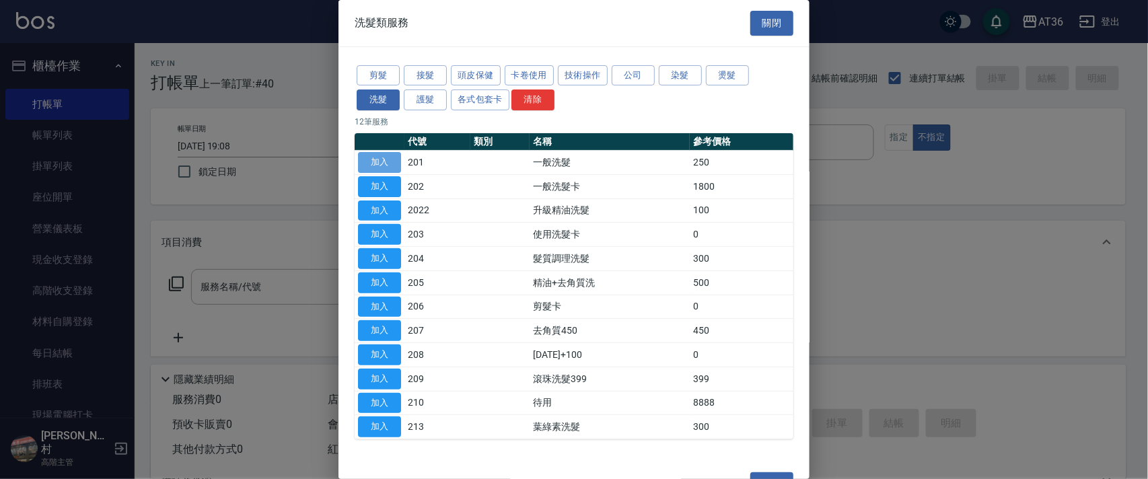
click at [382, 167] on button "加入" at bounding box center [379, 162] width 43 height 21
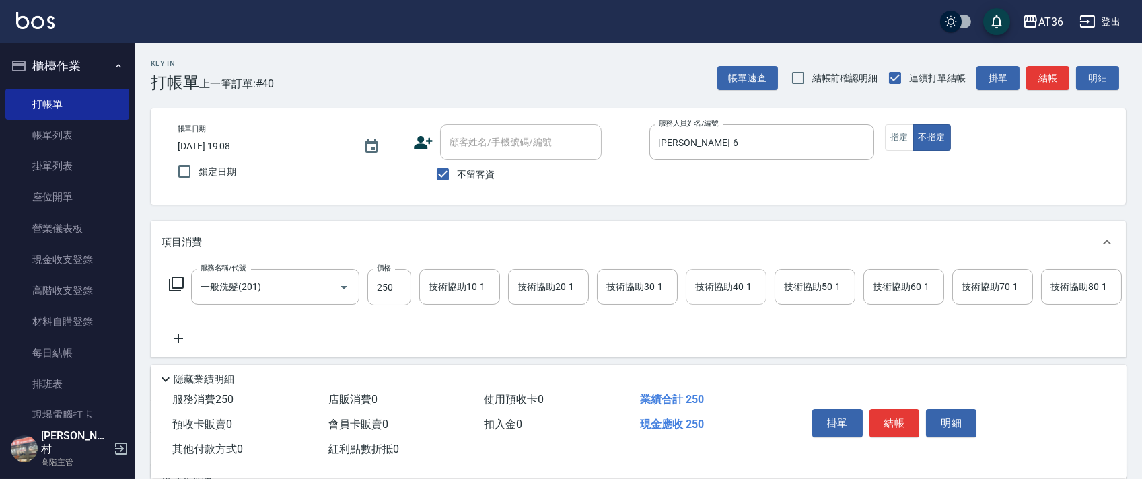
click at [714, 276] on input "技術協助40-1" at bounding box center [726, 287] width 69 height 24
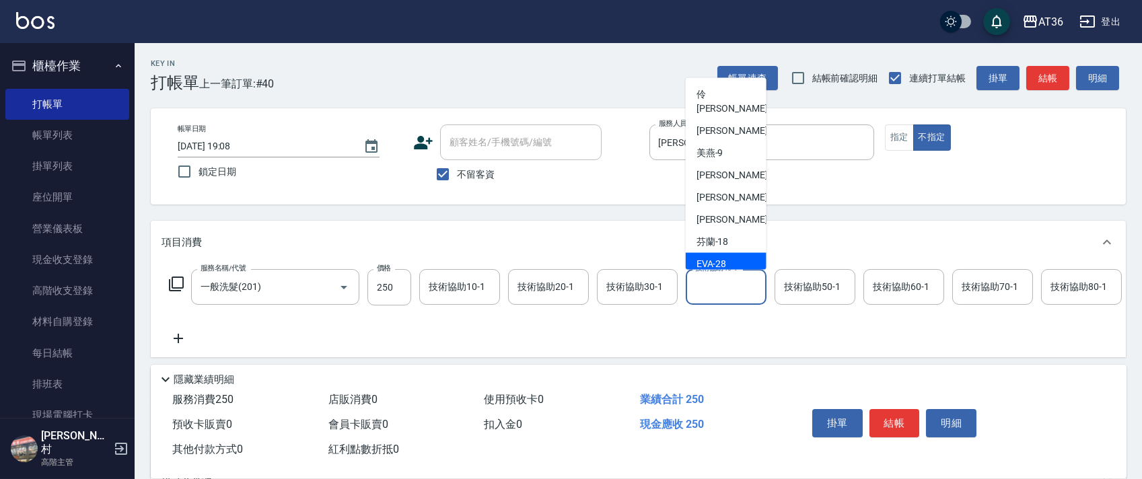
click at [728, 253] on div "[PERSON_NAME] -28" at bounding box center [725, 264] width 81 height 22
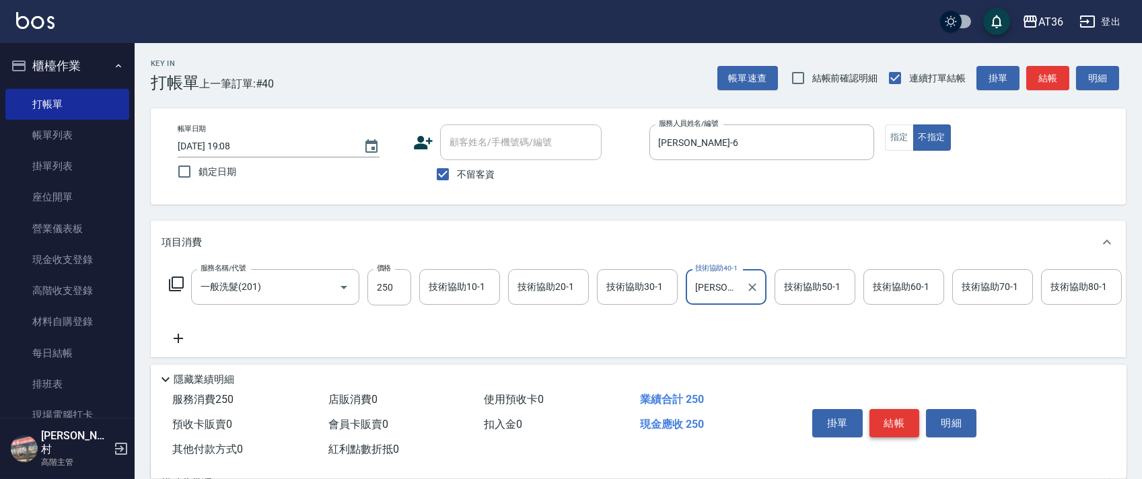
click at [887, 416] on button "結帳" at bounding box center [894, 423] width 50 height 28
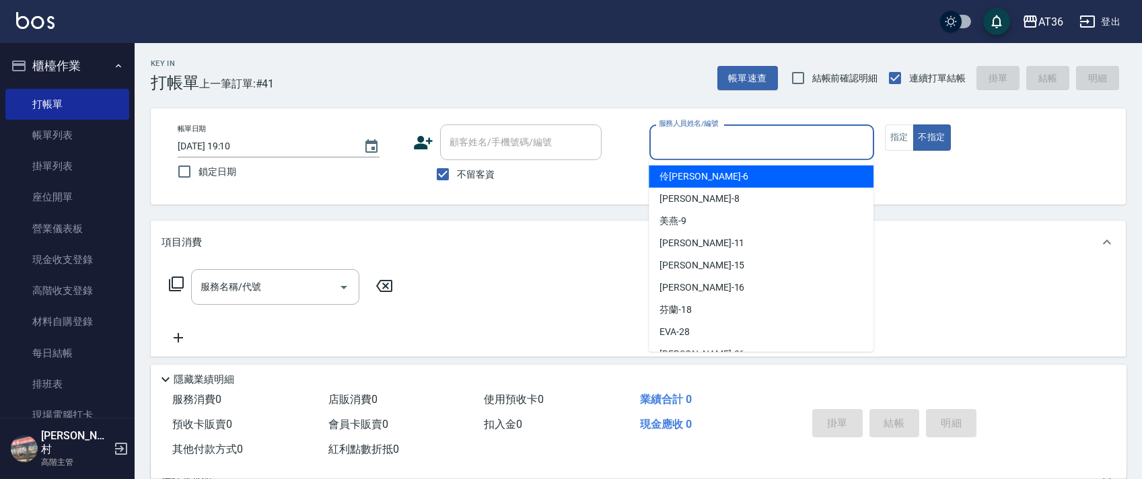
drag, startPoint x: 664, startPoint y: 147, endPoint x: 702, endPoint y: 176, distance: 47.9
click at [663, 147] on input "服務人員姓名/編號" at bounding box center [761, 143] width 213 height 24
click at [685, 177] on div "[PERSON_NAME] -6" at bounding box center [760, 176] width 225 height 22
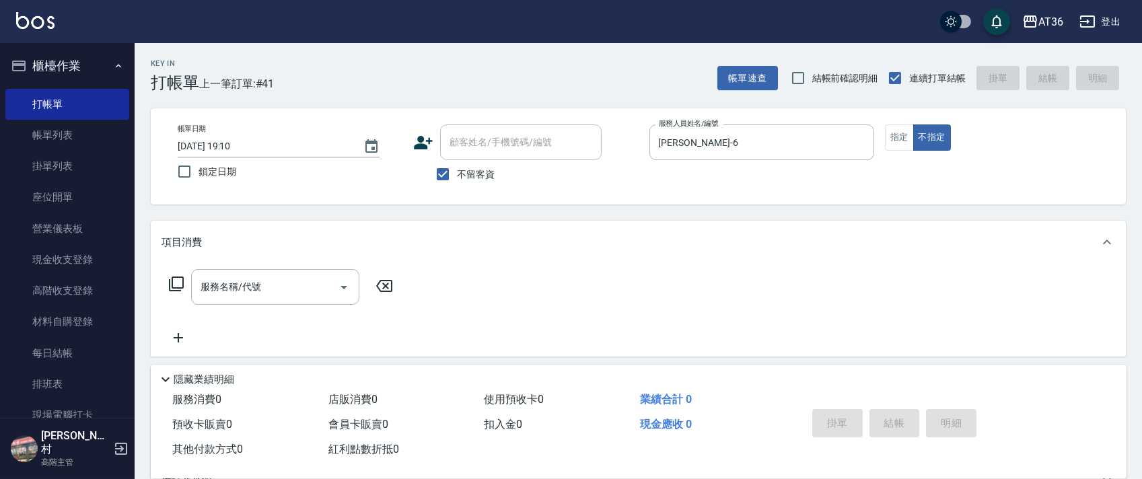
click at [176, 284] on icon at bounding box center [176, 284] width 16 height 16
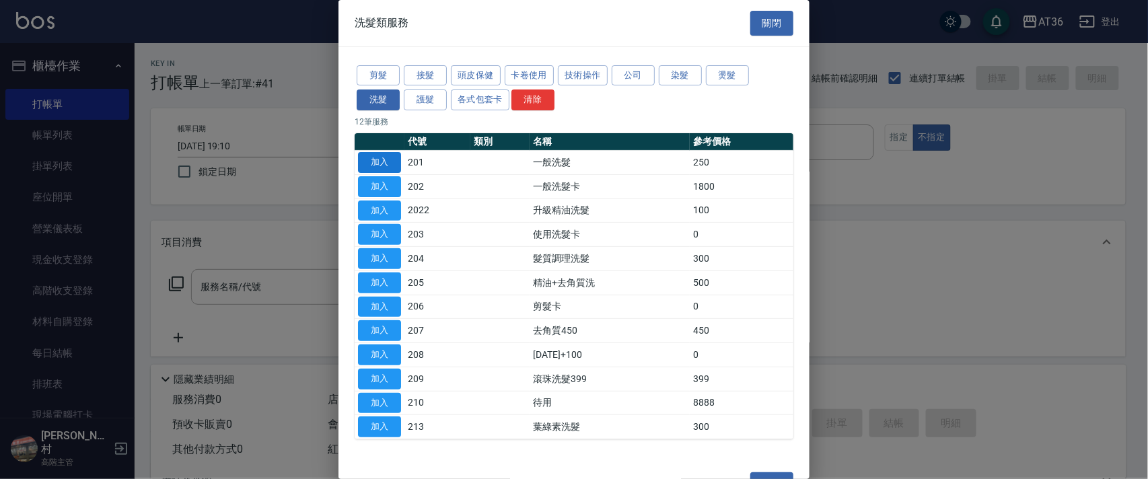
click at [379, 160] on button "加入" at bounding box center [379, 162] width 43 height 21
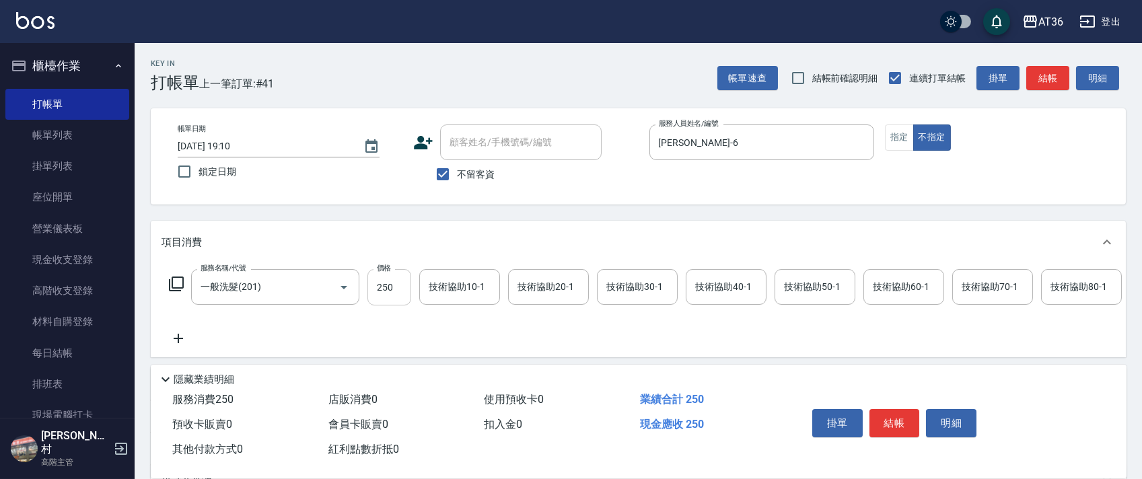
click at [371, 281] on input "250" at bounding box center [389, 287] width 44 height 36
click at [721, 285] on div "技術協助40-1 技術協助40-1" at bounding box center [725, 287] width 81 height 36
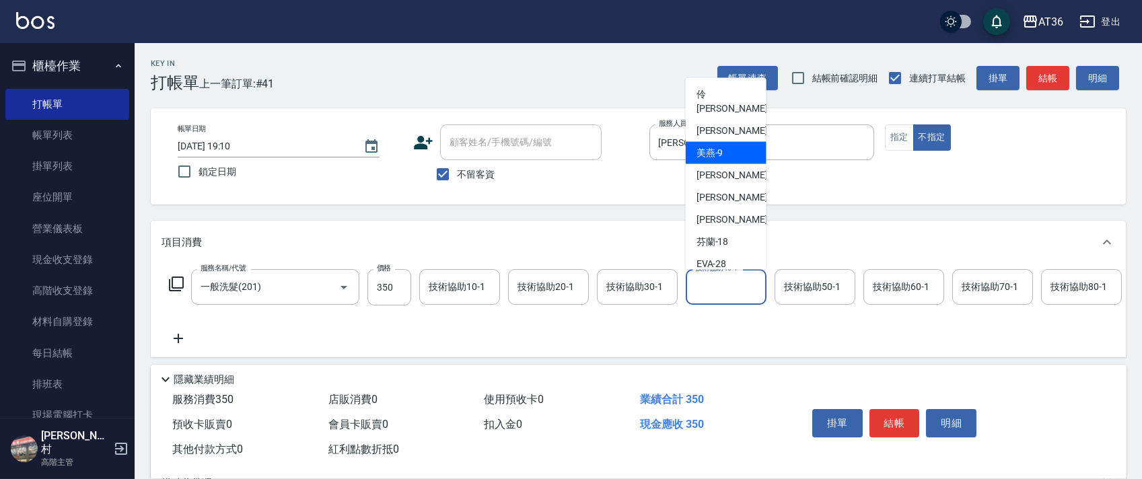
scroll to position [174, 0]
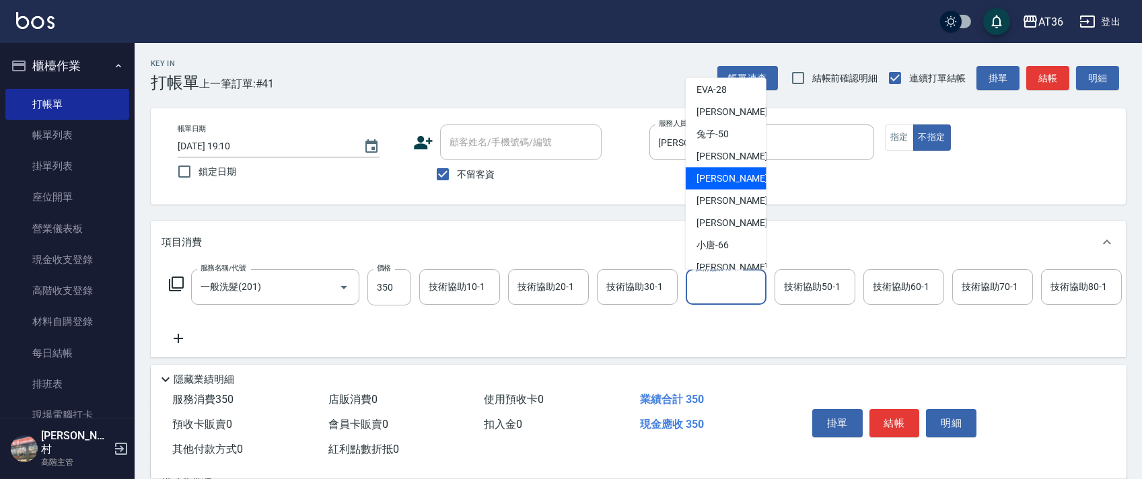
click at [738, 167] on div "[PERSON_NAME] -55" at bounding box center [725, 178] width 81 height 22
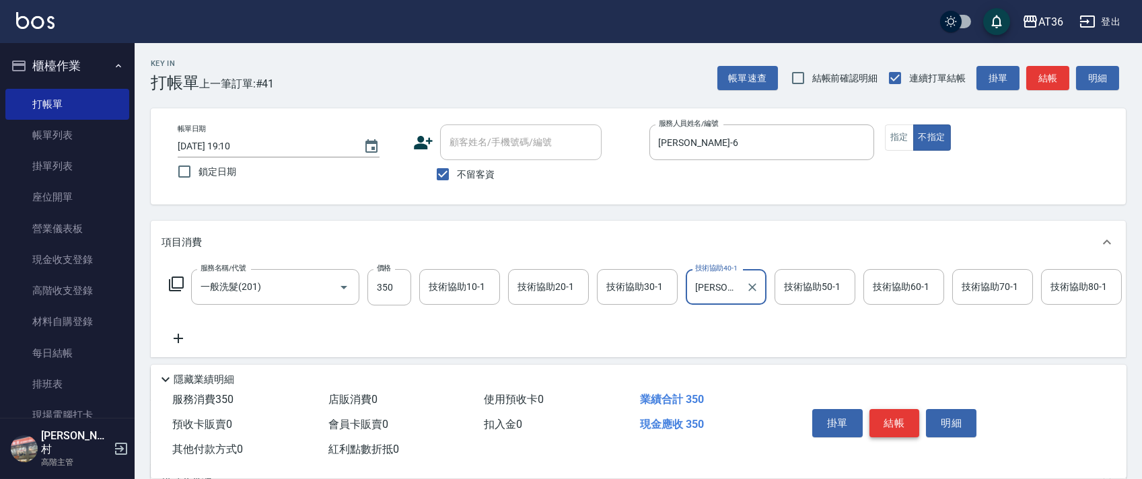
click at [879, 418] on button "結帳" at bounding box center [894, 423] width 50 height 28
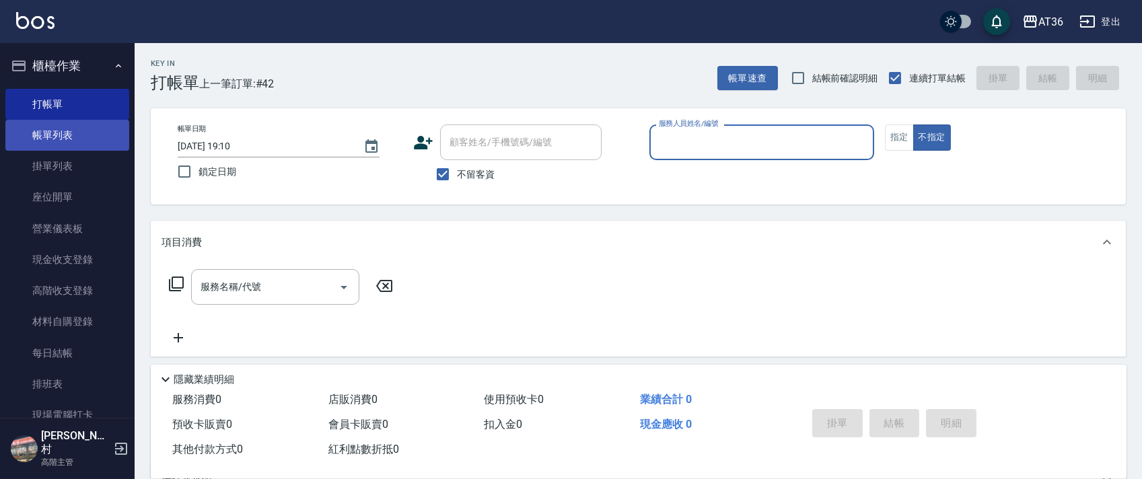
click at [101, 138] on link "帳單列表" at bounding box center [67, 135] width 124 height 31
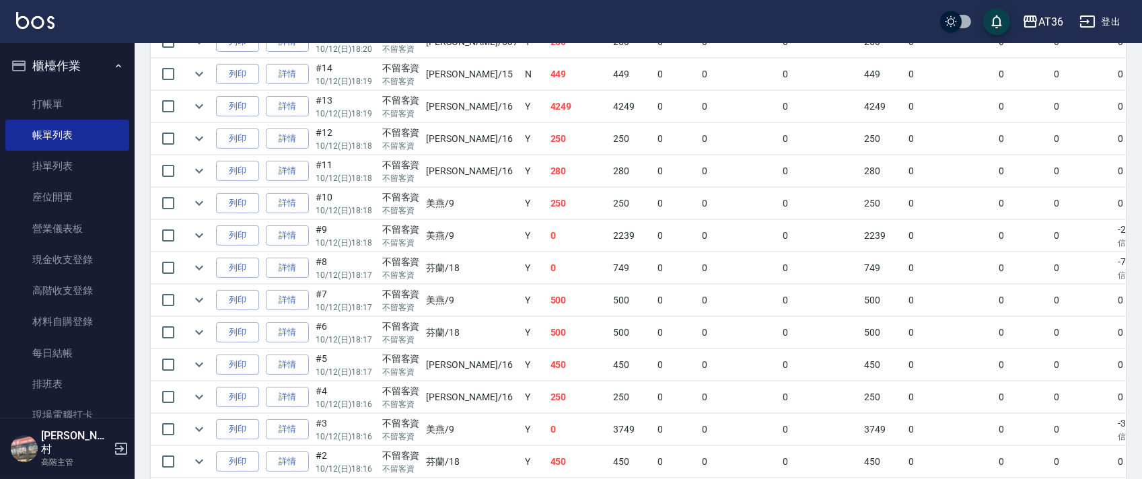
scroll to position [1353, 0]
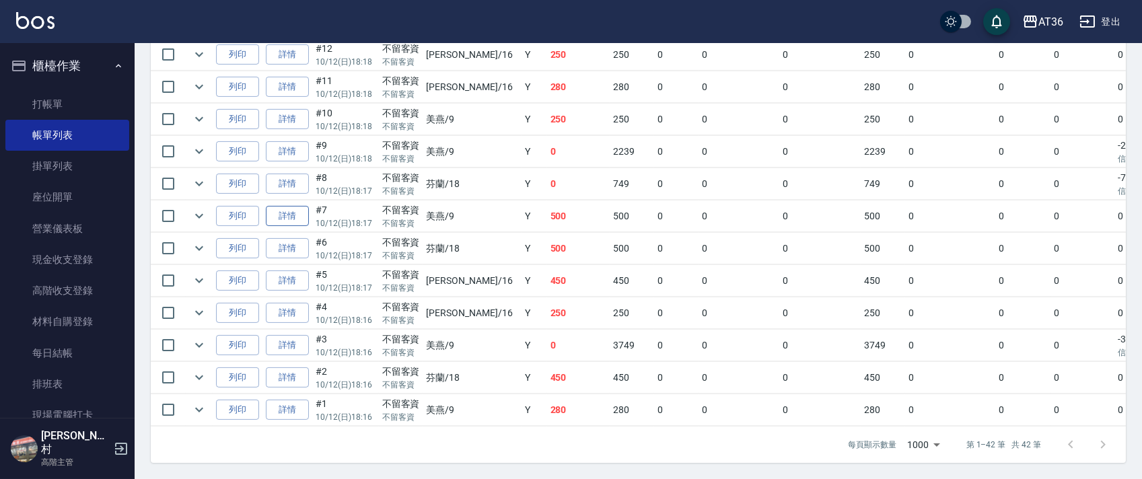
click at [283, 206] on link "詳情" at bounding box center [287, 216] width 43 height 21
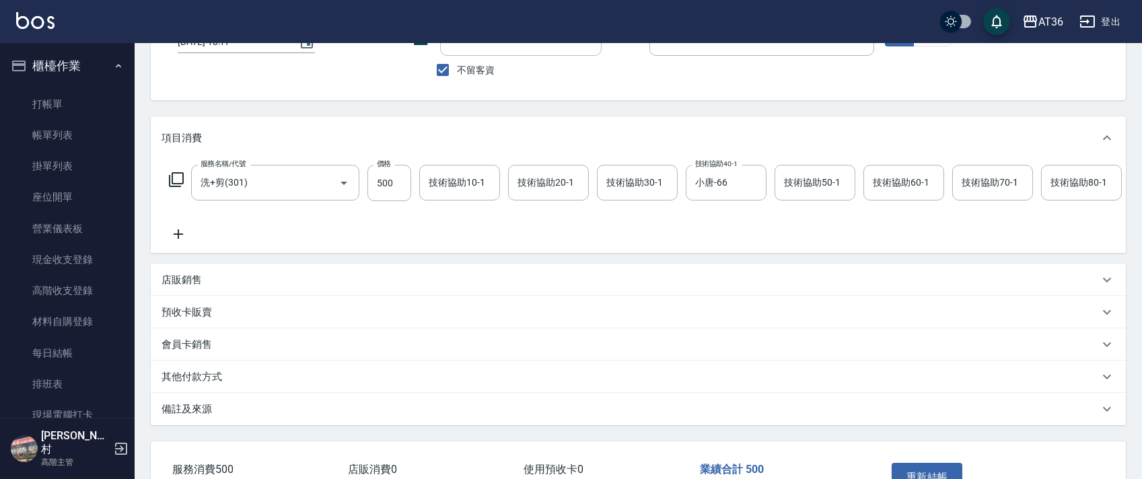
scroll to position [207, 0]
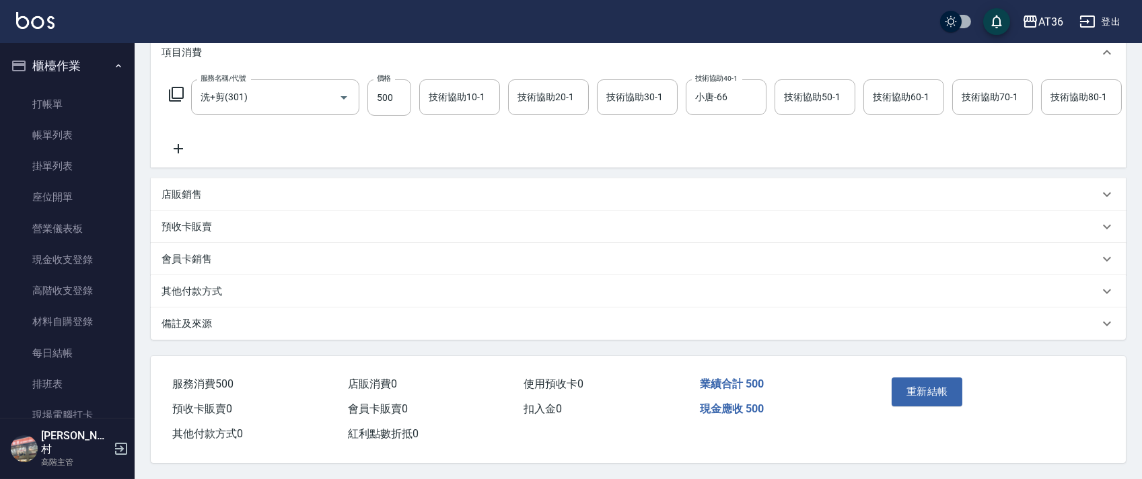
click at [208, 289] on p "其他付款方式" at bounding box center [191, 292] width 61 height 14
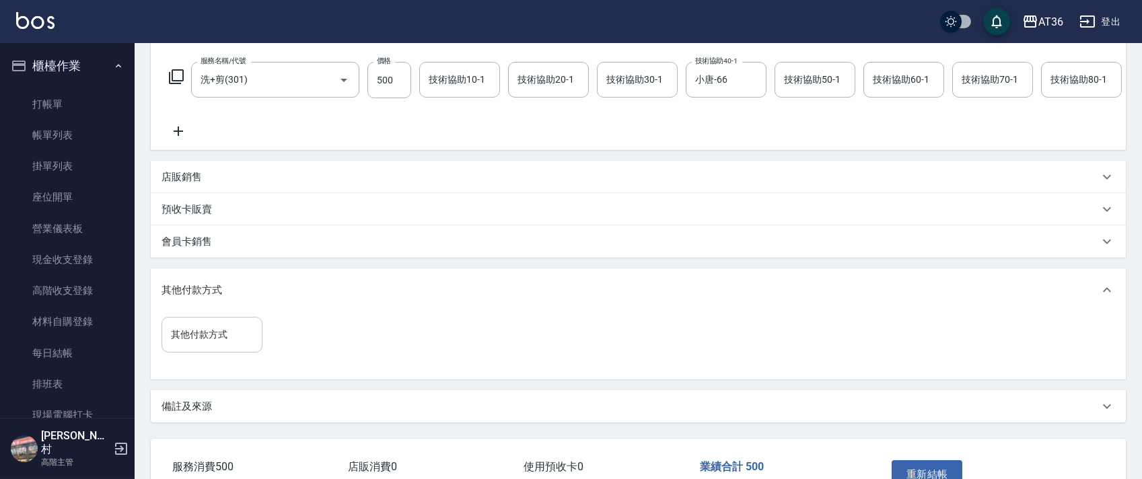
drag, startPoint x: 195, startPoint y: 344, endPoint x: 227, endPoint y: 357, distance: 34.7
click at [194, 344] on div "其他付款方式 其他付款方式" at bounding box center [211, 335] width 101 height 36
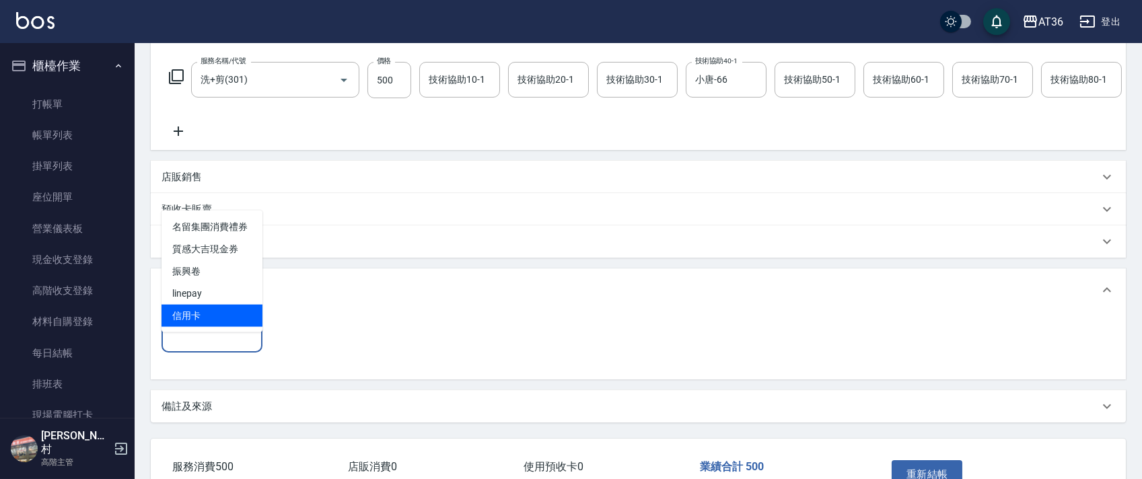
click at [219, 317] on span "信用卡" at bounding box center [211, 316] width 101 height 22
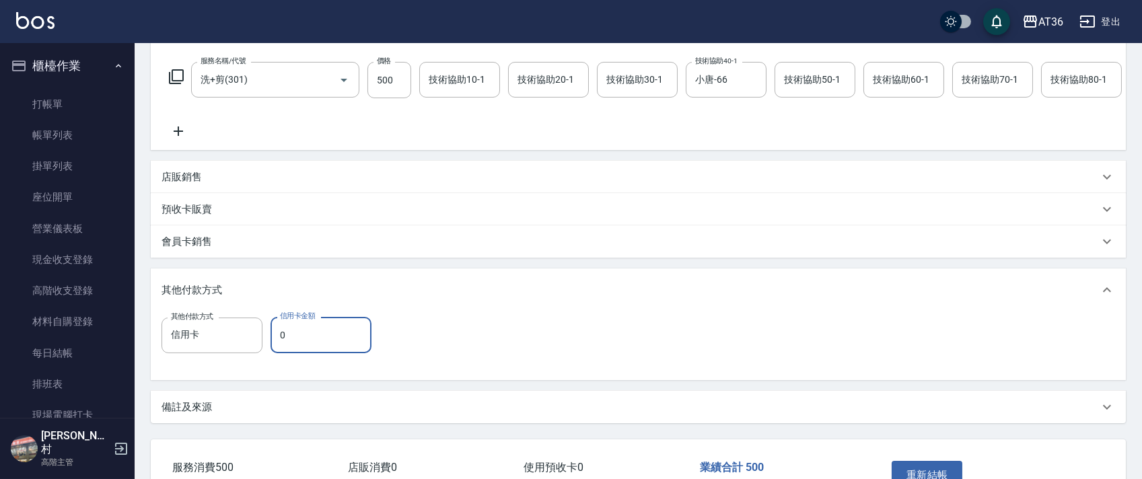
click at [273, 353] on input "0" at bounding box center [320, 335] width 101 height 36
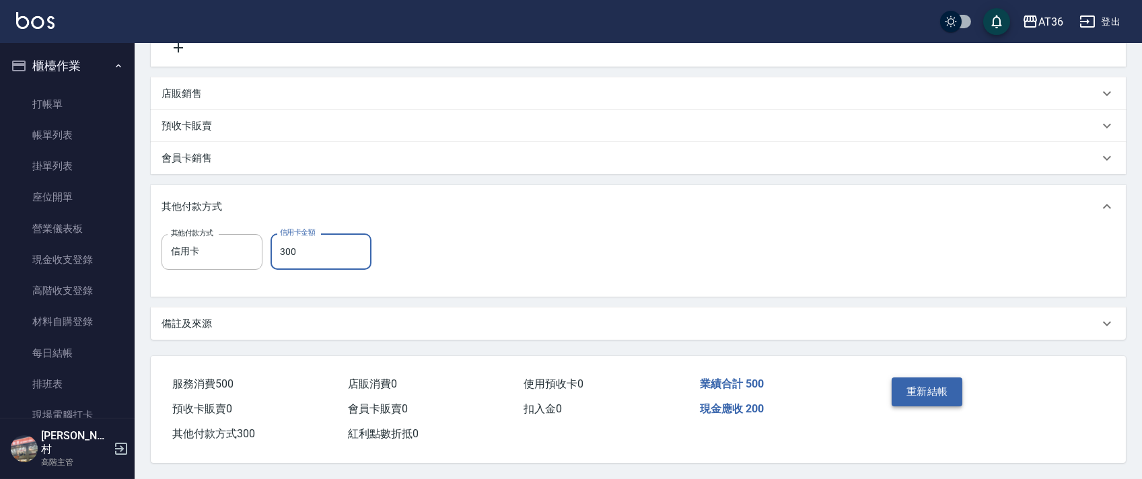
click at [927, 389] on button "重新結帳" at bounding box center [926, 391] width 71 height 28
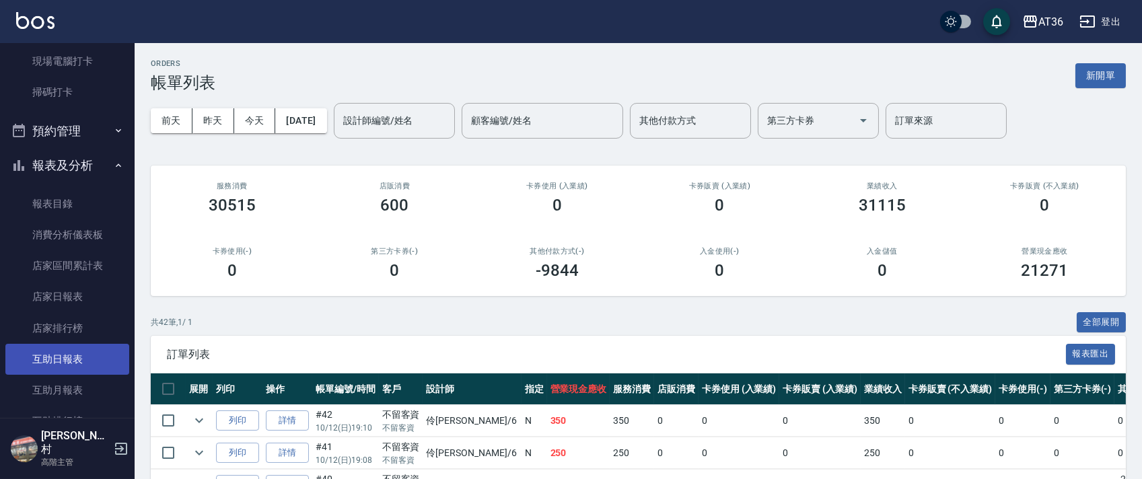
scroll to position [359, 0]
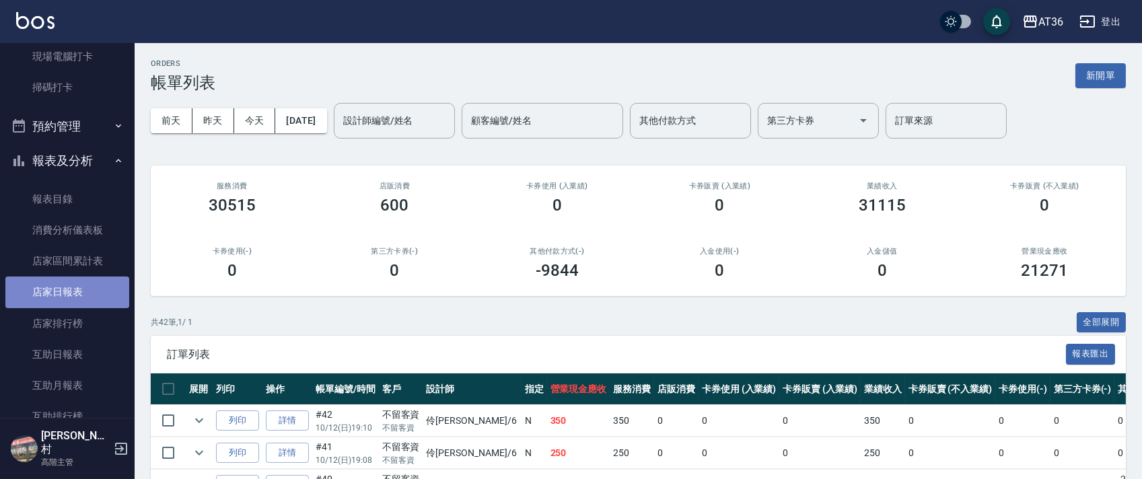
click at [81, 287] on link "店家日報表" at bounding box center [67, 291] width 124 height 31
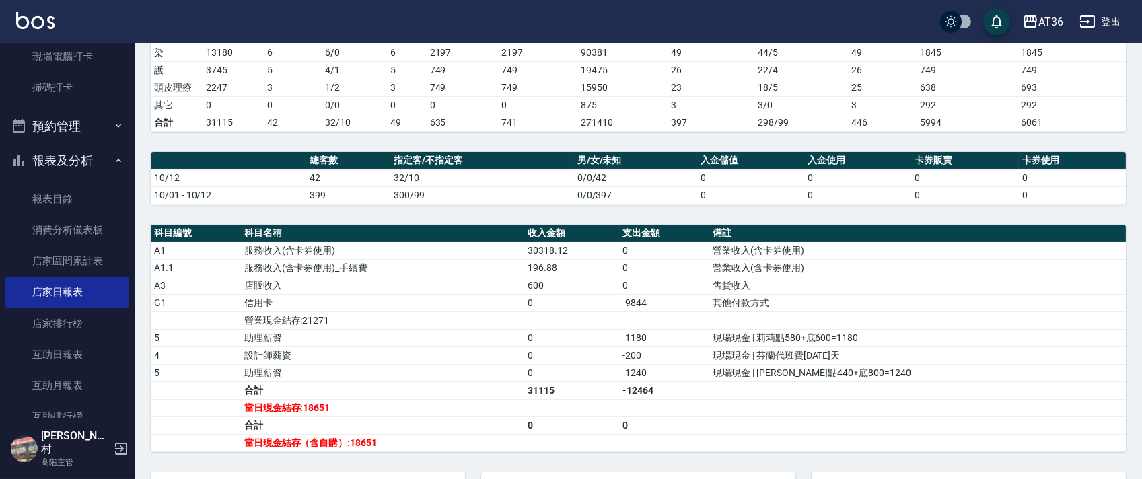
scroll to position [52, 0]
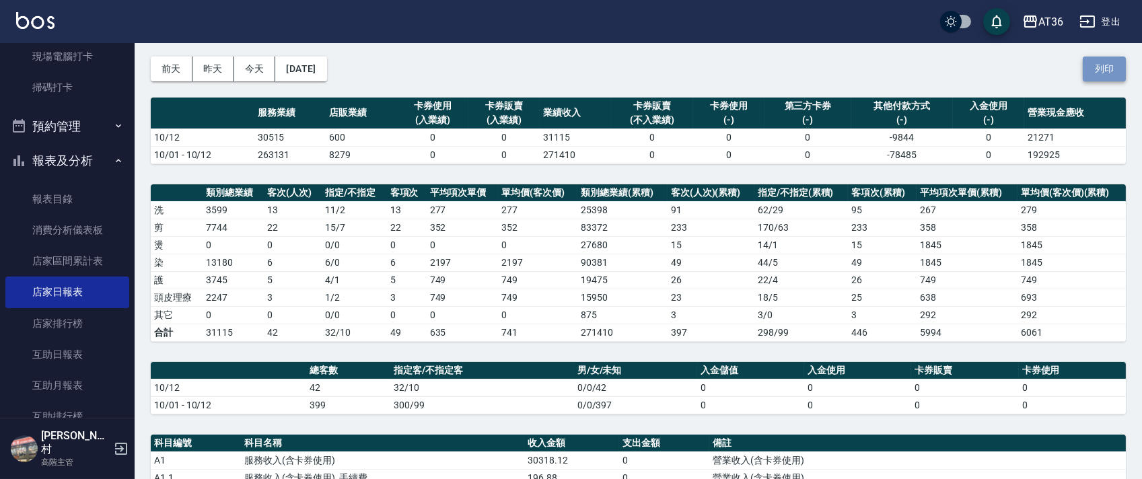
click at [1104, 67] on button "列印" at bounding box center [1103, 69] width 43 height 25
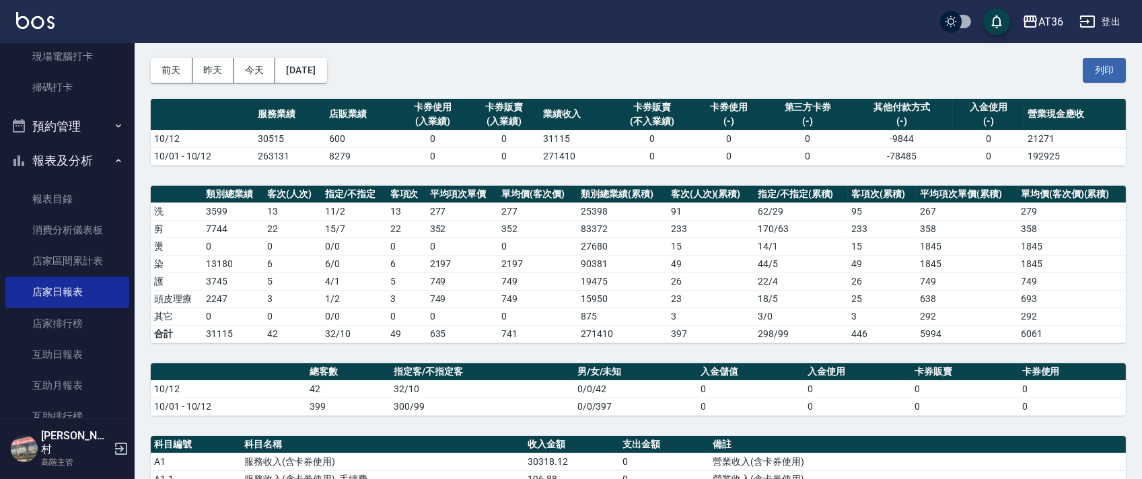
scroll to position [0, 0]
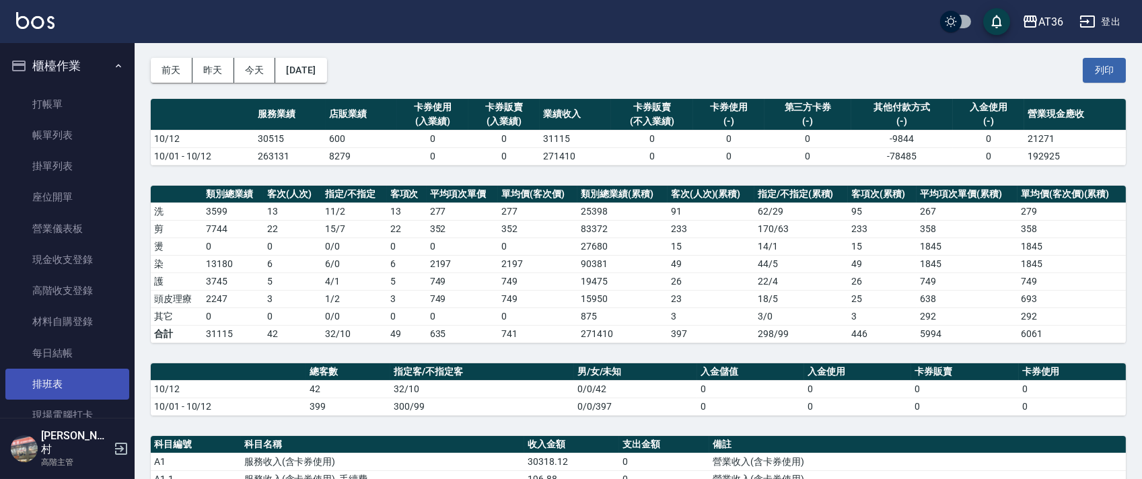
click at [63, 383] on link "排班表" at bounding box center [67, 384] width 124 height 31
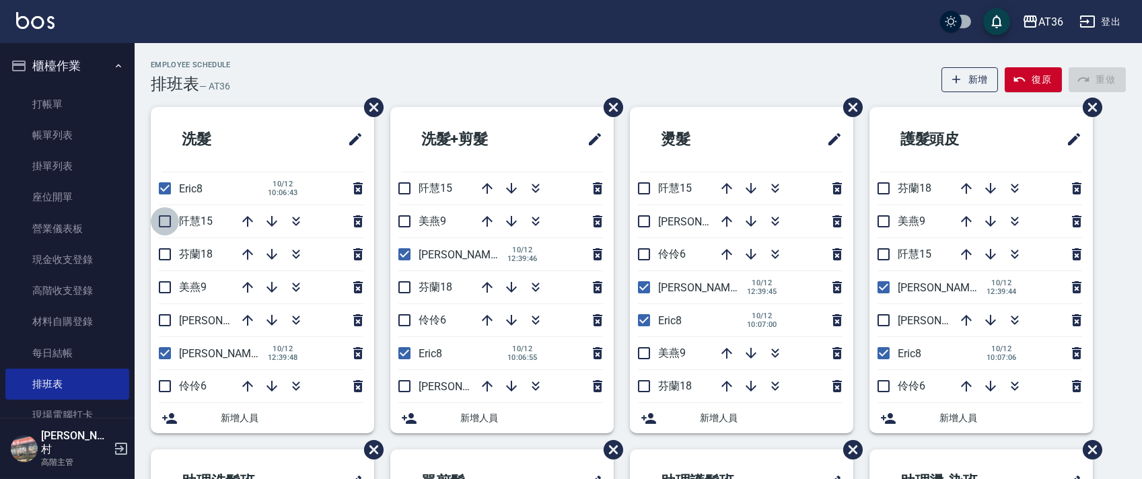
click at [163, 221] on input "checkbox" at bounding box center [165, 221] width 28 height 28
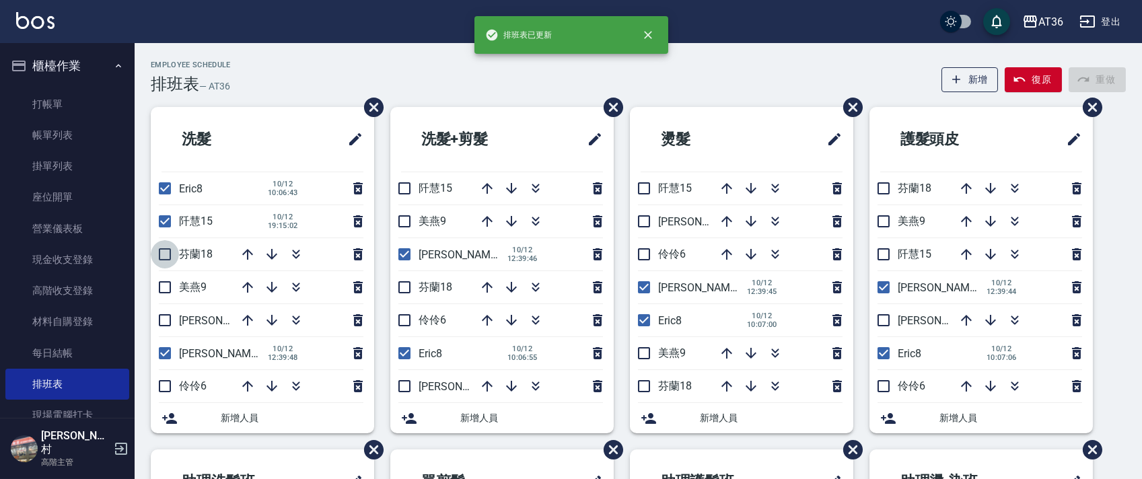
click at [167, 257] on input "checkbox" at bounding box center [165, 254] width 28 height 28
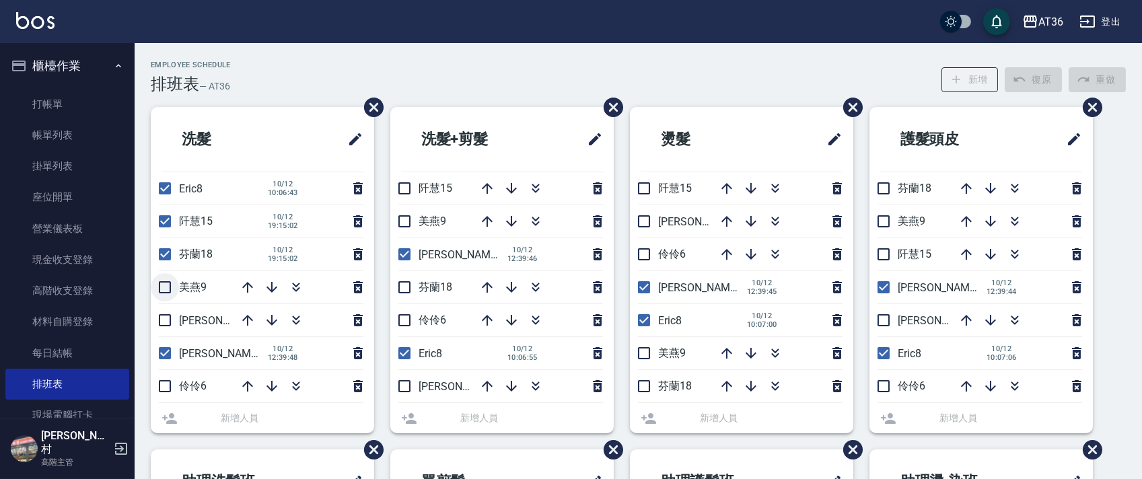
click at [164, 289] on input "checkbox" at bounding box center [165, 287] width 28 height 28
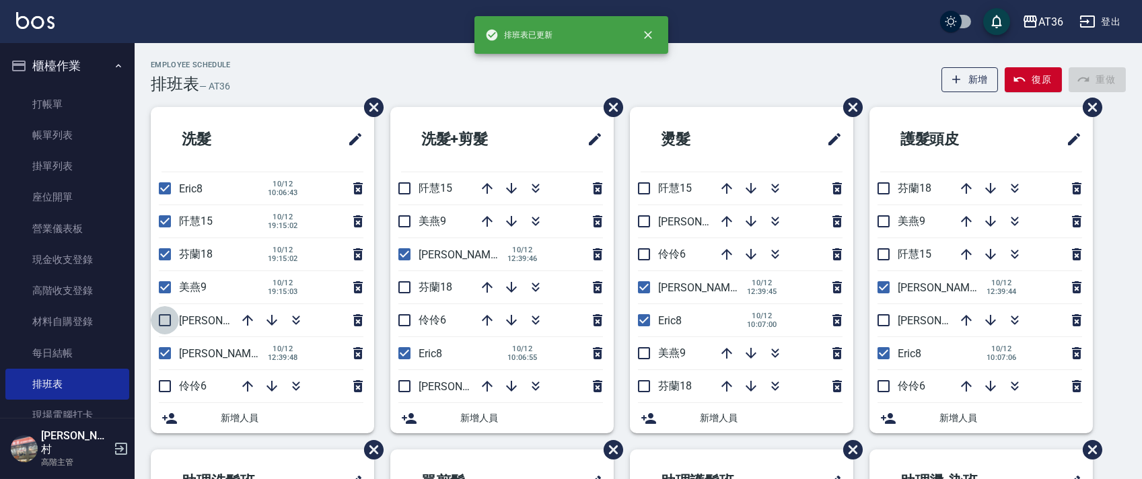
click at [164, 315] on input "checkbox" at bounding box center [165, 320] width 28 height 28
click at [402, 218] on input "checkbox" at bounding box center [404, 221] width 28 height 28
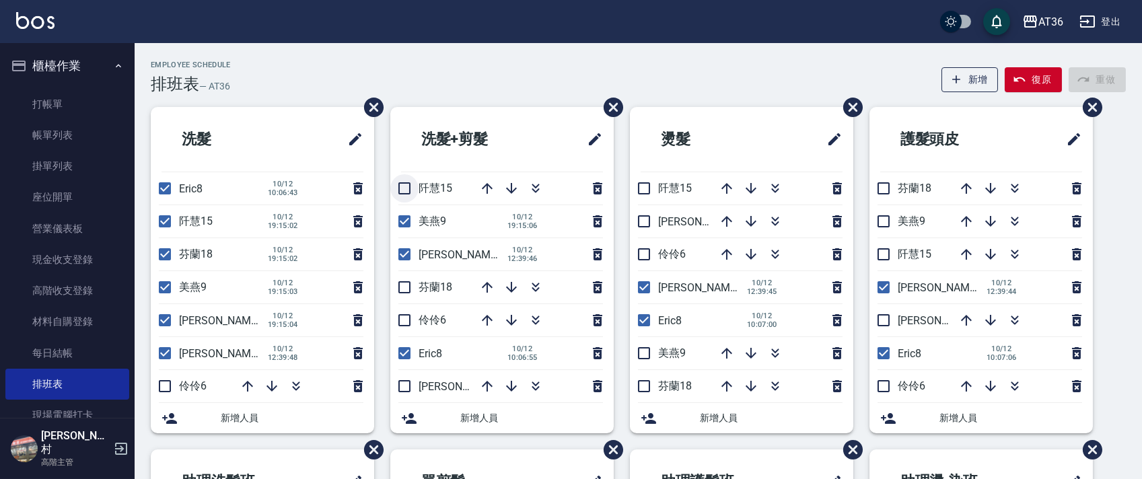
drag, startPoint x: 408, startPoint y: 184, endPoint x: 504, endPoint y: 198, distance: 97.2
click at [407, 184] on input "checkbox" at bounding box center [404, 188] width 28 height 28
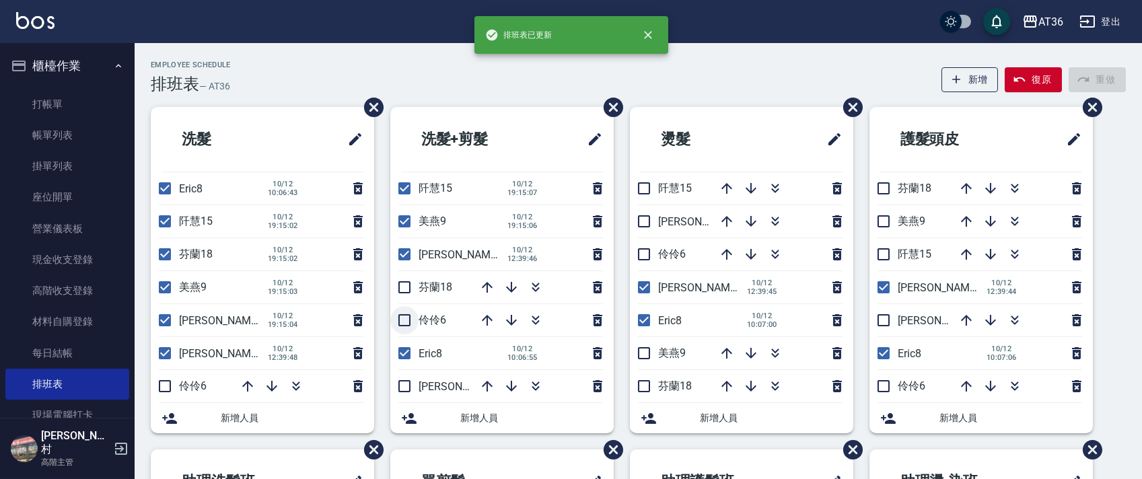
click at [404, 322] on input "checkbox" at bounding box center [404, 320] width 28 height 28
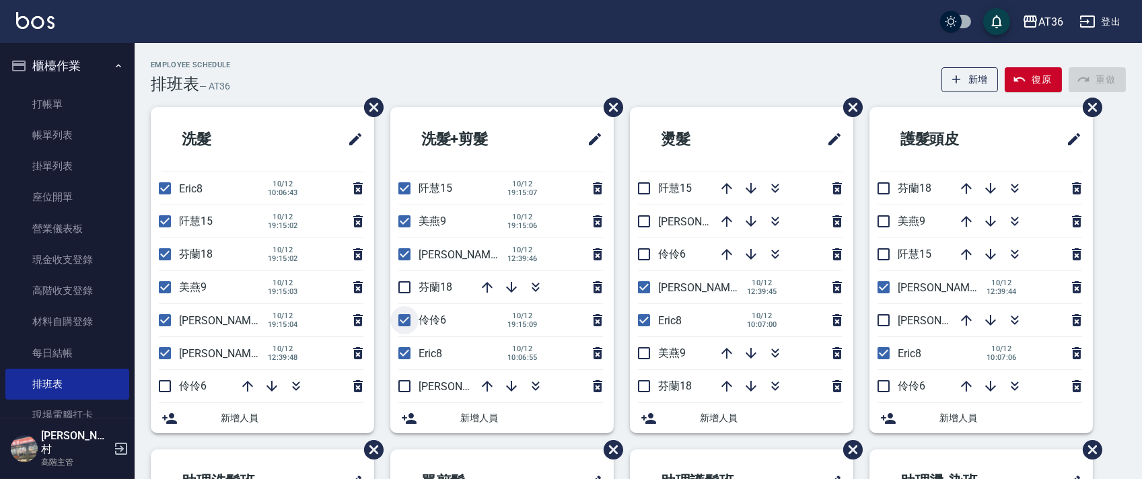
click at [403, 316] on input "checkbox" at bounding box center [404, 320] width 28 height 28
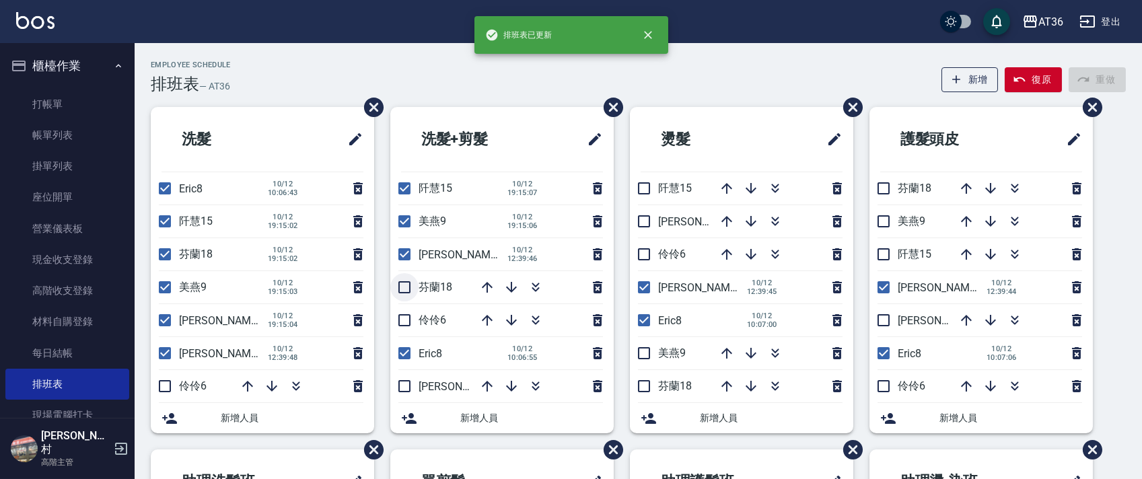
click at [401, 288] on input "checkbox" at bounding box center [404, 287] width 28 height 28
drag, startPoint x: 404, startPoint y: 387, endPoint x: 412, endPoint y: 324, distance: 63.7
click at [404, 386] on input "checkbox" at bounding box center [404, 386] width 28 height 28
click at [643, 225] on input "checkbox" at bounding box center [644, 221] width 28 height 28
click at [640, 191] on input "checkbox" at bounding box center [644, 188] width 28 height 28
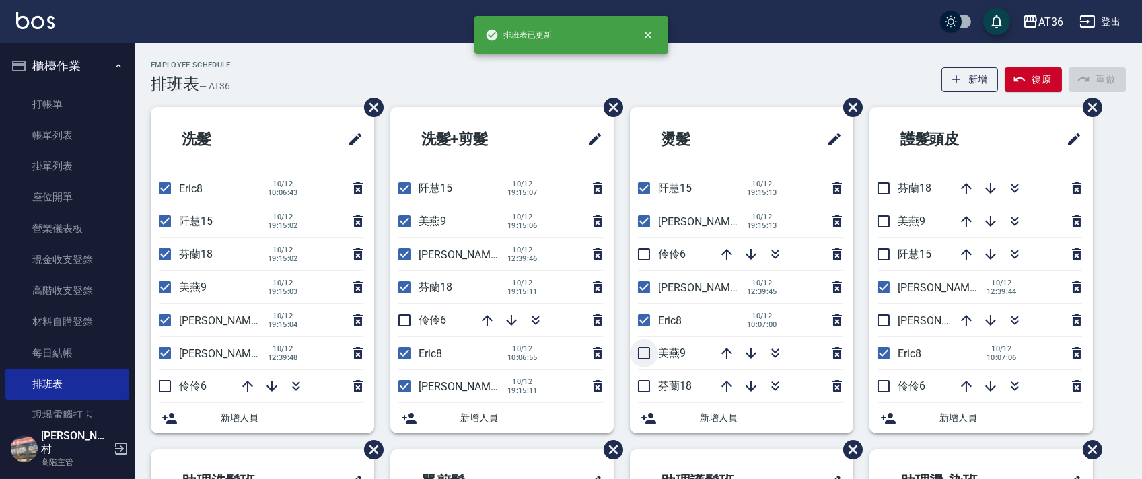
click at [643, 355] on input "checkbox" at bounding box center [644, 353] width 28 height 28
click at [640, 382] on input "checkbox" at bounding box center [644, 386] width 28 height 28
click at [887, 318] on input "checkbox" at bounding box center [883, 320] width 28 height 28
click at [884, 253] on input "checkbox" at bounding box center [883, 254] width 28 height 28
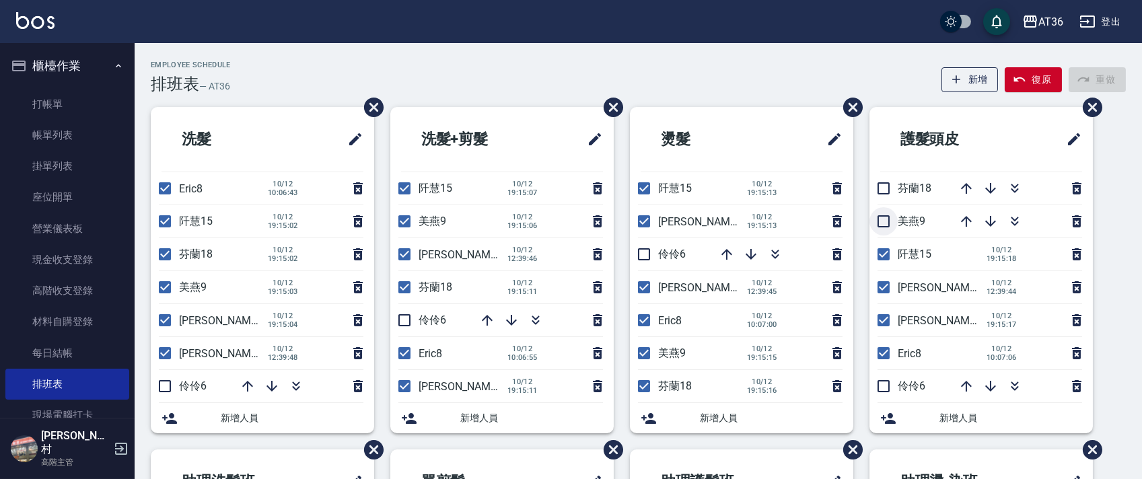
click at [881, 223] on input "checkbox" at bounding box center [883, 221] width 28 height 28
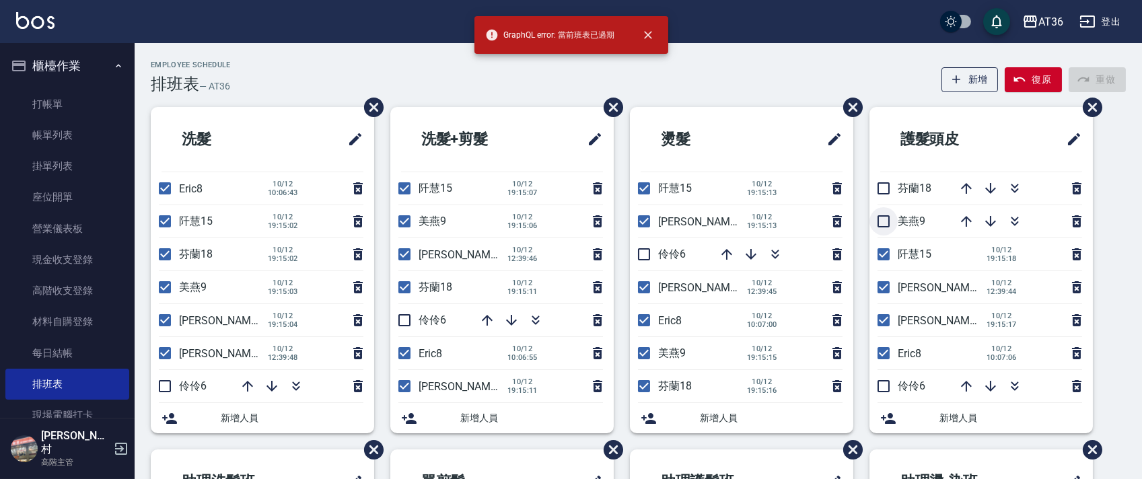
click at [883, 225] on input "checkbox" at bounding box center [883, 221] width 28 height 28
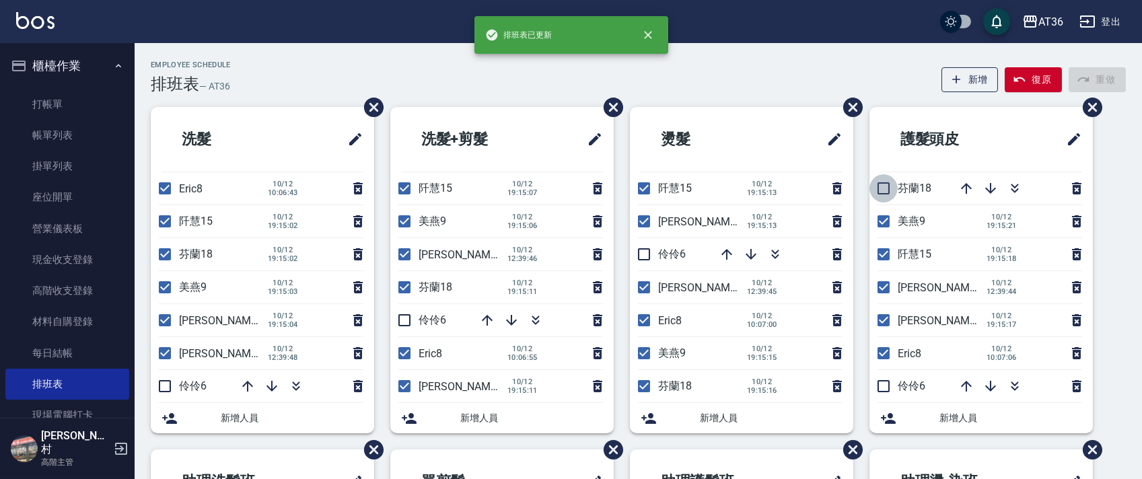
click at [884, 191] on input "checkbox" at bounding box center [883, 188] width 28 height 28
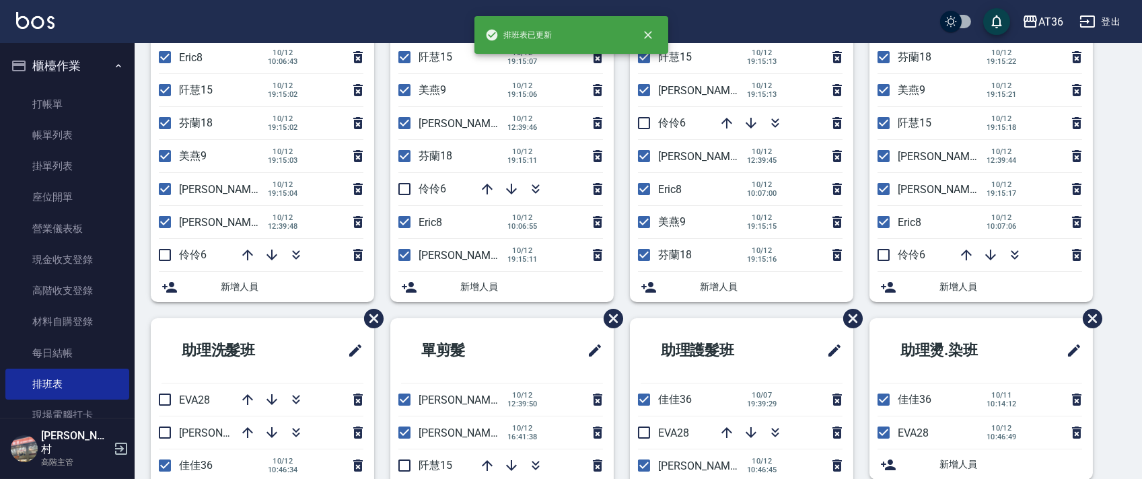
scroll to position [318, 0]
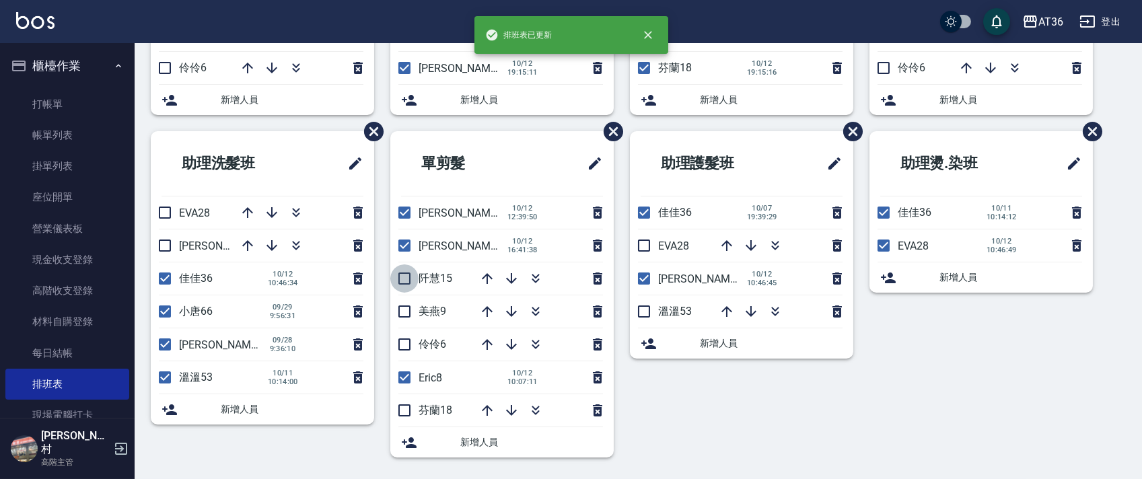
click at [412, 276] on input "checkbox" at bounding box center [404, 278] width 28 height 28
drag, startPoint x: 405, startPoint y: 312, endPoint x: 418, endPoint y: 357, distance: 46.4
click at [405, 311] on input "checkbox" at bounding box center [404, 311] width 28 height 28
click at [406, 410] on input "checkbox" at bounding box center [404, 410] width 28 height 28
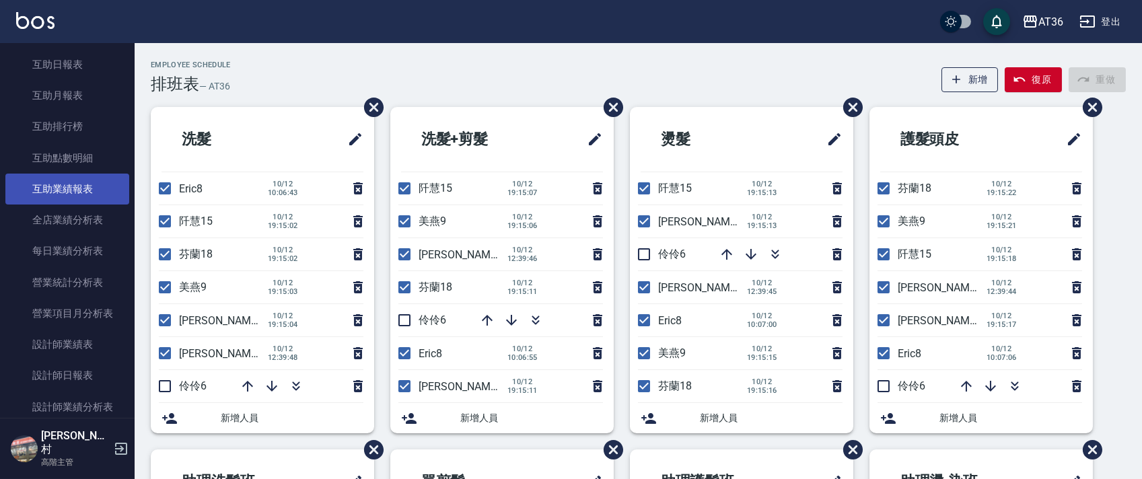
scroll to position [717, 0]
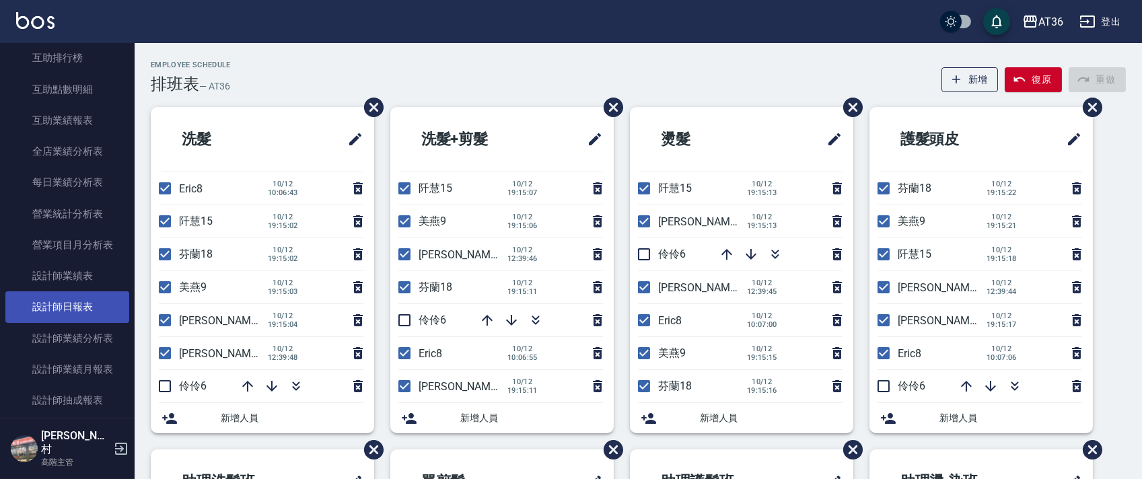
click at [78, 310] on link "設計師日報表" at bounding box center [67, 306] width 124 height 31
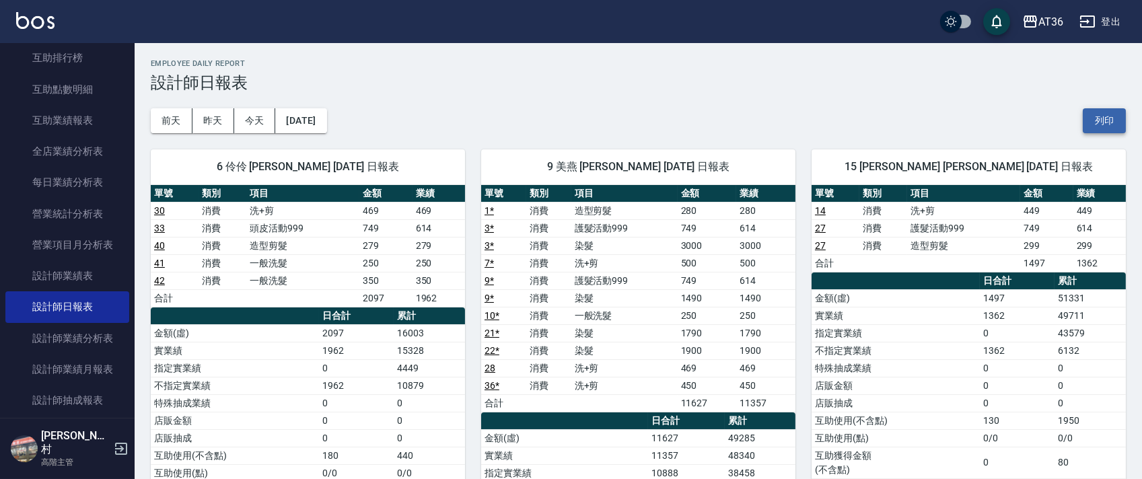
click at [1100, 122] on button "列印" at bounding box center [1103, 120] width 43 height 25
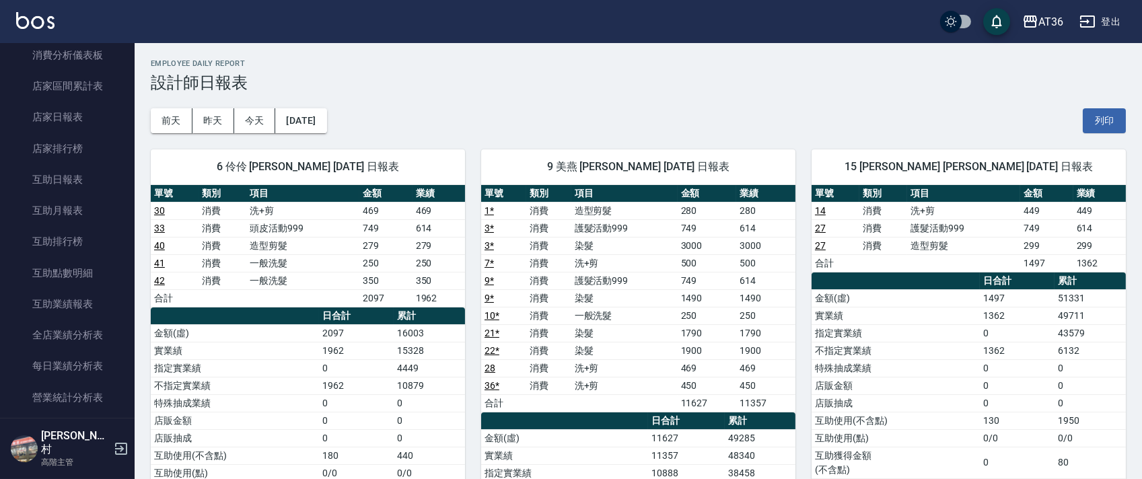
scroll to position [538, 0]
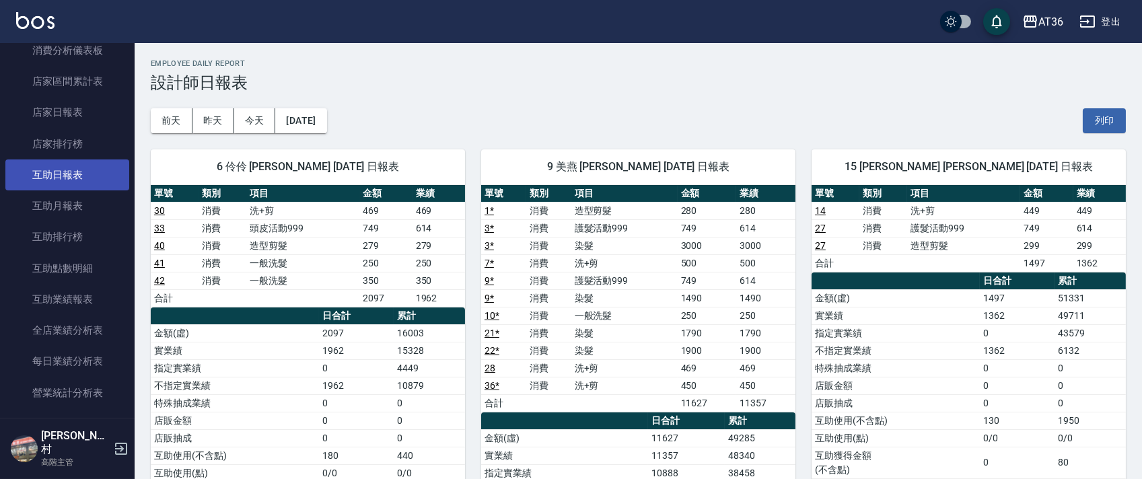
click at [77, 163] on link "互助日報表" at bounding box center [67, 174] width 124 height 31
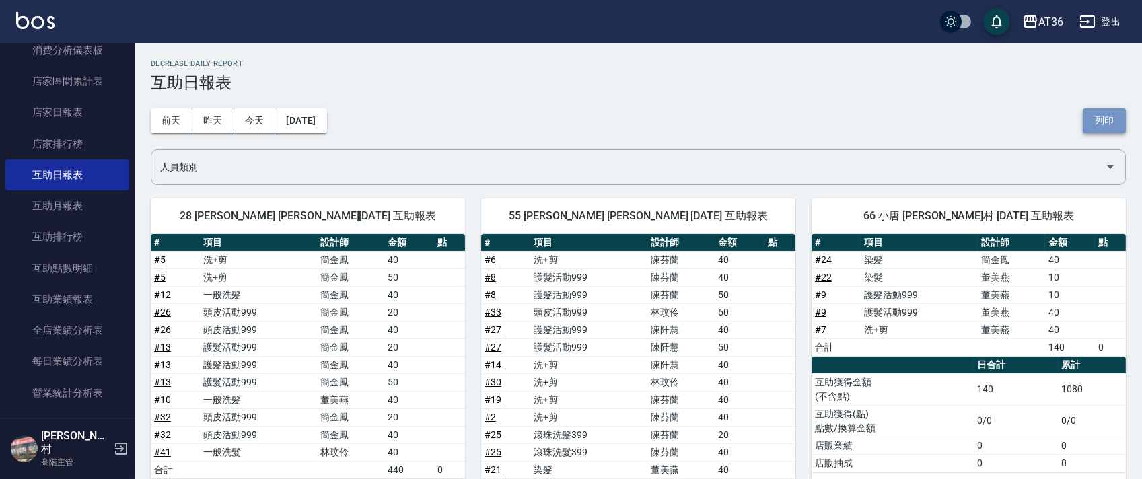
click at [1102, 121] on button "列印" at bounding box center [1103, 120] width 43 height 25
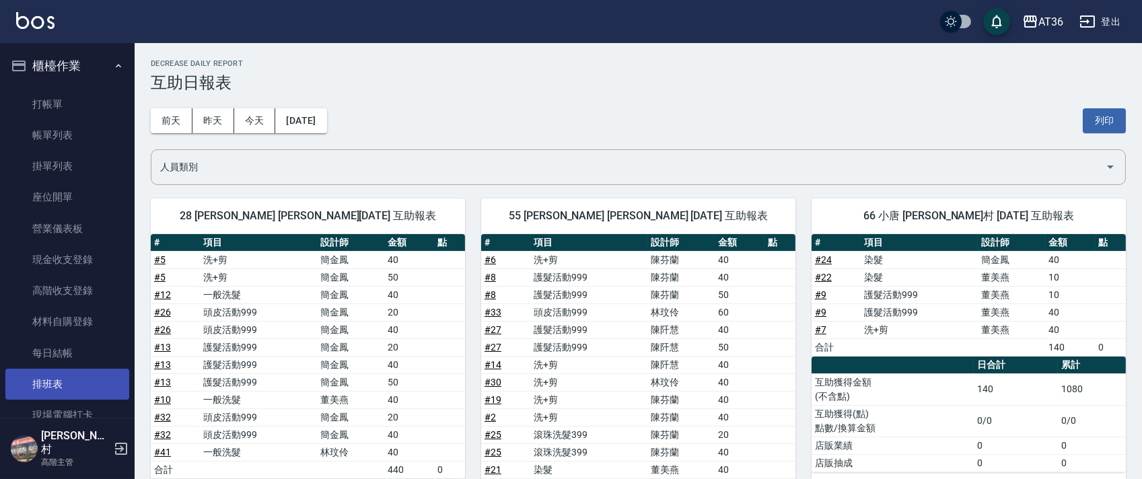
click at [73, 394] on link "排班表" at bounding box center [67, 384] width 124 height 31
